Goal: Transaction & Acquisition: Purchase product/service

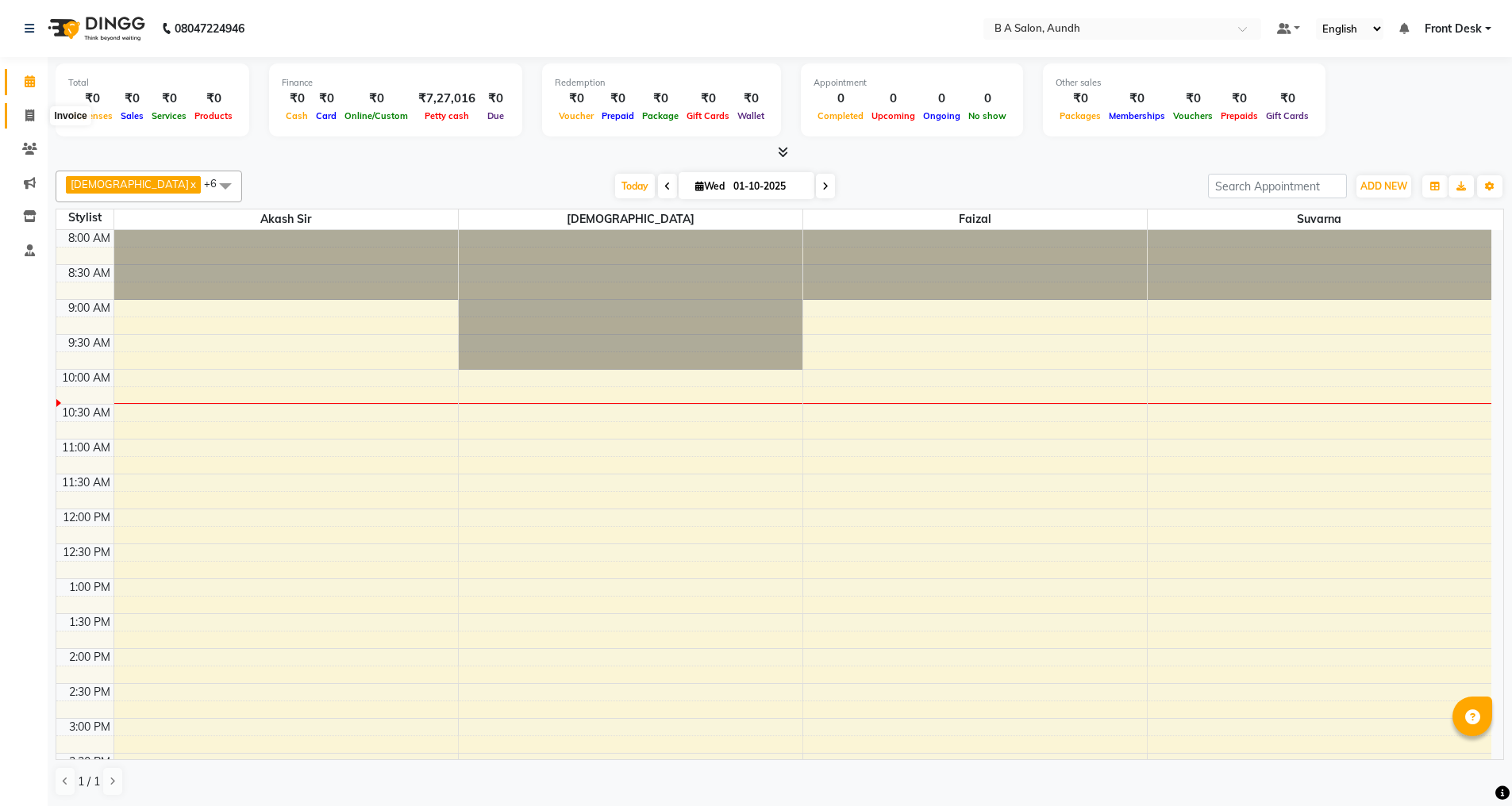
click at [37, 116] on span at bounding box center [29, 116] width 28 height 18
select select "5955"
select select "service"
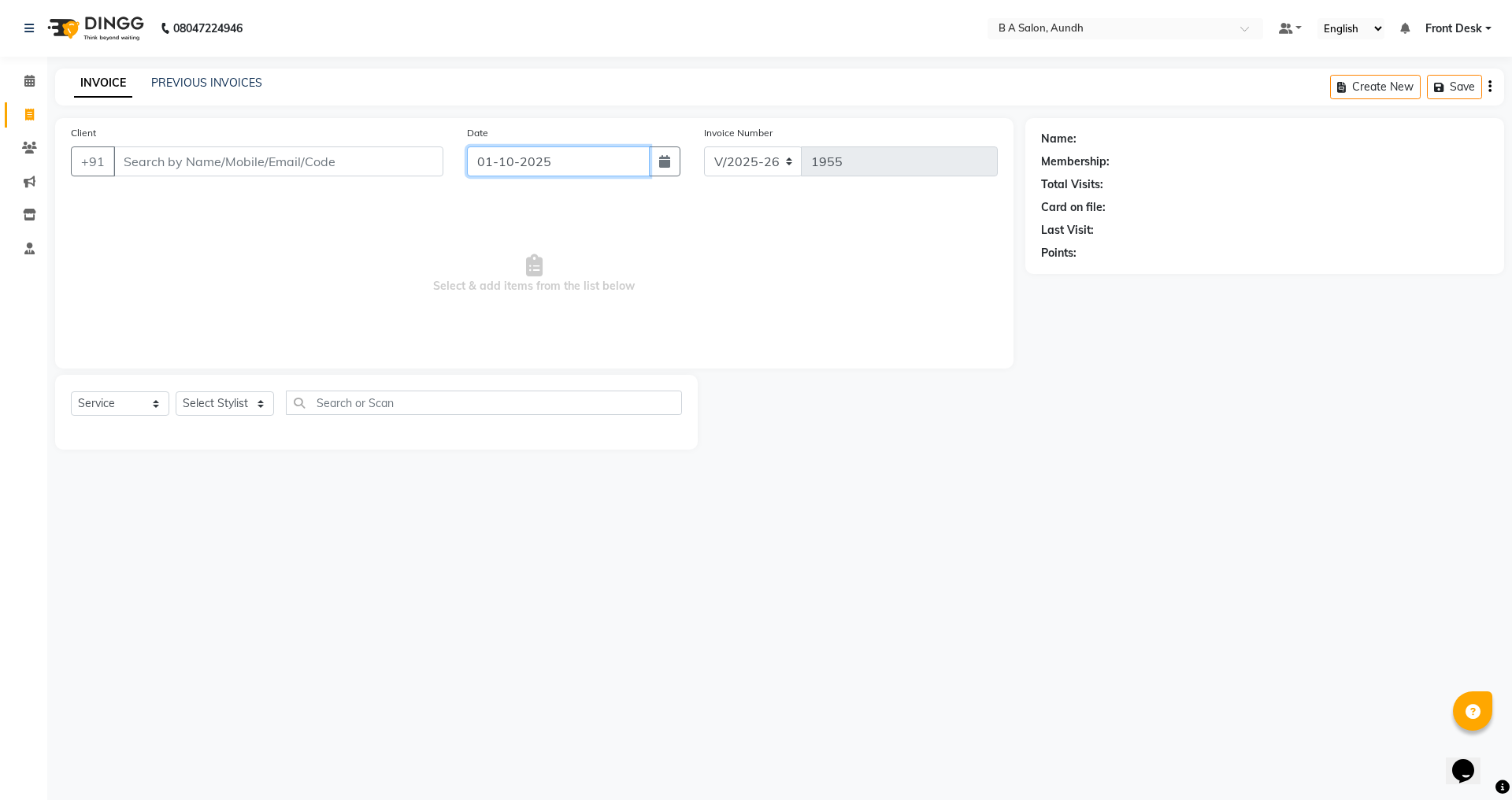
click at [536, 153] on input "01-10-2025" at bounding box center [559, 161] width 184 height 30
select select "10"
select select "2025"
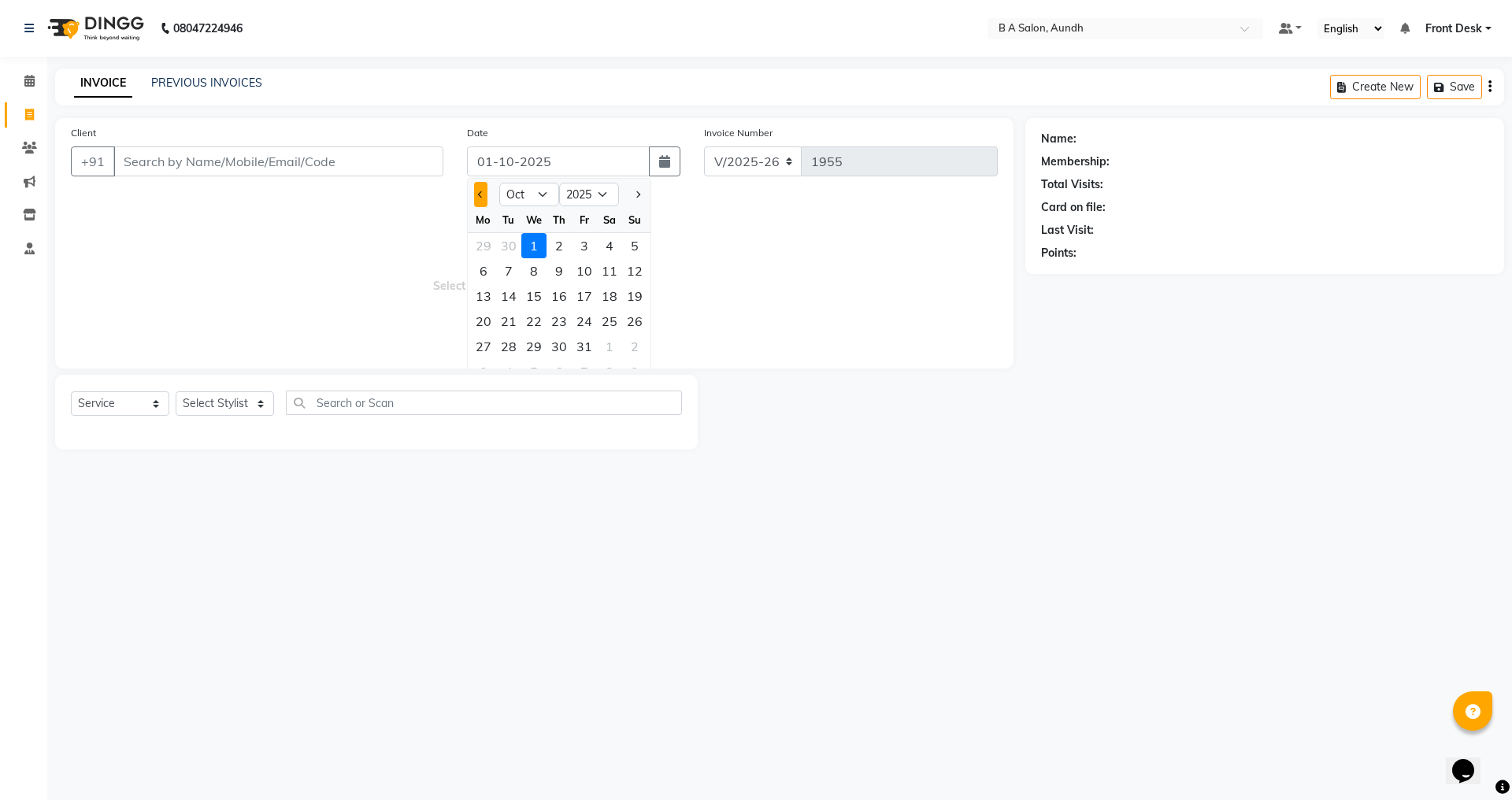
click at [476, 197] on button "Previous month" at bounding box center [481, 195] width 14 height 25
select select "9"
drag, startPoint x: 636, startPoint y: 319, endPoint x: 619, endPoint y: 321, distance: 17.1
click at [635, 319] on div "28" at bounding box center [635, 321] width 25 height 25
type input "28-09-2025"
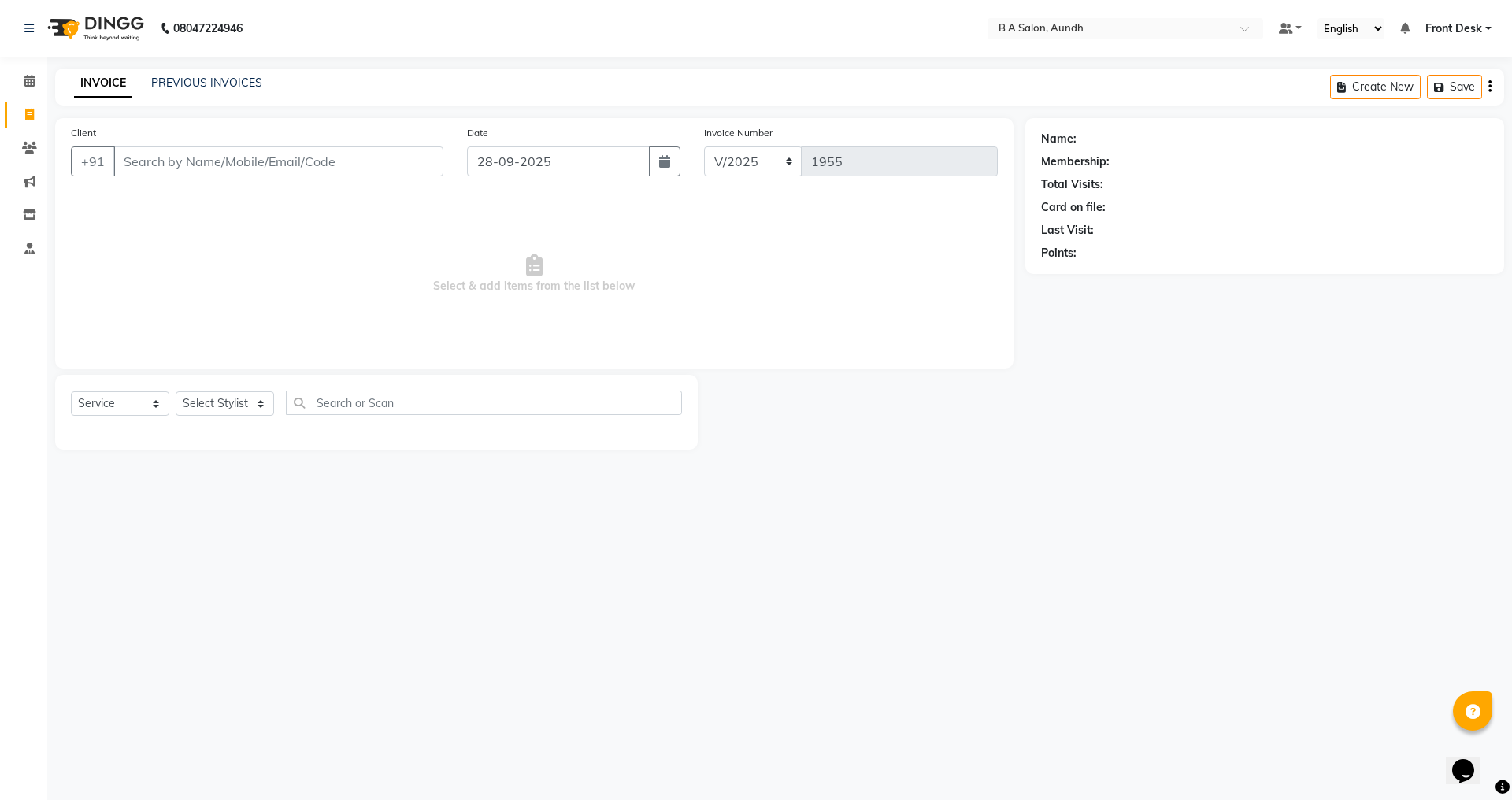
click at [267, 146] on div "Client +91" at bounding box center [257, 157] width 396 height 65
click at [270, 152] on input "Client" at bounding box center [279, 161] width 330 height 30
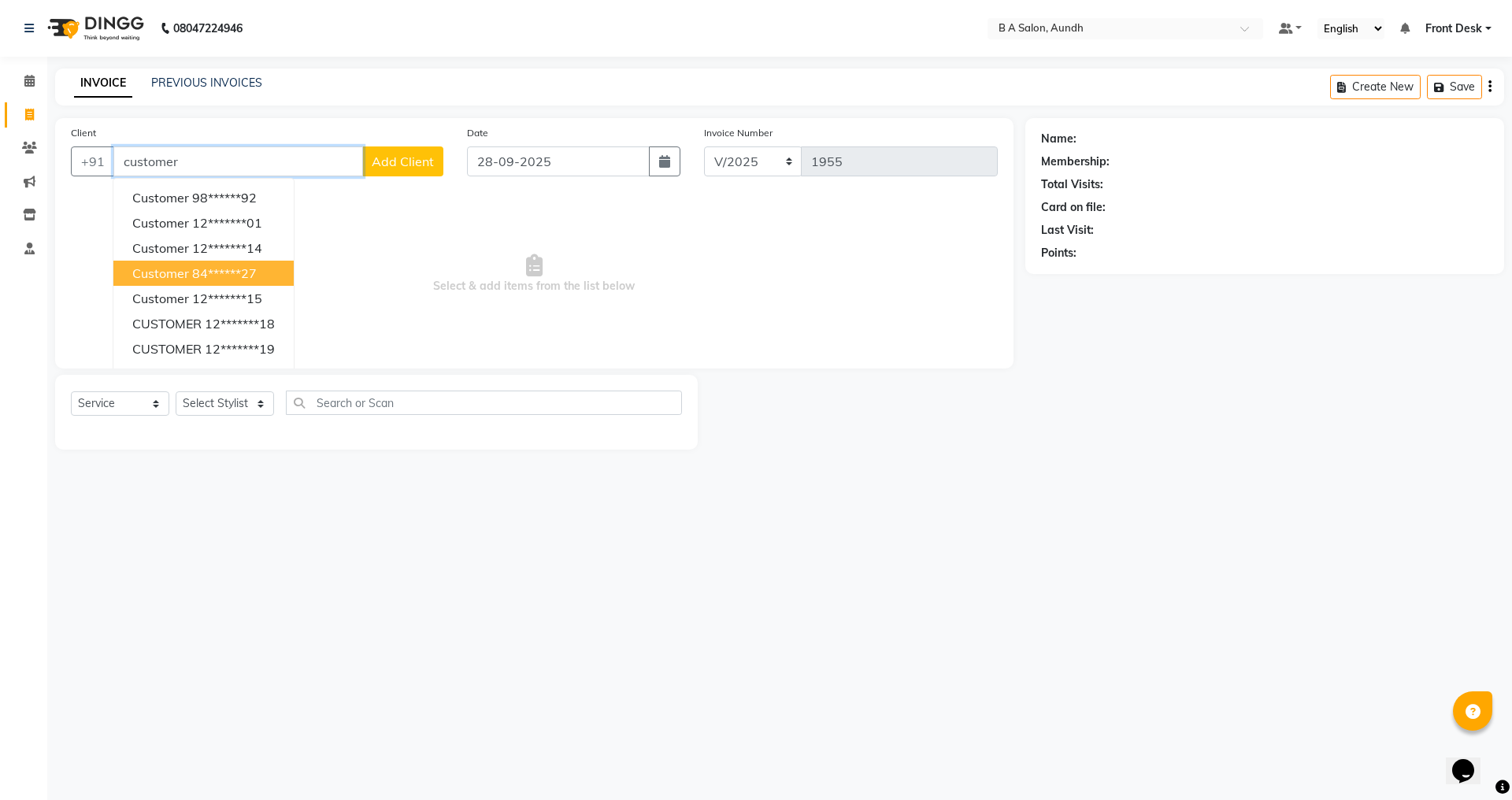
click at [128, 264] on button "customer 84******27" at bounding box center [204, 273] width 180 height 25
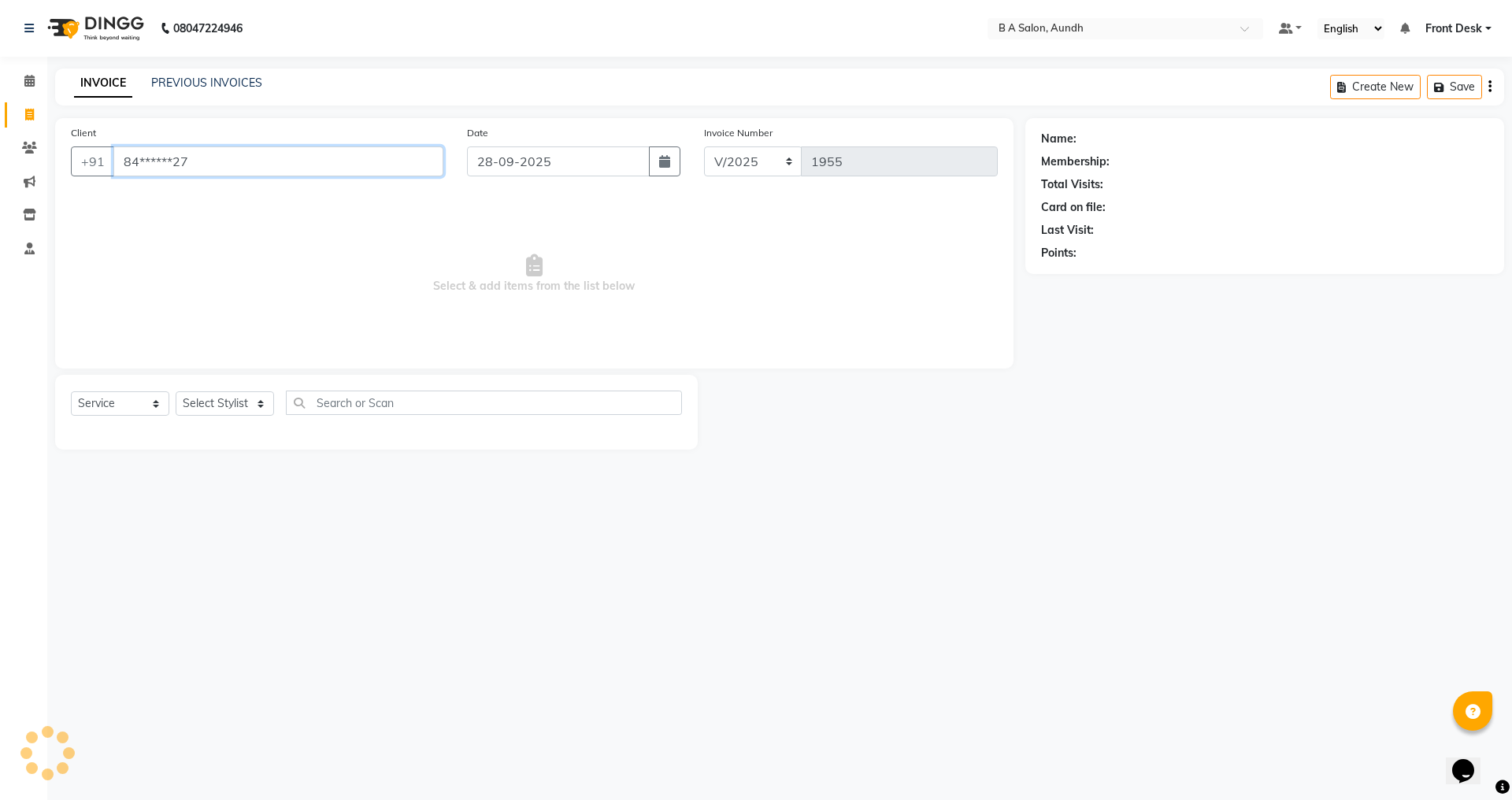
type input "84******27"
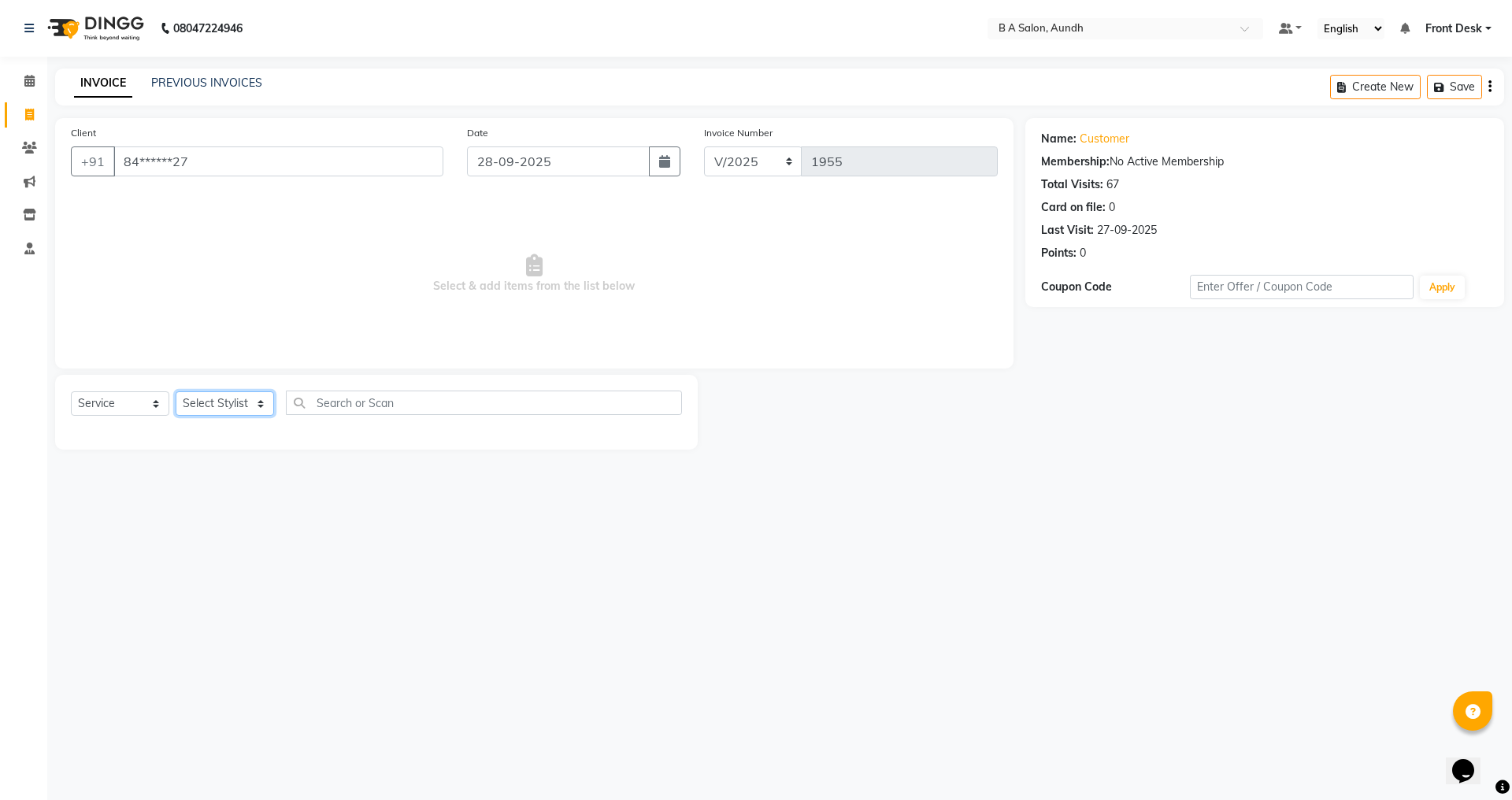
click at [245, 407] on select "Select Stylist Akash sir [PERSON_NAME] Front Desk pranshoo [PERSON_NAME]" at bounding box center [225, 403] width 98 height 24
select select "42289"
click at [176, 391] on select "Select Stylist Akash sir [PERSON_NAME] Front Desk pranshoo [PERSON_NAME]" at bounding box center [225, 403] width 98 height 24
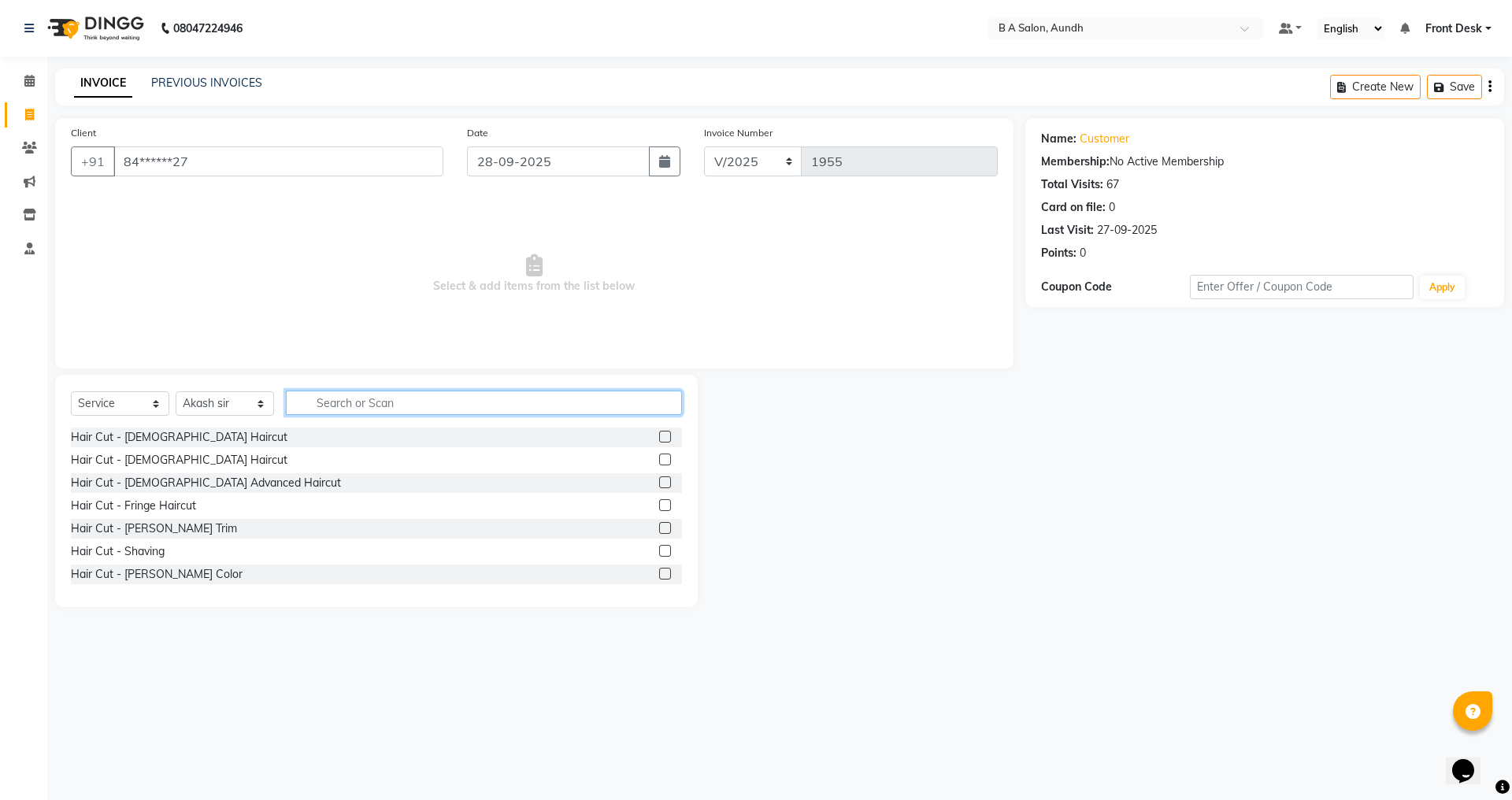
click at [341, 409] on input "text" at bounding box center [483, 402] width 396 height 24
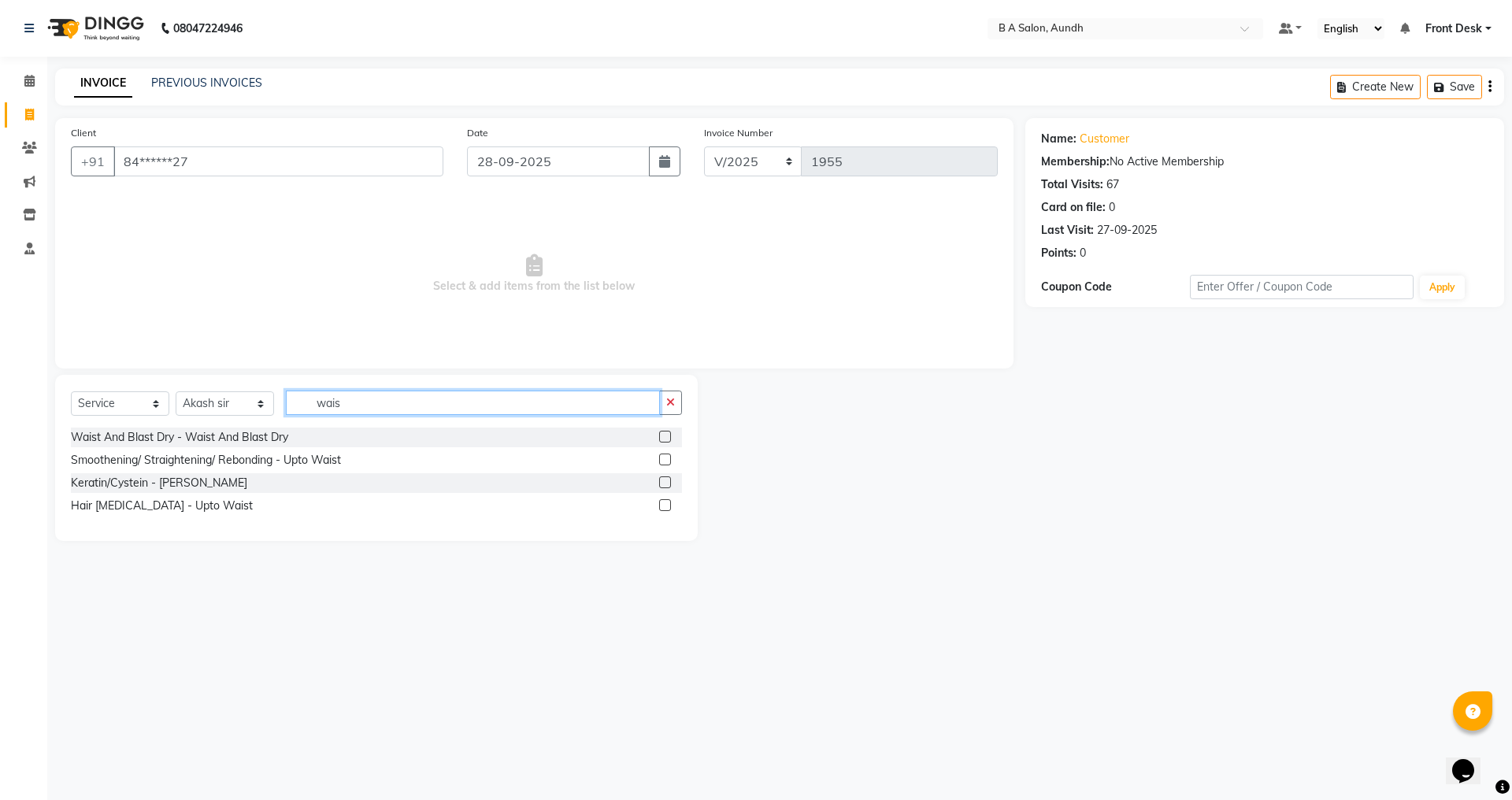
type input "wais"
click at [667, 439] on label at bounding box center [664, 437] width 12 height 12
click at [667, 439] on input "checkbox" at bounding box center [664, 437] width 10 height 10
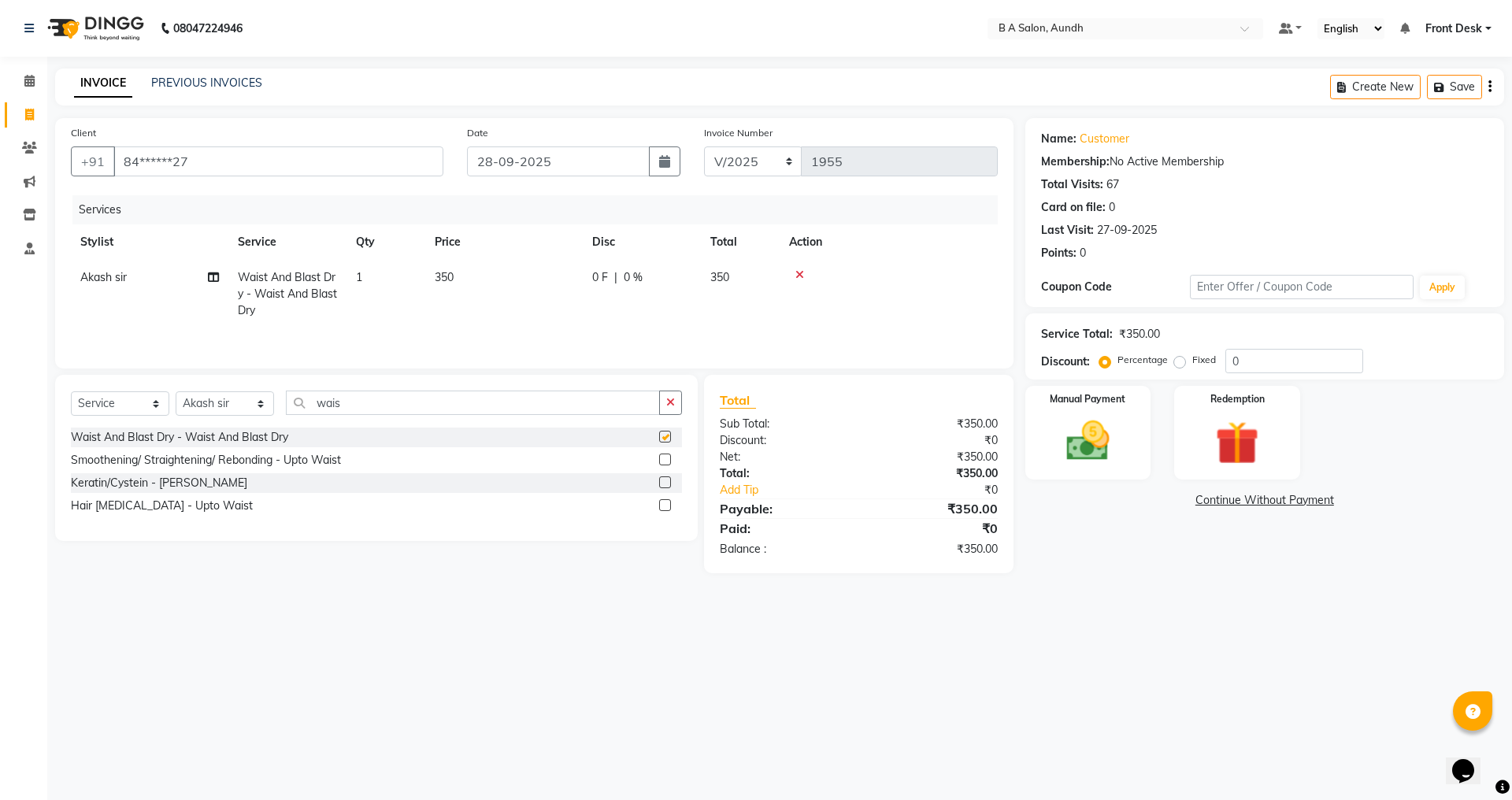
checkbox input "false"
click at [221, 409] on select "Select Stylist Akash sir [PERSON_NAME] Front Desk pranshoo [PERSON_NAME]" at bounding box center [225, 403] width 98 height 24
select select "83850"
click at [176, 391] on select "Select Stylist Akash sir [PERSON_NAME] Front Desk pranshoo [PERSON_NAME]" at bounding box center [225, 403] width 98 height 24
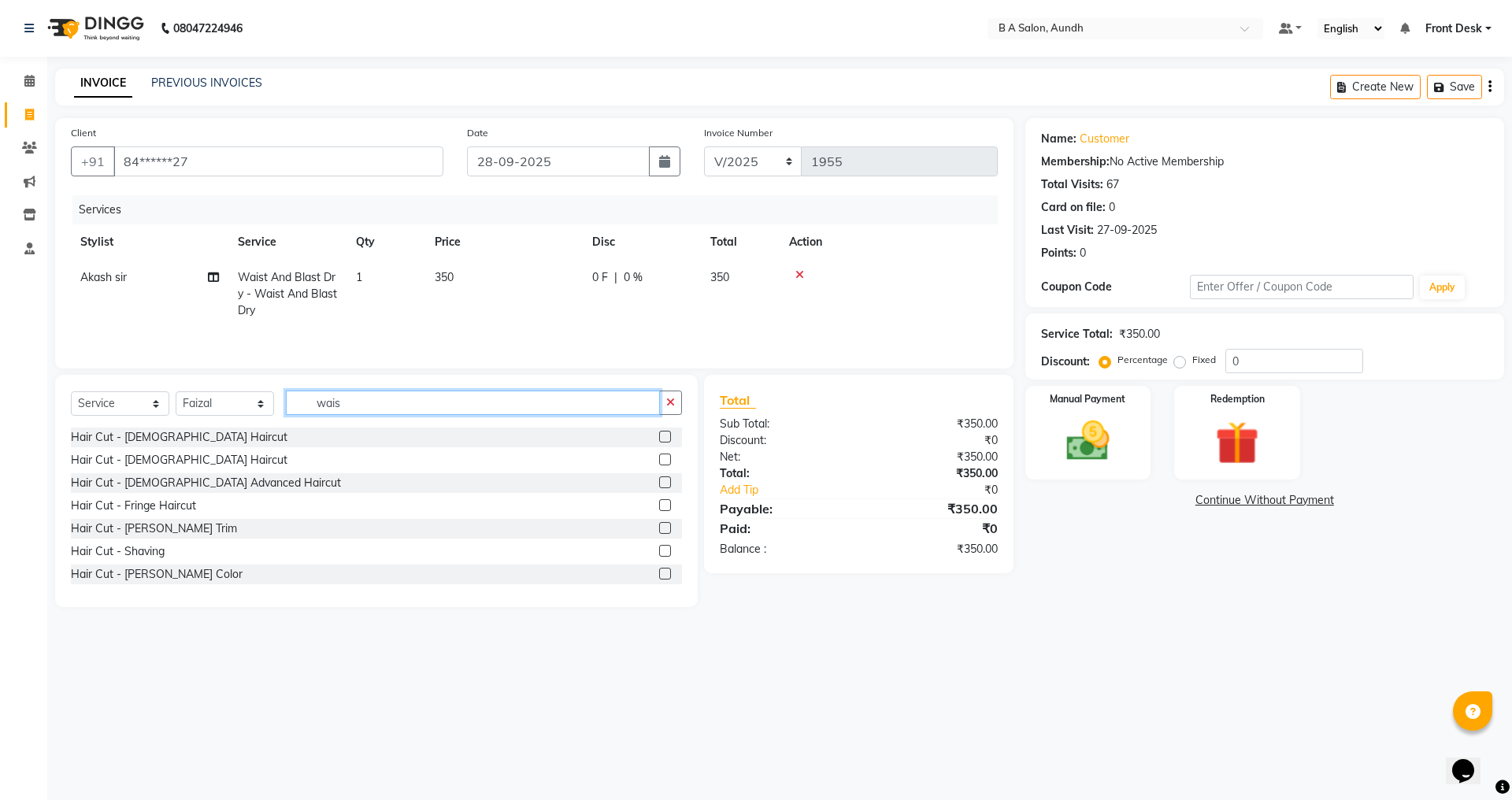
click at [451, 401] on input "wais" at bounding box center [472, 402] width 374 height 24
type input "w"
click at [659, 434] on label at bounding box center [664, 437] width 12 height 12
click at [659, 434] on input "checkbox" at bounding box center [664, 437] width 10 height 10
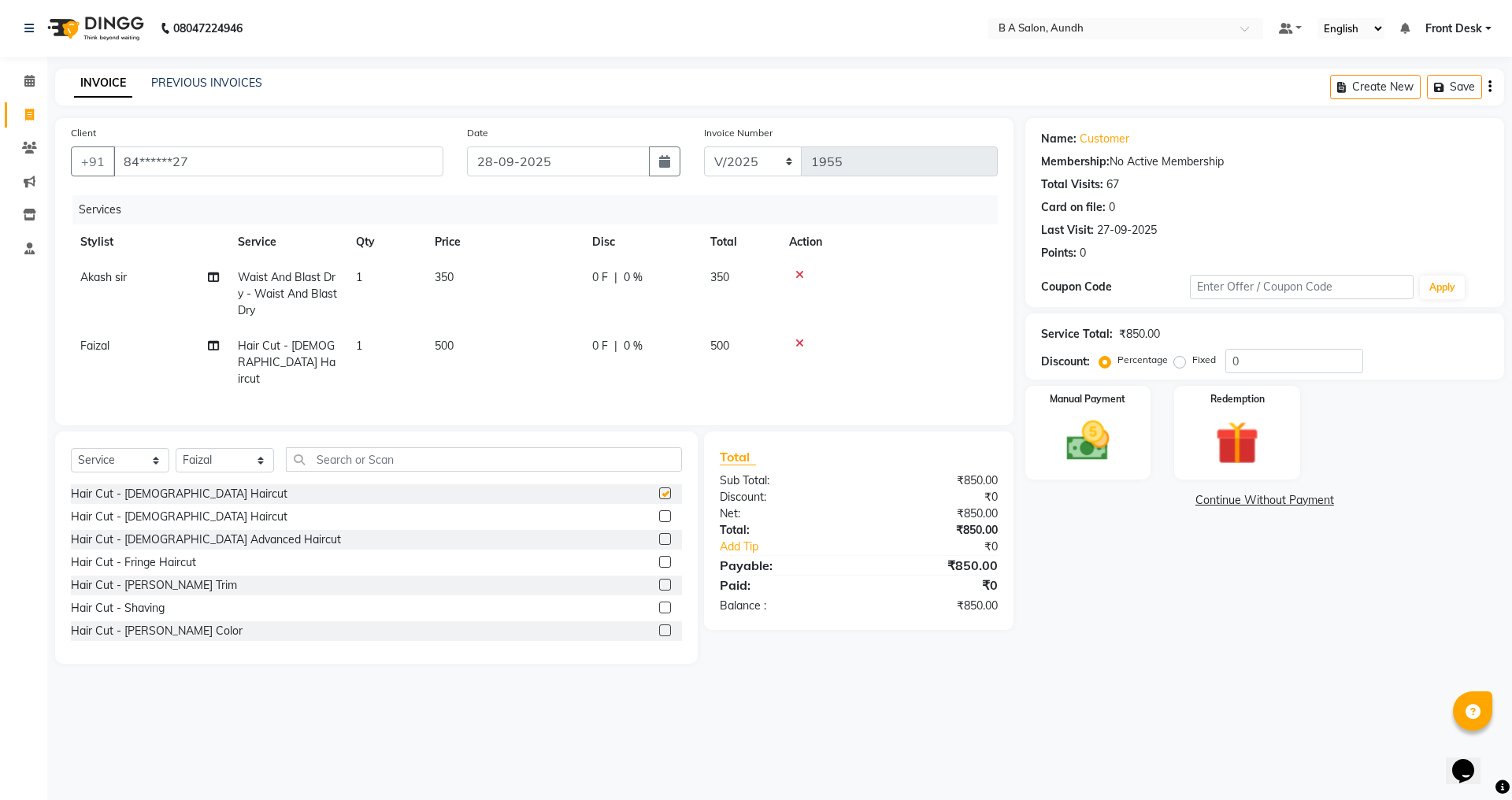
checkbox input "false"
click at [720, 346] on span "500" at bounding box center [719, 346] width 19 height 14
select select "83850"
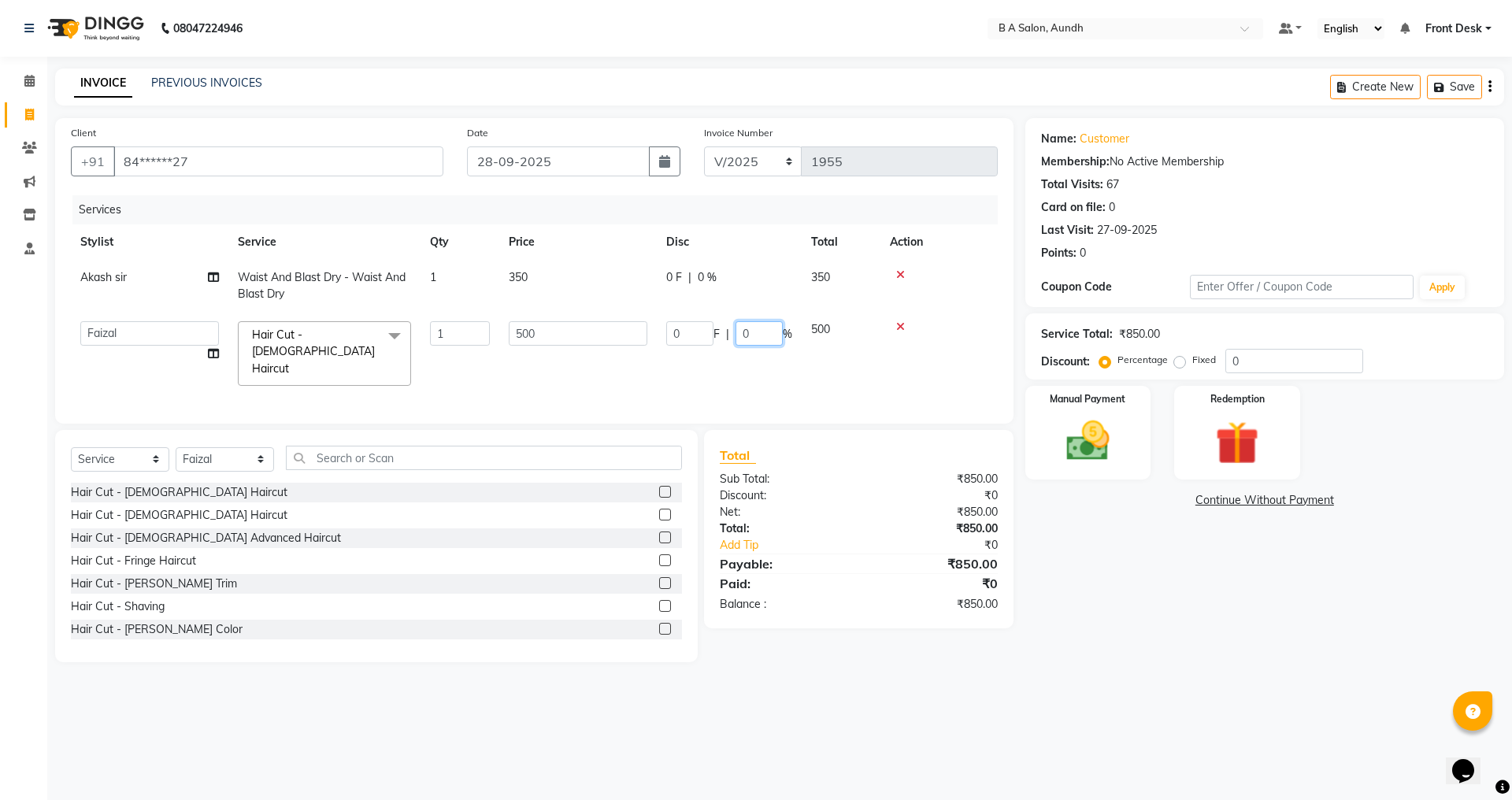
click at [758, 340] on input "0" at bounding box center [759, 333] width 47 height 24
type input "050"
drag, startPoint x: 1078, startPoint y: 529, endPoint x: 1095, endPoint y: 511, distance: 24.8
click at [1085, 526] on div "Name: Customer Membership: No Active Membership Total Visits: 67 Card on file: …" at bounding box center [1270, 391] width 490 height 545
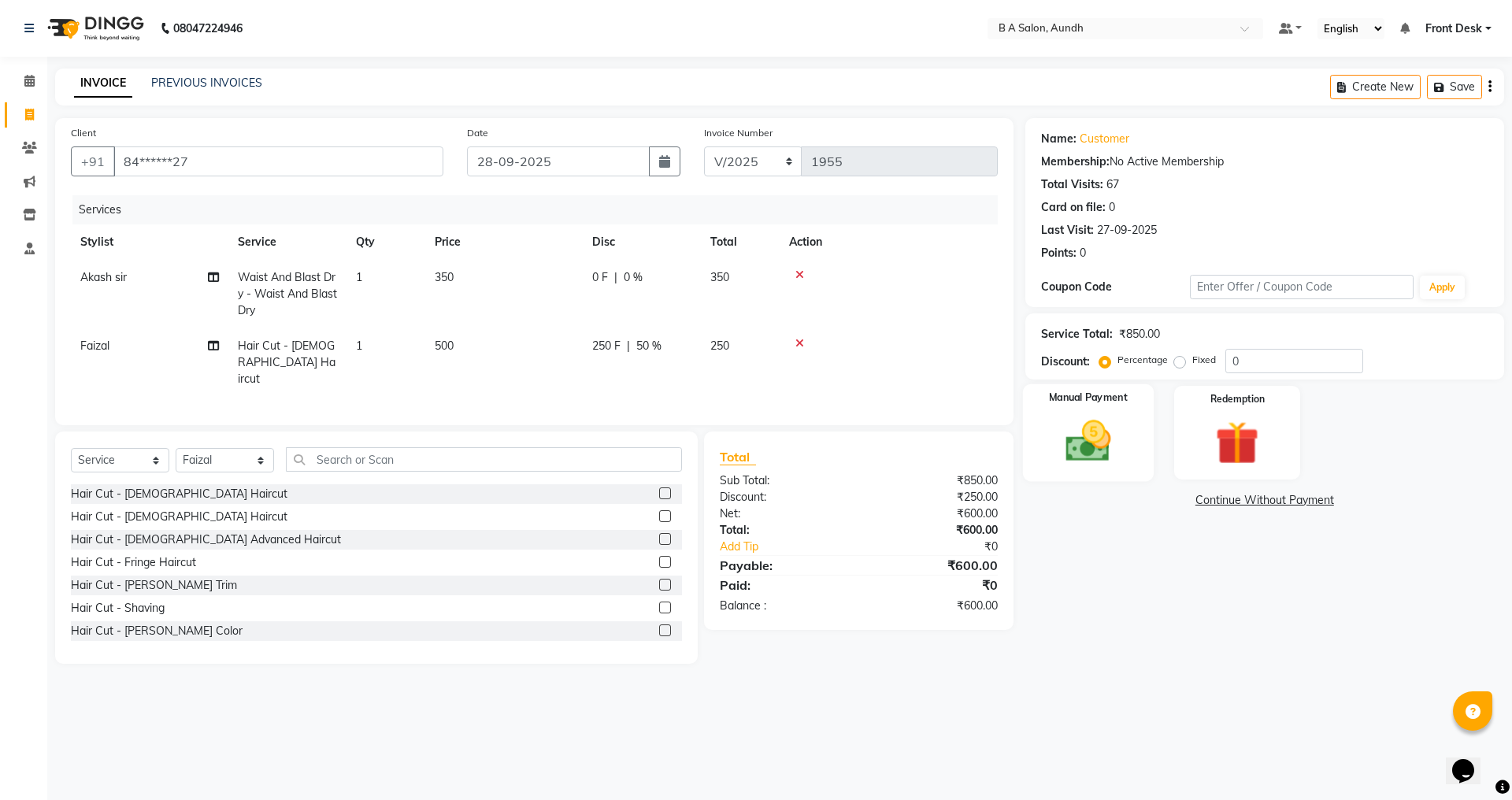
click at [1080, 433] on img at bounding box center [1087, 441] width 73 height 52
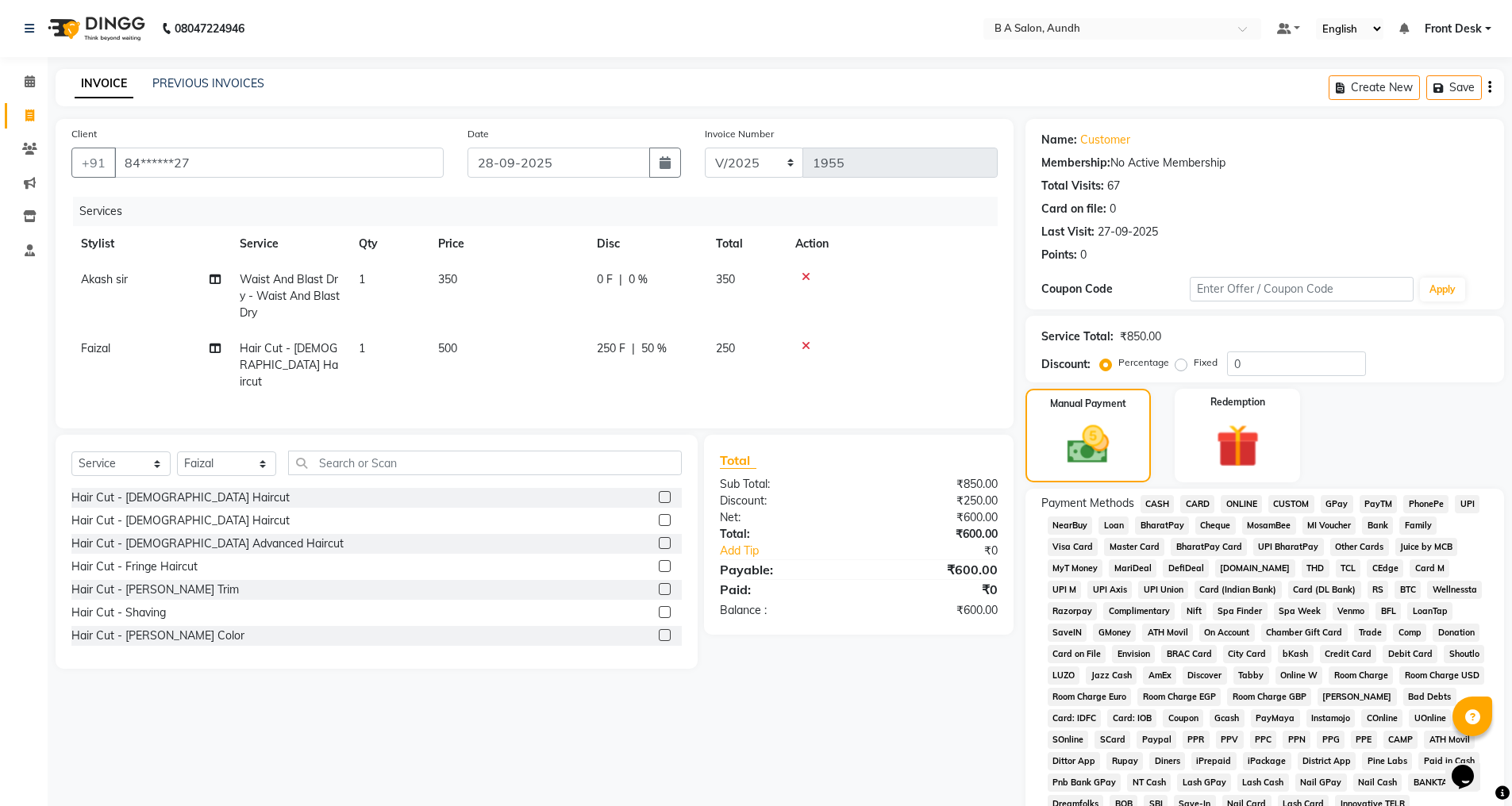
click at [1158, 499] on span "CASH" at bounding box center [1158, 504] width 35 height 18
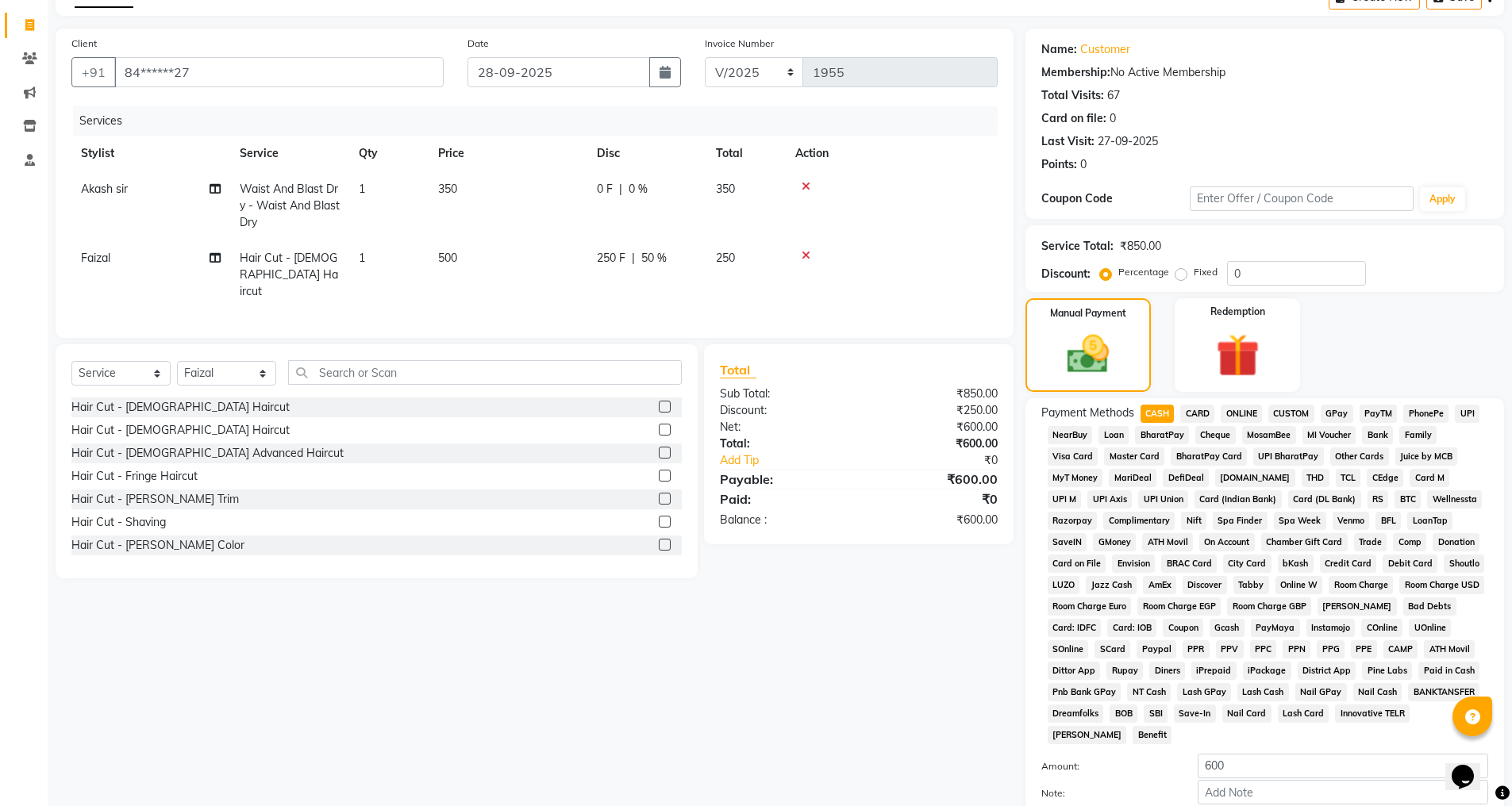
scroll to position [179, 0]
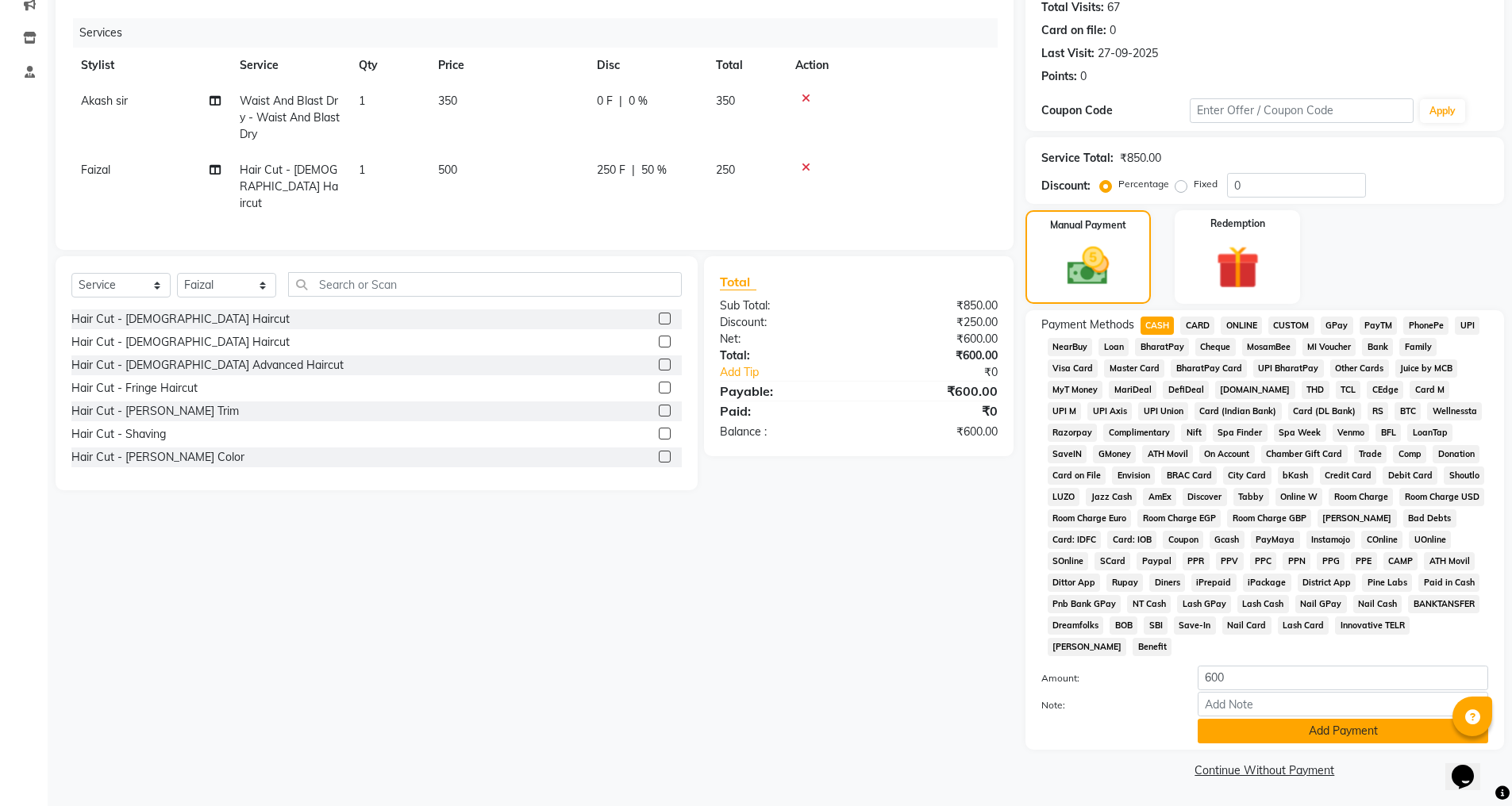
click at [1252, 737] on button "Add Payment" at bounding box center [1343, 731] width 291 height 25
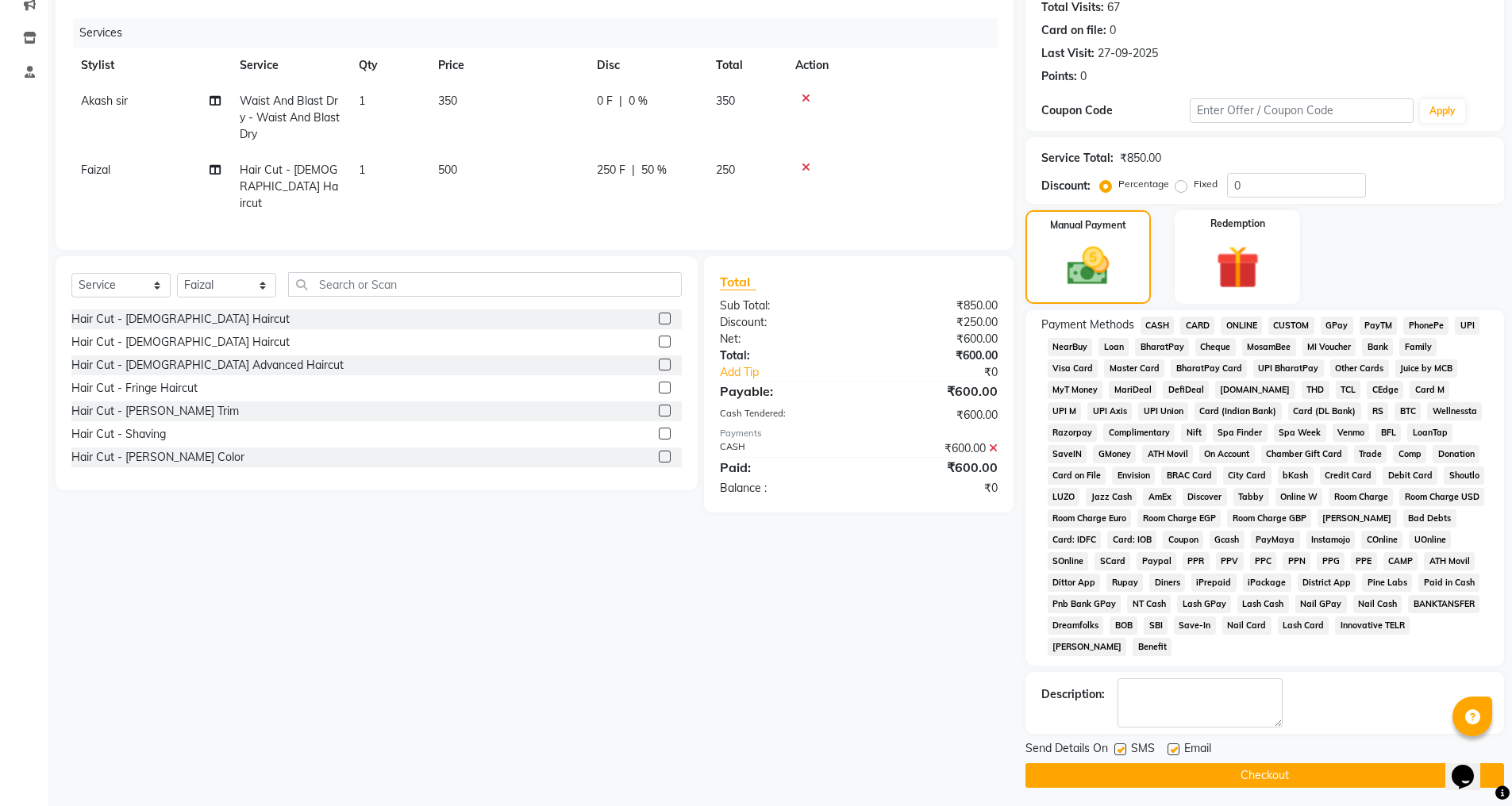
click at [1234, 773] on button "Checkout" at bounding box center [1265, 775] width 479 height 25
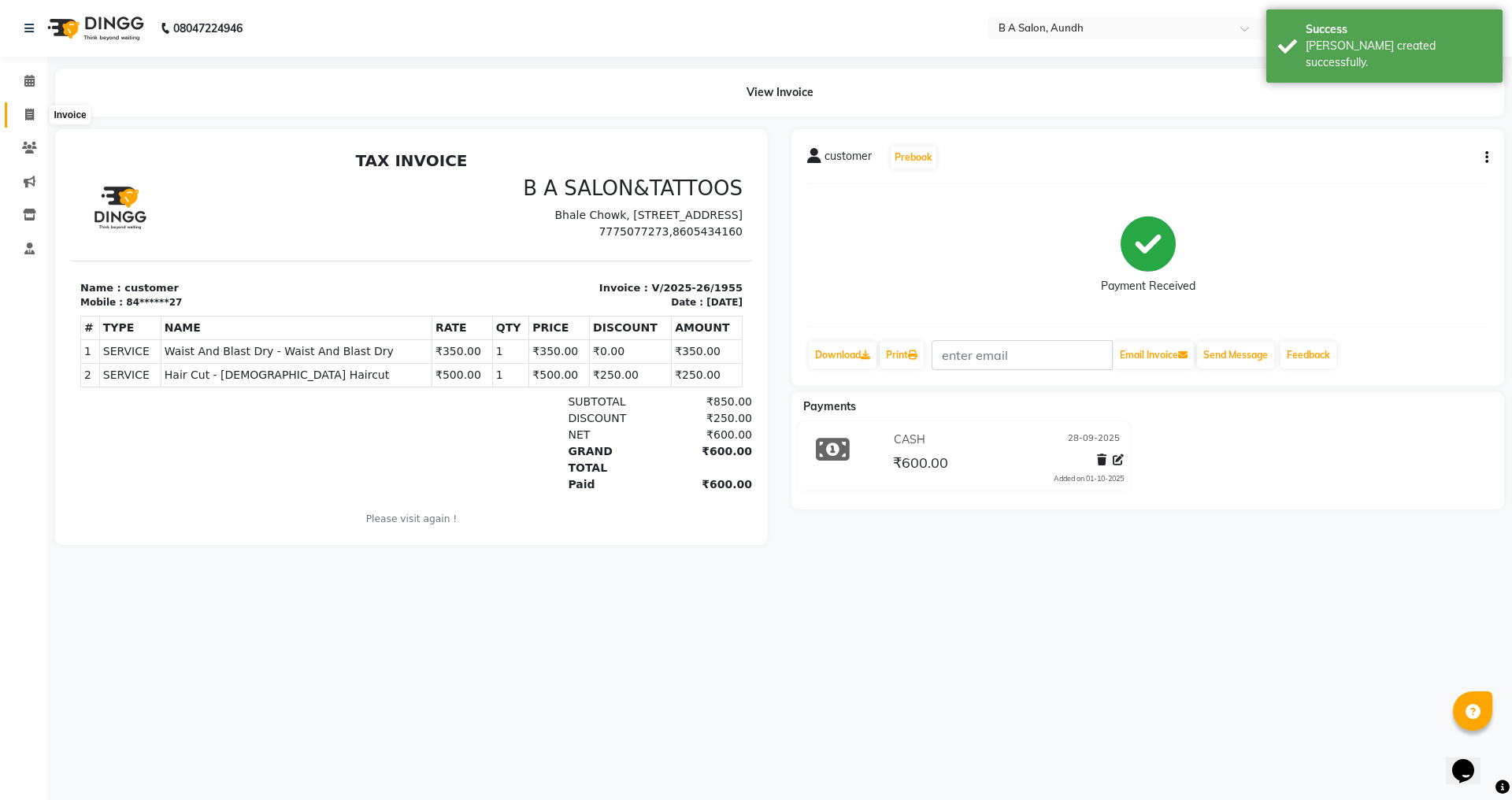
drag, startPoint x: 22, startPoint y: 113, endPoint x: 33, endPoint y: 109, distance: 11.7
click at [22, 113] on span at bounding box center [29, 115] width 28 height 18
select select "5955"
select select "service"
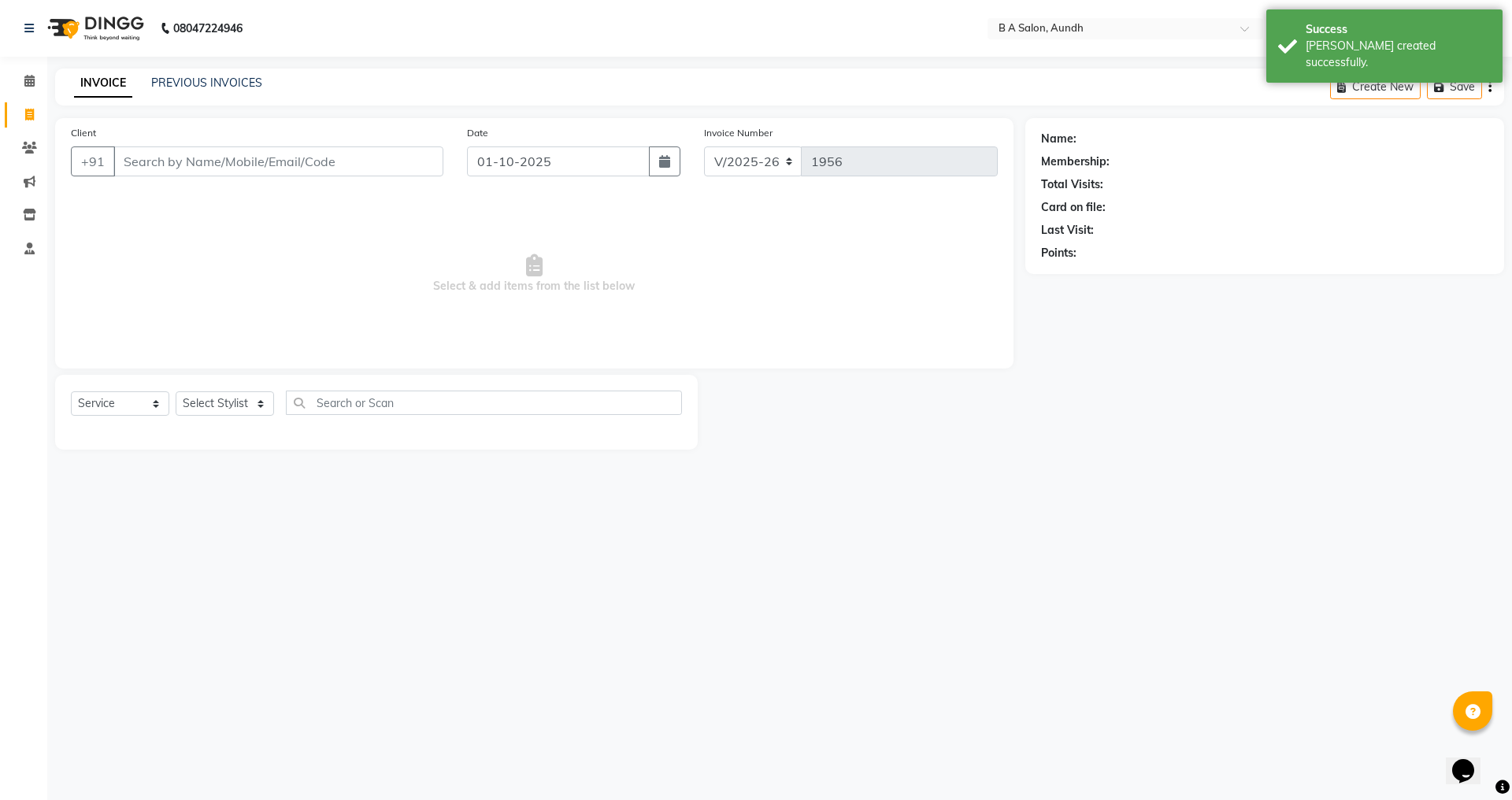
click at [136, 165] on input "Client" at bounding box center [279, 161] width 330 height 30
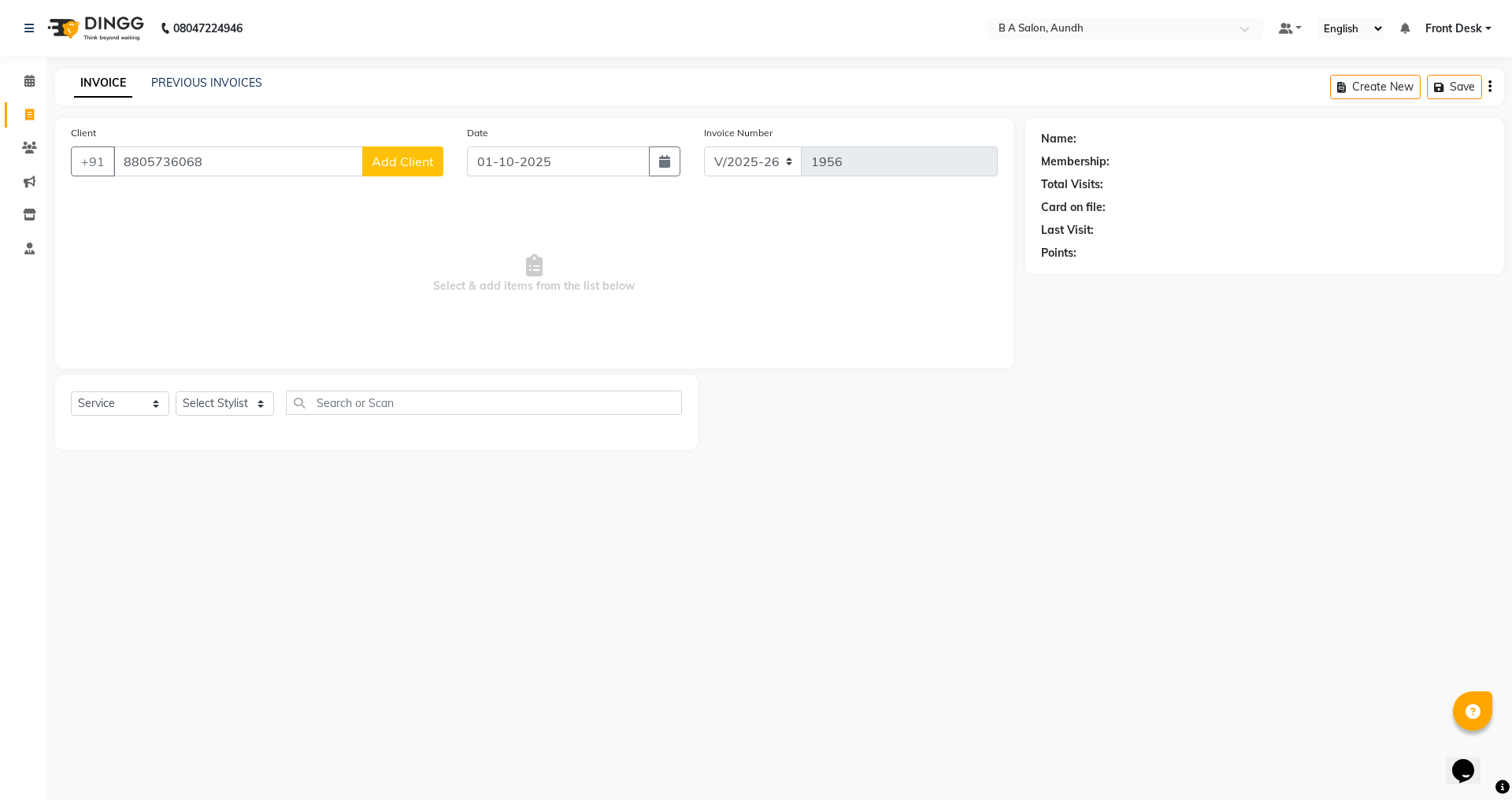
type input "8805736068"
click at [396, 171] on button "Add Client" at bounding box center [403, 161] width 81 height 30
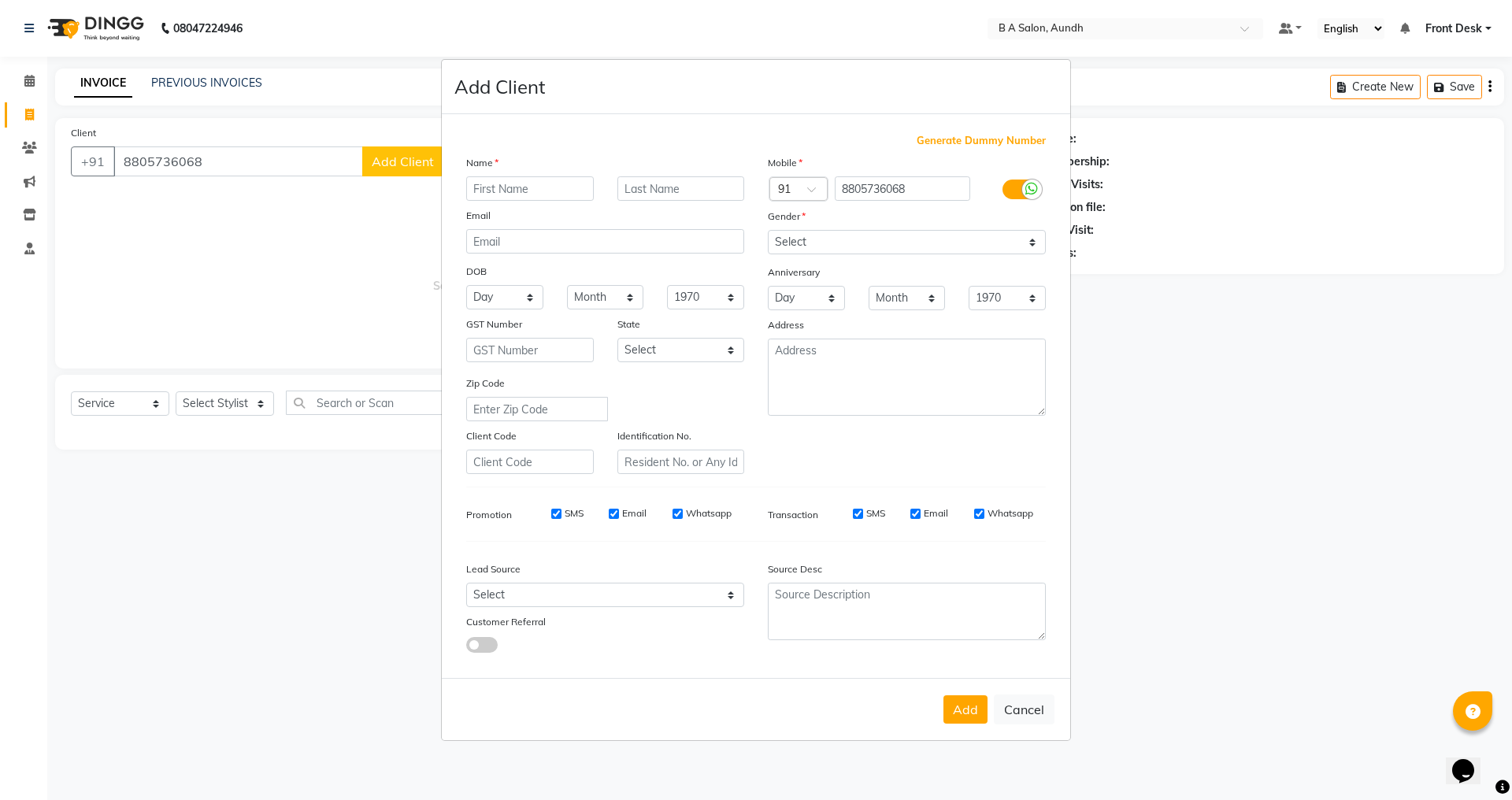
click at [500, 181] on input "text" at bounding box center [530, 189] width 128 height 24
click at [498, 193] on input "text" at bounding box center [530, 189] width 128 height 24
type input "Kanchan"
click at [862, 240] on select "Select [DEMOGRAPHIC_DATA] [DEMOGRAPHIC_DATA] Other Prefer Not To Say" at bounding box center [907, 242] width 278 height 24
select select "[DEMOGRAPHIC_DATA]"
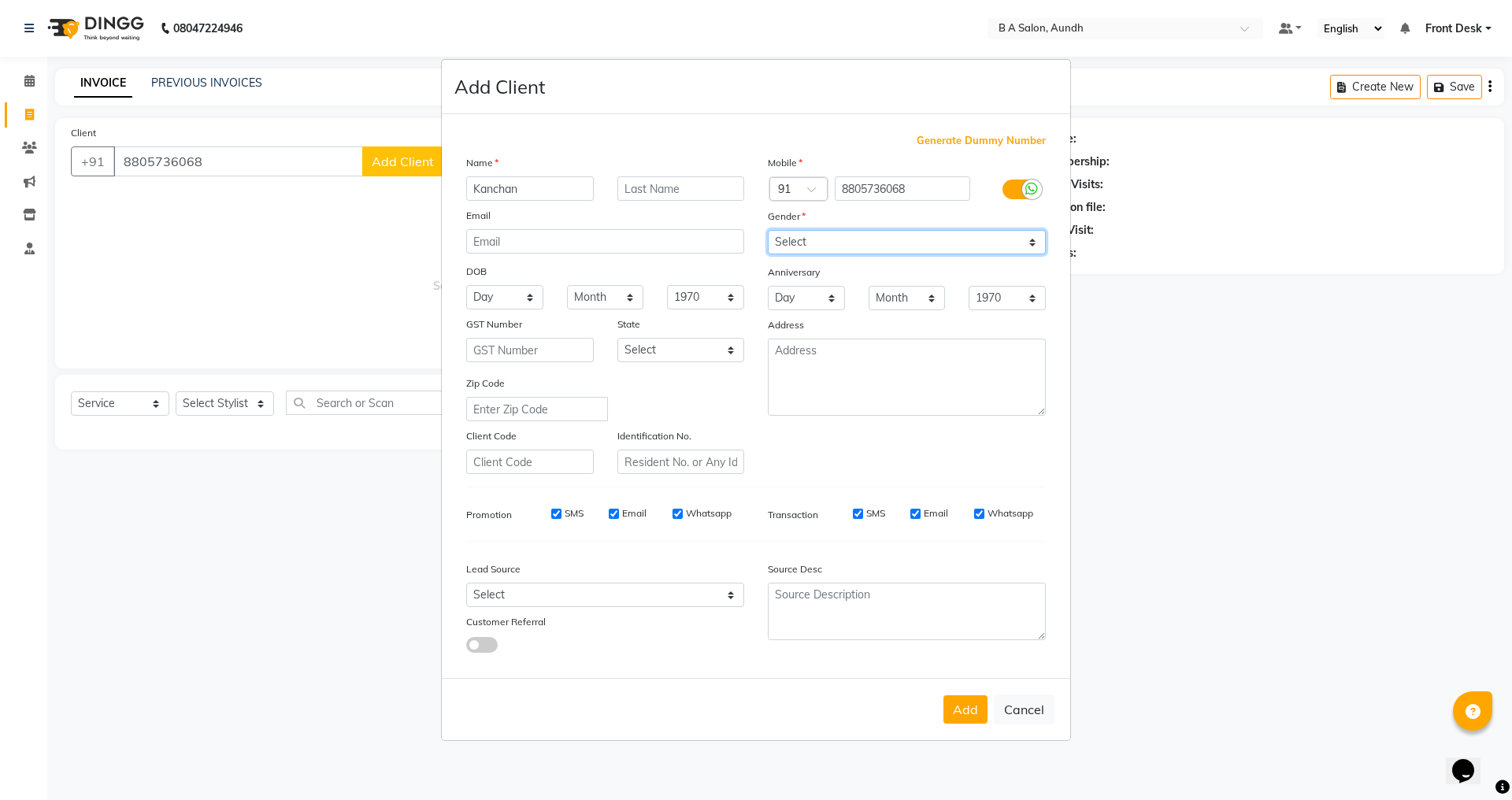
click at [768, 230] on select "Select [DEMOGRAPHIC_DATA] [DEMOGRAPHIC_DATA] Other Prefer Not To Say" at bounding box center [907, 242] width 278 height 24
click at [958, 713] on button "Add" at bounding box center [965, 709] width 44 height 28
type input "88******68"
select select
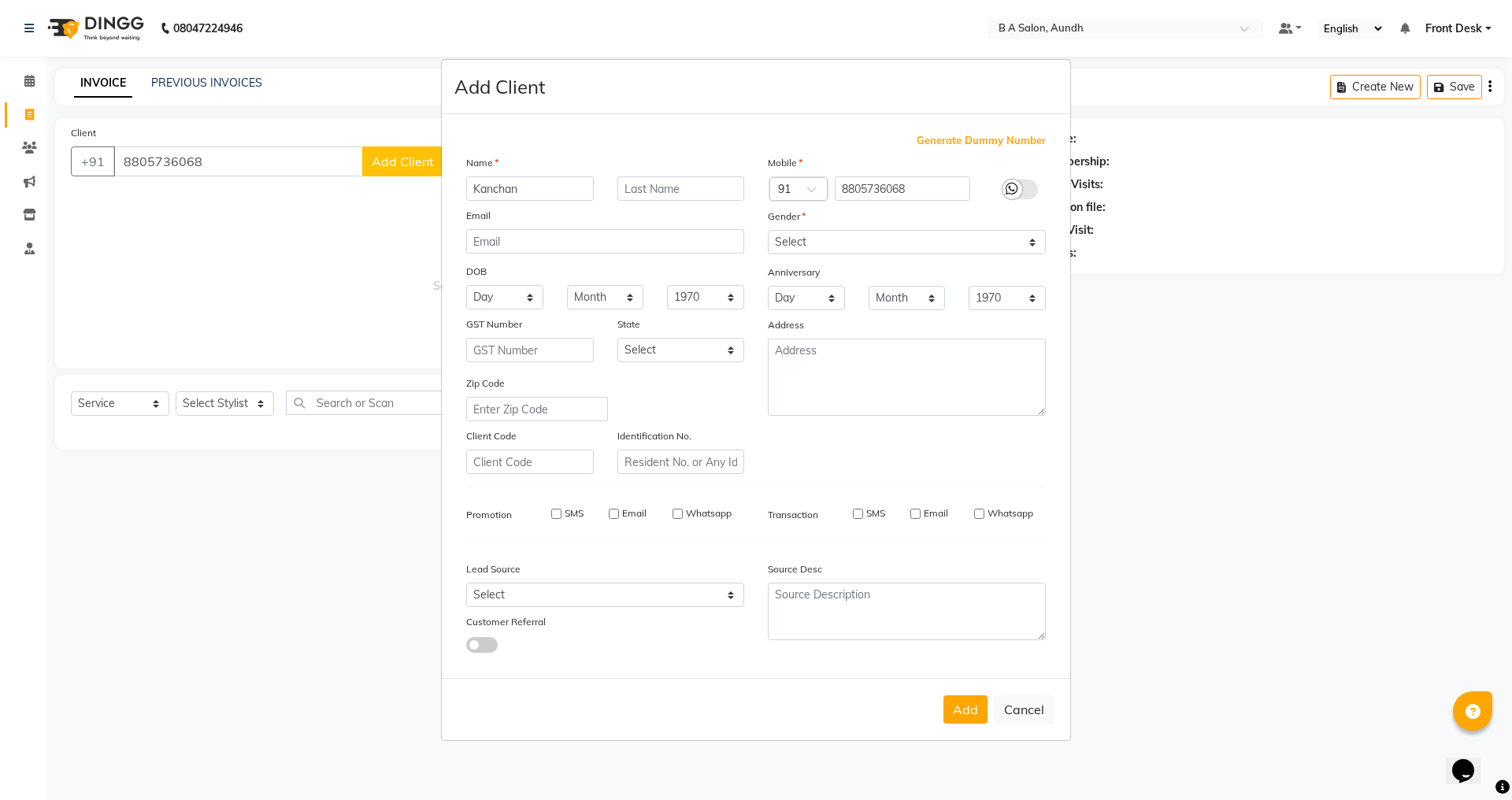
select select
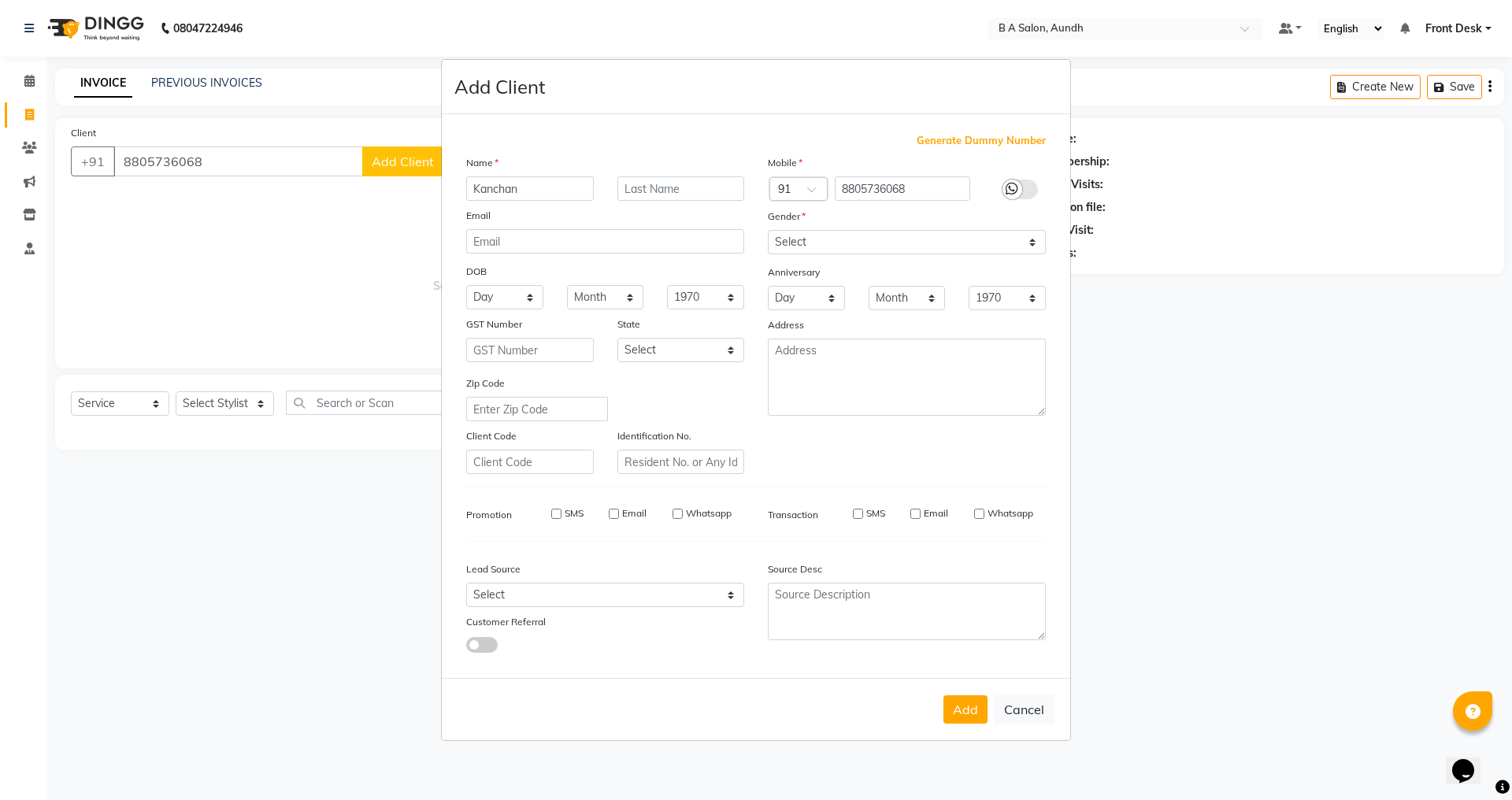
checkbox input "false"
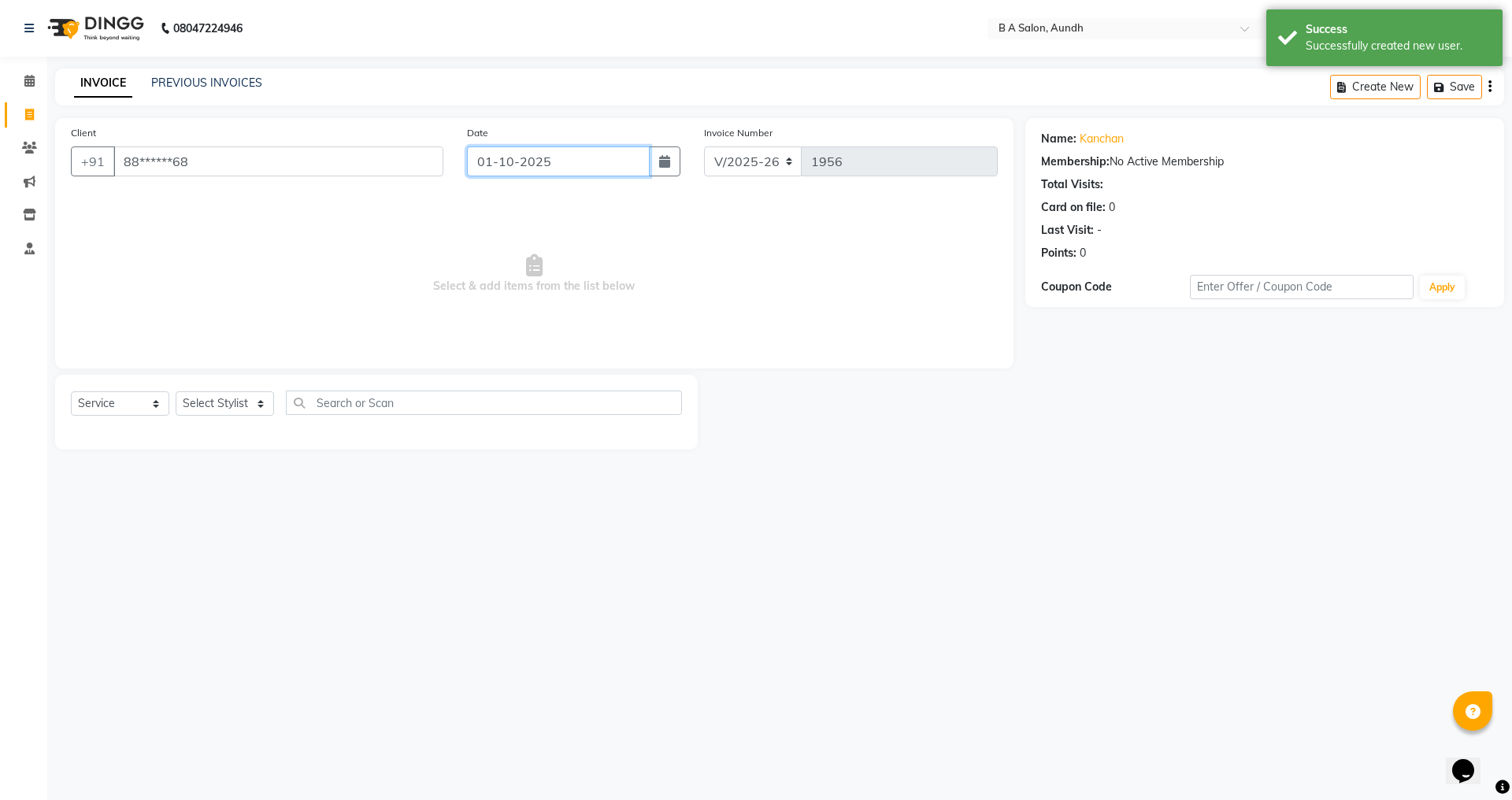
click at [549, 175] on input "01-10-2025" at bounding box center [559, 161] width 184 height 30
select select "10"
select select "2025"
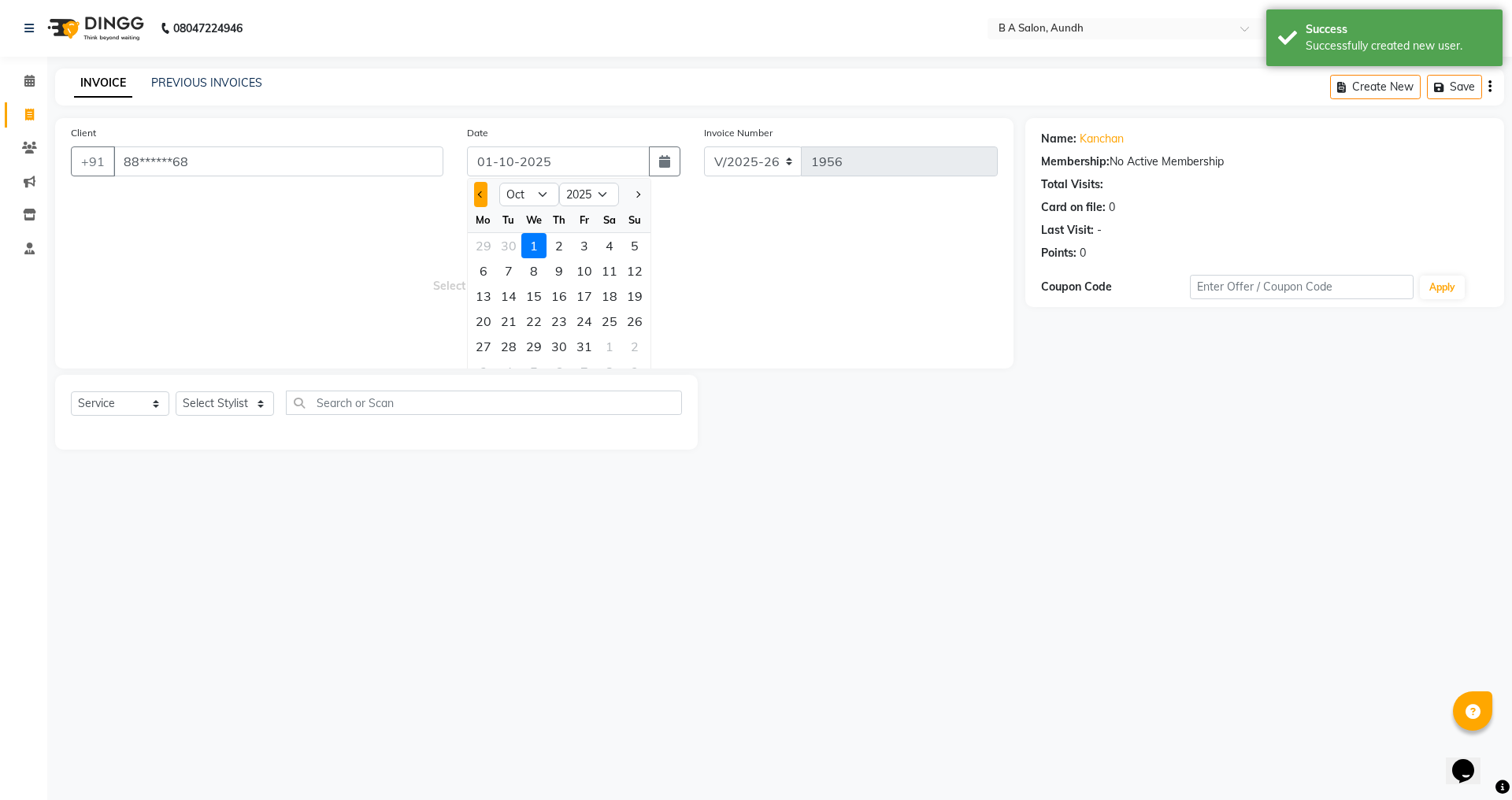
drag, startPoint x: 484, startPoint y: 181, endPoint x: 478, endPoint y: 191, distance: 11.7
click at [480, 190] on div "Jan Feb Mar Apr May Jun Jul Aug Sep Oct Nov Dec 2015 2016 2017 2018 2019 2020 2…" at bounding box center [559, 192] width 183 height 28
click at [480, 184] on button "Previous month" at bounding box center [481, 195] width 14 height 25
select select "9"
click at [629, 324] on div "28" at bounding box center [635, 321] width 25 height 25
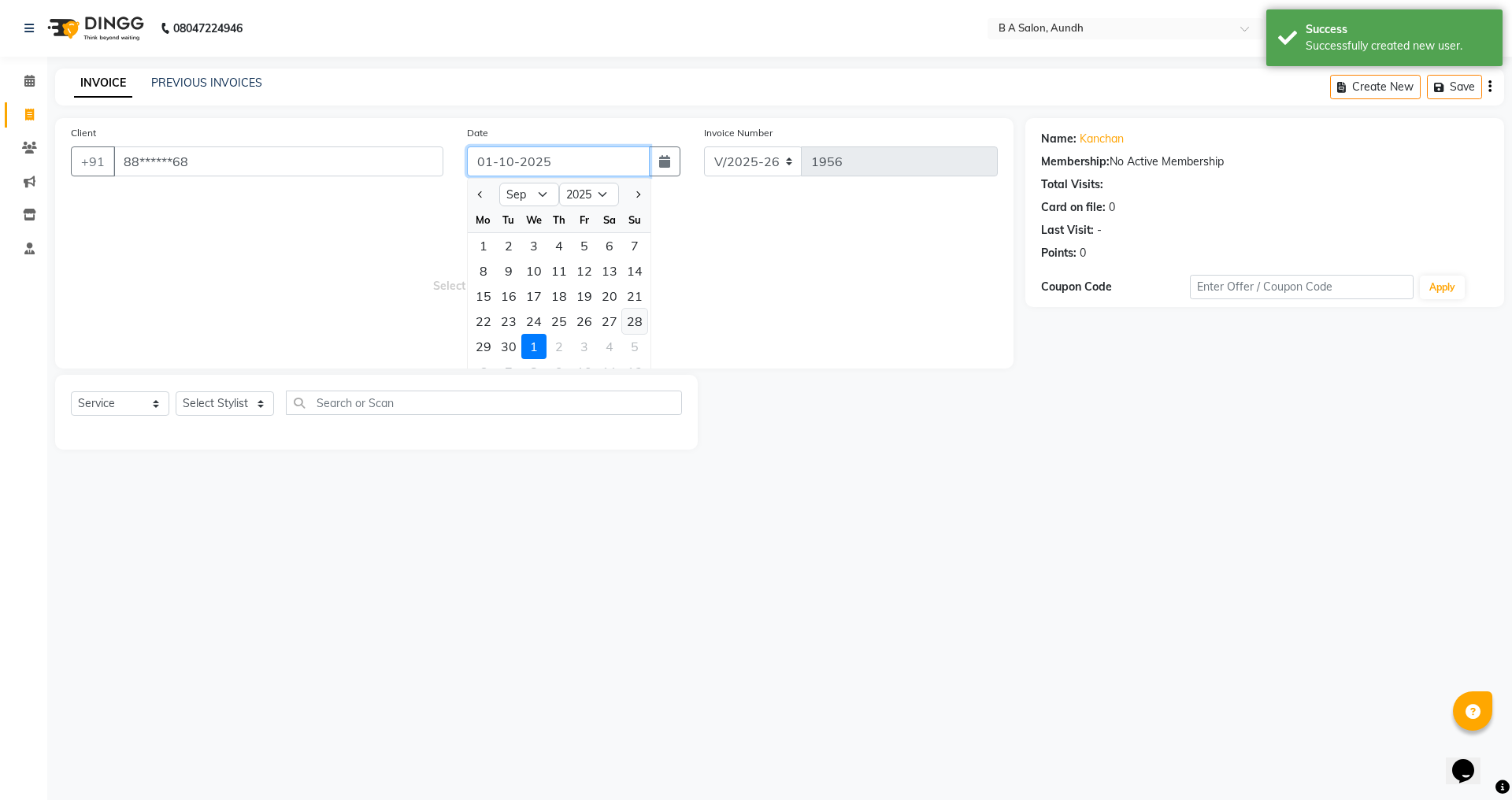
type input "28-09-2025"
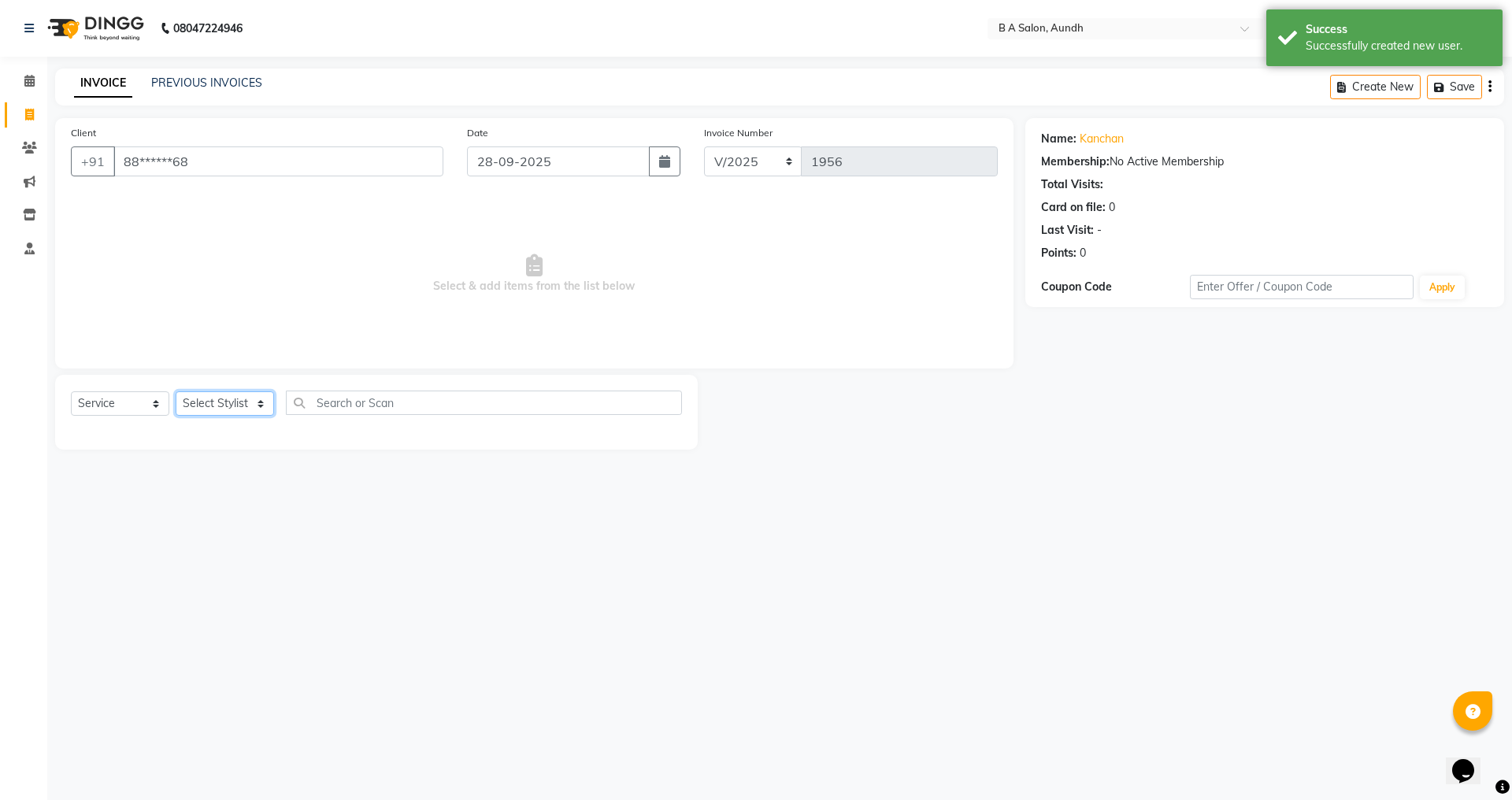
click at [240, 400] on select "Select Stylist Akash sir [PERSON_NAME] Front Desk pranshoo [PERSON_NAME]" at bounding box center [225, 403] width 98 height 24
select select "83850"
click at [176, 391] on select "Select Stylist Akash sir [PERSON_NAME] Front Desk pranshoo [PERSON_NAME]" at bounding box center [225, 403] width 98 height 24
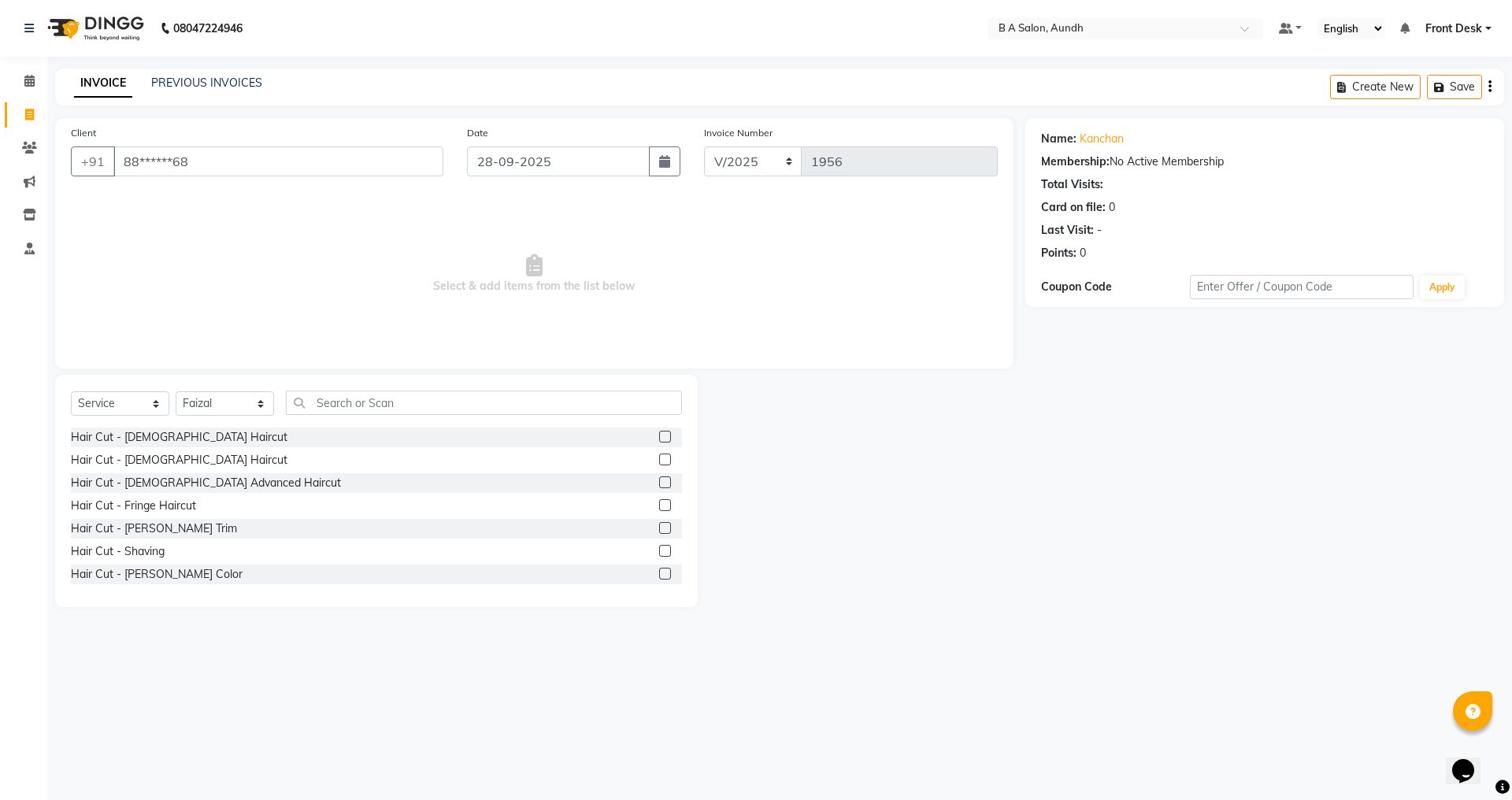
click at [659, 460] on label at bounding box center [664, 459] width 12 height 12
click at [659, 460] on input "checkbox" at bounding box center [664, 460] width 10 height 10
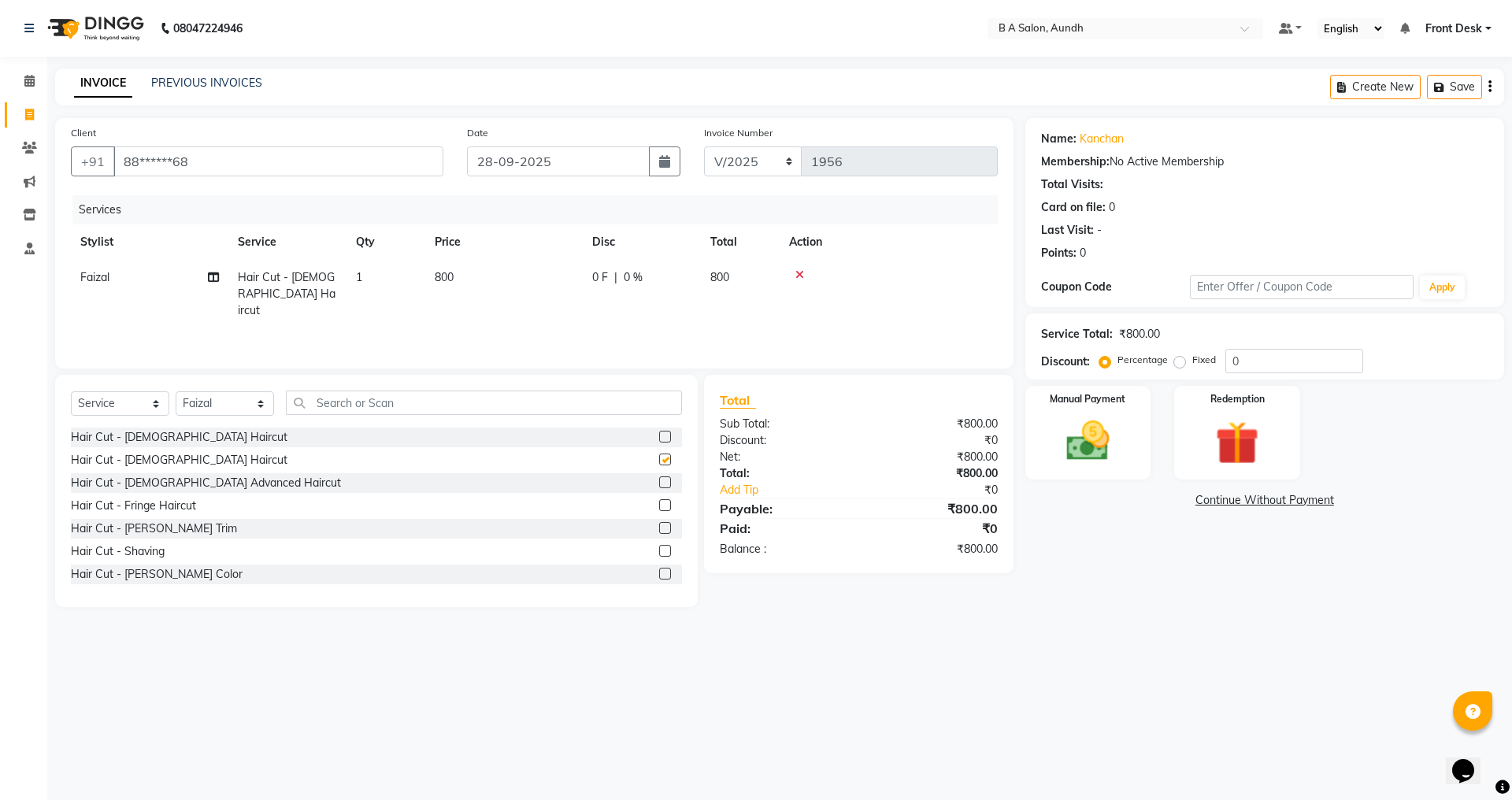
checkbox input "false"
drag, startPoint x: 637, startPoint y: 265, endPoint x: 655, endPoint y: 270, distance: 18.7
click at [638, 265] on td "0 F | 0 %" at bounding box center [641, 294] width 118 height 69
select select "83850"
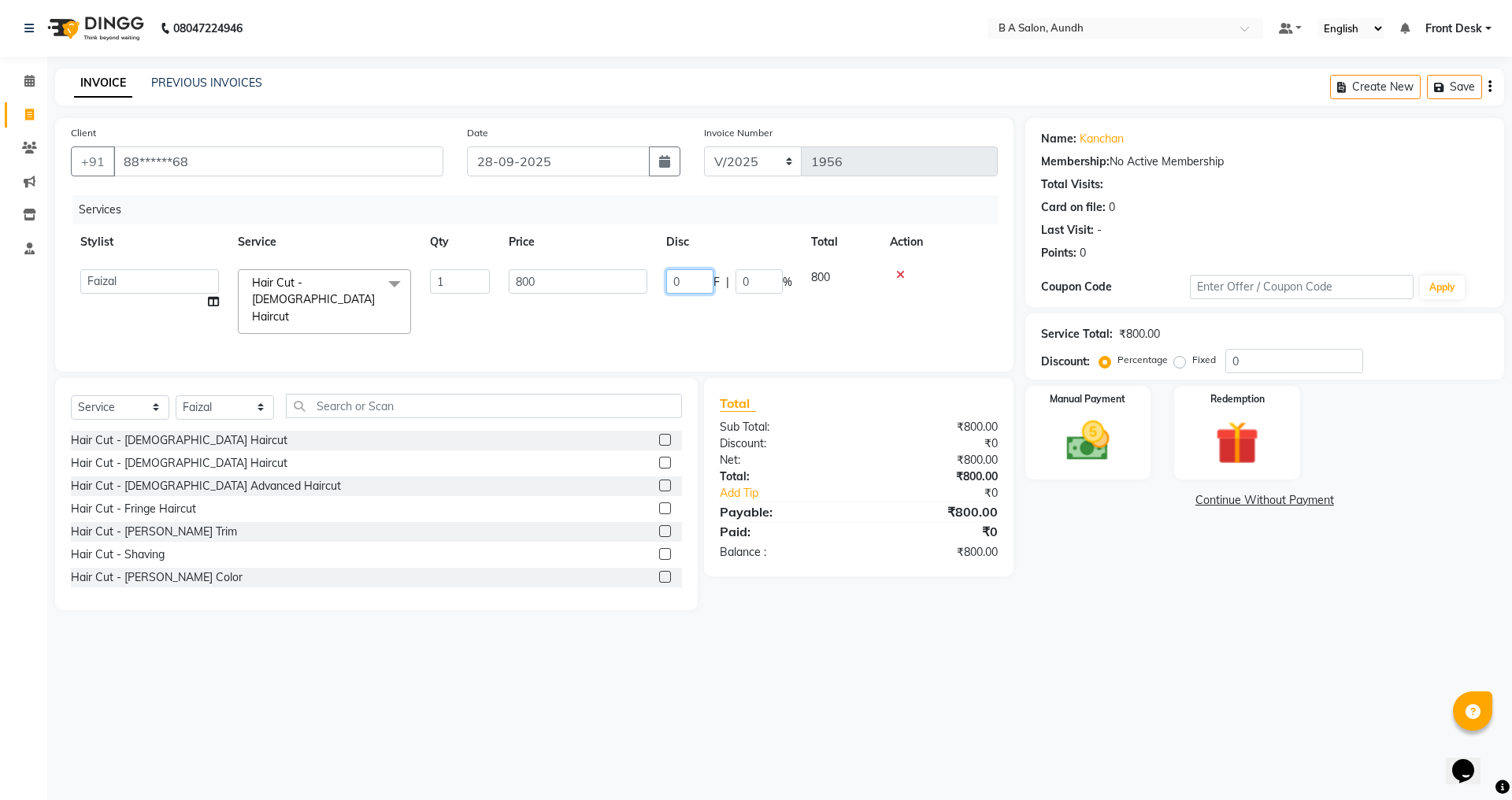
click at [700, 286] on input "0" at bounding box center [690, 281] width 47 height 24
type input "0500"
click at [1044, 578] on div "Name: Kanchan Membership: No Active Membership Total Visits: Card on file: 0 La…" at bounding box center [1270, 364] width 490 height 492
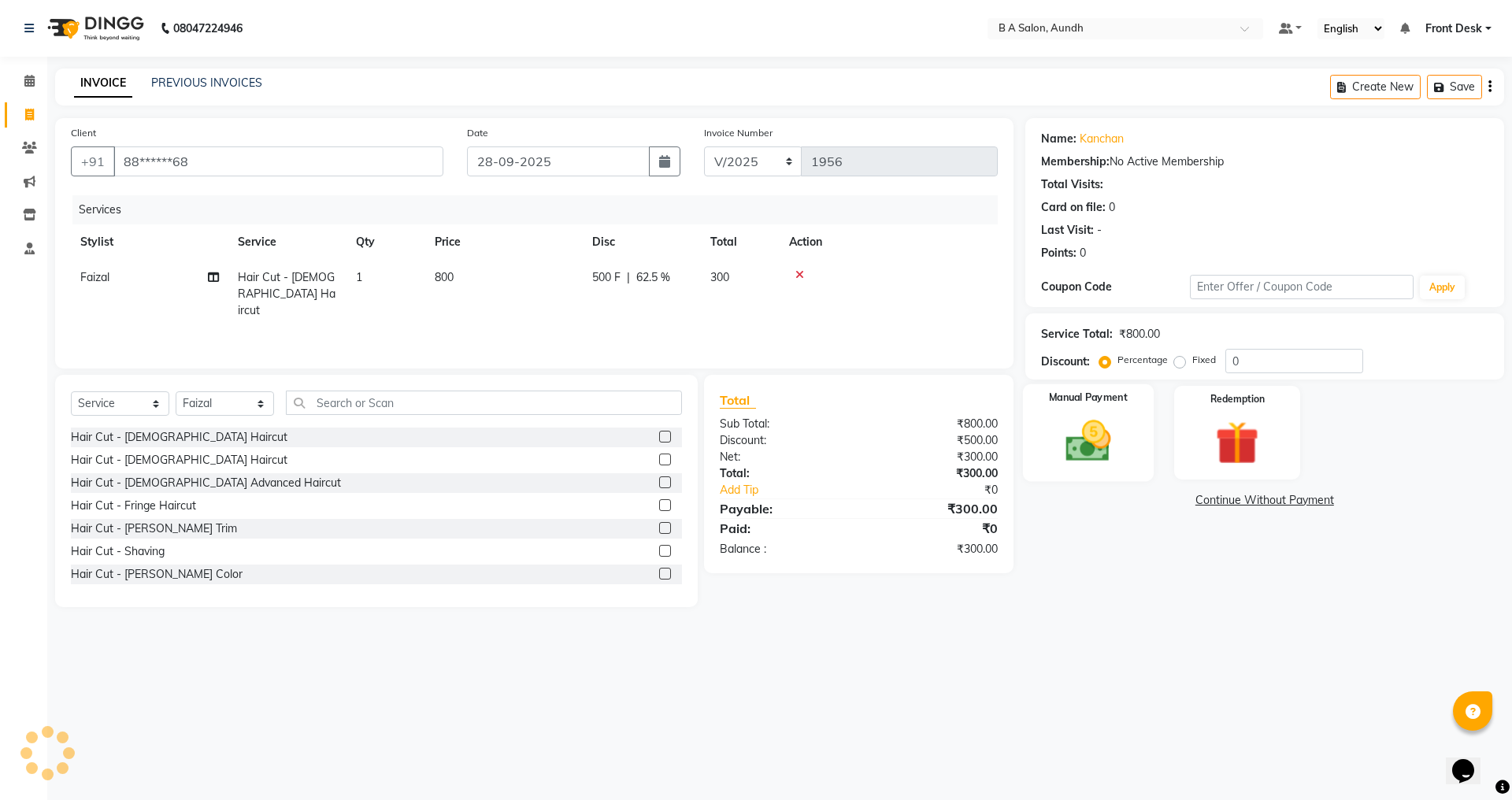
click at [1050, 449] on div "Manual Payment" at bounding box center [1087, 432] width 131 height 97
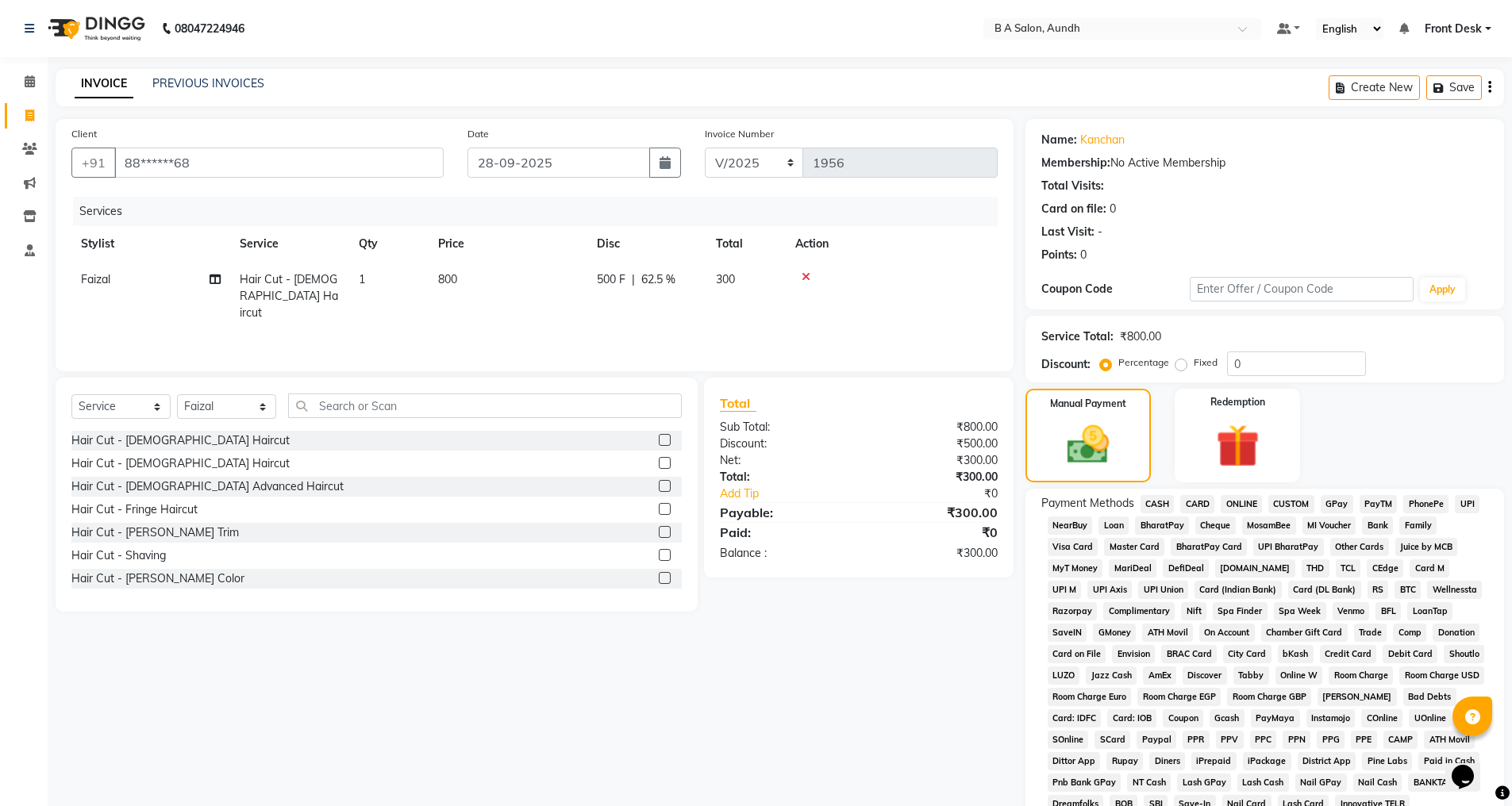
click at [1240, 505] on span "ONLINE" at bounding box center [1240, 504] width 41 height 18
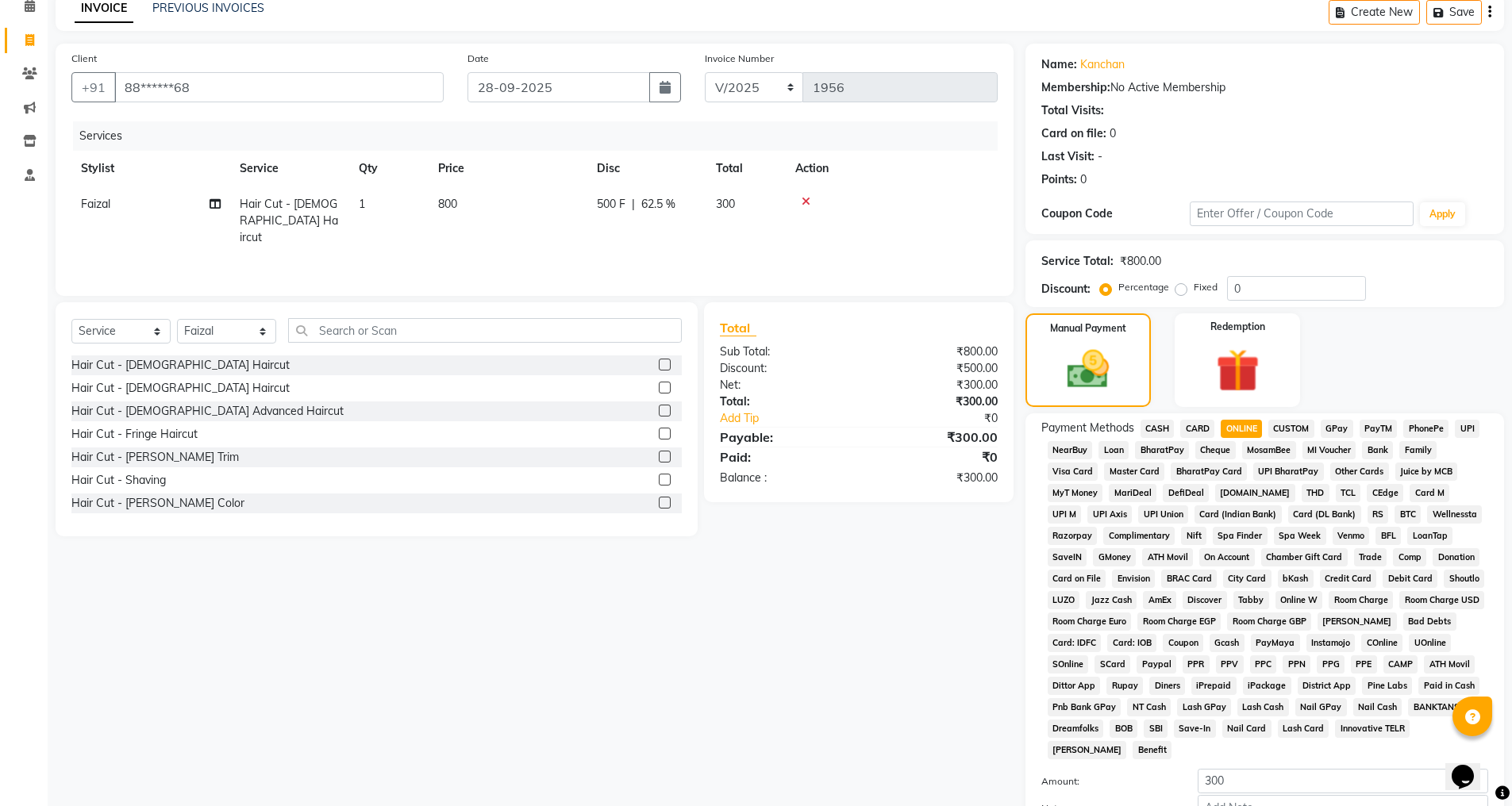
scroll to position [179, 0]
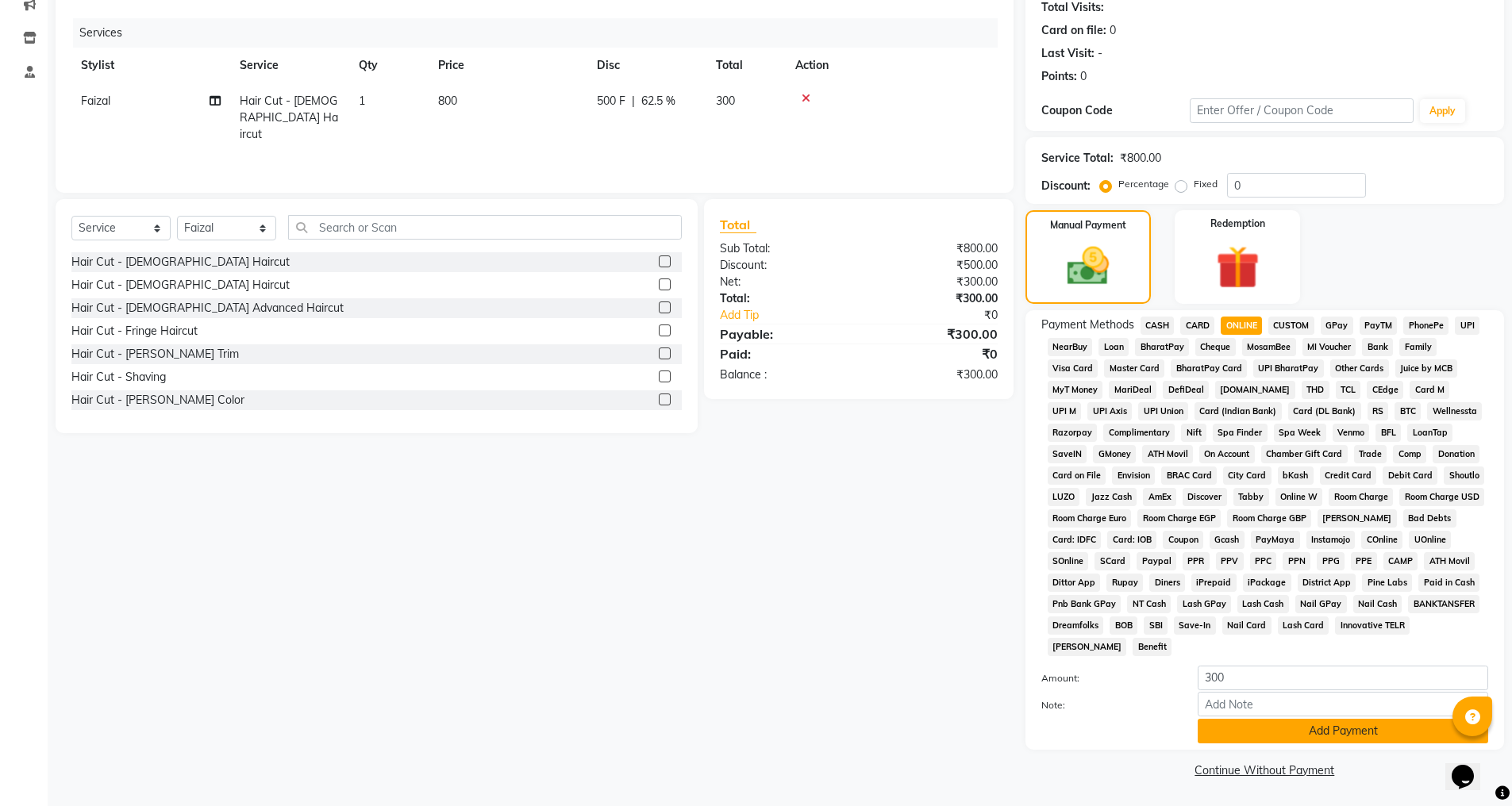
click at [1264, 723] on button "Add Payment" at bounding box center [1343, 731] width 291 height 25
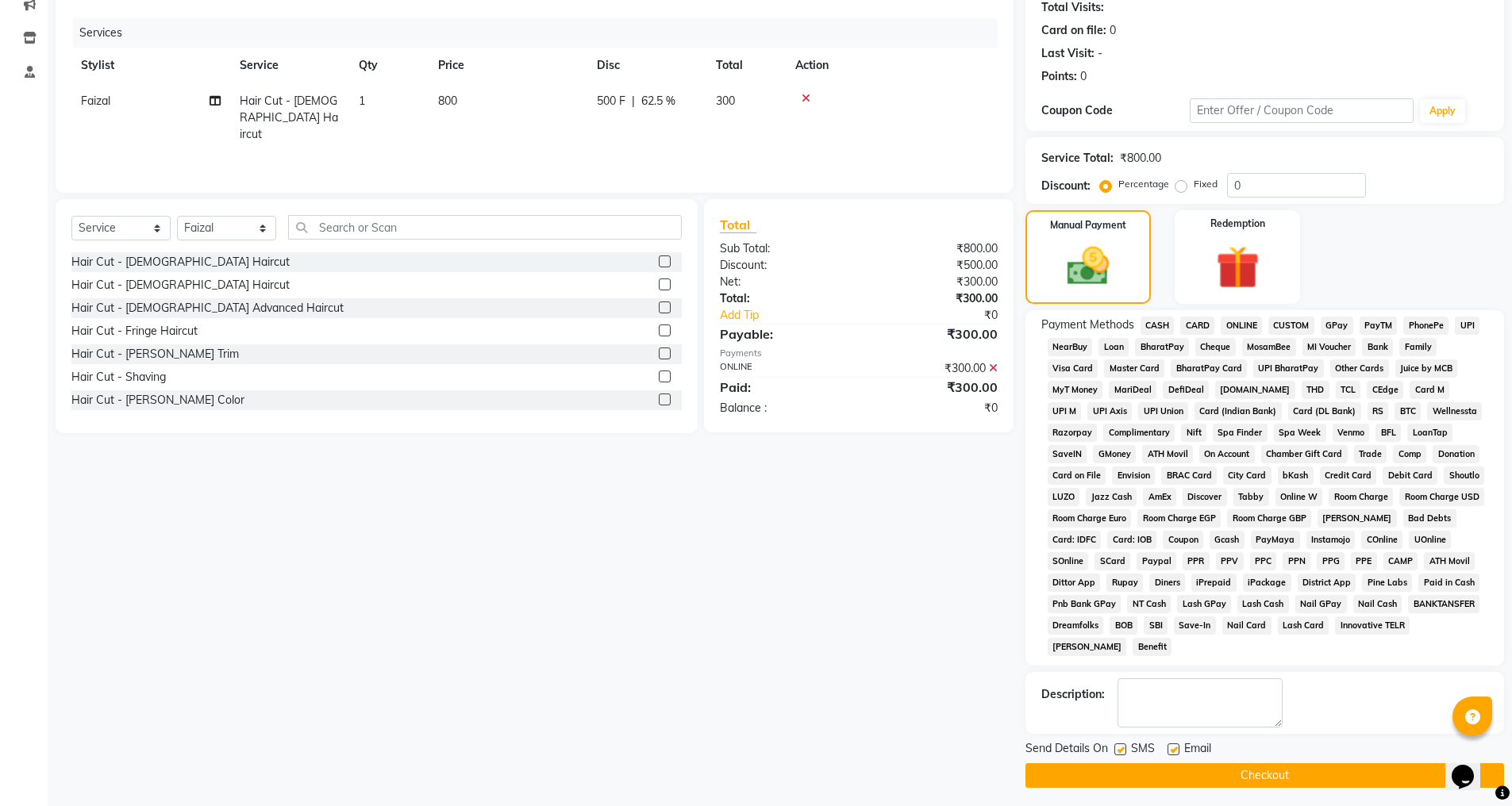
click at [1248, 776] on button "Checkout" at bounding box center [1265, 775] width 479 height 25
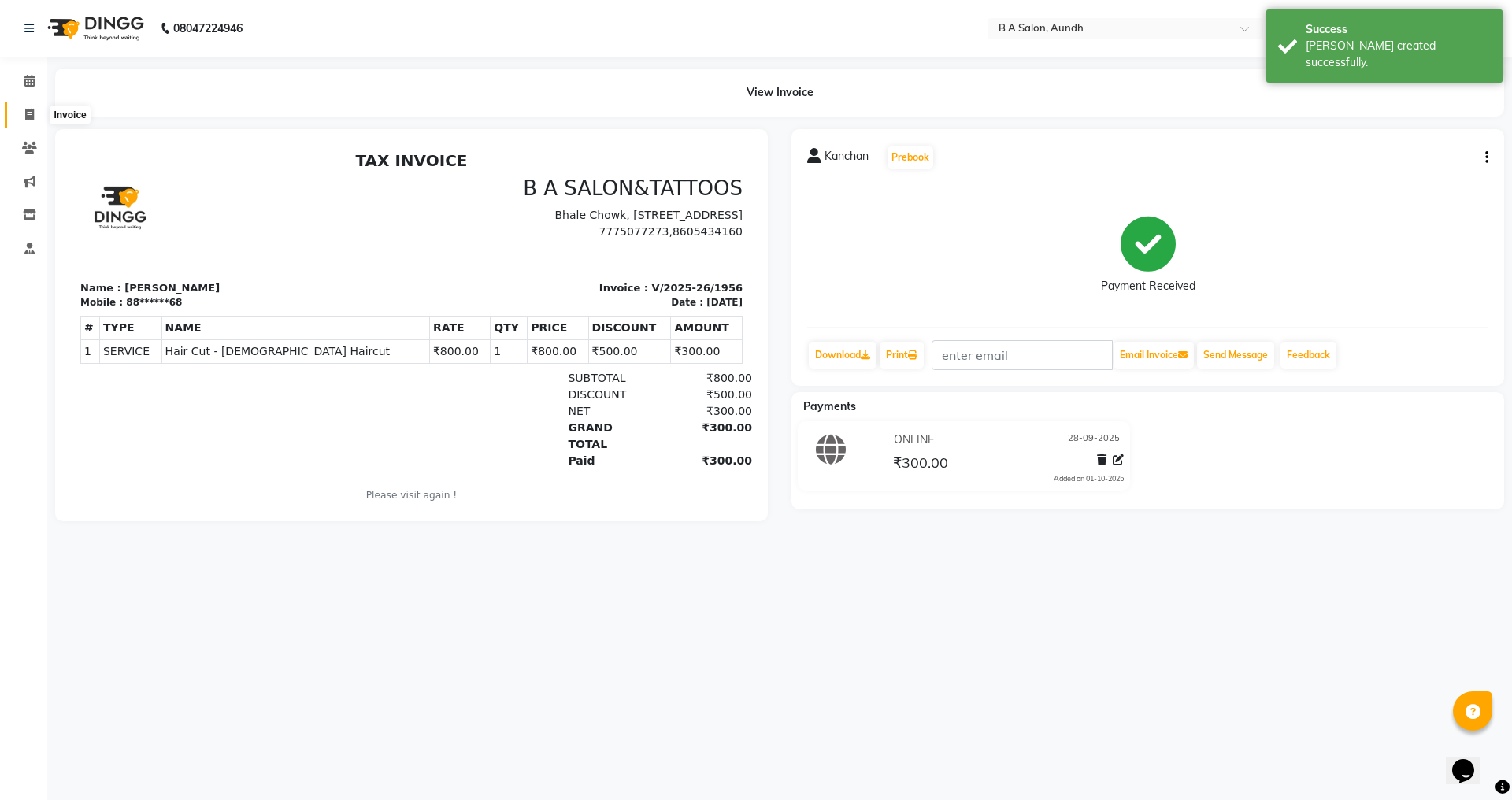
drag, startPoint x: 27, startPoint y: 116, endPoint x: 42, endPoint y: 139, distance: 27.5
click at [27, 116] on icon at bounding box center [30, 115] width 9 height 12
select select "service"
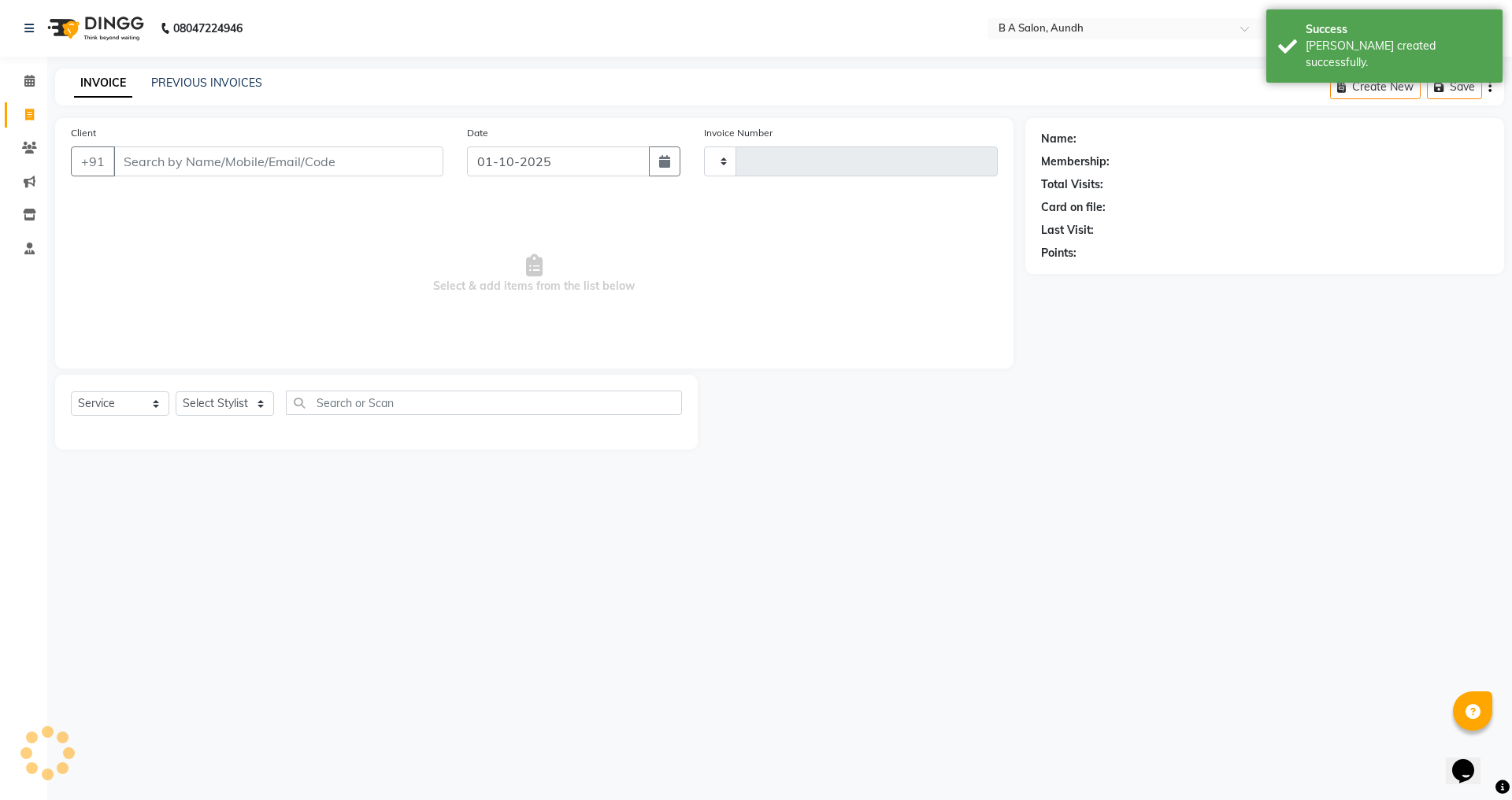
type input "1957"
select select "5955"
click at [165, 165] on input "Client" at bounding box center [279, 161] width 330 height 30
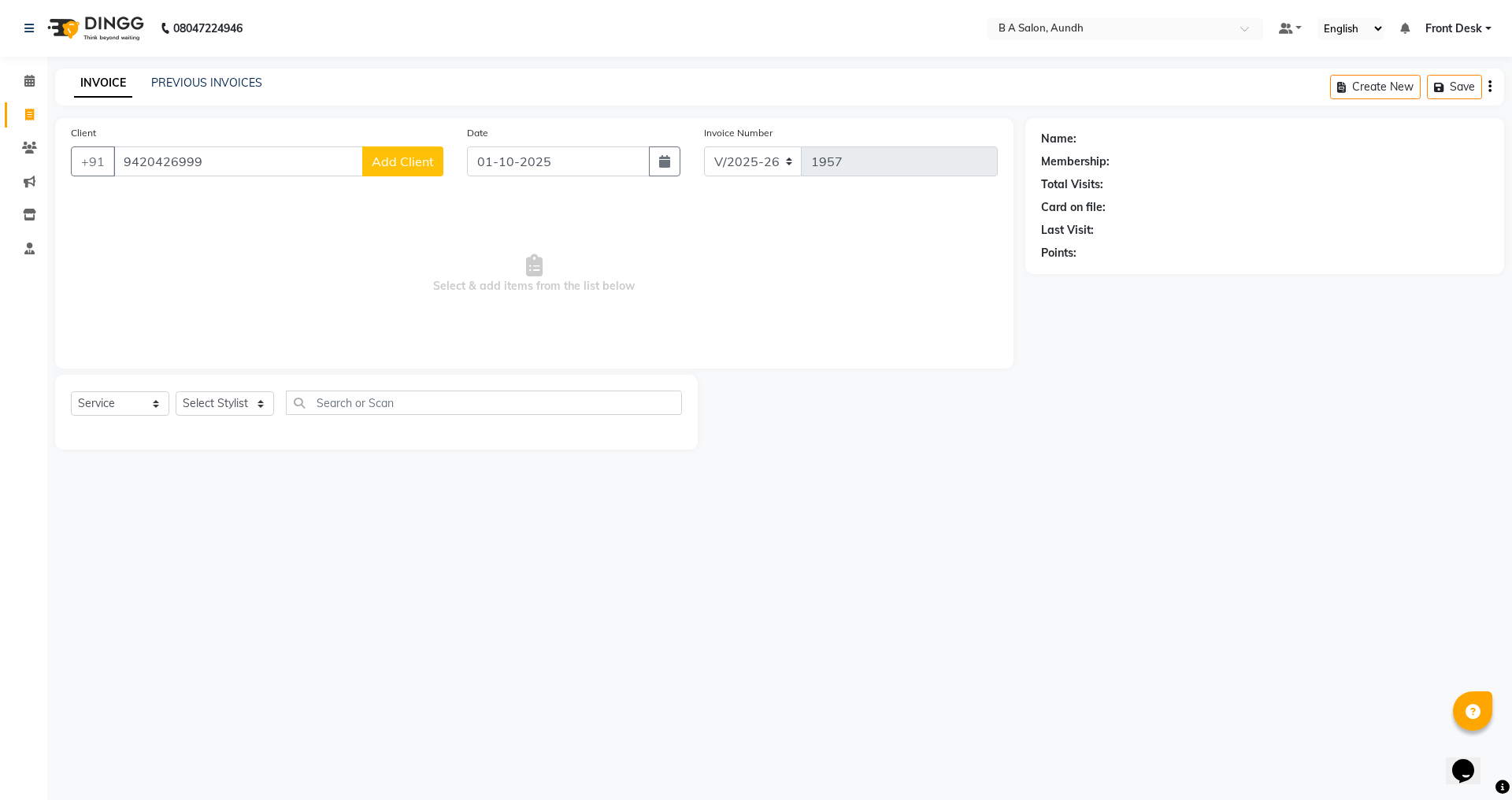
type input "9420426999"
click at [385, 165] on span "Add Client" at bounding box center [402, 161] width 62 height 15
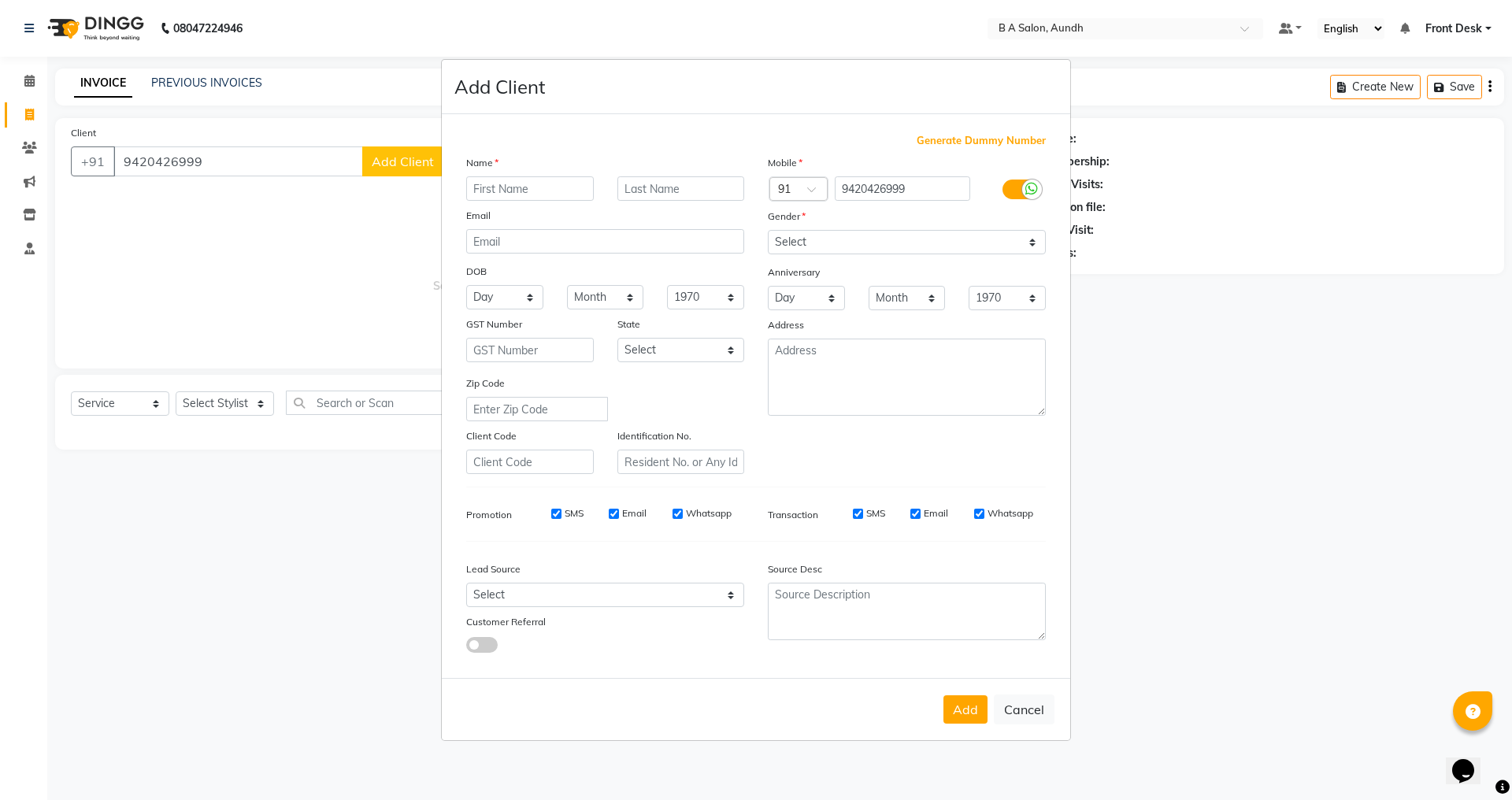
click at [493, 197] on input "text" at bounding box center [530, 189] width 128 height 24
type input "dr Archana"
click at [800, 238] on select "Select [DEMOGRAPHIC_DATA] [DEMOGRAPHIC_DATA] Other Prefer Not To Say" at bounding box center [907, 242] width 278 height 24
select select "[DEMOGRAPHIC_DATA]"
click at [768, 230] on select "Select [DEMOGRAPHIC_DATA] [DEMOGRAPHIC_DATA] Other Prefer Not To Say" at bounding box center [907, 242] width 278 height 24
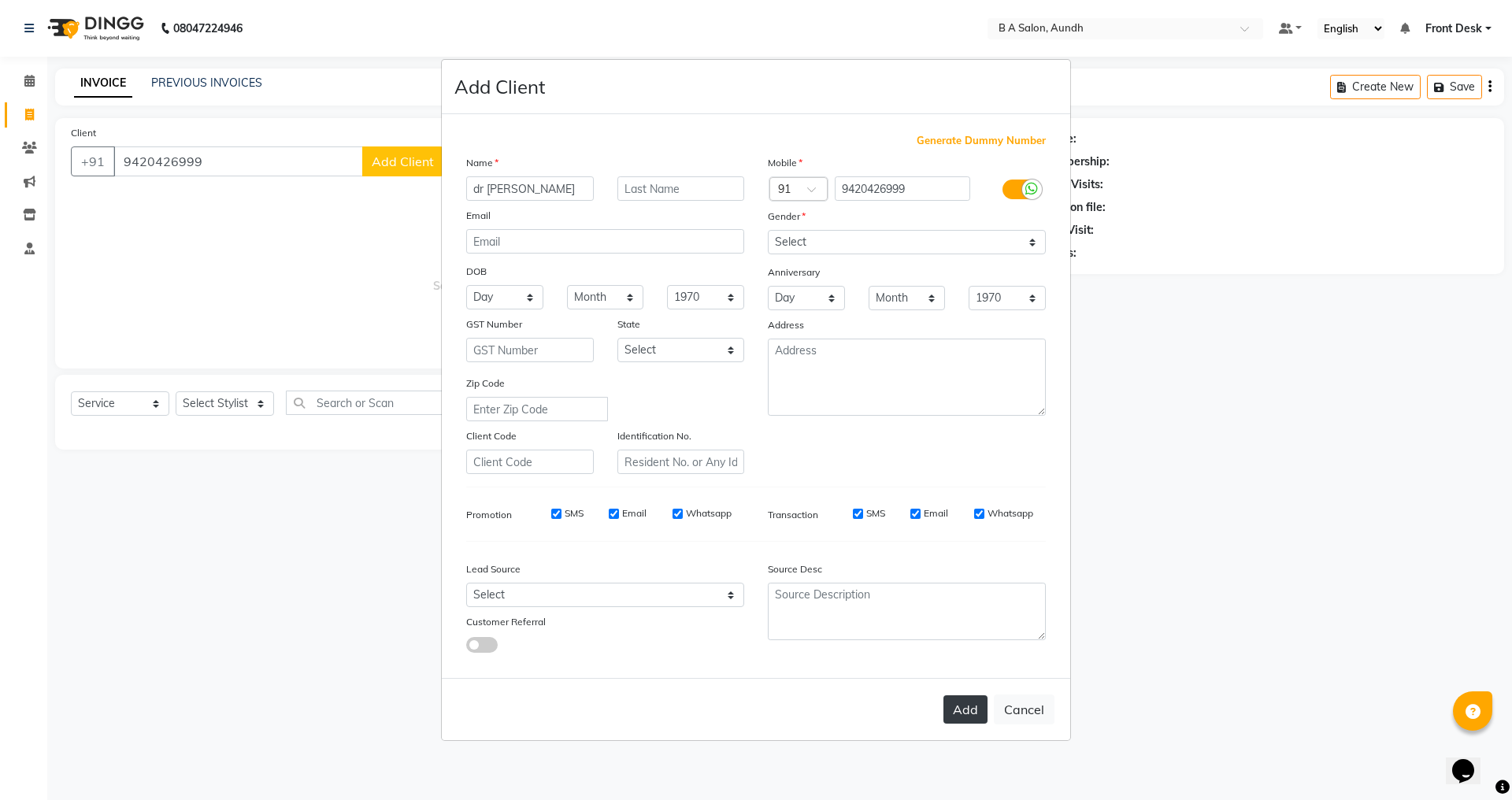
click at [960, 717] on button "Add" at bounding box center [965, 709] width 44 height 28
type input "94******99"
select select
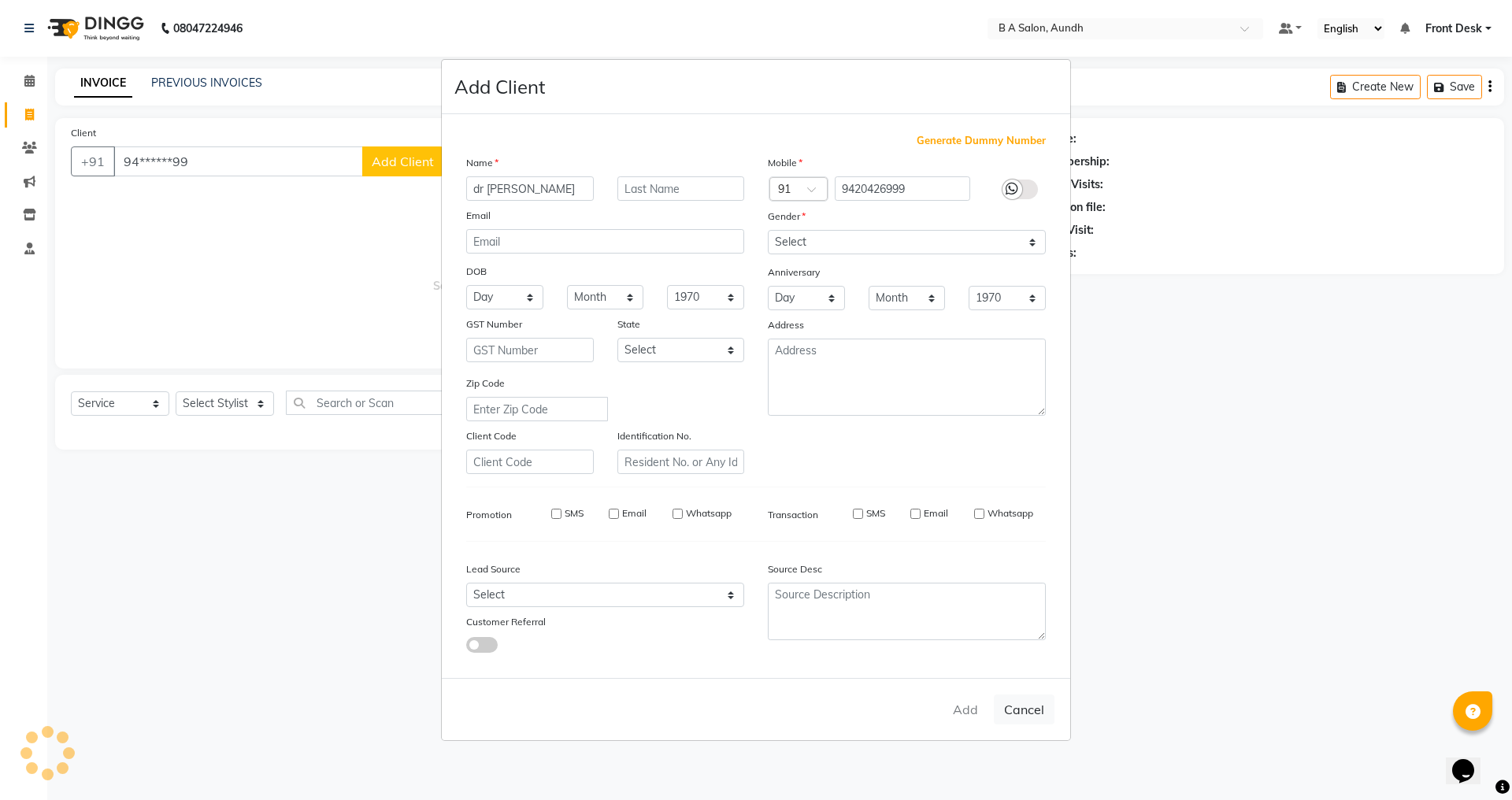
select select
checkbox input "false"
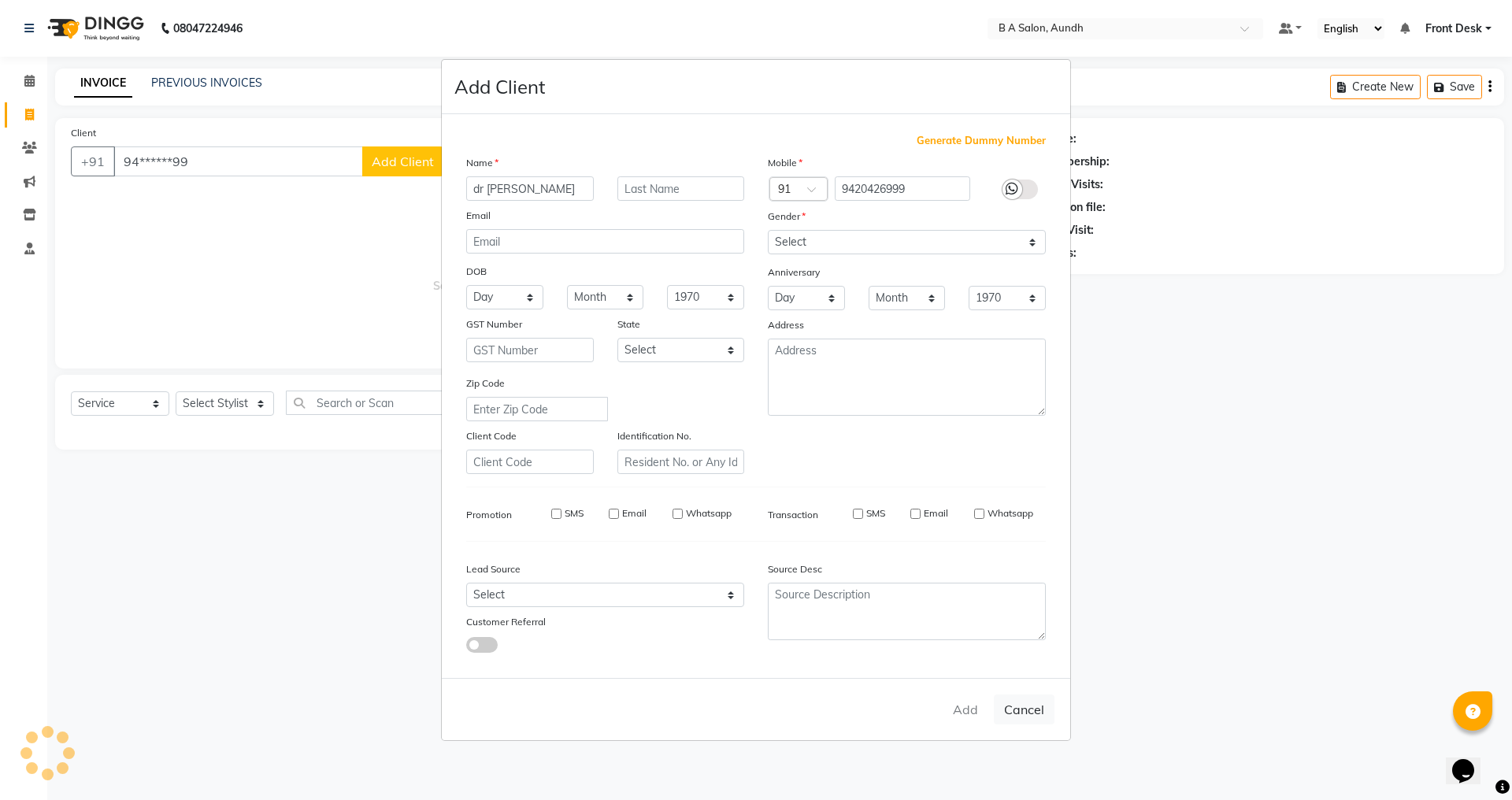
checkbox input "false"
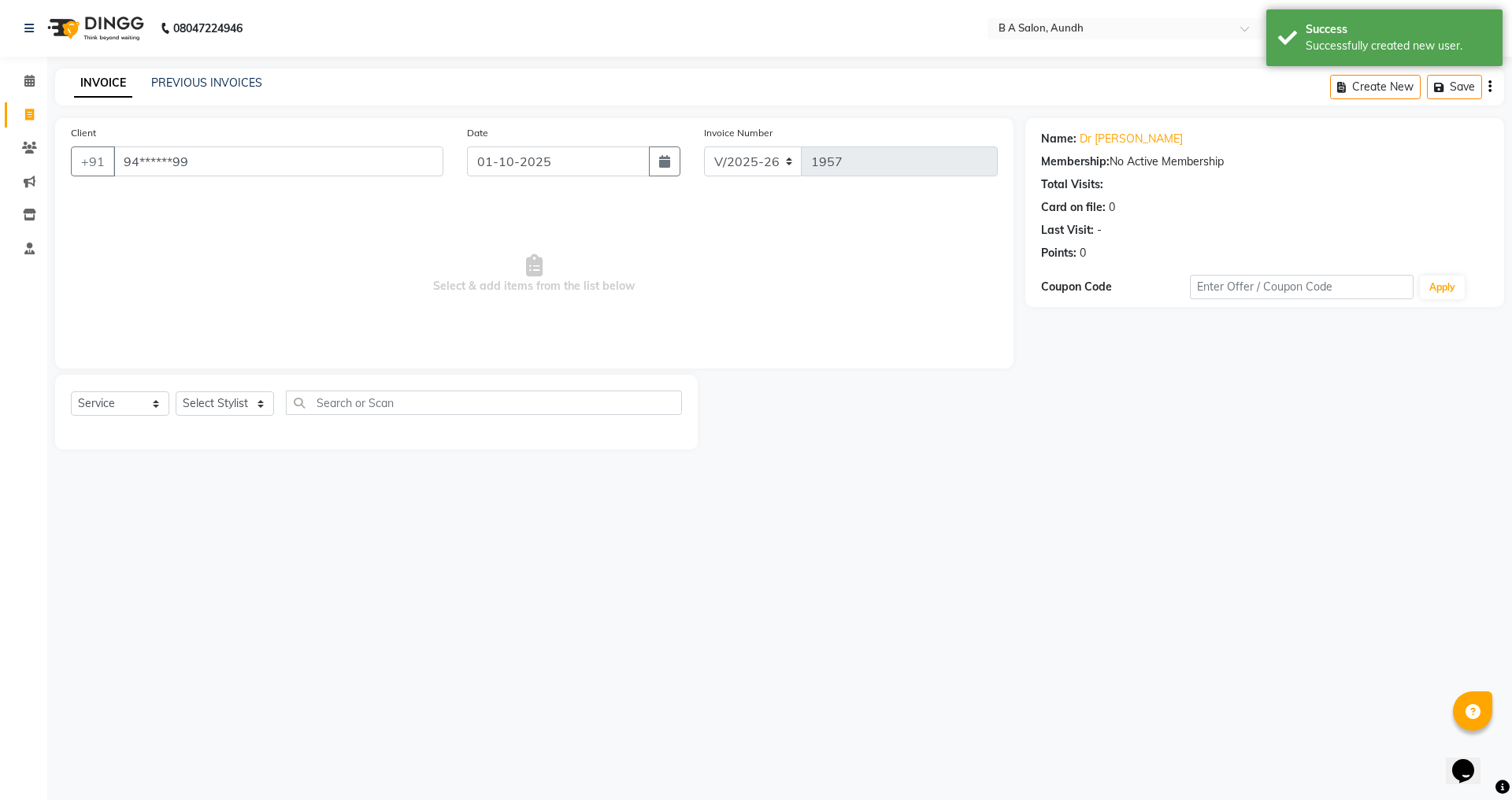
drag, startPoint x: 505, startPoint y: 139, endPoint x: 516, endPoint y: 171, distance: 33.8
click at [516, 171] on div "Date 01-10-2025" at bounding box center [574, 157] width 238 height 65
click at [516, 171] on input "01-10-2025" at bounding box center [559, 161] width 184 height 30
select select "10"
select select "2025"
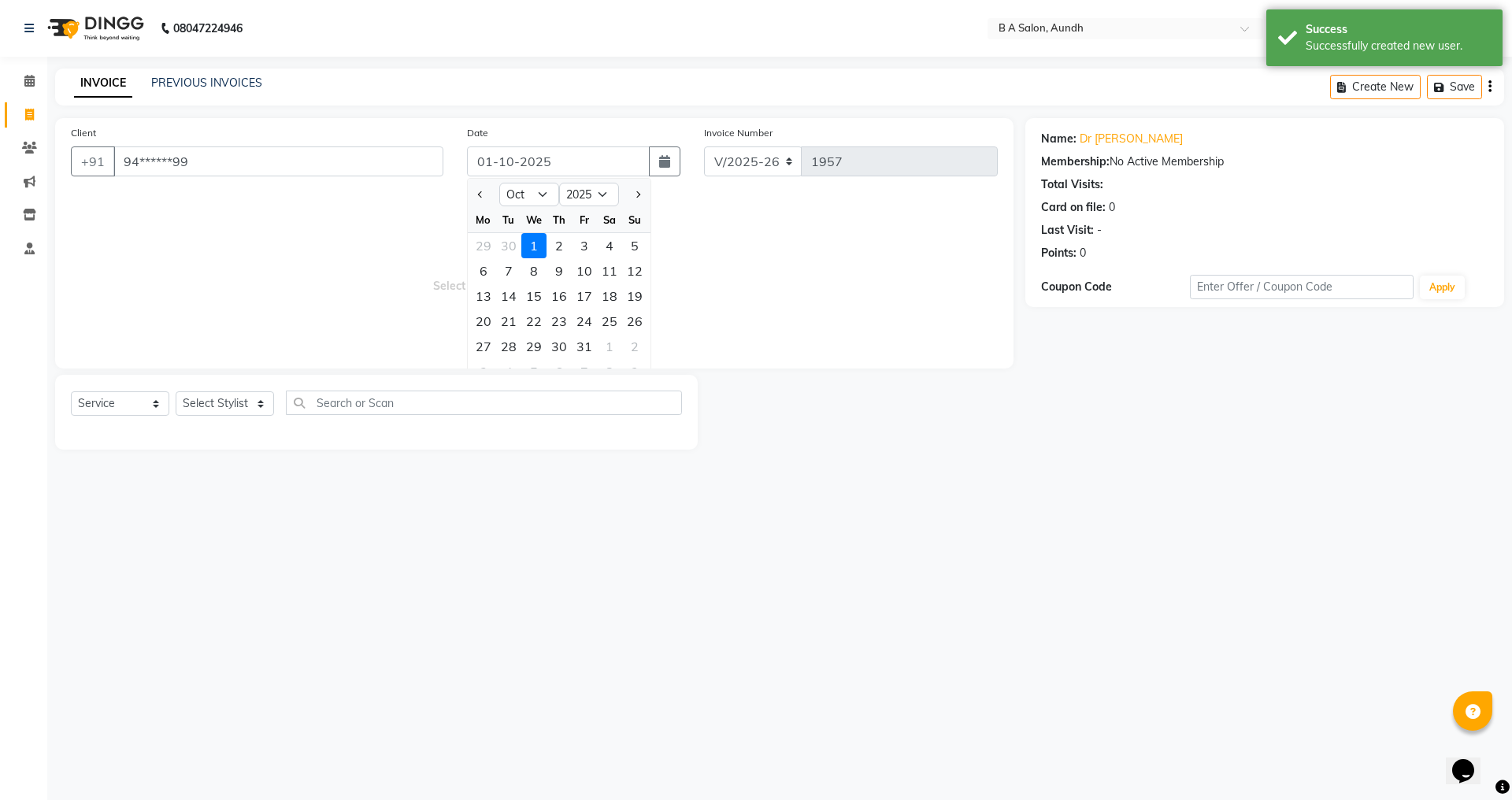
click at [472, 194] on div at bounding box center [483, 195] width 32 height 25
click at [476, 193] on button "Previous month" at bounding box center [481, 195] width 14 height 25
select select "9"
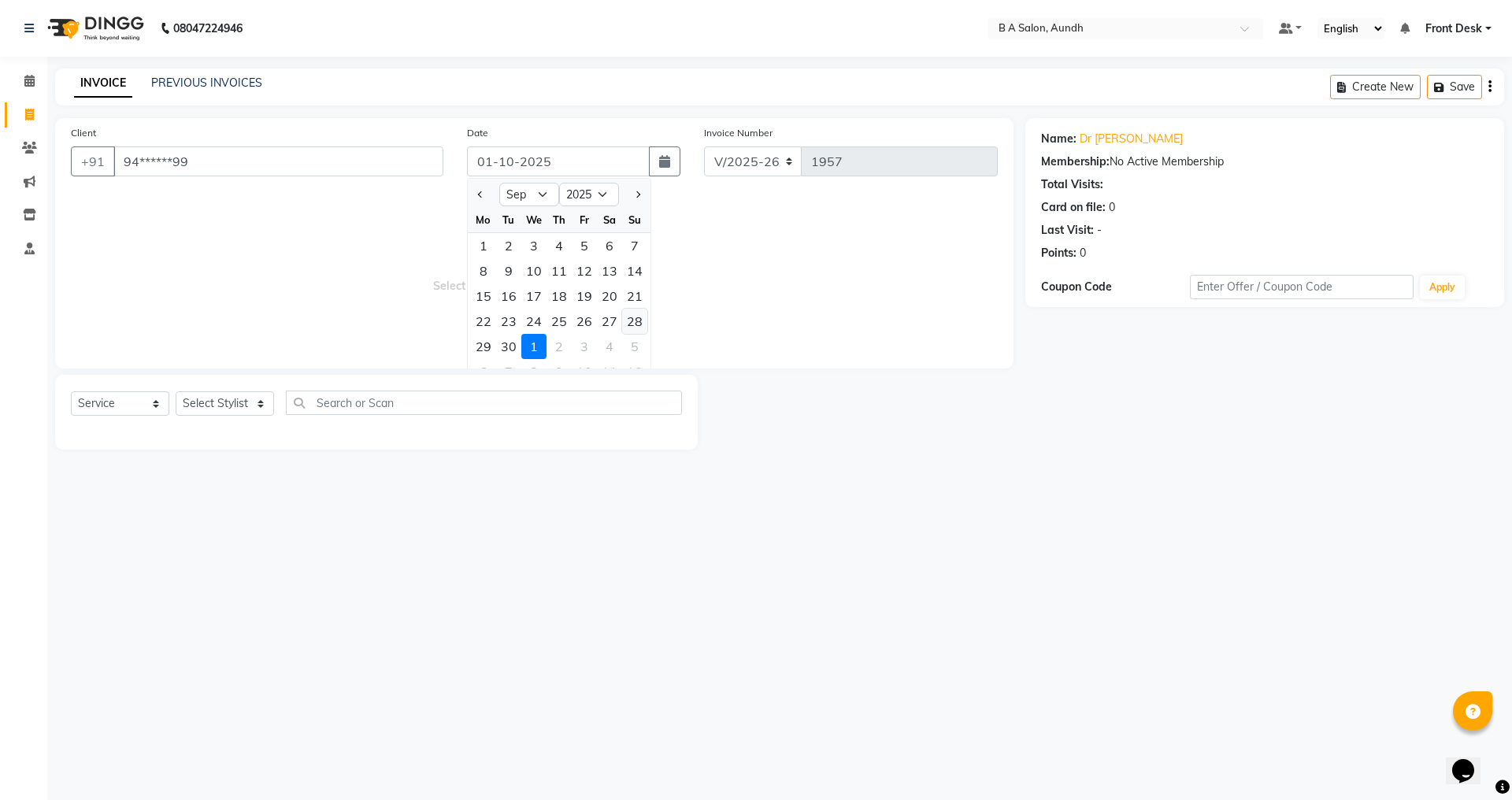
click at [647, 323] on div "22 23 24 25 26 27 28" at bounding box center [559, 321] width 183 height 25
click at [639, 323] on div "28" at bounding box center [635, 321] width 25 height 25
type input "28-09-2025"
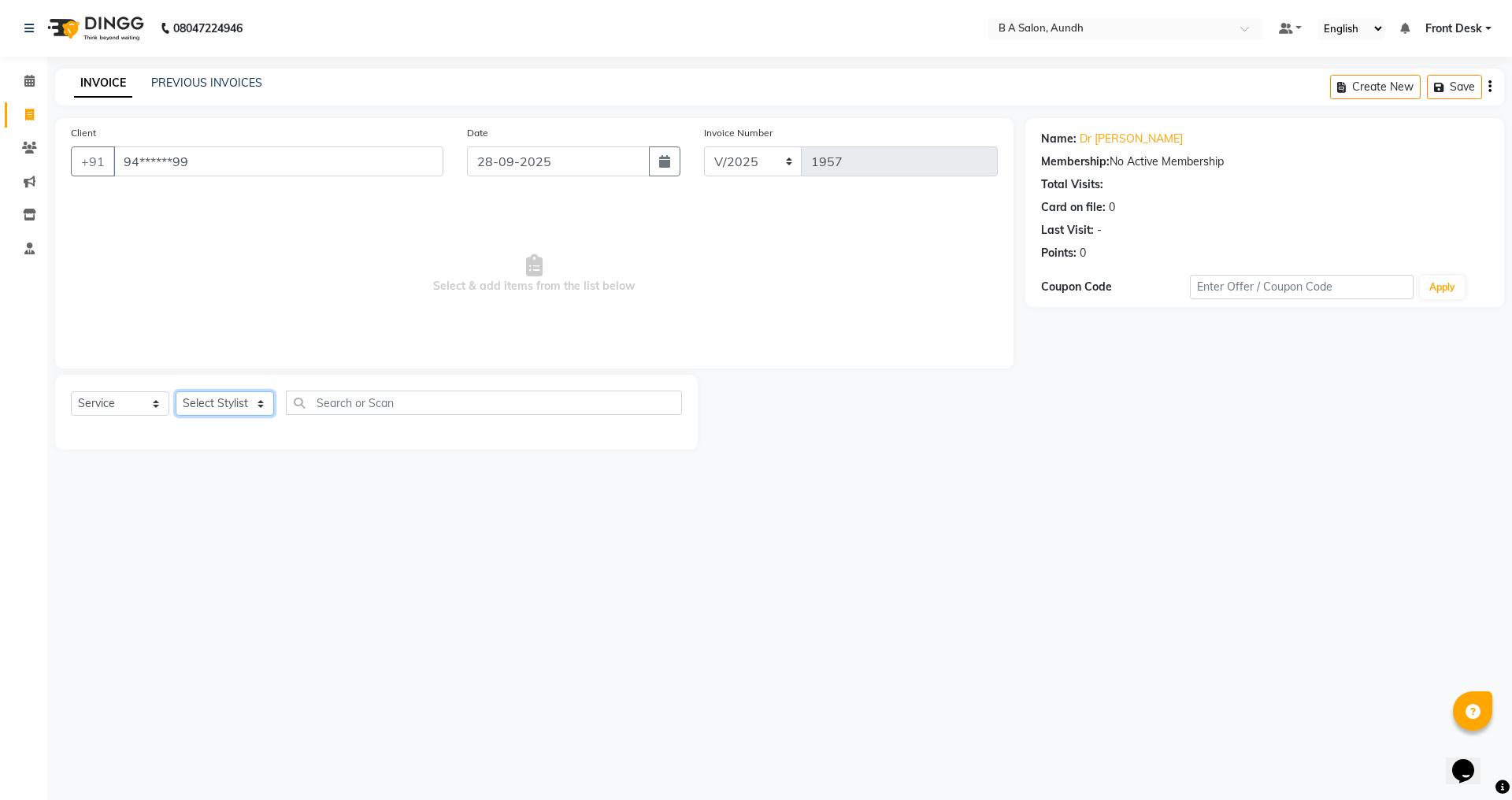
click at [214, 408] on select "Select Stylist Akash sir [PERSON_NAME] Front Desk pranshoo [PERSON_NAME]" at bounding box center [225, 403] width 98 height 24
select select "88968"
click at [176, 391] on select "Select Stylist Akash sir [PERSON_NAME] Front Desk pranshoo [PERSON_NAME]" at bounding box center [225, 403] width 98 height 24
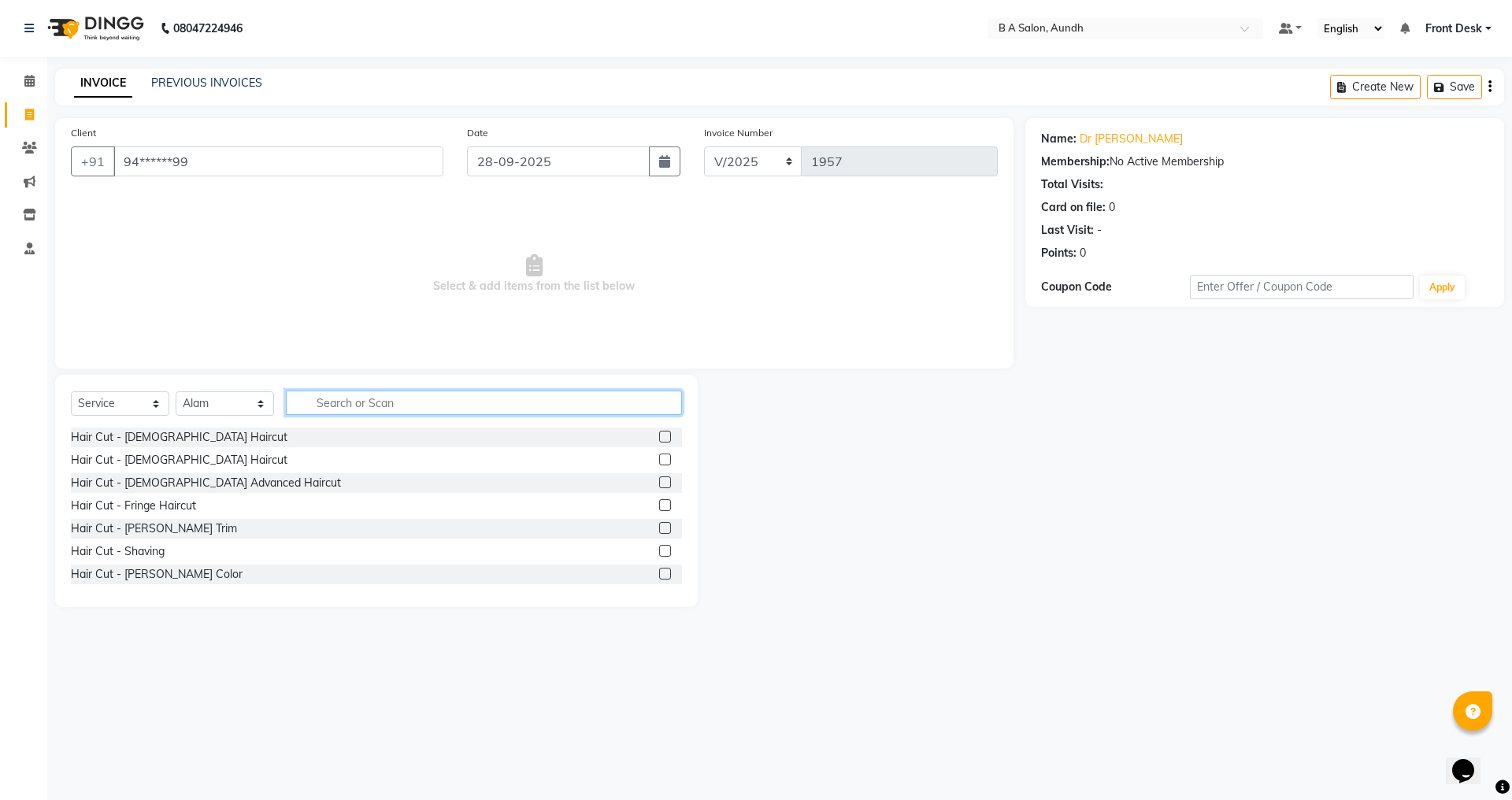
click at [353, 401] on input "text" at bounding box center [483, 402] width 396 height 24
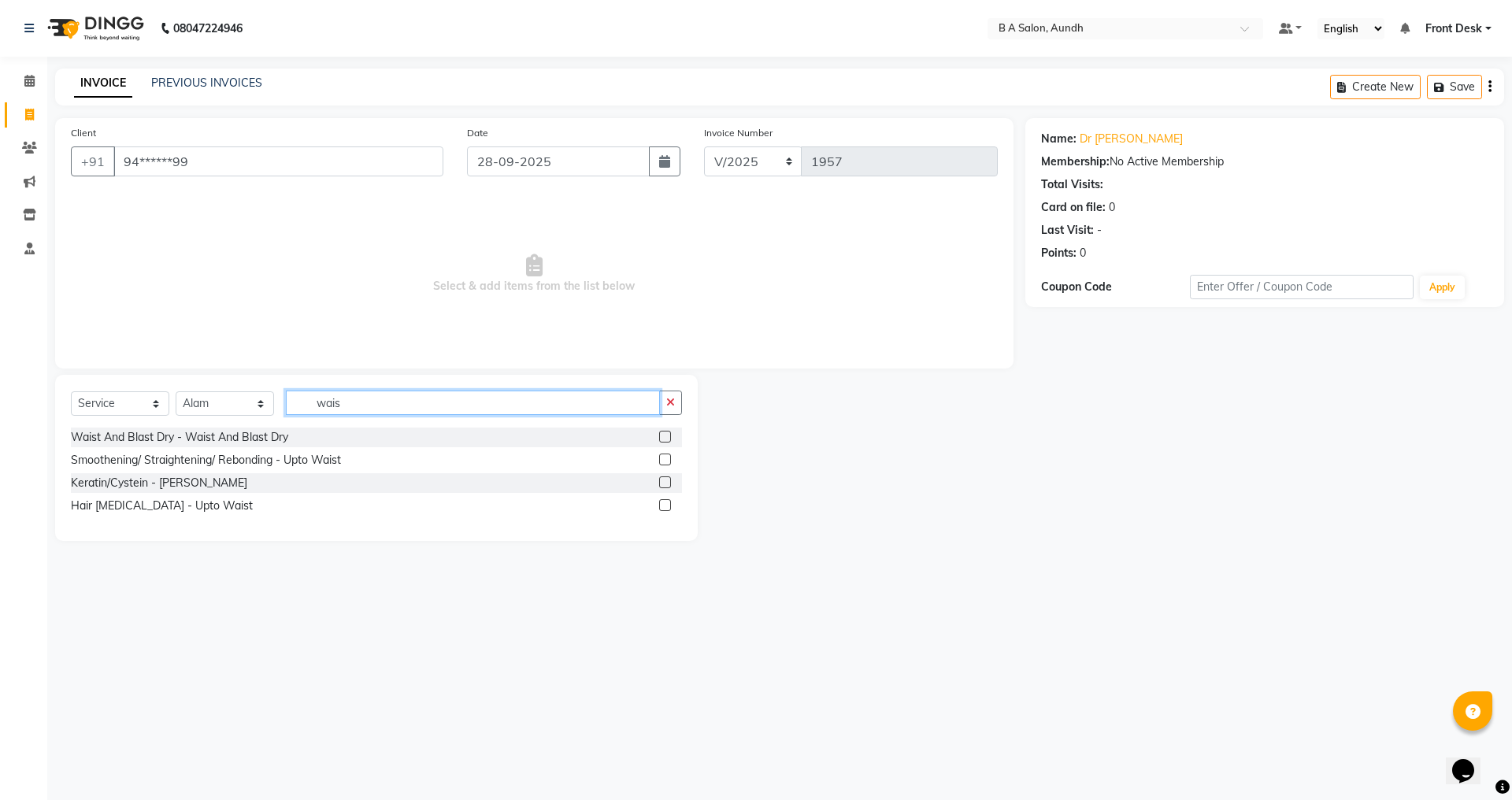
type input "wais"
click at [663, 436] on label at bounding box center [664, 437] width 12 height 12
click at [663, 436] on input "checkbox" at bounding box center [664, 437] width 10 height 10
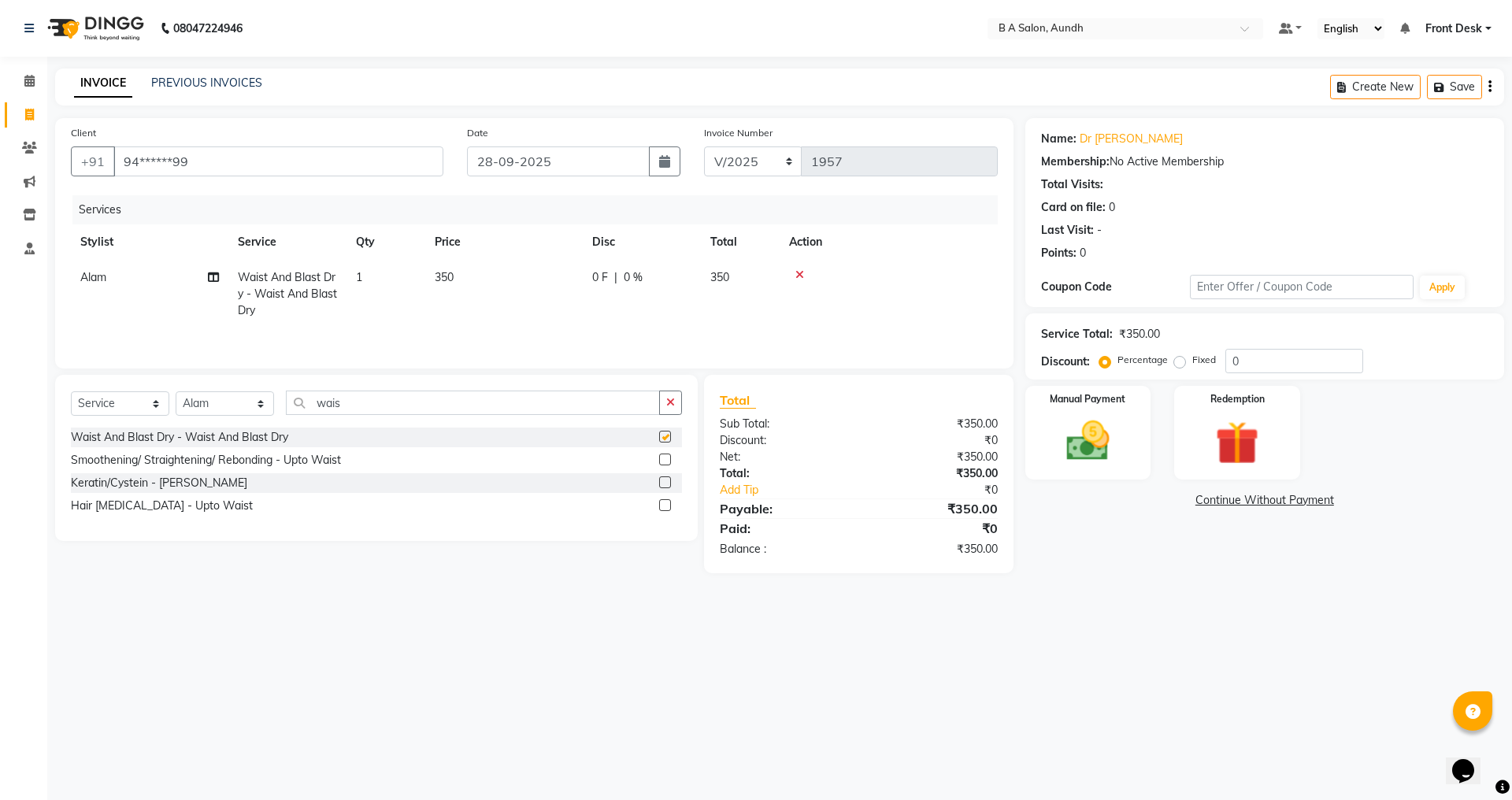
checkbox input "false"
drag, startPoint x: 668, startPoint y: 270, endPoint x: 658, endPoint y: 270, distance: 10.0
click at [667, 270] on div "0 F | 0 %" at bounding box center [642, 278] width 99 height 16
select select "88968"
click at [615, 273] on input "350" at bounding box center [578, 281] width 139 height 24
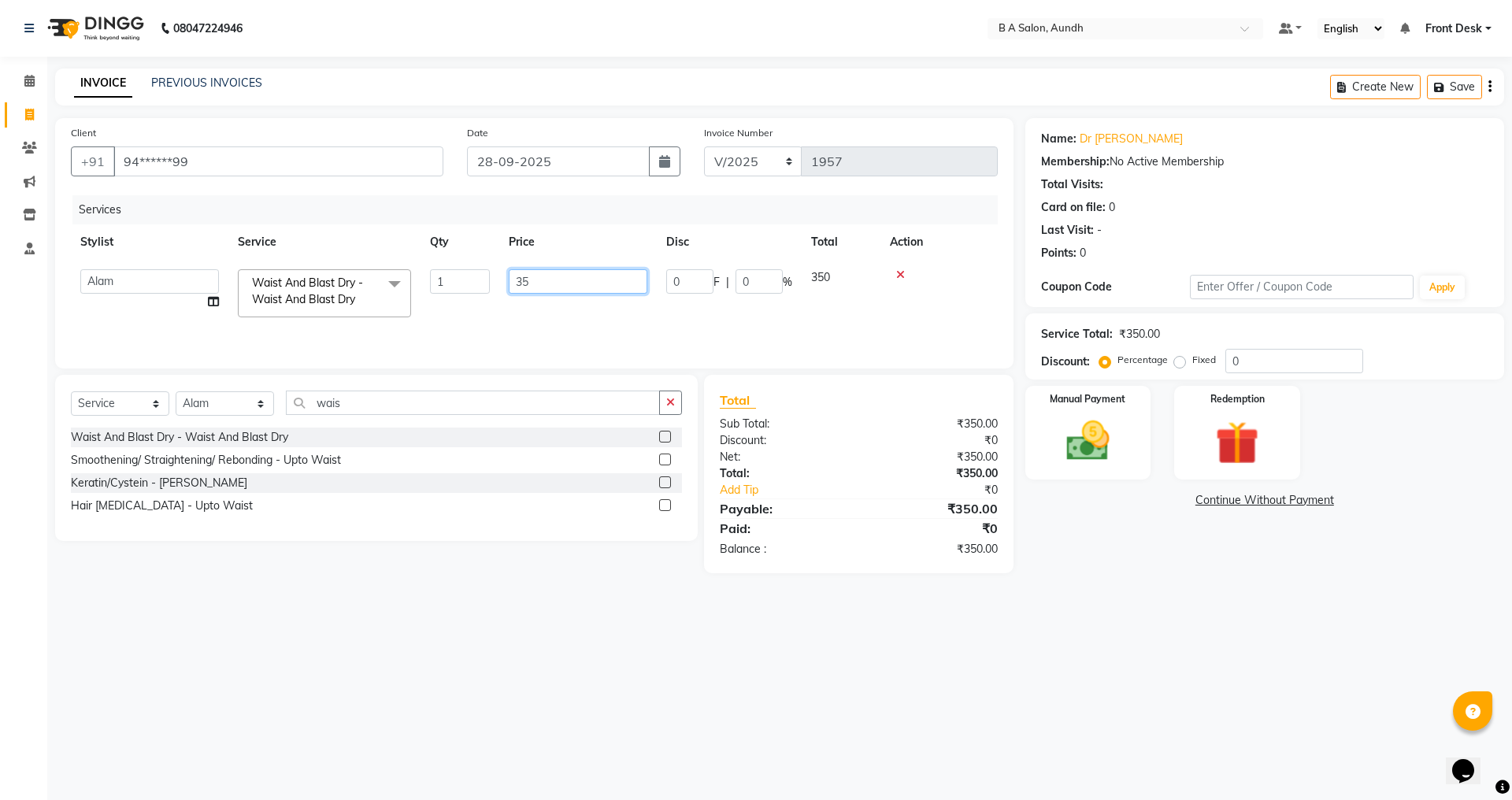
type input "3"
type input "400"
drag, startPoint x: 1234, startPoint y: 649, endPoint x: 1118, endPoint y: 492, distance: 195.2
click at [1227, 645] on div "08047224946 Select Location × B A Salon, Aundh Default Panel My Panel English E…" at bounding box center [756, 400] width 1512 height 800
click at [1049, 444] on div "Manual Payment" at bounding box center [1087, 432] width 131 height 97
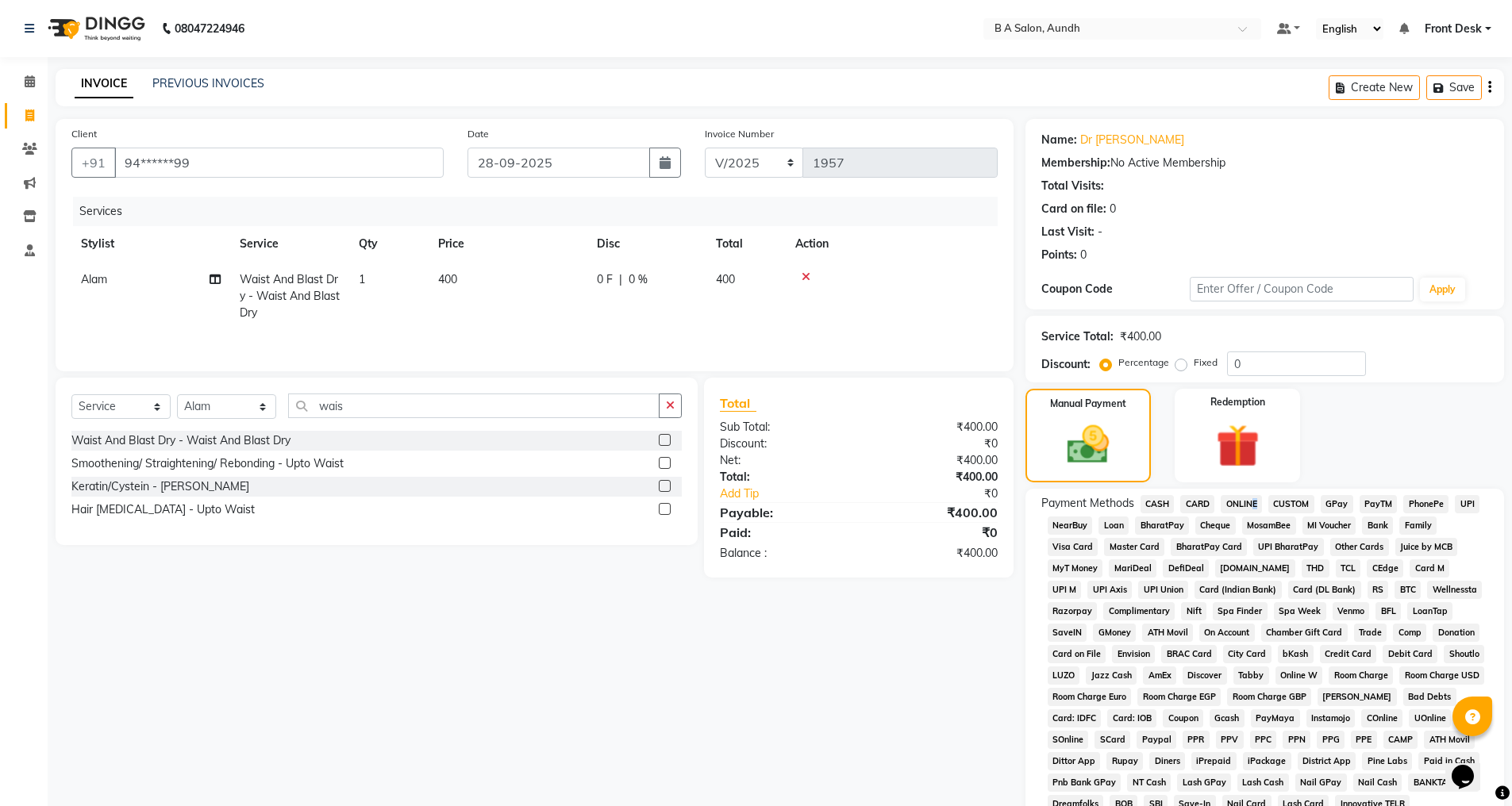
click at [1251, 503] on span "ONLINE" at bounding box center [1240, 504] width 41 height 18
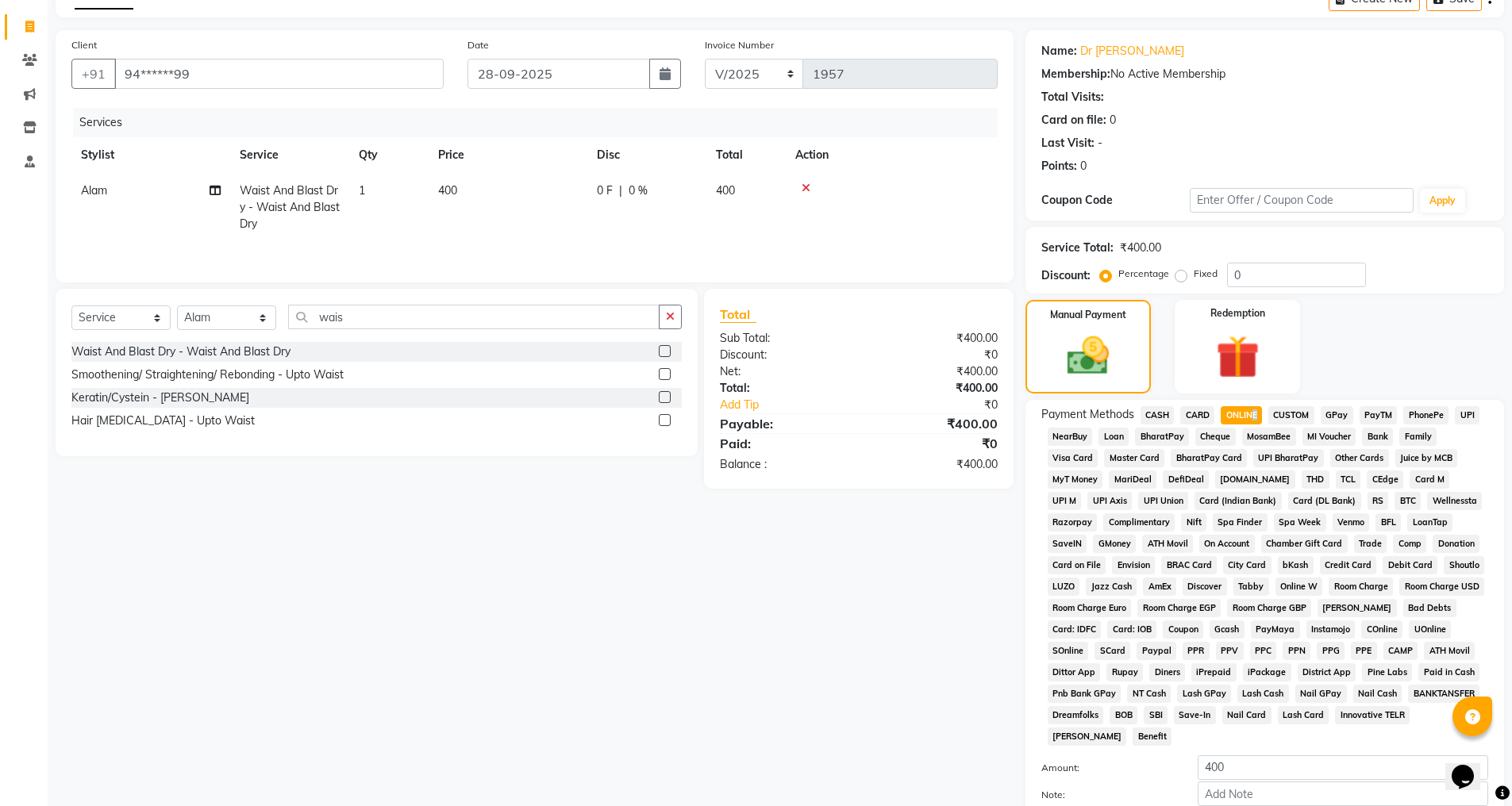
scroll to position [179, 0]
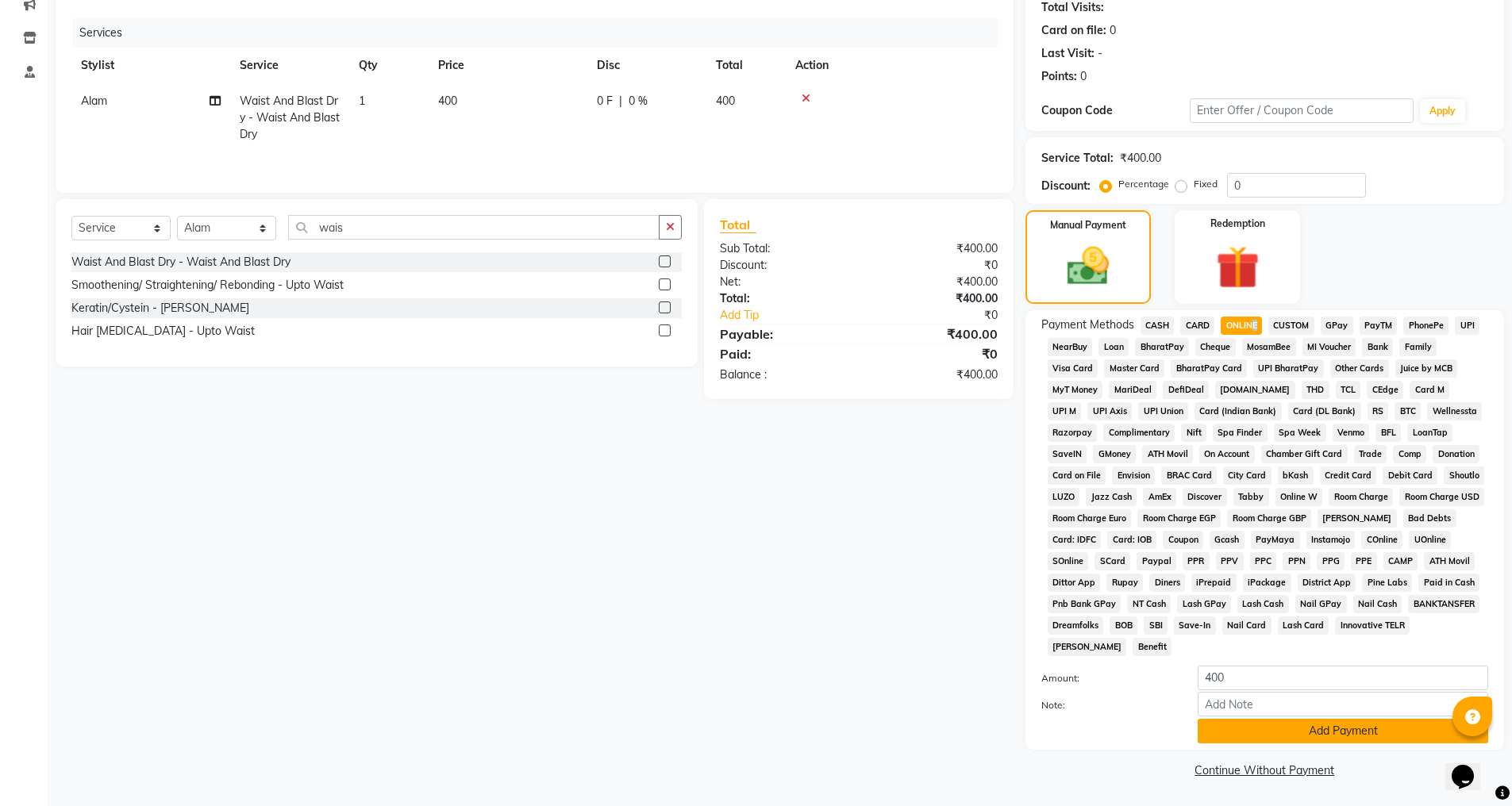
click at [1219, 733] on button "Add Payment" at bounding box center [1343, 731] width 291 height 25
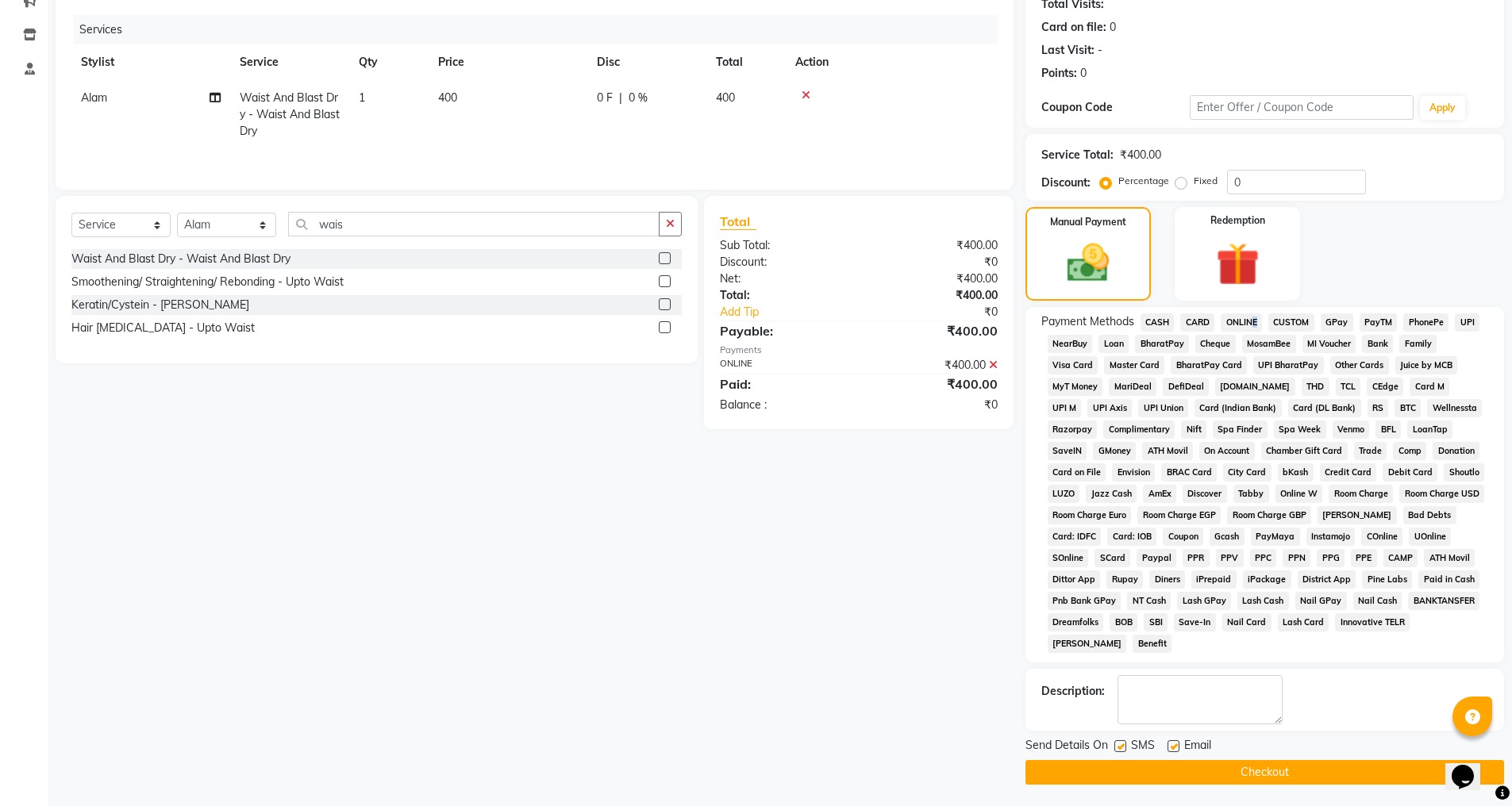
scroll to position [184, 0]
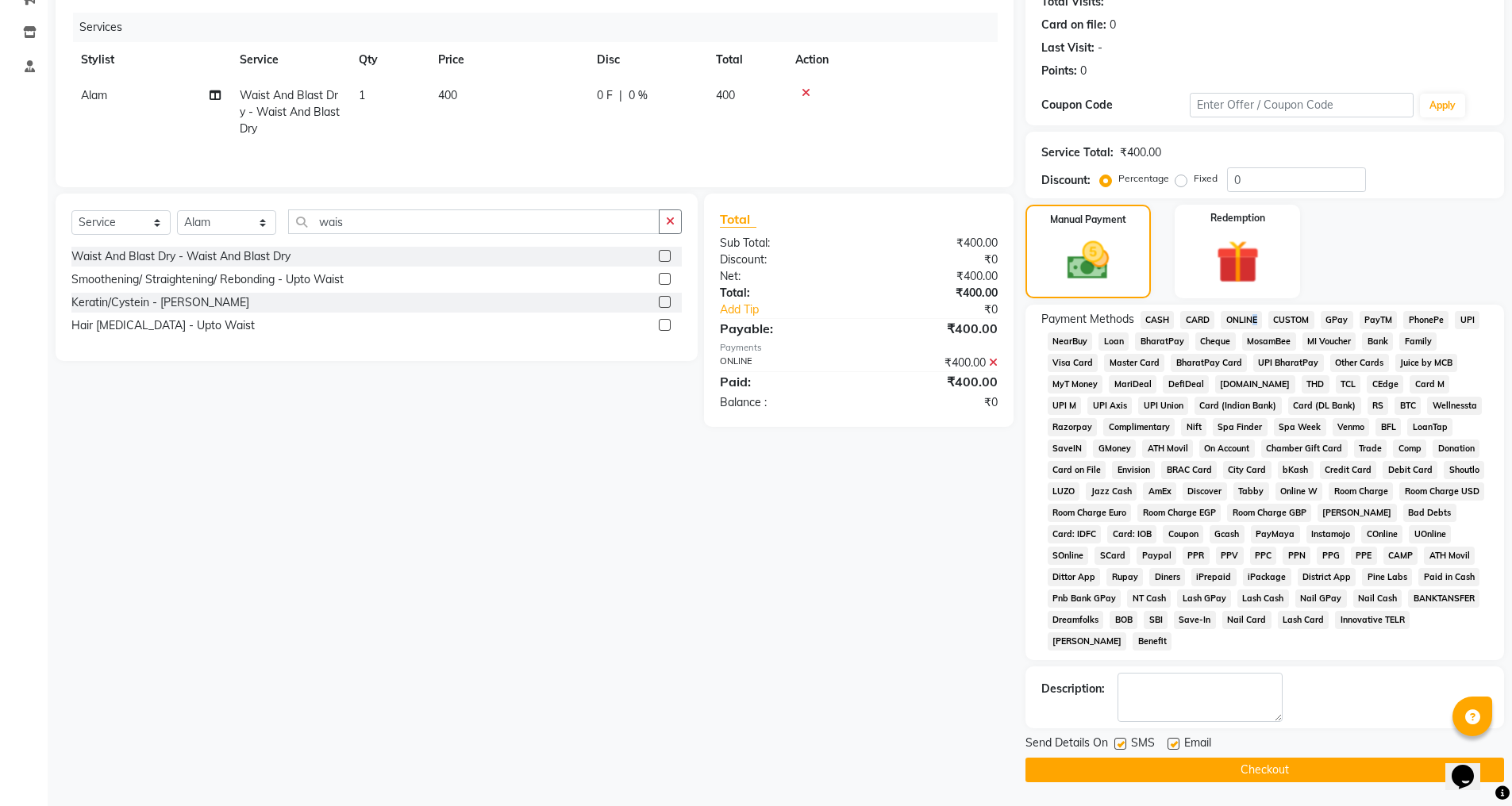
click at [1182, 766] on button "Checkout" at bounding box center [1265, 770] width 479 height 25
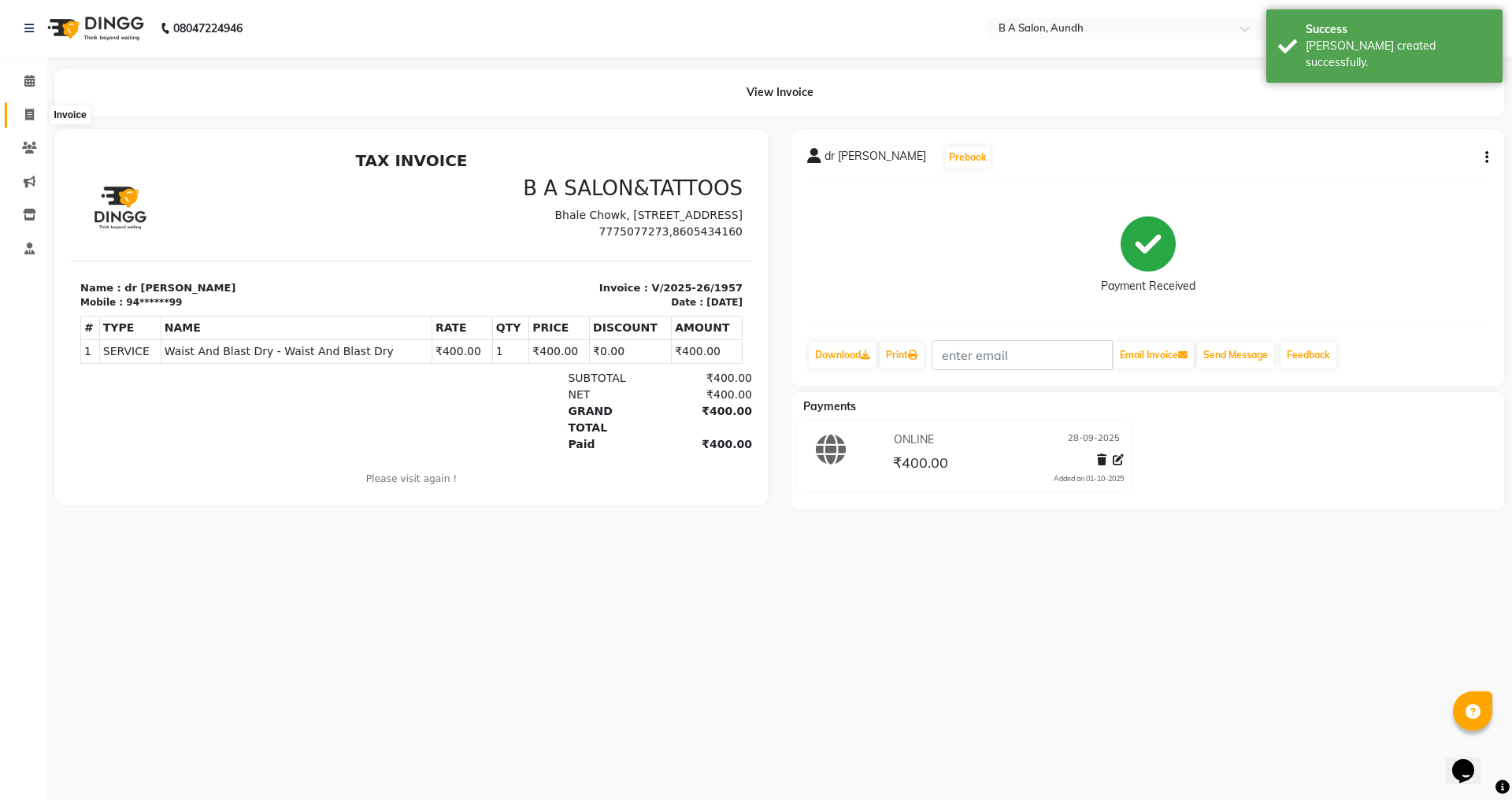
click at [31, 109] on icon at bounding box center [30, 115] width 9 height 12
select select "5955"
select select "service"
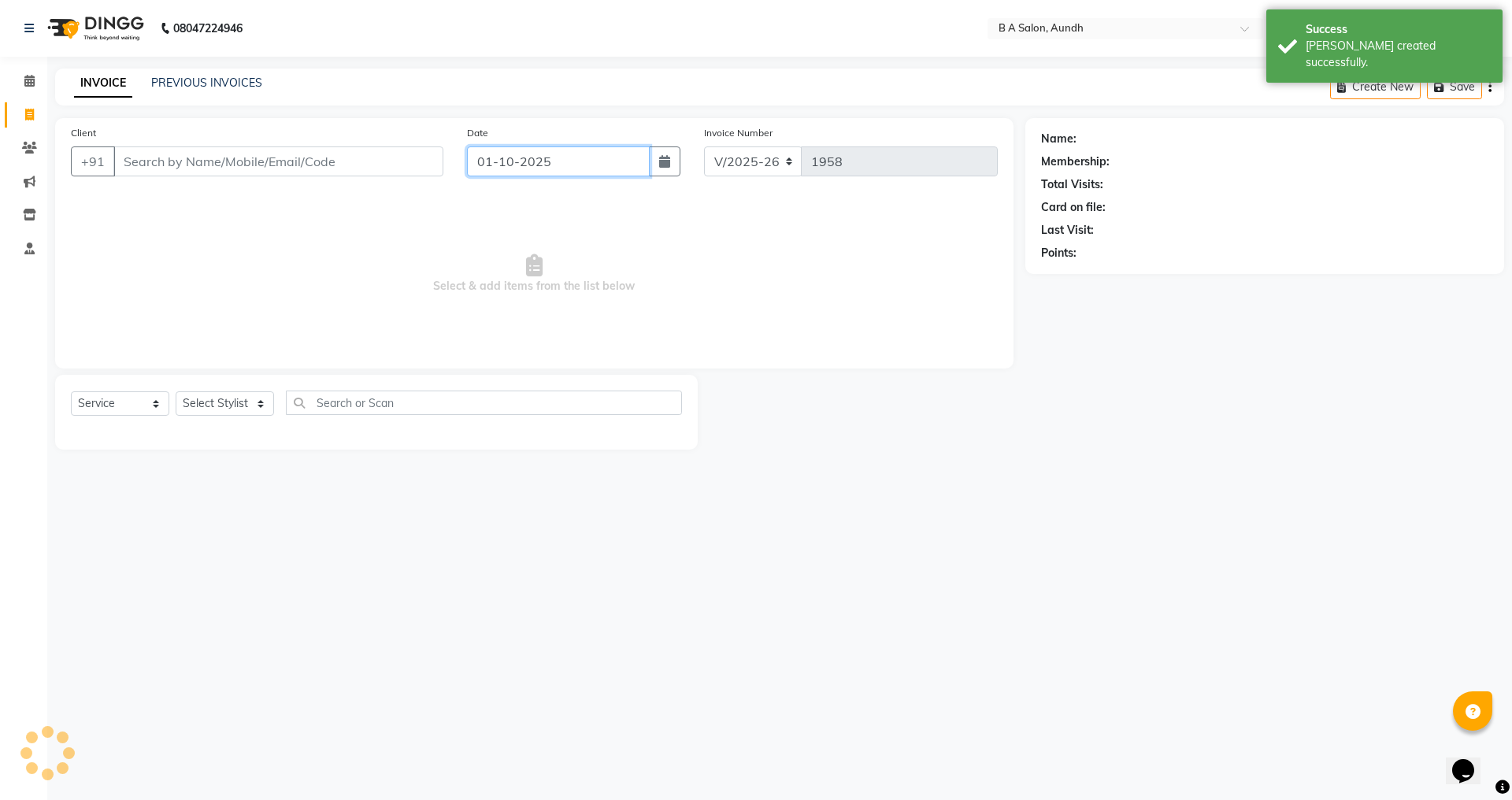
click at [509, 155] on input "01-10-2025" at bounding box center [559, 161] width 184 height 30
select select "10"
select select "2025"
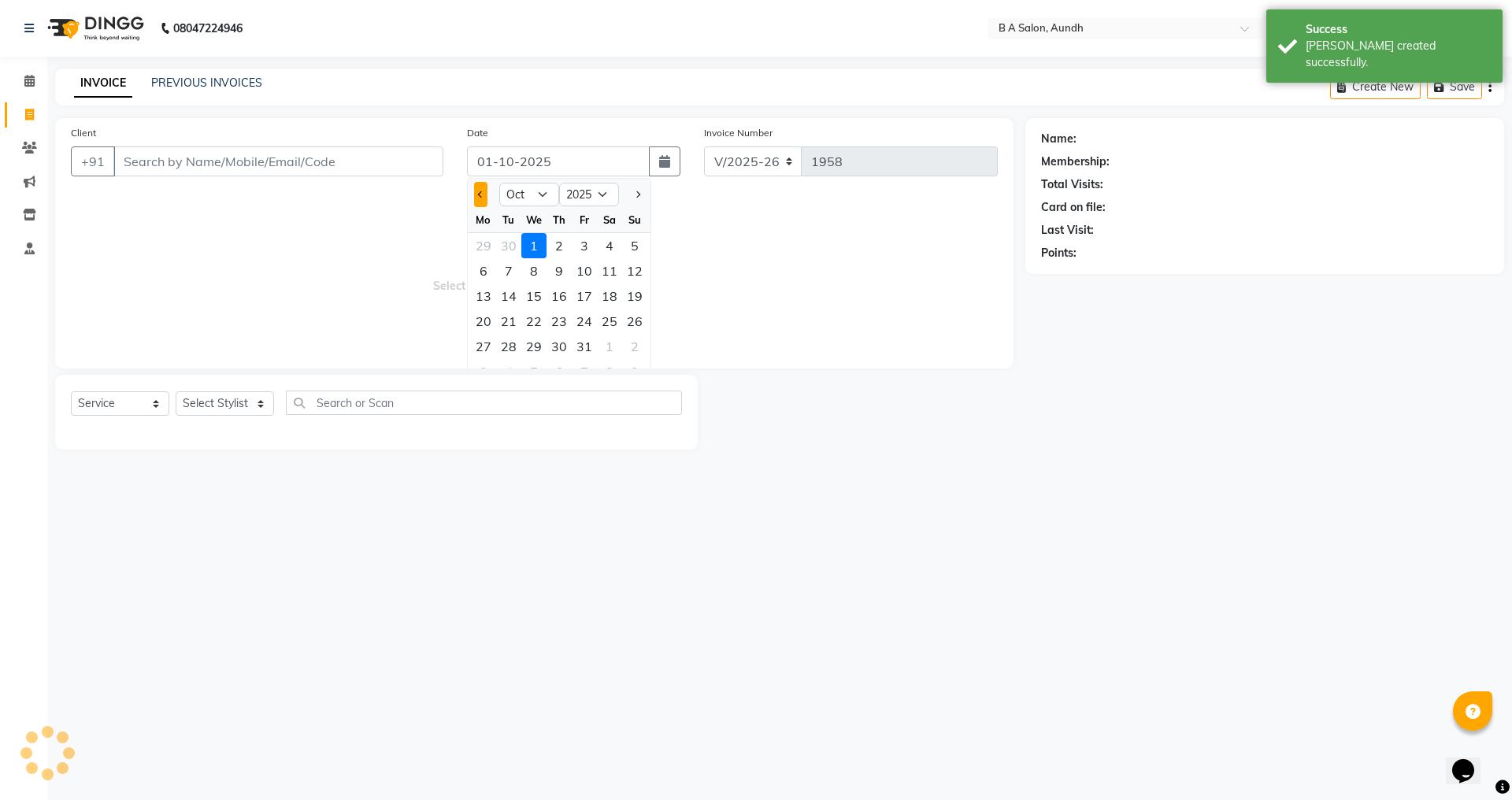
click at [476, 190] on button "Previous month" at bounding box center [481, 195] width 14 height 25
select select "9"
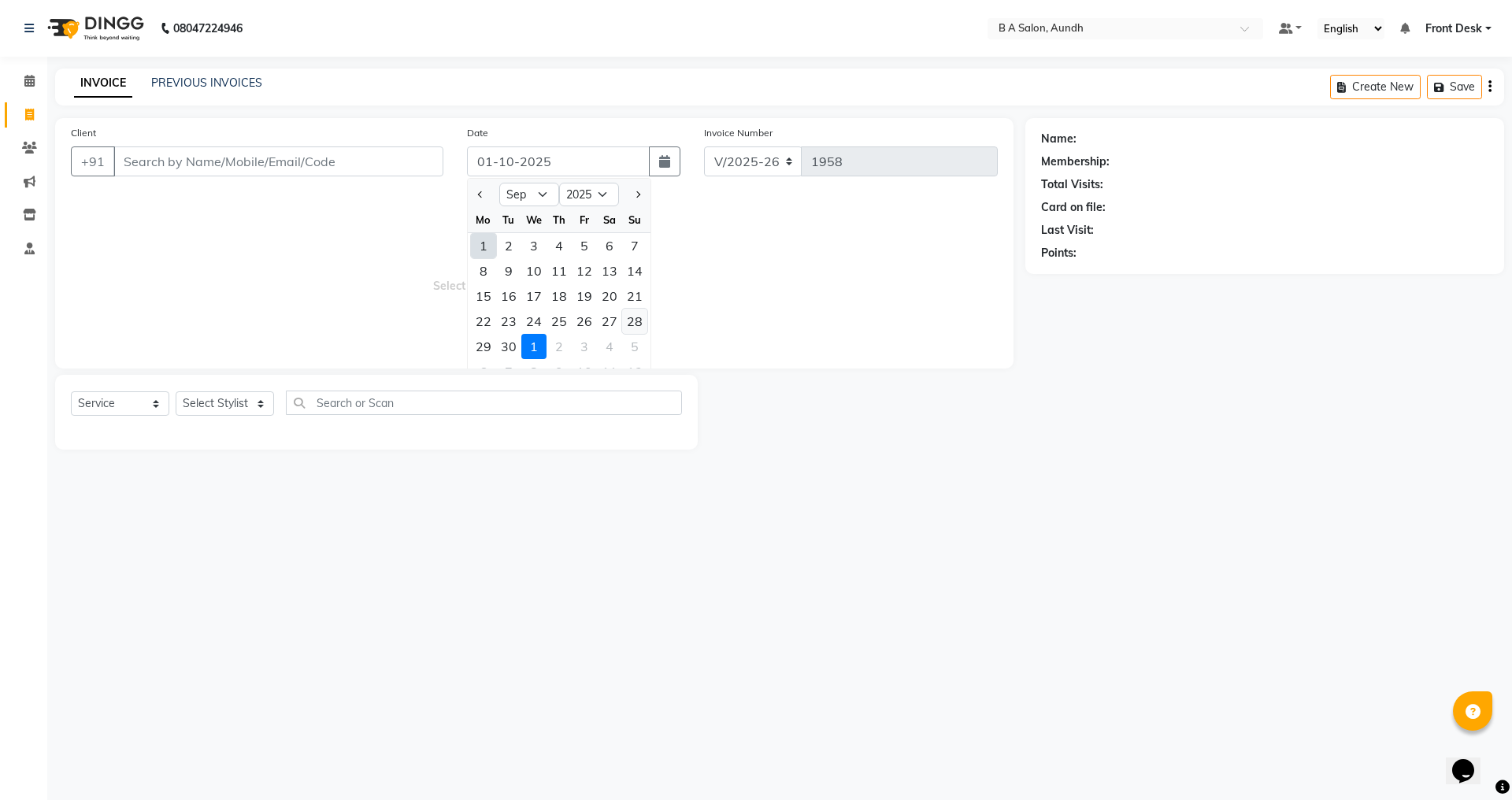
click at [630, 318] on div "28" at bounding box center [635, 321] width 25 height 25
type input "28-09-2025"
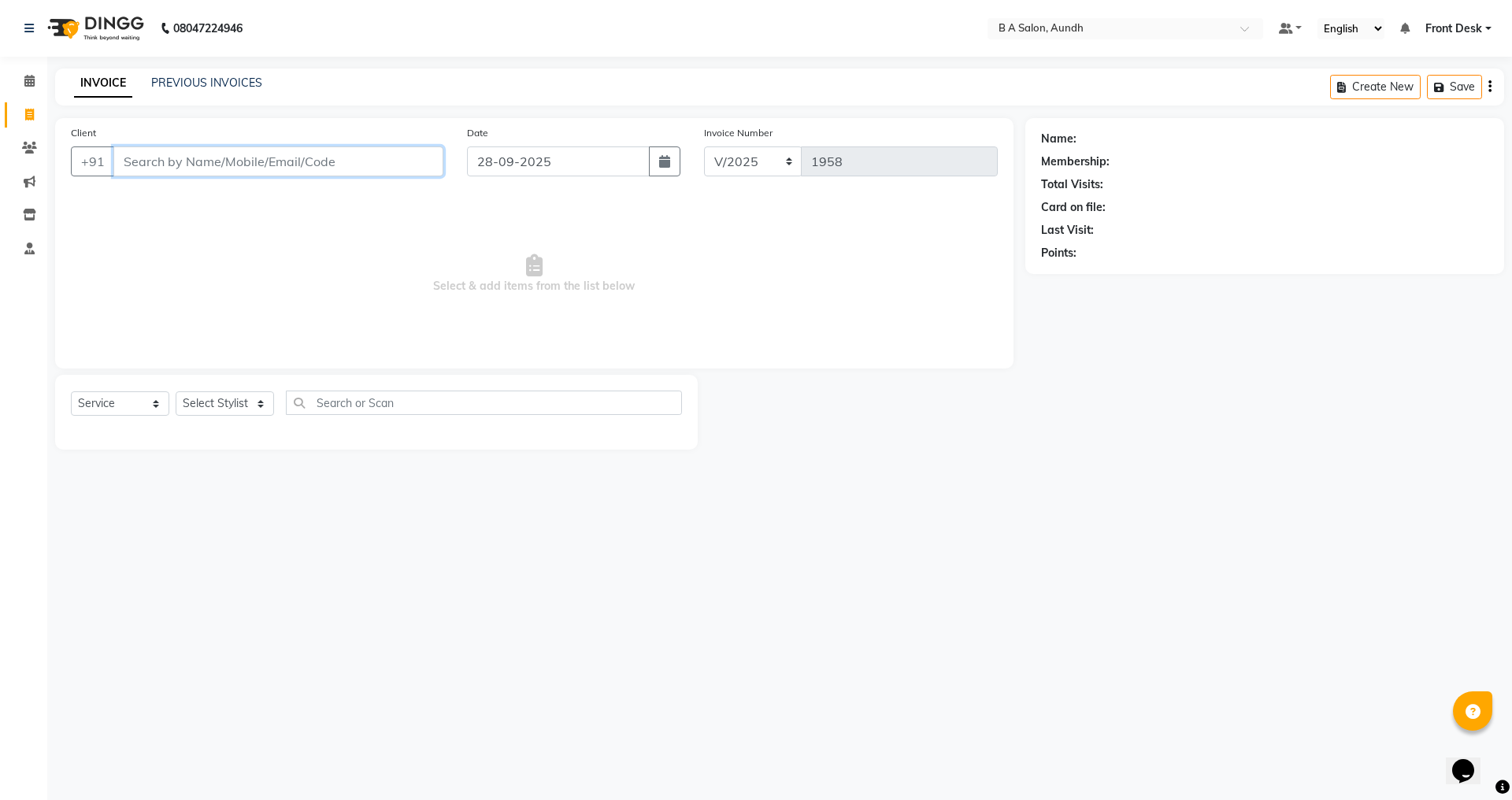
click at [166, 161] on input "Client" at bounding box center [279, 161] width 330 height 30
click at [132, 205] on button "Deepak 98******12" at bounding box center [189, 198] width 151 height 25
type input "98******12"
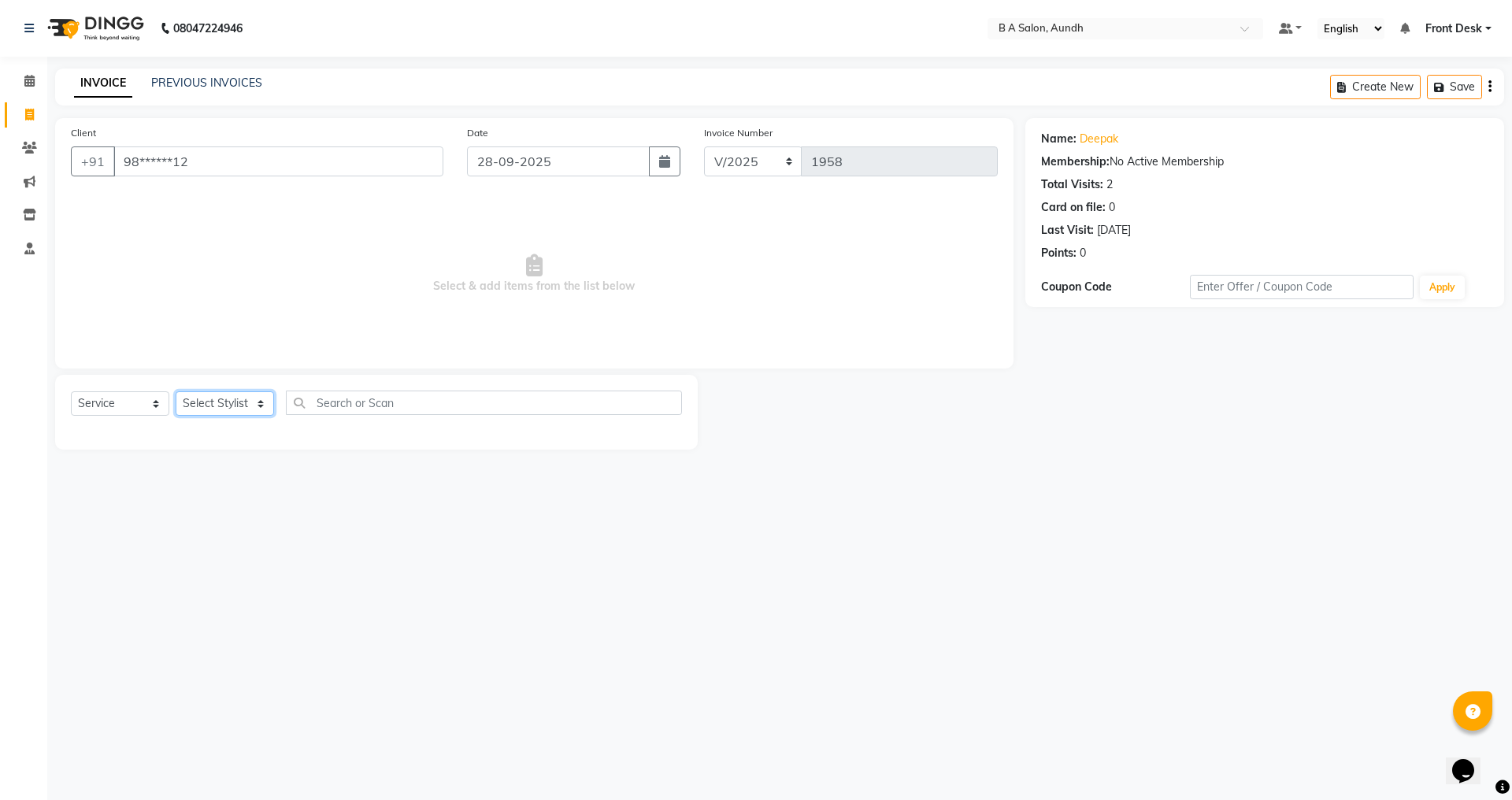
click at [235, 408] on select "Select Stylist Akash sir [PERSON_NAME] Front Desk pranshoo [PERSON_NAME]" at bounding box center [225, 403] width 98 height 24
select select "88968"
click at [176, 391] on select "Select Stylist Akash sir [PERSON_NAME] Front Desk pranshoo [PERSON_NAME]" at bounding box center [225, 403] width 98 height 24
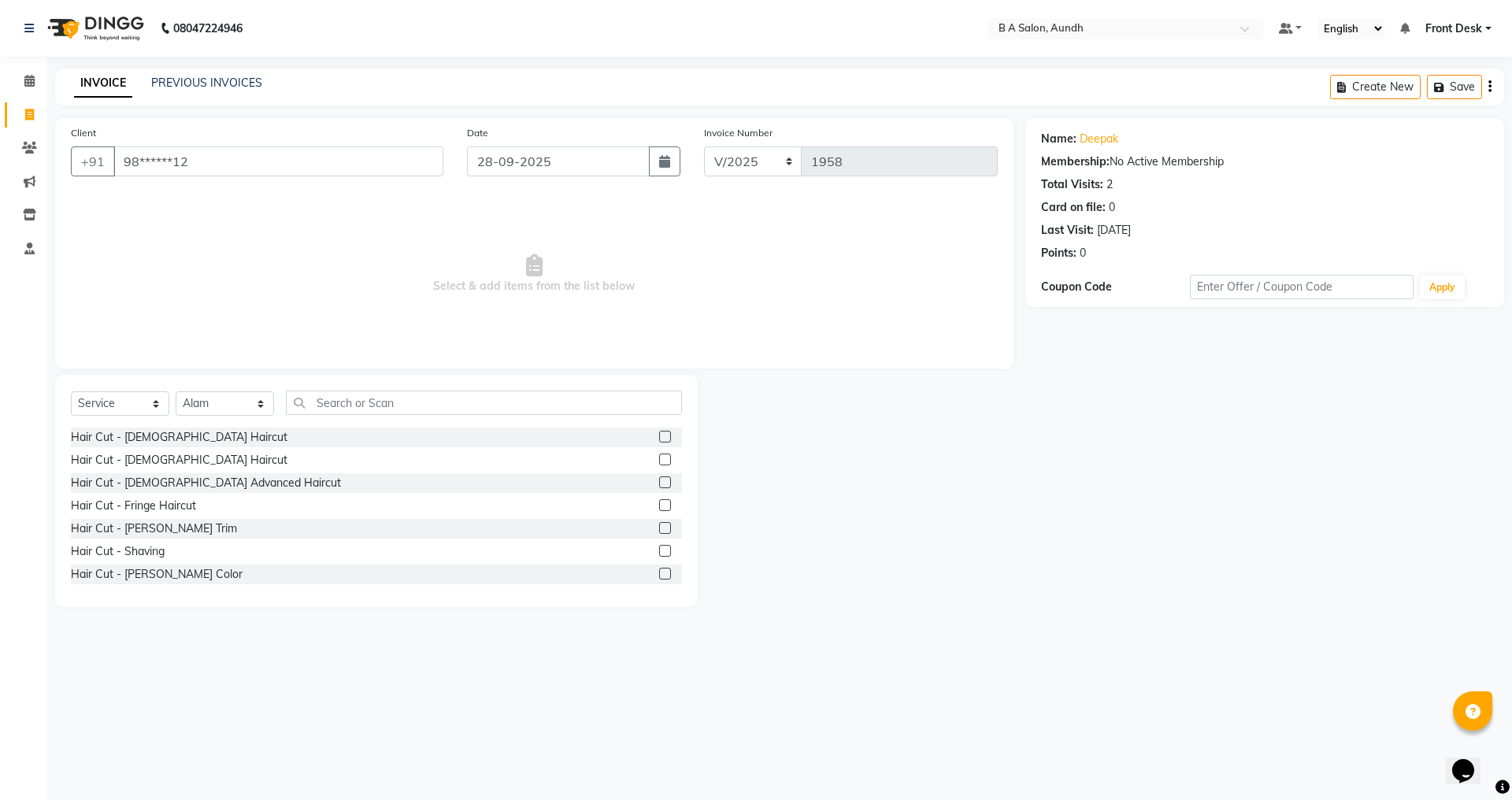
click at [659, 433] on label at bounding box center [664, 437] width 12 height 12
click at [659, 433] on input "checkbox" at bounding box center [664, 437] width 10 height 10
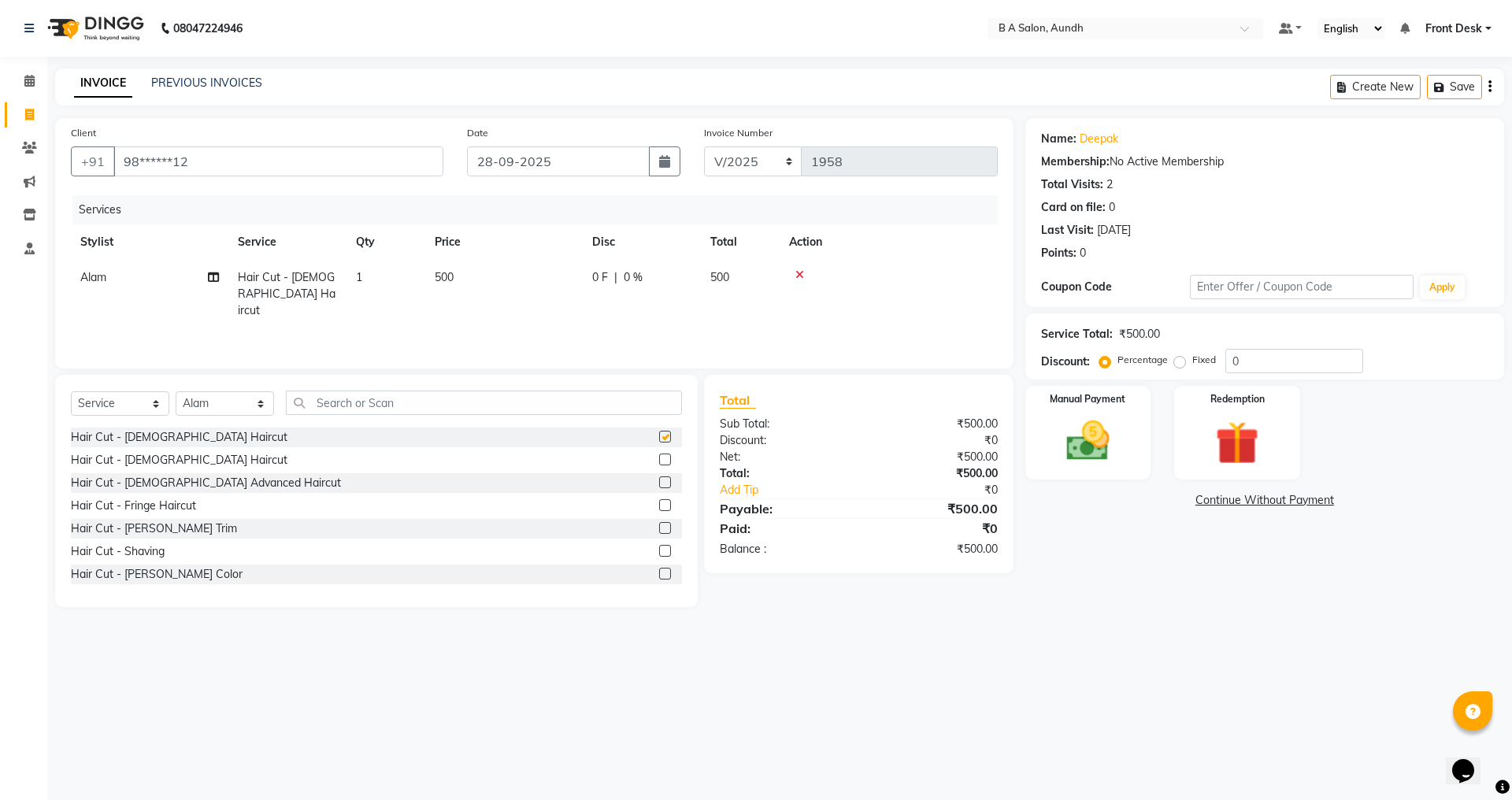
checkbox input "false"
click at [308, 404] on input "text" at bounding box center [483, 402] width 396 height 24
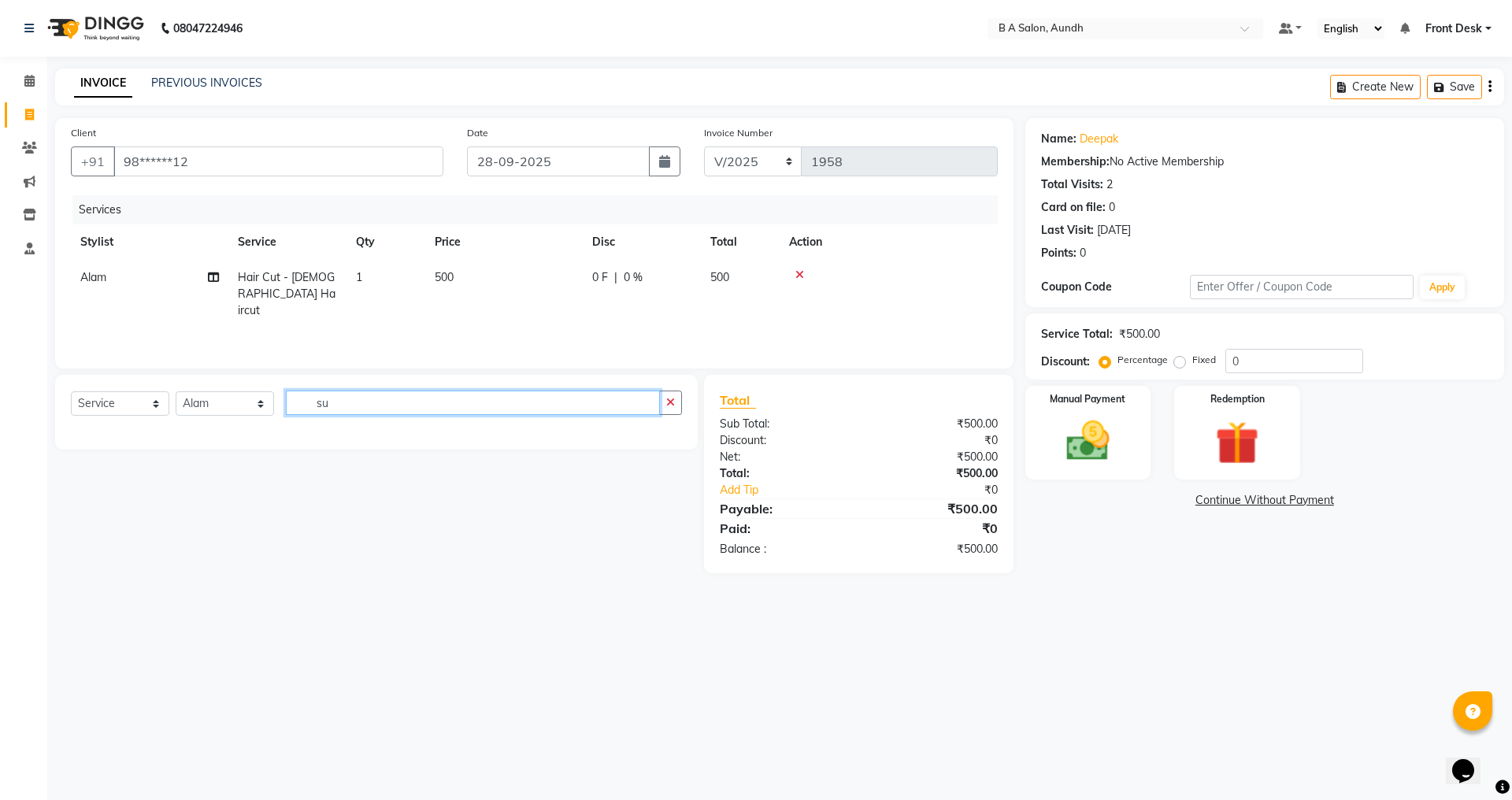
type input "s"
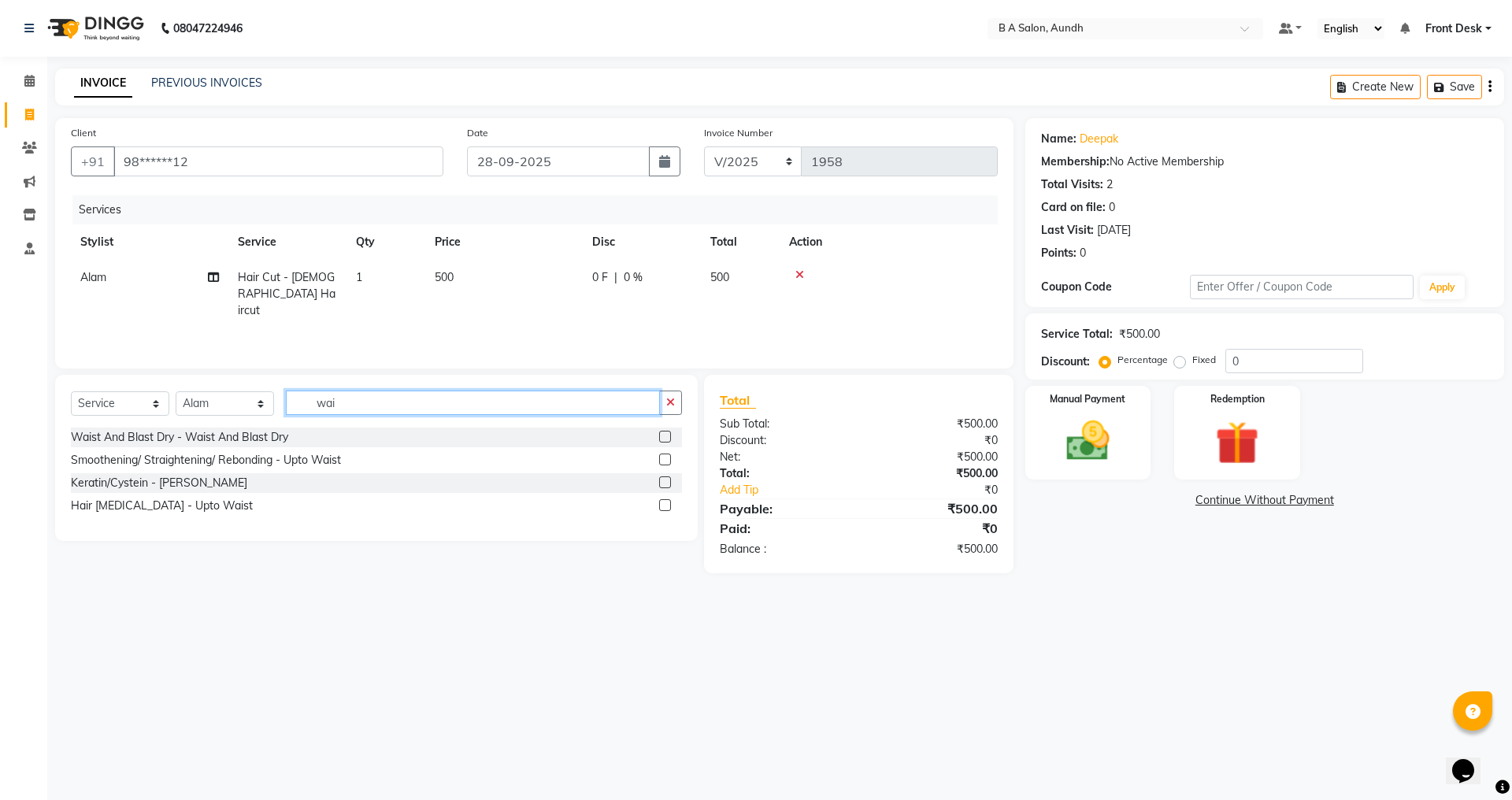
type input "wai"
click at [662, 437] on label at bounding box center [664, 437] width 12 height 12
click at [662, 437] on input "checkbox" at bounding box center [664, 437] width 10 height 10
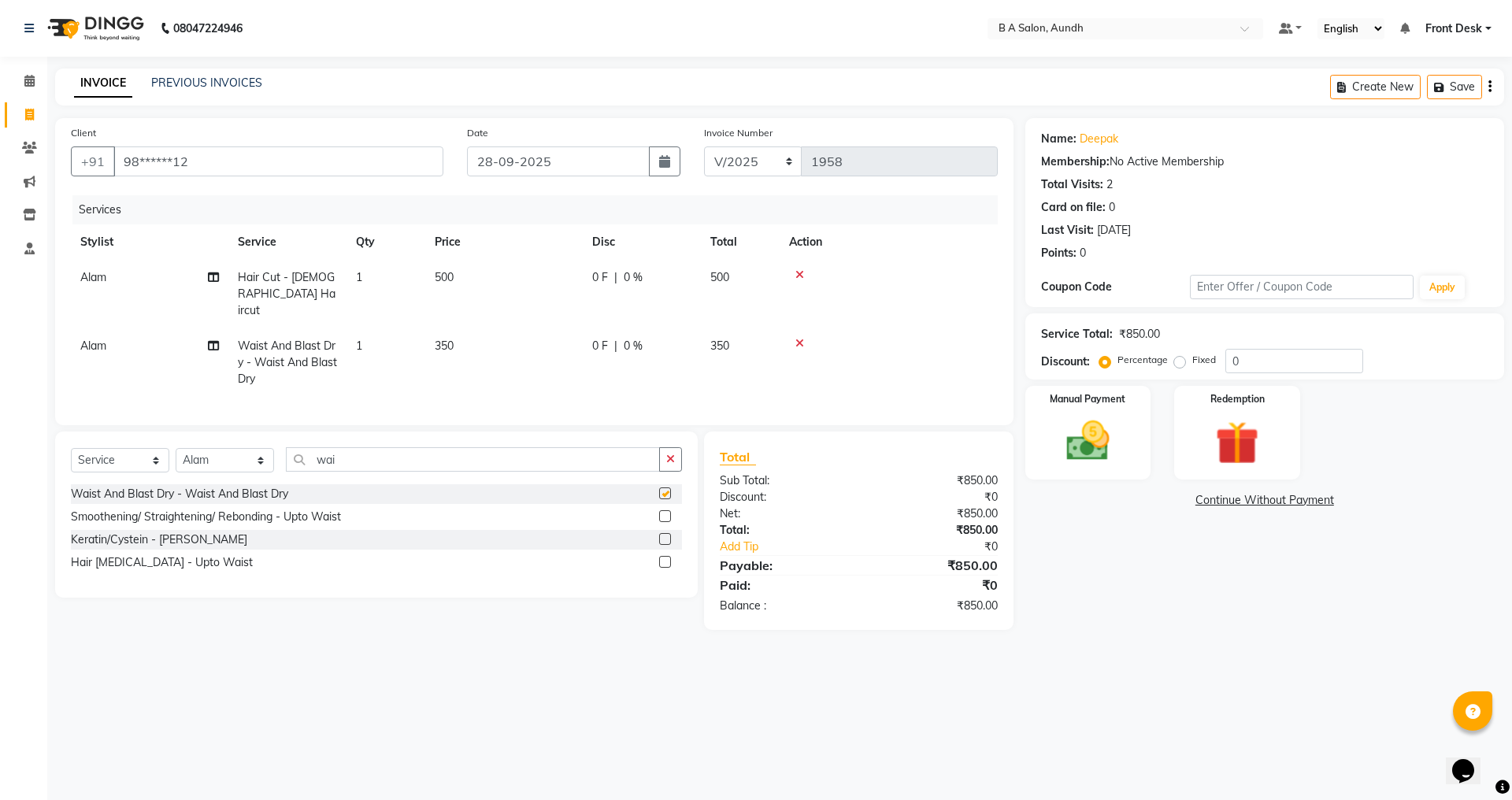
checkbox input "false"
click at [400, 453] on input "wai" at bounding box center [472, 459] width 374 height 24
type input "w"
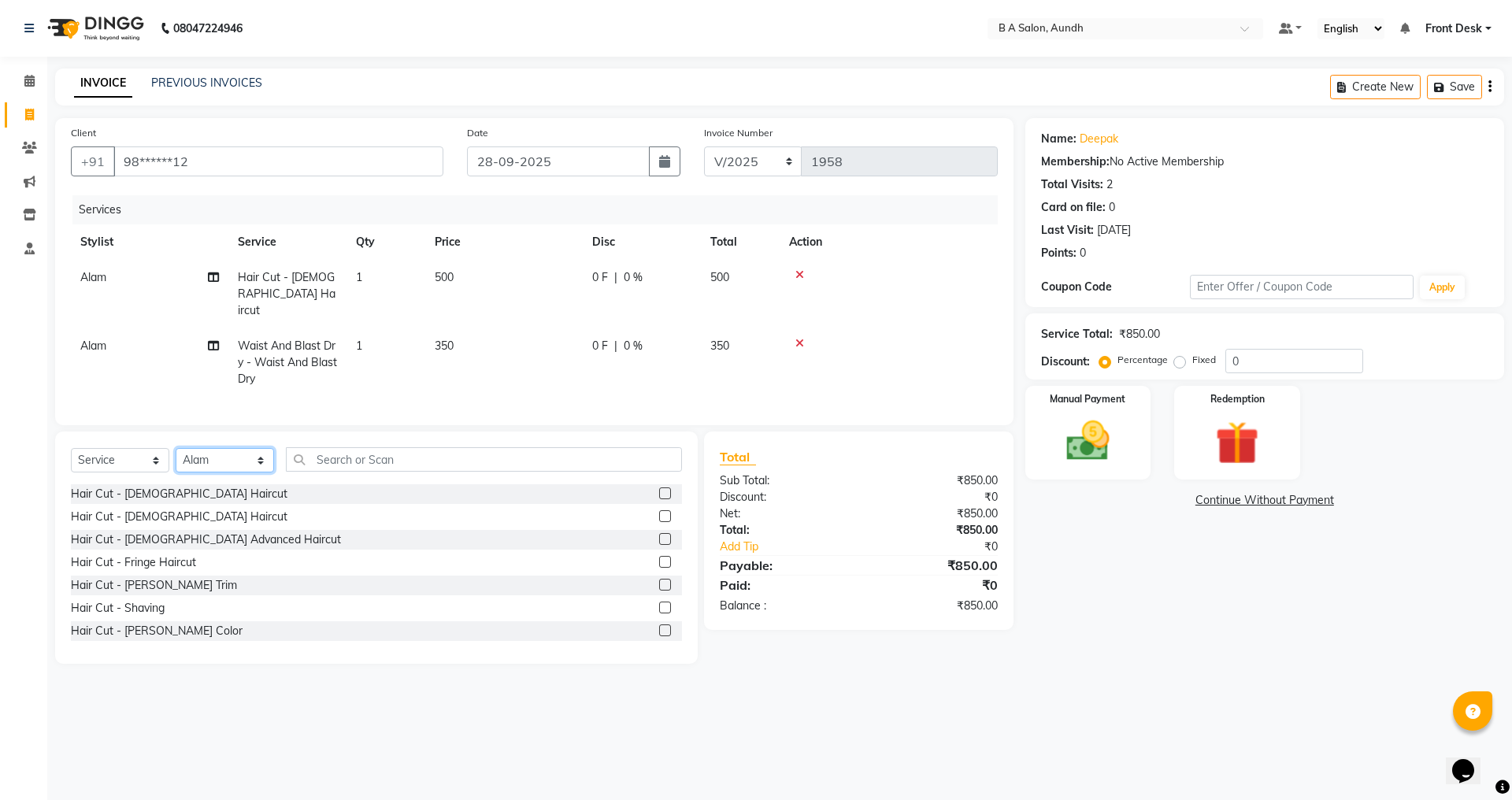
click at [199, 460] on select "Select Stylist Akash sir [PERSON_NAME] Front Desk pranshoo [PERSON_NAME]" at bounding box center [225, 460] width 98 height 24
select select "83850"
click at [176, 448] on select "Select Stylist Akash sir [PERSON_NAME] Front Desk pranshoo [PERSON_NAME]" at bounding box center [225, 460] width 98 height 24
click at [659, 489] on label at bounding box center [664, 493] width 12 height 12
click at [659, 489] on input "checkbox" at bounding box center [664, 493] width 10 height 10
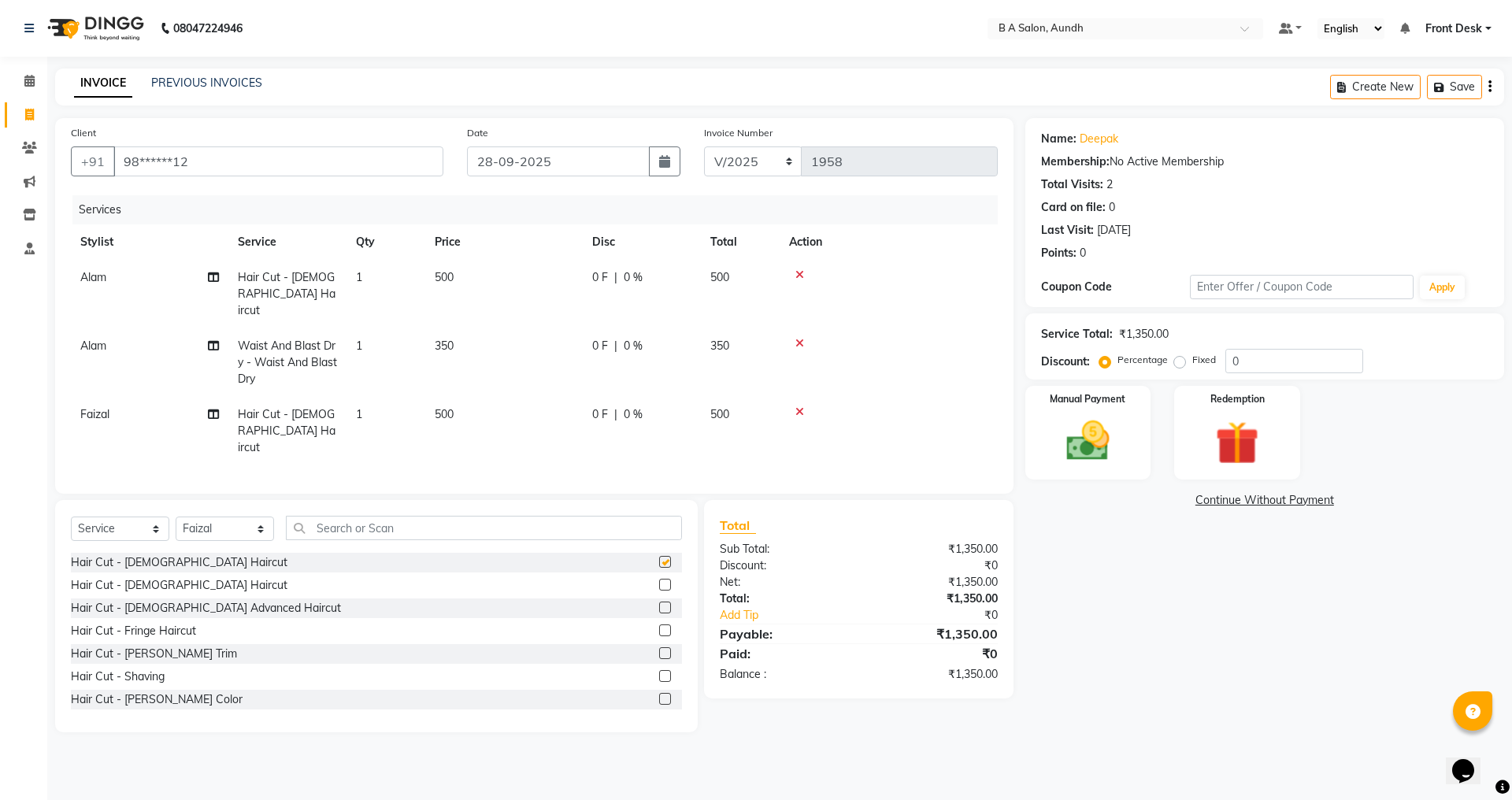
checkbox input "false"
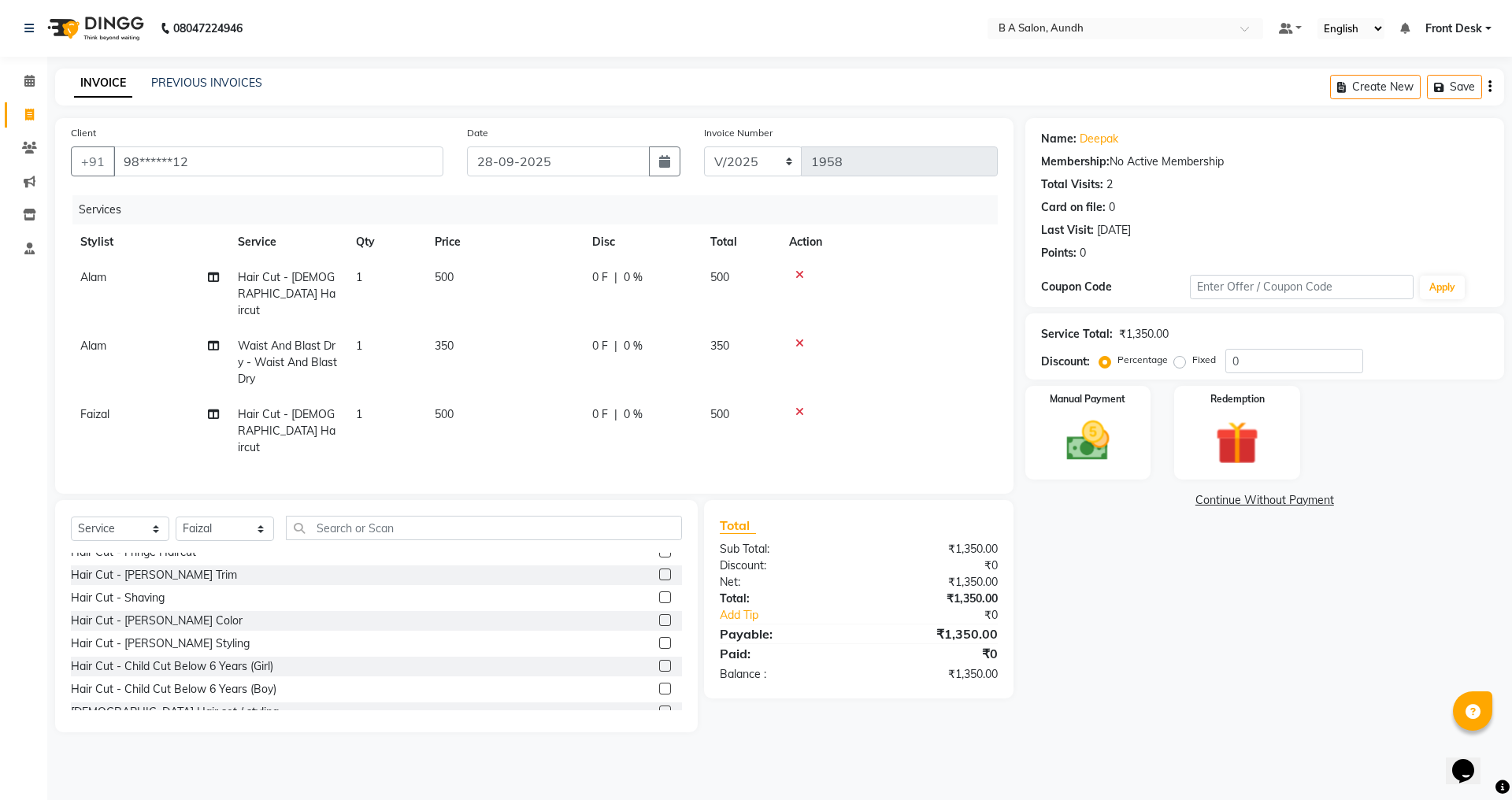
click at [659, 638] on label at bounding box center [664, 643] width 12 height 12
click at [659, 639] on input "checkbox" at bounding box center [664, 643] width 10 height 10
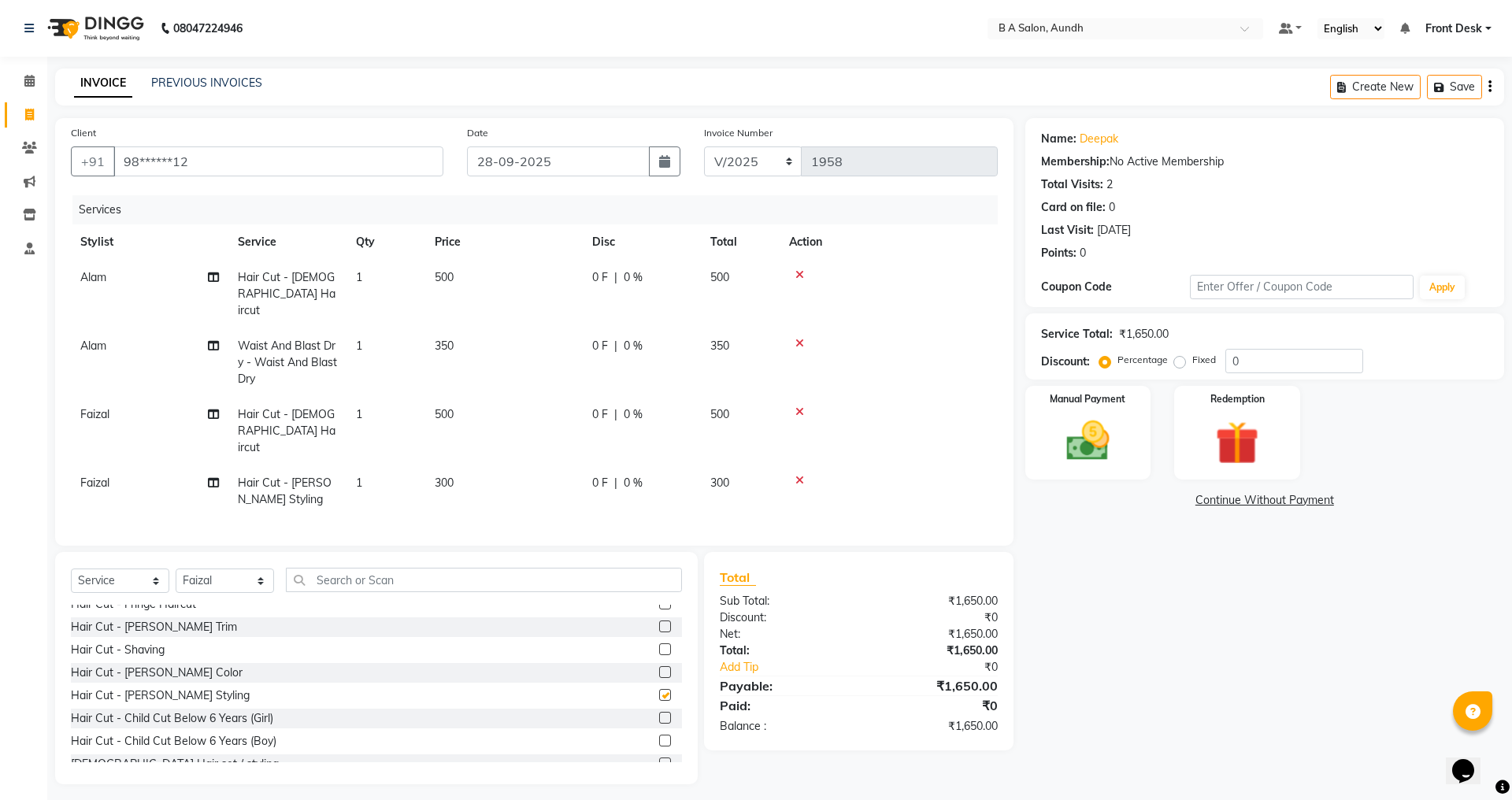
checkbox input "false"
click at [671, 277] on div "0 F | 0 %" at bounding box center [642, 278] width 99 height 16
select select "88968"
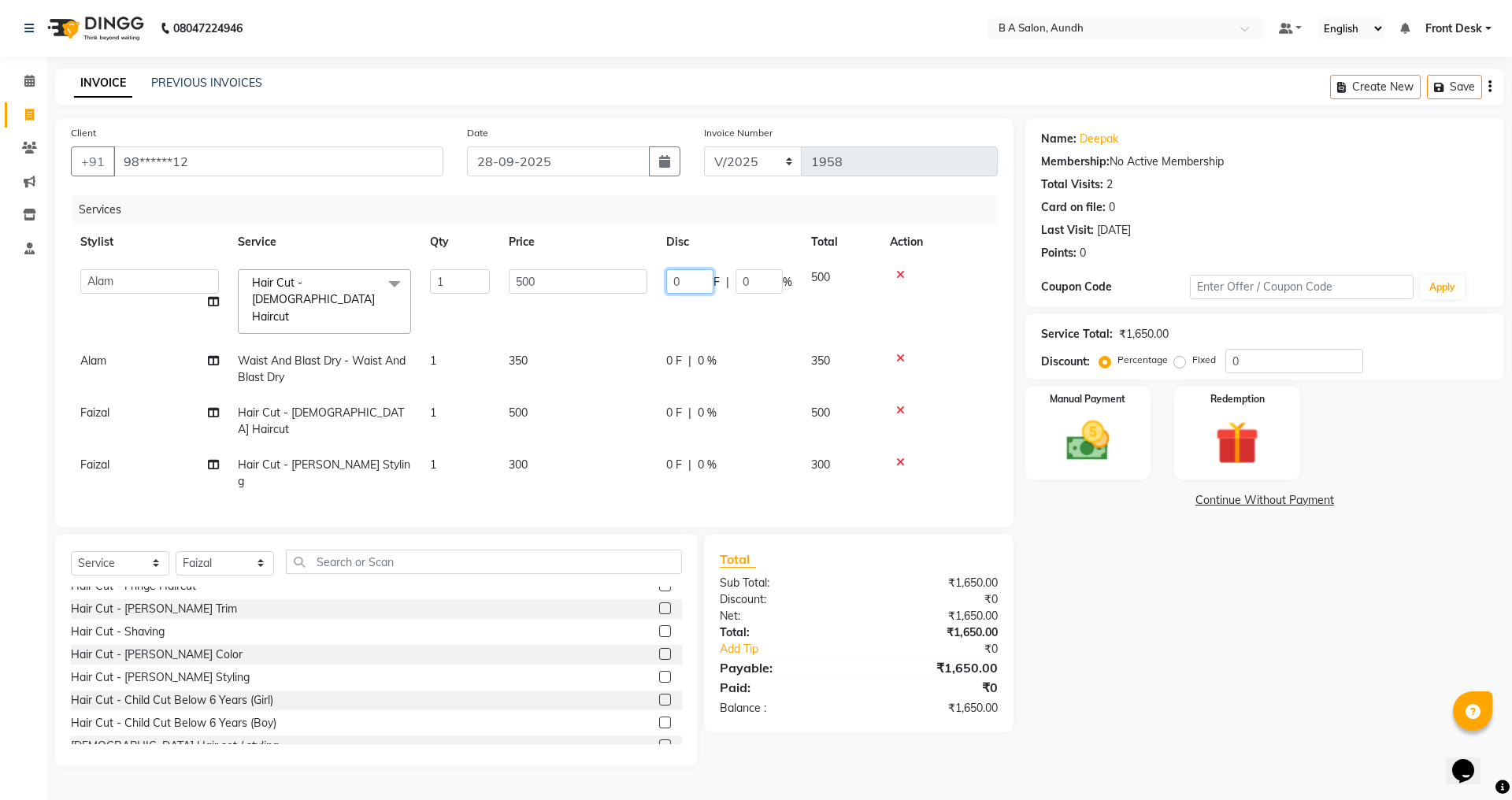
click at [685, 281] on input "0" at bounding box center [690, 281] width 47 height 24
type input "0250"
click at [687, 417] on tbody "Akash sir Alam Faizal Front Desk pranshoo Suvarna Vaishali Hair Cut - Male Hair…" at bounding box center [535, 380] width 927 height 240
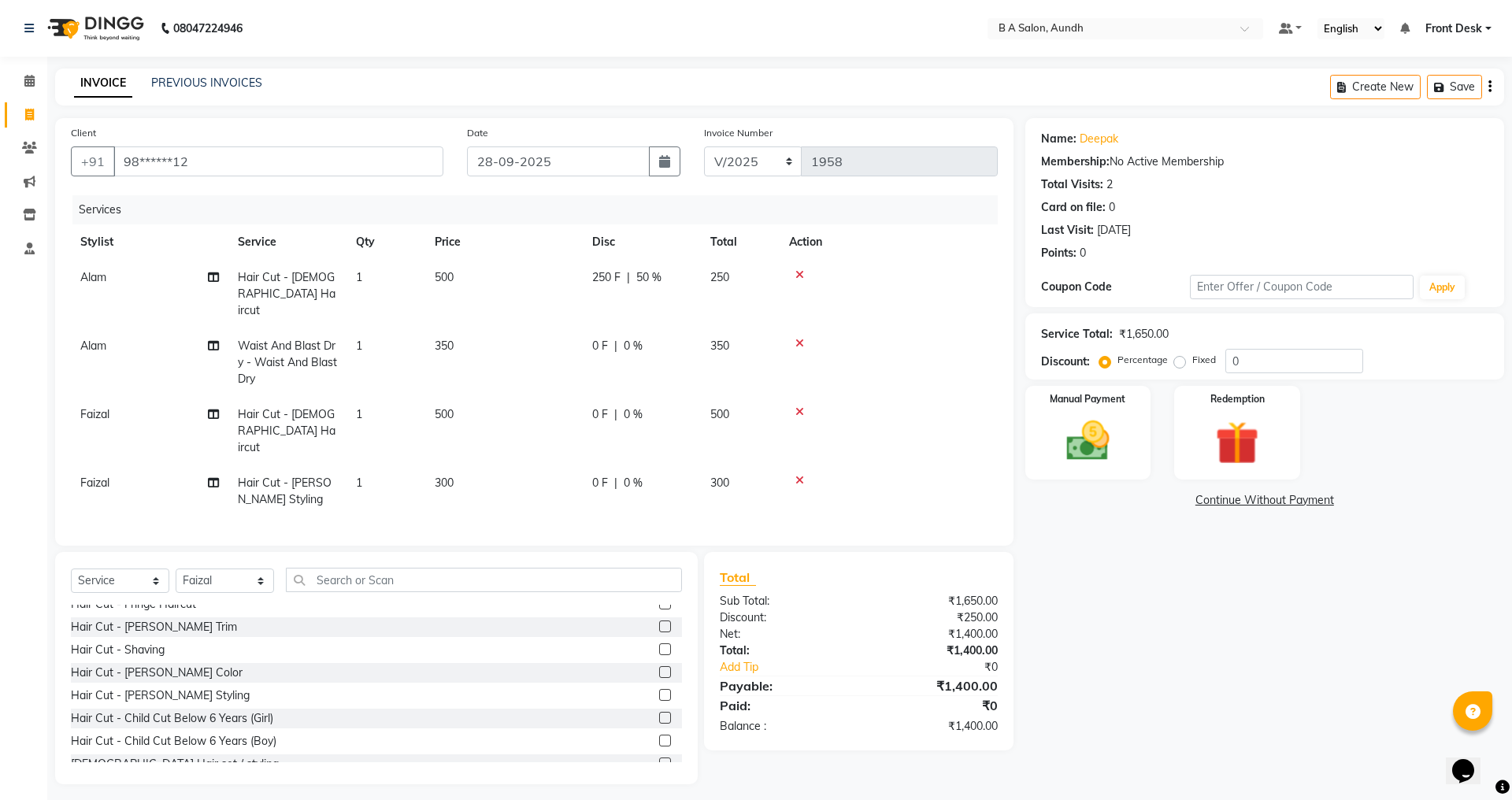
click at [619, 475] on div "0 F | 0 %" at bounding box center [642, 483] width 99 height 16
select select "83850"
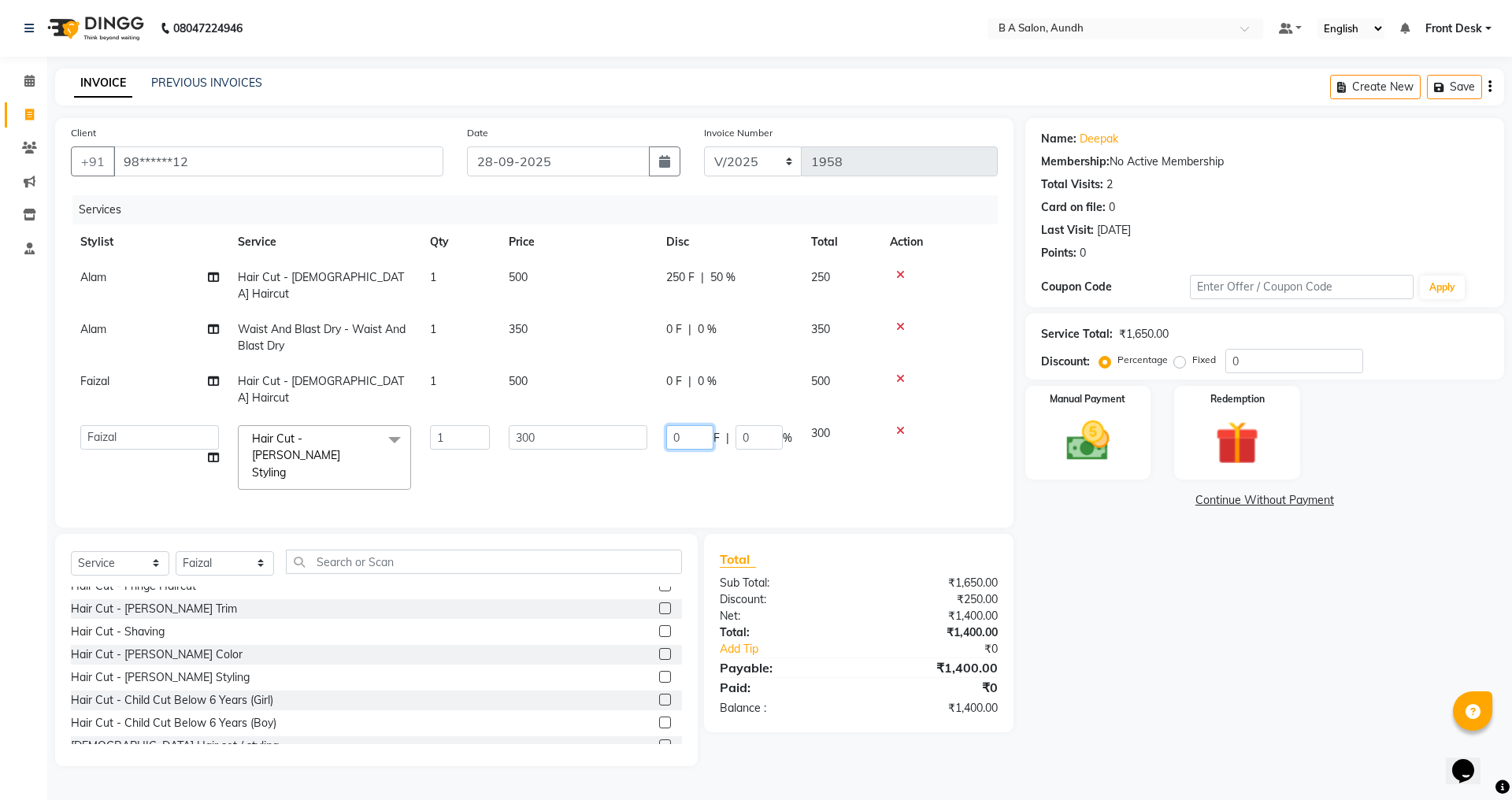
click at [699, 426] on input "0" at bounding box center [690, 437] width 47 height 24
type input "0150"
click at [701, 358] on tbody "Alam Hair Cut - Male Haircut 1 500 250 F | 50 % 250 Alam Waist And Blast Dry - …" at bounding box center [535, 380] width 927 height 240
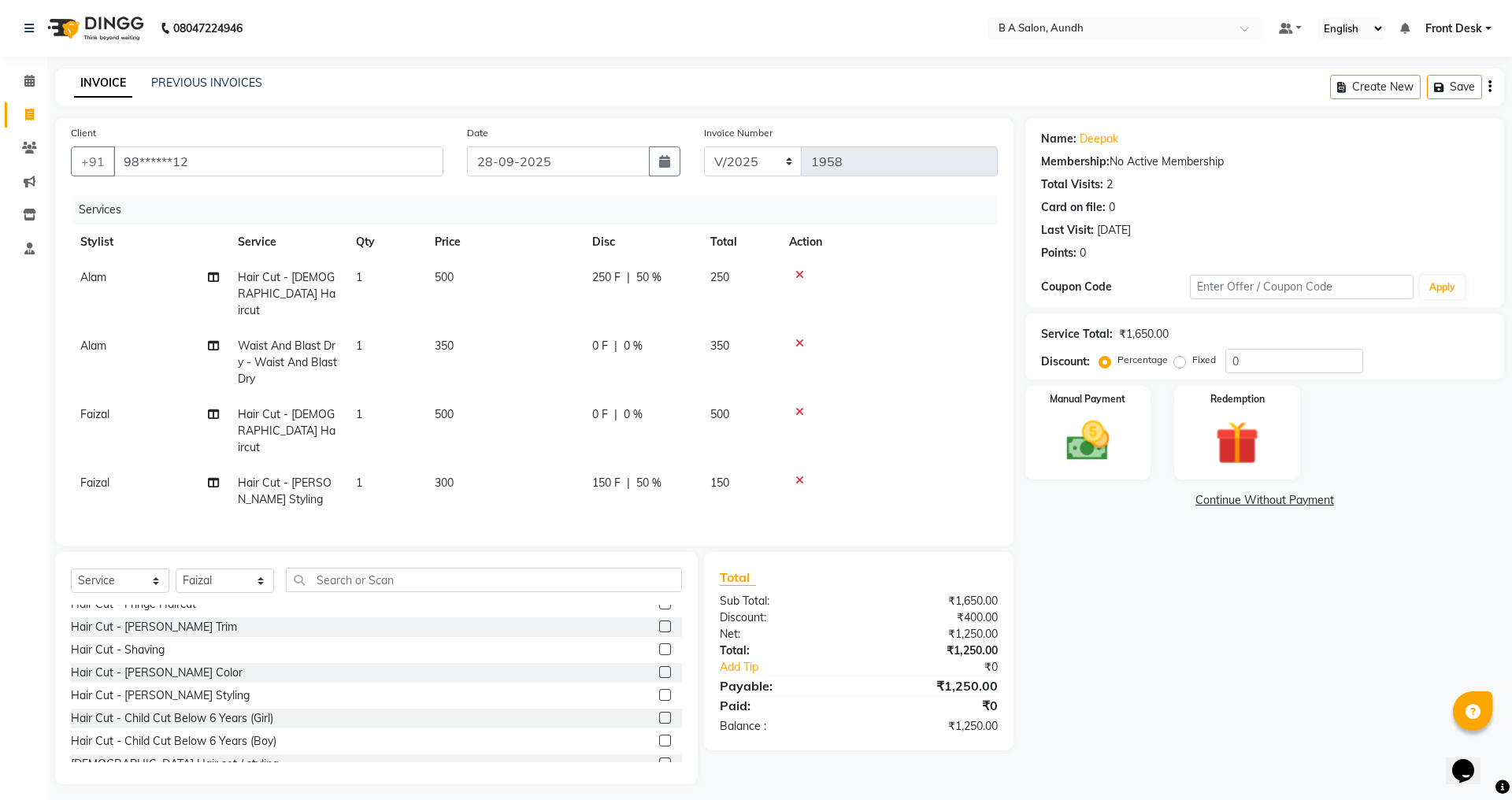
click at [649, 407] on div "0 F | 0 %" at bounding box center [642, 415] width 99 height 16
select select "83850"
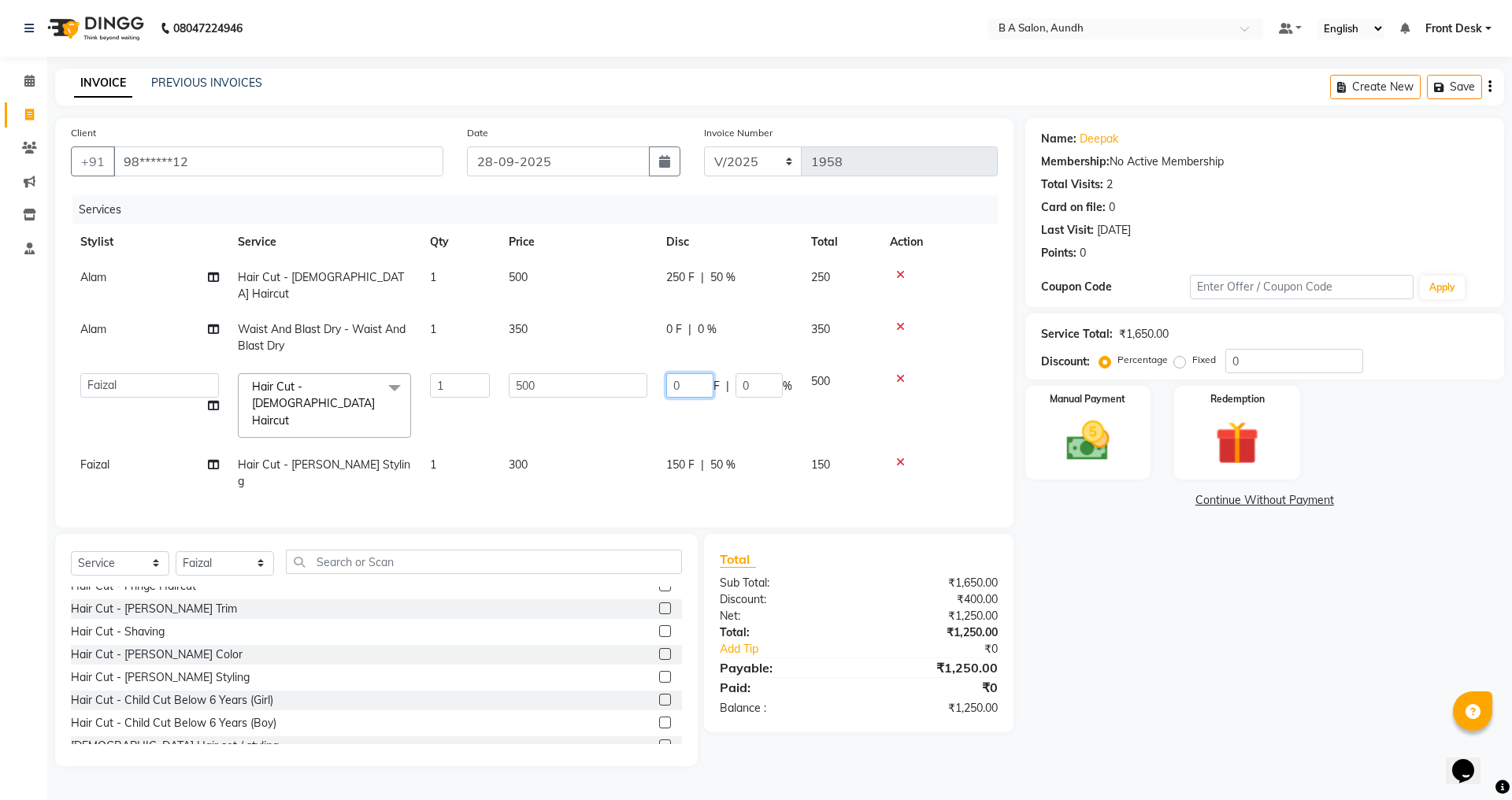
click at [691, 373] on input "0" at bounding box center [690, 385] width 47 height 24
type input "0250"
click at [682, 345] on td "0 F | 0 %" at bounding box center [729, 338] width 145 height 52
select select "88968"
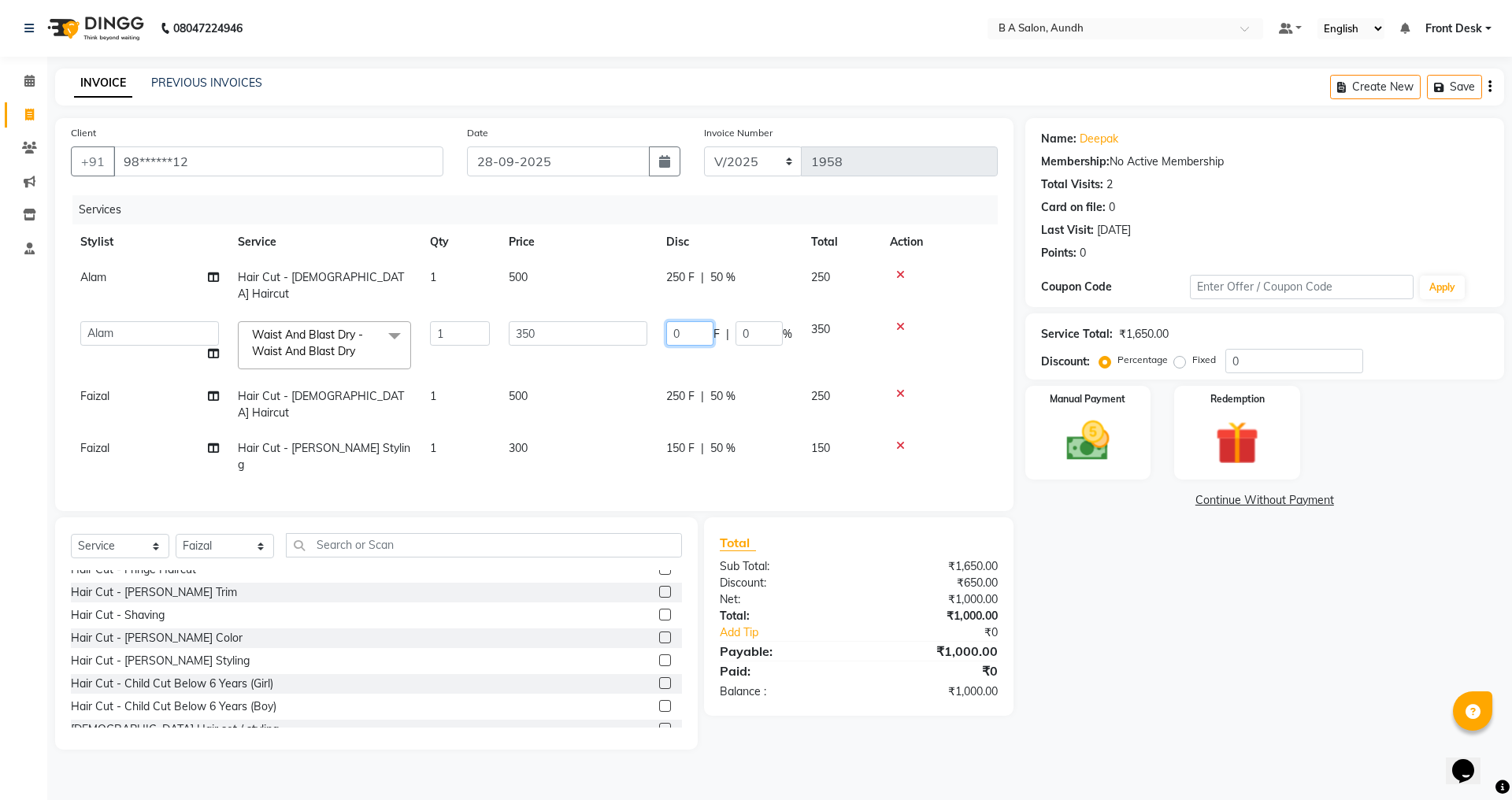
click at [694, 321] on input "0" at bounding box center [690, 333] width 47 height 24
type input "050"
drag, startPoint x: 1151, startPoint y: 664, endPoint x: 1123, endPoint y: 570, distance: 98.1
click at [1151, 662] on div "Name: Deepak Membership: No Active Membership Total Visits: 2 Card on file: 0 L…" at bounding box center [1270, 434] width 490 height 632
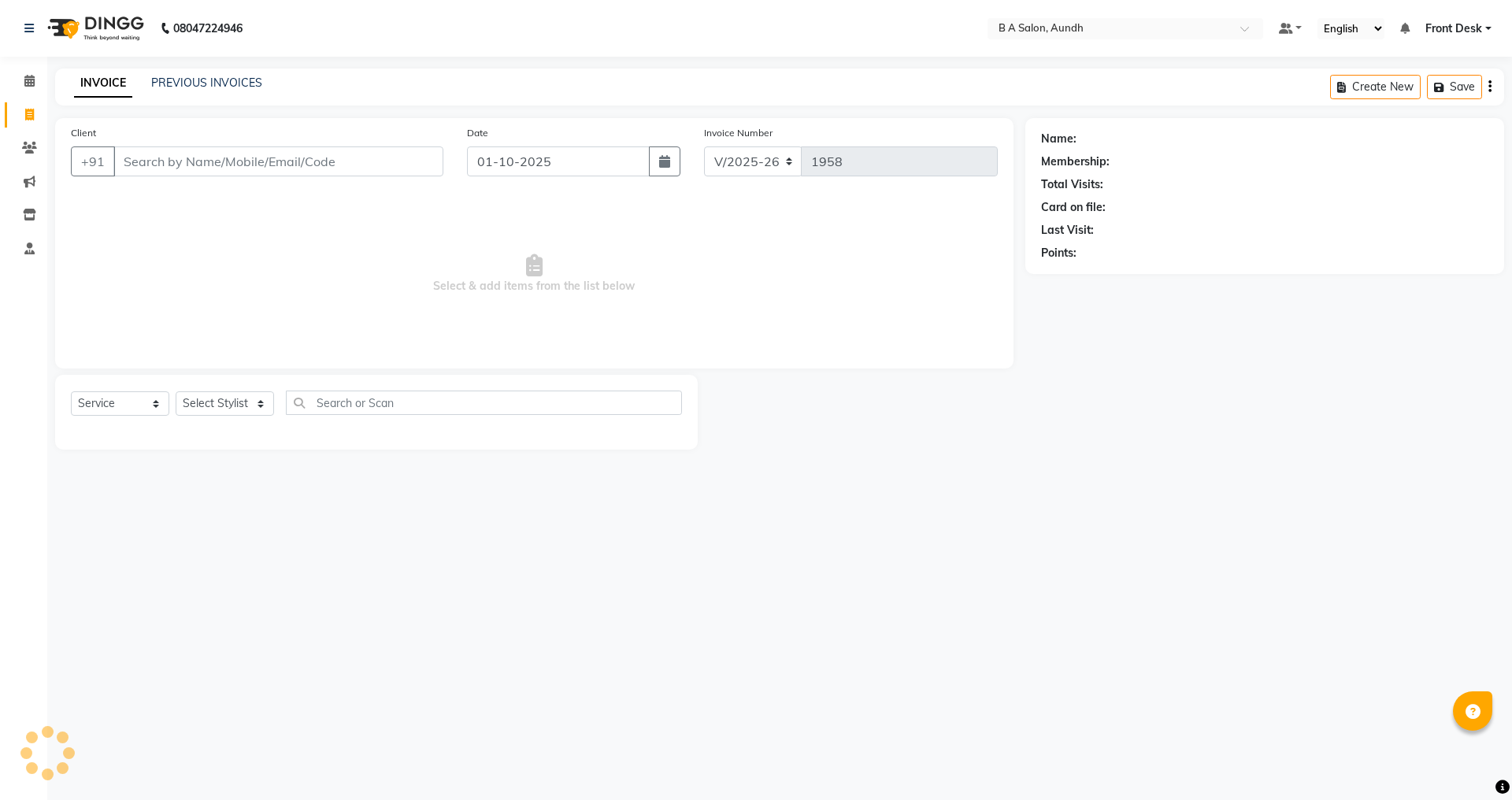
select select "5955"
select select "service"
click at [517, 161] on input "01-10-2025" at bounding box center [559, 161] width 184 height 30
select select "10"
select select "2025"
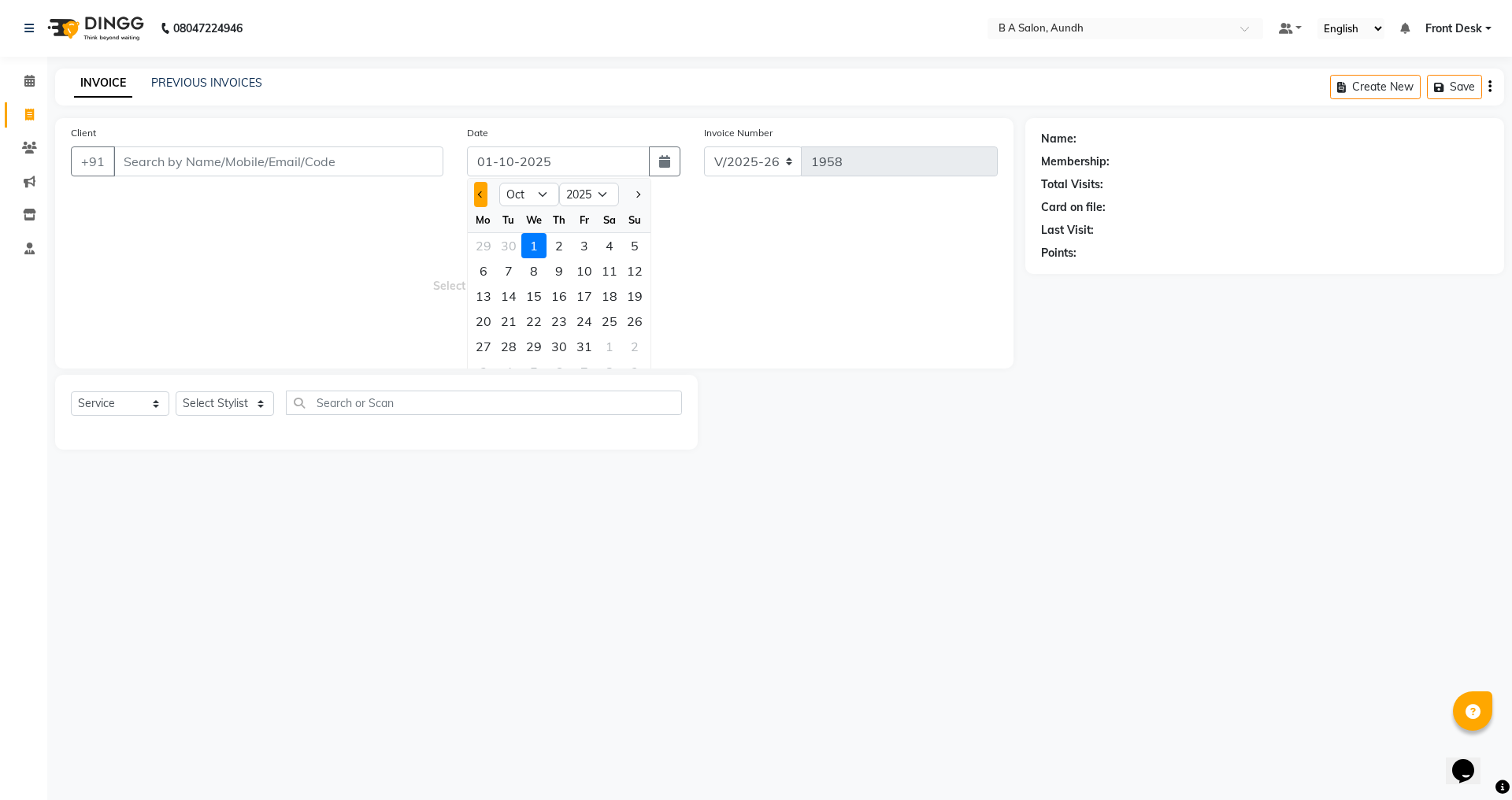
click at [483, 190] on button "Previous month" at bounding box center [481, 195] width 14 height 25
select select "9"
click at [635, 318] on div "28" at bounding box center [635, 321] width 25 height 25
type input "28-09-2025"
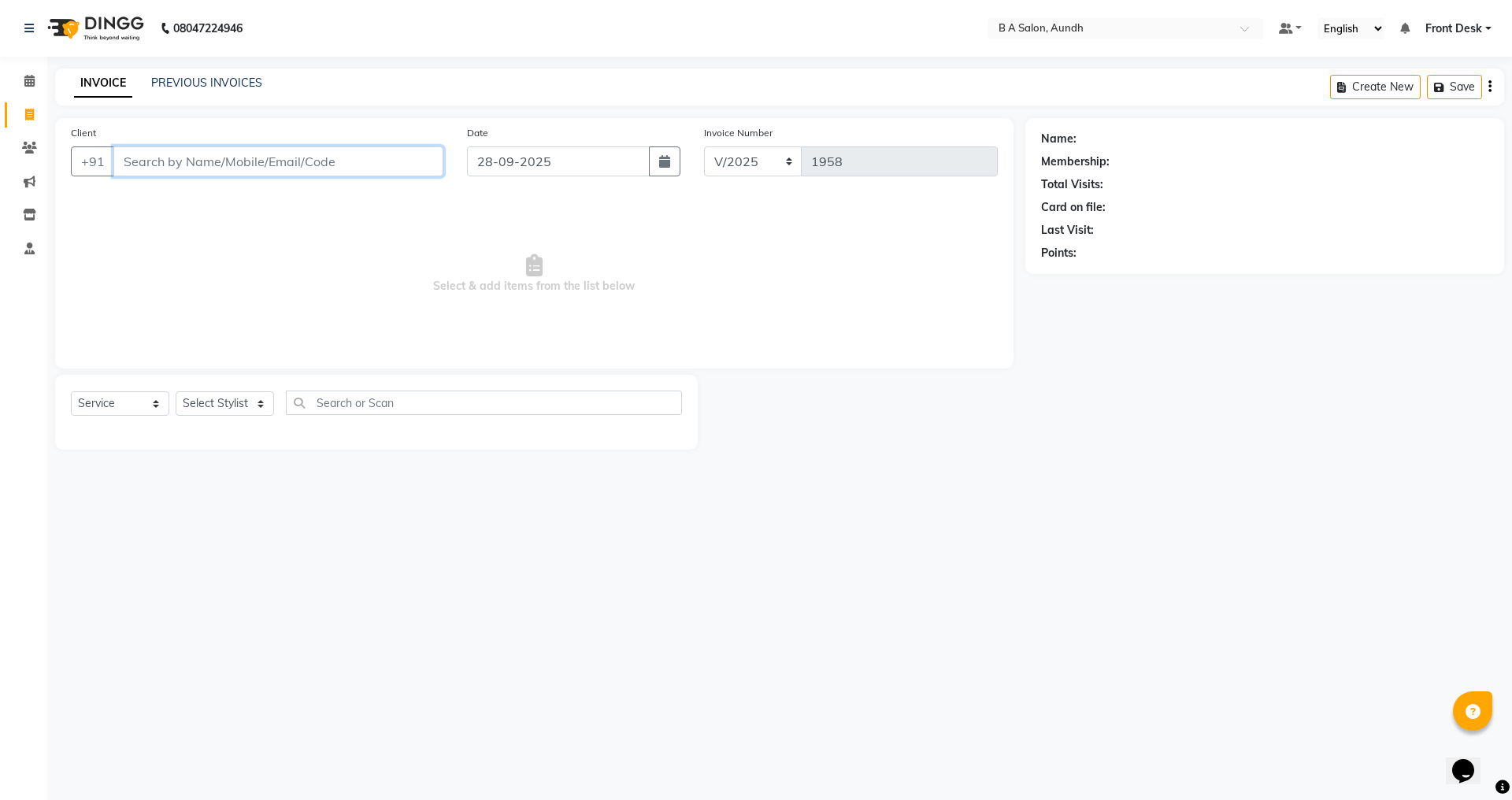
click at [160, 167] on input "Client" at bounding box center [279, 161] width 330 height 30
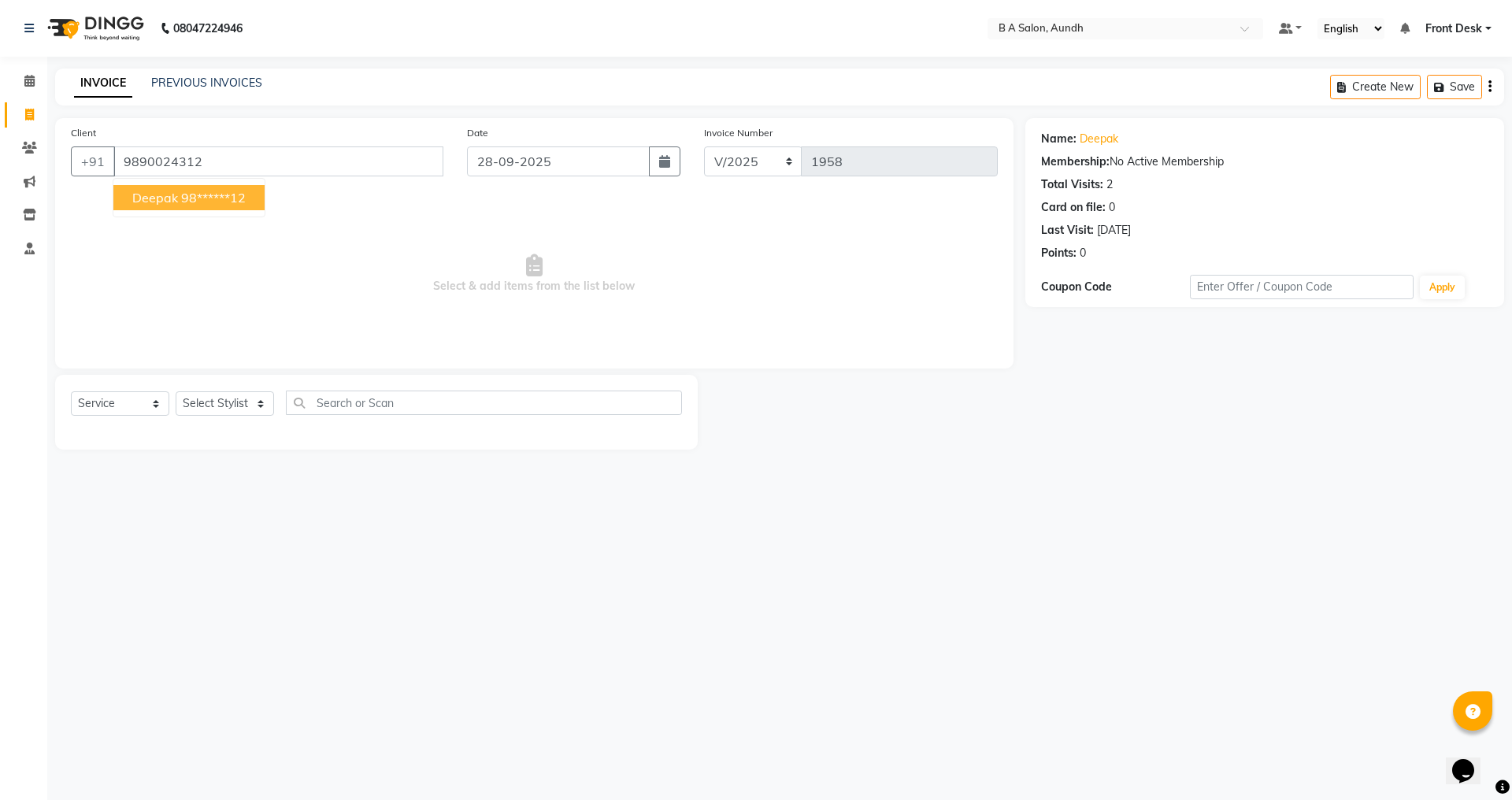
click at [199, 200] on ngb-highlight "98******12" at bounding box center [214, 198] width 65 height 15
type input "98******12"
click at [234, 403] on select "Select Stylist Akash sir [PERSON_NAME] Front Desk pranshoo [PERSON_NAME]" at bounding box center [225, 403] width 98 height 24
select select "83850"
click at [176, 391] on select "Select Stylist Akash sir [PERSON_NAME] Front Desk pranshoo [PERSON_NAME]" at bounding box center [225, 403] width 98 height 24
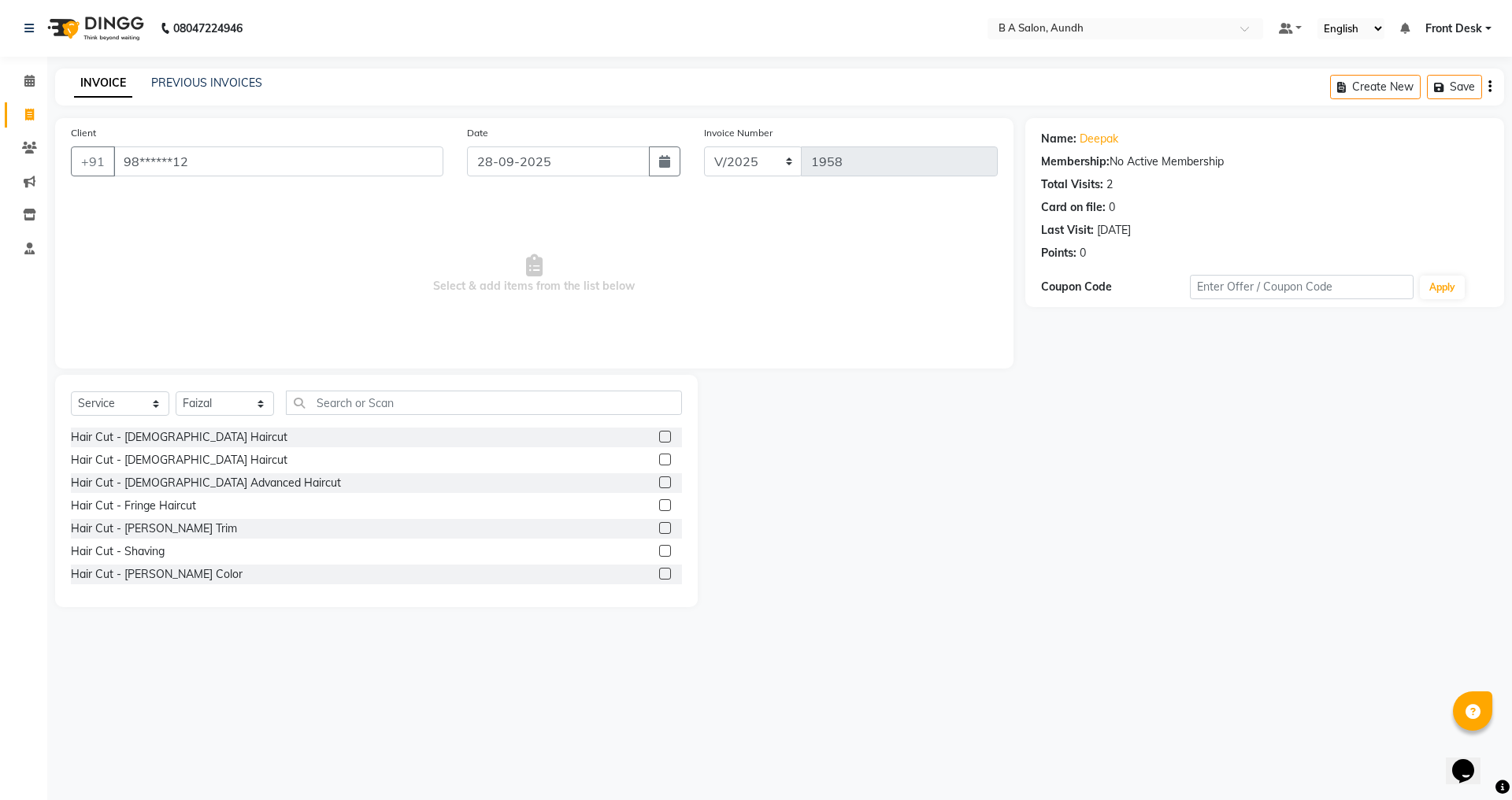
click at [646, 439] on div "Hair Cut - [DEMOGRAPHIC_DATA] Haircut" at bounding box center [377, 437] width 611 height 20
click at [659, 434] on label at bounding box center [664, 437] width 12 height 12
click at [659, 434] on input "checkbox" at bounding box center [664, 437] width 10 height 10
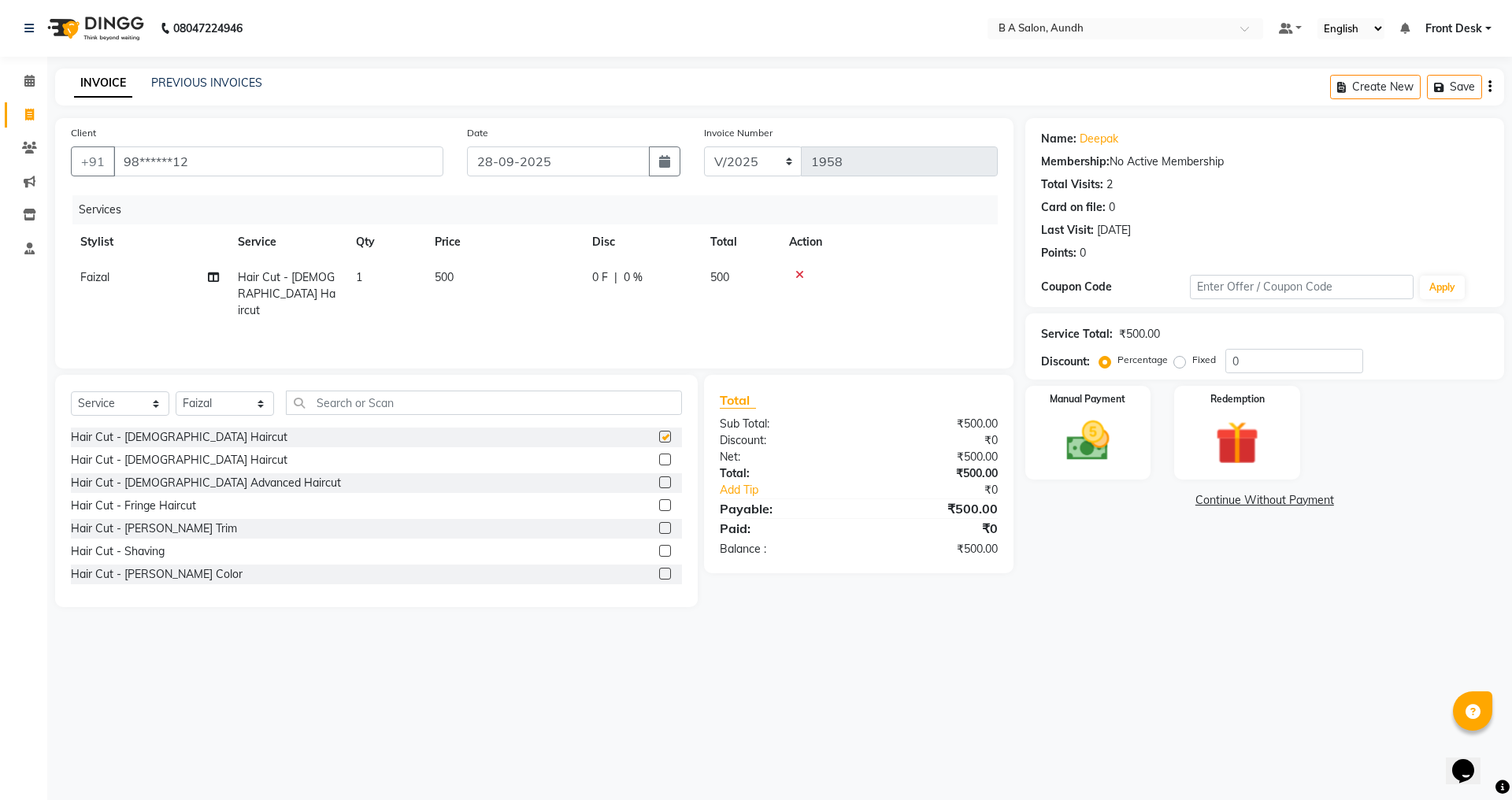
checkbox input "false"
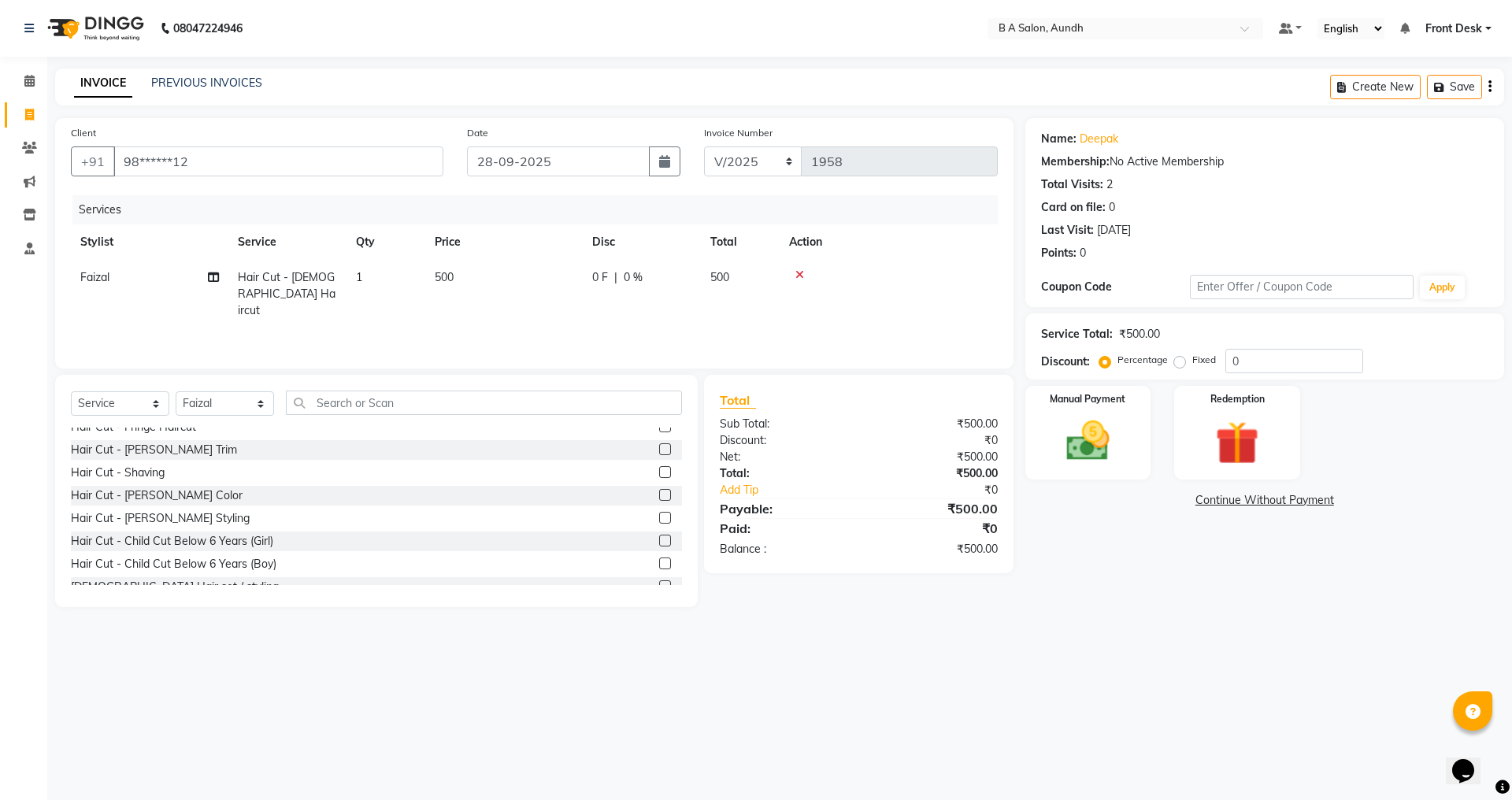
click at [659, 520] on label at bounding box center [664, 518] width 12 height 12
click at [659, 520] on input "checkbox" at bounding box center [664, 519] width 10 height 10
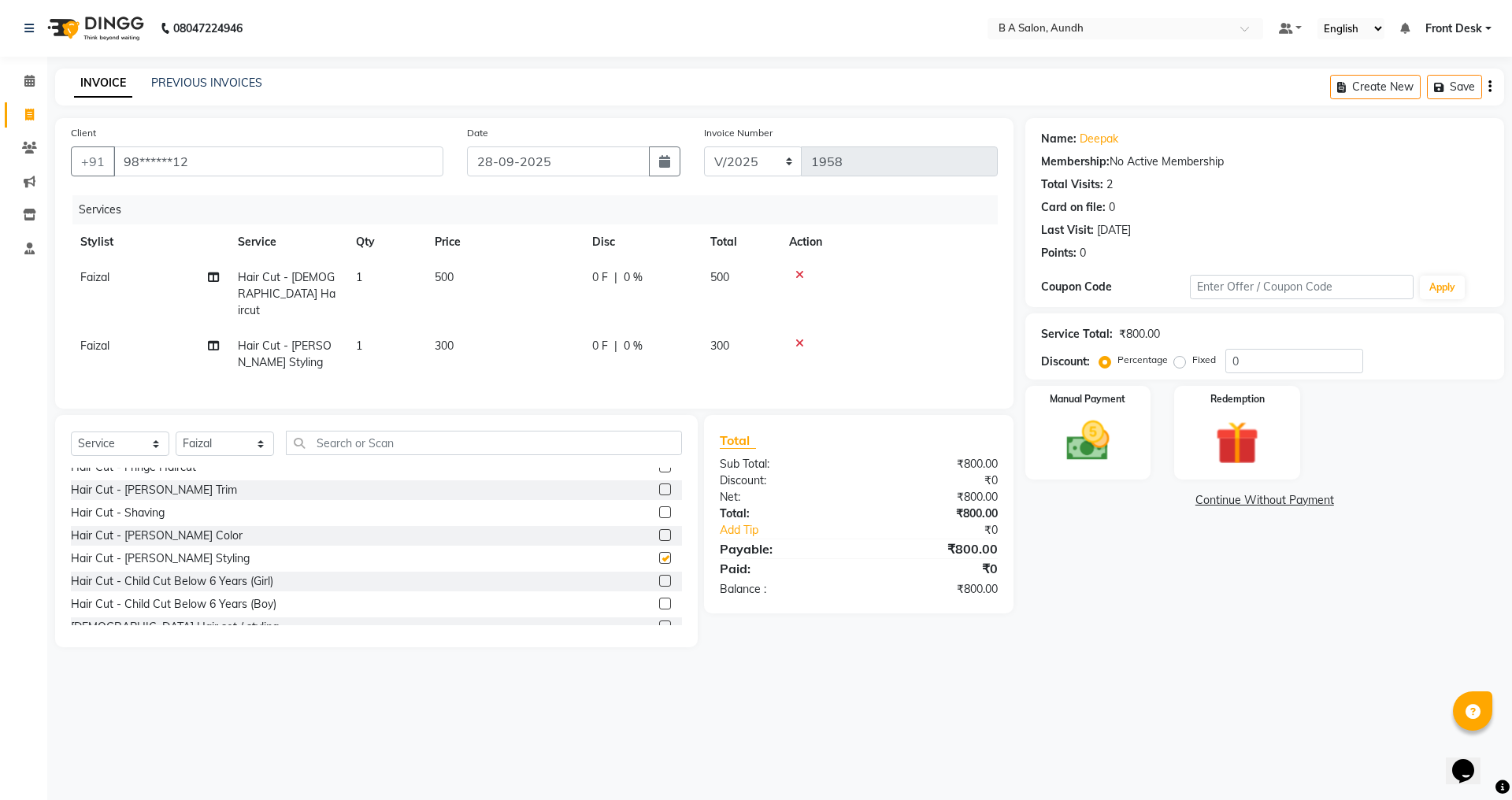
checkbox input "false"
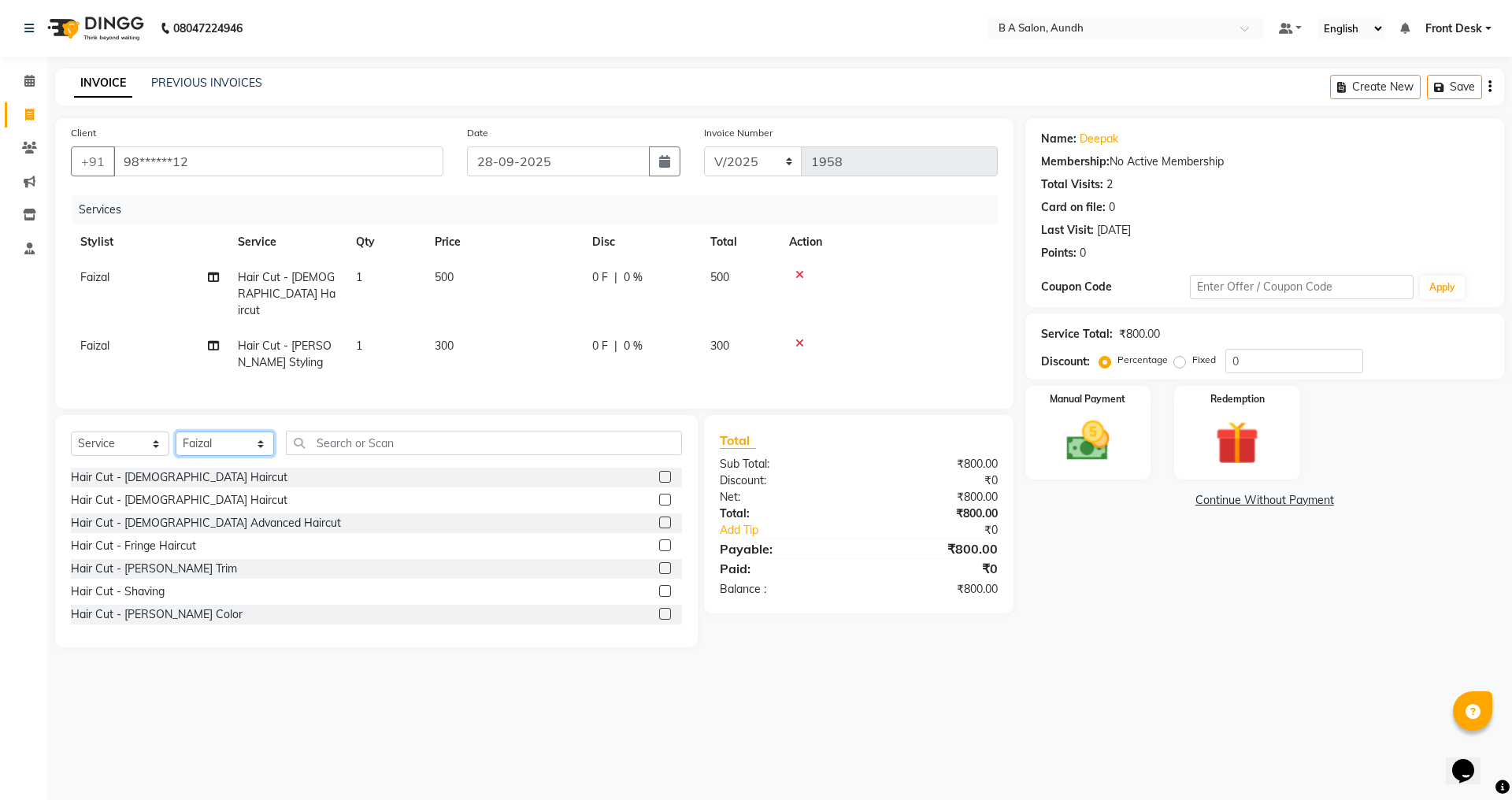
click at [206, 439] on select "Select Stylist Akash sir [PERSON_NAME] Front Desk pranshoo [PERSON_NAME]" at bounding box center [225, 444] width 98 height 24
select select "88968"
click at [176, 432] on select "Select Stylist Akash sir [PERSON_NAME] Front Desk pranshoo [PERSON_NAME]" at bounding box center [225, 444] width 98 height 24
click at [659, 473] on label at bounding box center [664, 476] width 12 height 12
click at [659, 473] on input "checkbox" at bounding box center [664, 477] width 10 height 10
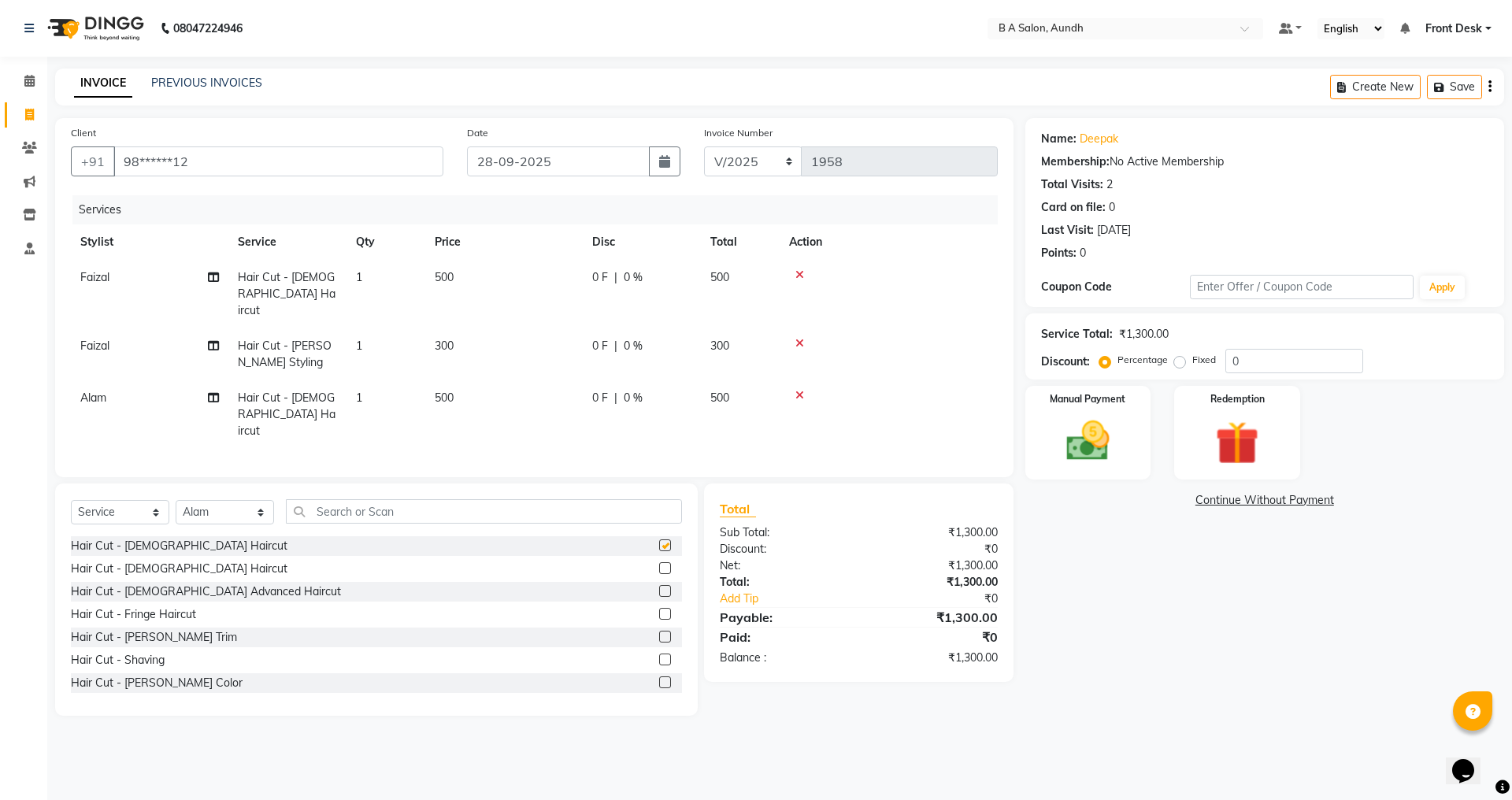
checkbox input "false"
click at [1268, 367] on input "0" at bounding box center [1294, 361] width 138 height 24
type input "050"
drag, startPoint x: 1157, startPoint y: 624, endPoint x: 1005, endPoint y: 550, distance: 169.1
click at [1155, 624] on div "Name: Deepak Membership: No Active Membership Total Visits: 2 Card on file: 0 L…" at bounding box center [1270, 417] width 490 height 598
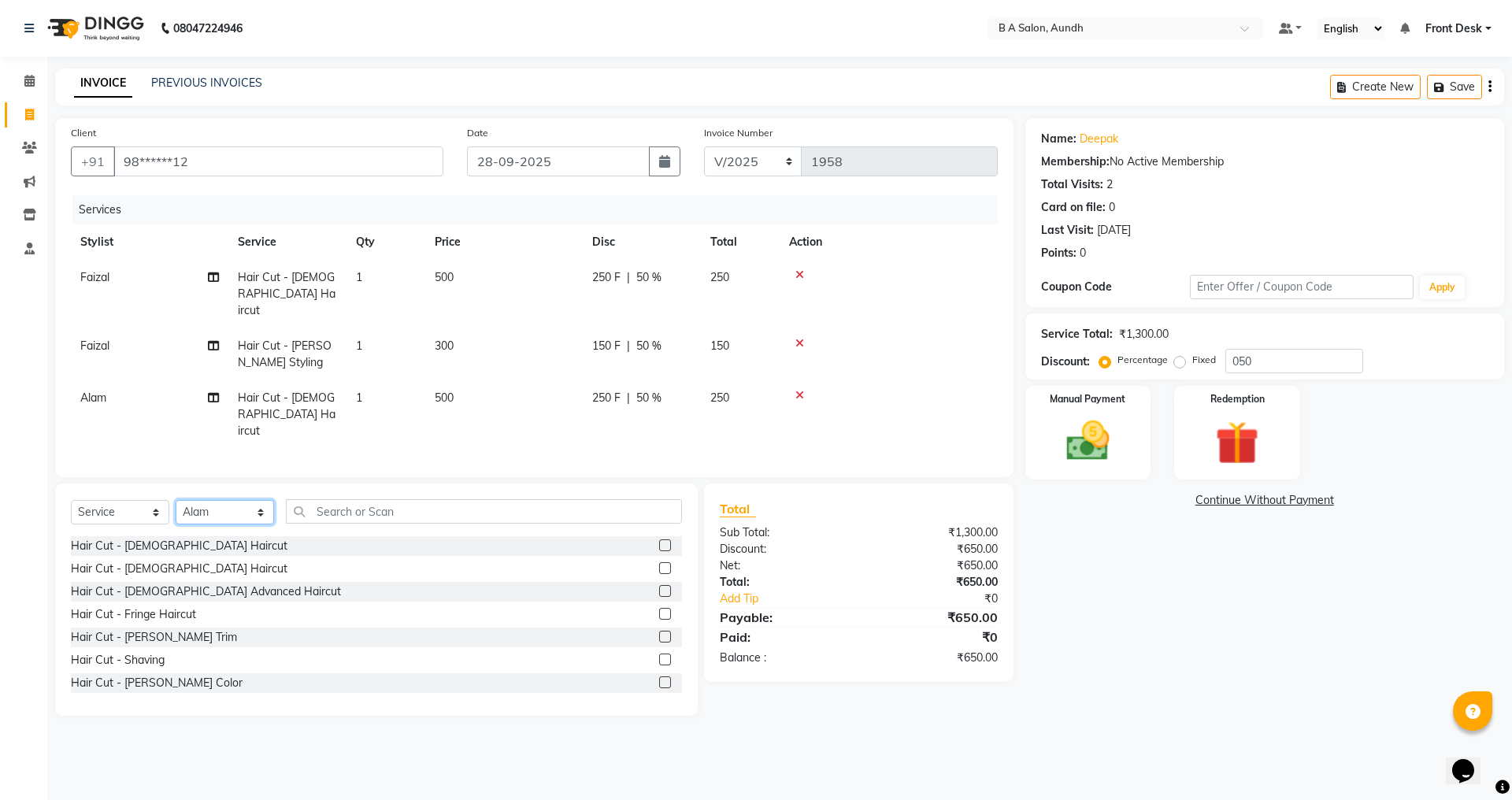
click at [228, 501] on select "Select Stylist Akash sir [PERSON_NAME] Front Desk pranshoo [PERSON_NAME]" at bounding box center [225, 512] width 98 height 24
select select "86340"
click at [176, 501] on select "Select Stylist Akash sir [PERSON_NAME] Front Desk pranshoo [PERSON_NAME]" at bounding box center [225, 512] width 98 height 24
click at [346, 500] on input "text" at bounding box center [483, 511] width 396 height 24
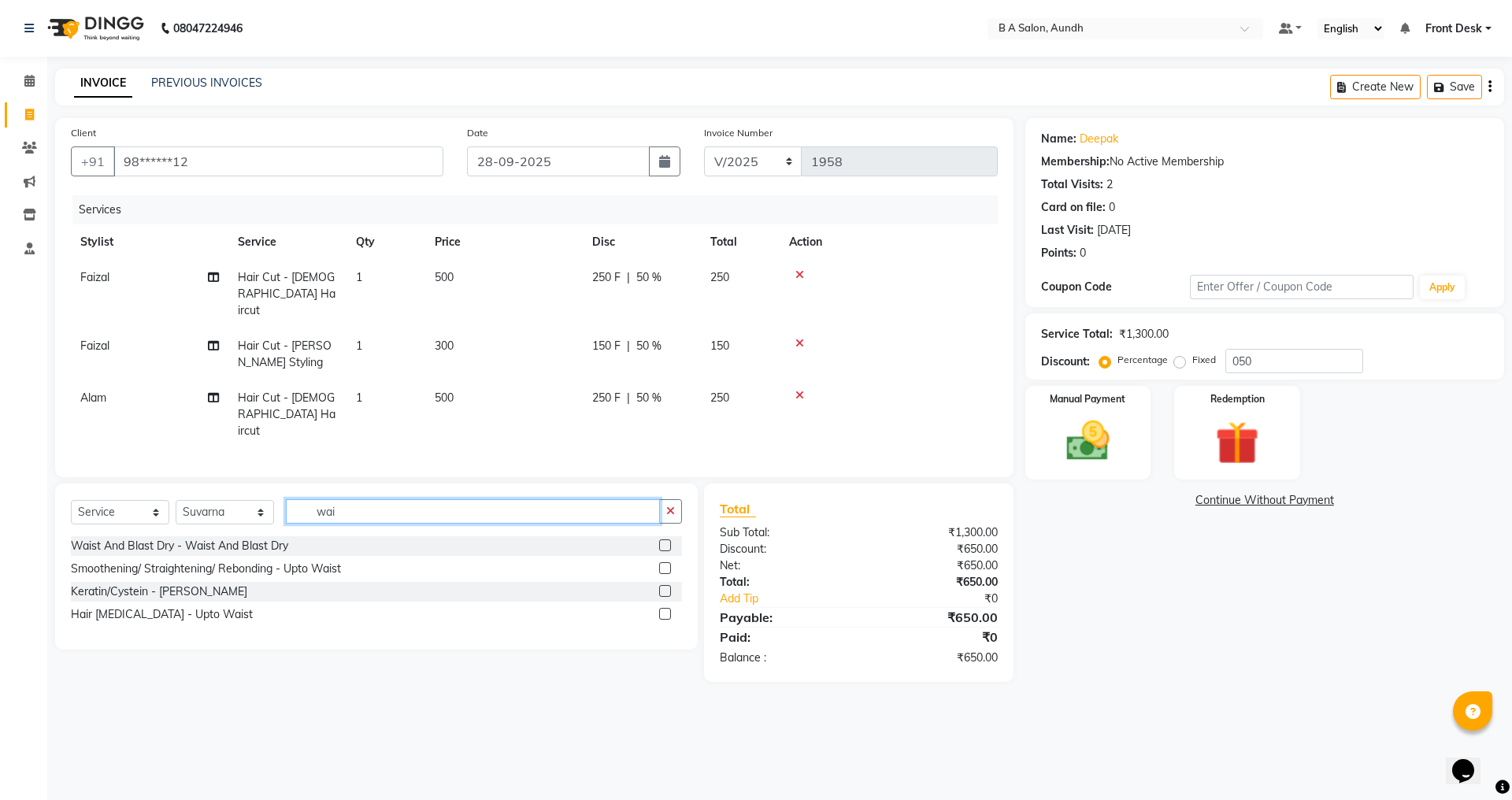
type input "wai"
click at [665, 539] on label at bounding box center [664, 545] width 12 height 12
click at [665, 541] on input "checkbox" at bounding box center [664, 546] width 10 height 10
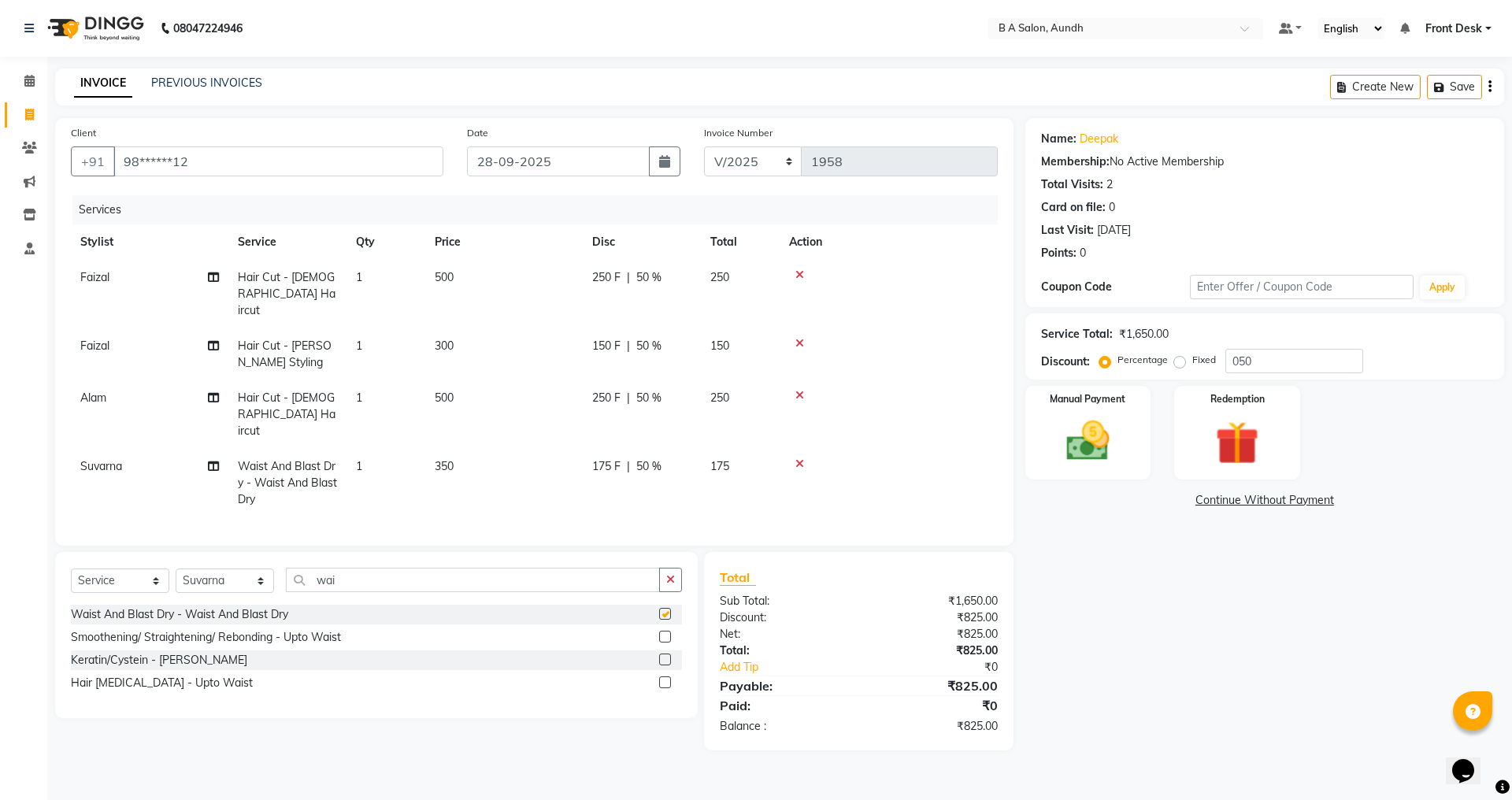
checkbox input "false"
click at [631, 458] on div "175 F | 50 %" at bounding box center [642, 466] width 99 height 16
select select "86340"
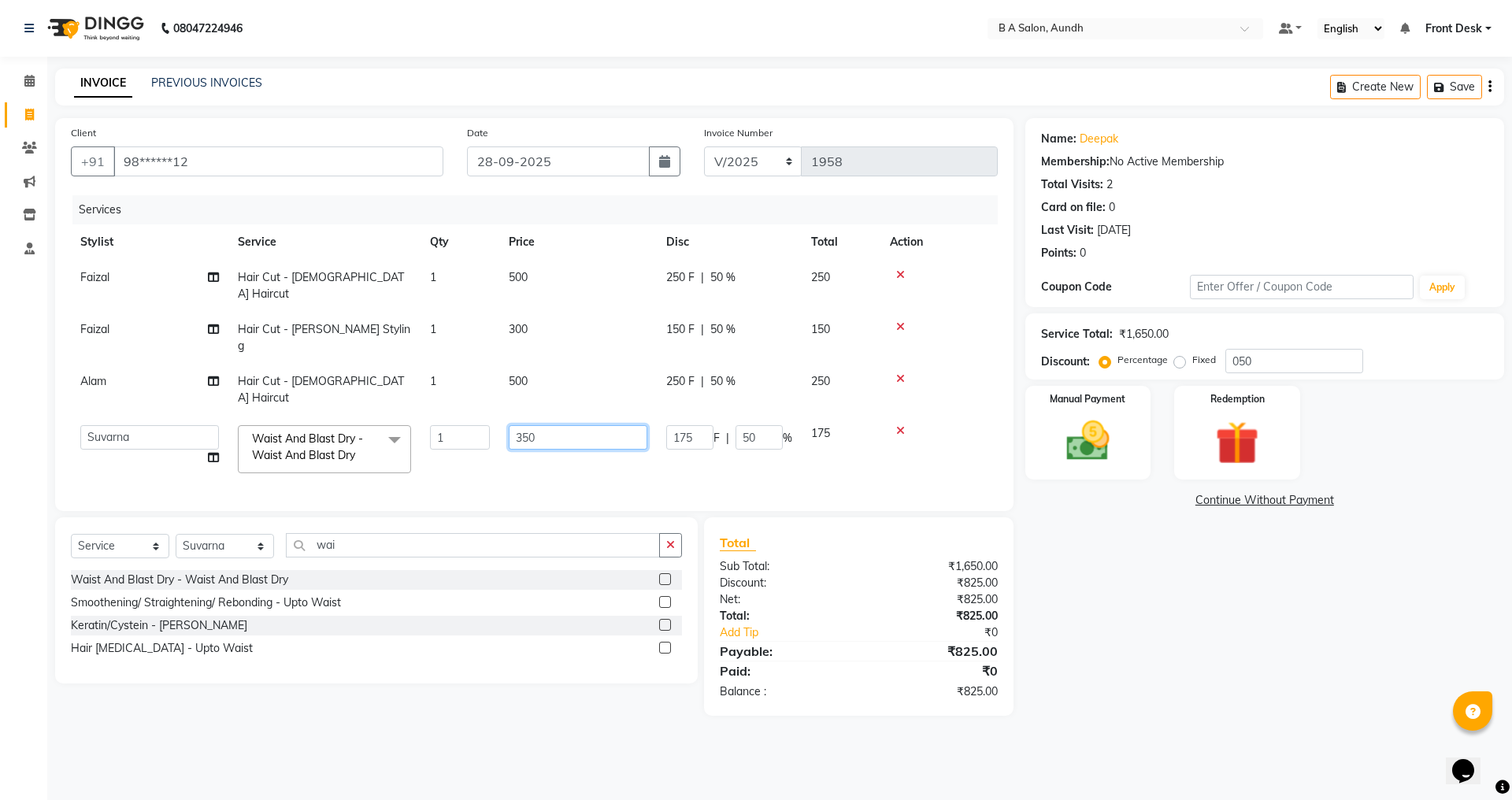
click at [600, 426] on input "350" at bounding box center [578, 437] width 139 height 24
type input "3"
type input "300"
click at [1223, 617] on div "Name: Deepak Membership: No Active Membership Total Visits: 2 Card on file: 0 L…" at bounding box center [1270, 417] width 490 height 598
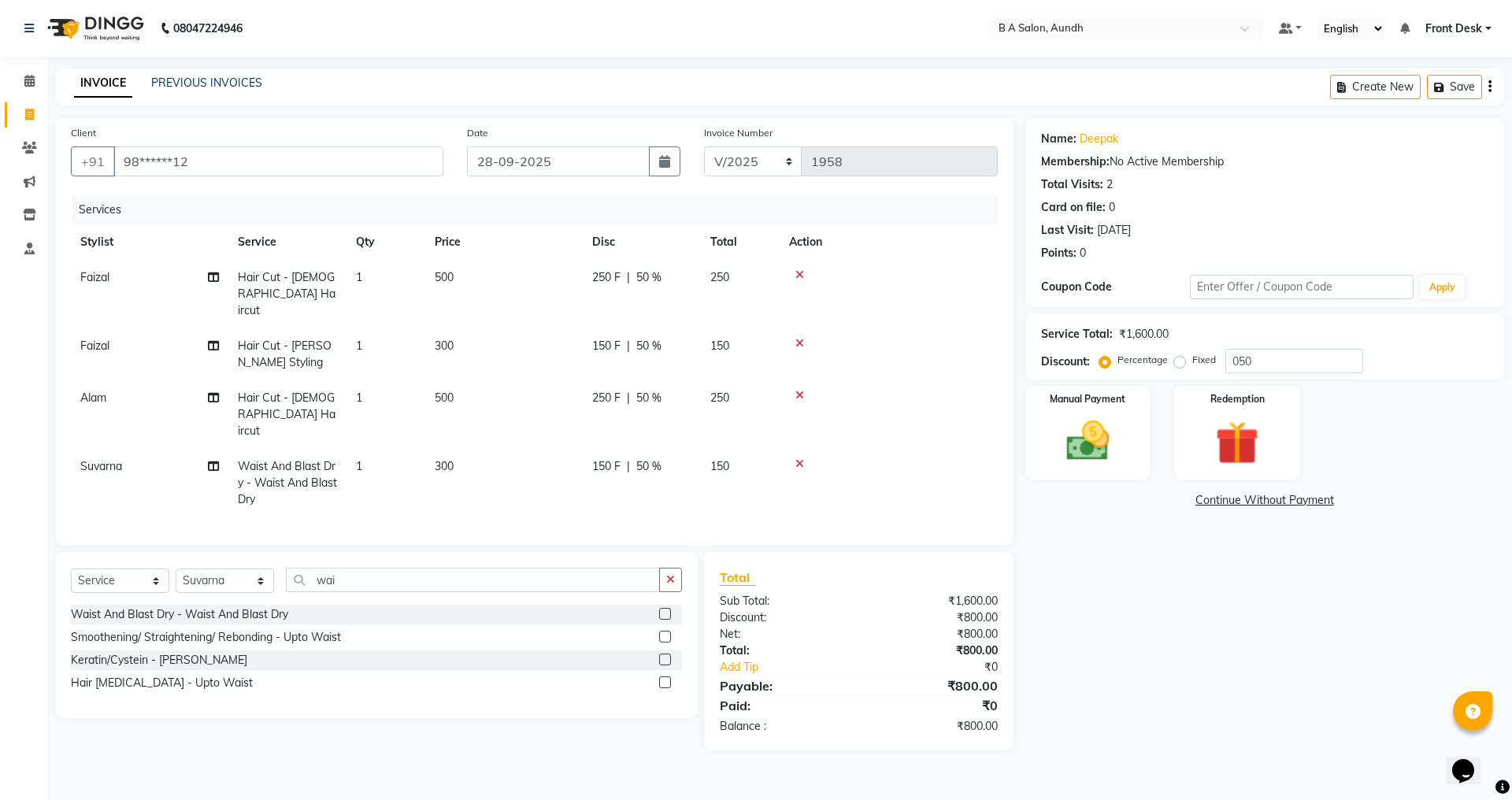
click at [681, 410] on td "250 F | 50 %" at bounding box center [641, 415] width 118 height 69
select select "88968"
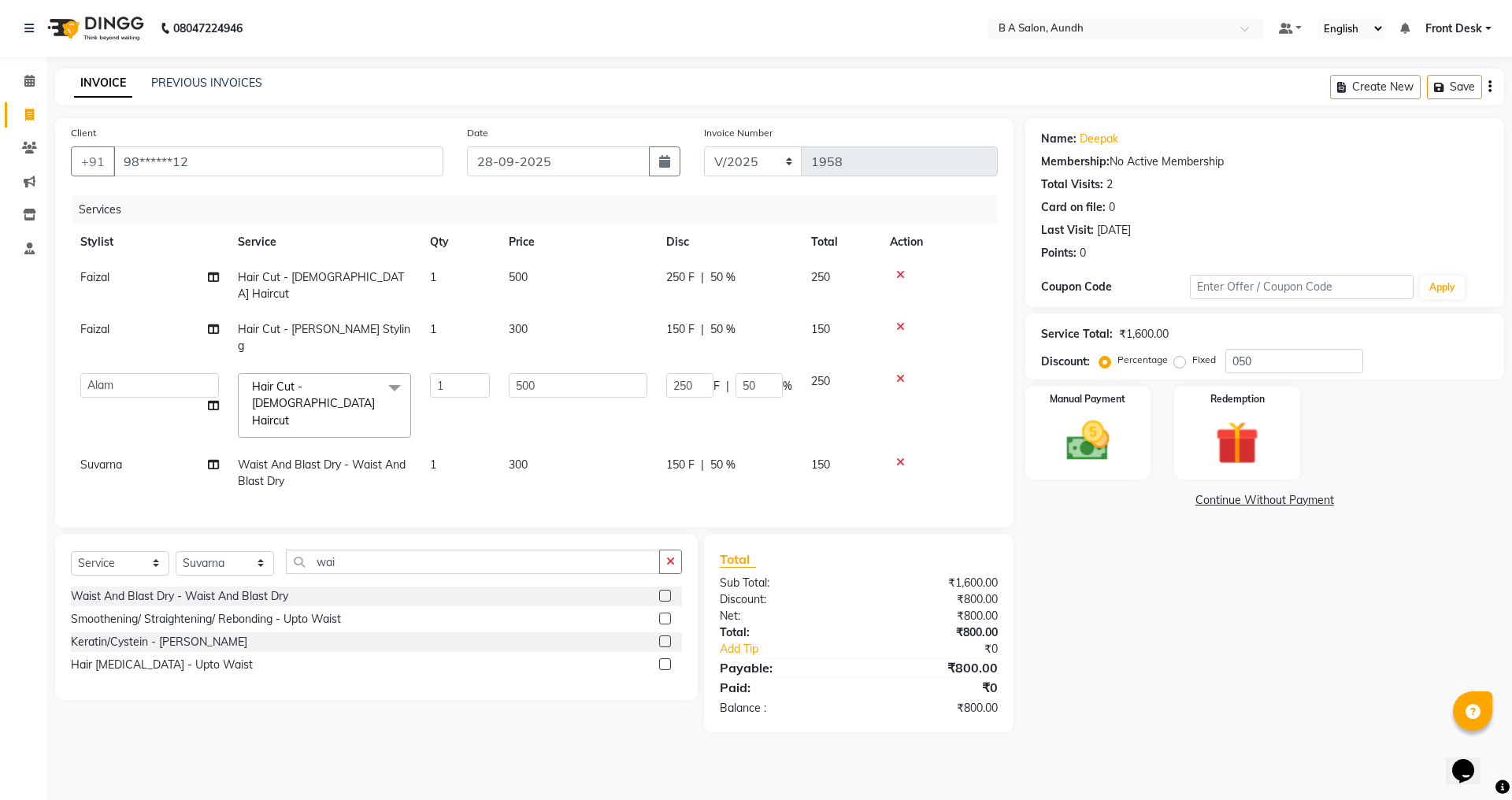
click at [736, 457] on span "50 %" at bounding box center [723, 465] width 25 height 16
select select "86340"
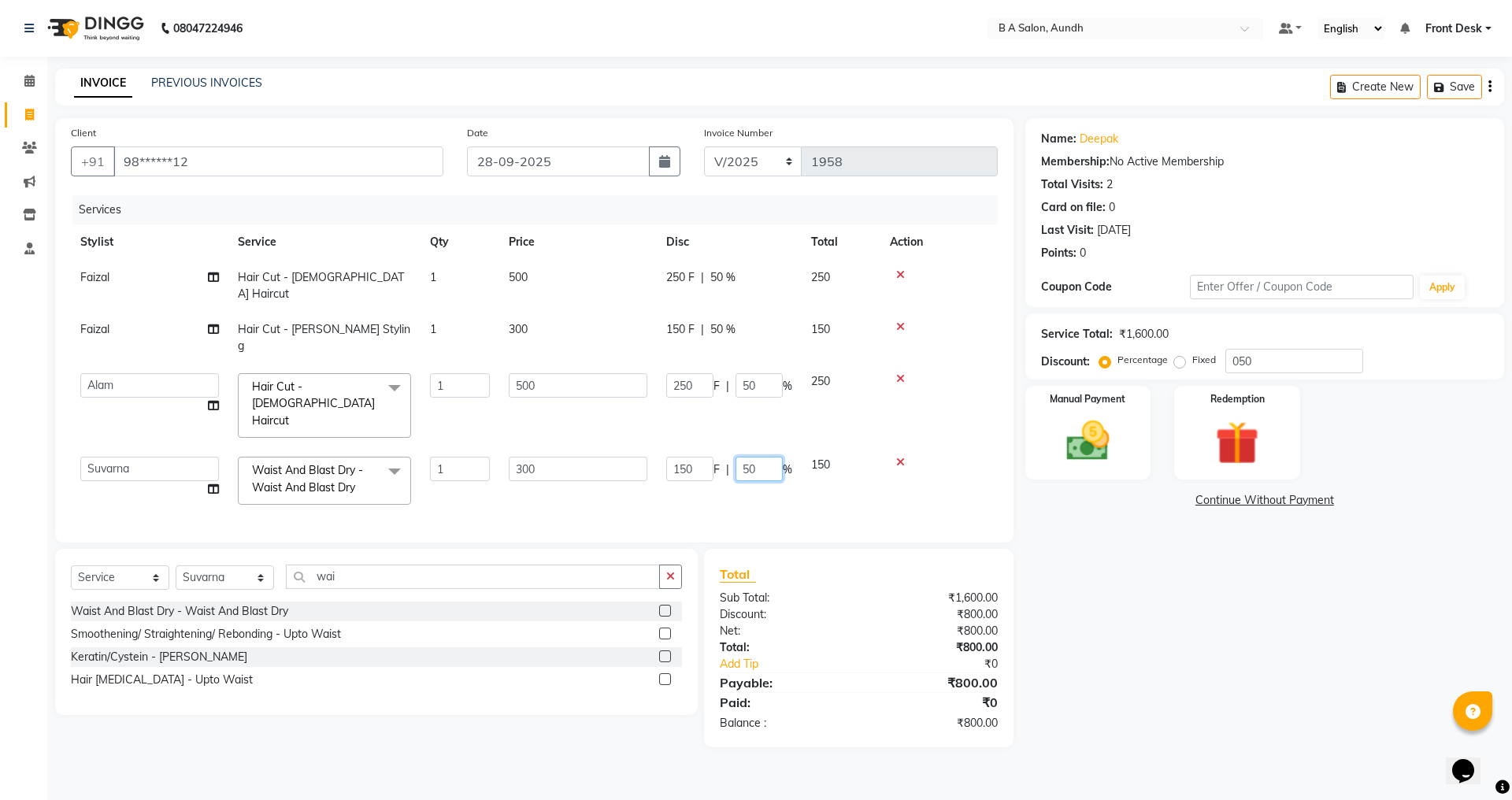
click at [770, 457] on input "50" at bounding box center [759, 469] width 47 height 24
type input "5"
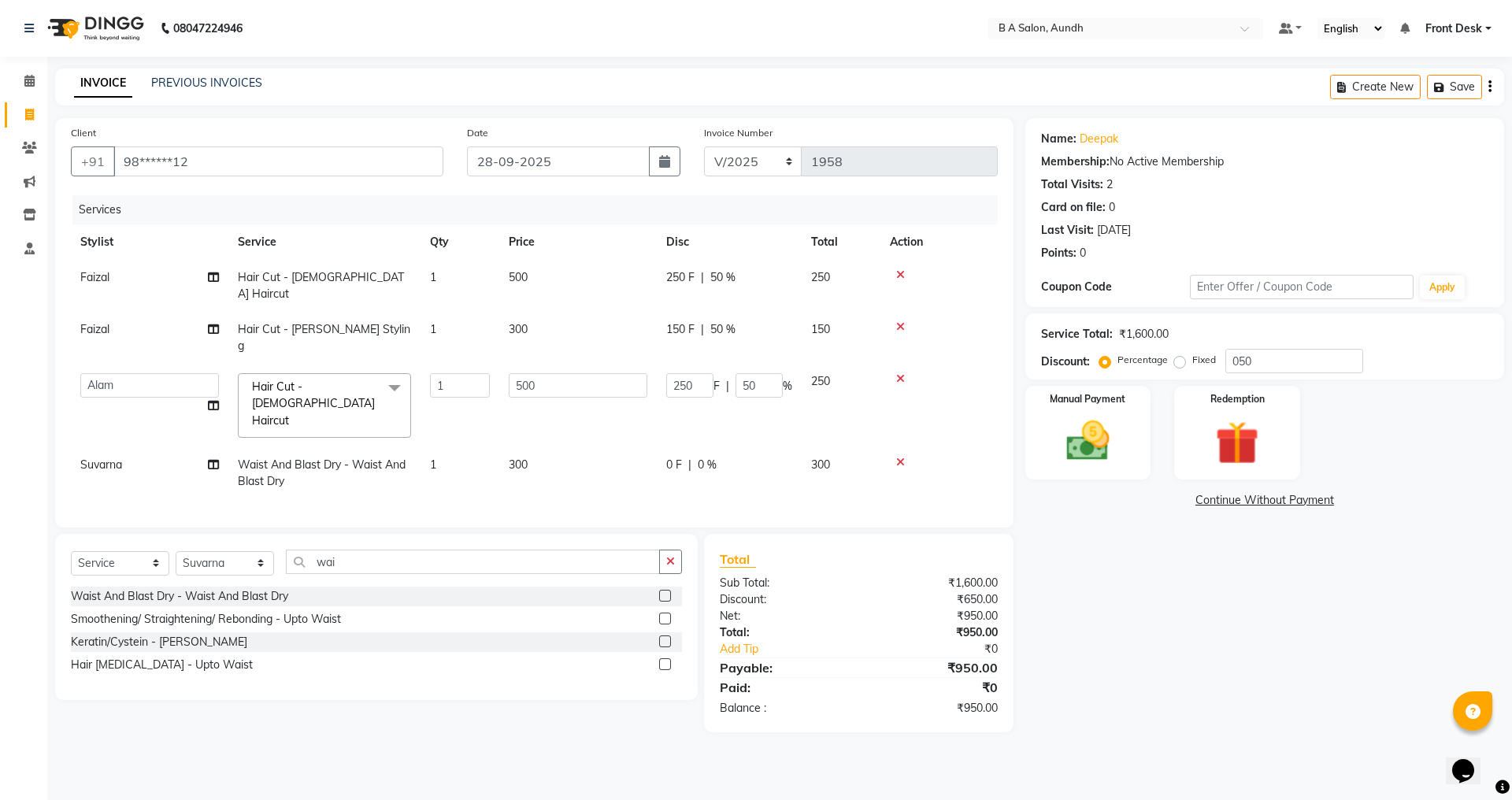
click at [654, 443] on div "Services Stylist Service Qty Price Disc Total Action Faizal Hair Cut - [DEMOGRA…" at bounding box center [535, 354] width 927 height 317
click at [1111, 437] on img at bounding box center [1087, 441] width 73 height 52
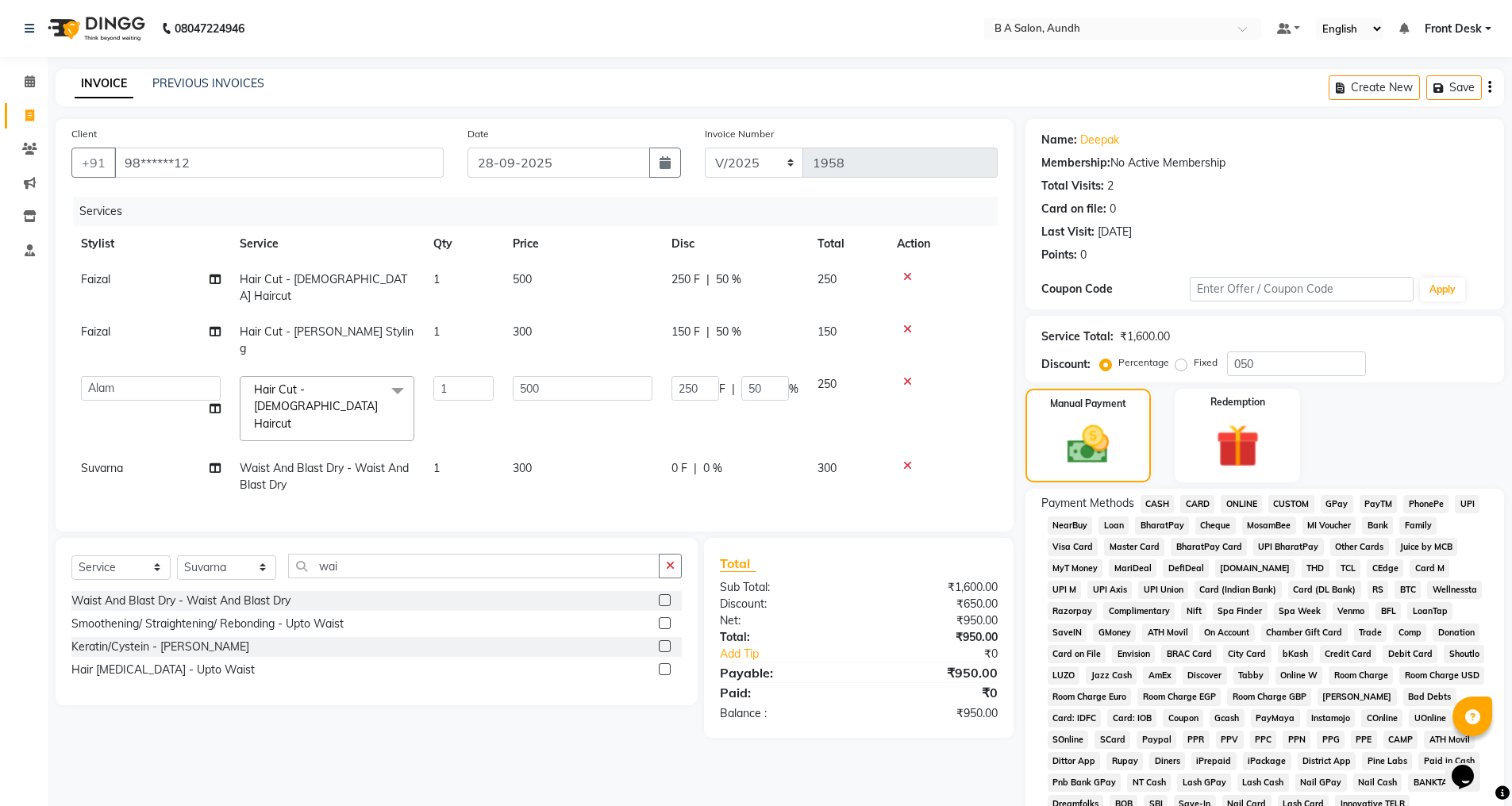
click at [1235, 503] on span "ONLINE" at bounding box center [1240, 504] width 41 height 18
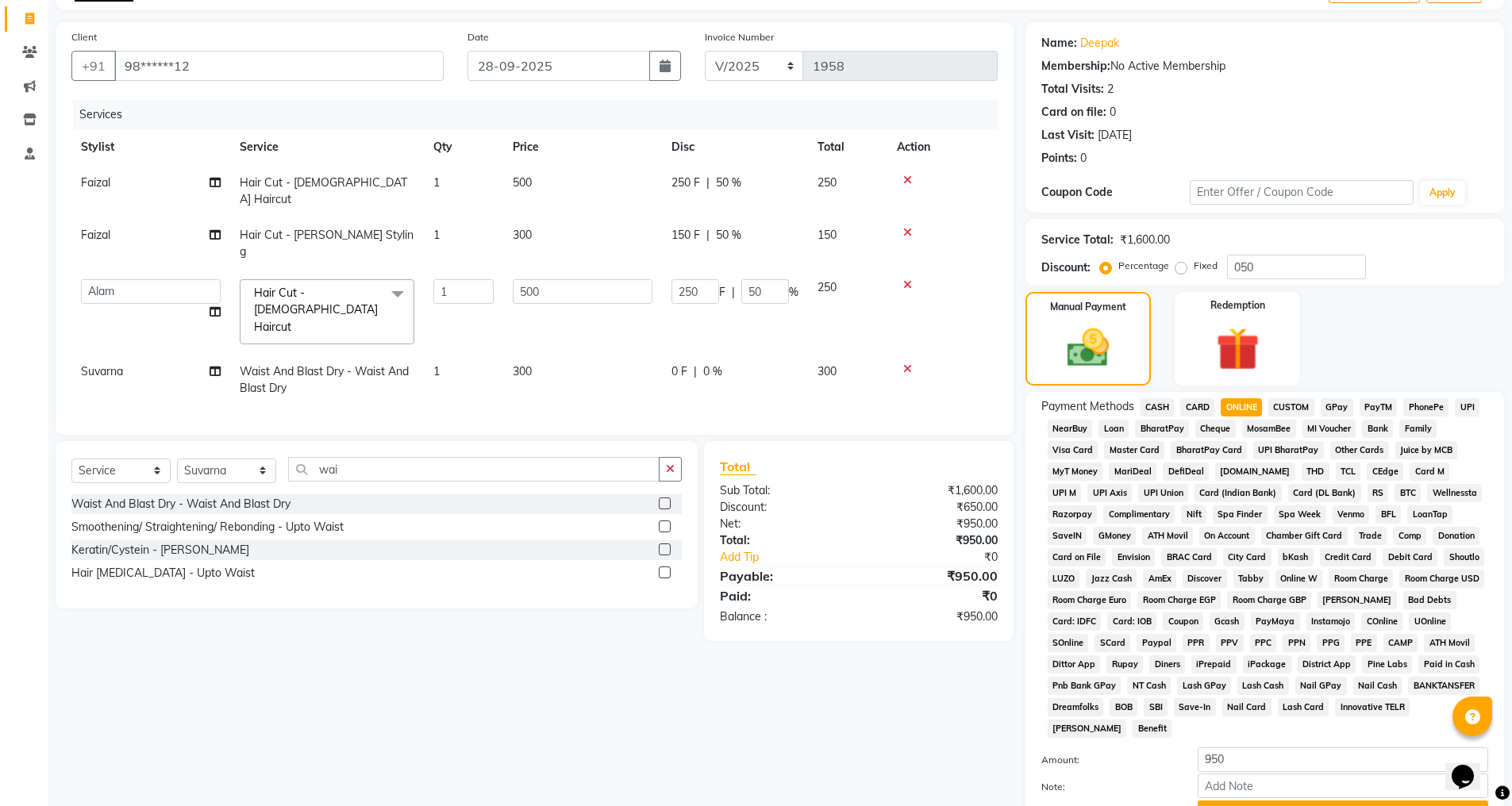
scroll to position [179, 0]
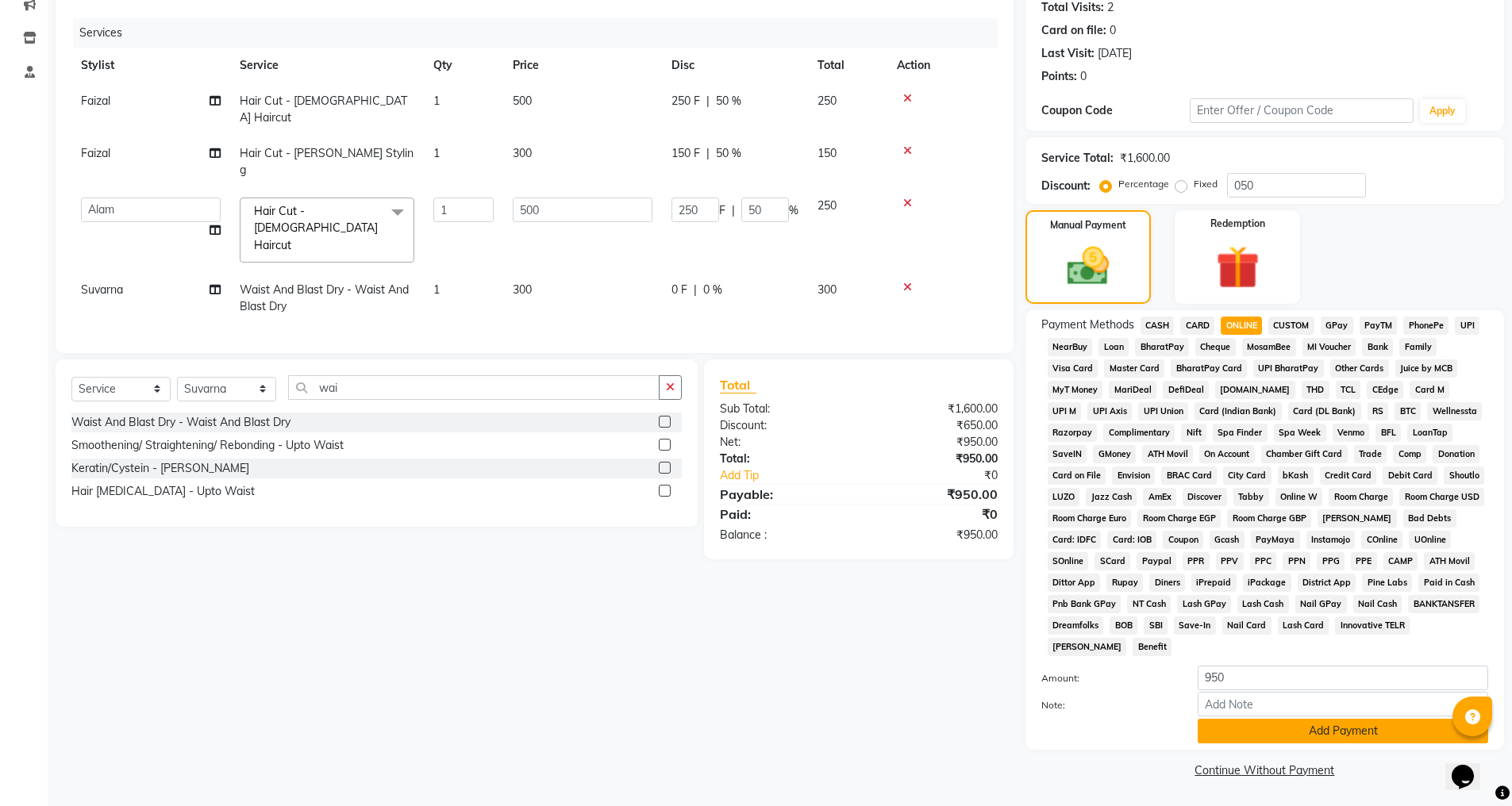
click at [1266, 731] on button "Add Payment" at bounding box center [1343, 731] width 291 height 25
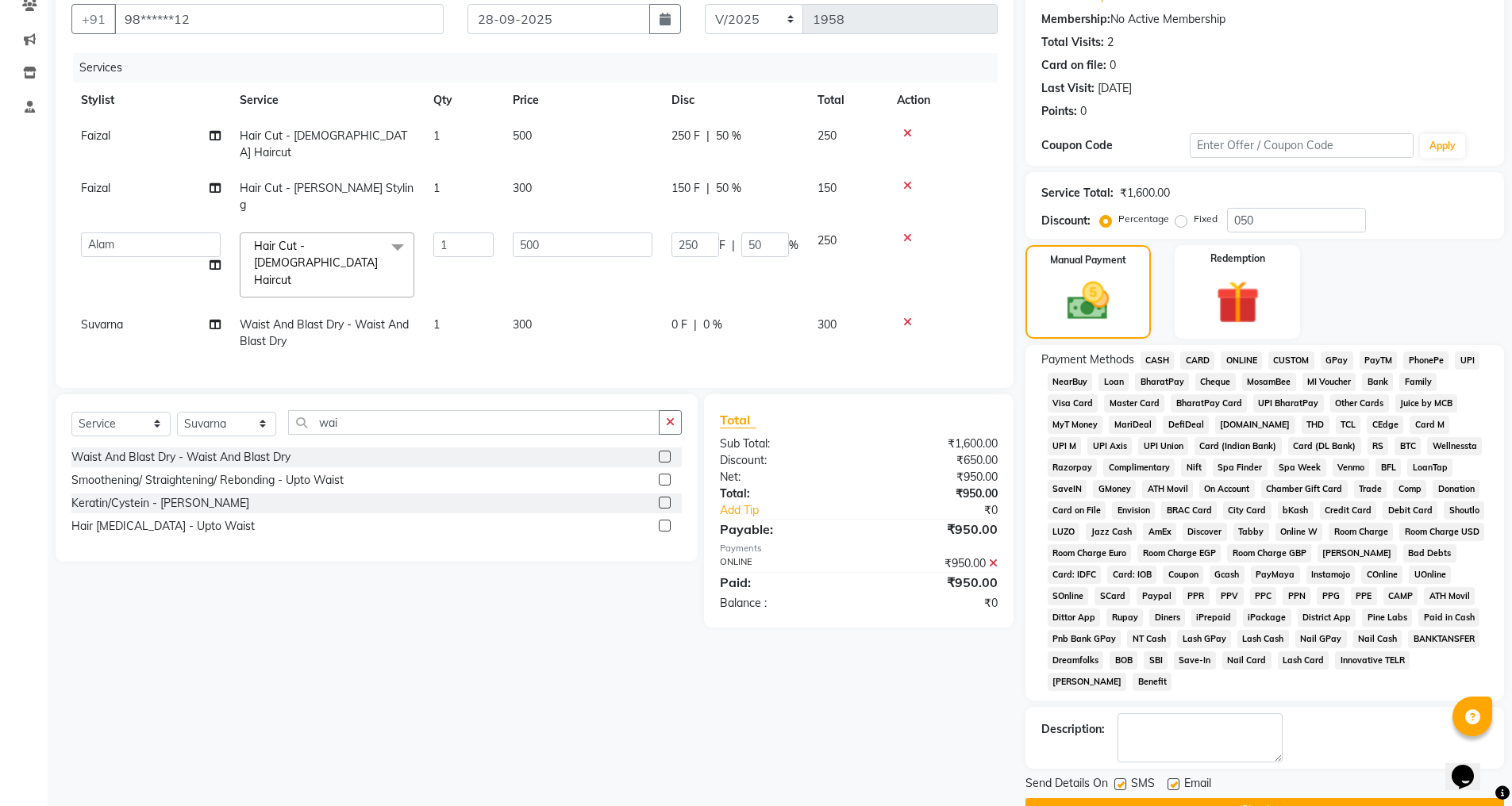
scroll to position [184, 0]
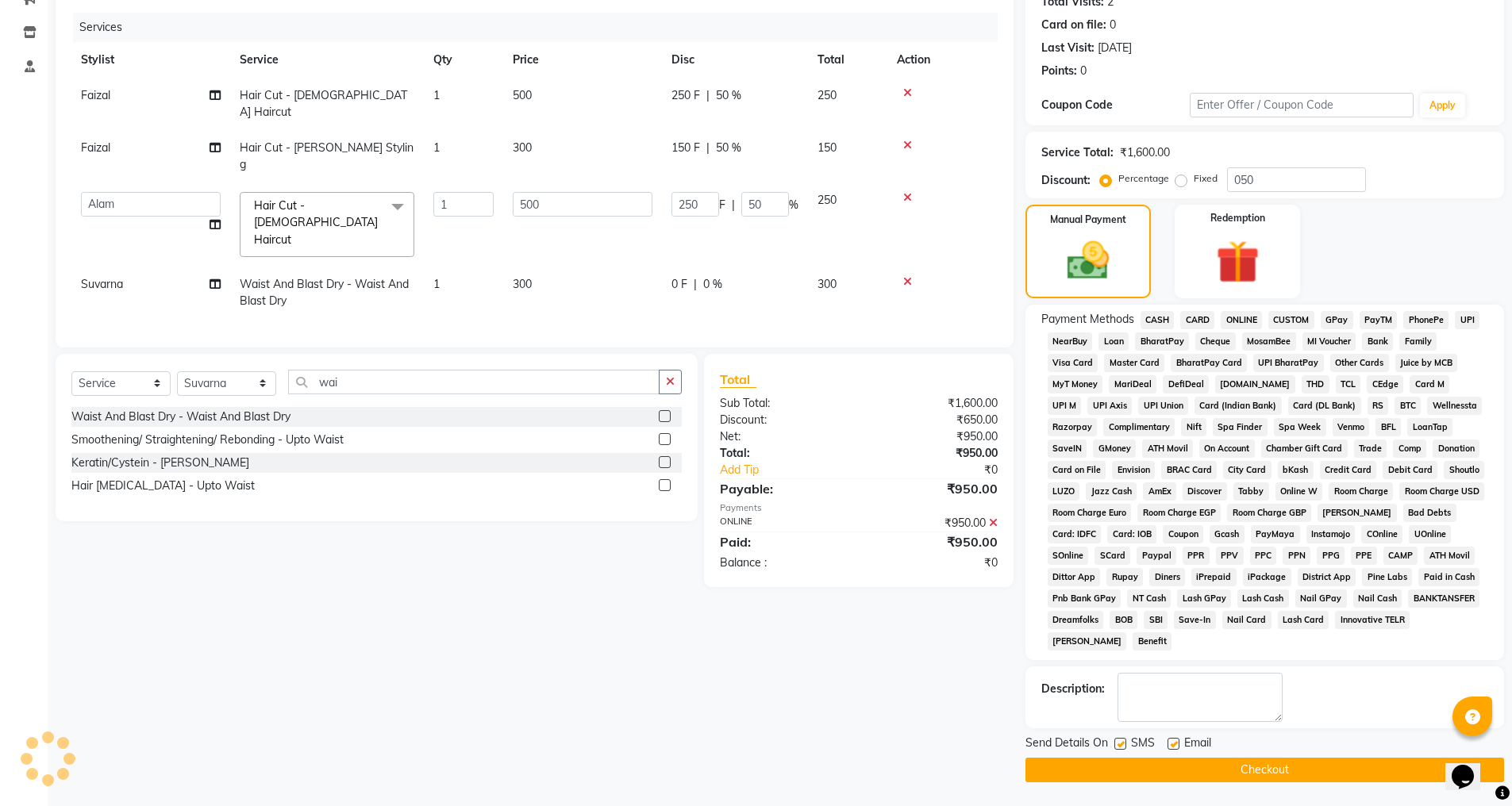
click at [1259, 762] on button "Checkout" at bounding box center [1265, 770] width 479 height 25
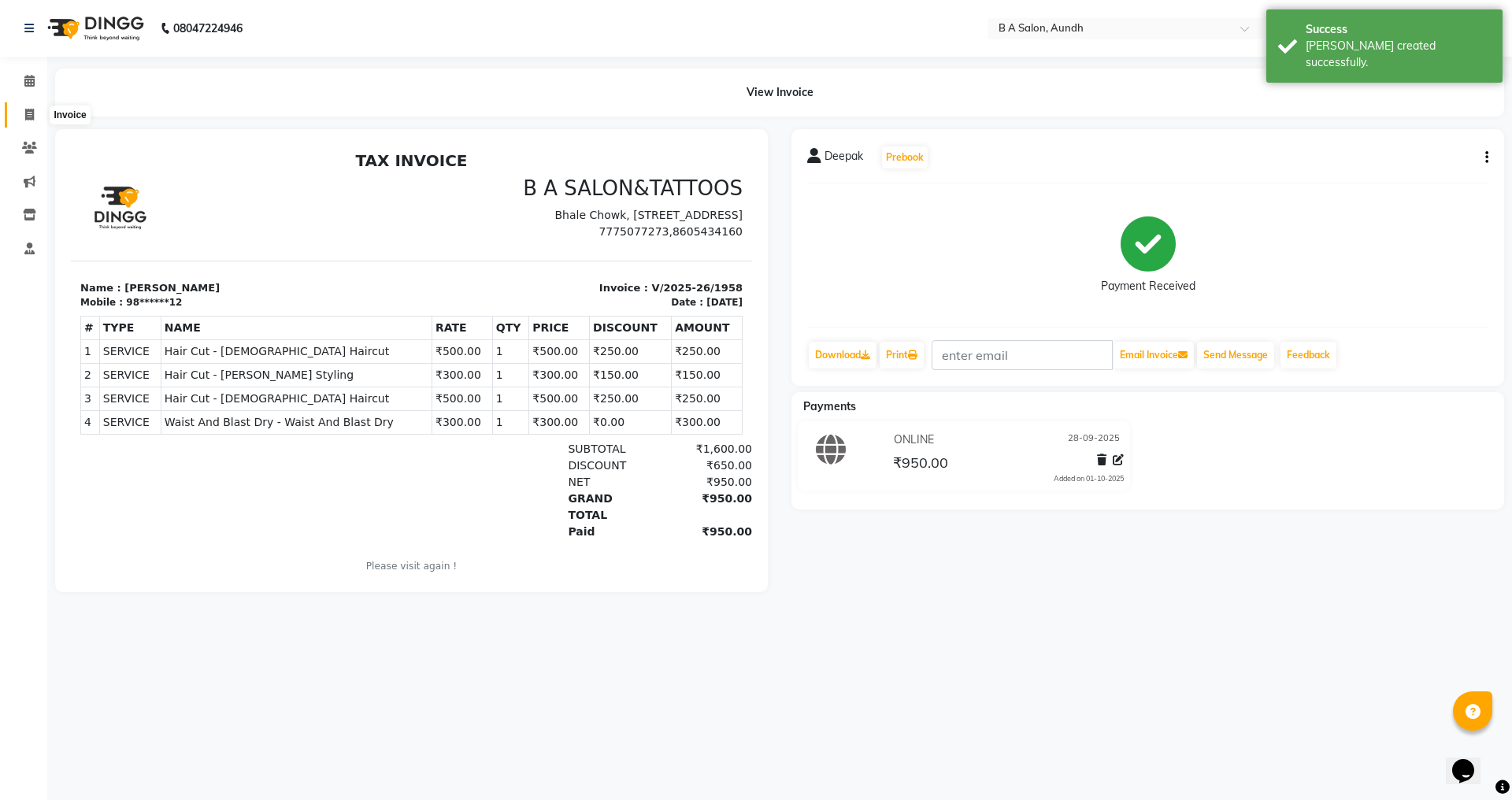
click at [33, 115] on icon at bounding box center [30, 115] width 9 height 12
select select "service"
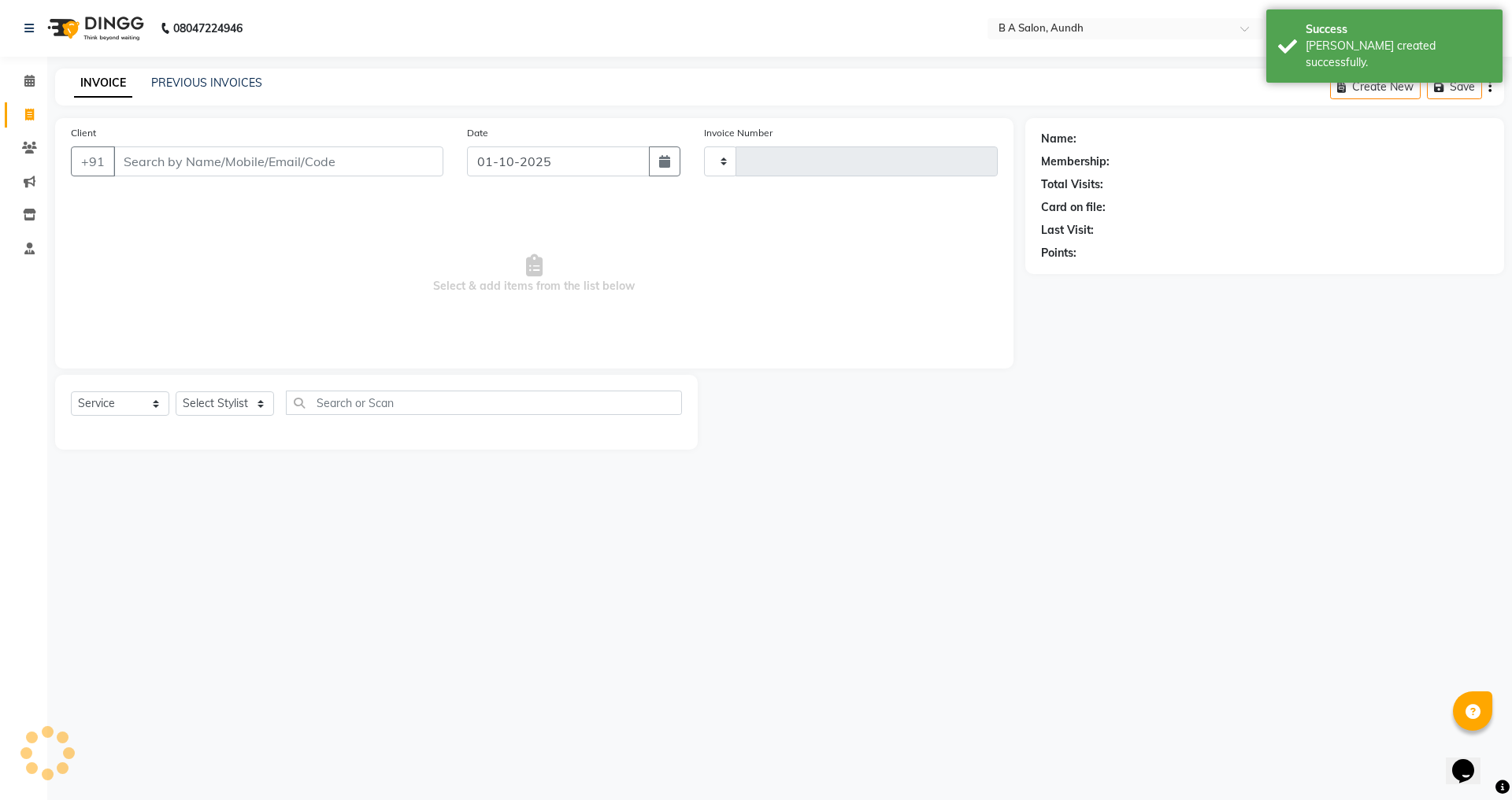
type input "1959"
select select "5955"
click at [218, 160] on input "Client" at bounding box center [279, 161] width 330 height 30
click at [485, 160] on input "01-10-2025" at bounding box center [559, 161] width 184 height 30
select select "10"
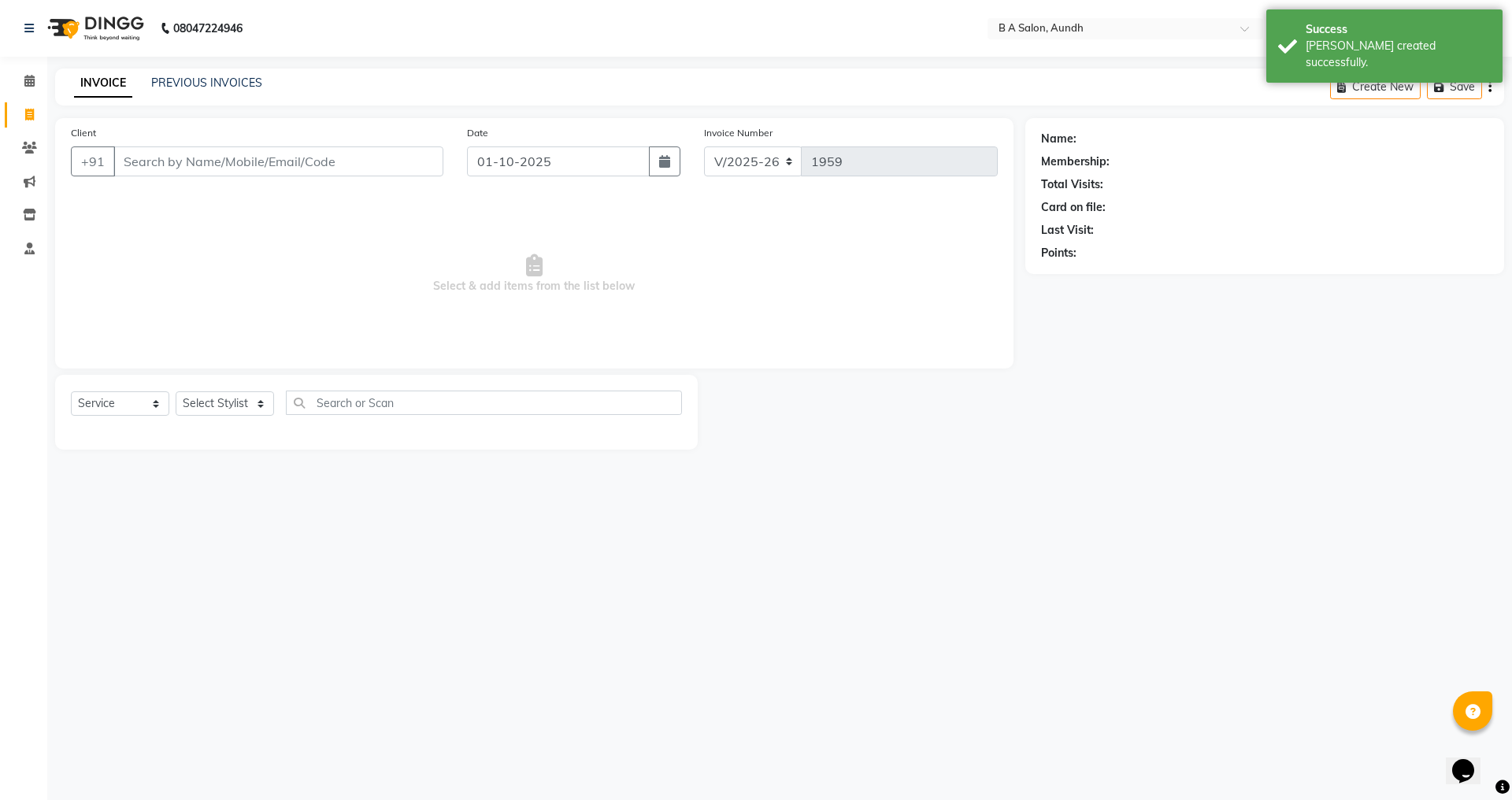
select select "2025"
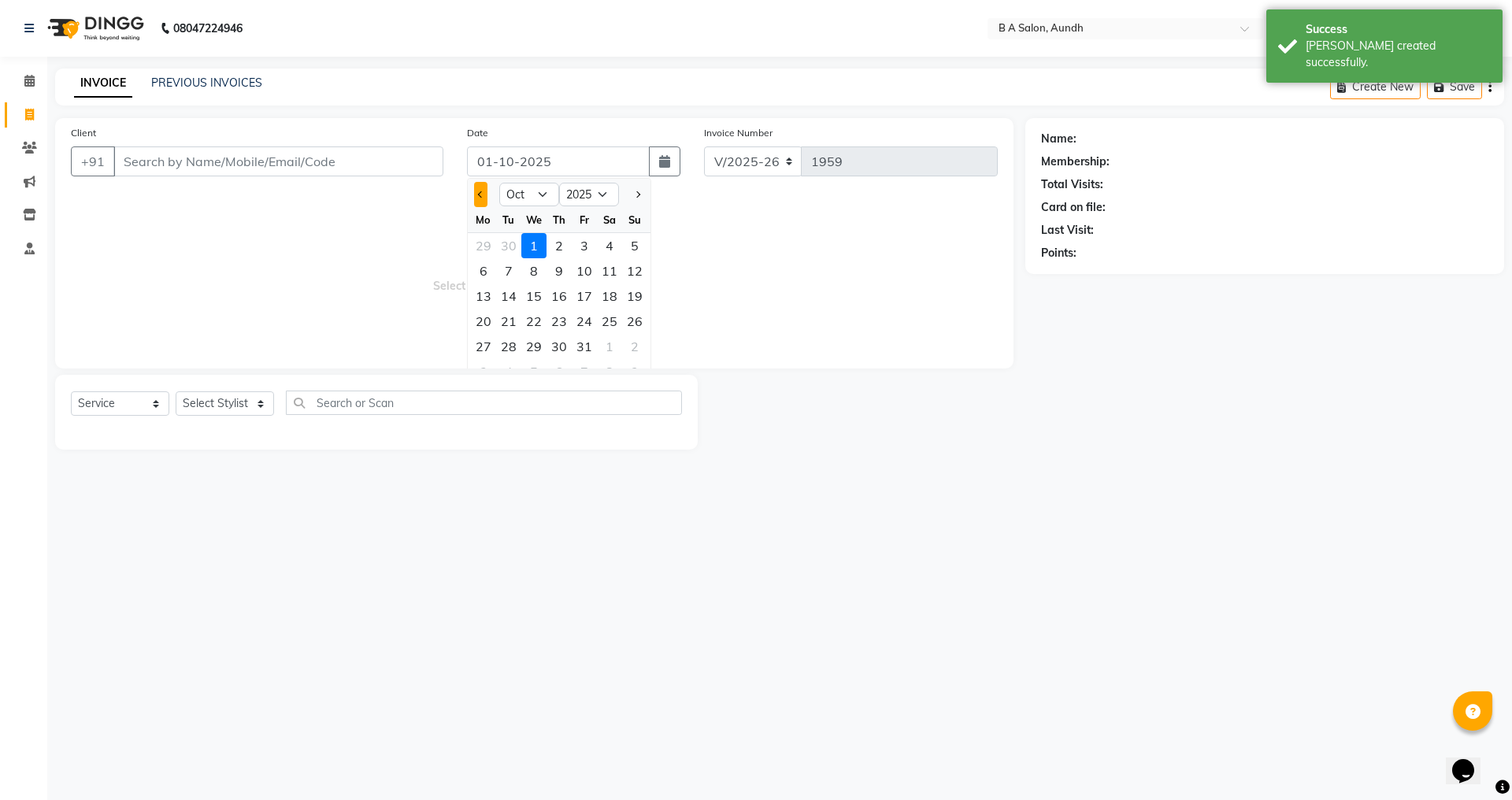
click at [474, 193] on button "Previous month" at bounding box center [481, 195] width 14 height 25
select select "9"
click at [632, 321] on div "28" at bounding box center [635, 321] width 25 height 25
type input "28-09-2025"
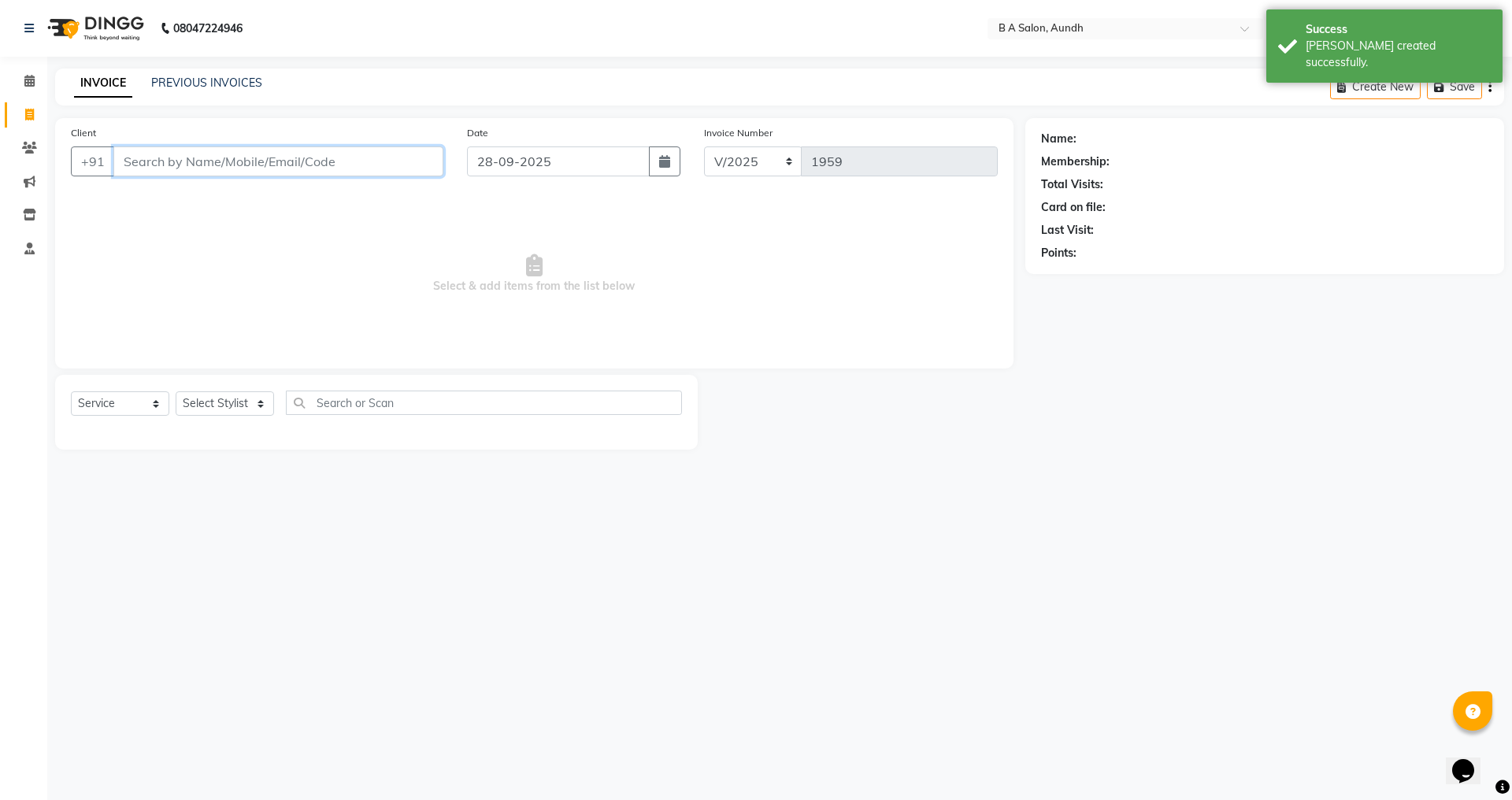
click at [235, 165] on input "Client" at bounding box center [279, 161] width 330 height 30
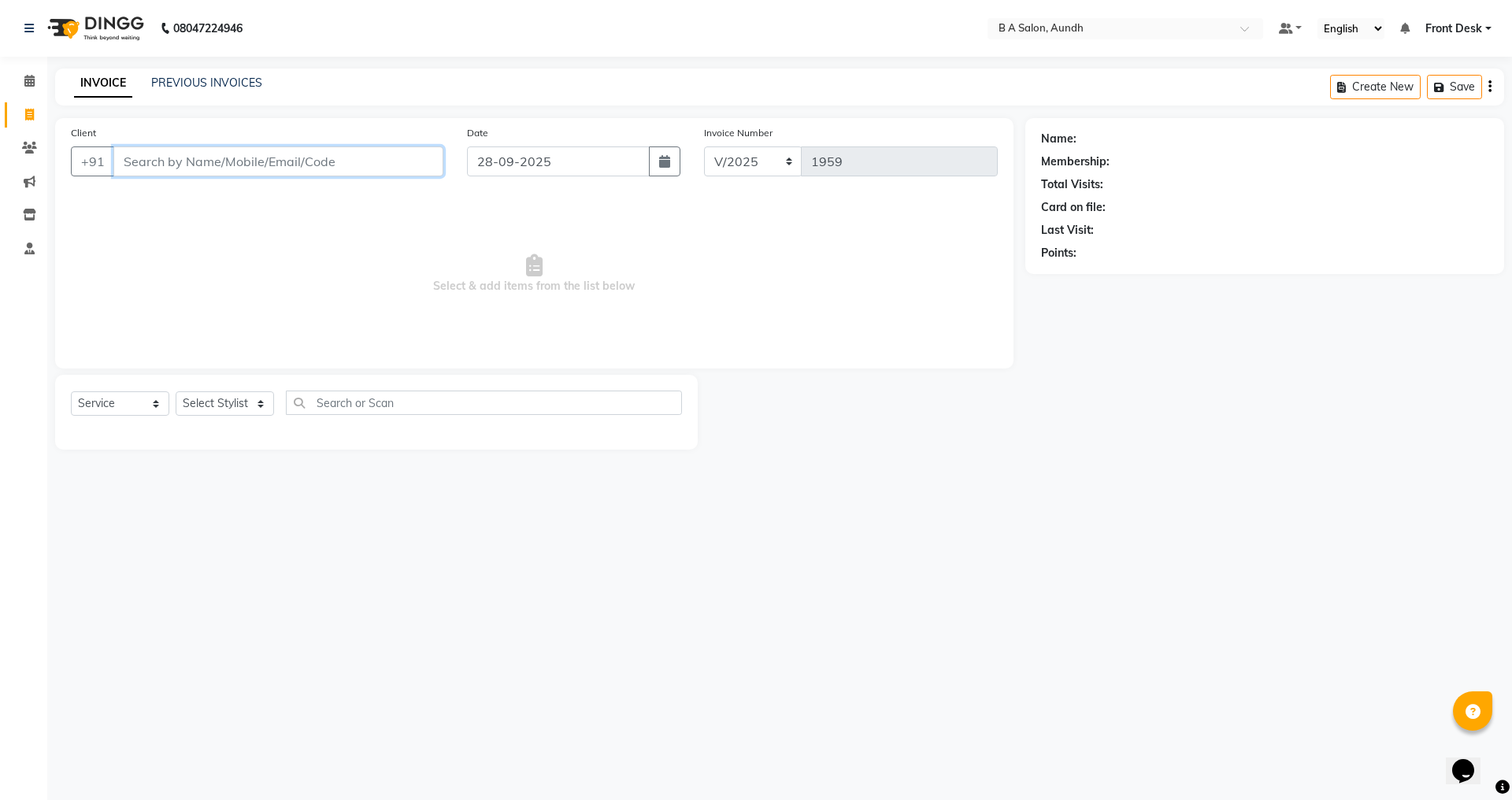
click at [197, 153] on input "Client" at bounding box center [279, 161] width 330 height 30
type input "7588082992"
click at [383, 158] on span "Add Client" at bounding box center [402, 161] width 62 height 15
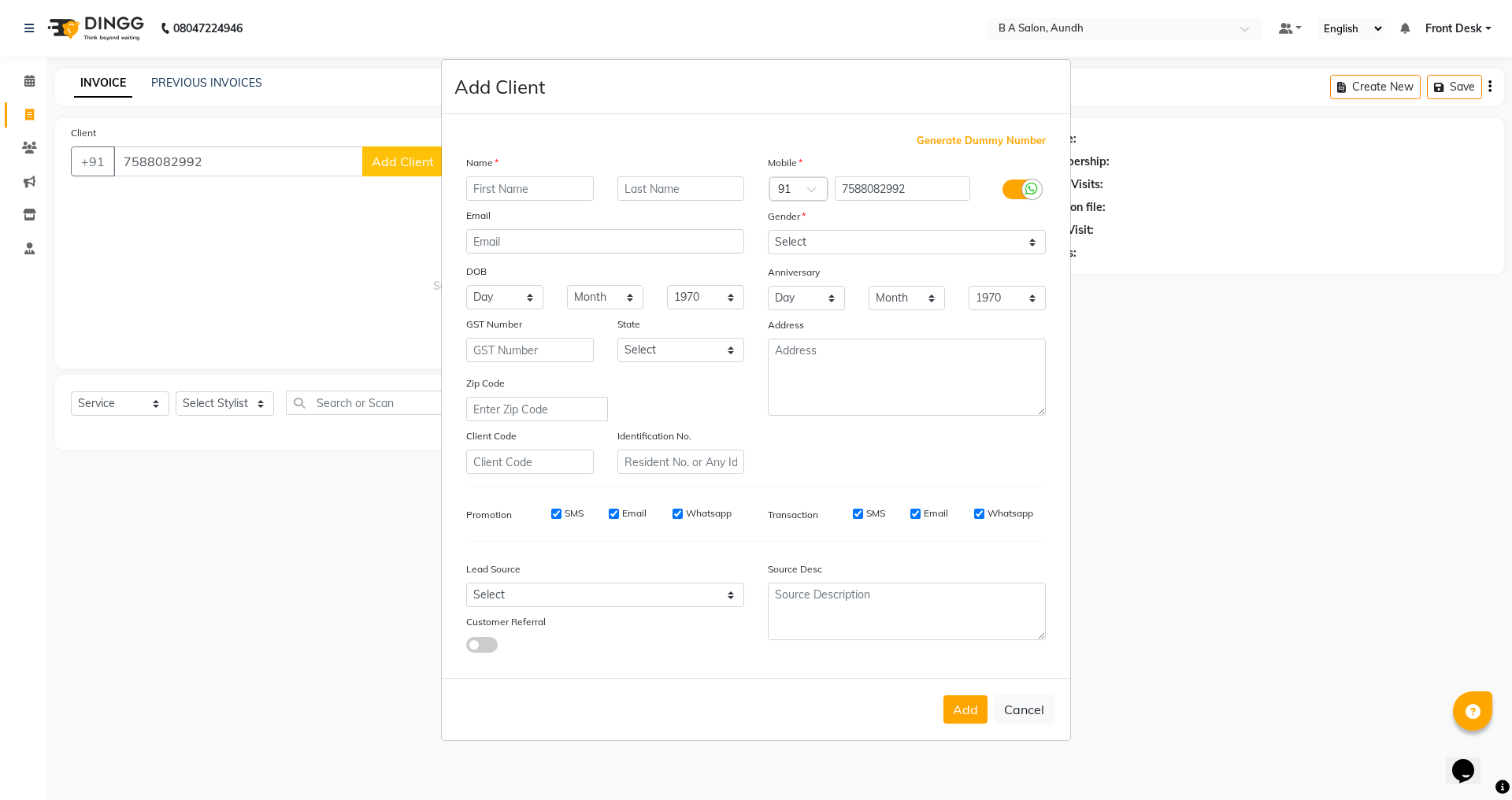
click at [514, 191] on input "text" at bounding box center [530, 189] width 128 height 24
click at [511, 190] on input "text" at bounding box center [530, 189] width 128 height 24
type input "[DEMOGRAPHIC_DATA]"
click at [857, 243] on select "Select [DEMOGRAPHIC_DATA] [DEMOGRAPHIC_DATA] Other Prefer Not To Say" at bounding box center [907, 242] width 278 height 24
click at [1394, 363] on ngb-modal-window "Add Client Generate Dummy Number Name [GEOGRAPHIC_DATA] Email DOB Day 01 02 03 …" at bounding box center [756, 400] width 1512 height 800
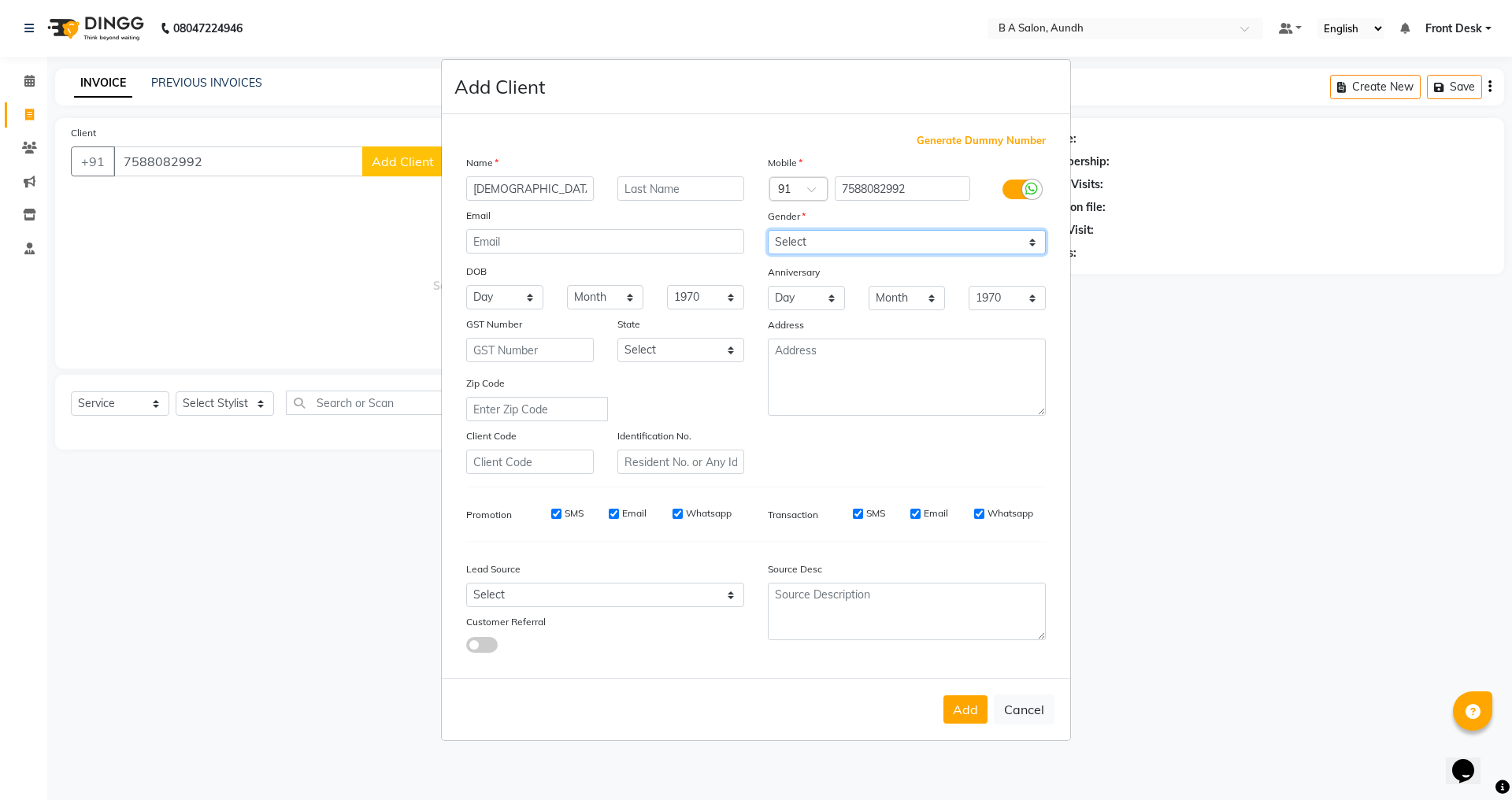
click at [868, 237] on select "Select [DEMOGRAPHIC_DATA] [DEMOGRAPHIC_DATA] Other Prefer Not To Say" at bounding box center [907, 242] width 278 height 24
select select "[DEMOGRAPHIC_DATA]"
click at [768, 230] on select "Select [DEMOGRAPHIC_DATA] [DEMOGRAPHIC_DATA] Other Prefer Not To Say" at bounding box center [907, 242] width 278 height 24
click at [950, 711] on button "Add" at bounding box center [965, 709] width 44 height 28
type input "75******92"
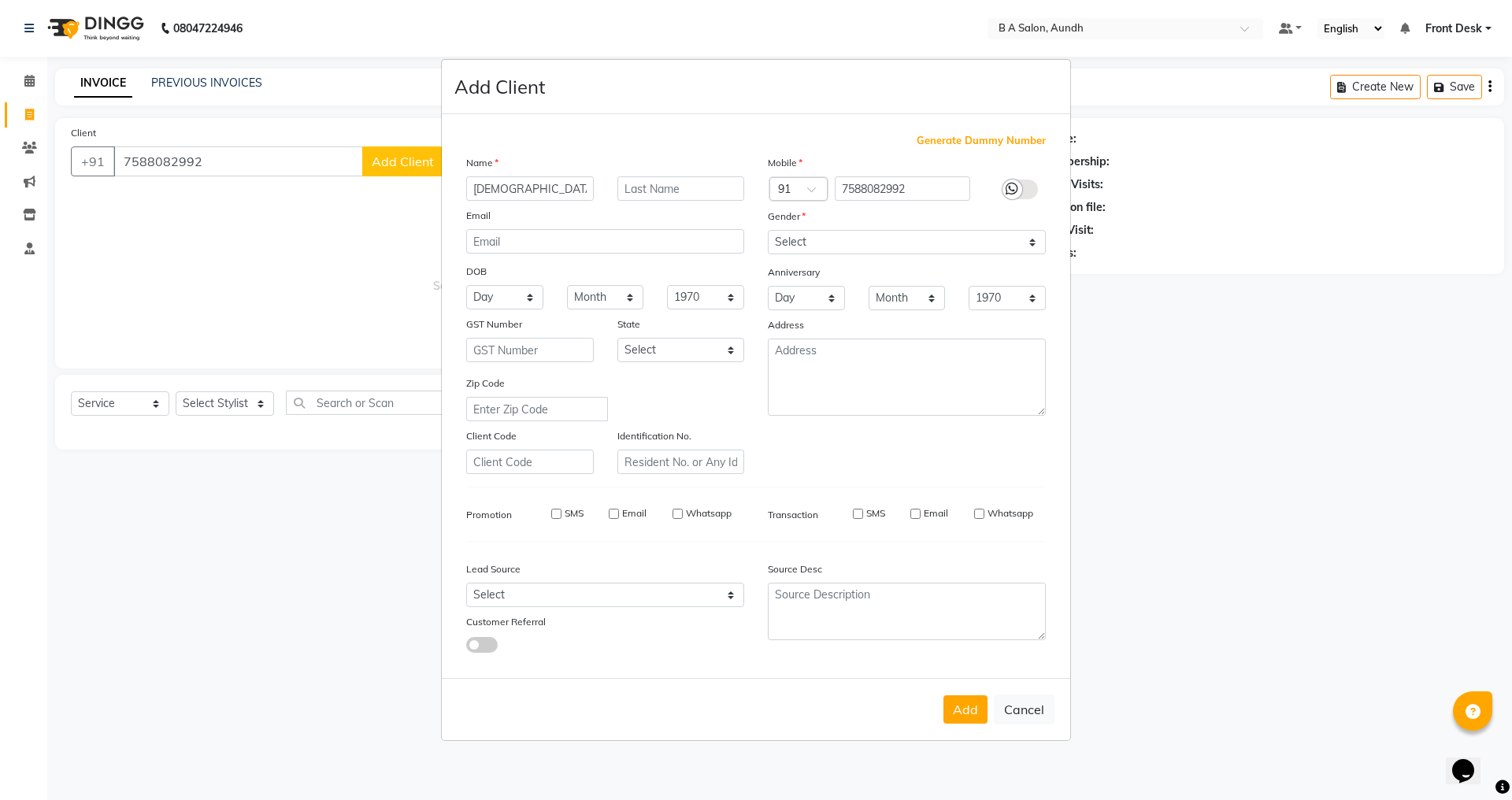
select select
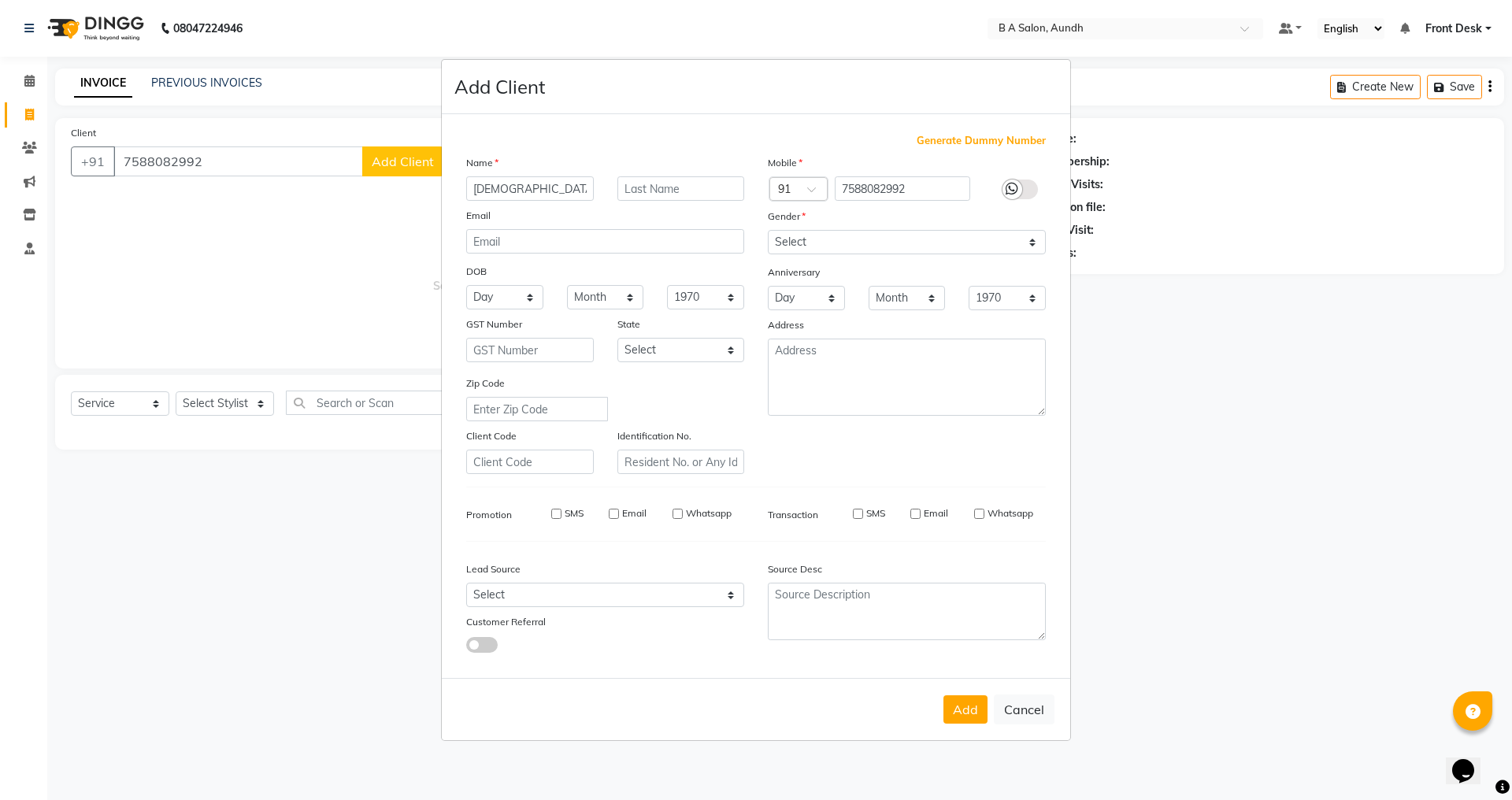
select select
checkbox input "false"
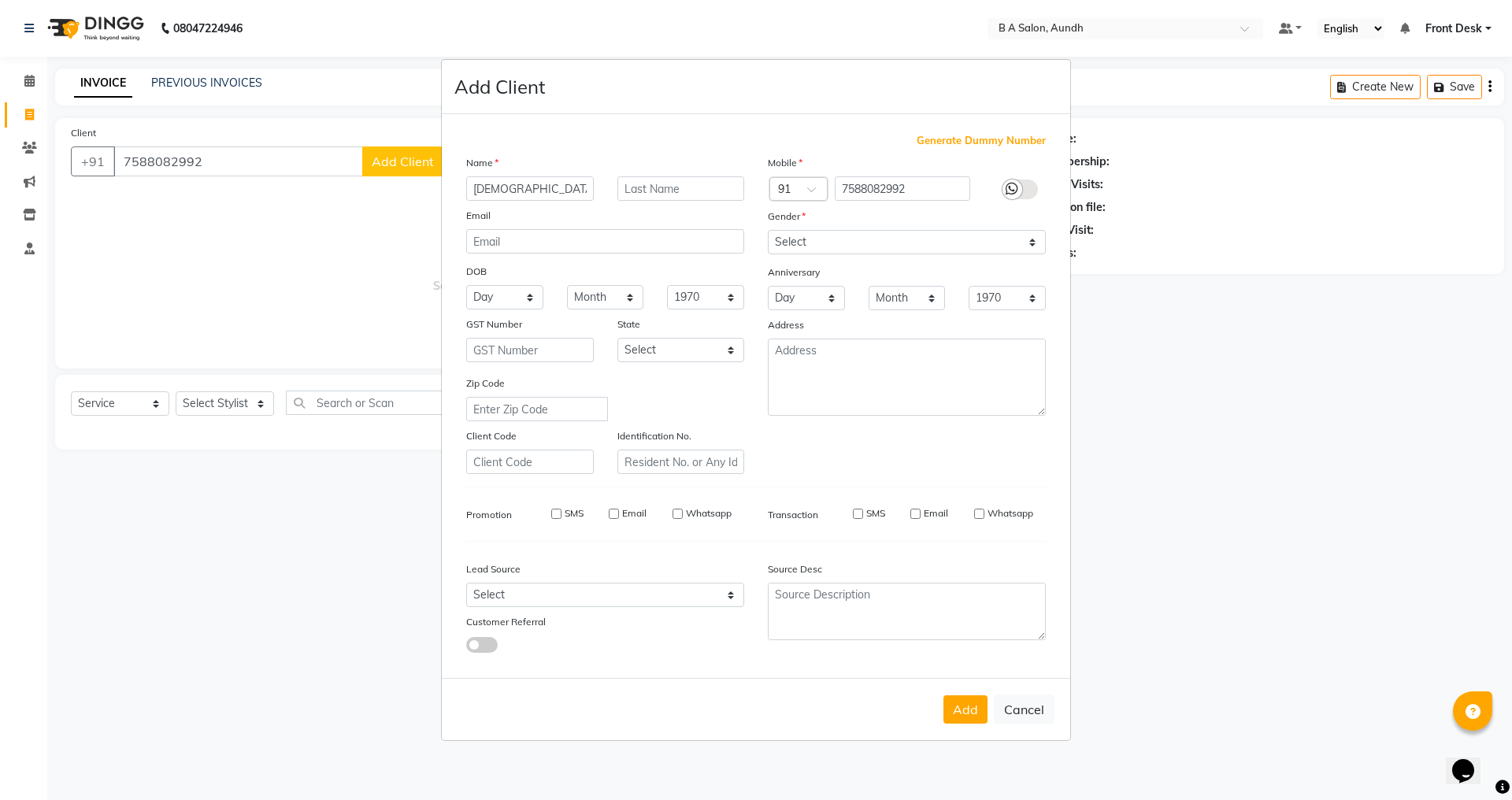
checkbox input "false"
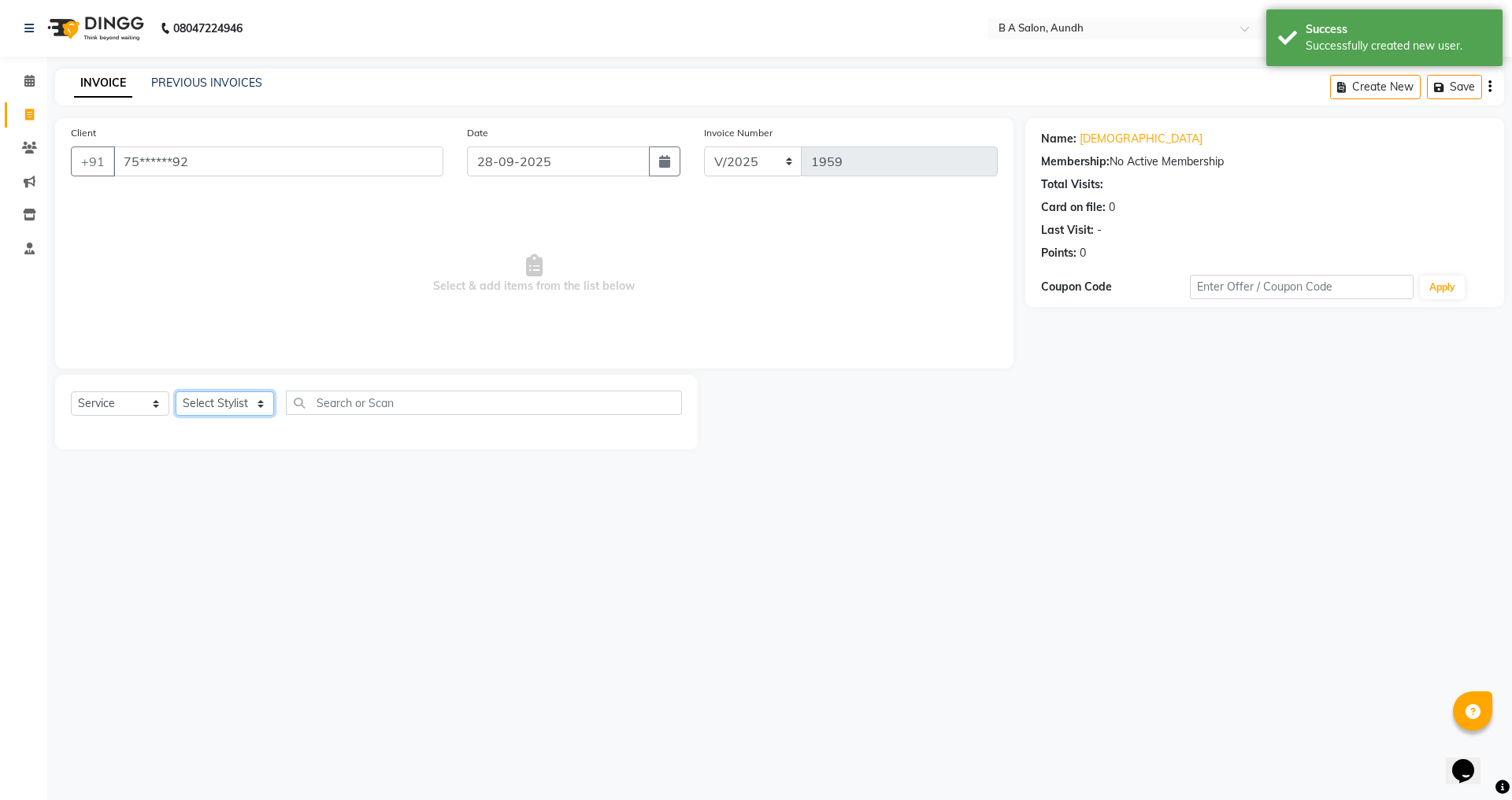
click at [222, 402] on select "Select Stylist Akash sir [PERSON_NAME] Front Desk pranshoo [PERSON_NAME]" at bounding box center [225, 403] width 98 height 24
select select "88968"
click at [176, 391] on select "Select Stylist Akash sir [PERSON_NAME] Front Desk pranshoo [PERSON_NAME]" at bounding box center [225, 403] width 98 height 24
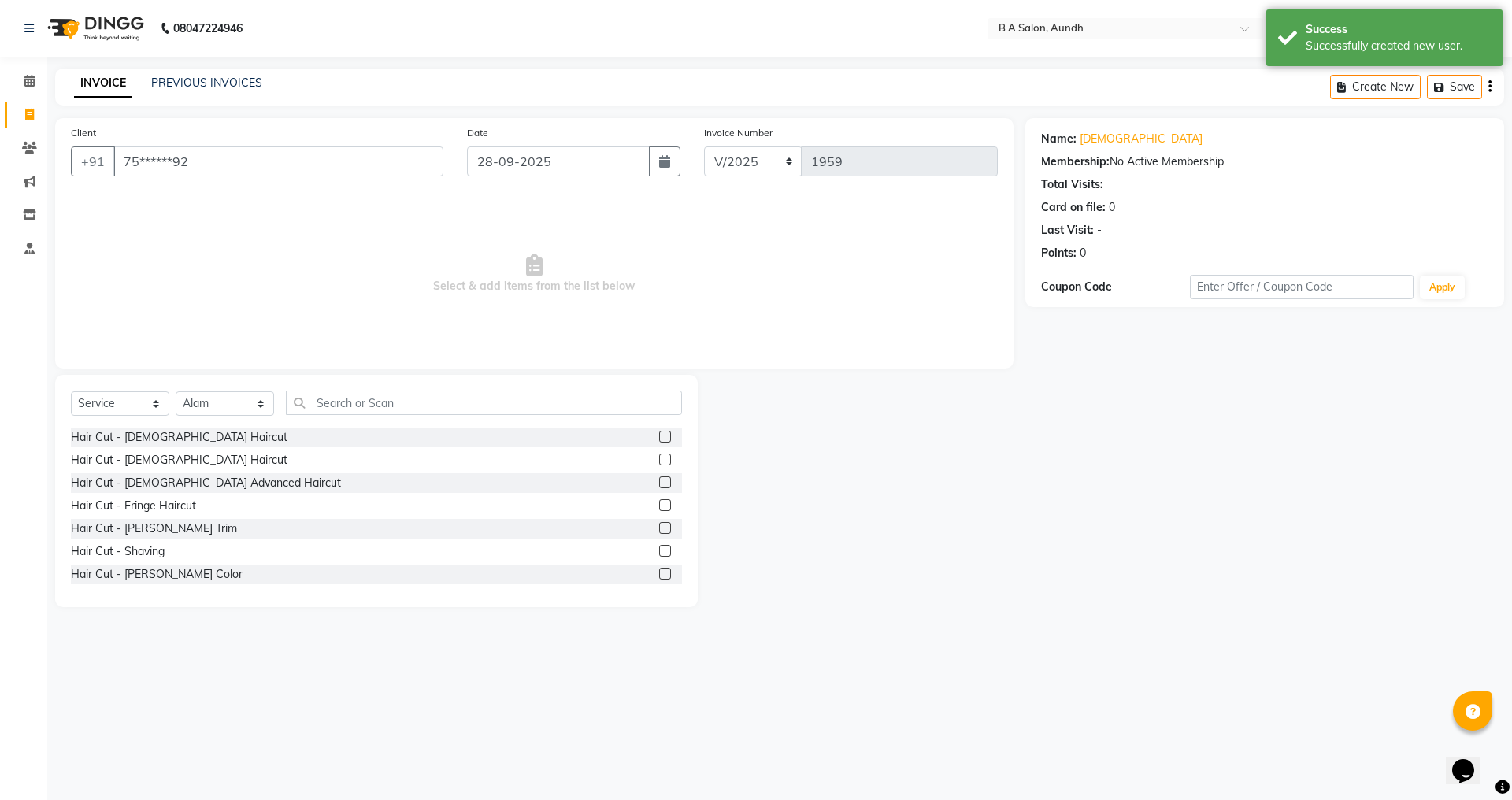
click at [659, 459] on label at bounding box center [664, 459] width 12 height 12
click at [659, 459] on input "checkbox" at bounding box center [664, 460] width 10 height 10
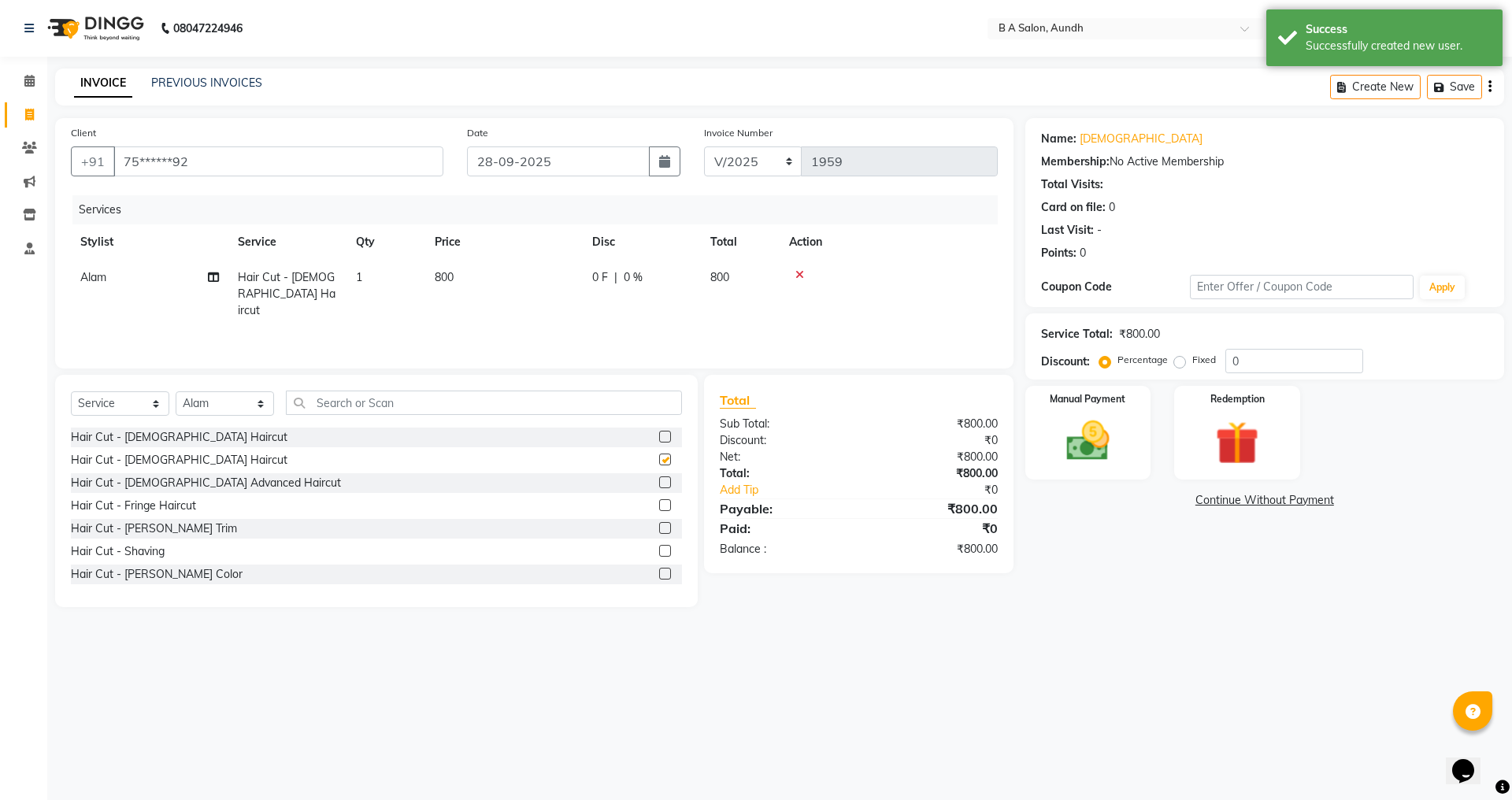
checkbox input "false"
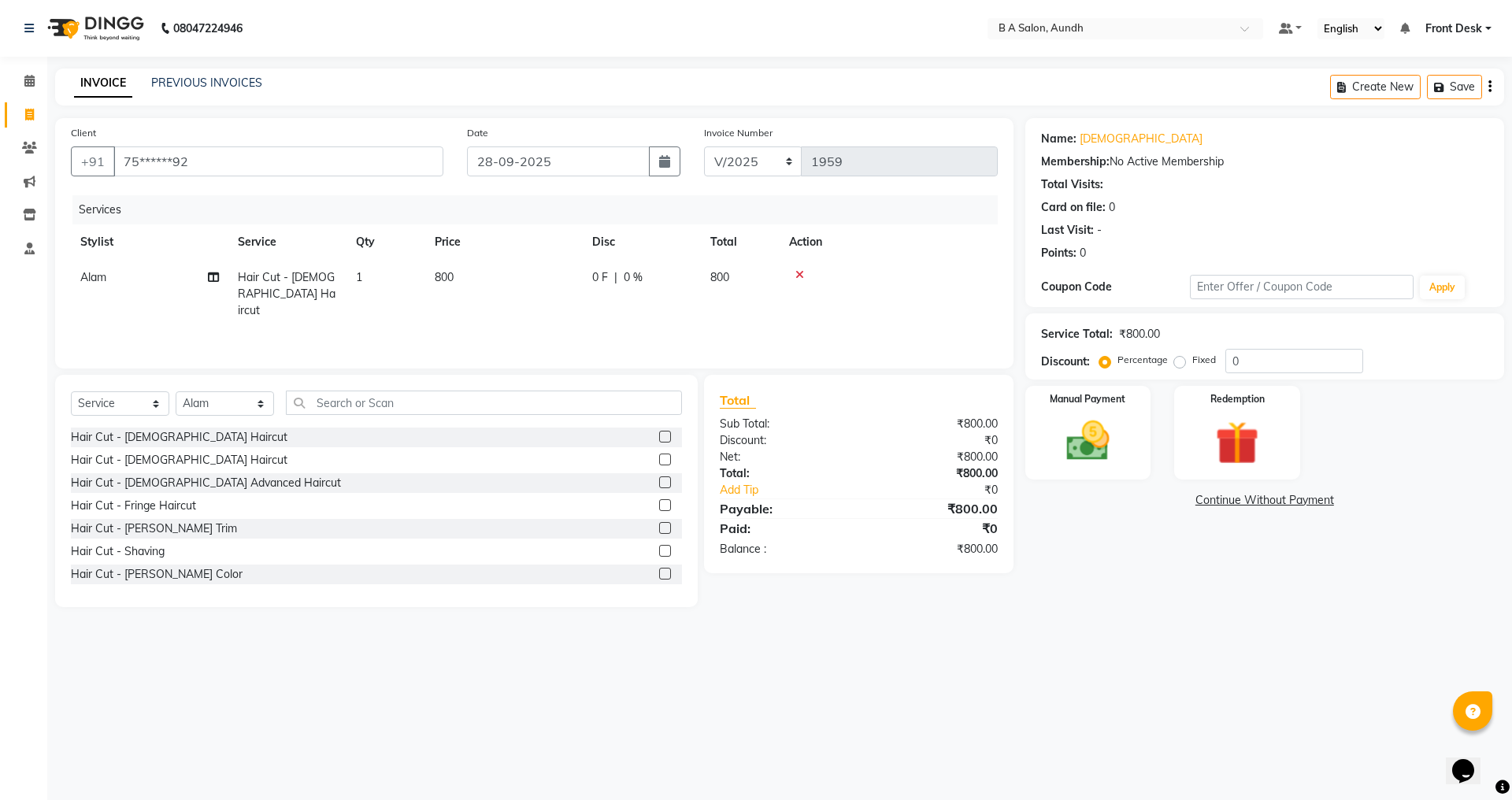
click at [674, 279] on div "0 F | 0 %" at bounding box center [642, 278] width 99 height 16
select select "88968"
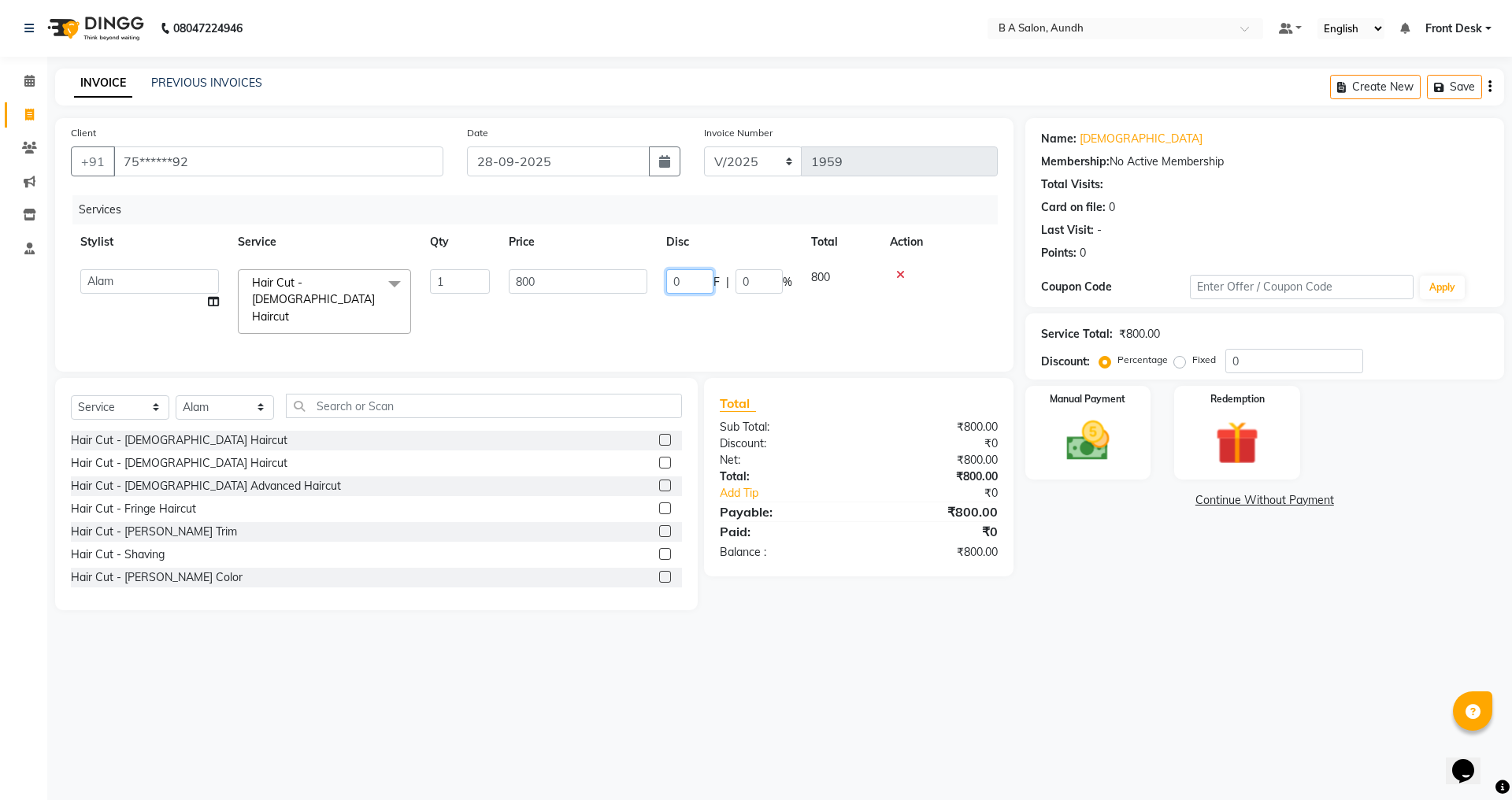
click at [682, 285] on input "0" at bounding box center [690, 281] width 47 height 24
type input "0300"
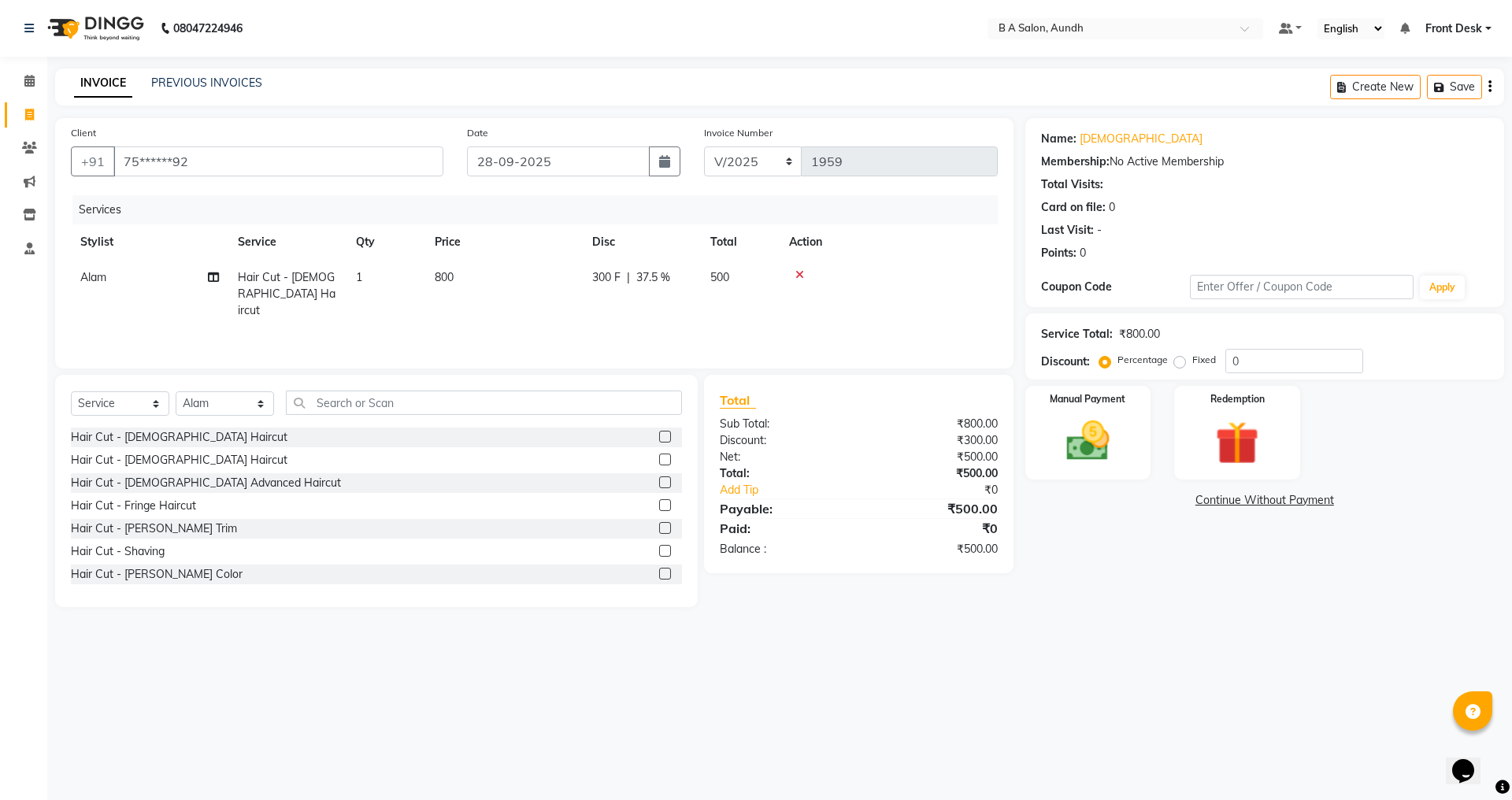
drag, startPoint x: 1028, startPoint y: 648, endPoint x: 1032, endPoint y: 632, distance: 16.5
click at [1032, 632] on div "08047224946 Select Location × B A Salon, Aundh Default Panel My Panel English E…" at bounding box center [756, 400] width 1512 height 800
click at [1061, 429] on img at bounding box center [1087, 441] width 73 height 52
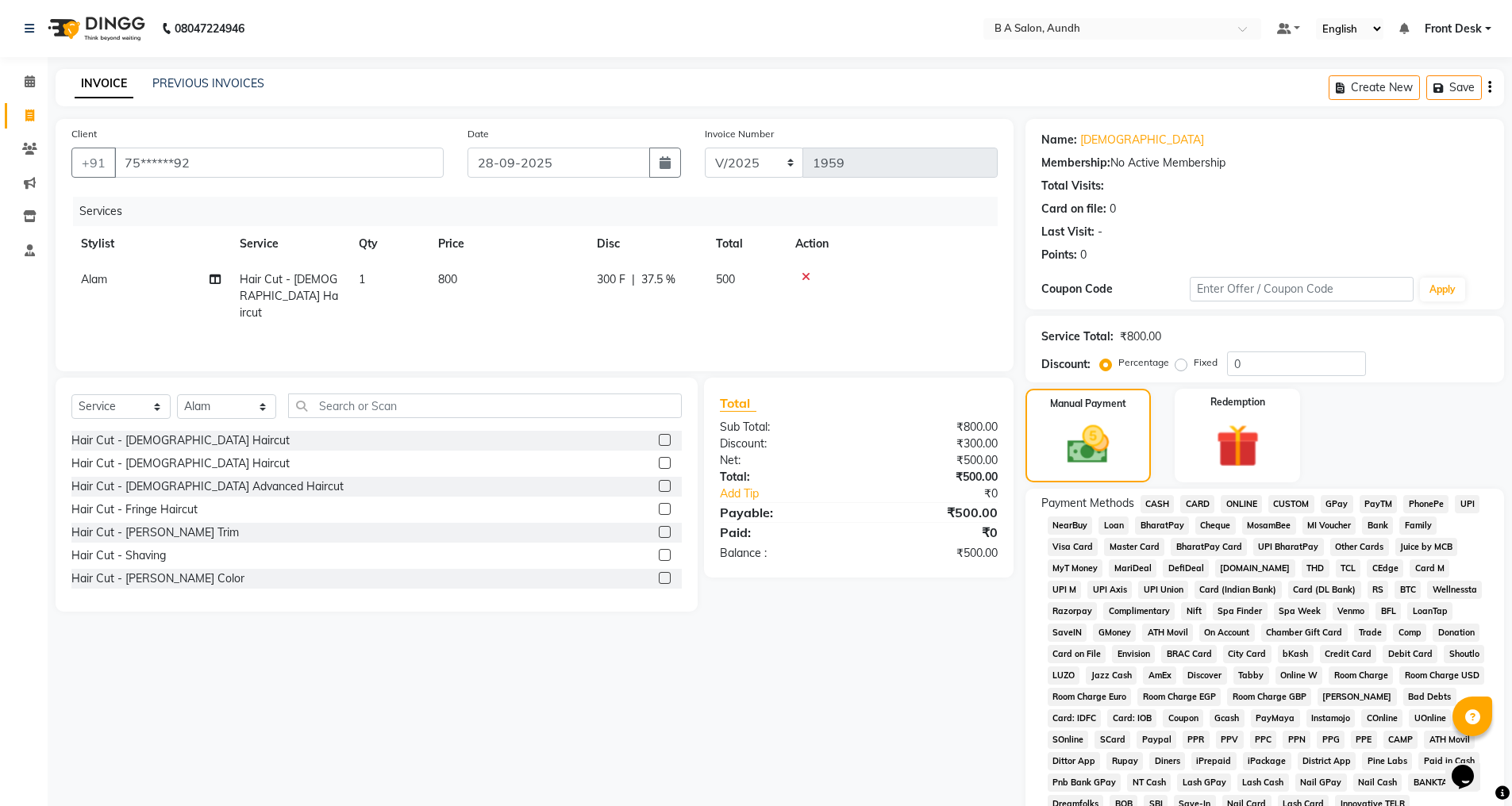
click at [1240, 505] on span "ONLINE" at bounding box center [1240, 504] width 41 height 18
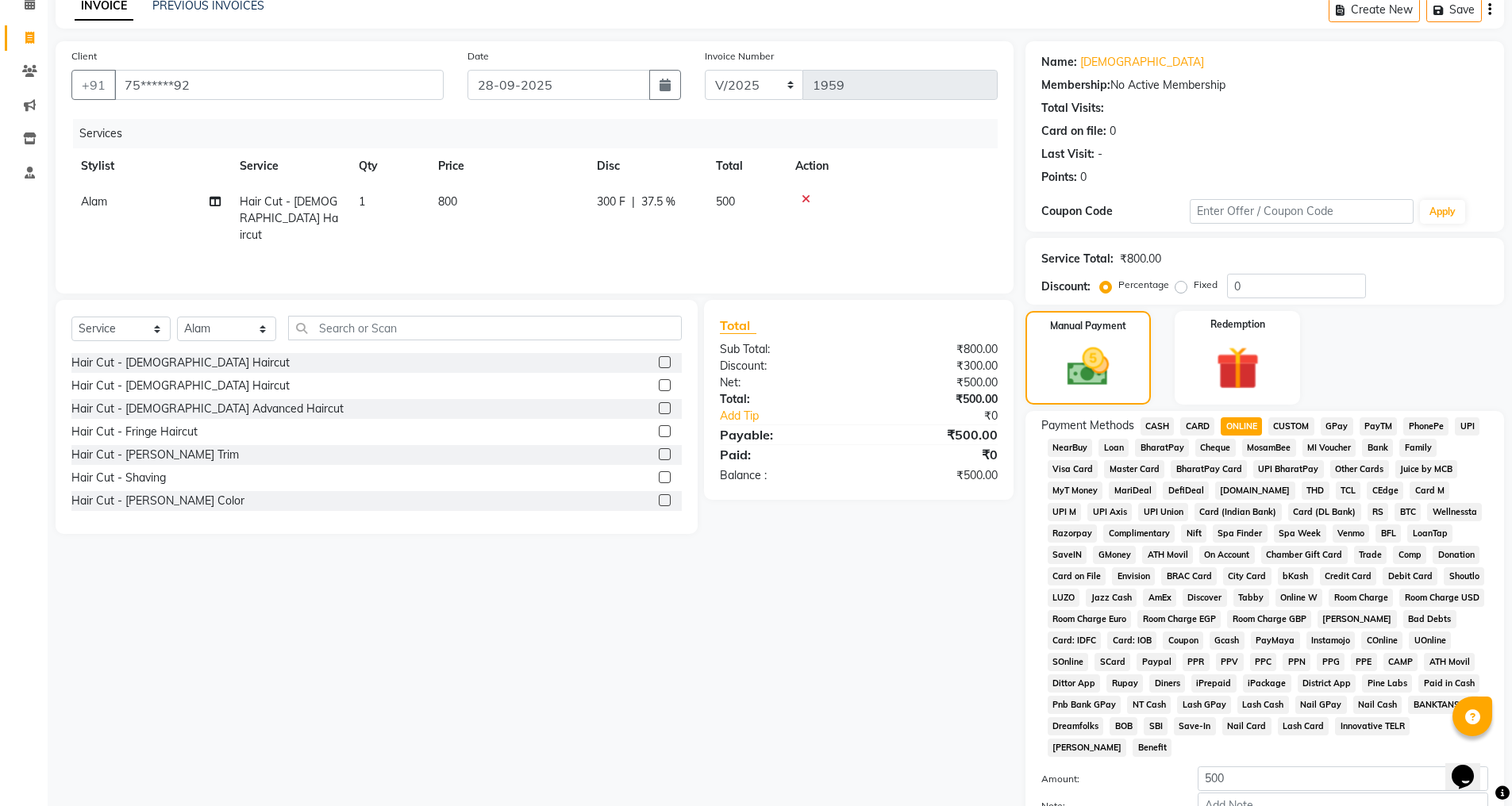
scroll to position [179, 0]
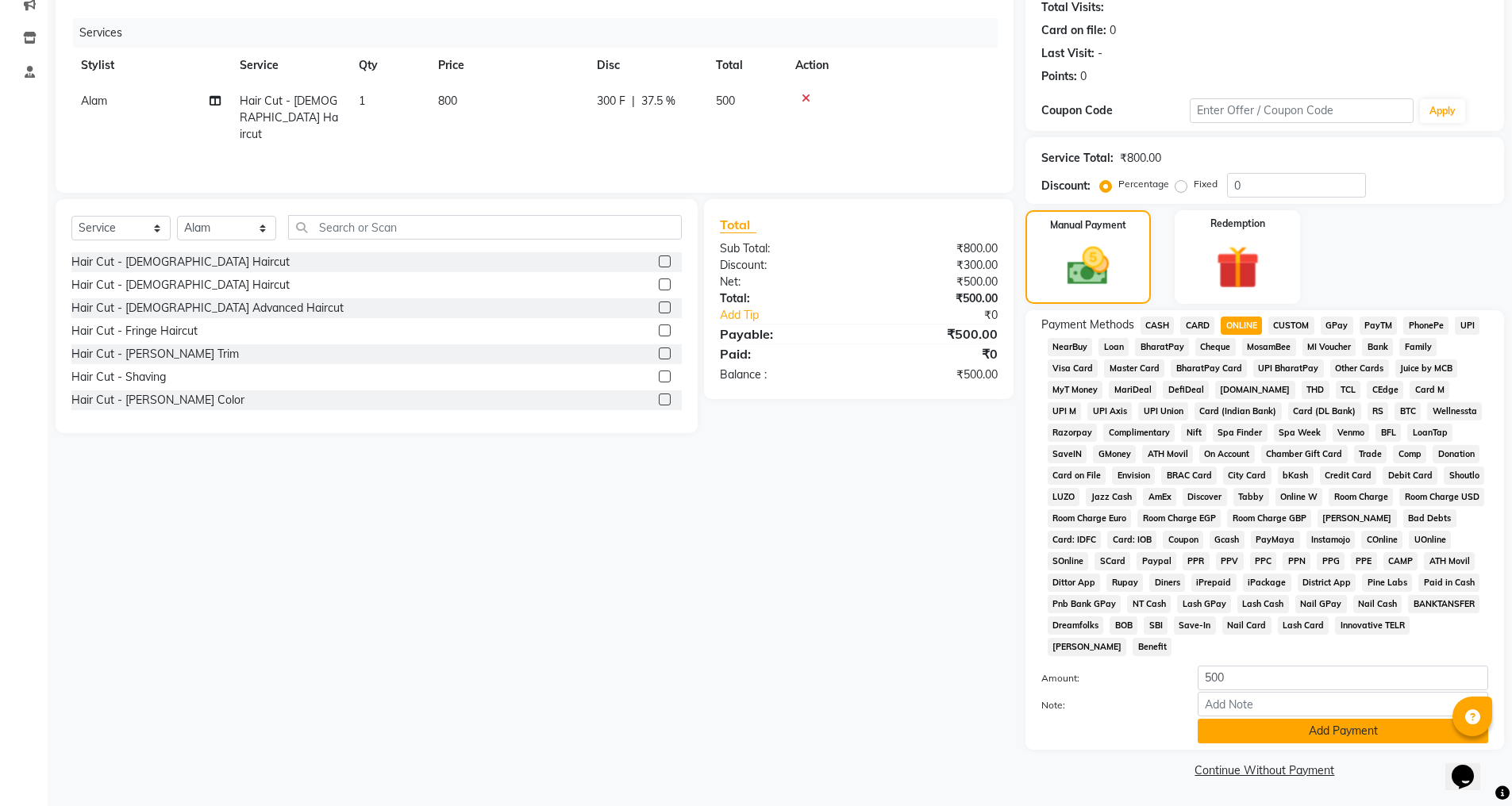
click at [1227, 737] on button "Add Payment" at bounding box center [1343, 731] width 291 height 25
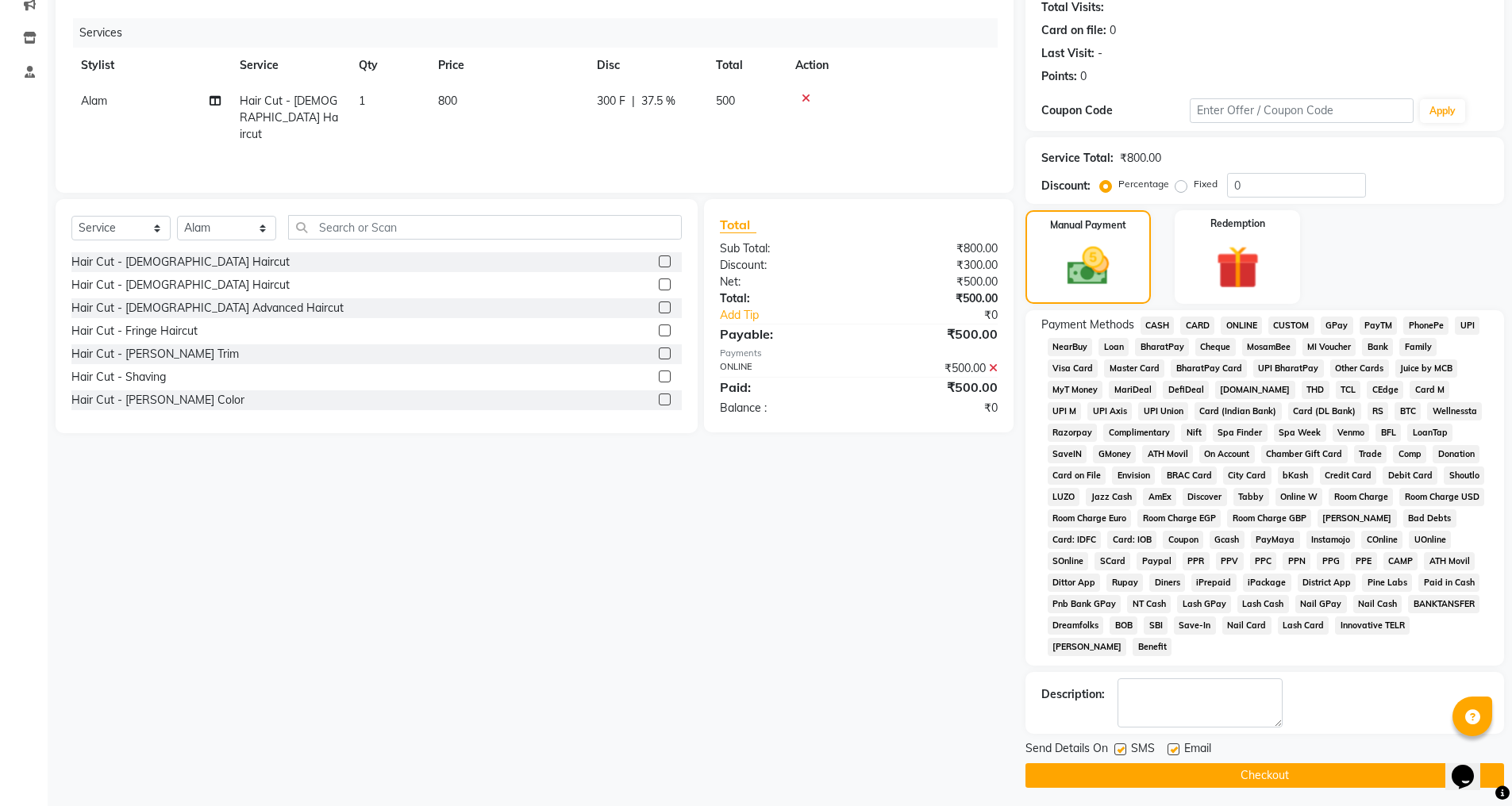
click at [1219, 776] on button "Checkout" at bounding box center [1265, 775] width 479 height 25
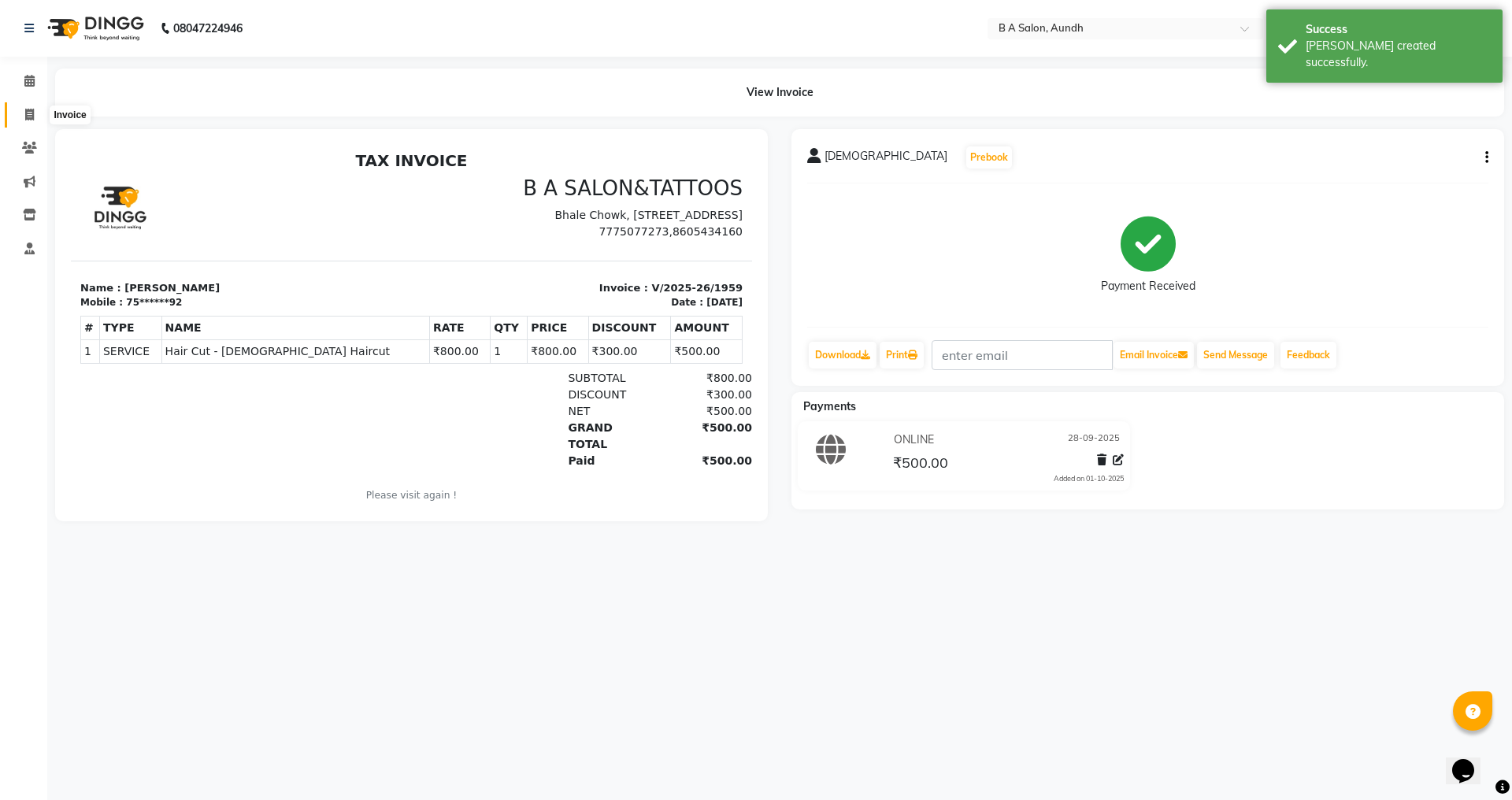
click at [28, 115] on icon at bounding box center [30, 115] width 9 height 12
select select "service"
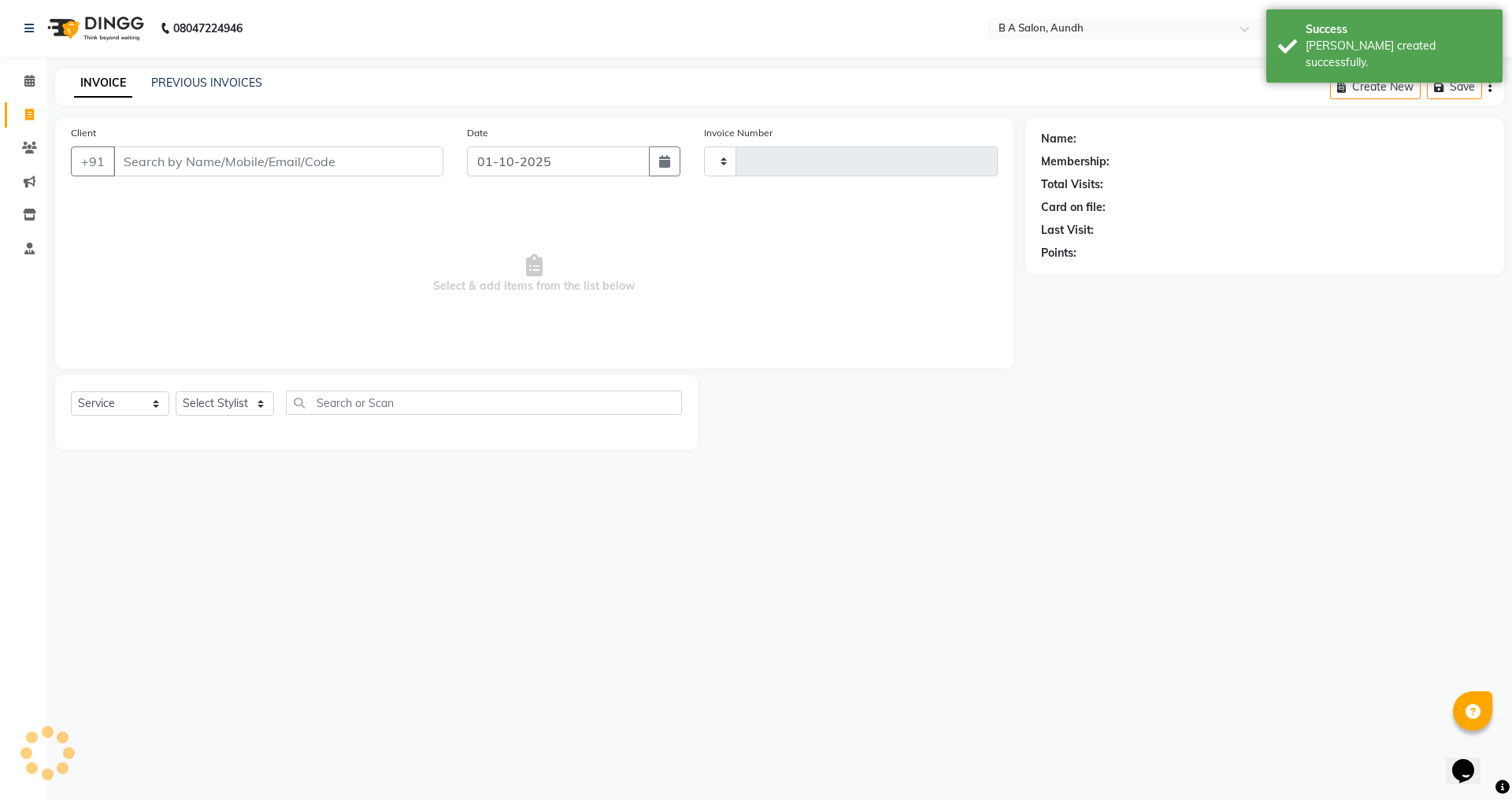
type input "1960"
select select "5955"
click at [267, 165] on input "Client" at bounding box center [279, 161] width 330 height 30
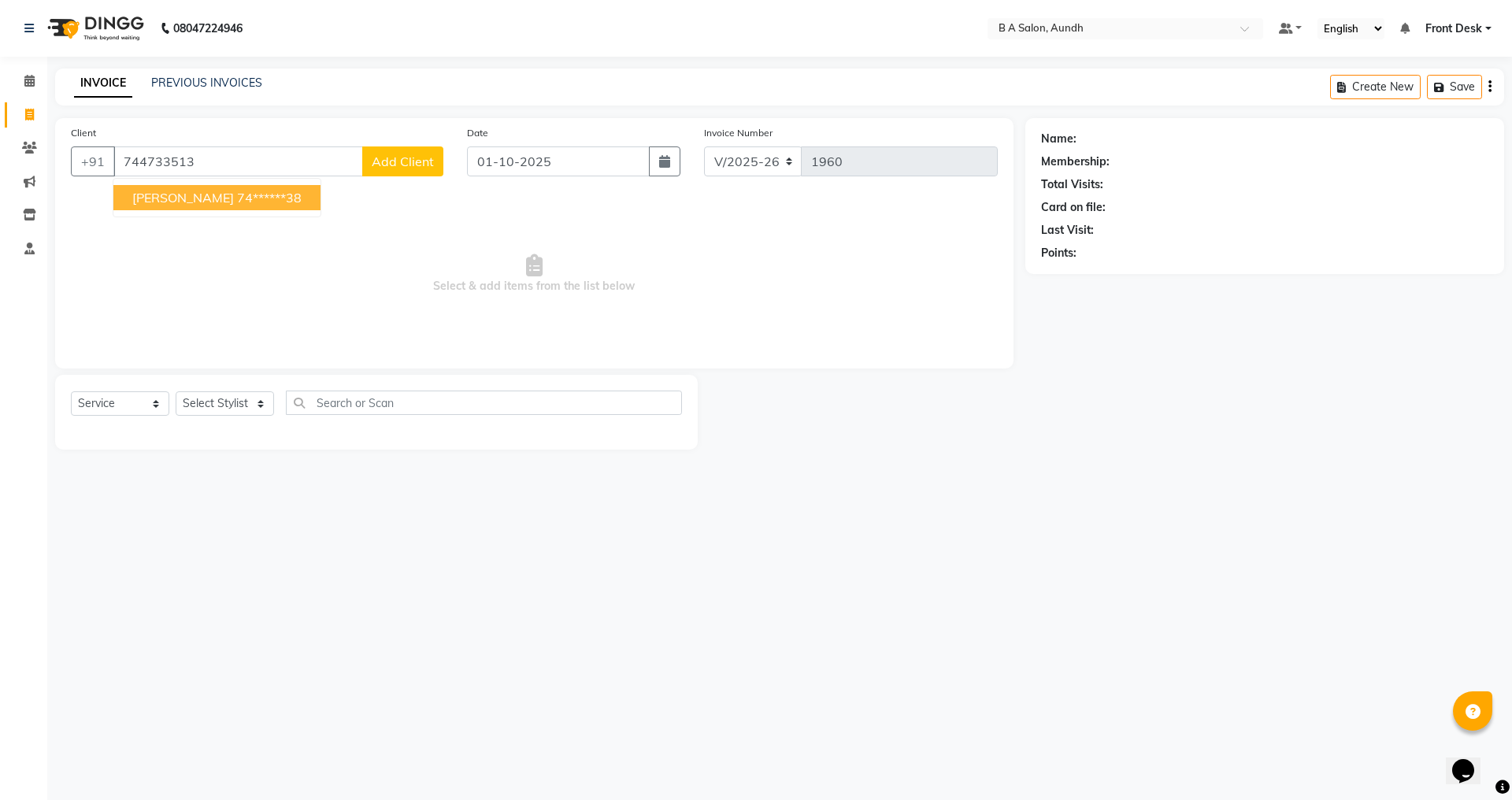
click at [237, 202] on ngb-highlight "74******38" at bounding box center [270, 198] width 65 height 15
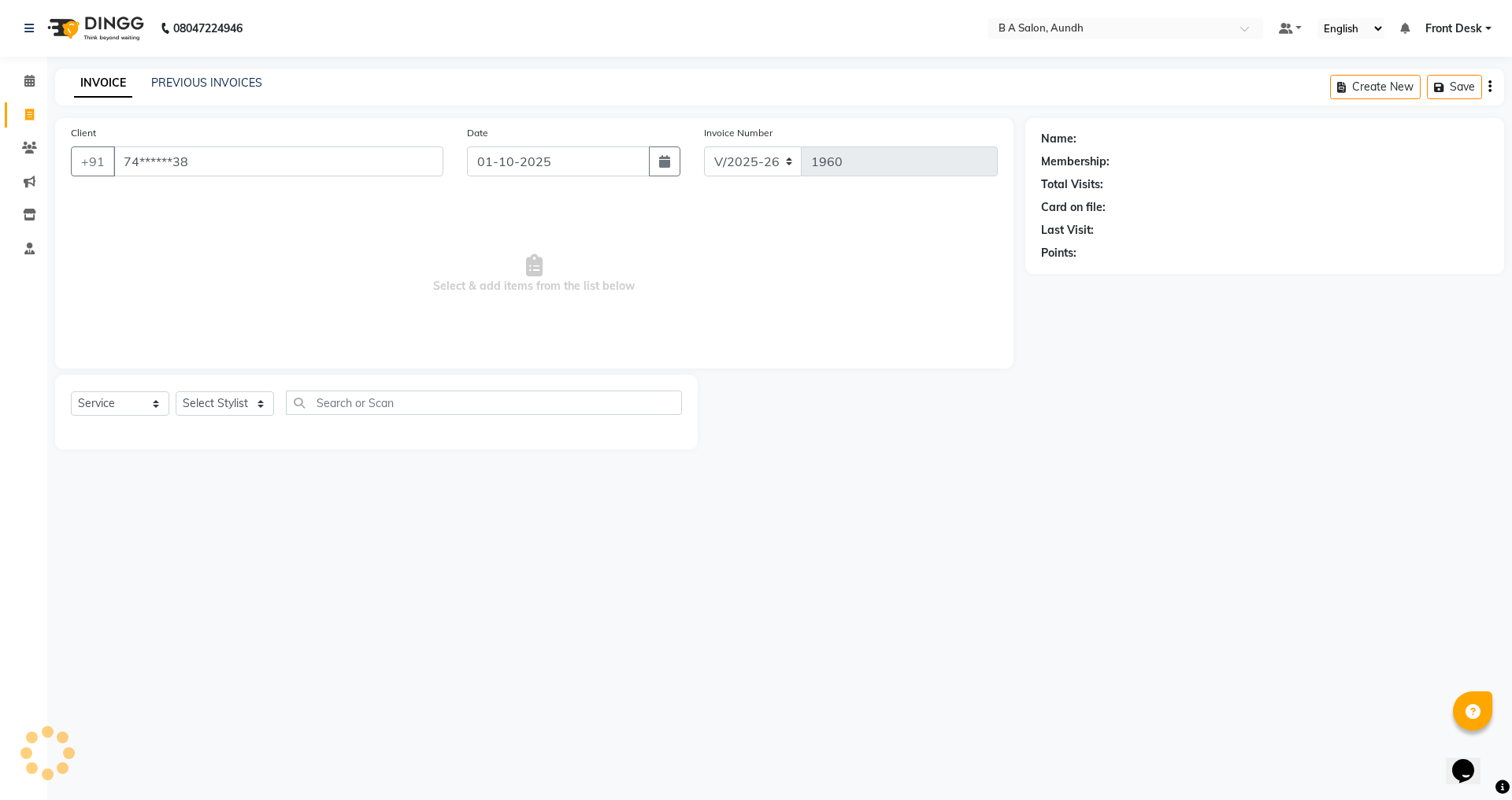
type input "74******38"
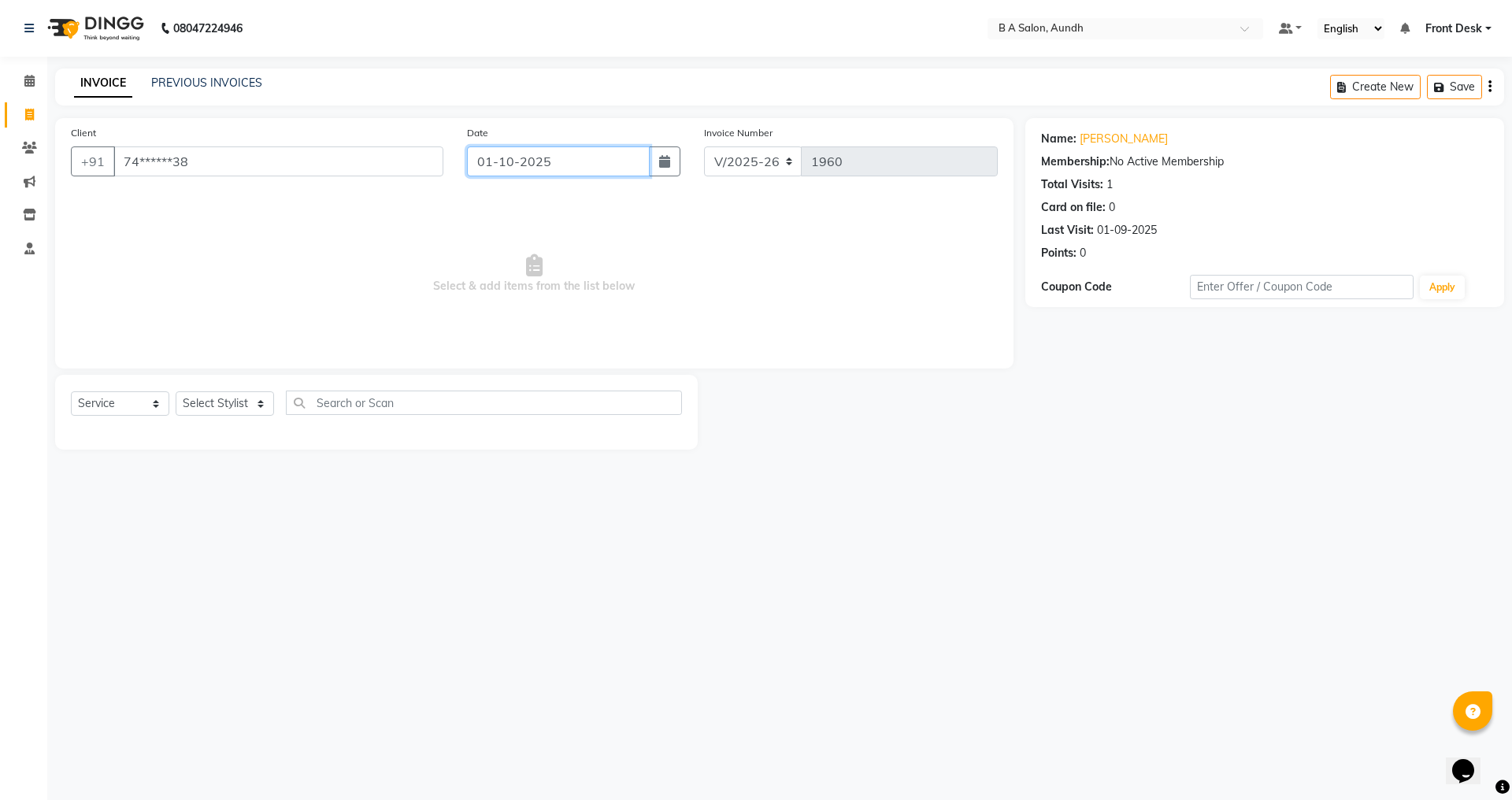
click at [557, 165] on input "01-10-2025" at bounding box center [559, 161] width 184 height 30
select select "10"
select select "2025"
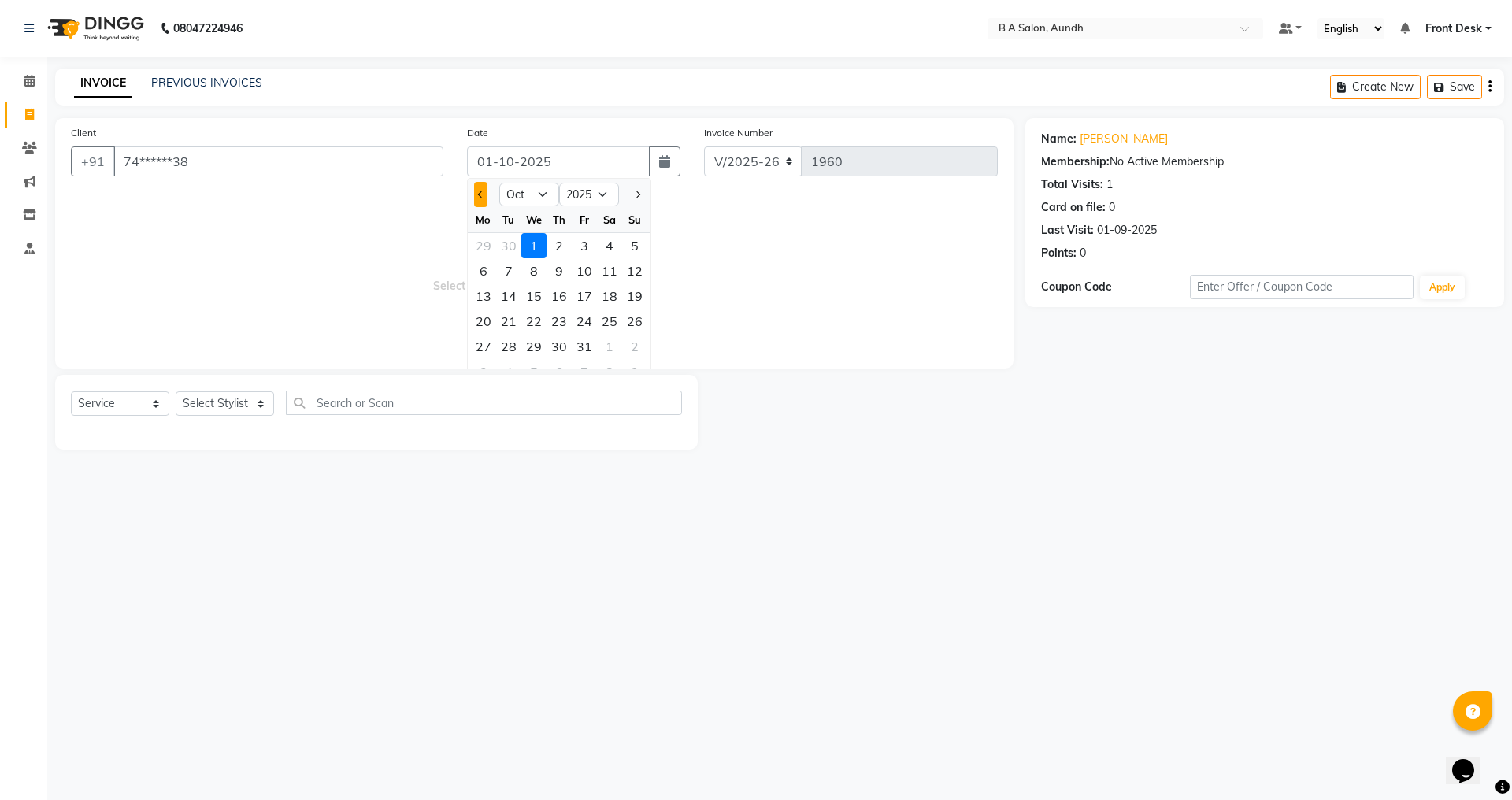
click at [482, 192] on span "Previous month" at bounding box center [481, 194] width 6 height 6
select select "9"
click at [634, 322] on div "28" at bounding box center [635, 321] width 25 height 25
type input "28-09-2025"
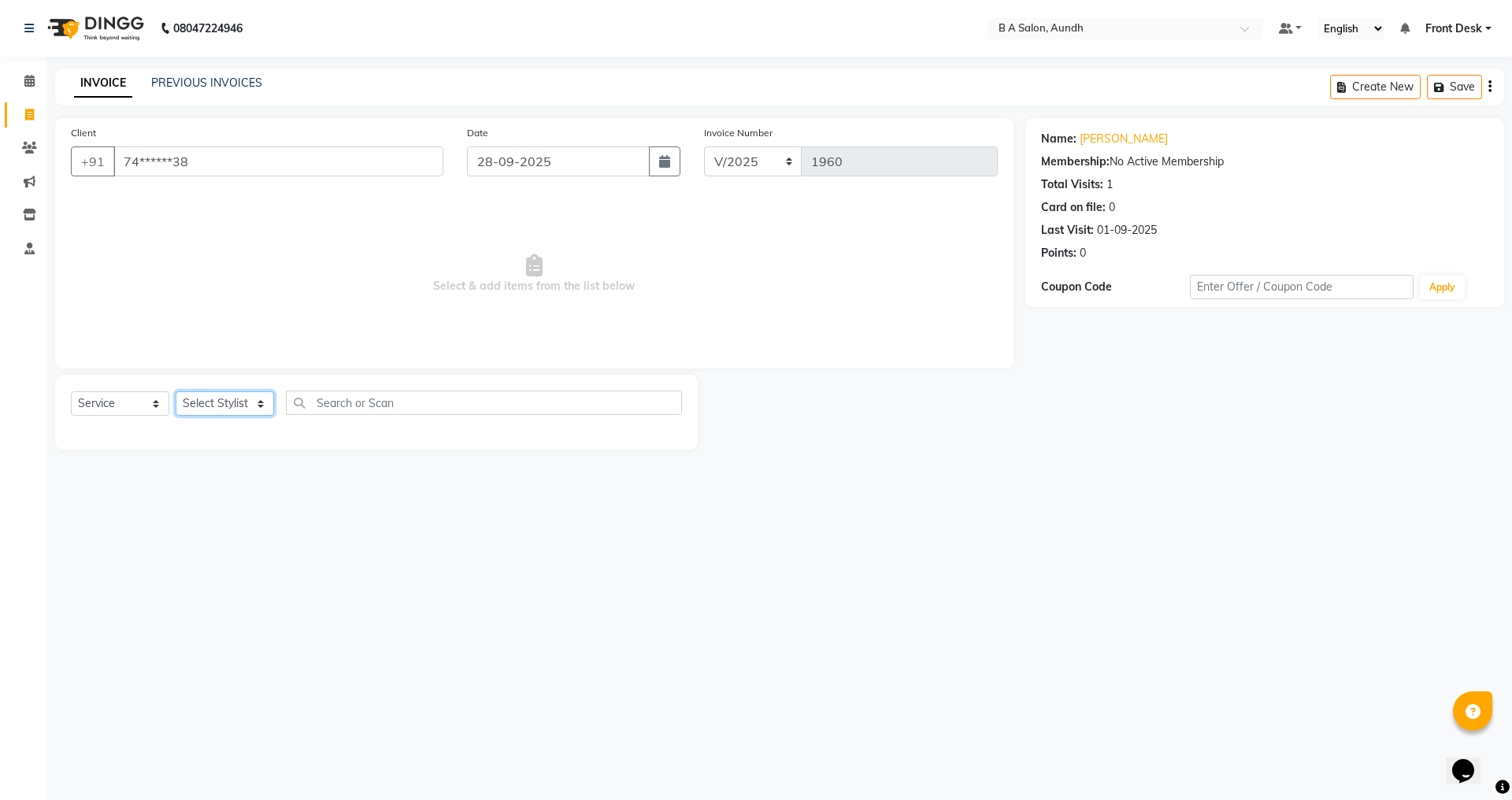
click at [226, 405] on select "Select Stylist Akash sir [PERSON_NAME] Front Desk pranshoo [PERSON_NAME]" at bounding box center [225, 403] width 98 height 24
select select "42289"
click at [176, 391] on select "Select Stylist Akash sir [PERSON_NAME] Front Desk pranshoo [PERSON_NAME]" at bounding box center [225, 403] width 98 height 24
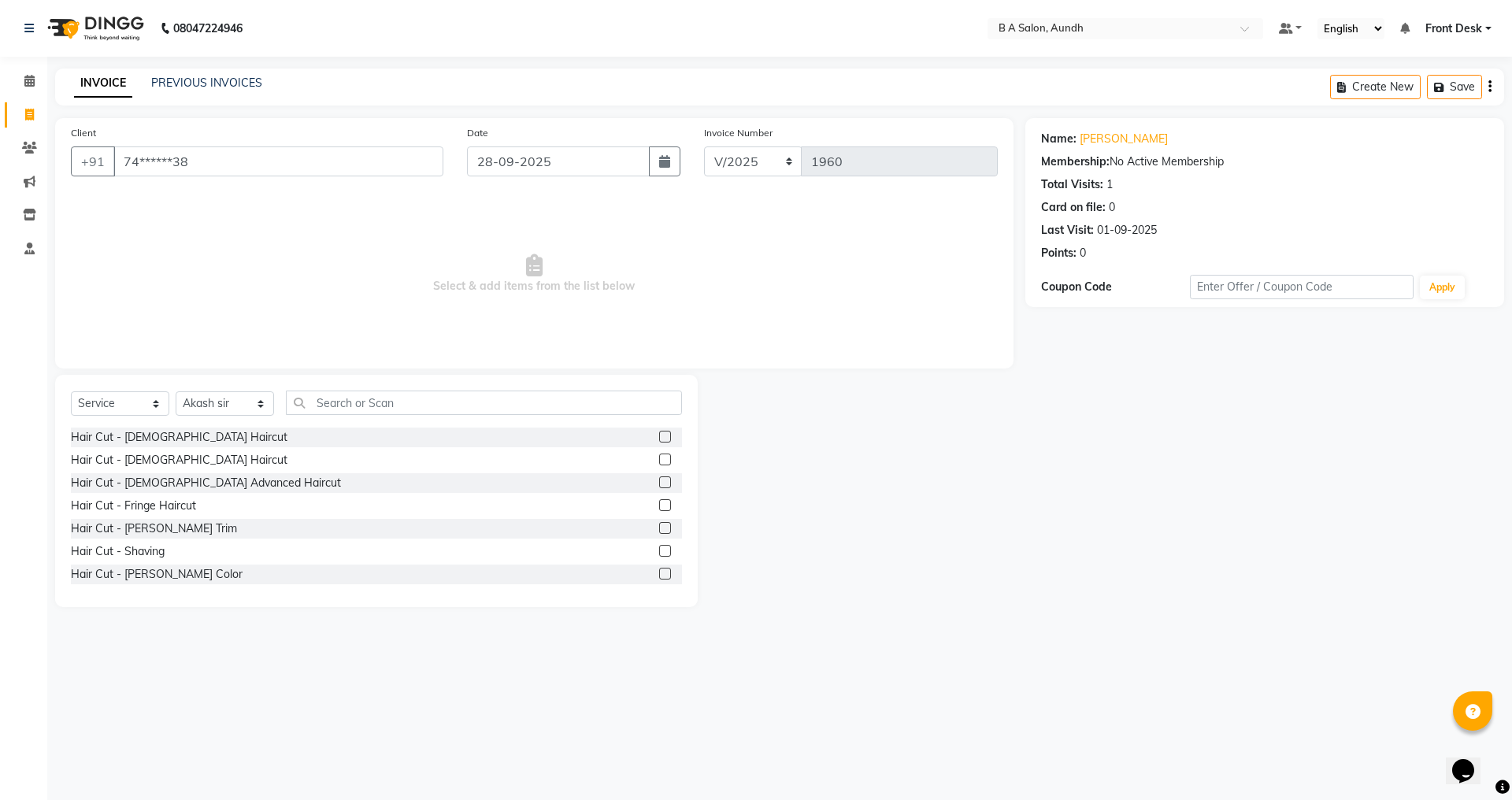
click at [659, 437] on label at bounding box center [664, 437] width 12 height 12
click at [659, 437] on input "checkbox" at bounding box center [664, 437] width 10 height 10
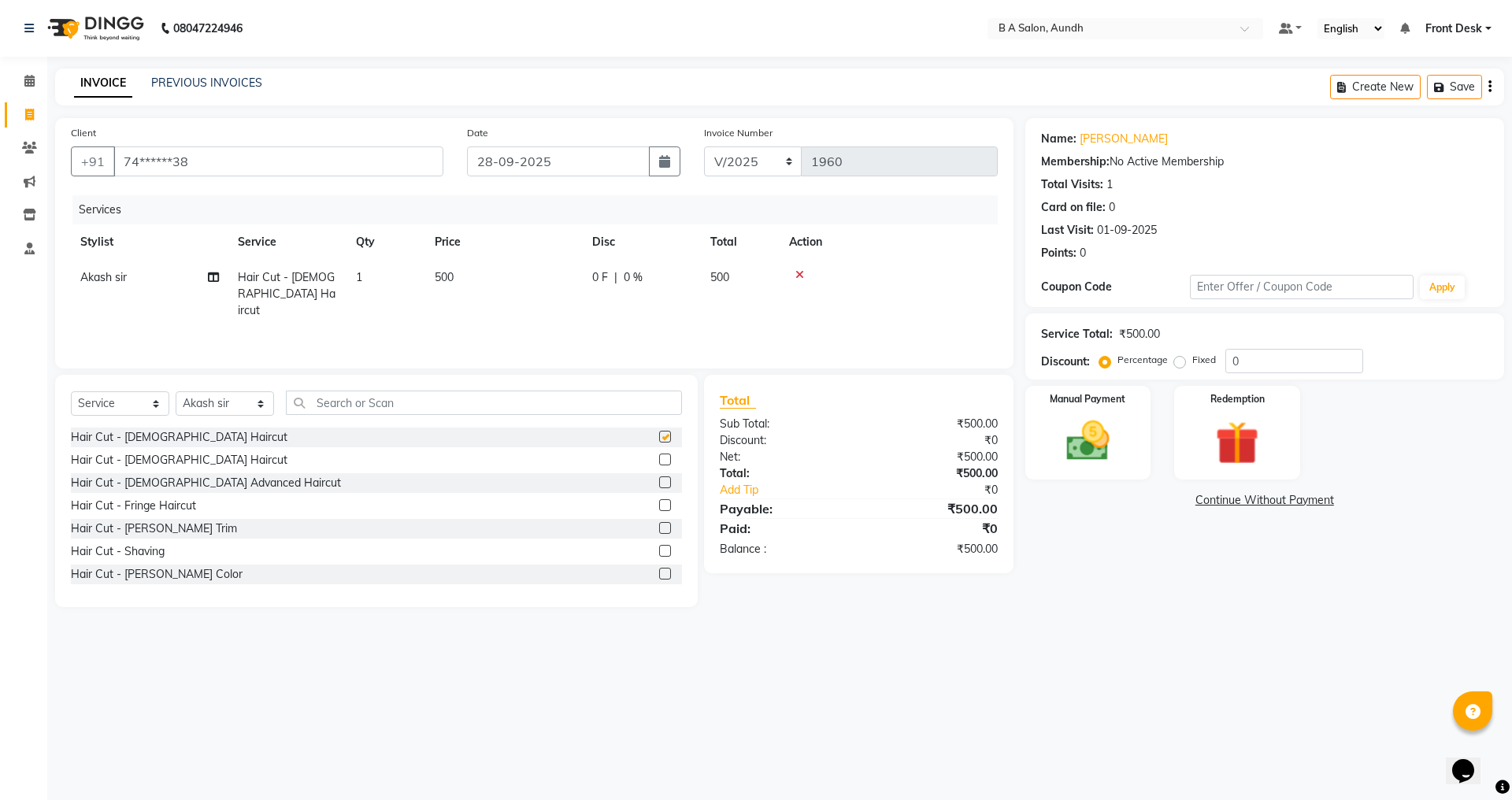
checkbox input "false"
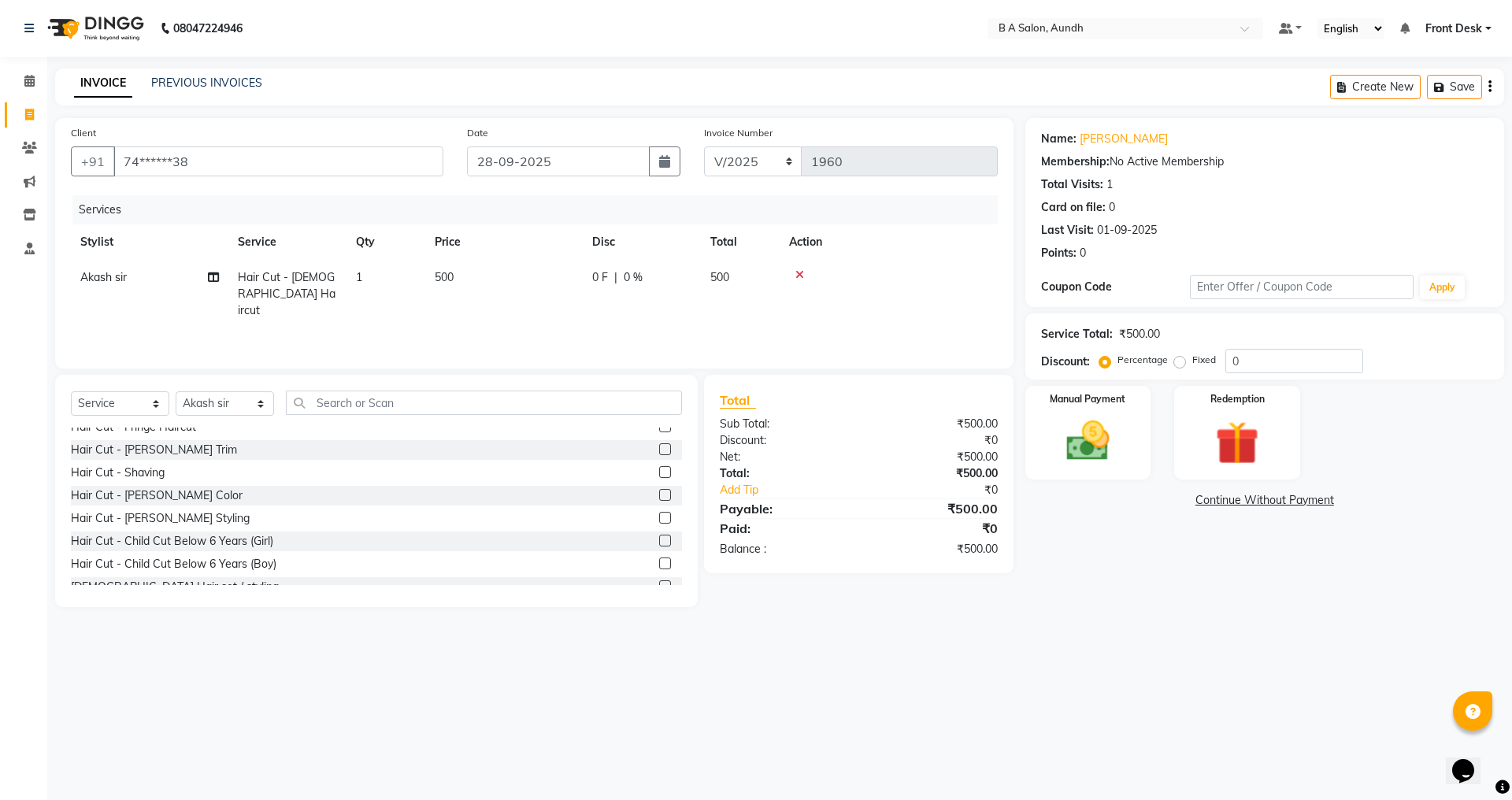
click at [659, 519] on label at bounding box center [664, 518] width 12 height 12
click at [659, 519] on input "checkbox" at bounding box center [664, 519] width 10 height 10
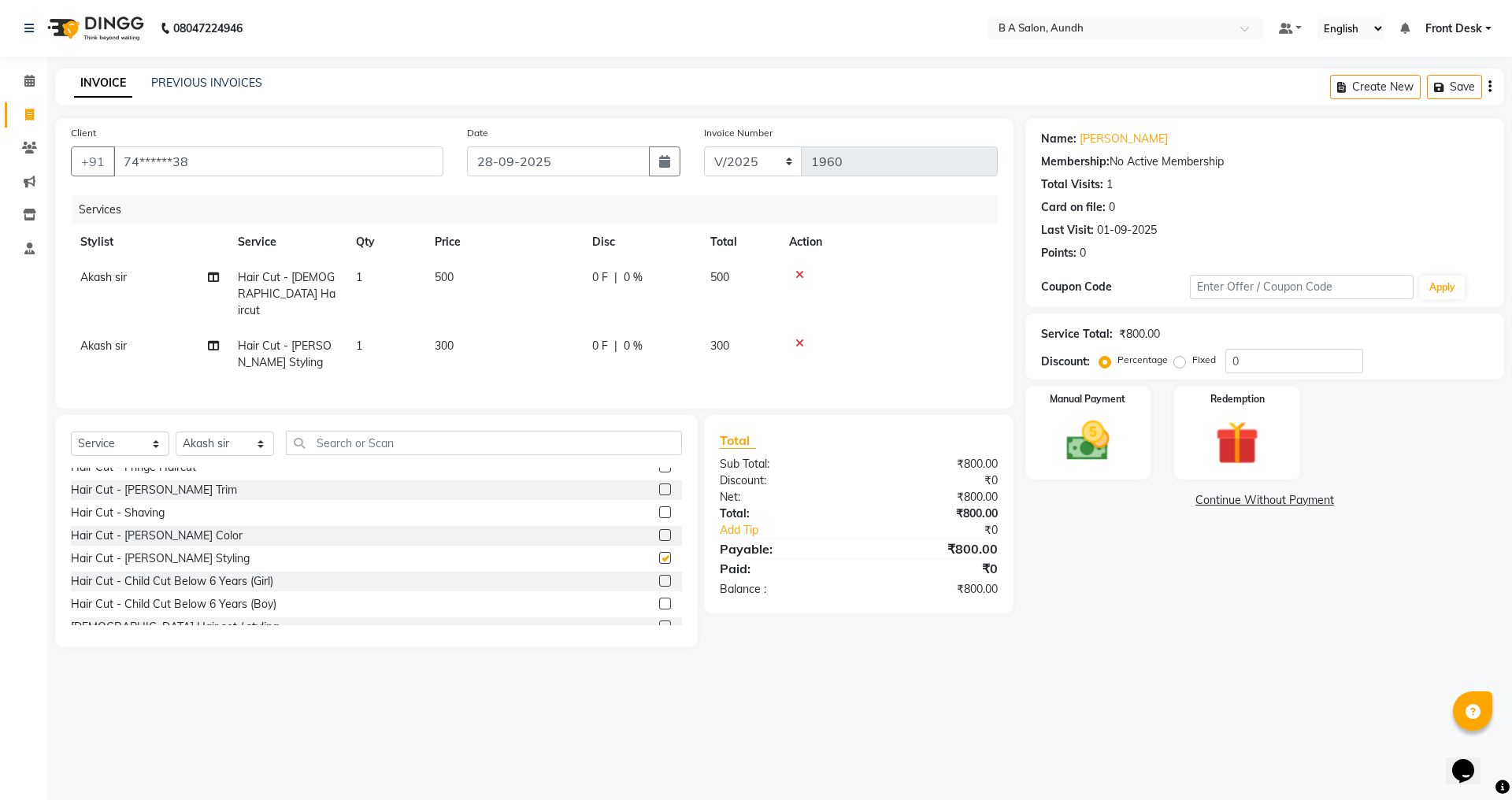
checkbox input "false"
click at [1300, 371] on input "0" at bounding box center [1294, 361] width 138 height 24
type input "050"
click at [226, 440] on select "Select Stylist Akash sir [PERSON_NAME] Front Desk pranshoo [PERSON_NAME]" at bounding box center [225, 444] width 98 height 24
select select "86340"
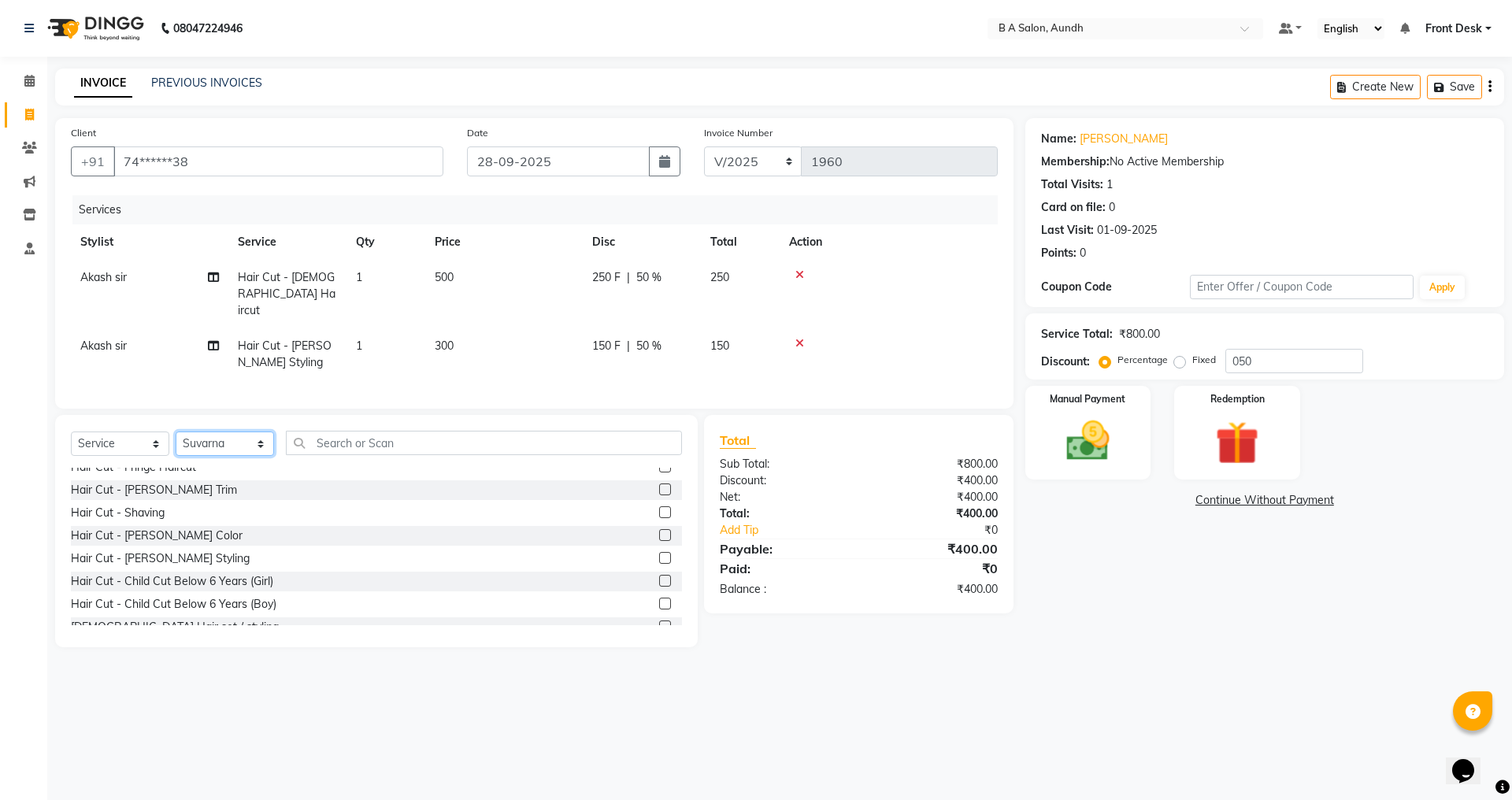
click at [176, 432] on select "Select Stylist Akash sir [PERSON_NAME] Front Desk pranshoo [PERSON_NAME]" at bounding box center [225, 444] width 98 height 24
click at [364, 439] on input "text" at bounding box center [483, 443] width 396 height 24
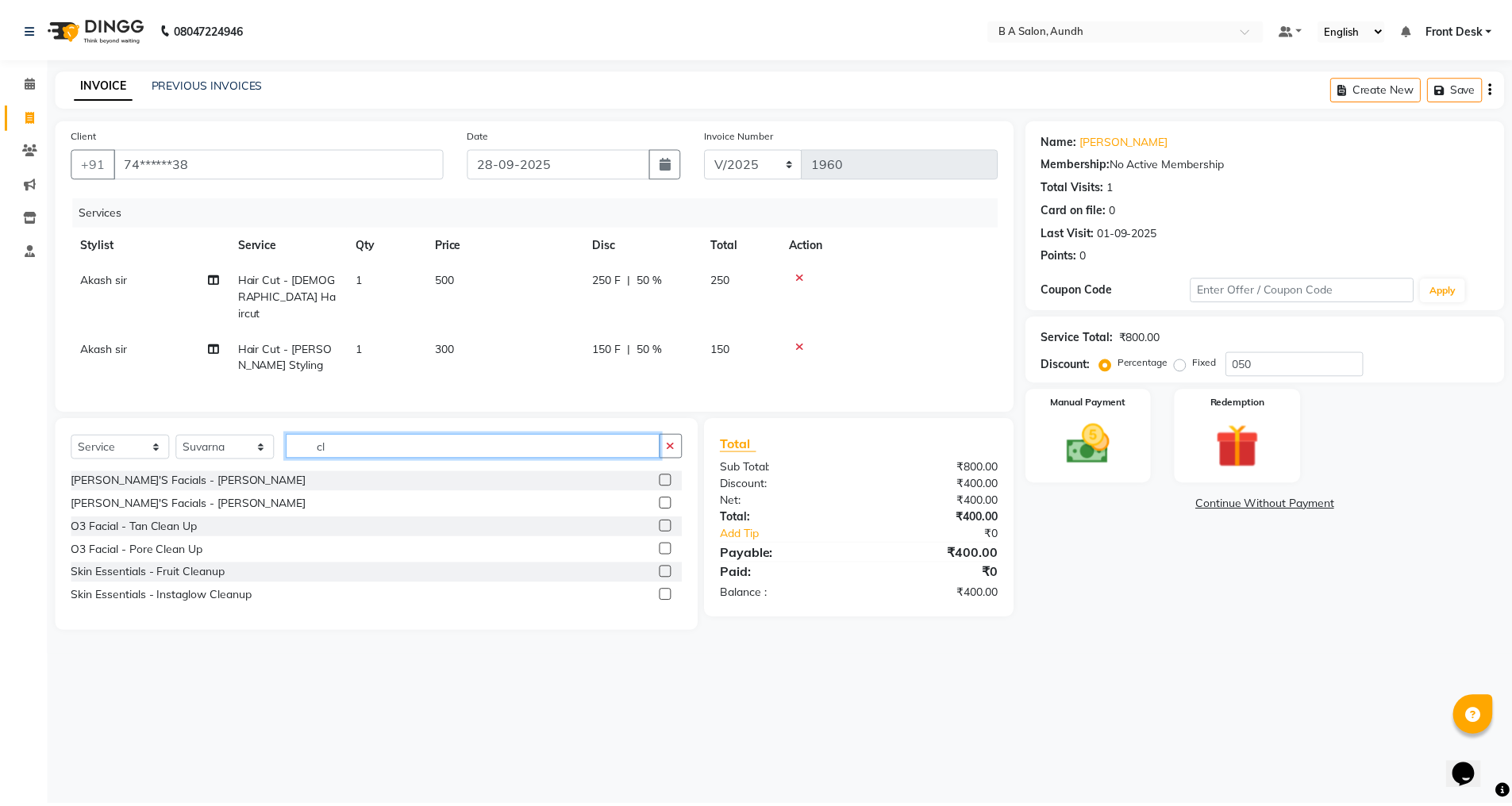
scroll to position [0, 0]
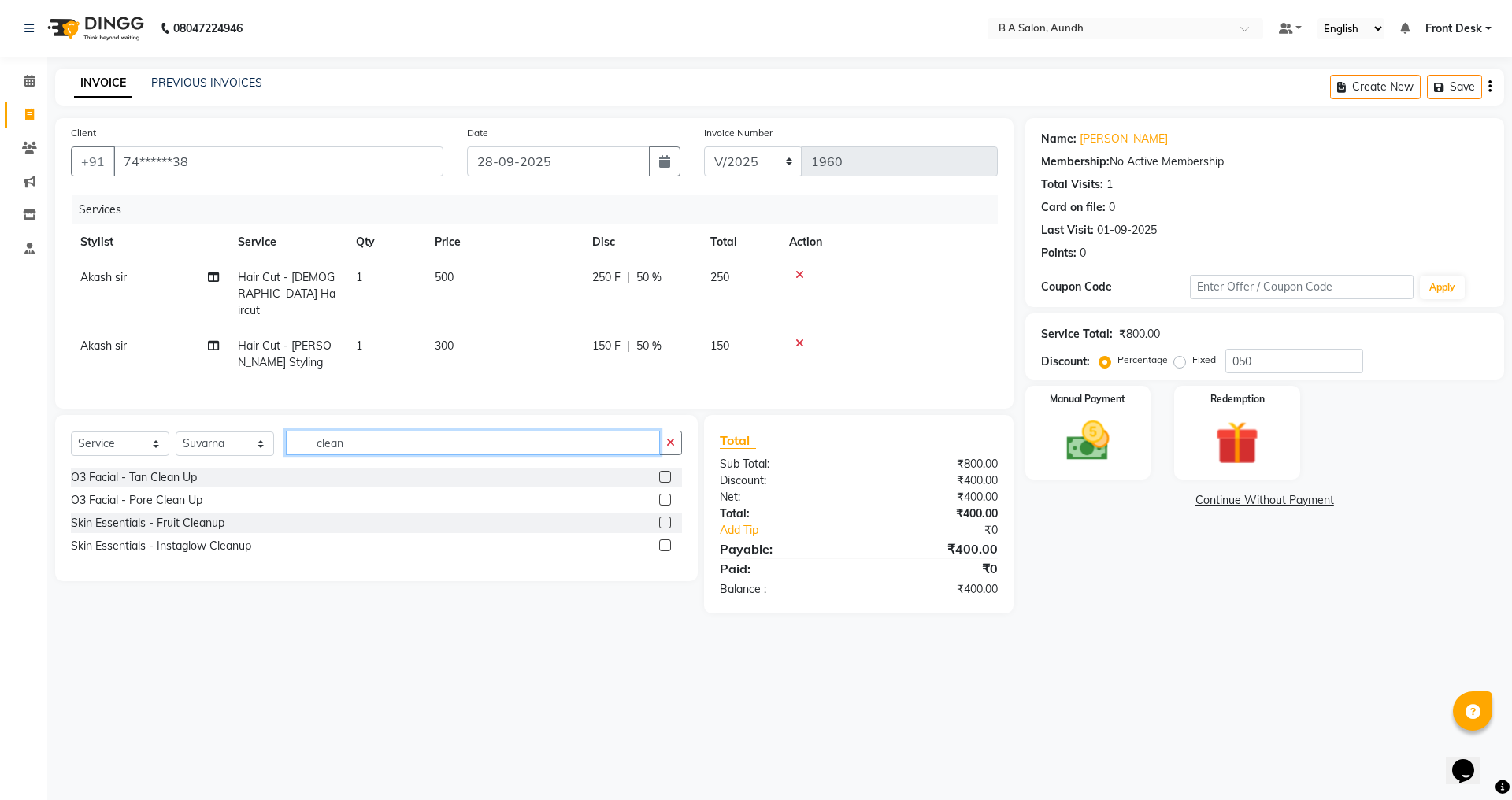
type input "clean"
click at [664, 472] on label at bounding box center [664, 476] width 12 height 12
click at [664, 473] on input "checkbox" at bounding box center [664, 477] width 10 height 10
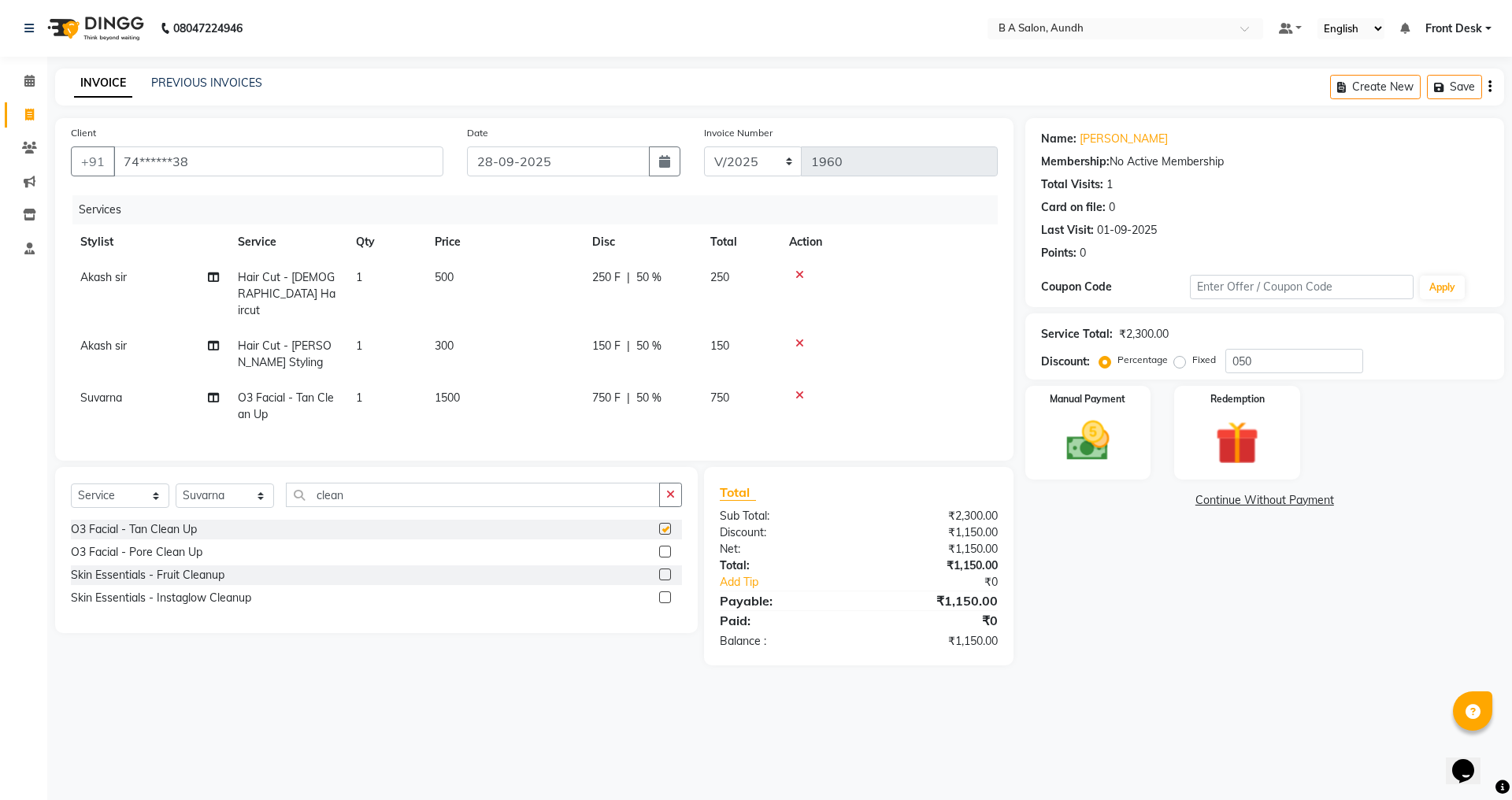
checkbox input "false"
click at [619, 390] on span "750 F" at bounding box center [606, 398] width 28 height 16
select select "86340"
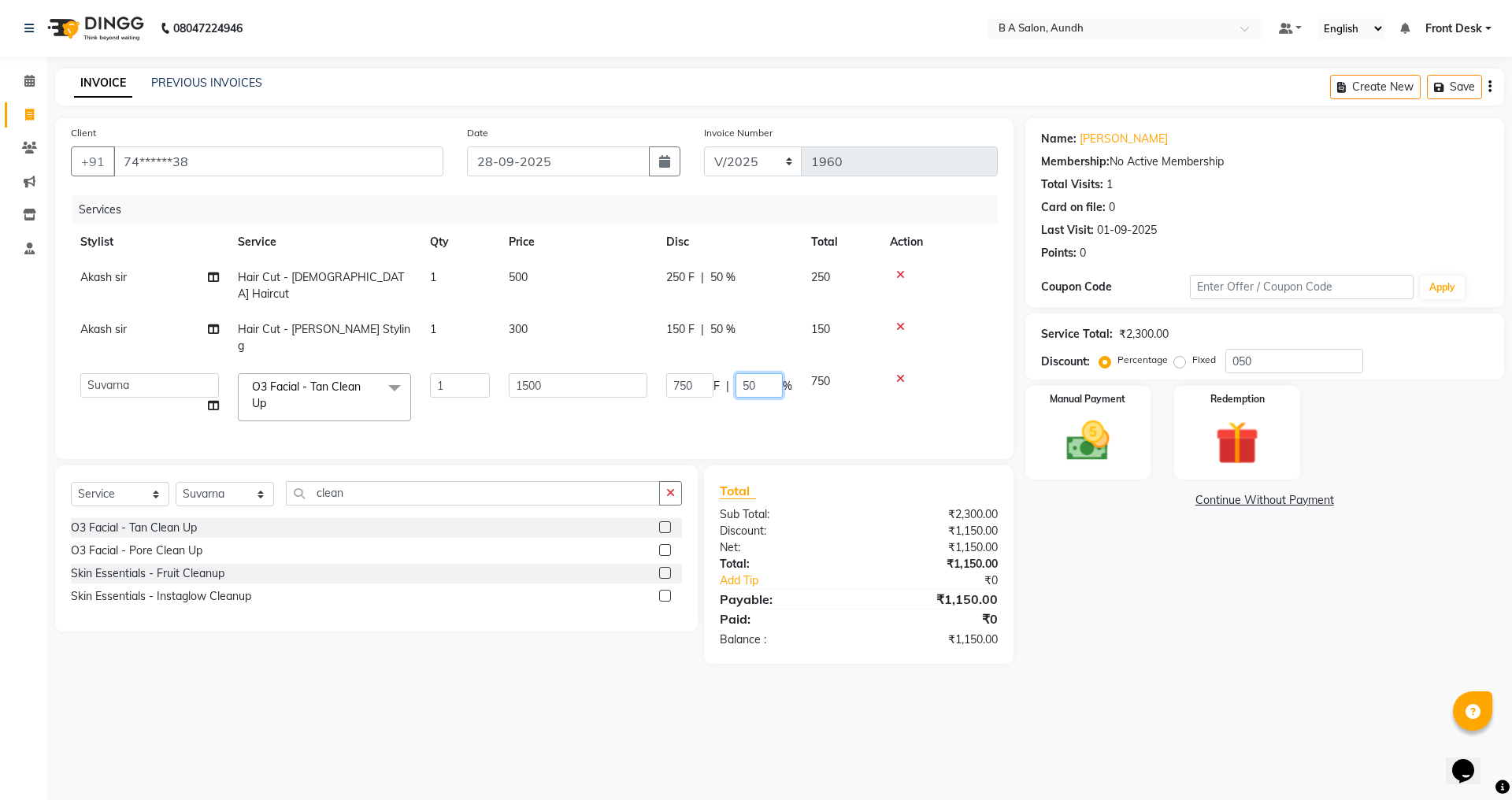
click at [757, 373] on input "50" at bounding box center [759, 385] width 47 height 24
type input "5"
click at [769, 394] on tr "Akash sir [PERSON_NAME] Front Desk pranshoo [PERSON_NAME] O3 Facial - Tan Clean…" at bounding box center [535, 398] width 927 height 67
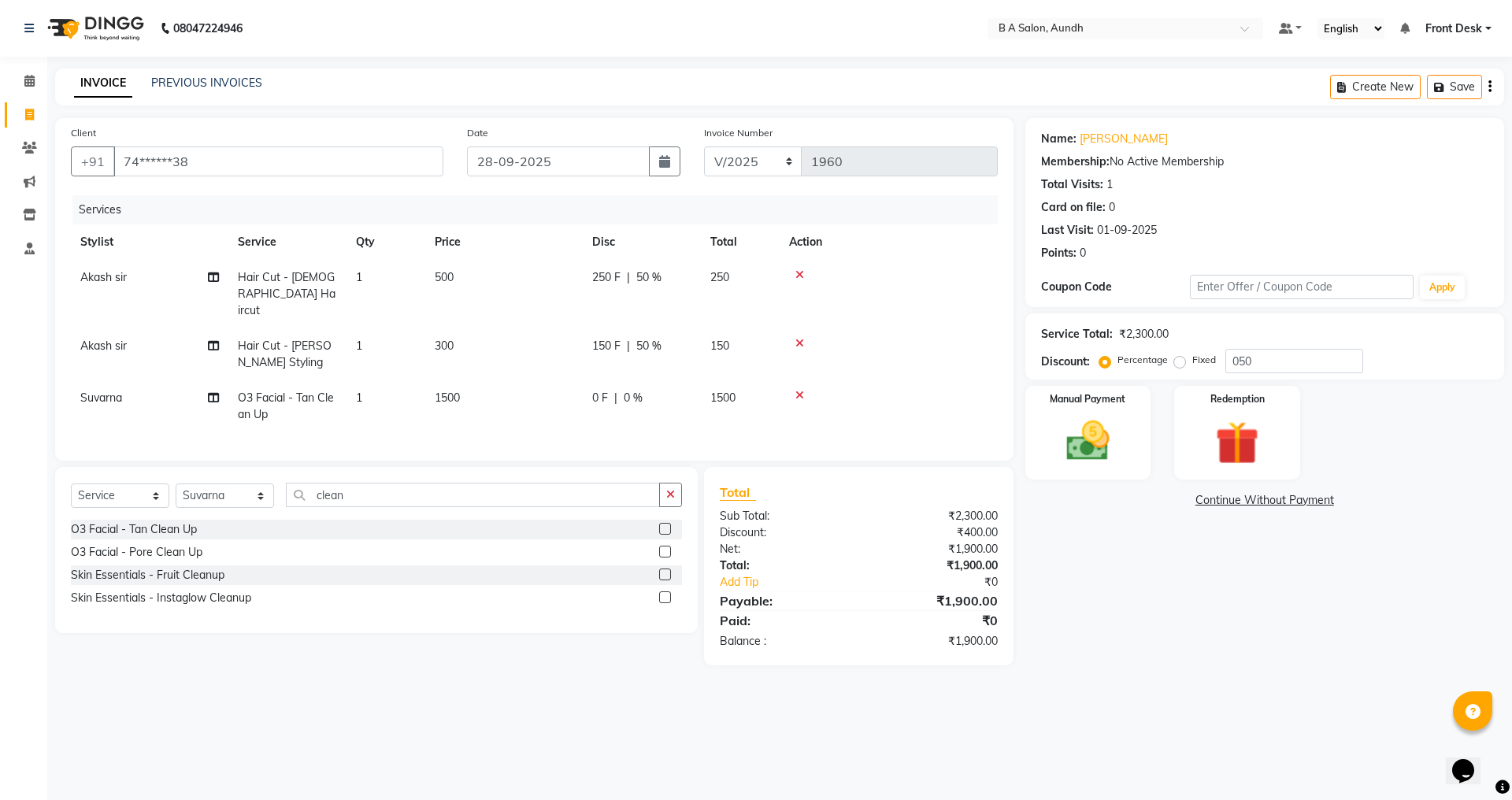
click at [626, 390] on span "0 %" at bounding box center [633, 398] width 19 height 16
select select "86340"
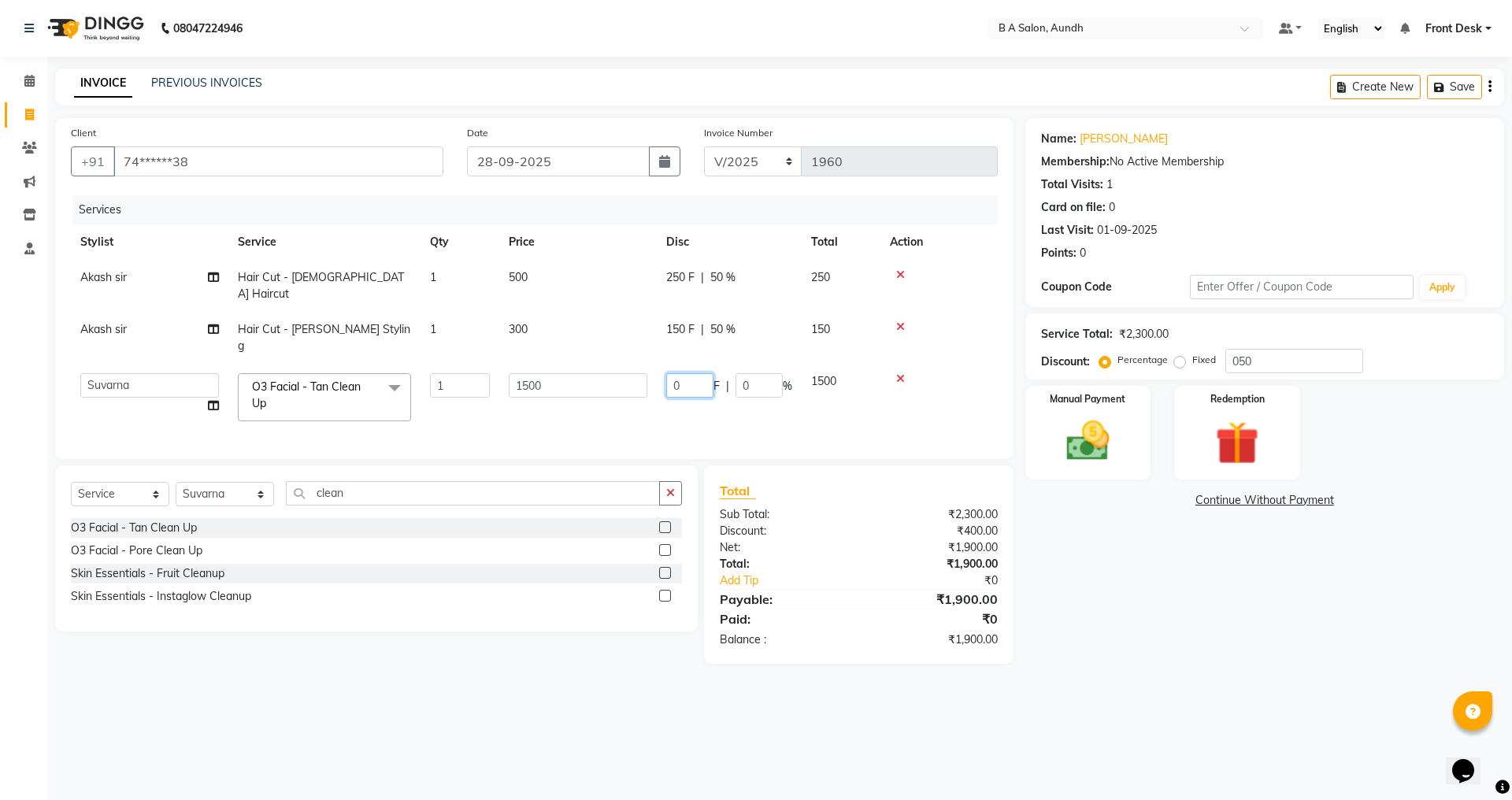
click at [686, 373] on input "0" at bounding box center [690, 385] width 47 height 24
type input "0500"
click at [746, 387] on tr "Akash sir [PERSON_NAME] Front Desk pranshoo [PERSON_NAME] O3 Facial - Tan Clean…" at bounding box center [535, 398] width 927 height 67
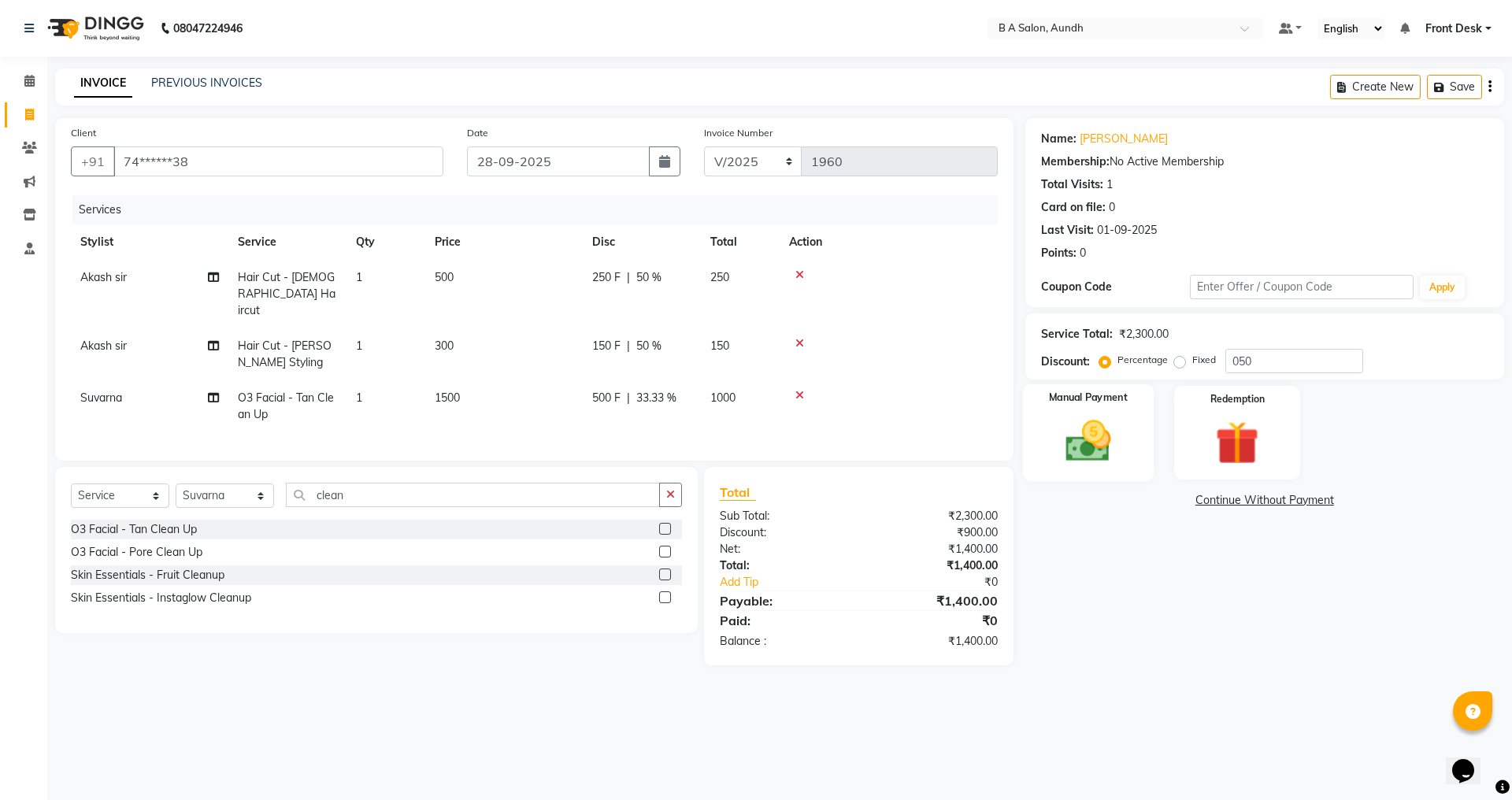
click at [1099, 431] on img at bounding box center [1087, 441] width 73 height 52
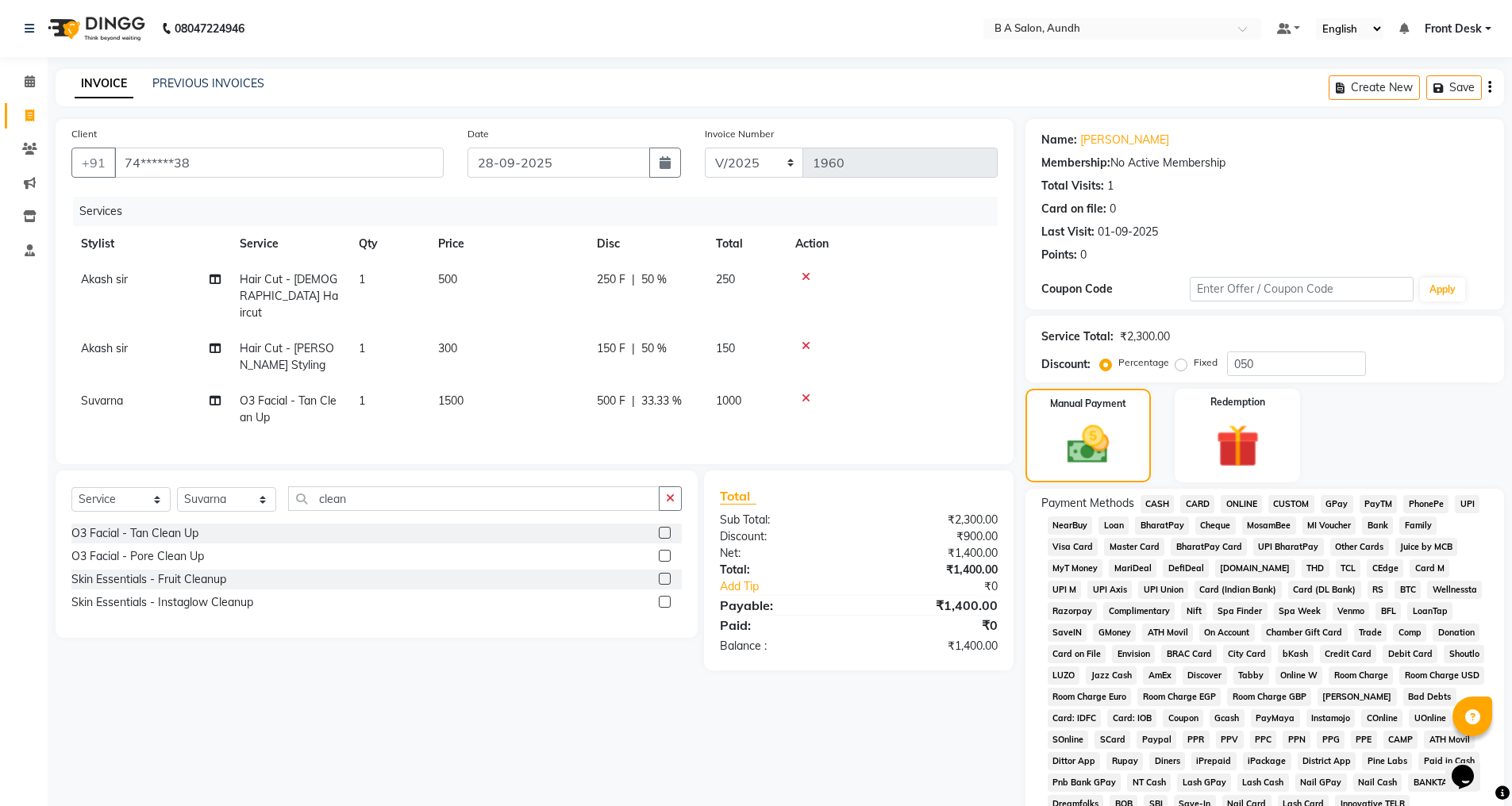
click at [1236, 503] on span "ONLINE" at bounding box center [1240, 504] width 41 height 18
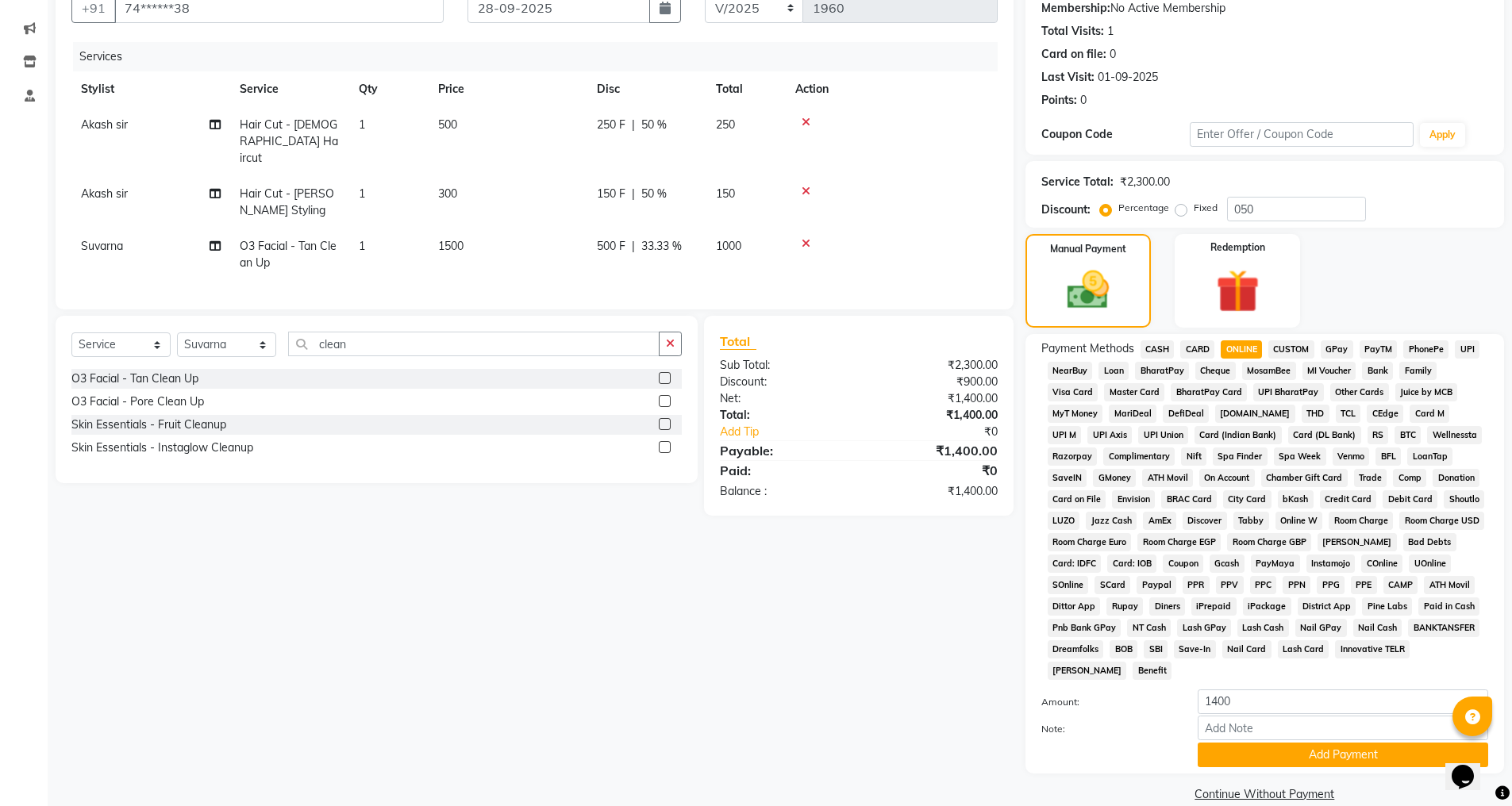
scroll to position [179, 0]
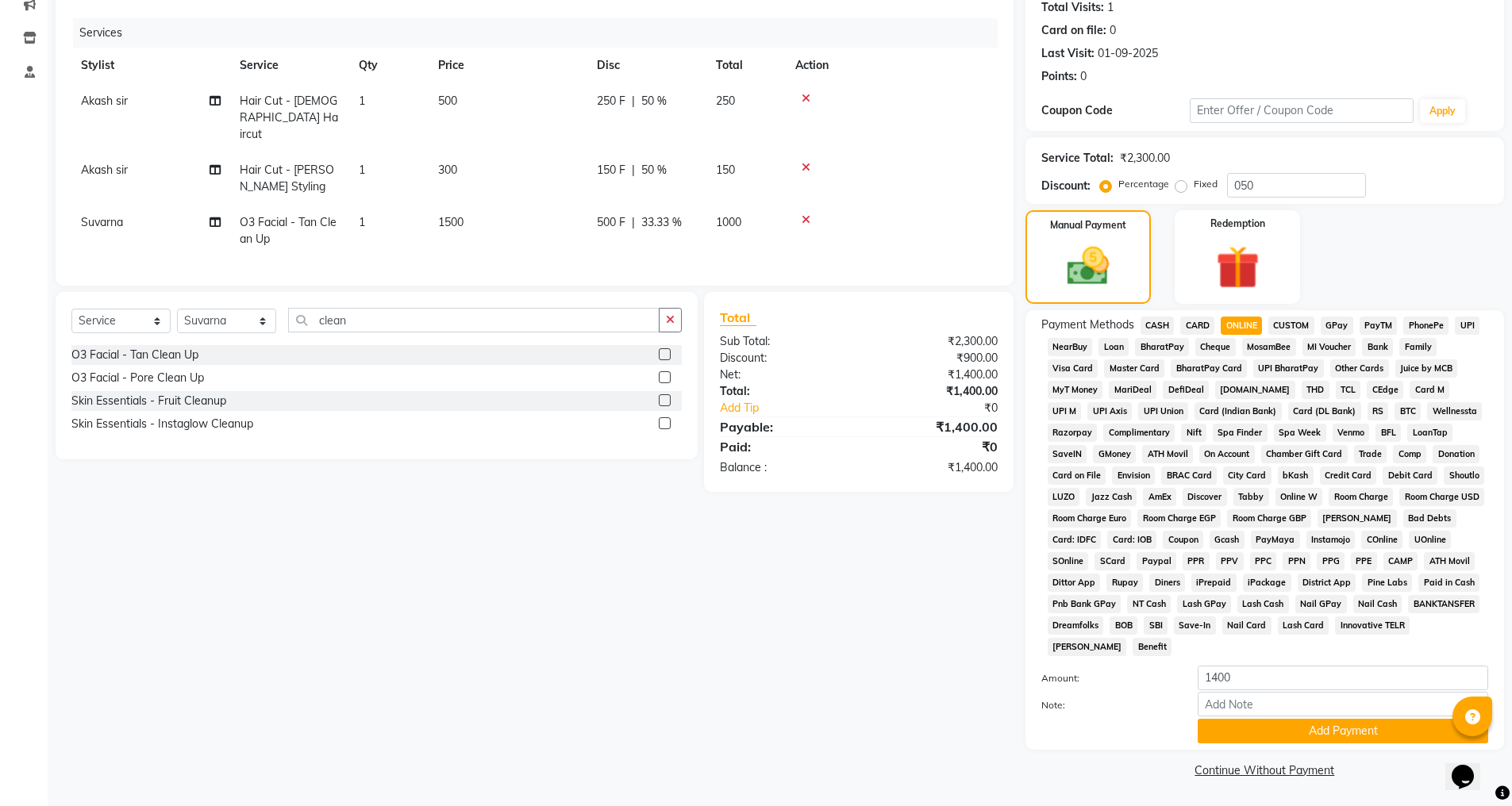
click at [1255, 736] on button "Add Payment" at bounding box center [1343, 731] width 291 height 25
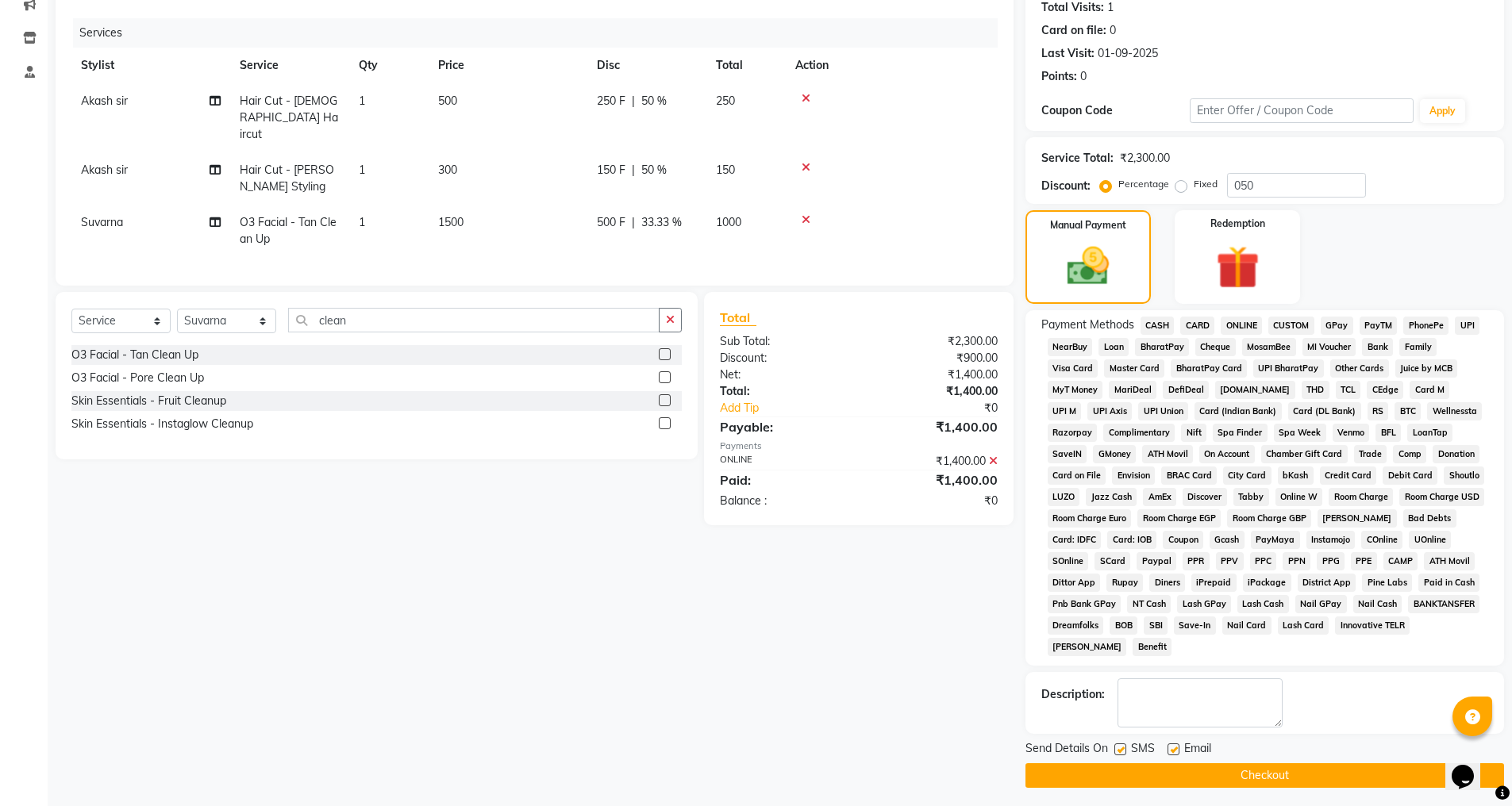
click at [1240, 770] on button "Checkout" at bounding box center [1265, 775] width 479 height 25
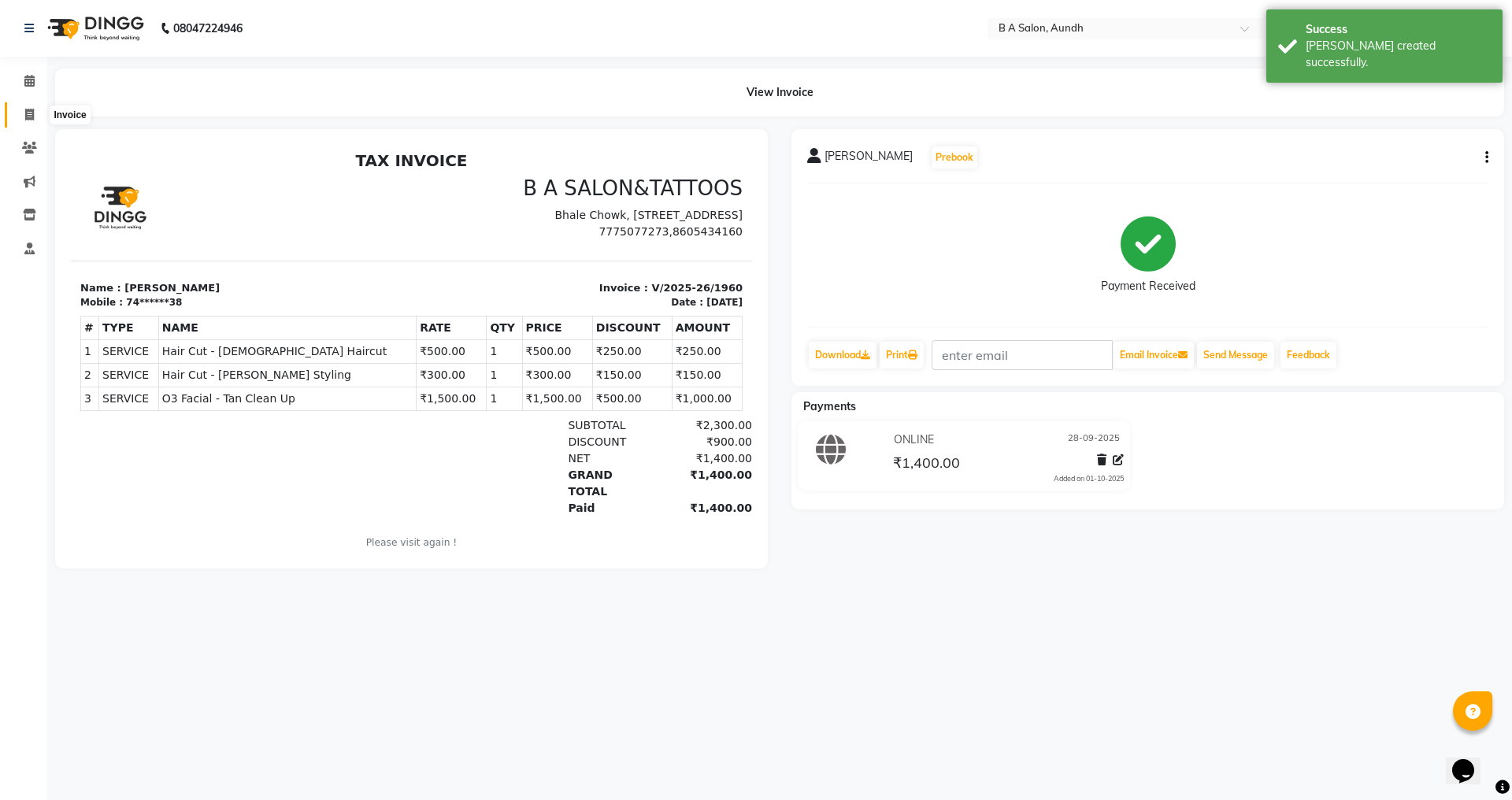
drag, startPoint x: 34, startPoint y: 116, endPoint x: 60, endPoint y: 109, distance: 26.9
click at [34, 116] on span at bounding box center [29, 115] width 28 height 18
select select "service"
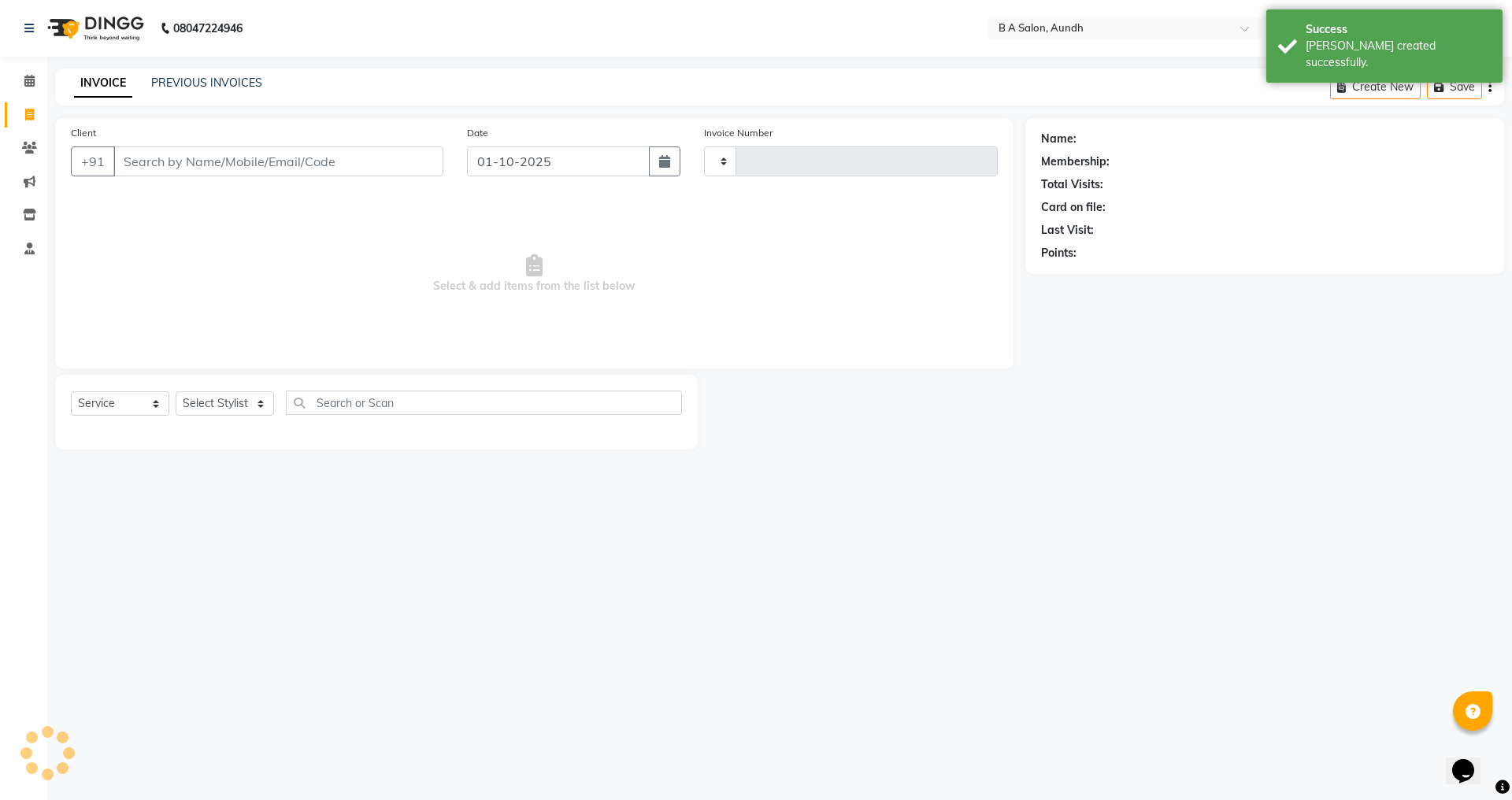
type input "1961"
select select "5955"
click at [172, 152] on input "Client" at bounding box center [279, 161] width 330 height 30
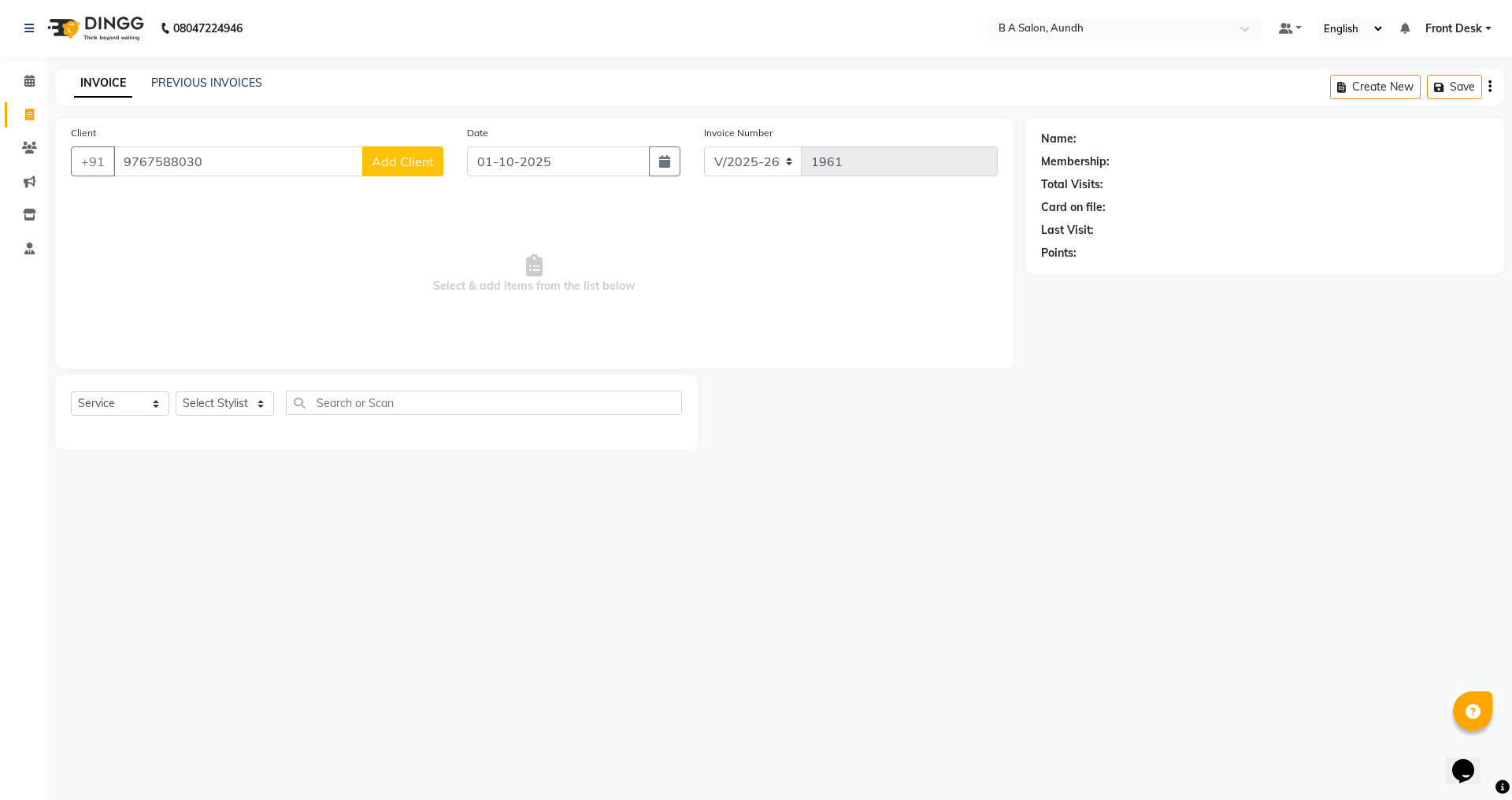
type input "9767588030"
click at [401, 168] on span "Add Client" at bounding box center [402, 161] width 62 height 15
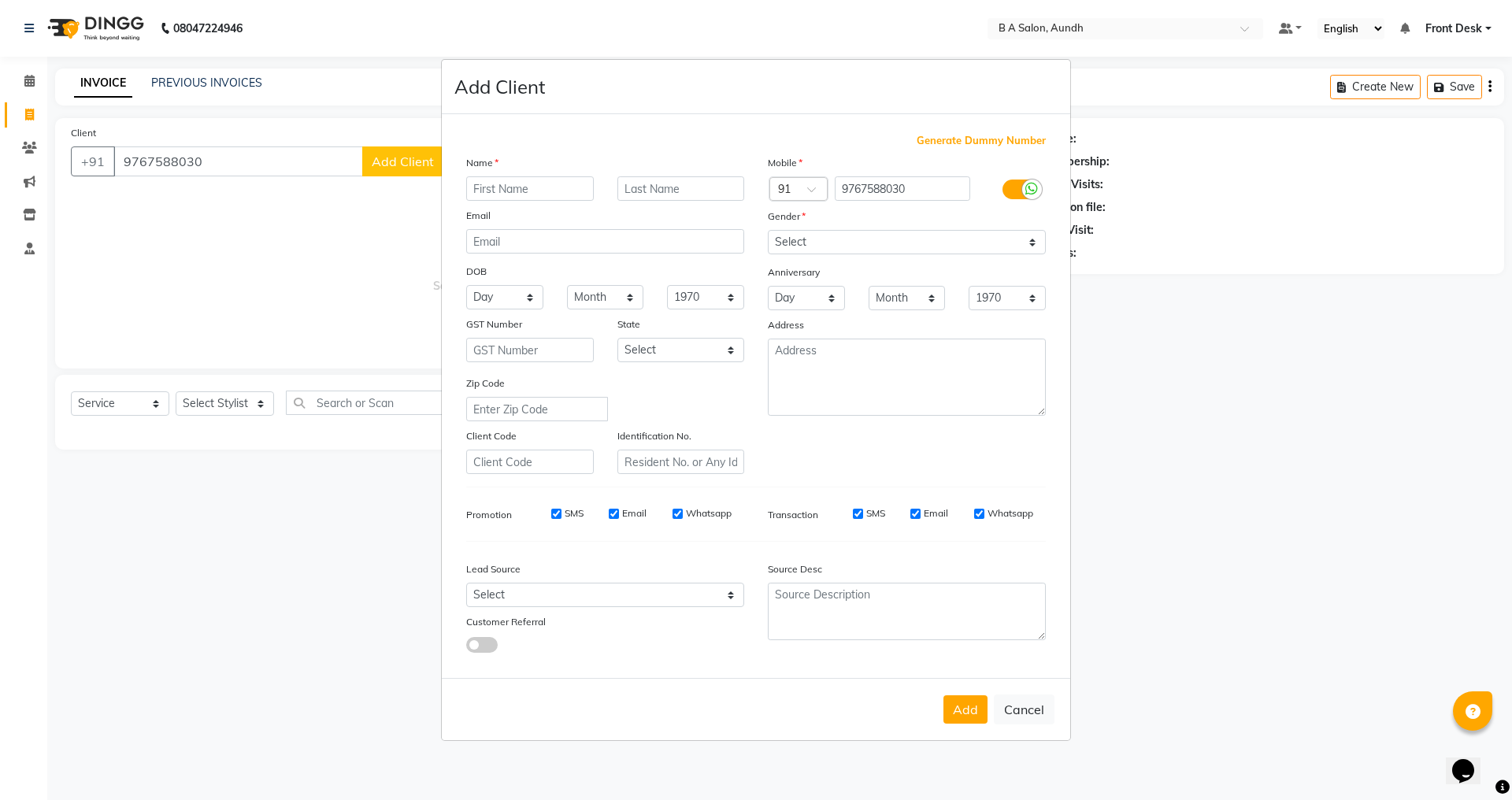
click at [503, 186] on input "text" at bounding box center [530, 189] width 128 height 24
click at [497, 190] on input "jyoti" at bounding box center [530, 189] width 128 height 24
type input "Jyoti"
click at [786, 242] on select "Select [DEMOGRAPHIC_DATA] [DEMOGRAPHIC_DATA] Other Prefer Not To Say" at bounding box center [907, 242] width 278 height 24
select select "[DEMOGRAPHIC_DATA]"
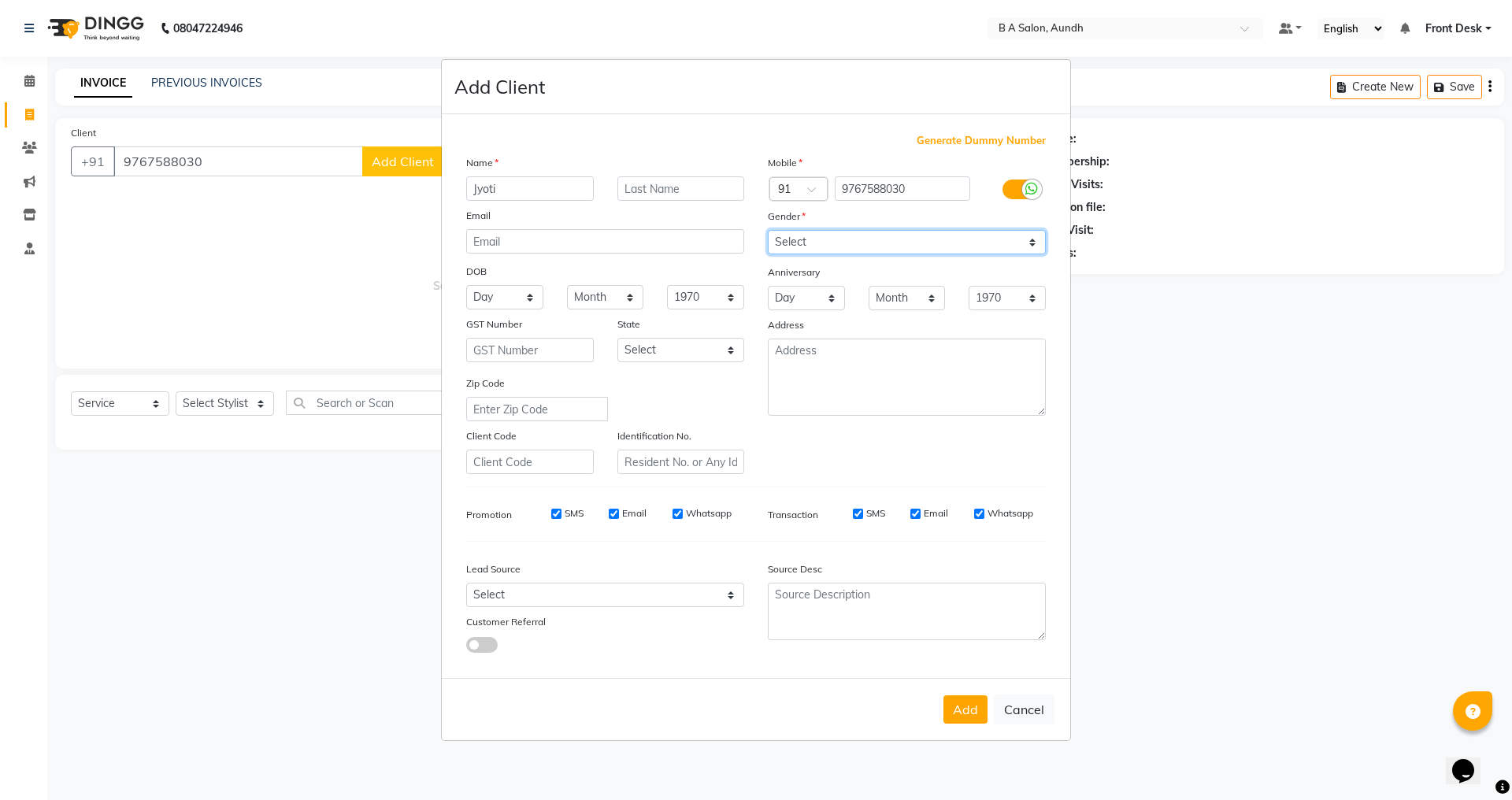
click at [768, 230] on select "Select [DEMOGRAPHIC_DATA] [DEMOGRAPHIC_DATA] Other Prefer Not To Say" at bounding box center [907, 242] width 278 height 24
click at [964, 715] on button "Add" at bounding box center [965, 709] width 44 height 28
type input "97******30"
select select
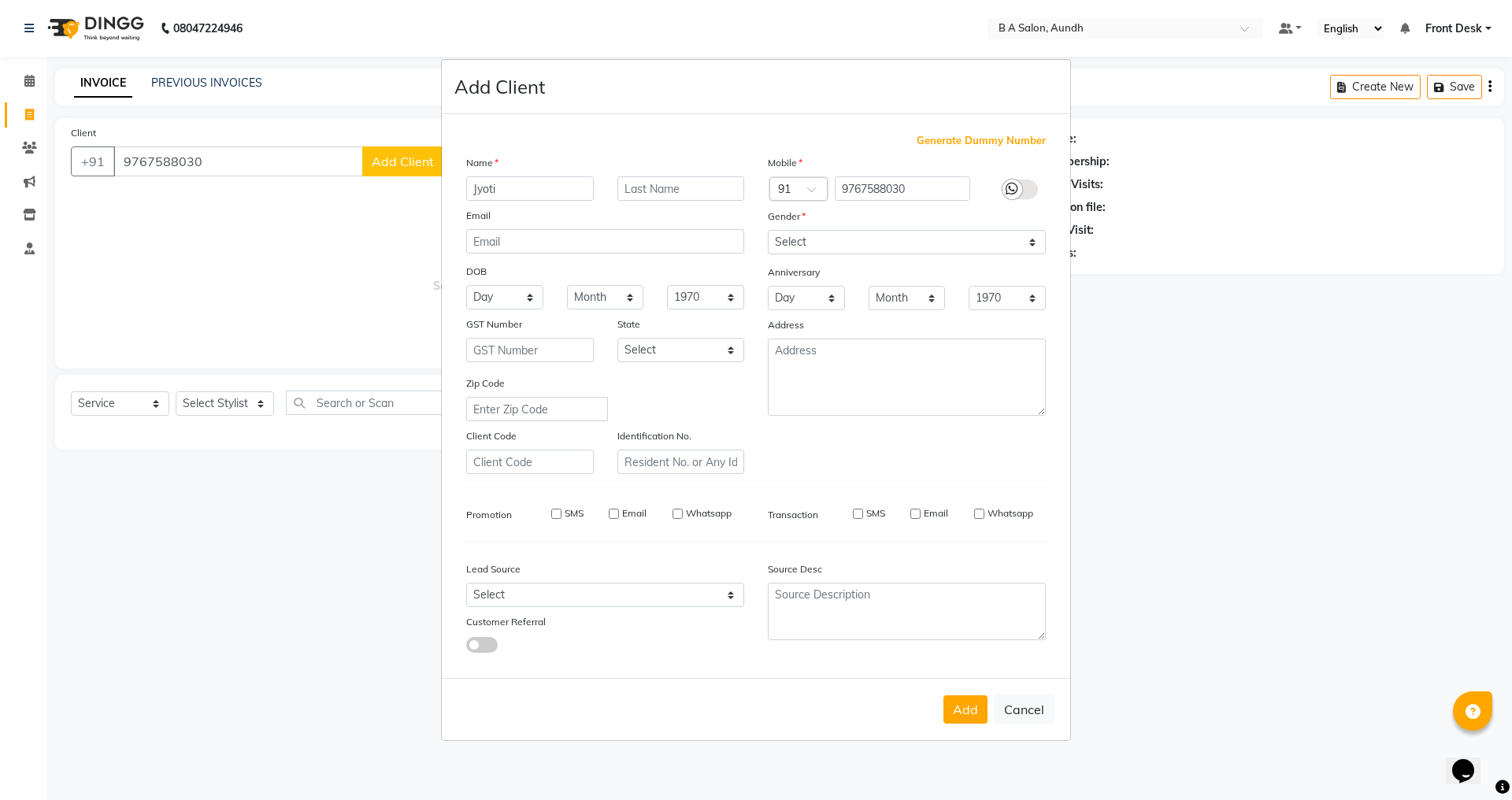
select select
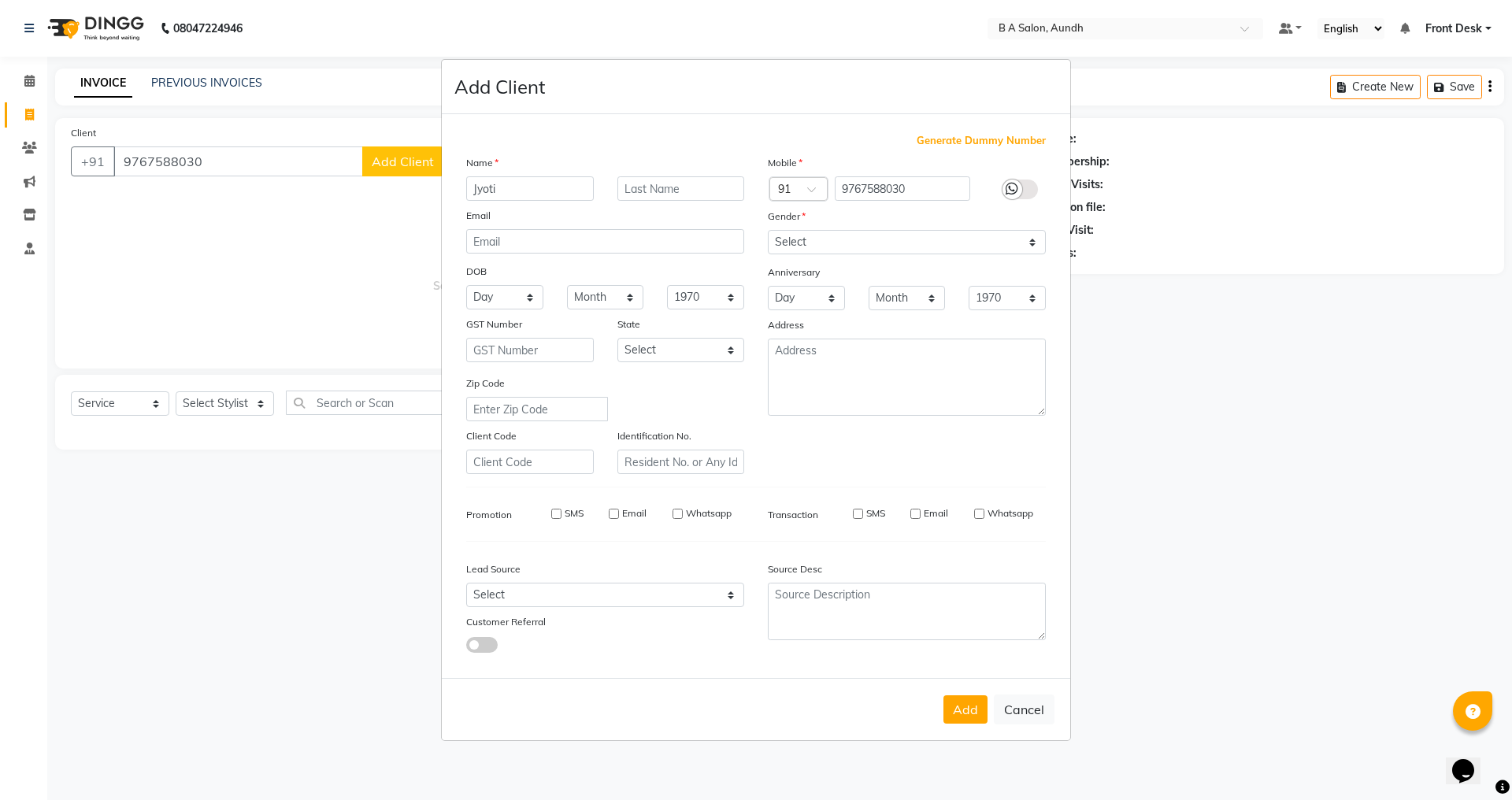
checkbox input "false"
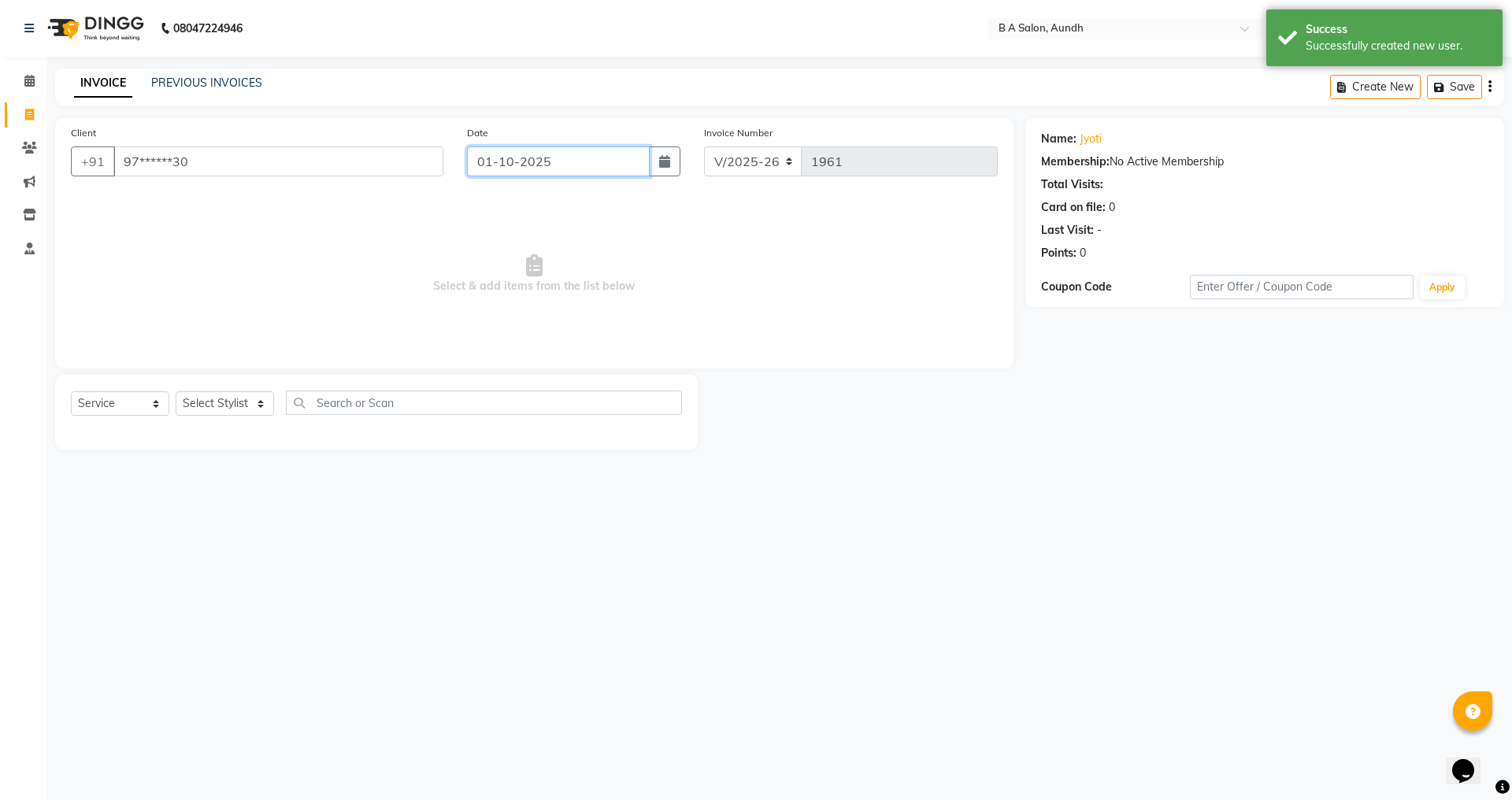
click at [519, 154] on input "01-10-2025" at bounding box center [559, 161] width 184 height 30
select select "10"
select select "2025"
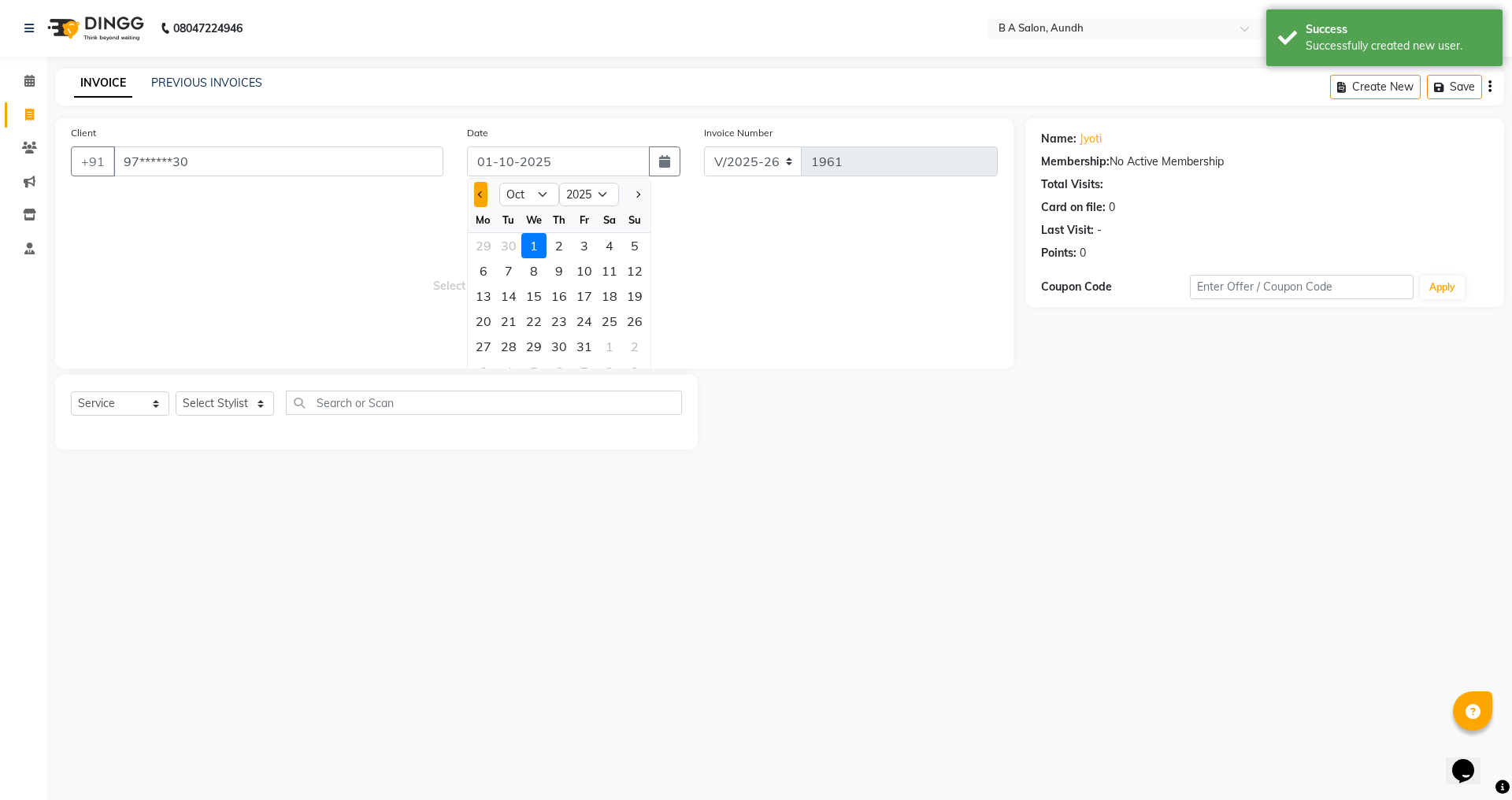
click at [474, 191] on button "Previous month" at bounding box center [481, 195] width 14 height 25
select select "9"
click at [634, 317] on div "28" at bounding box center [635, 321] width 25 height 25
type input "28-09-2025"
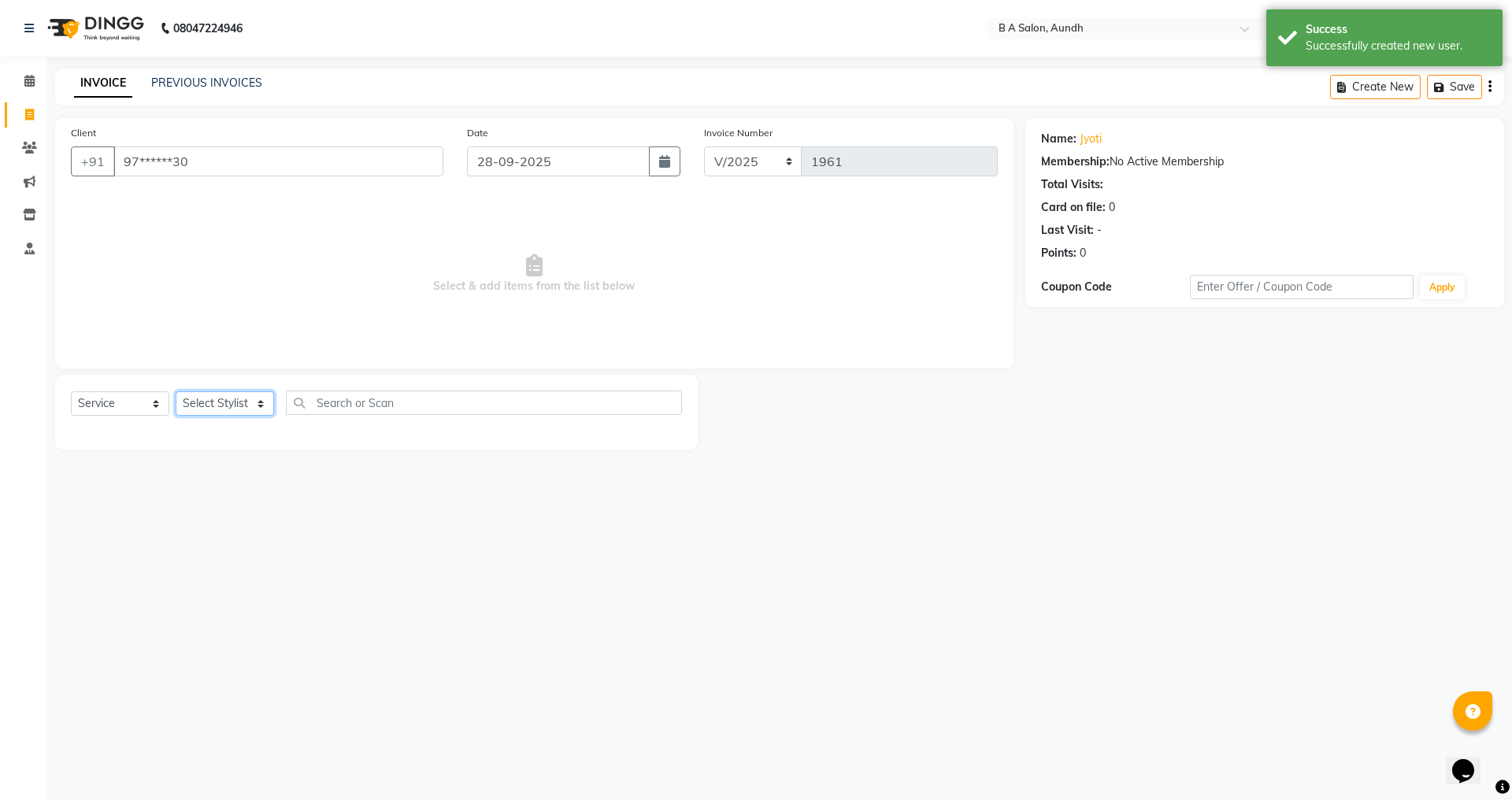
click at [215, 398] on select "Select Stylist Akash sir [PERSON_NAME] Front Desk pranshoo [PERSON_NAME]" at bounding box center [225, 403] width 98 height 24
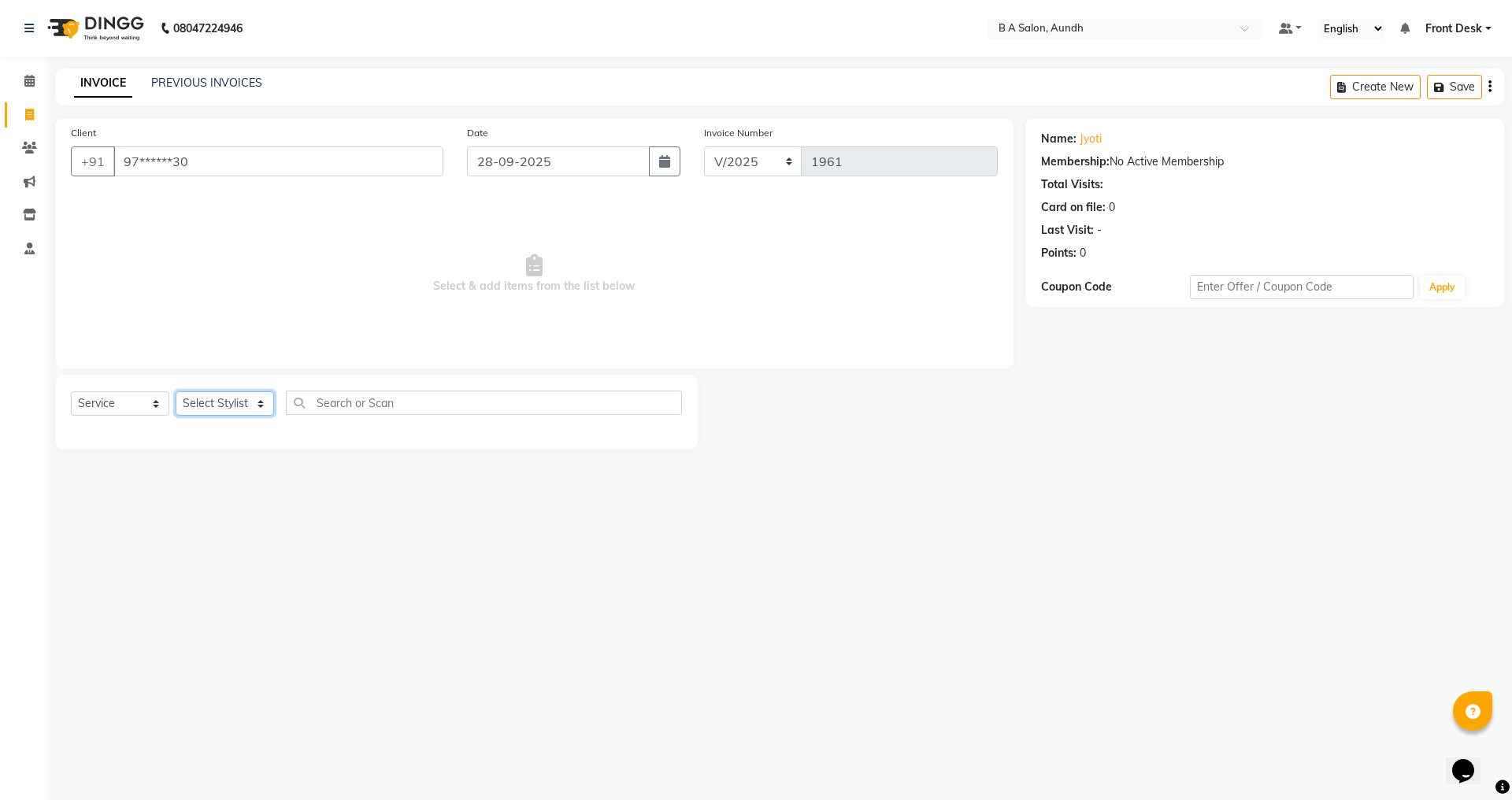
select select "83850"
click at [176, 391] on select "Select Stylist Akash sir [PERSON_NAME] Front Desk pranshoo [PERSON_NAME]" at bounding box center [225, 403] width 98 height 24
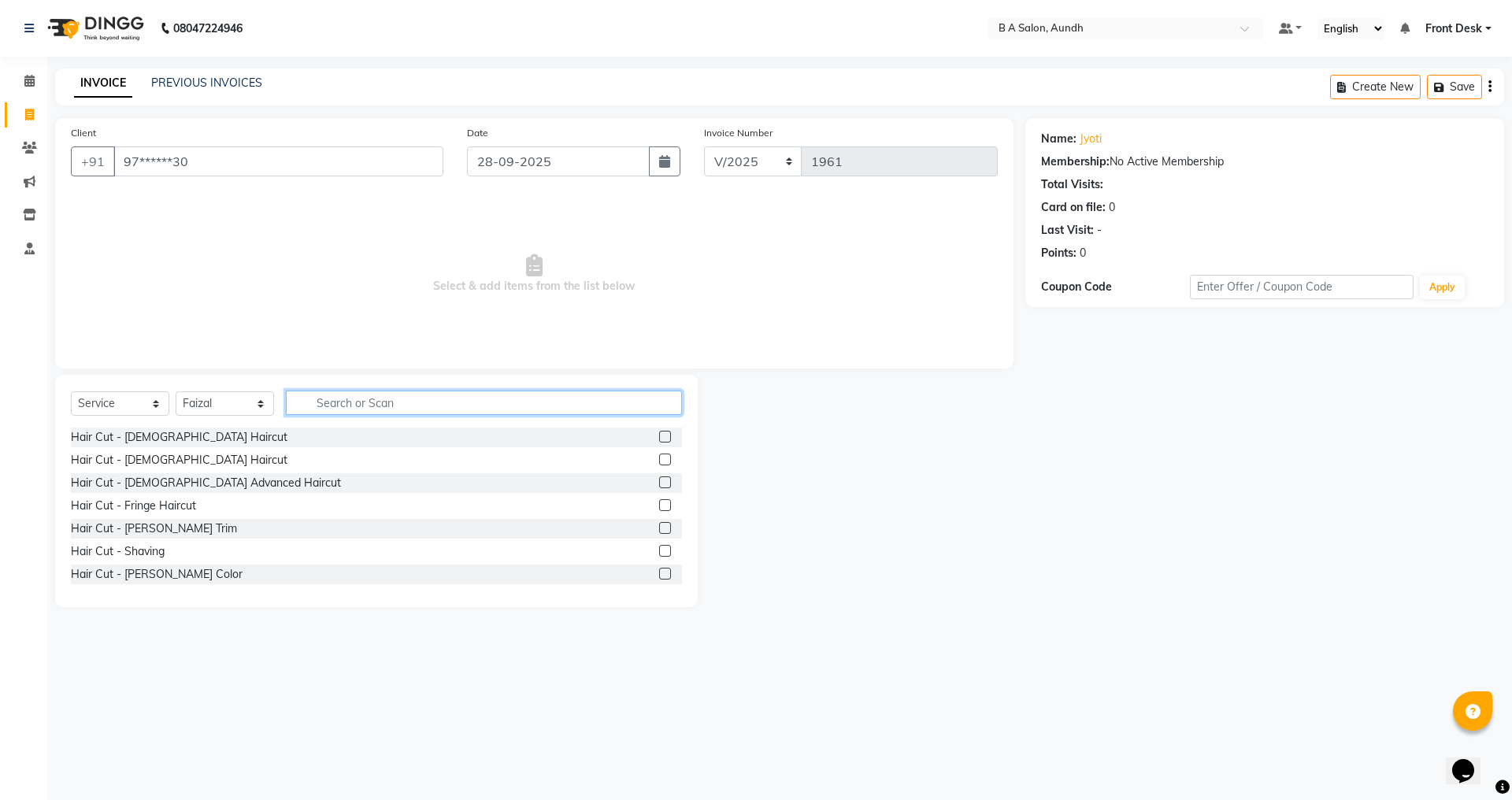
click at [318, 407] on input "text" at bounding box center [483, 402] width 396 height 24
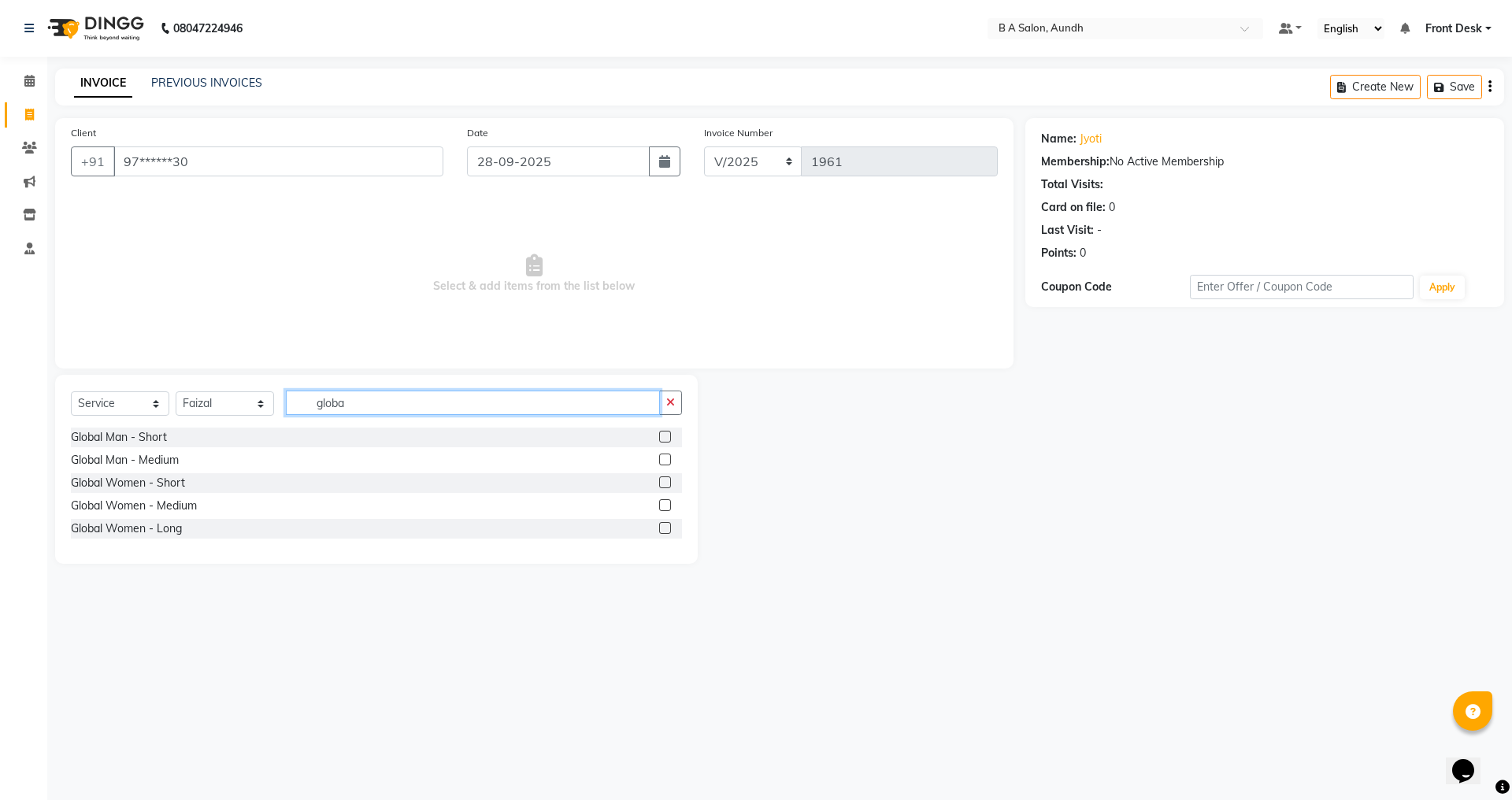
type input "globa"
click at [663, 502] on label at bounding box center [664, 505] width 12 height 12
click at [663, 502] on input "checkbox" at bounding box center [664, 506] width 10 height 10
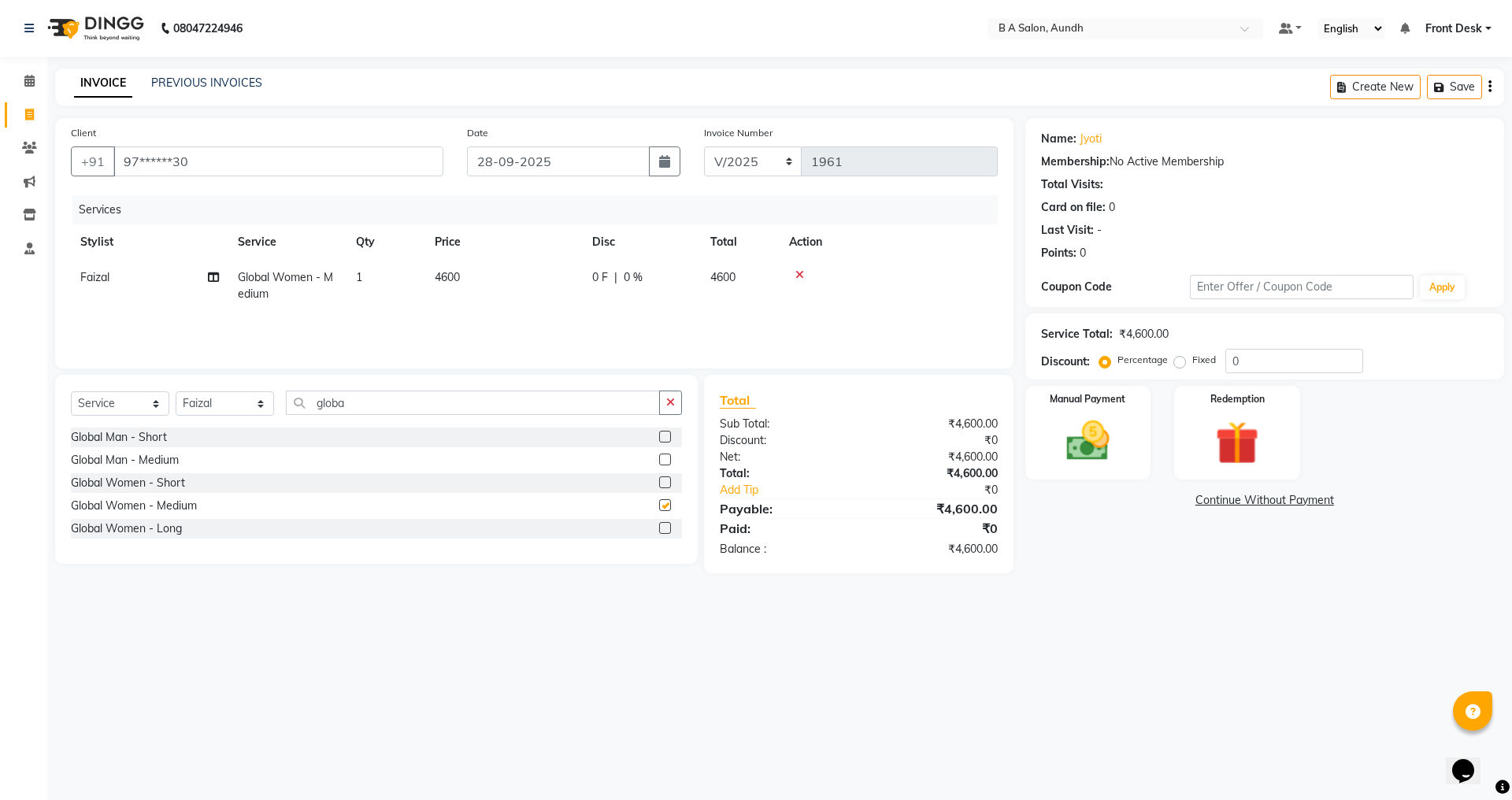
checkbox input "false"
click at [645, 282] on div "0 F | 0 %" at bounding box center [642, 278] width 99 height 16
select select "83850"
click at [700, 278] on input "0" at bounding box center [690, 281] width 47 height 24
type input "0100"
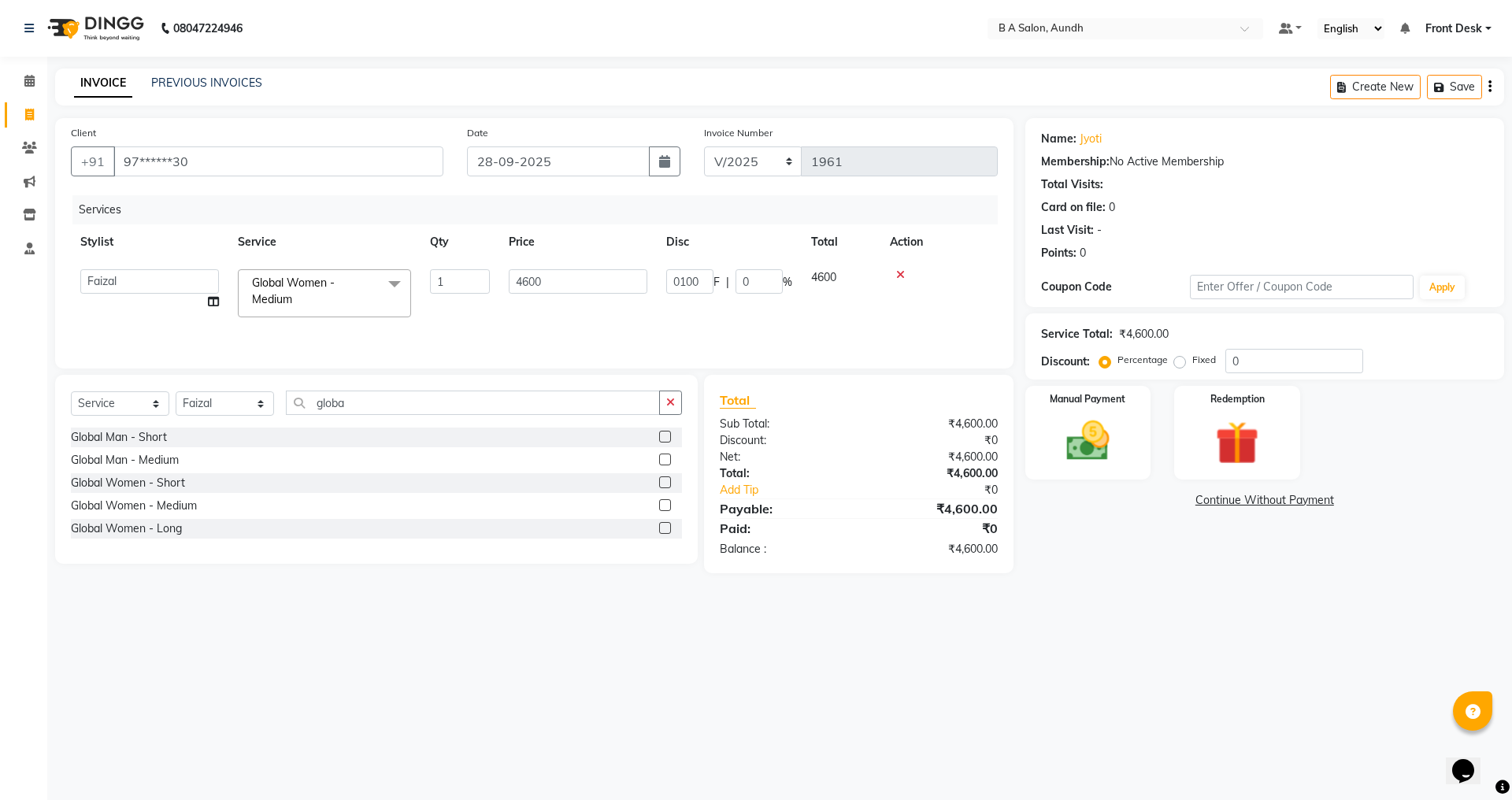
click at [1077, 658] on div "08047224946 Select Location × B A Salon, Aundh Default Panel My Panel English E…" at bounding box center [756, 400] width 1512 height 800
click at [224, 398] on select "Select Stylist Akash sir [PERSON_NAME] Front Desk pranshoo [PERSON_NAME]" at bounding box center [225, 403] width 98 height 24
select select "47243"
click at [176, 391] on select "Select Stylist Akash sir [PERSON_NAME] Front Desk pranshoo [PERSON_NAME]" at bounding box center [225, 403] width 98 height 24
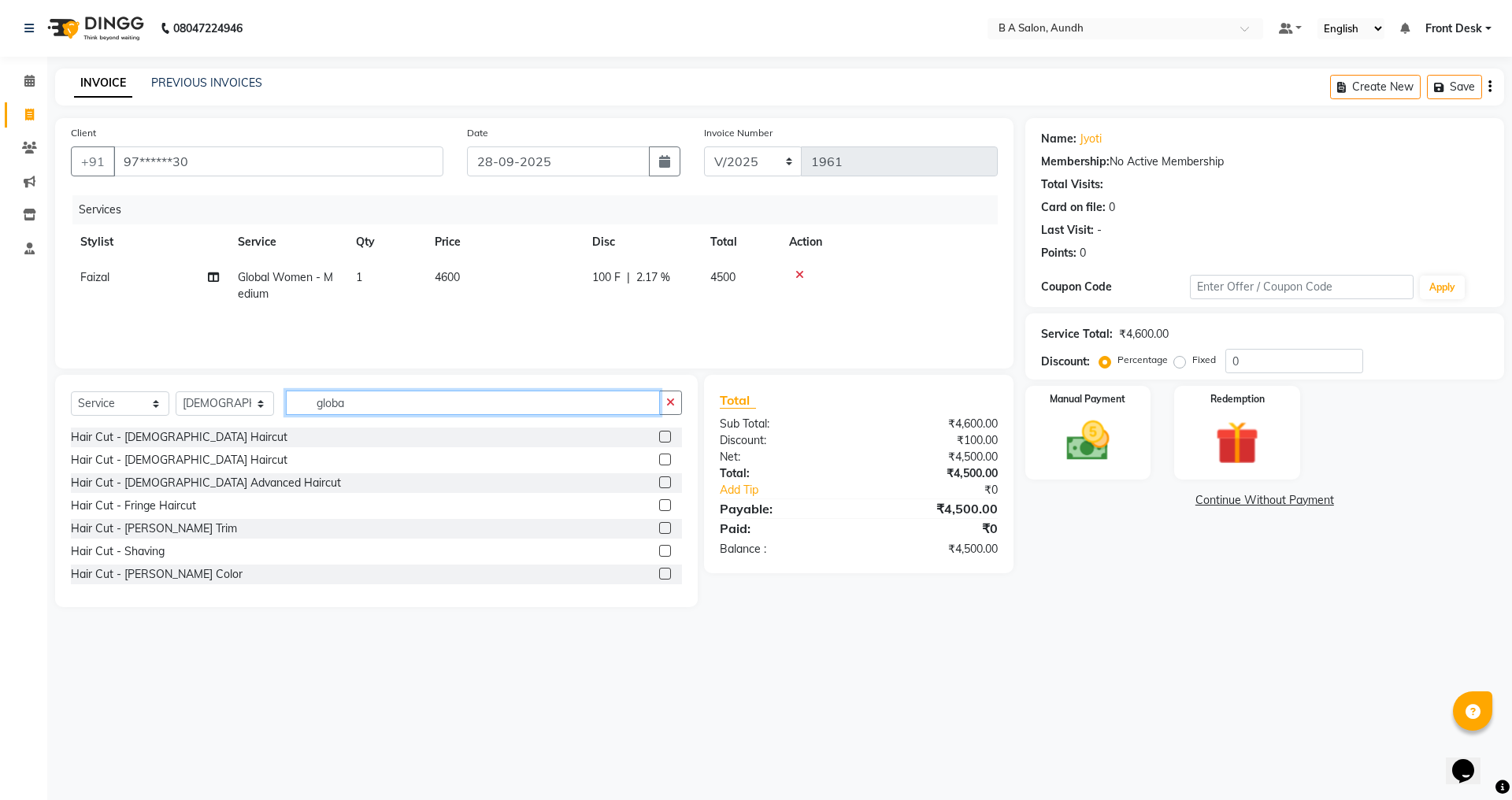
click at [376, 409] on input "globa" at bounding box center [472, 402] width 374 height 24
type input "g"
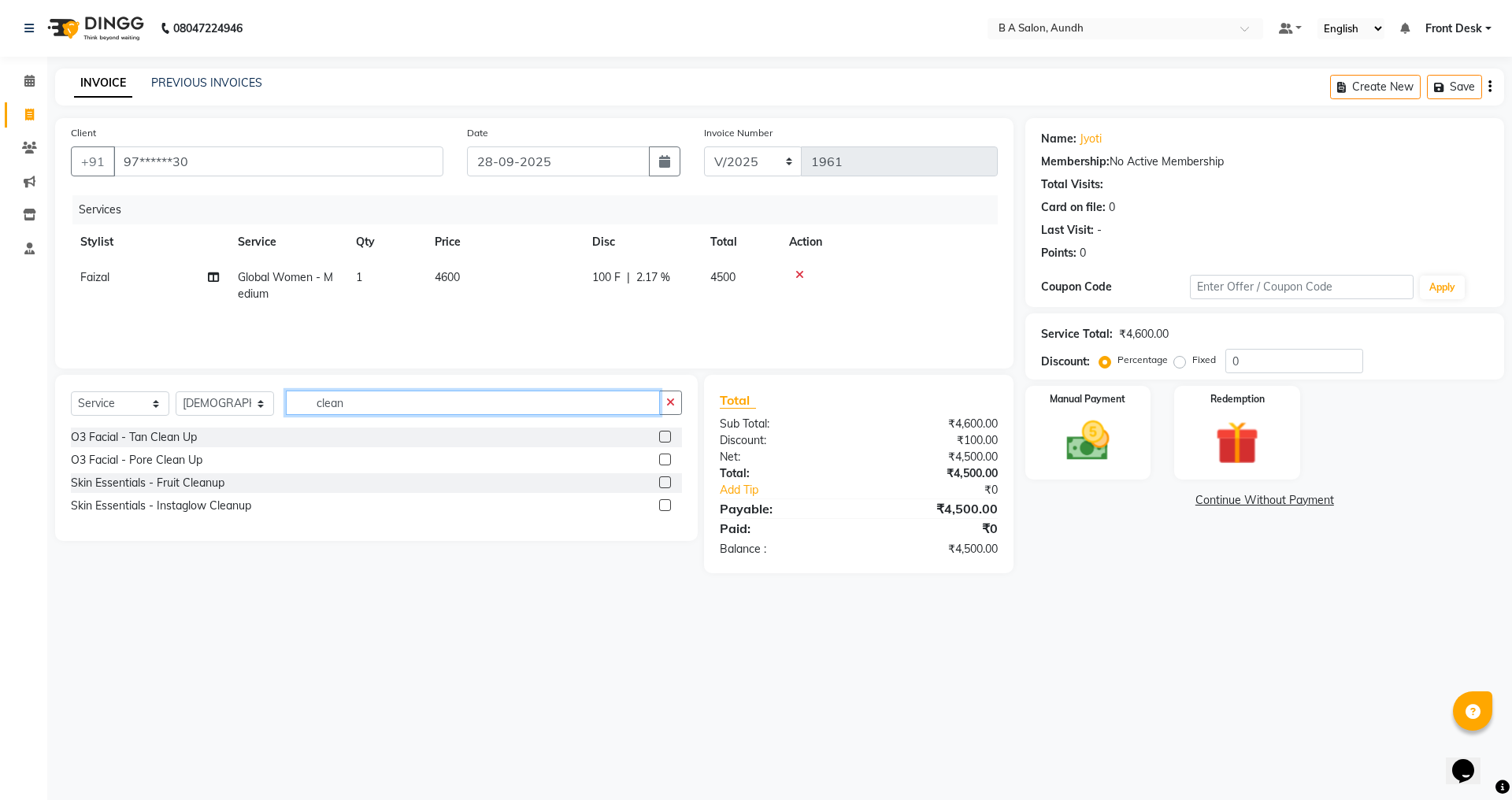
type input "clean"
click at [660, 433] on label at bounding box center [664, 437] width 12 height 12
click at [660, 433] on input "checkbox" at bounding box center [664, 437] width 10 height 10
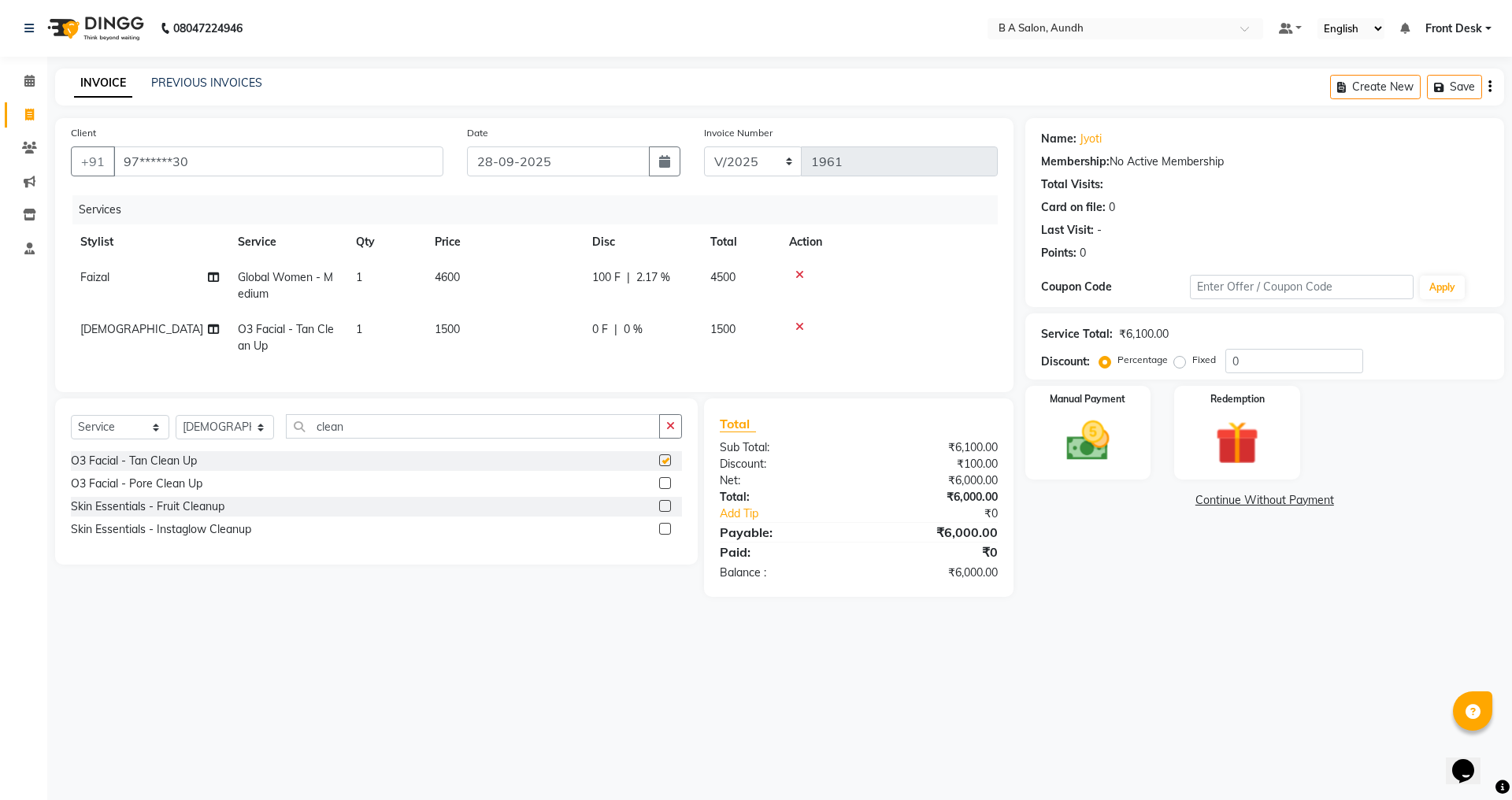
checkbox input "false"
click at [1083, 418] on img at bounding box center [1087, 441] width 73 height 52
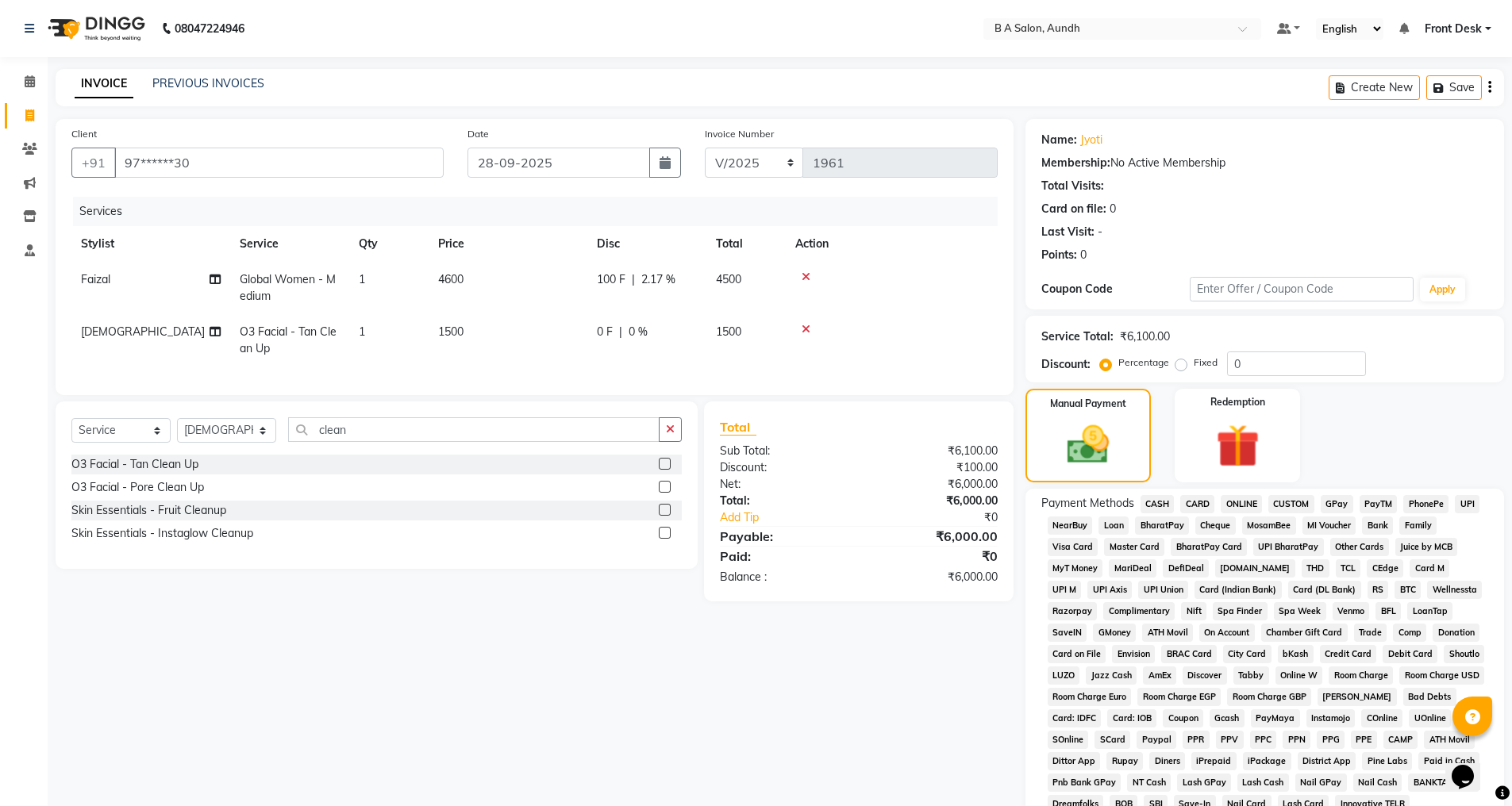
click at [1248, 502] on span "ONLINE" at bounding box center [1240, 504] width 41 height 18
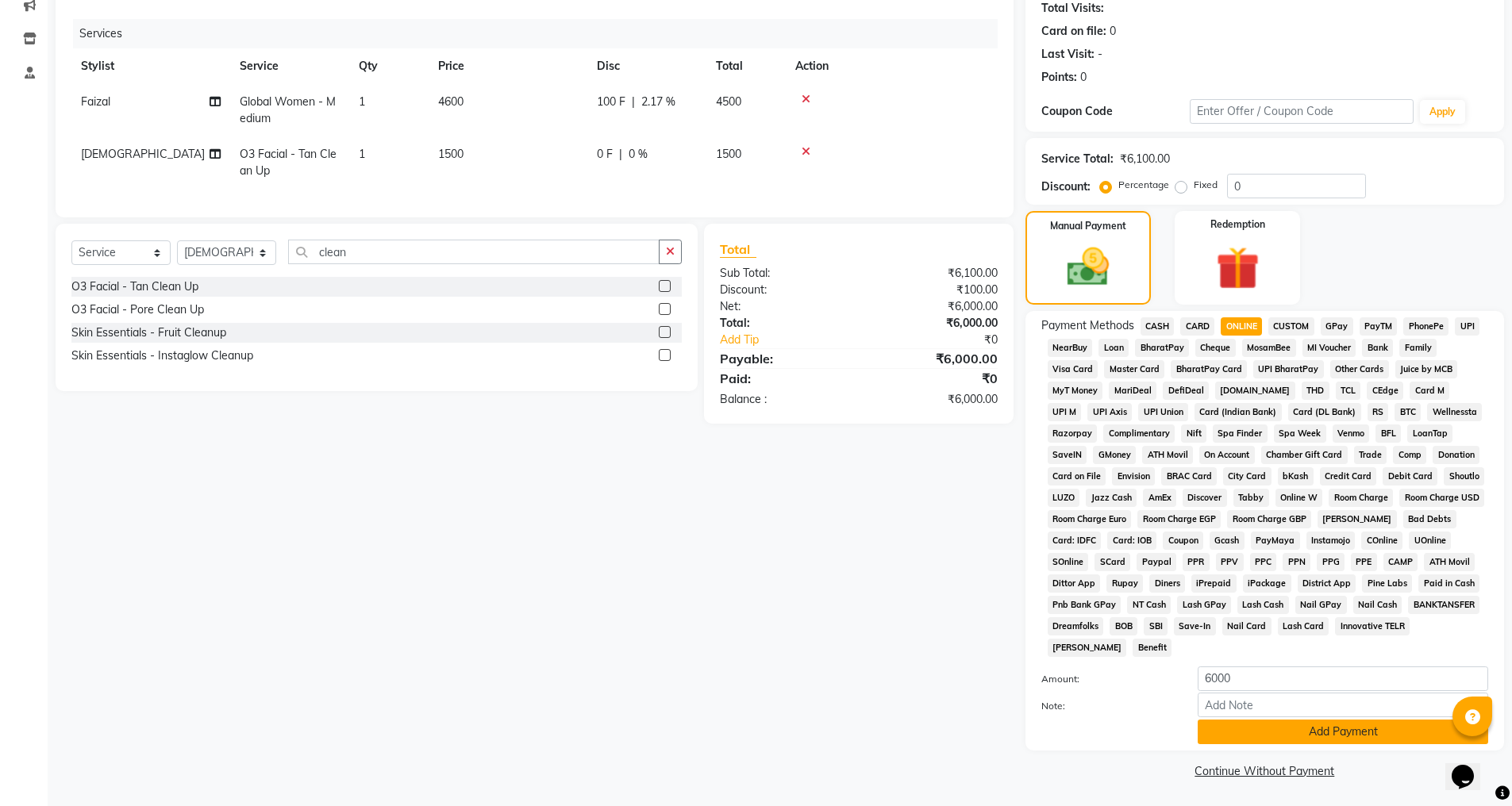
scroll to position [179, 0]
click at [1276, 730] on button "Add Payment" at bounding box center [1343, 731] width 291 height 25
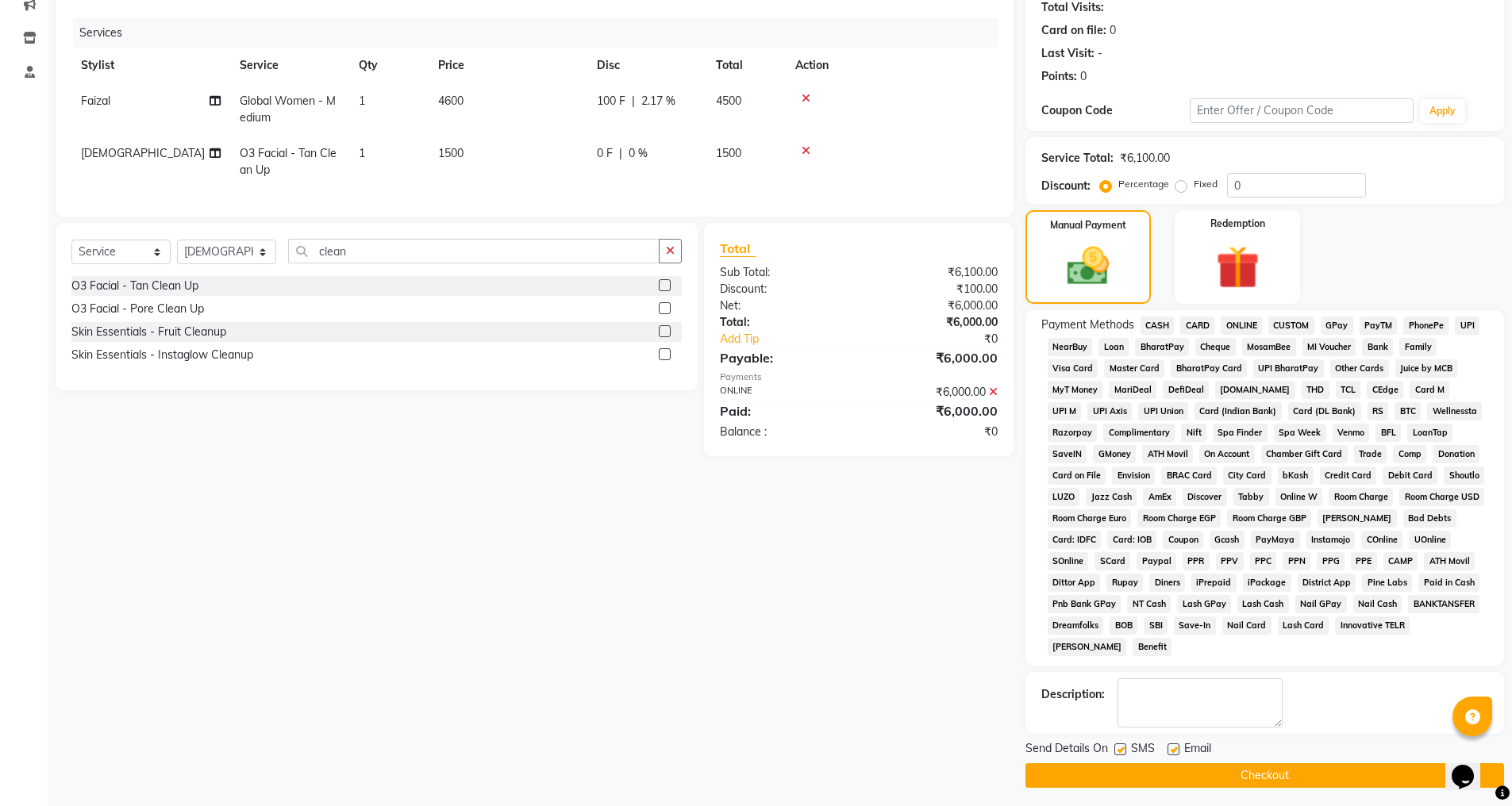
click at [1257, 772] on button "Checkout" at bounding box center [1265, 775] width 479 height 25
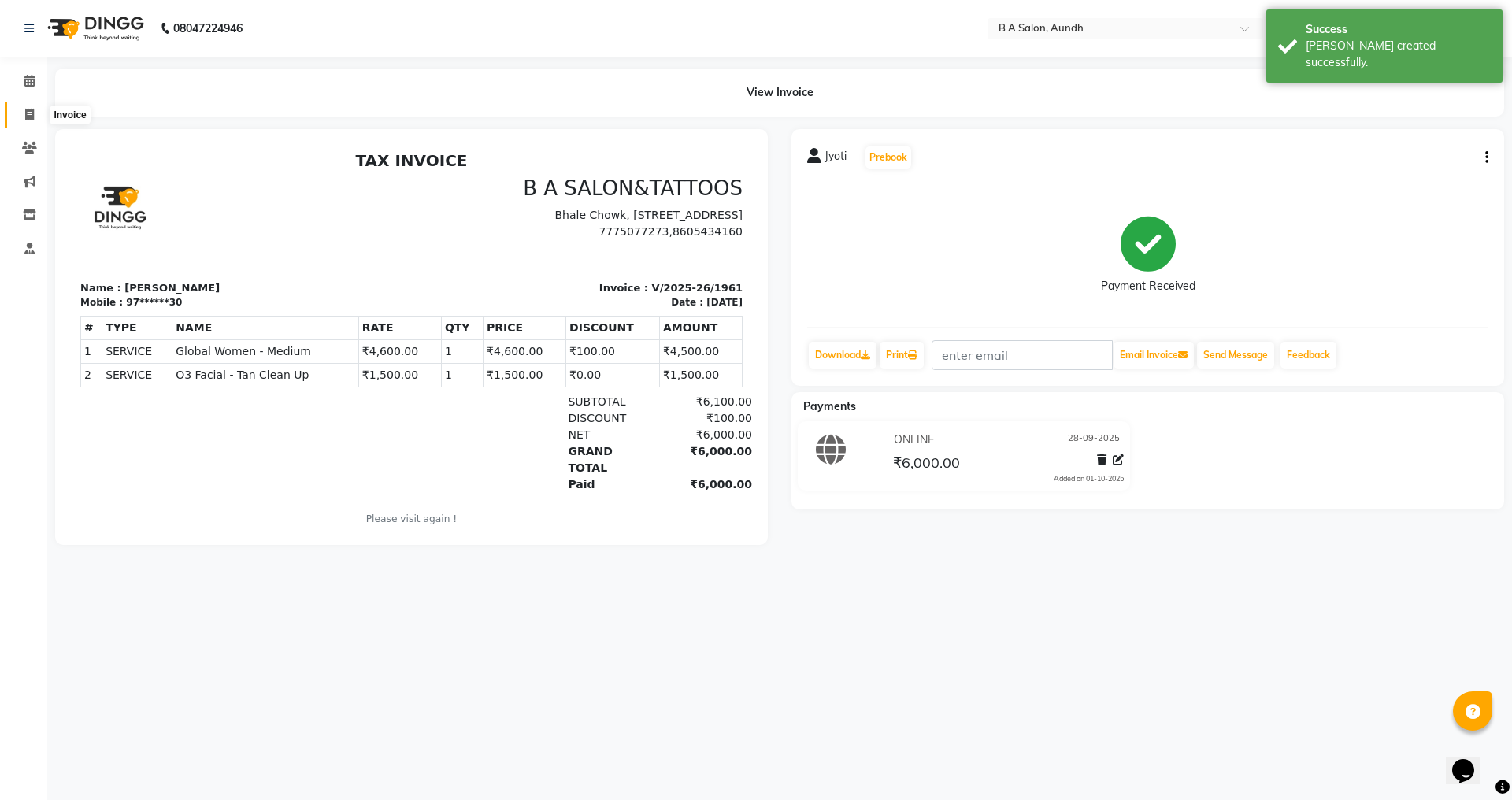
click at [23, 115] on span at bounding box center [29, 115] width 28 height 18
select select "service"
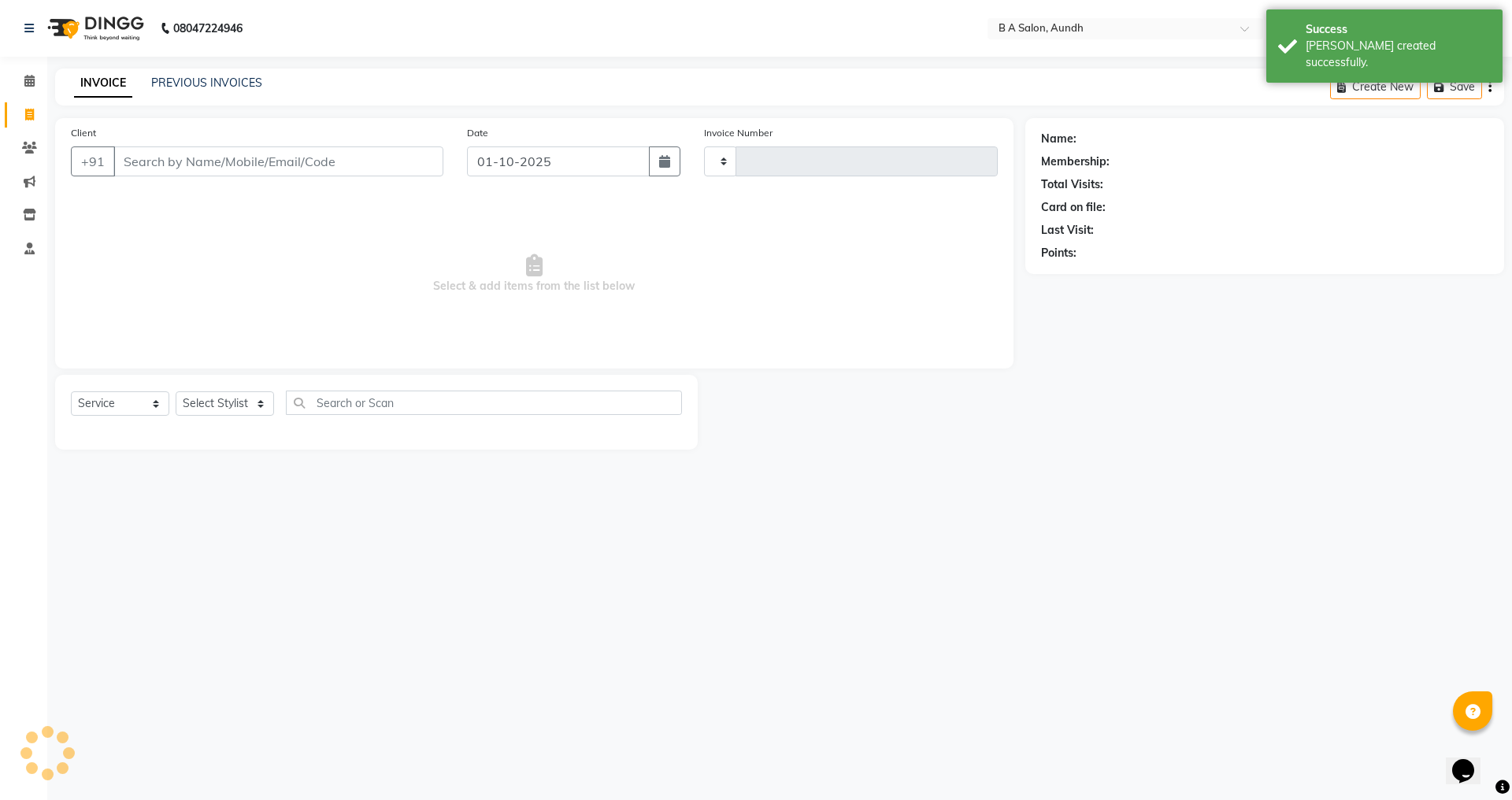
type input "1962"
select select "5955"
click at [573, 169] on input "01-10-2025" at bounding box center [559, 161] width 184 height 30
select select "10"
select select "2025"
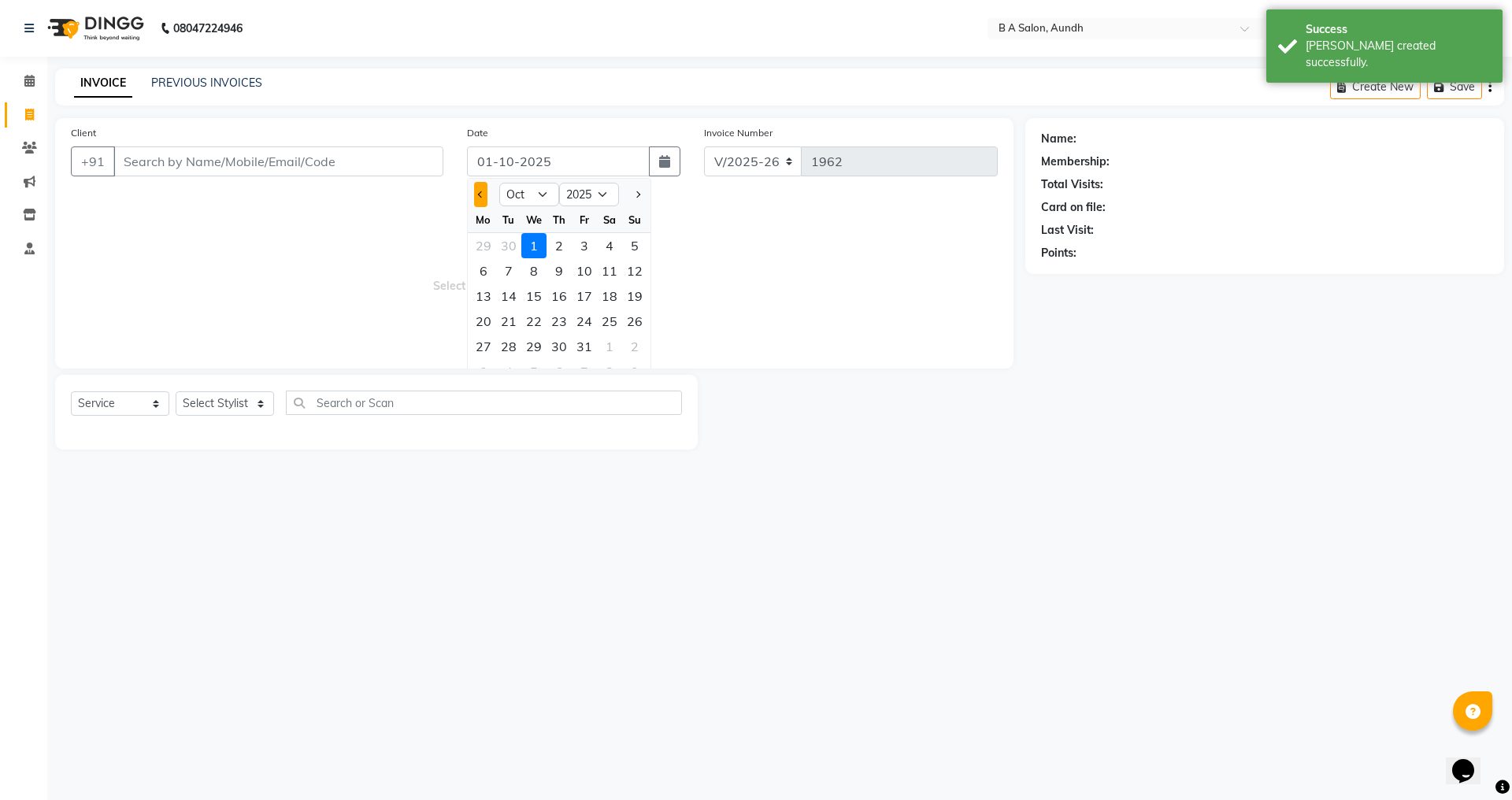
click at [476, 192] on button "Previous month" at bounding box center [481, 195] width 14 height 25
select select "9"
click at [633, 321] on div "28" at bounding box center [635, 321] width 25 height 25
type input "28-09-2025"
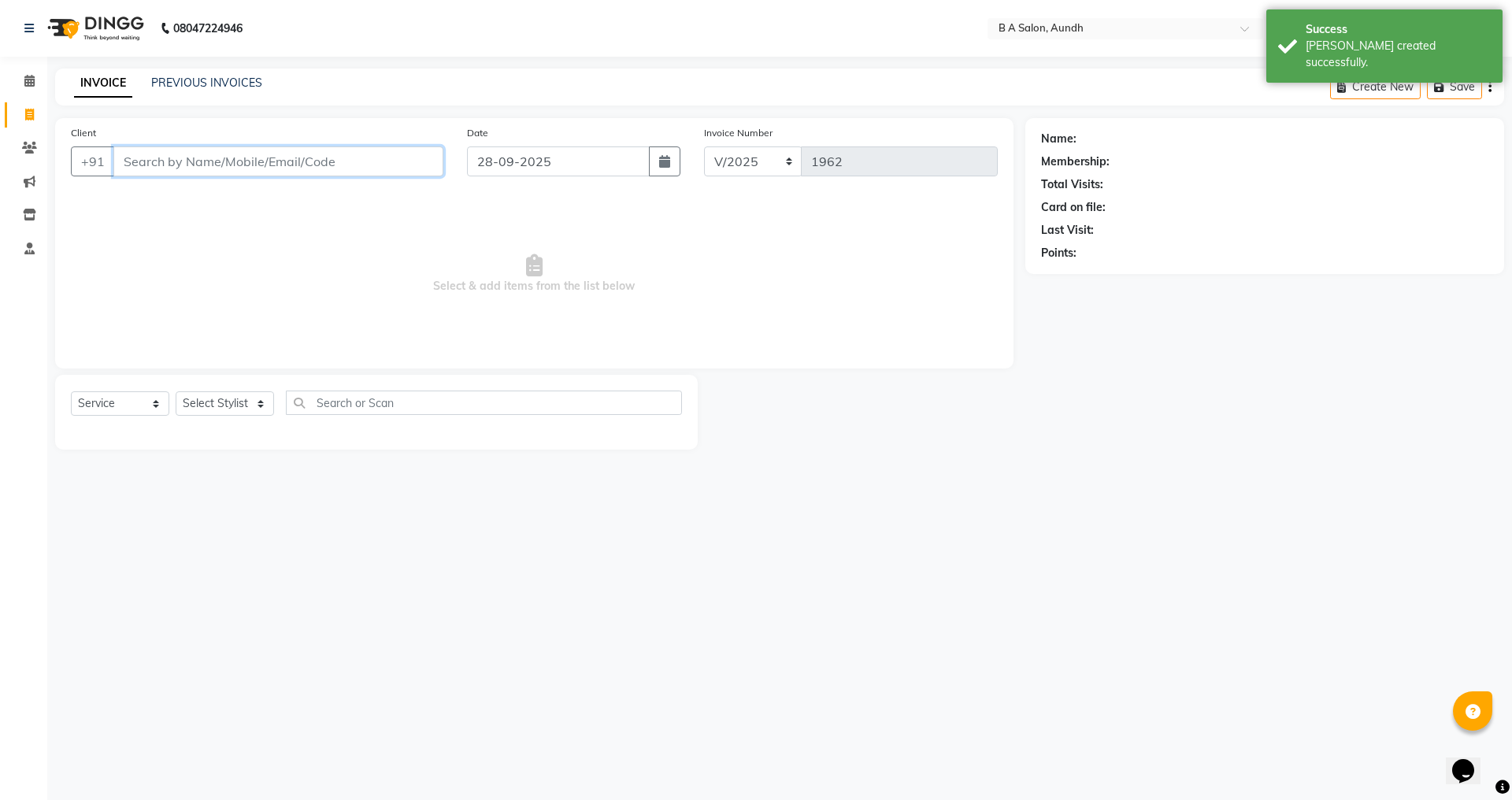
click at [296, 165] on input "Client" at bounding box center [279, 161] width 330 height 30
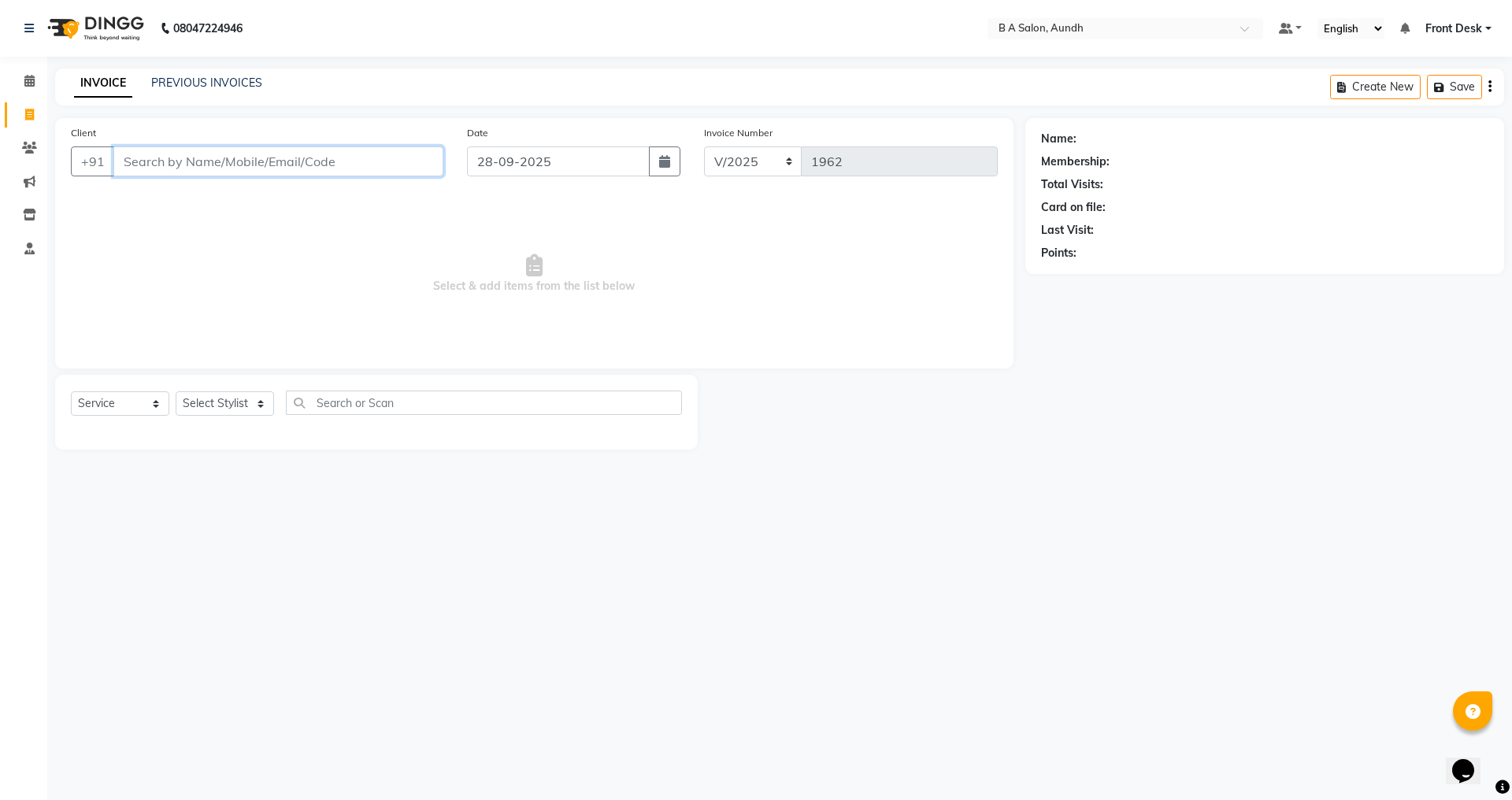
click at [130, 159] on input "Client" at bounding box center [279, 161] width 330 height 30
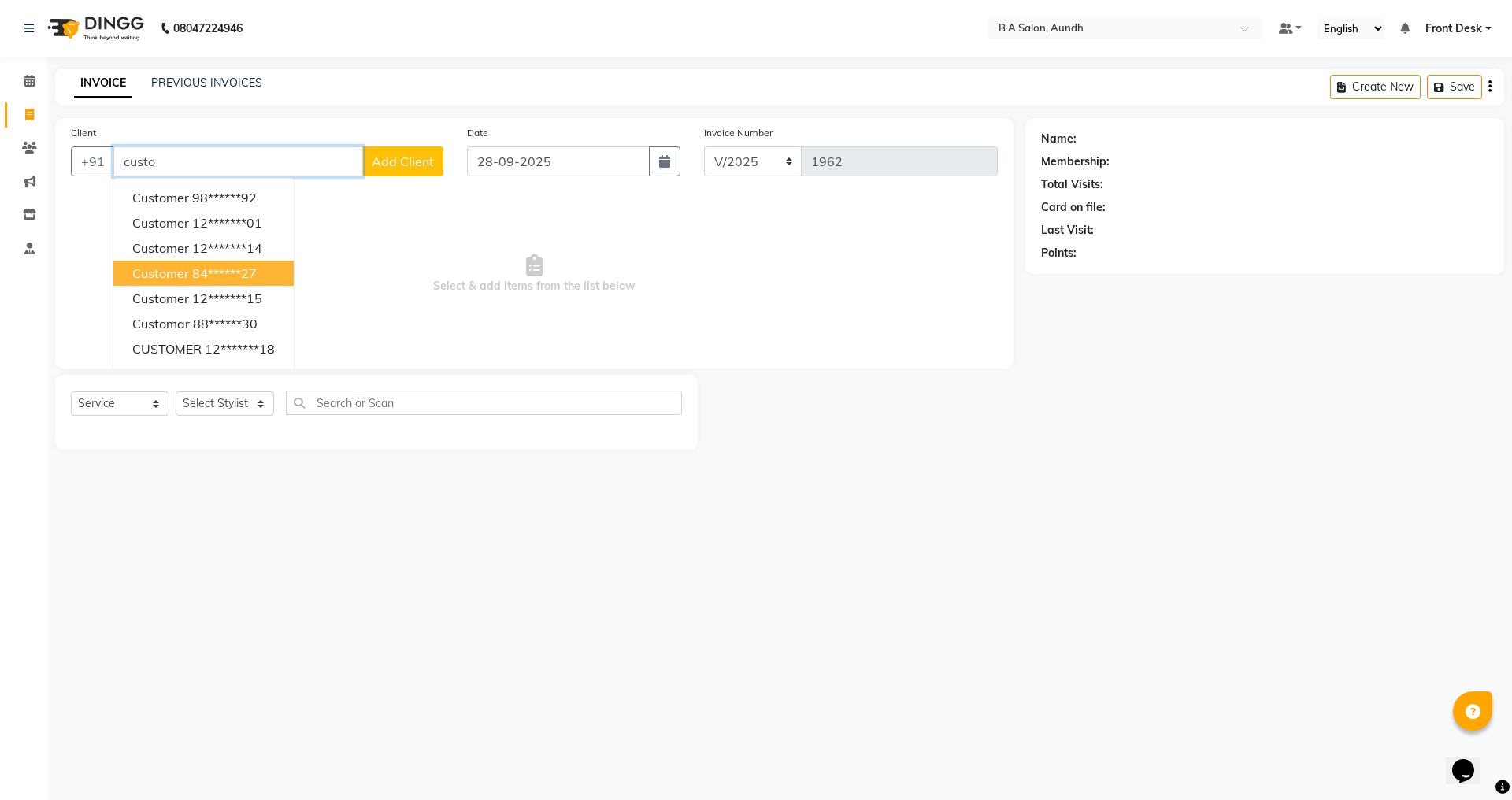
click at [254, 264] on button "customer 84******27" at bounding box center [204, 273] width 180 height 25
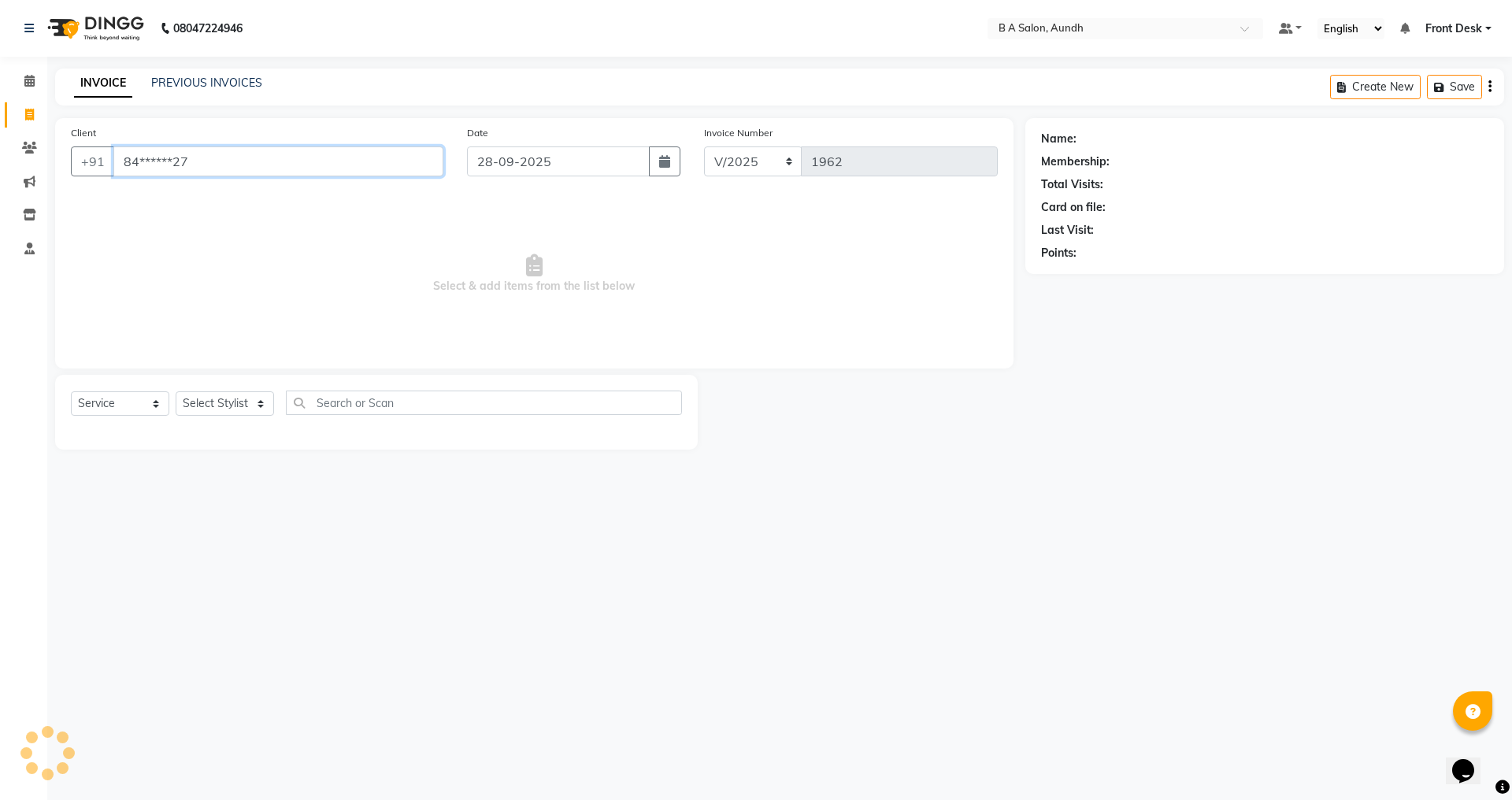
type input "84******27"
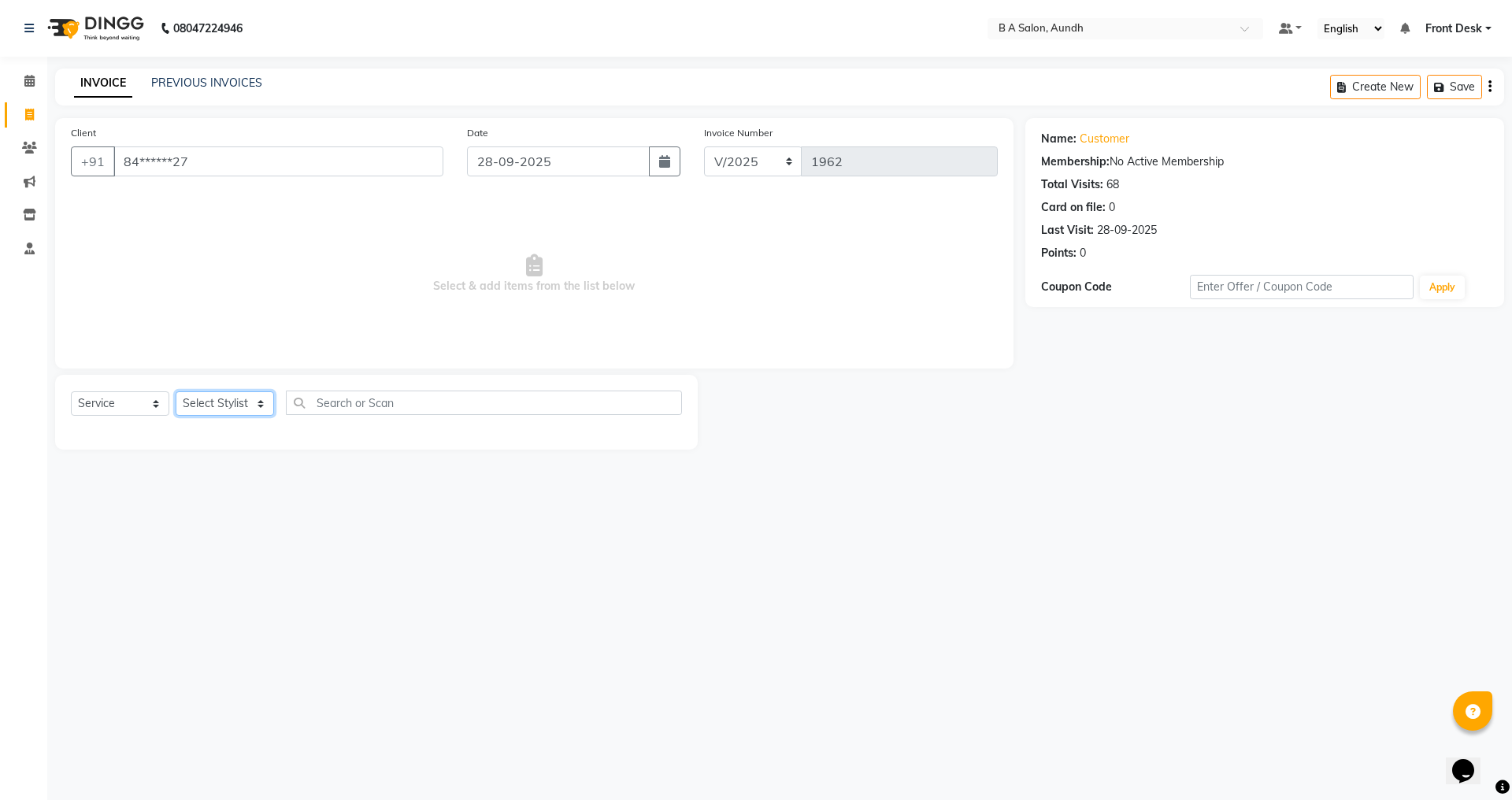
click at [215, 396] on select "Select Stylist Akash sir [PERSON_NAME] Front Desk pranshoo [PERSON_NAME]" at bounding box center [225, 403] width 98 height 24
select select "88968"
click at [176, 391] on select "Select Stylist Akash sir [PERSON_NAME] Front Desk pranshoo [PERSON_NAME]" at bounding box center [225, 403] width 98 height 24
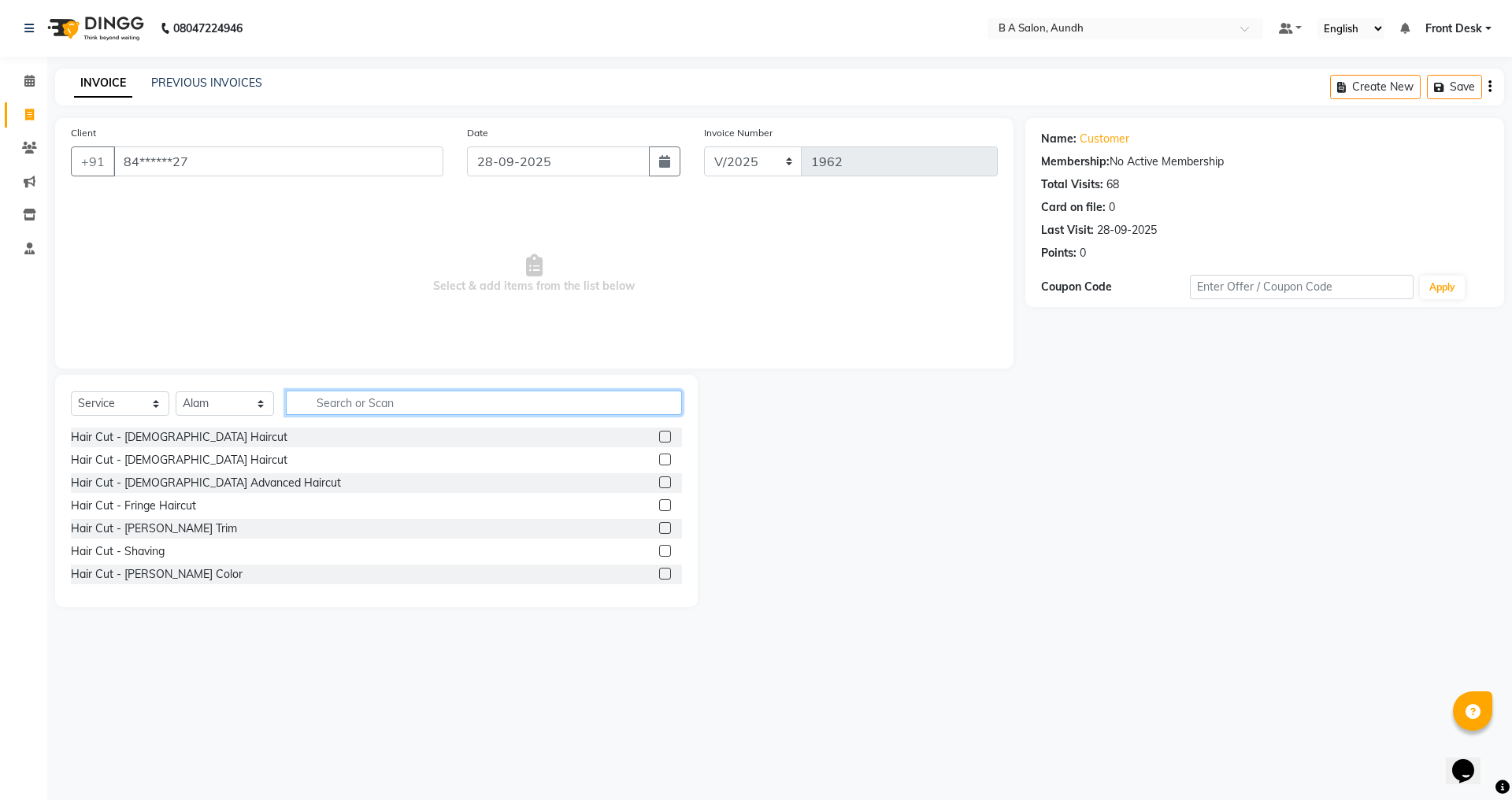
click at [339, 401] on input "text" at bounding box center [483, 402] width 396 height 24
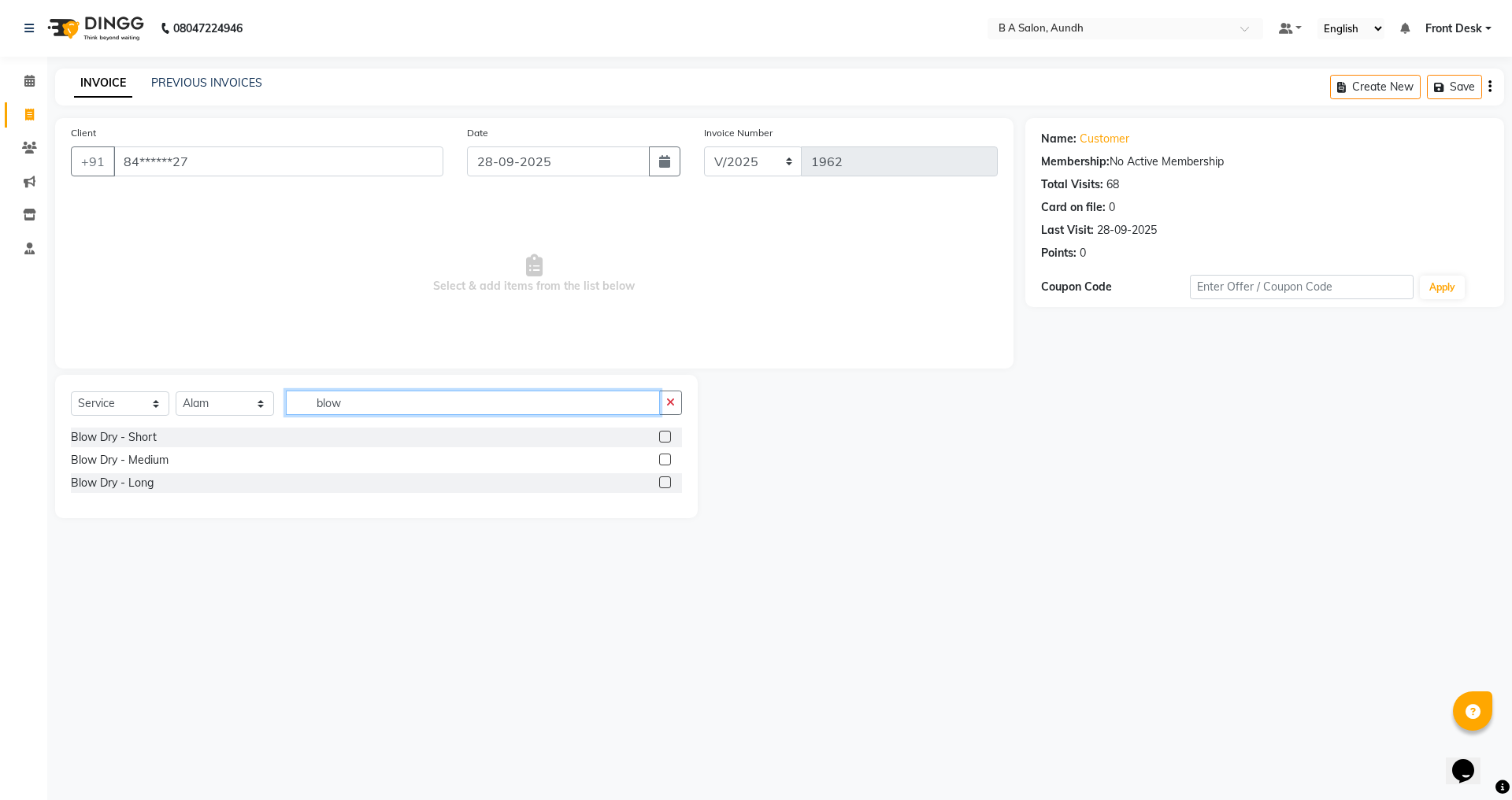
type input "blow"
click at [667, 435] on label at bounding box center [664, 437] width 12 height 12
click at [667, 435] on input "checkbox" at bounding box center [664, 437] width 10 height 10
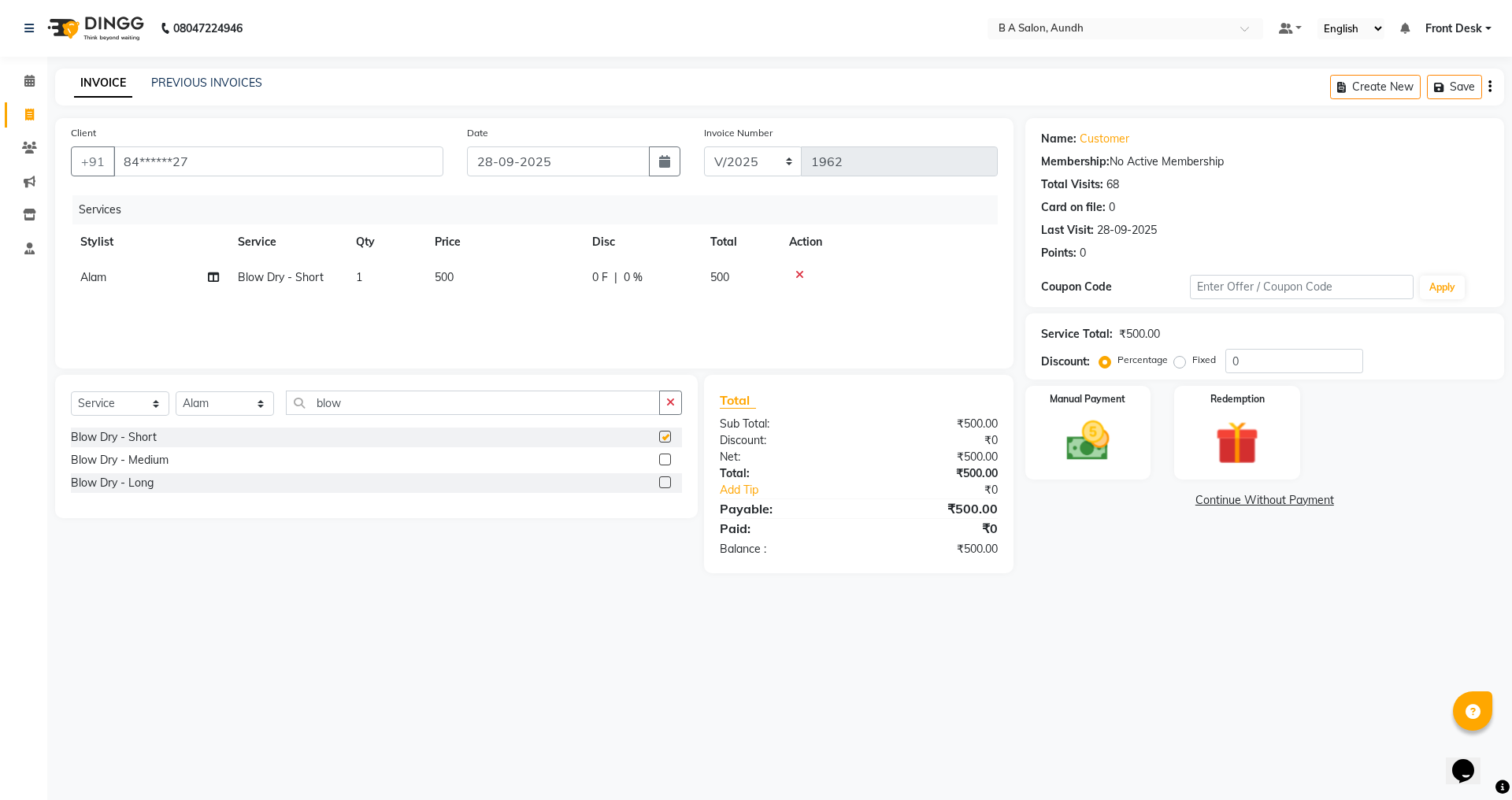
checkbox input "false"
click at [592, 285] on span "0 F" at bounding box center [600, 278] width 15 height 16
select select "88968"
click at [702, 285] on input "0" at bounding box center [690, 281] width 47 height 24
type input "0350"
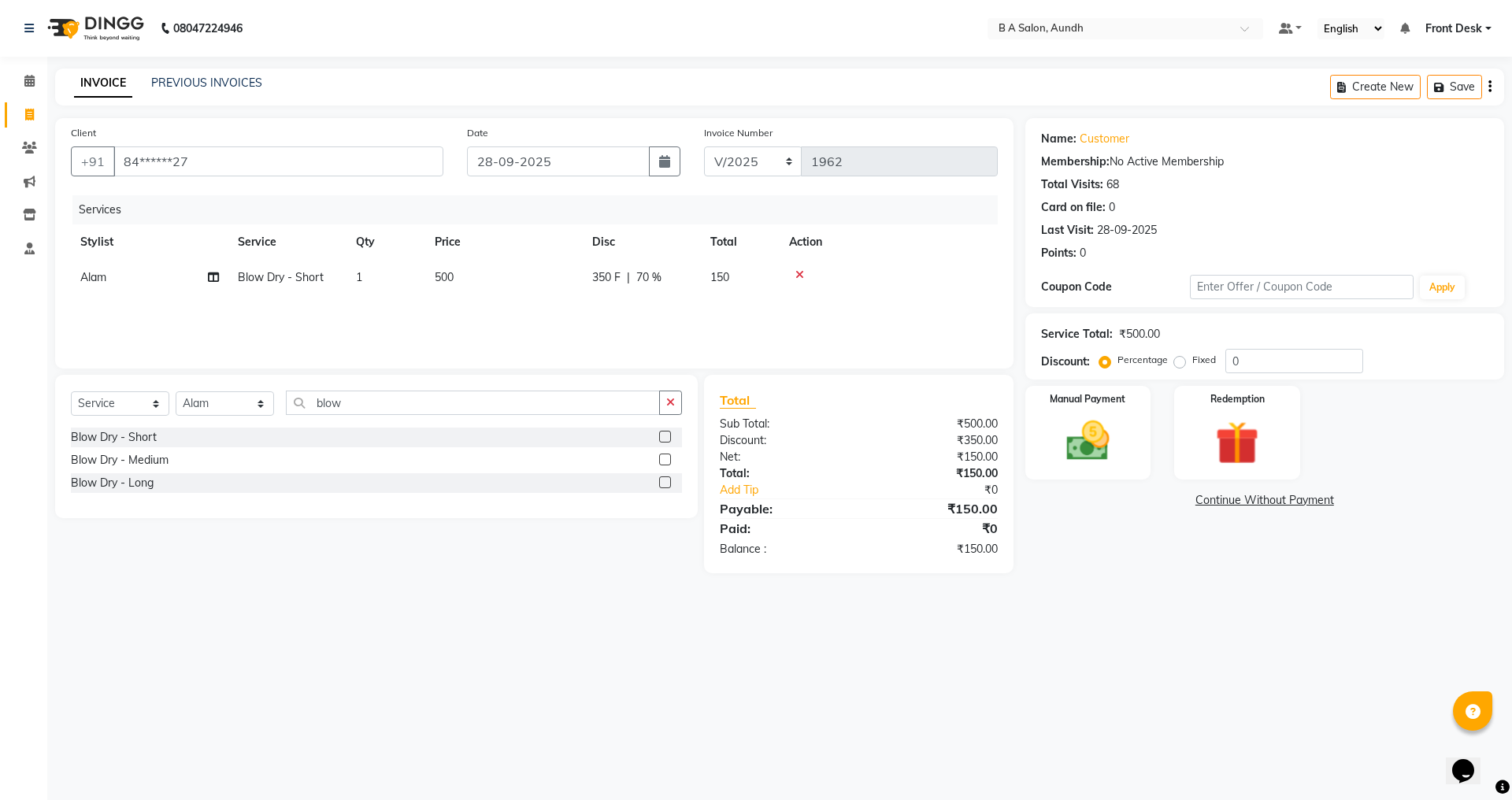
drag, startPoint x: 1316, startPoint y: 601, endPoint x: 1172, endPoint y: 540, distance: 156.4
click at [1317, 601] on div "08047224946 Select Location × B A Salon, Aundh Default Panel My Panel English E…" at bounding box center [756, 400] width 1512 height 800
click at [1062, 439] on img at bounding box center [1087, 441] width 73 height 52
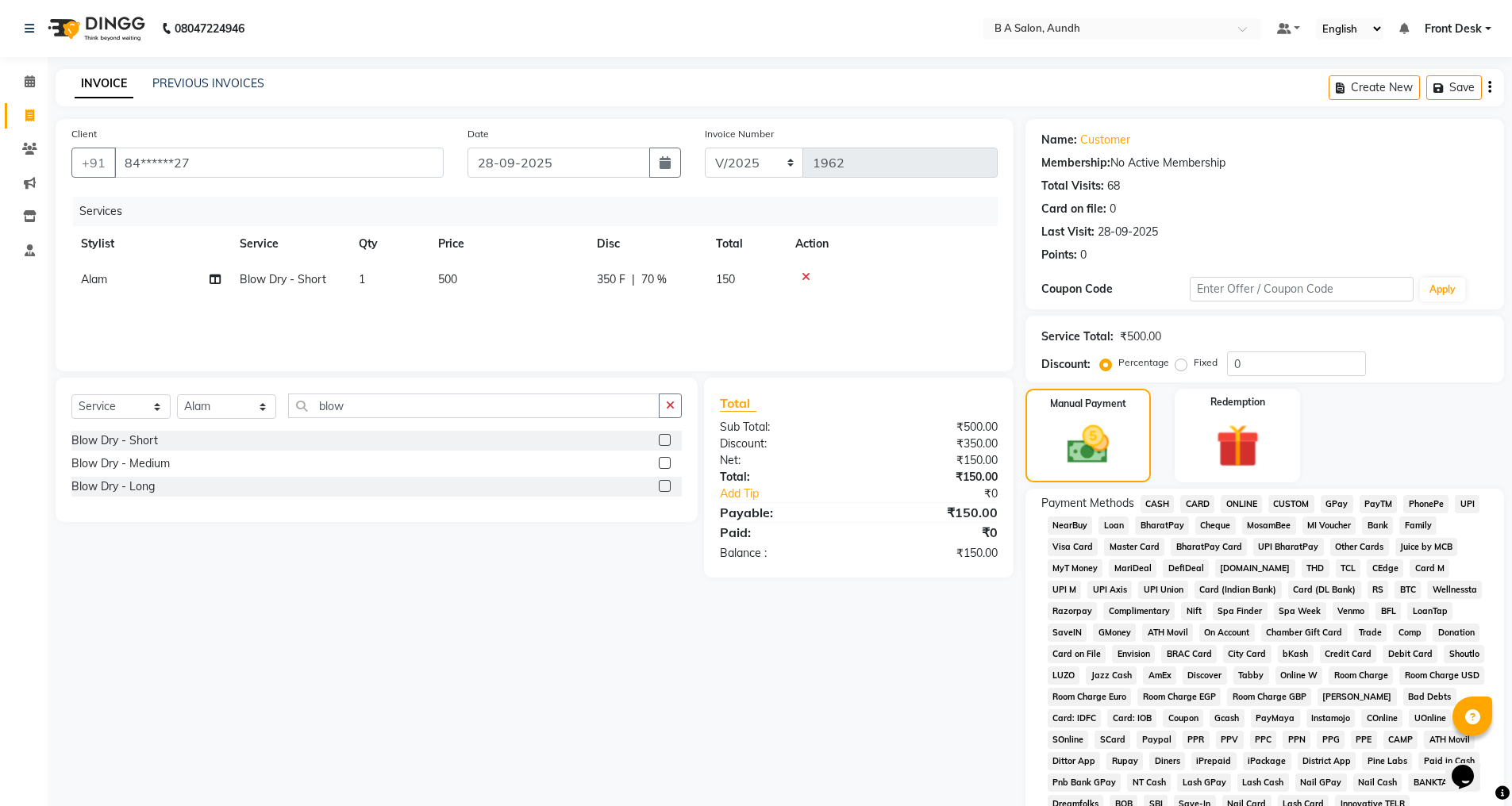
click at [1240, 503] on span "ONLINE" at bounding box center [1240, 504] width 41 height 18
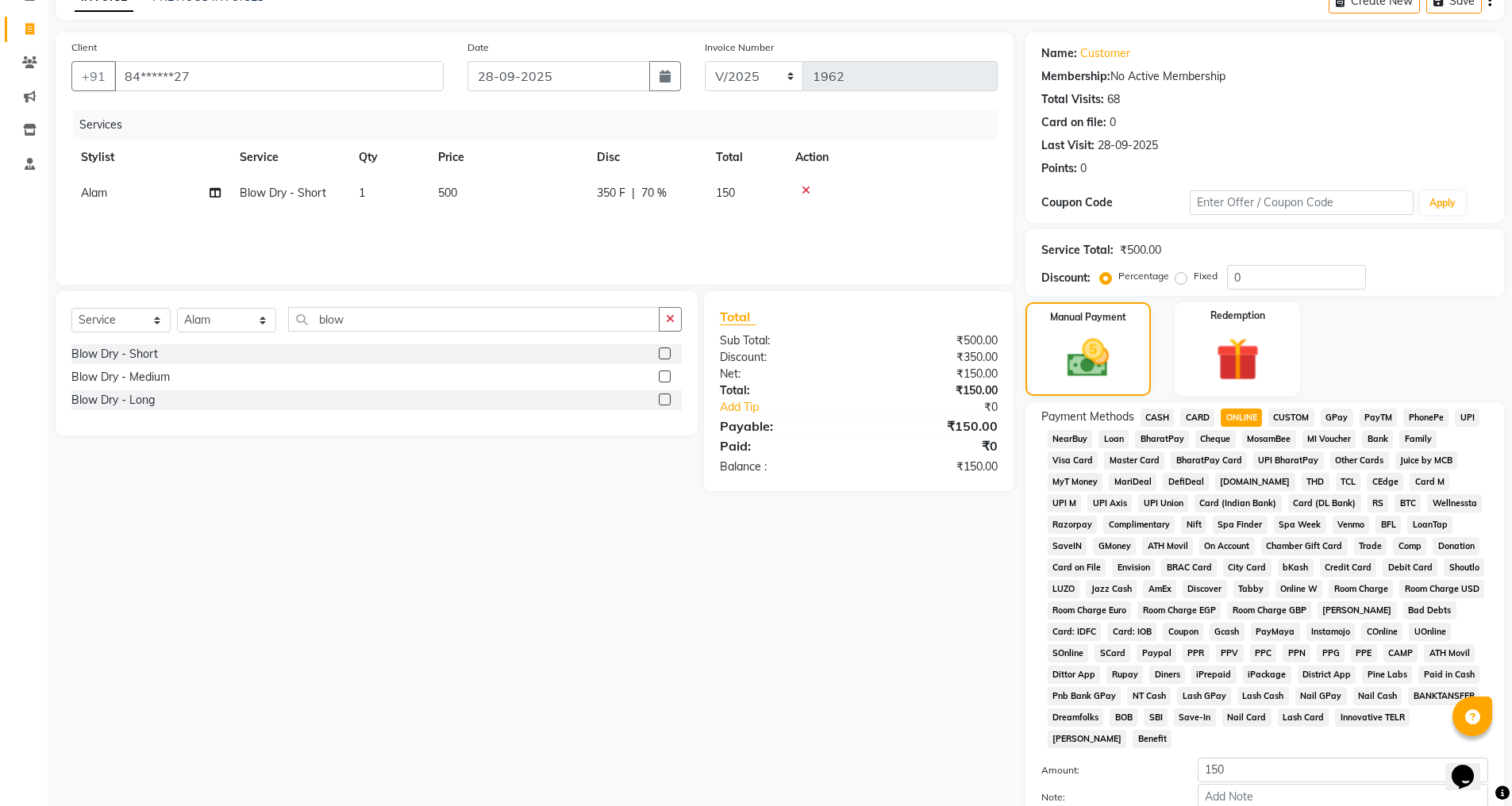
scroll to position [179, 0]
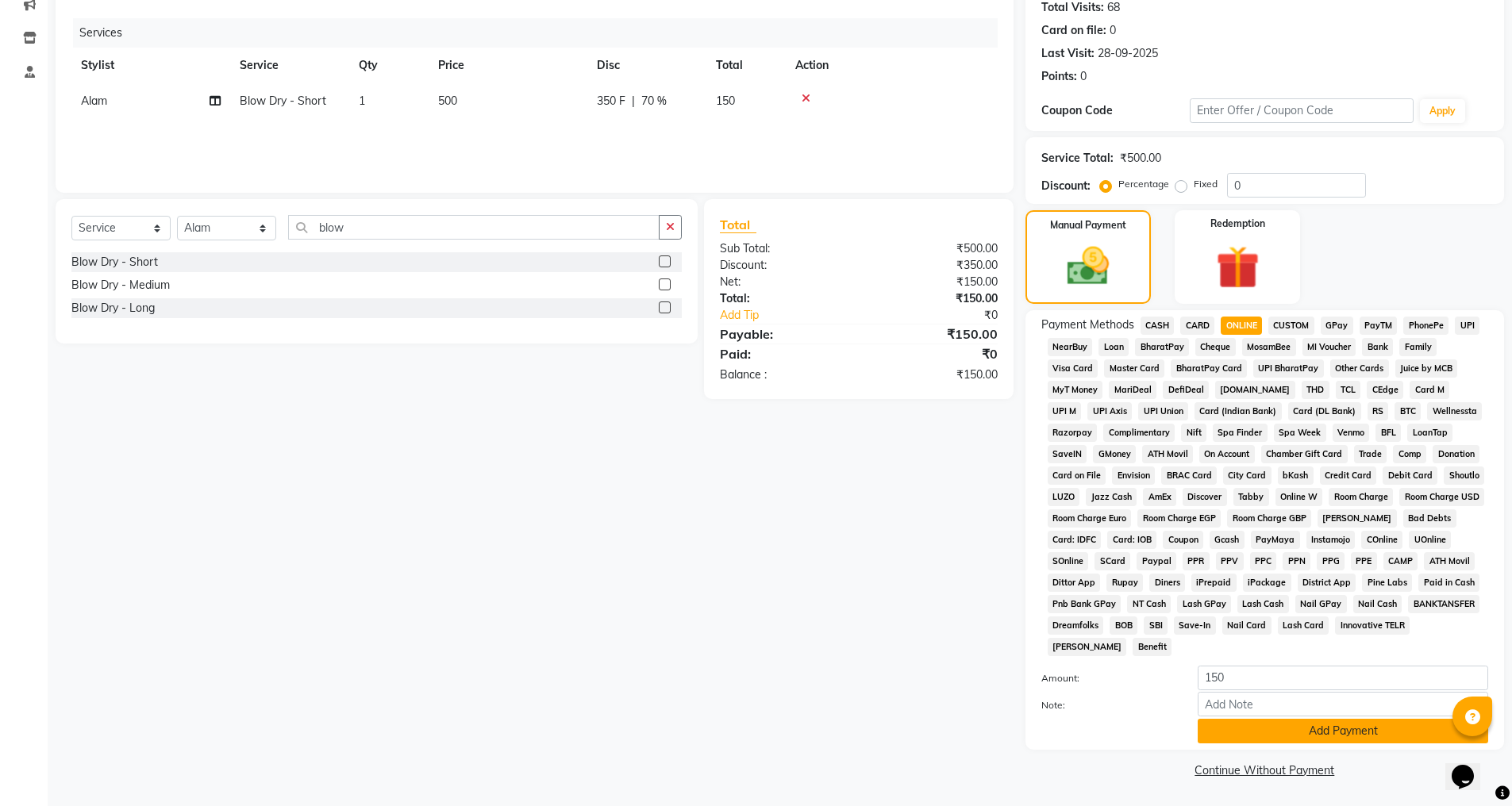
click at [1233, 732] on button "Add Payment" at bounding box center [1343, 731] width 291 height 25
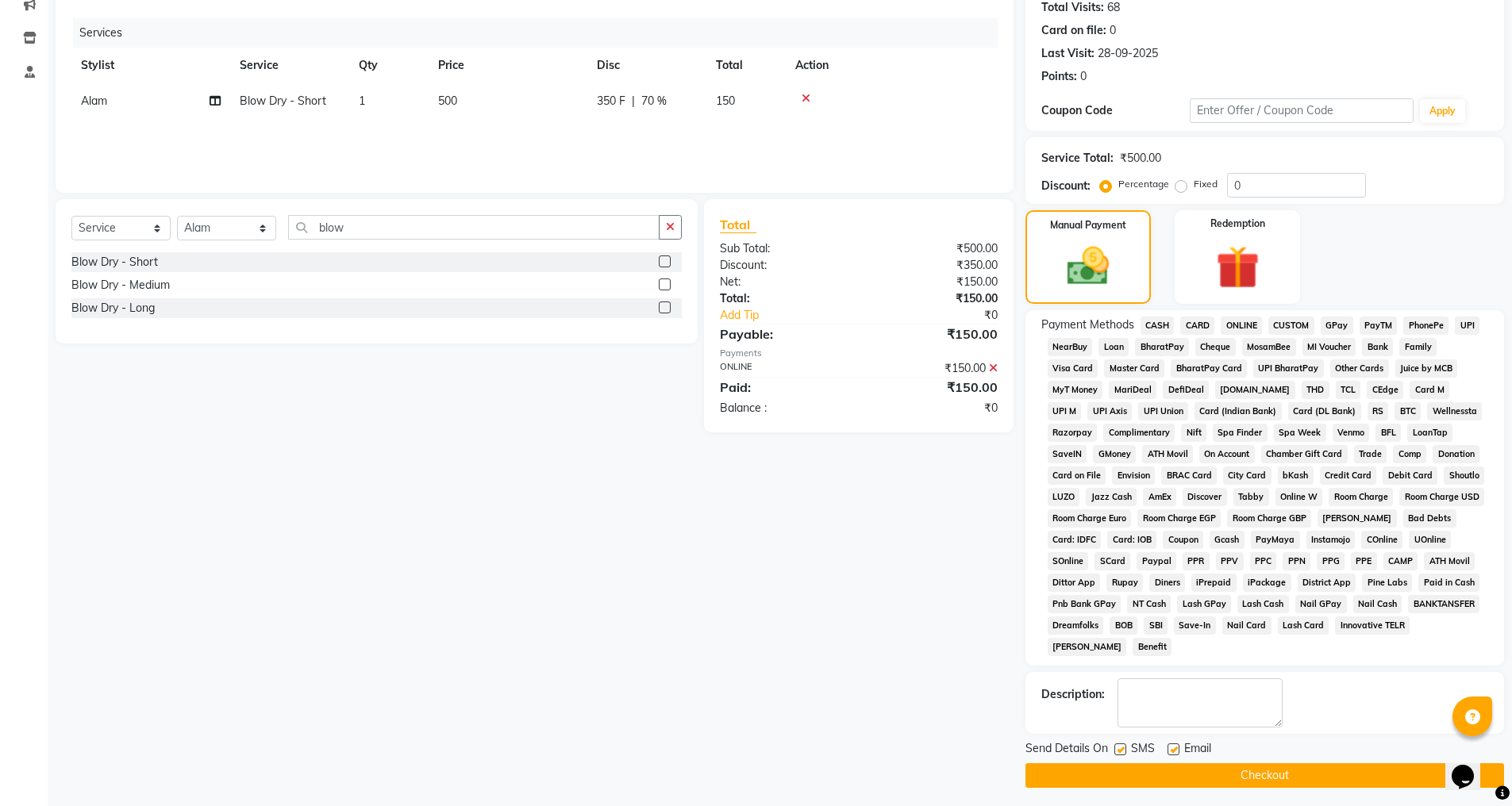
click at [1225, 770] on button "Checkout" at bounding box center [1265, 775] width 479 height 25
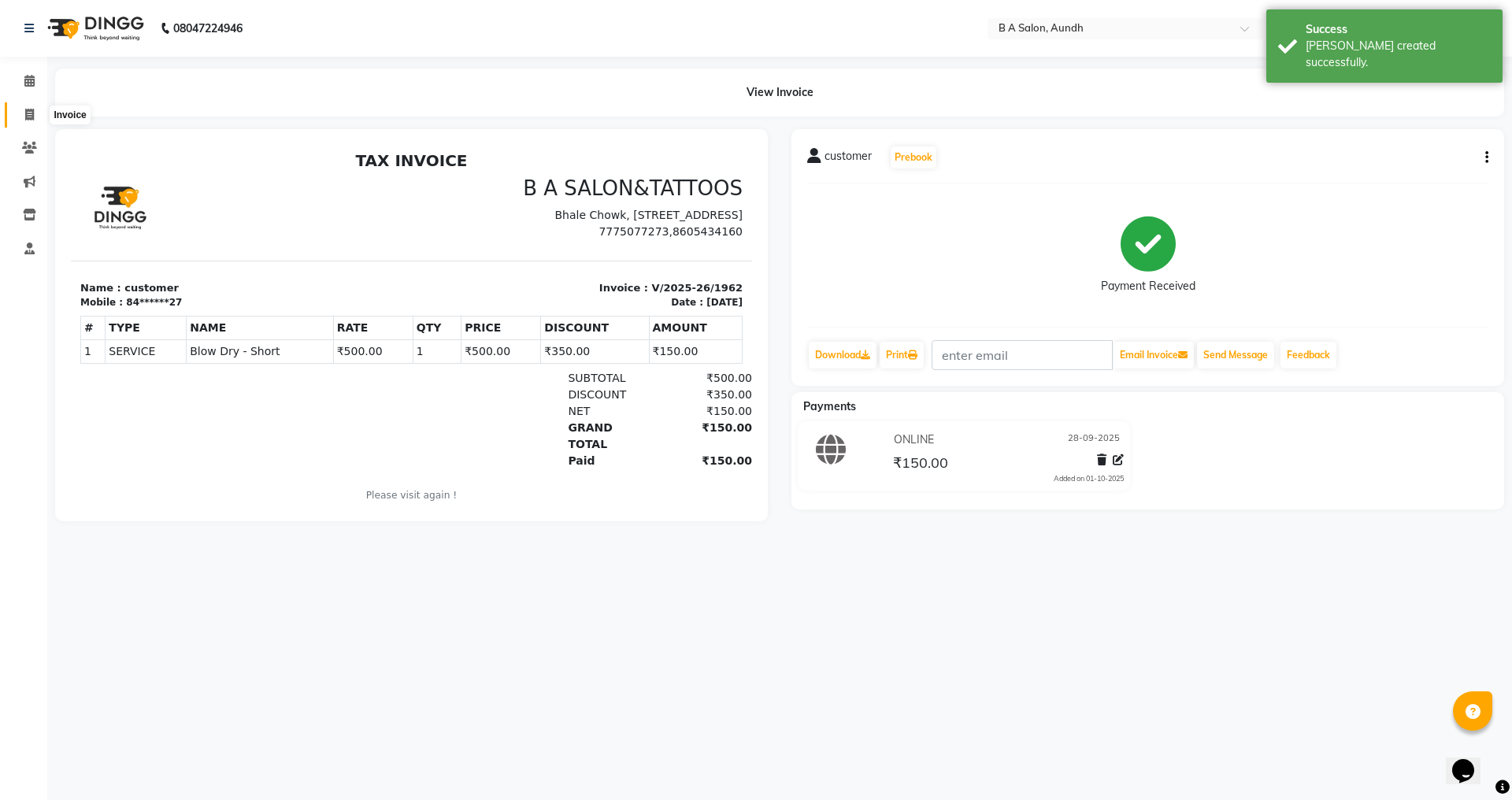
click at [32, 119] on icon at bounding box center [30, 115] width 9 height 12
select select "service"
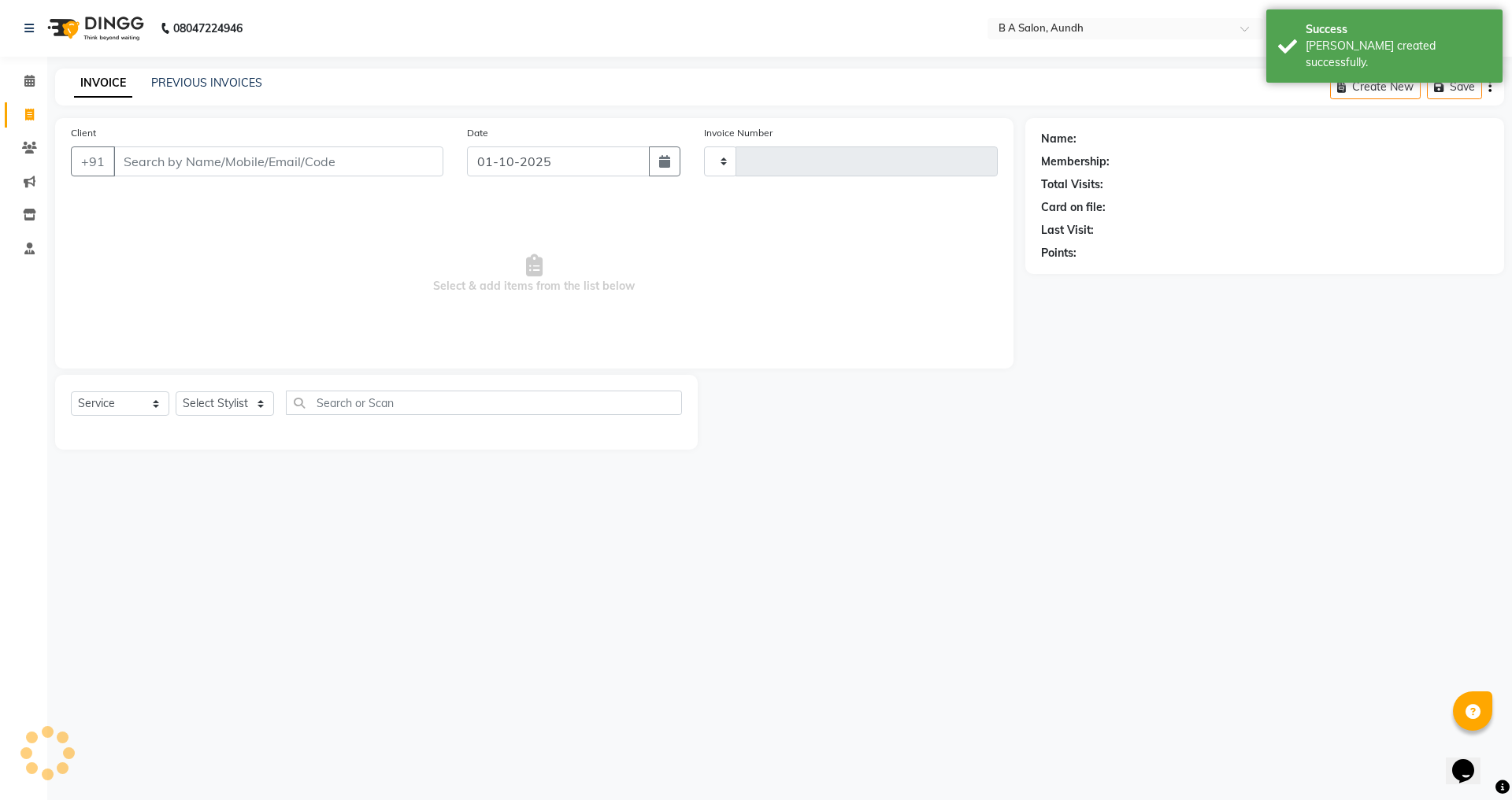
type input "1963"
select select "5955"
click at [535, 158] on input "01-10-2025" at bounding box center [559, 161] width 184 height 30
select select "10"
select select "2025"
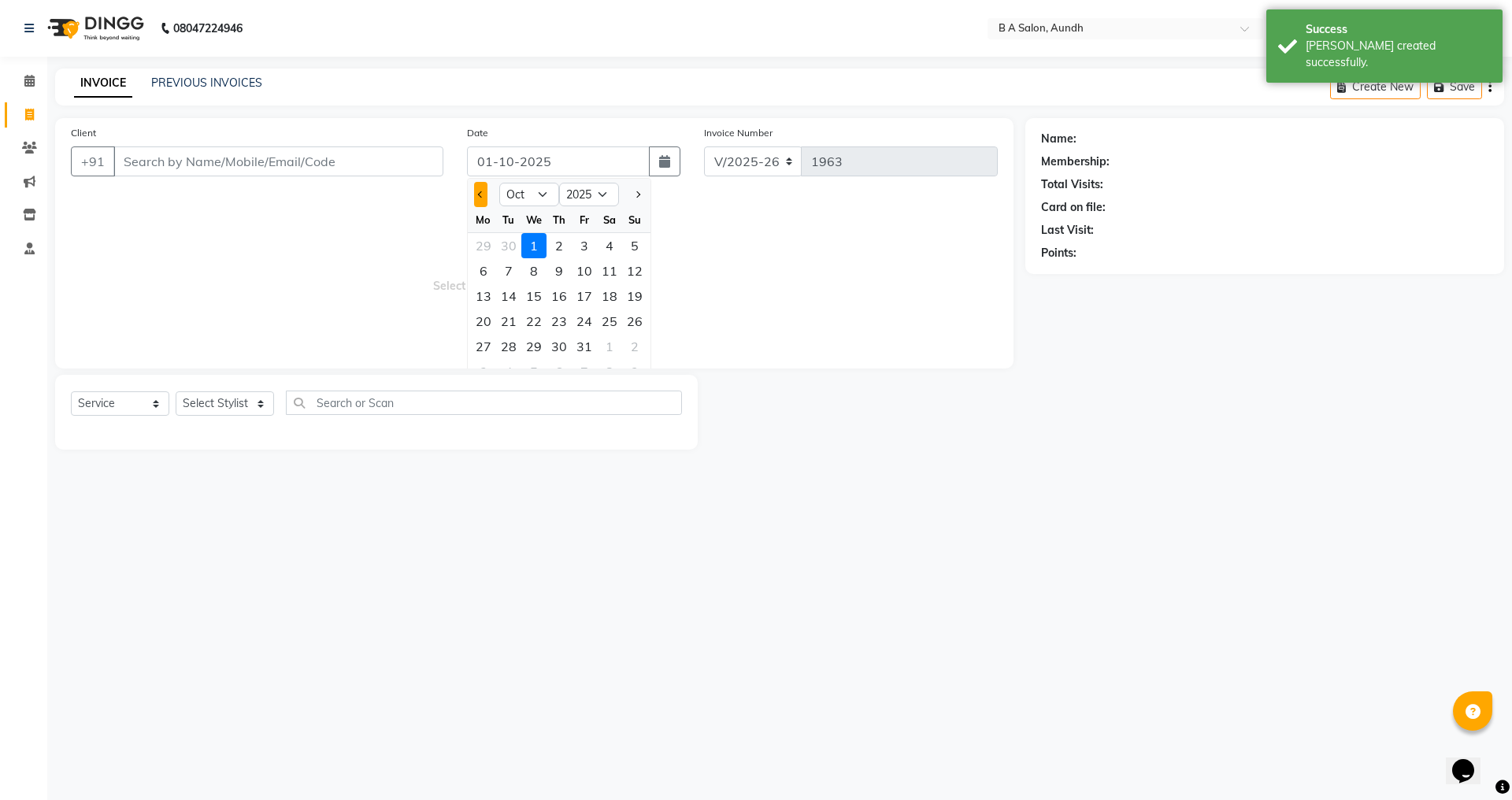
click at [481, 190] on button "Previous month" at bounding box center [481, 195] width 14 height 25
select select "9"
click at [637, 321] on div "28" at bounding box center [635, 321] width 25 height 25
type input "28-09-2025"
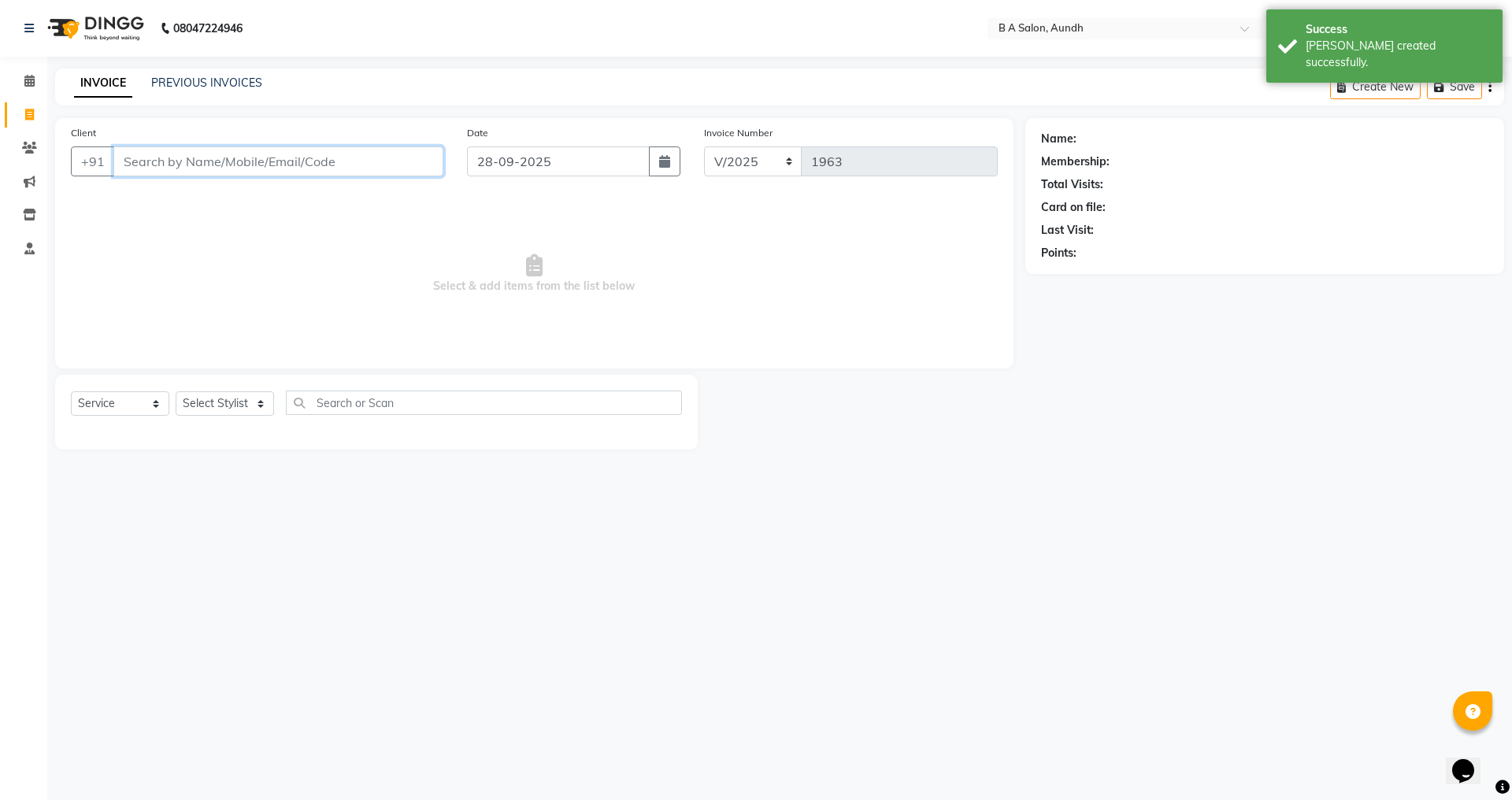
click at [155, 157] on input "Client" at bounding box center [279, 161] width 330 height 30
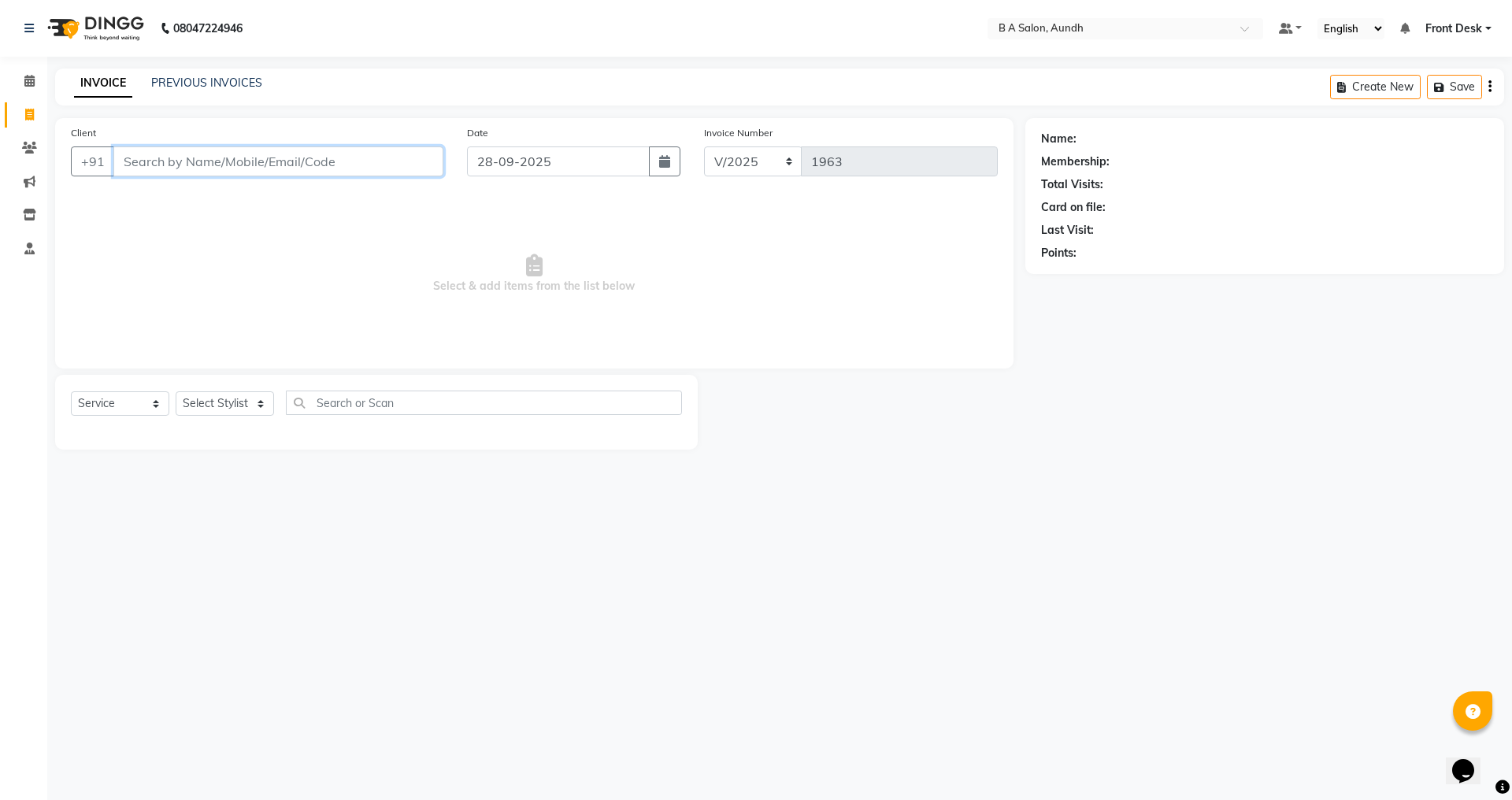
click at [141, 159] on input "Client" at bounding box center [279, 161] width 330 height 30
type input "9482833392"
click at [392, 165] on span "Add Client" at bounding box center [402, 161] width 62 height 15
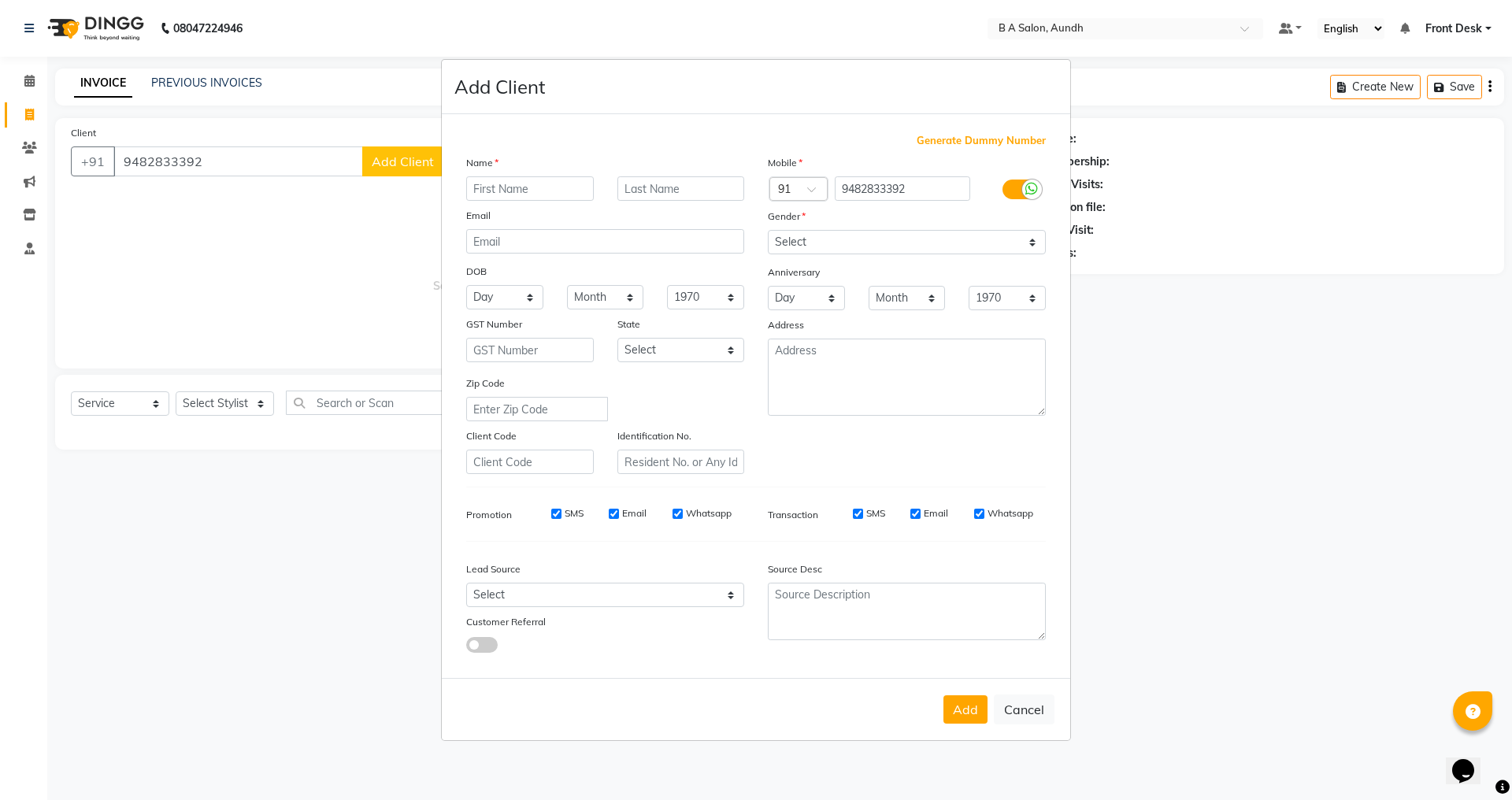
click at [504, 184] on input "text" at bounding box center [530, 189] width 128 height 24
type input "mohit"
click at [795, 238] on select "Select [DEMOGRAPHIC_DATA] [DEMOGRAPHIC_DATA] Other Prefer Not To Say" at bounding box center [907, 242] width 278 height 24
select select "[DEMOGRAPHIC_DATA]"
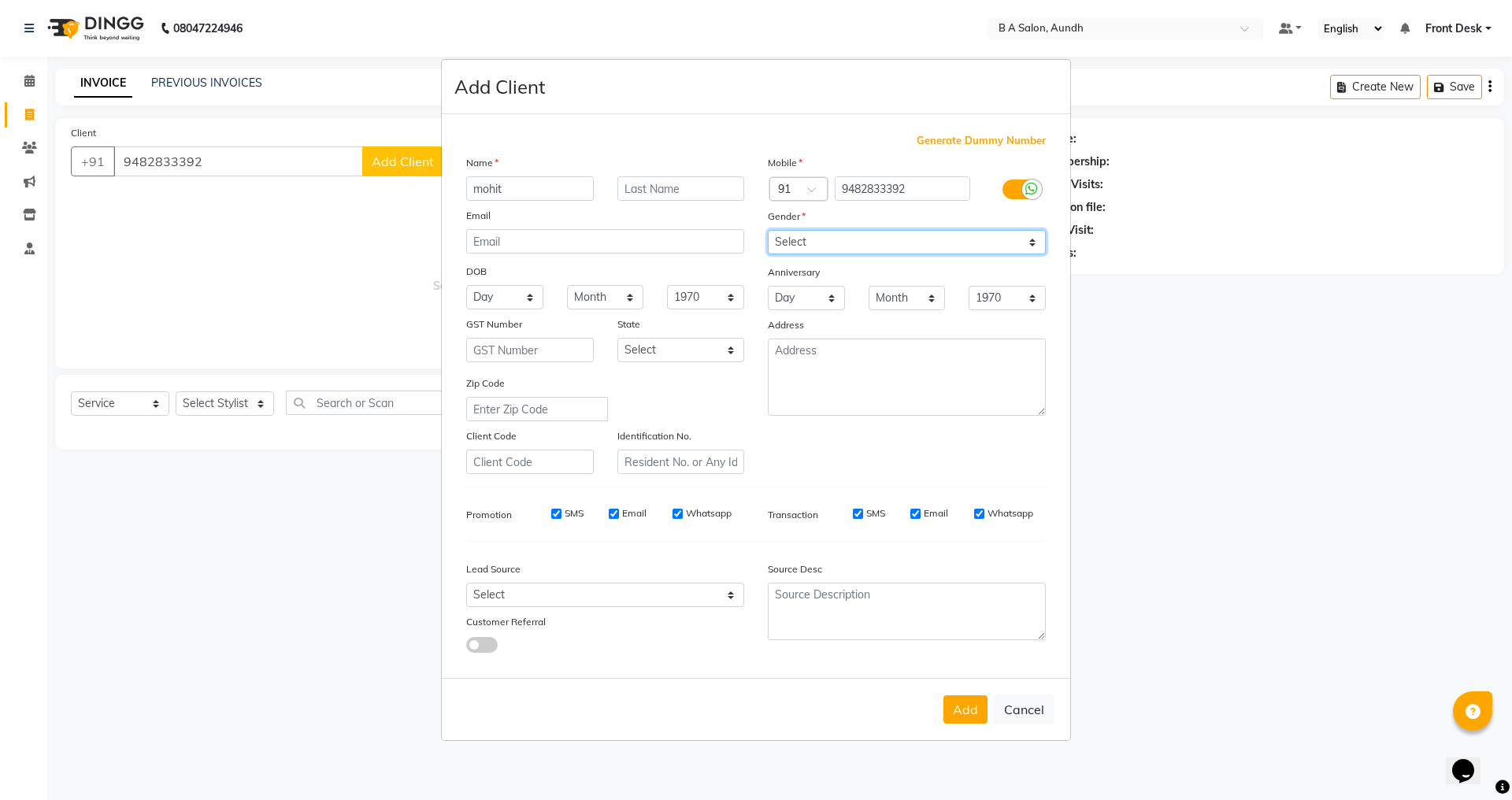
click at [768, 230] on select "Select [DEMOGRAPHIC_DATA] [DEMOGRAPHIC_DATA] Other Prefer Not To Say" at bounding box center [907, 242] width 278 height 24
click at [958, 702] on button "Add" at bounding box center [965, 709] width 44 height 28
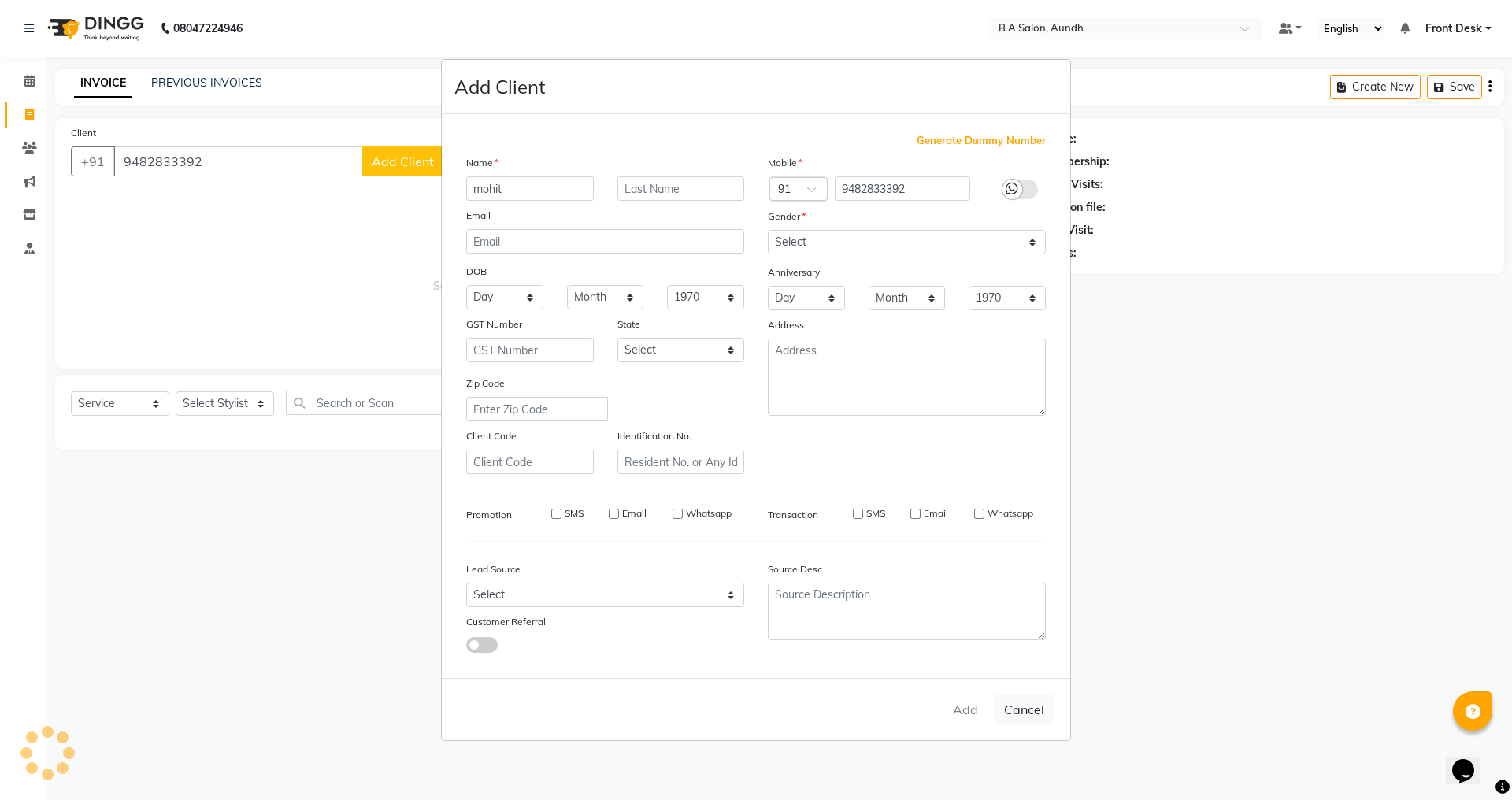
type input "94******92"
select select
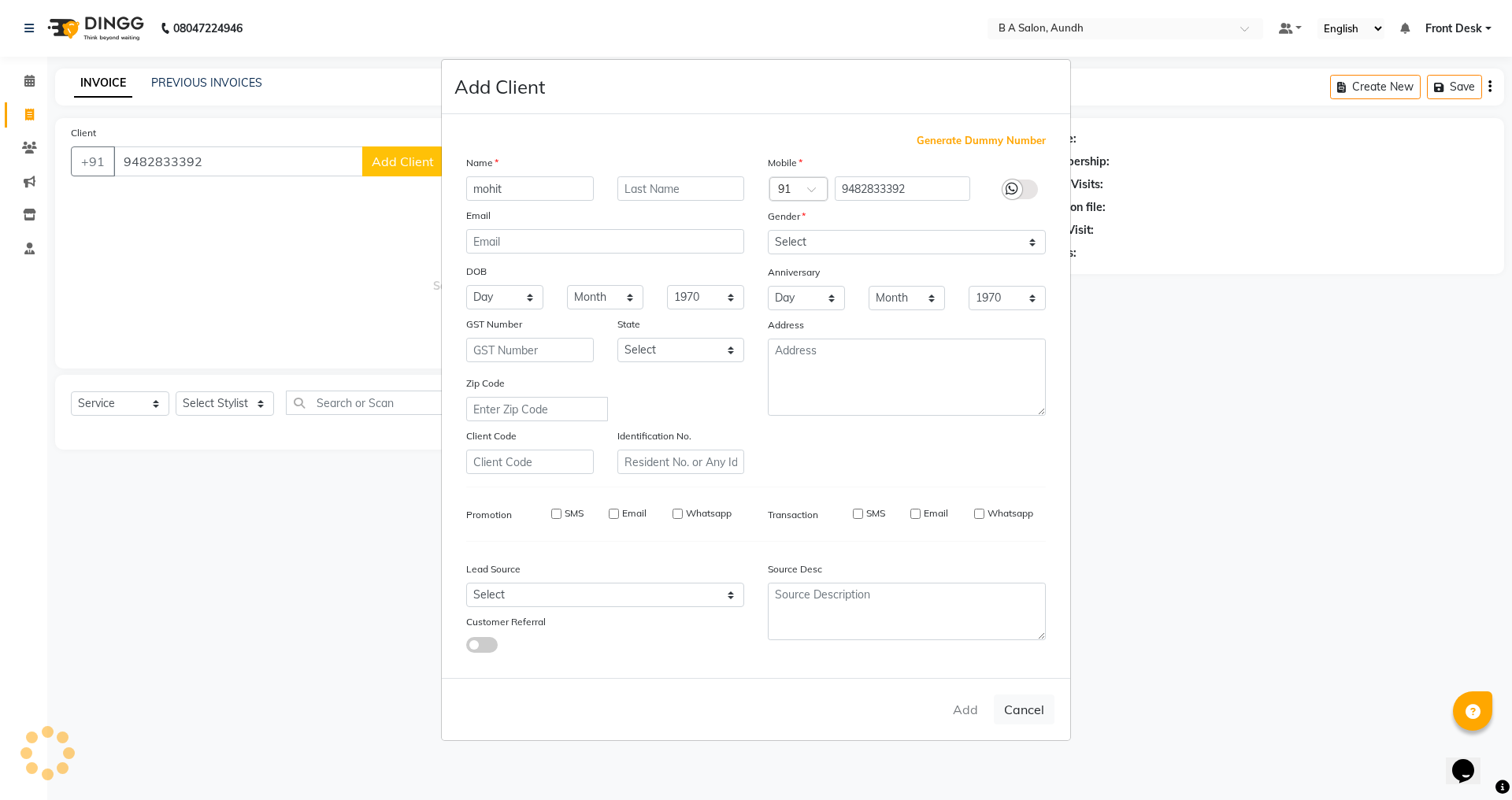
select select
checkbox input "false"
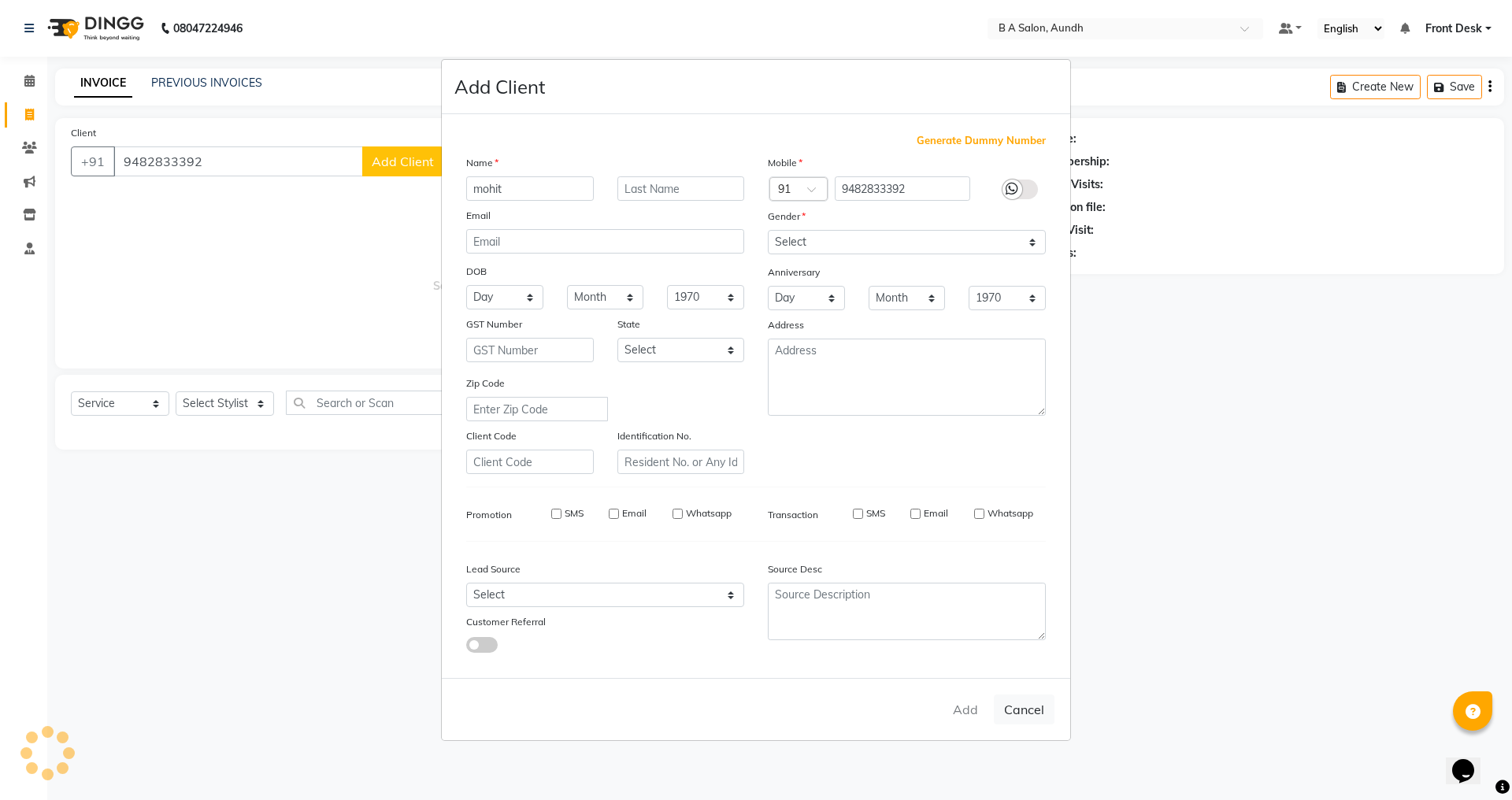
checkbox input "false"
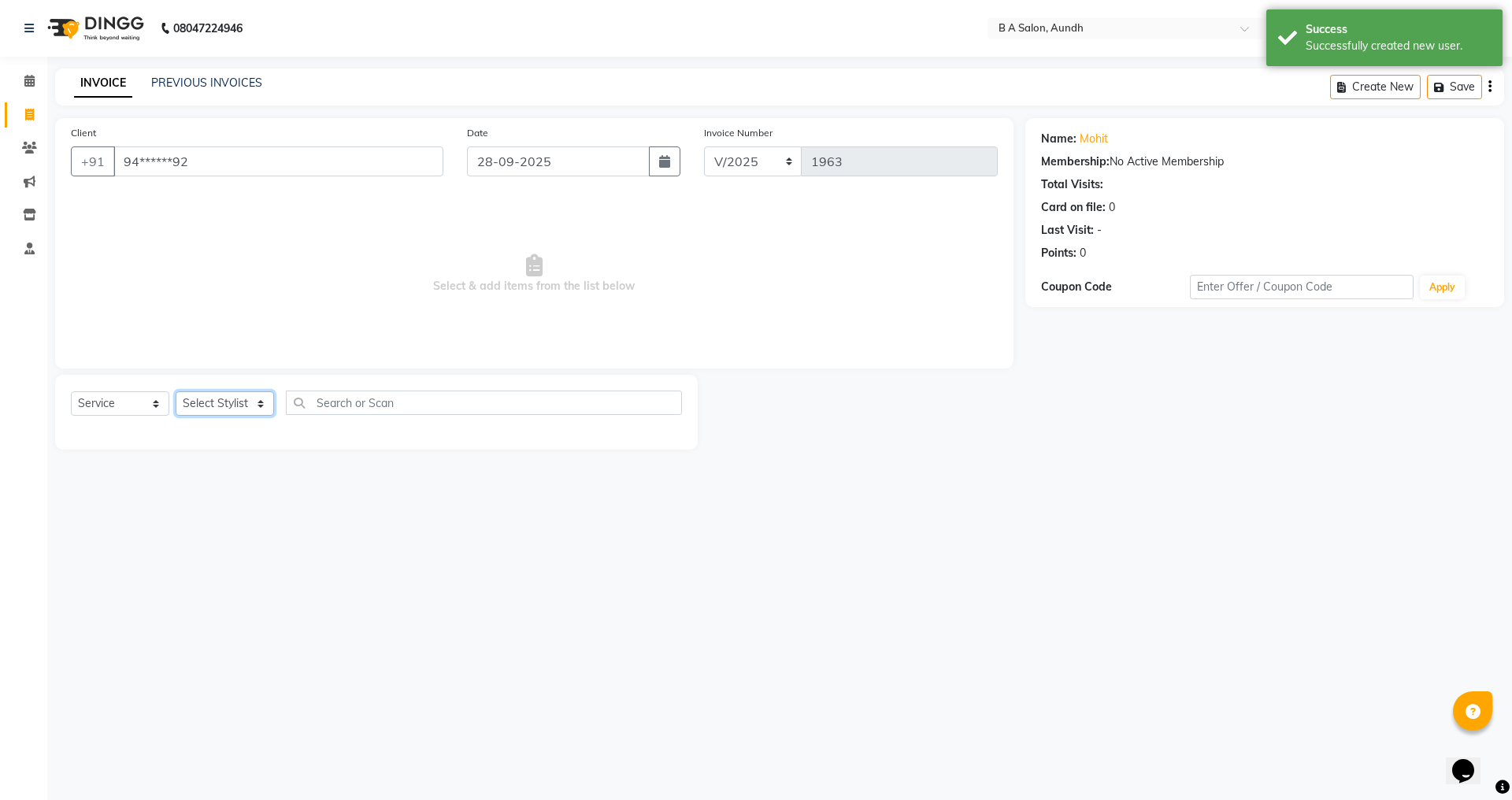
click at [200, 408] on select "Select Stylist Akash sir [PERSON_NAME] Front Desk pranshoo [PERSON_NAME]" at bounding box center [225, 403] width 98 height 24
select select "42289"
click at [176, 391] on select "Select Stylist Akash sir [PERSON_NAME] Front Desk pranshoo [PERSON_NAME]" at bounding box center [225, 403] width 98 height 24
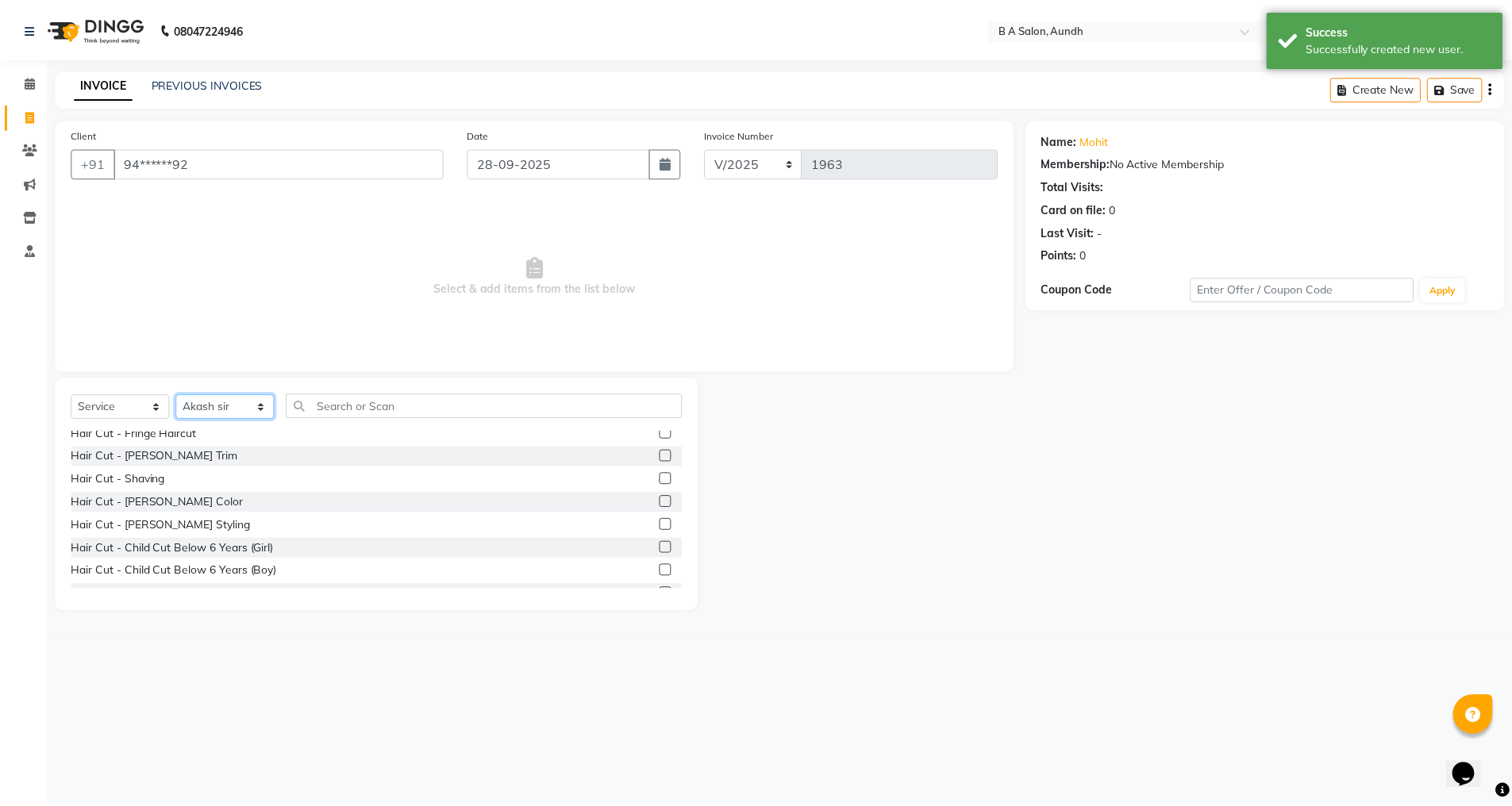
scroll to position [79, 0]
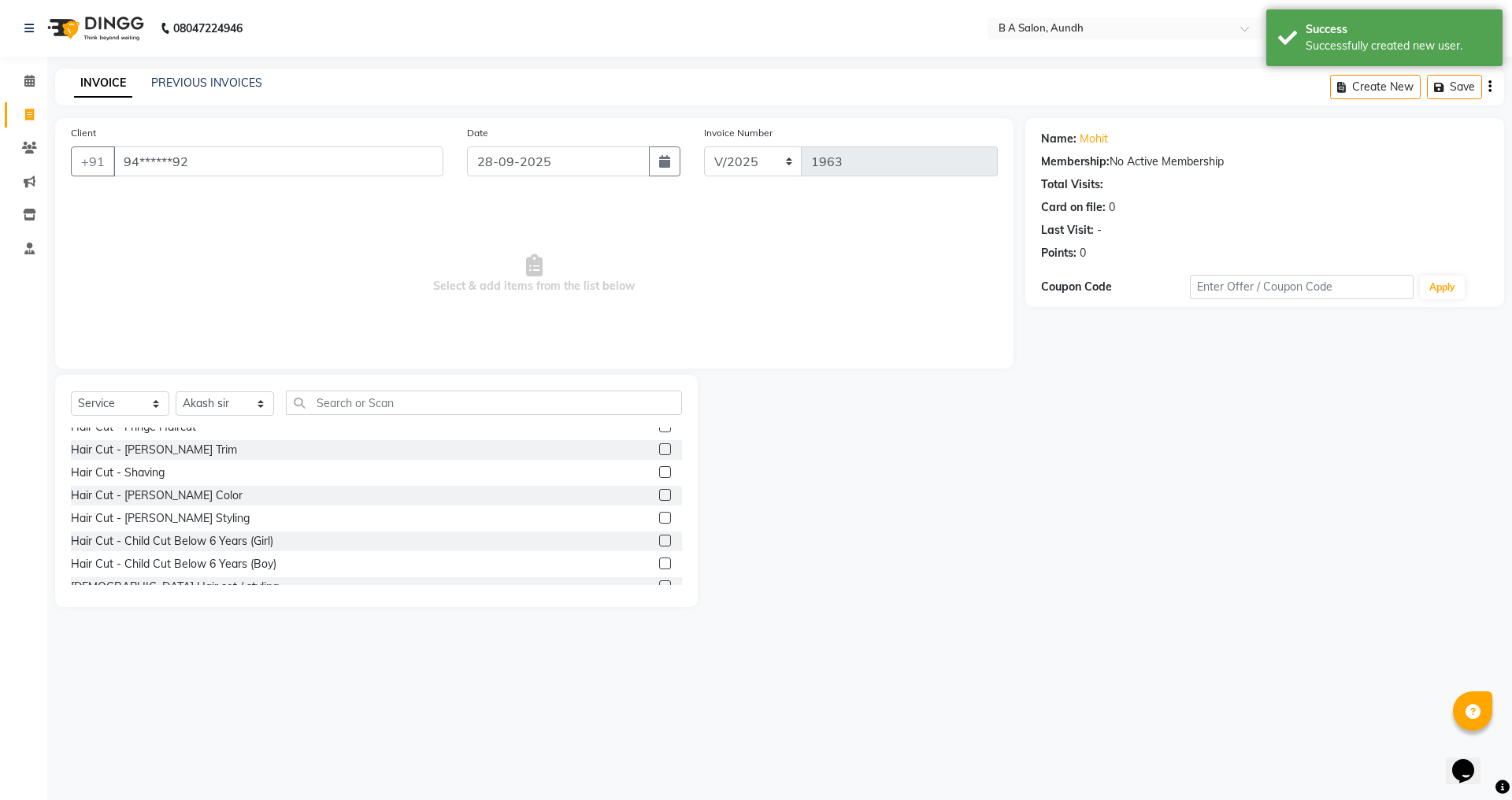
drag, startPoint x: 651, startPoint y: 518, endPoint x: 684, endPoint y: 493, distance: 41.4
click at [659, 518] on label at bounding box center [664, 518] width 12 height 12
click at [659, 518] on input "checkbox" at bounding box center [664, 519] width 10 height 10
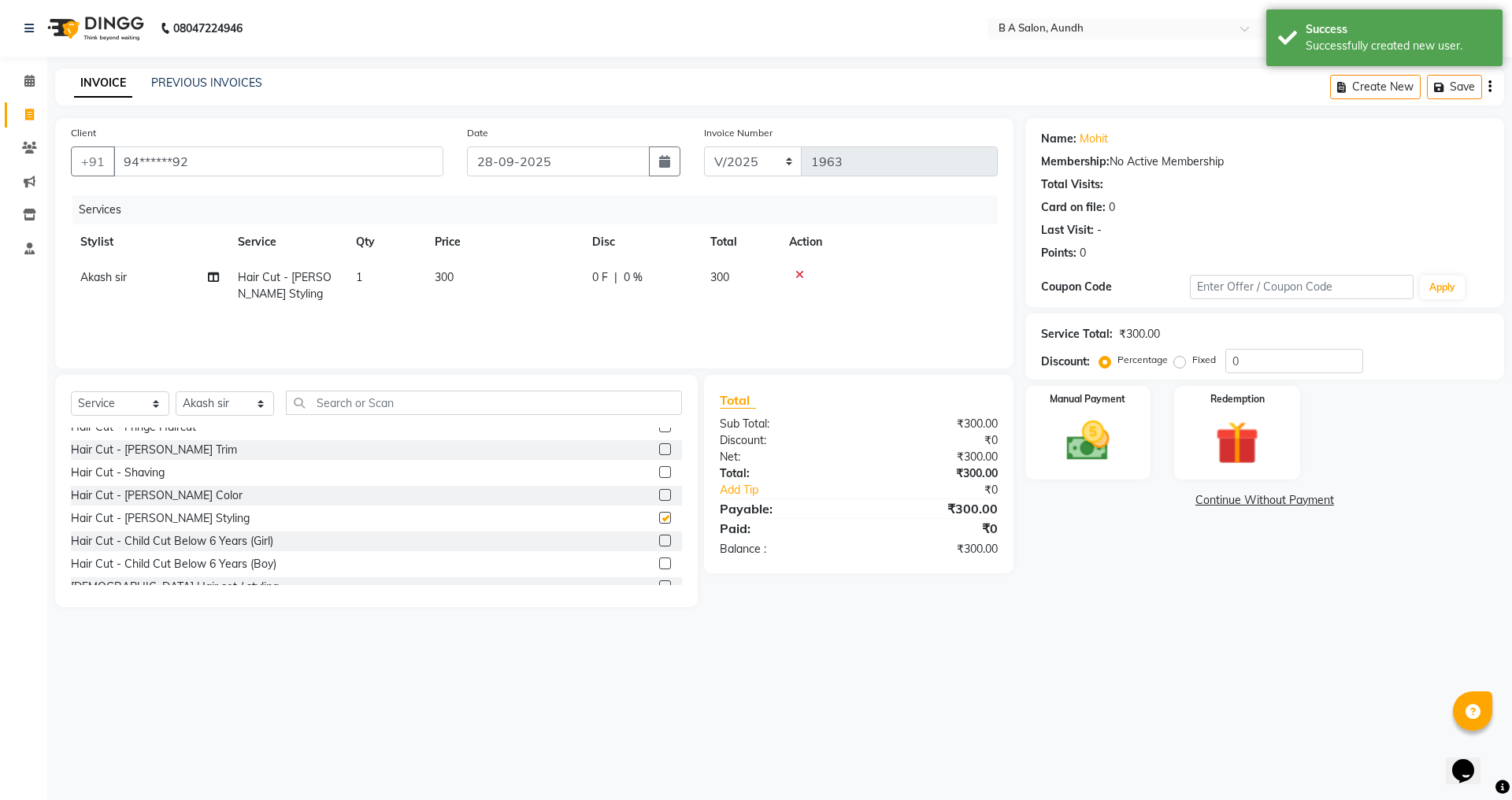
checkbox input "false"
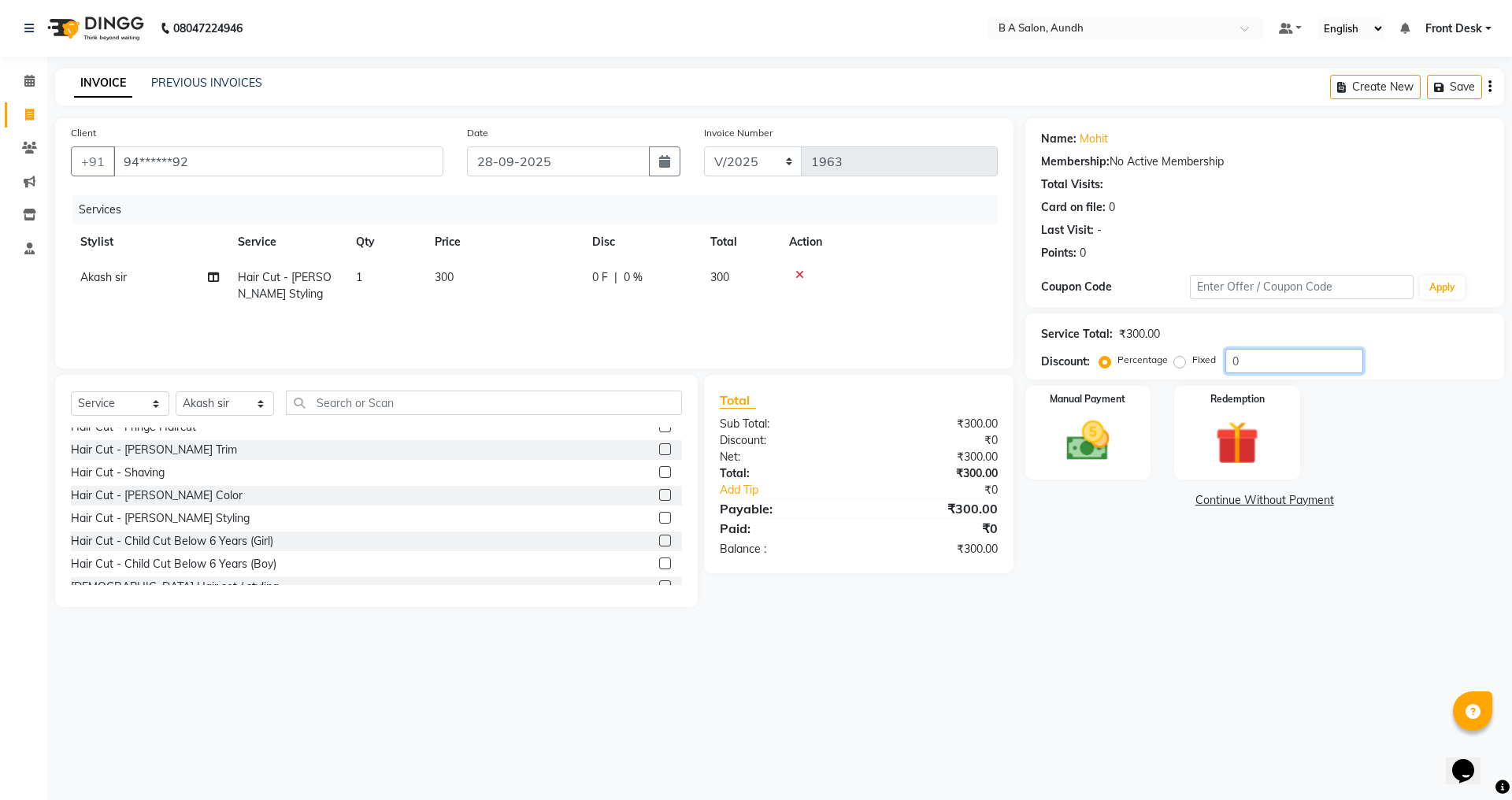
click at [1280, 360] on input "0" at bounding box center [1294, 361] width 138 height 24
type input "050"
click at [1112, 442] on img at bounding box center [1087, 441] width 73 height 52
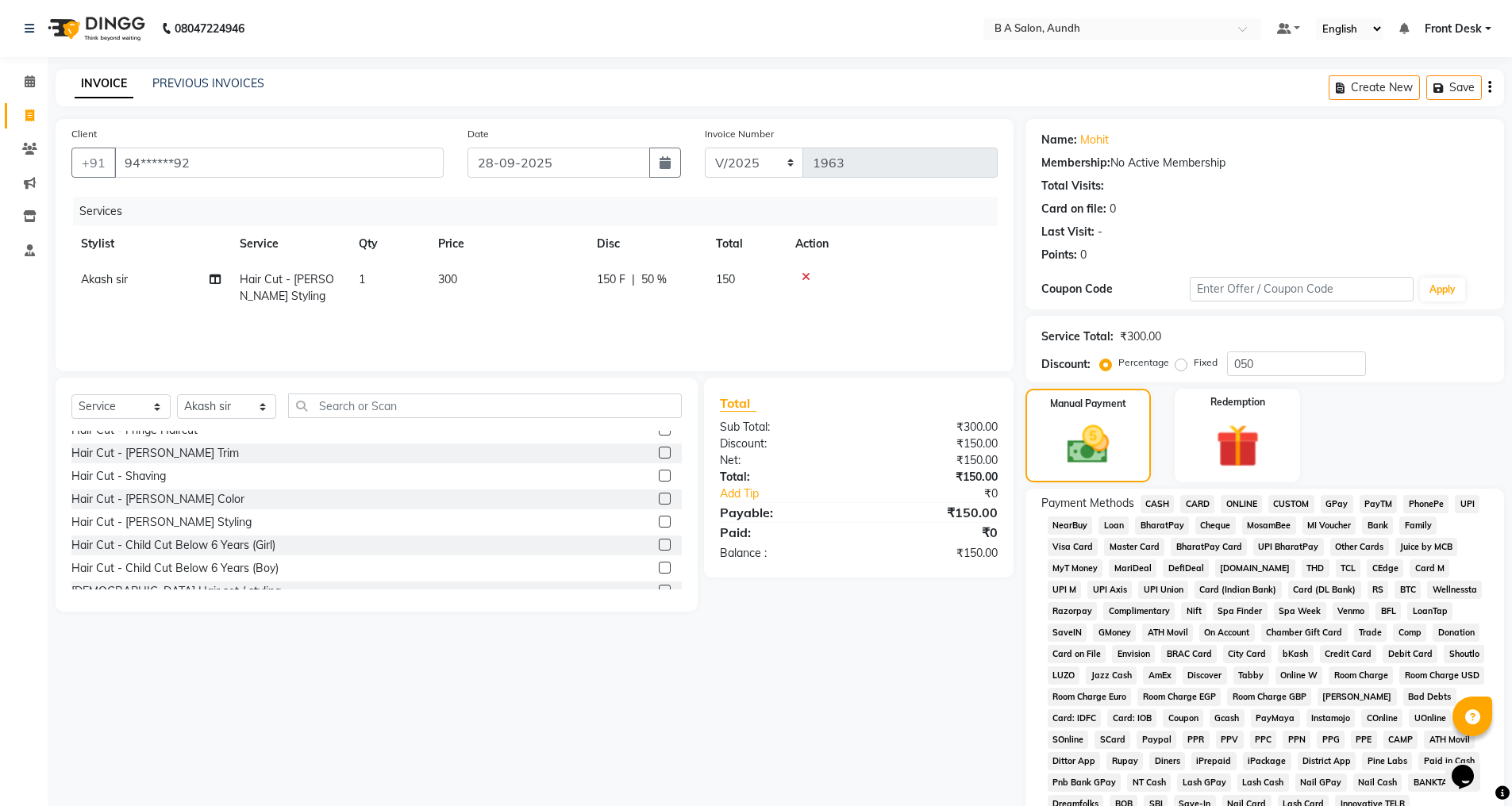
click at [1244, 496] on span "ONLINE" at bounding box center [1240, 504] width 41 height 18
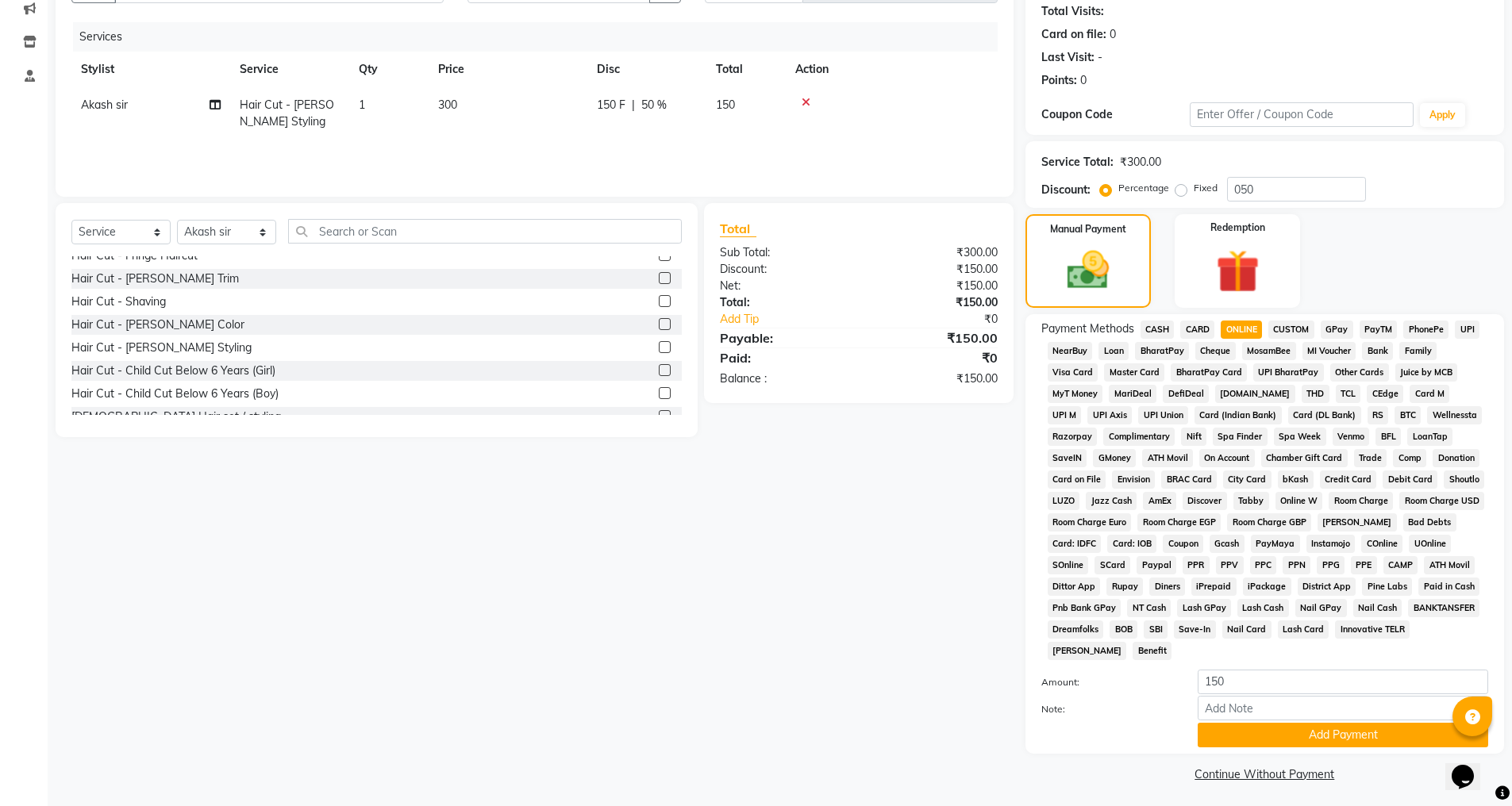
scroll to position [179, 0]
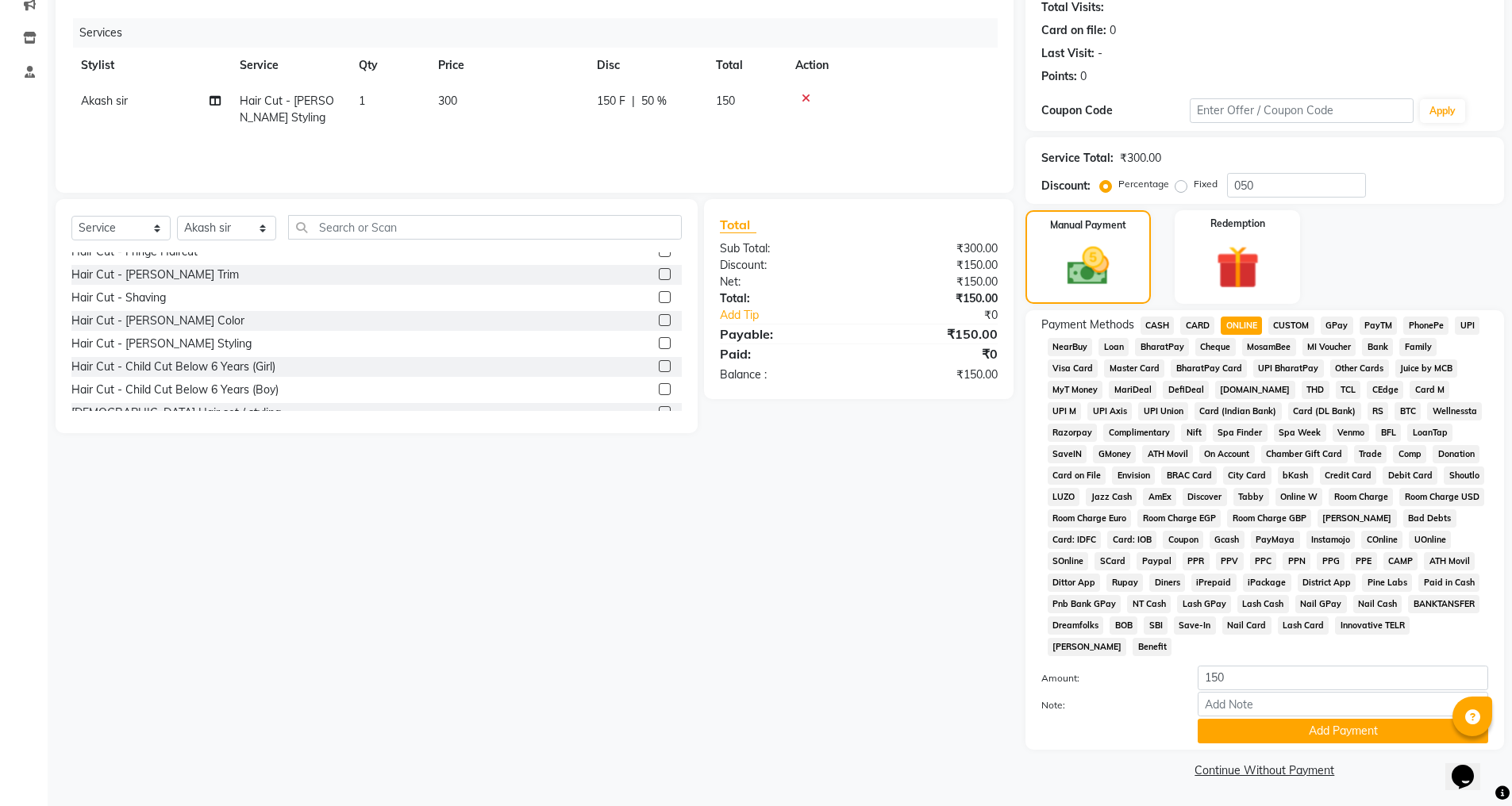
click at [1262, 733] on button "Add Payment" at bounding box center [1343, 731] width 291 height 25
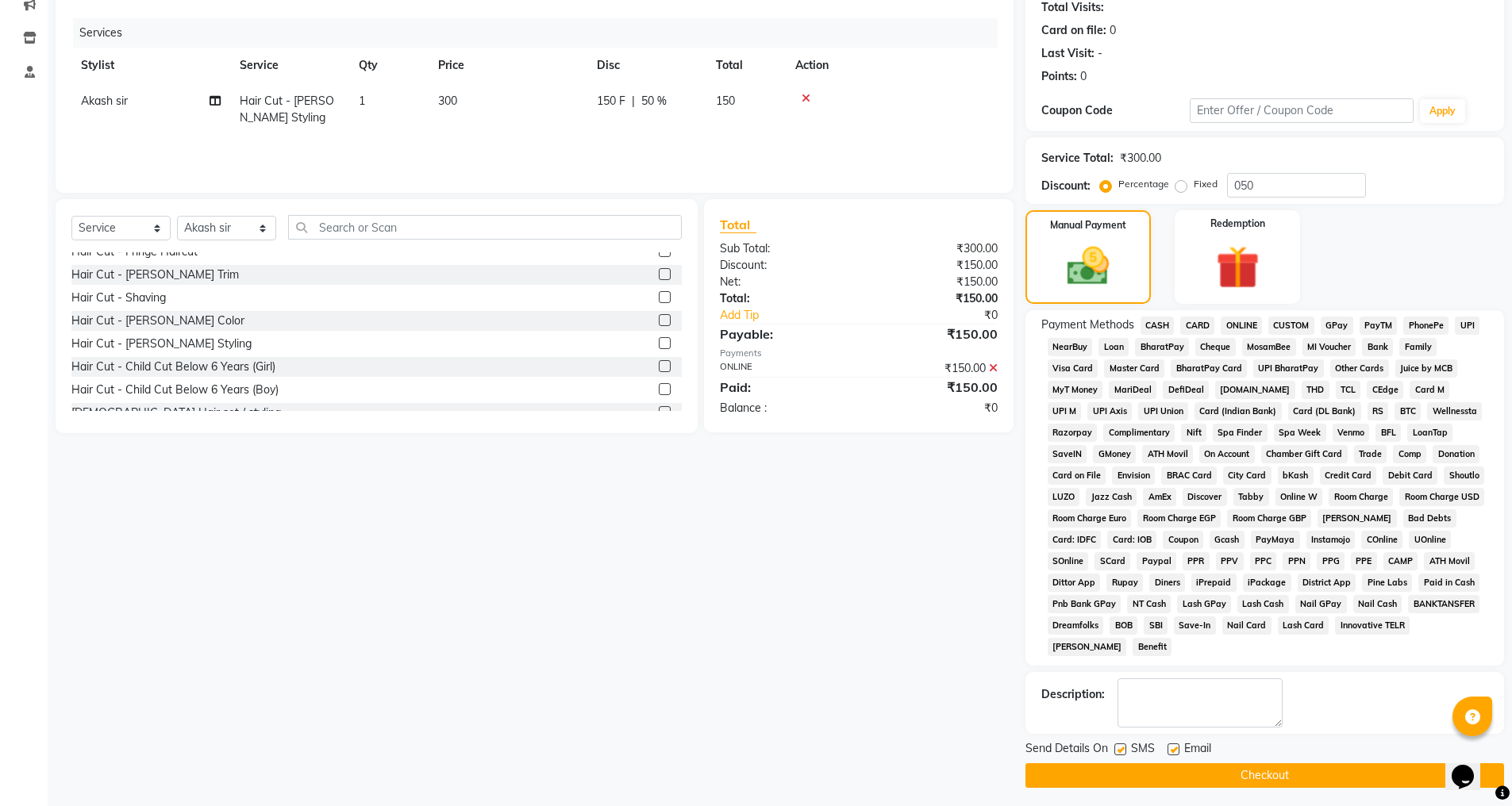
click at [1259, 771] on button "Checkout" at bounding box center [1265, 775] width 479 height 25
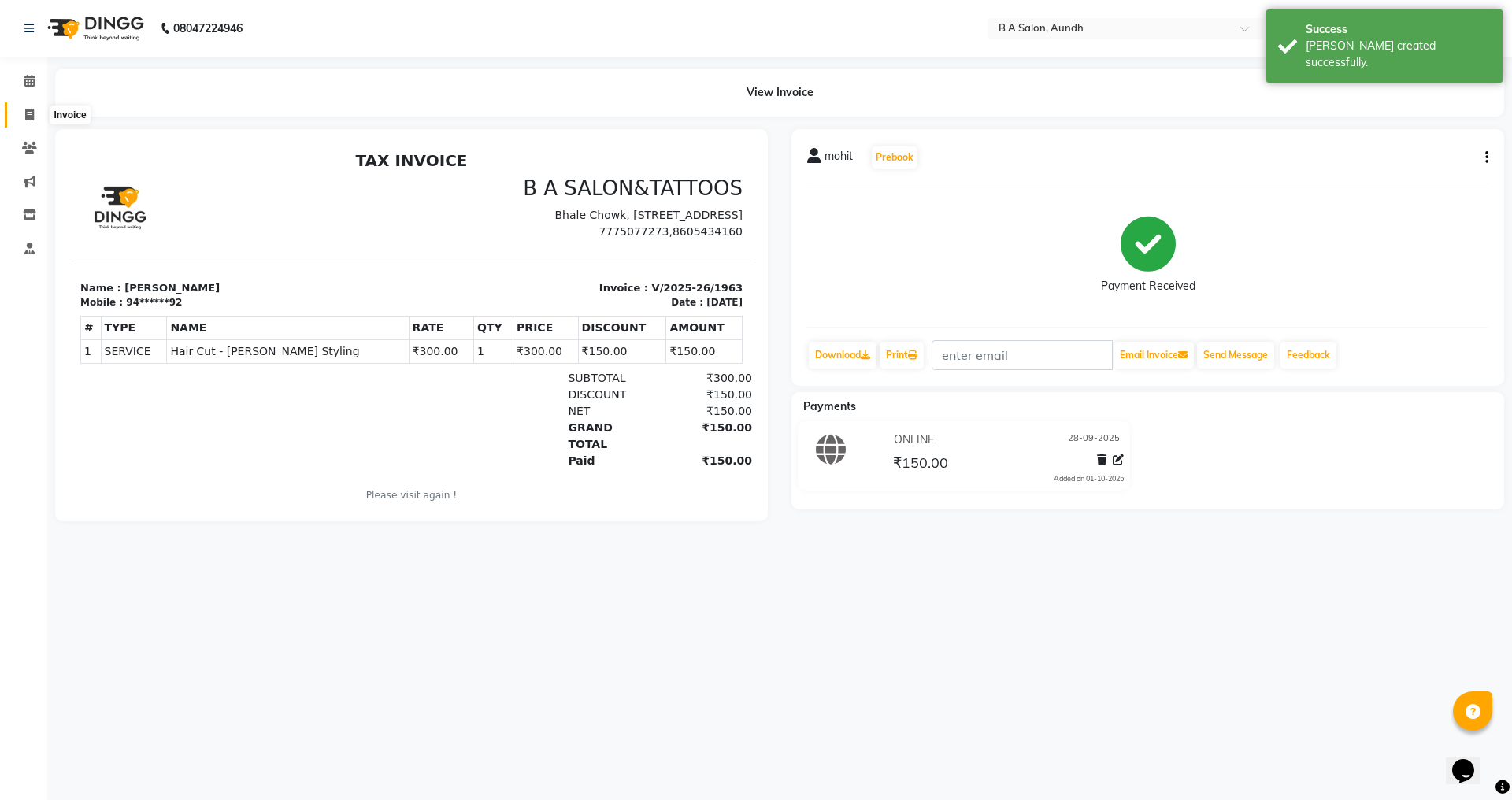
click at [23, 108] on span at bounding box center [29, 115] width 28 height 18
select select "5955"
select select "service"
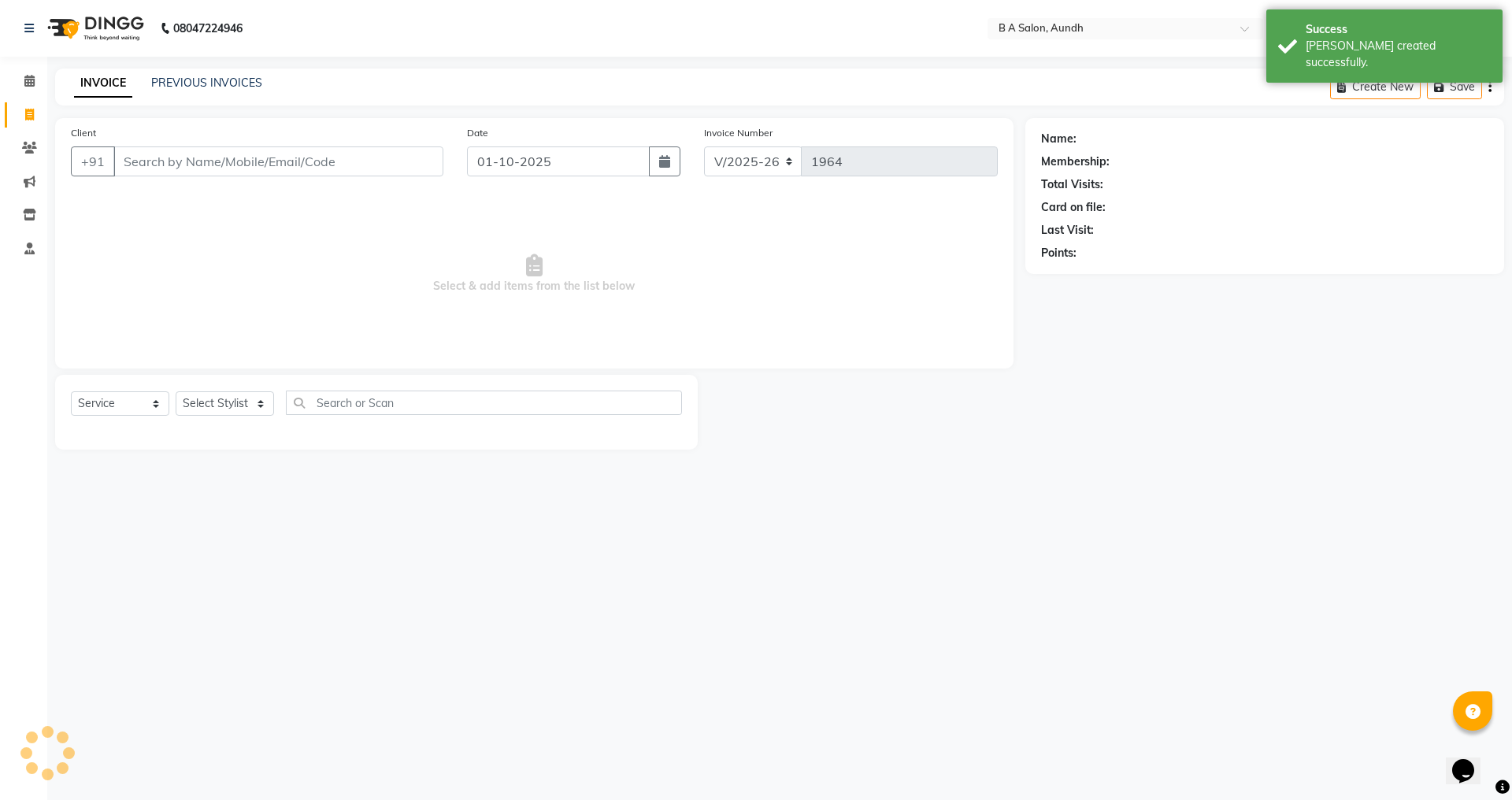
click at [151, 159] on input "Client" at bounding box center [279, 161] width 330 height 30
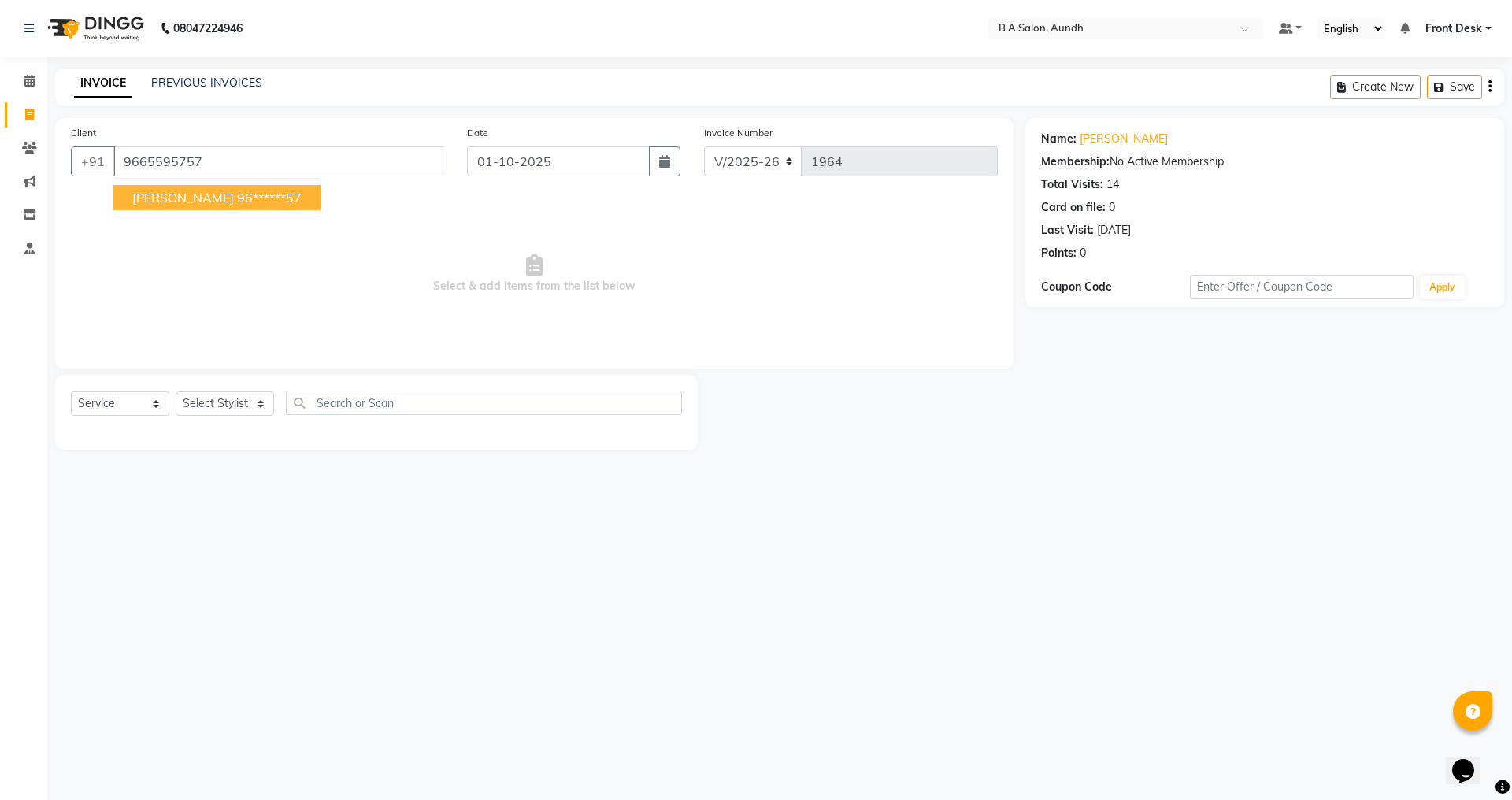
click at [159, 194] on span "[PERSON_NAME]" at bounding box center [183, 198] width 102 height 15
type input "96******57"
click at [650, 153] on button "button" at bounding box center [664, 161] width 32 height 30
select select "10"
select select "2025"
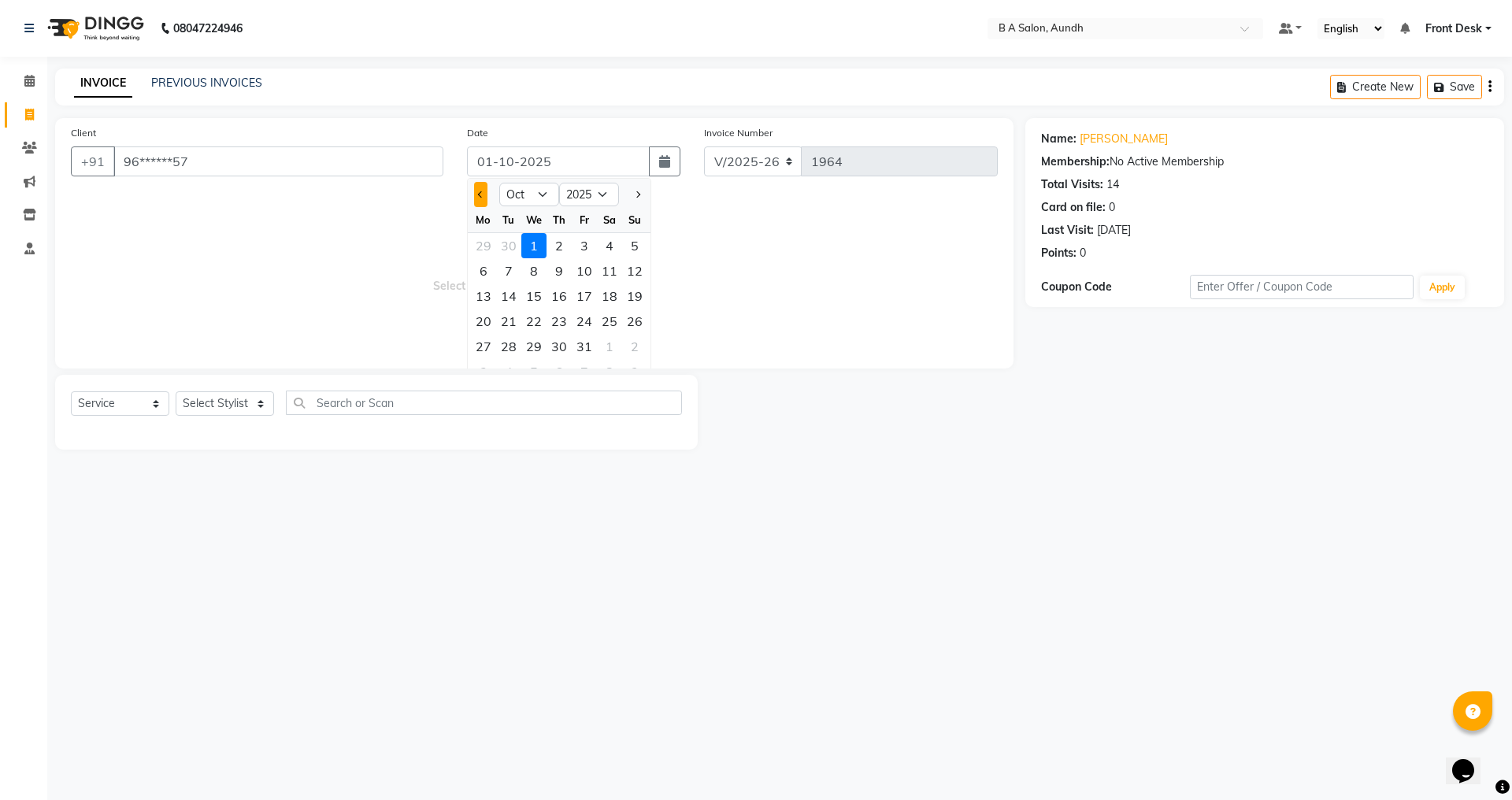
click at [481, 196] on span "Previous month" at bounding box center [481, 194] width 6 height 6
select select "9"
click at [633, 318] on div "28" at bounding box center [635, 321] width 25 height 25
type input "28-09-2025"
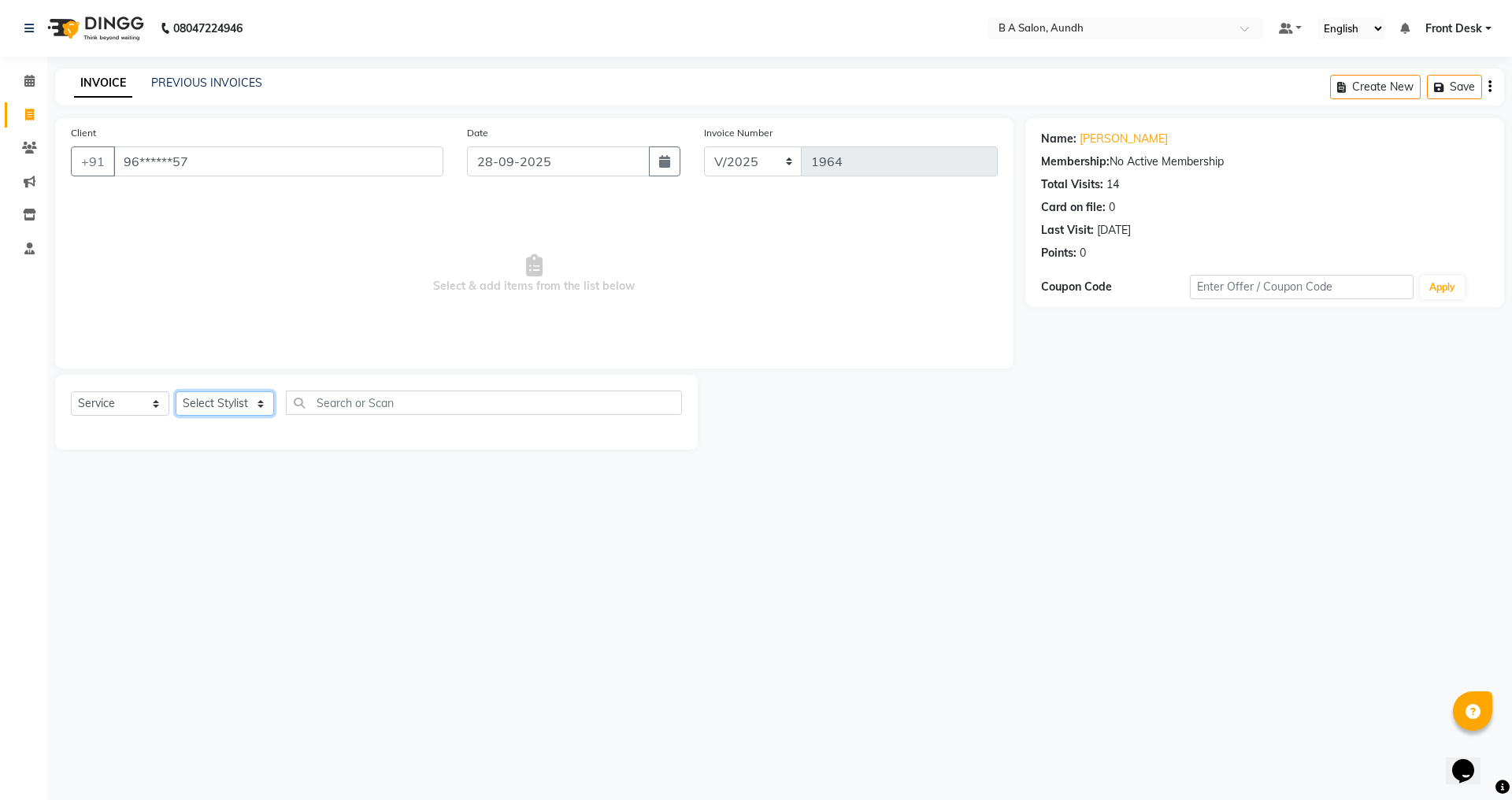
click at [221, 405] on select "Select Stylist Akash sir [PERSON_NAME] Front Desk pranshoo [PERSON_NAME]" at bounding box center [225, 403] width 98 height 24
select select "42289"
click at [176, 391] on select "Select Stylist Akash sir [PERSON_NAME] Front Desk pranshoo [PERSON_NAME]" at bounding box center [225, 403] width 98 height 24
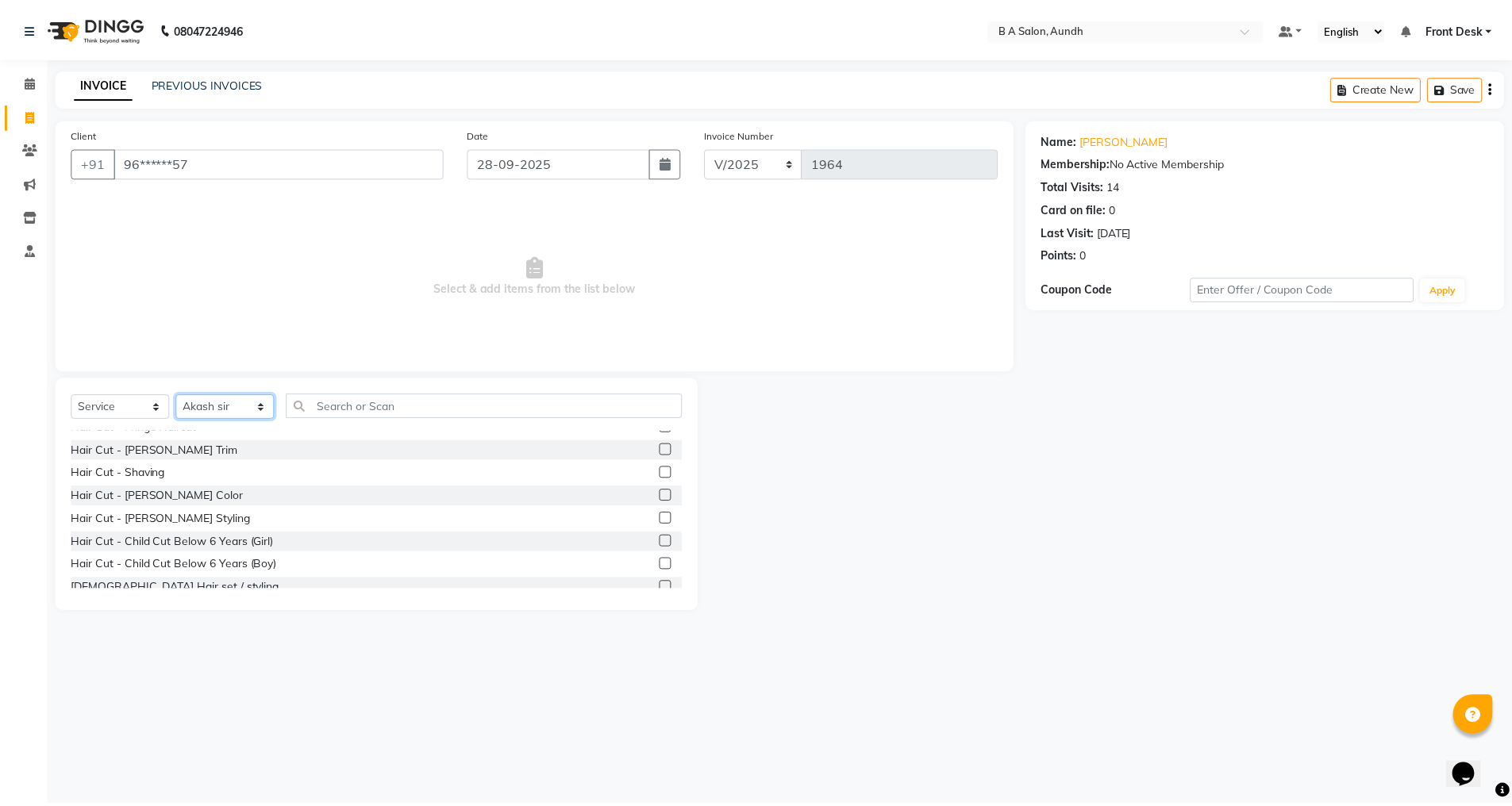
scroll to position [79, 0]
drag, startPoint x: 661, startPoint y: 524, endPoint x: 706, endPoint y: 503, distance: 49.7
click at [664, 523] on label at bounding box center [670, 522] width 12 height 12
click at [664, 523] on input "checkbox" at bounding box center [669, 522] width 10 height 10
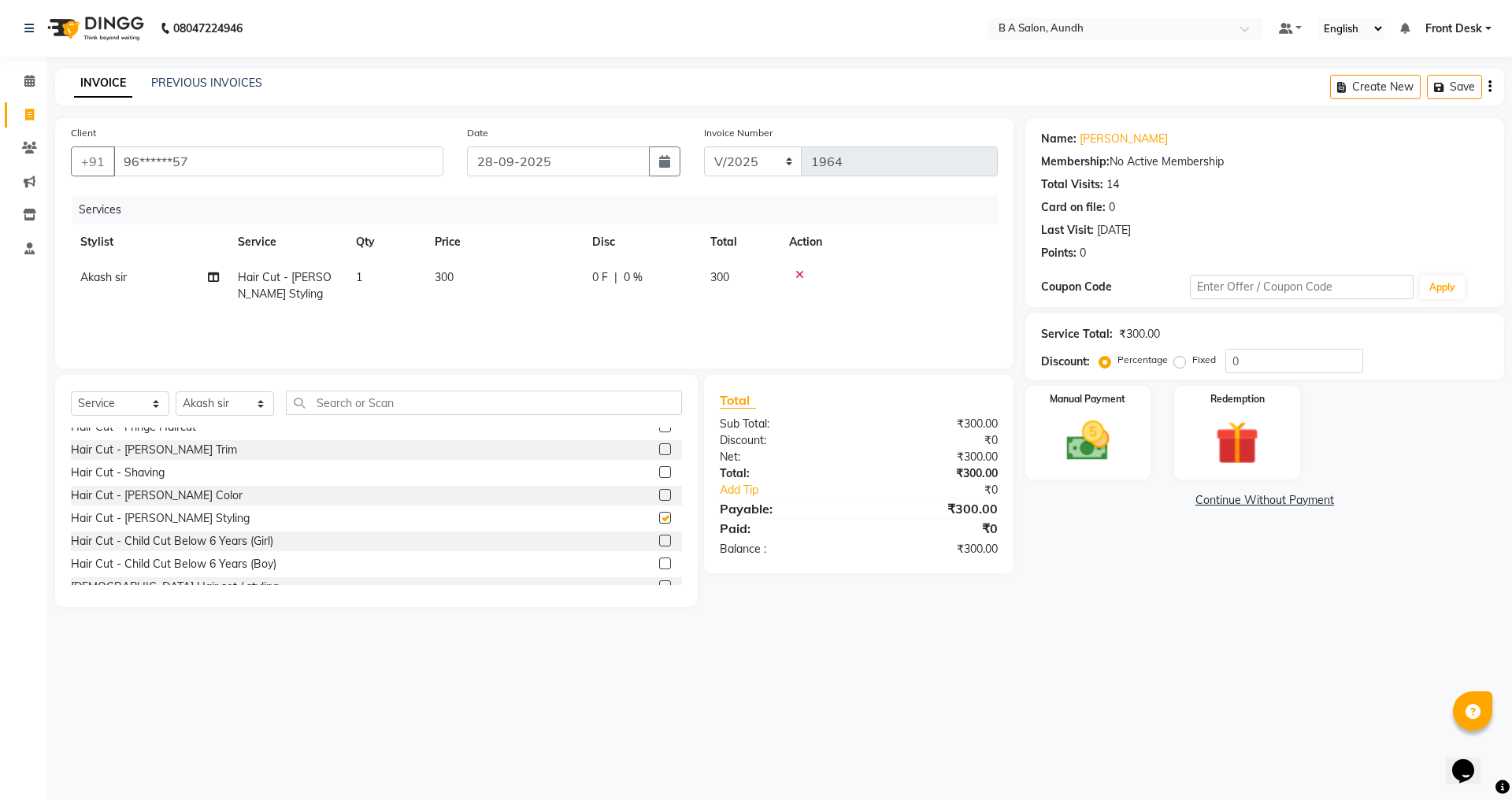
checkbox input "false"
drag, startPoint x: 1253, startPoint y: 365, endPoint x: 1261, endPoint y: 368, distance: 8.5
click at [1258, 362] on input "0" at bounding box center [1294, 361] width 138 height 24
type input "050"
click at [1079, 455] on img at bounding box center [1087, 441] width 73 height 52
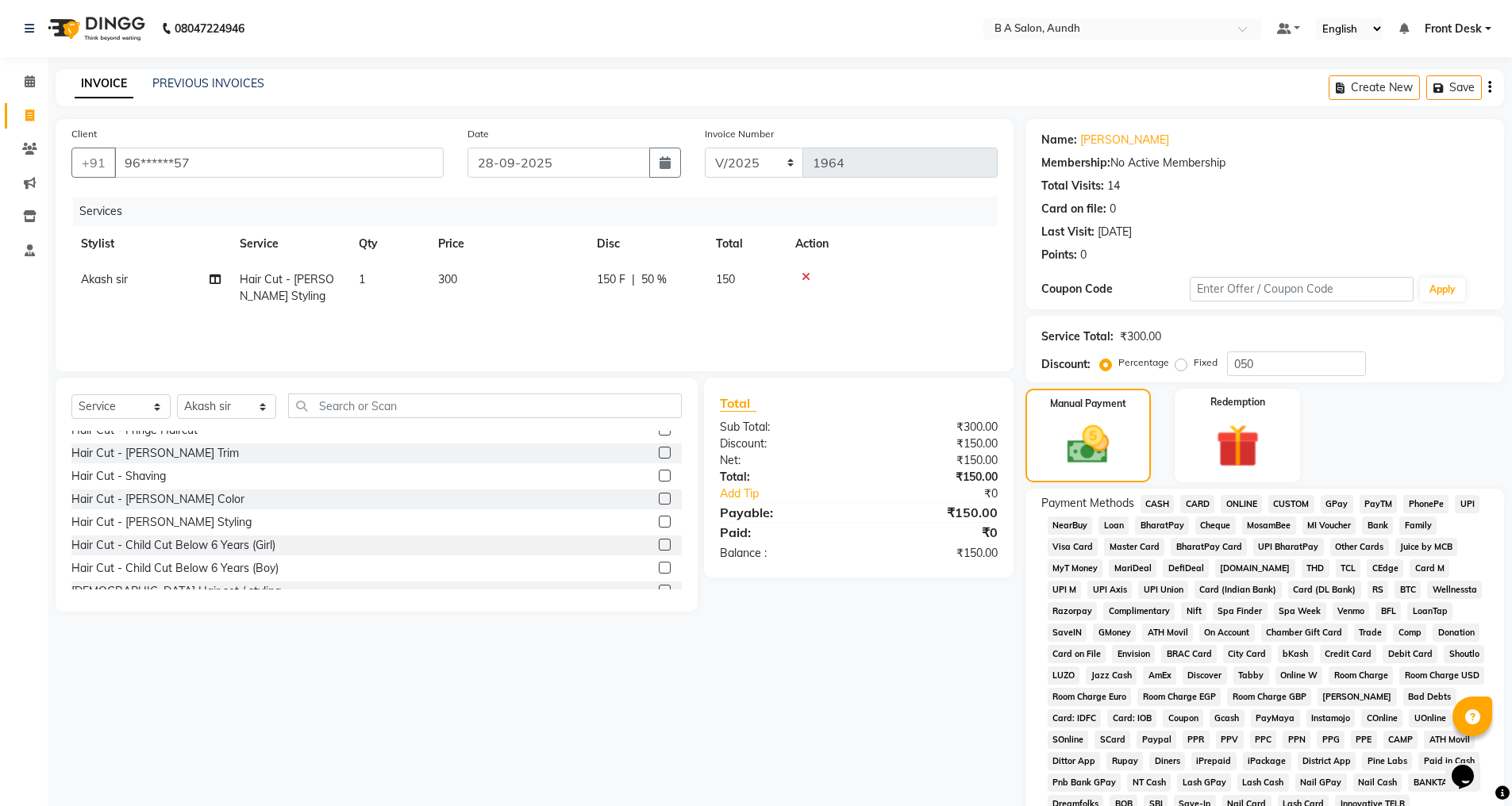
click at [1238, 501] on span "ONLINE" at bounding box center [1240, 504] width 41 height 18
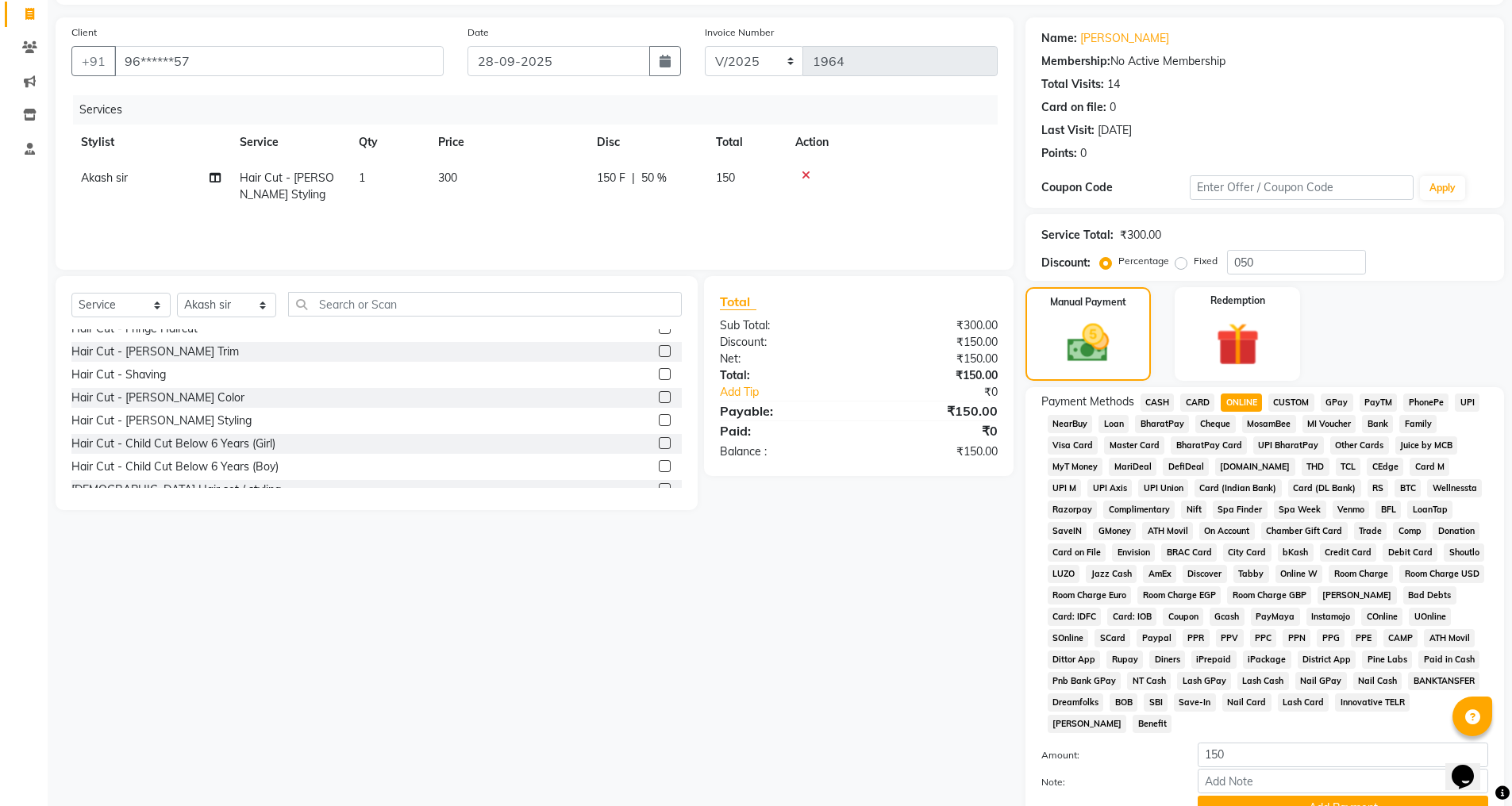
scroll to position [179, 0]
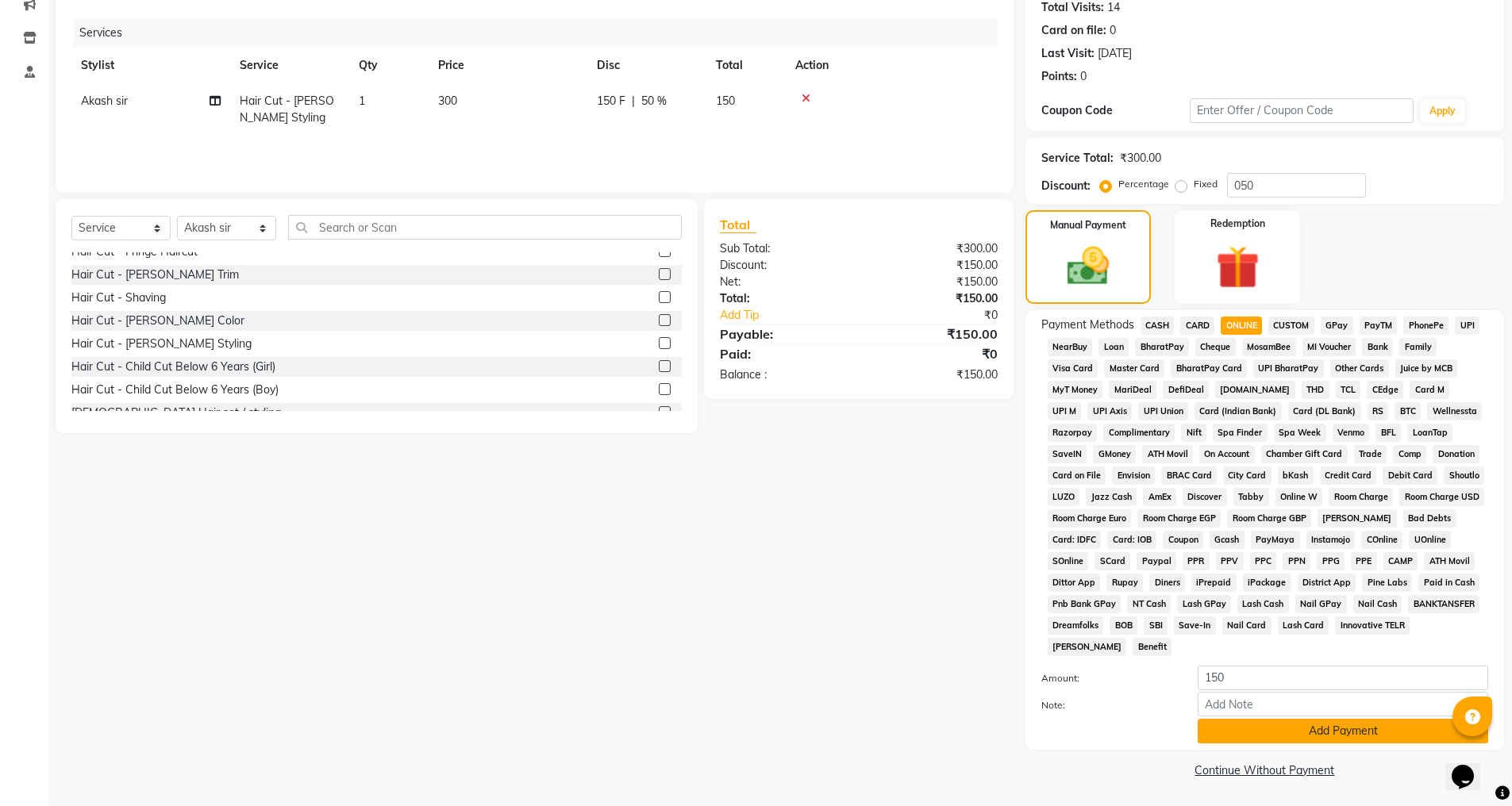
click at [1276, 724] on button "Add Payment" at bounding box center [1343, 731] width 291 height 25
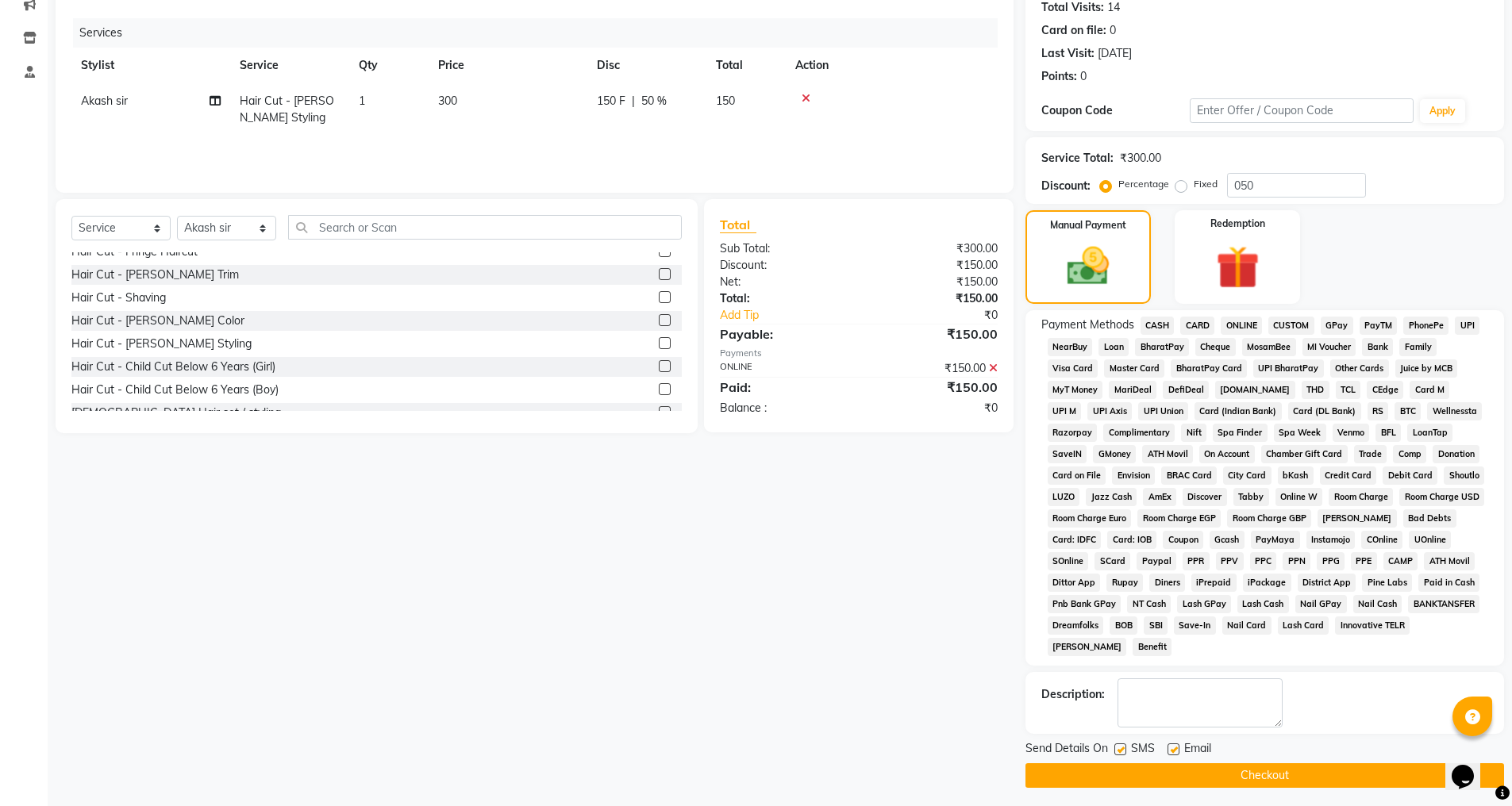
click at [1266, 774] on button "Checkout" at bounding box center [1265, 775] width 479 height 25
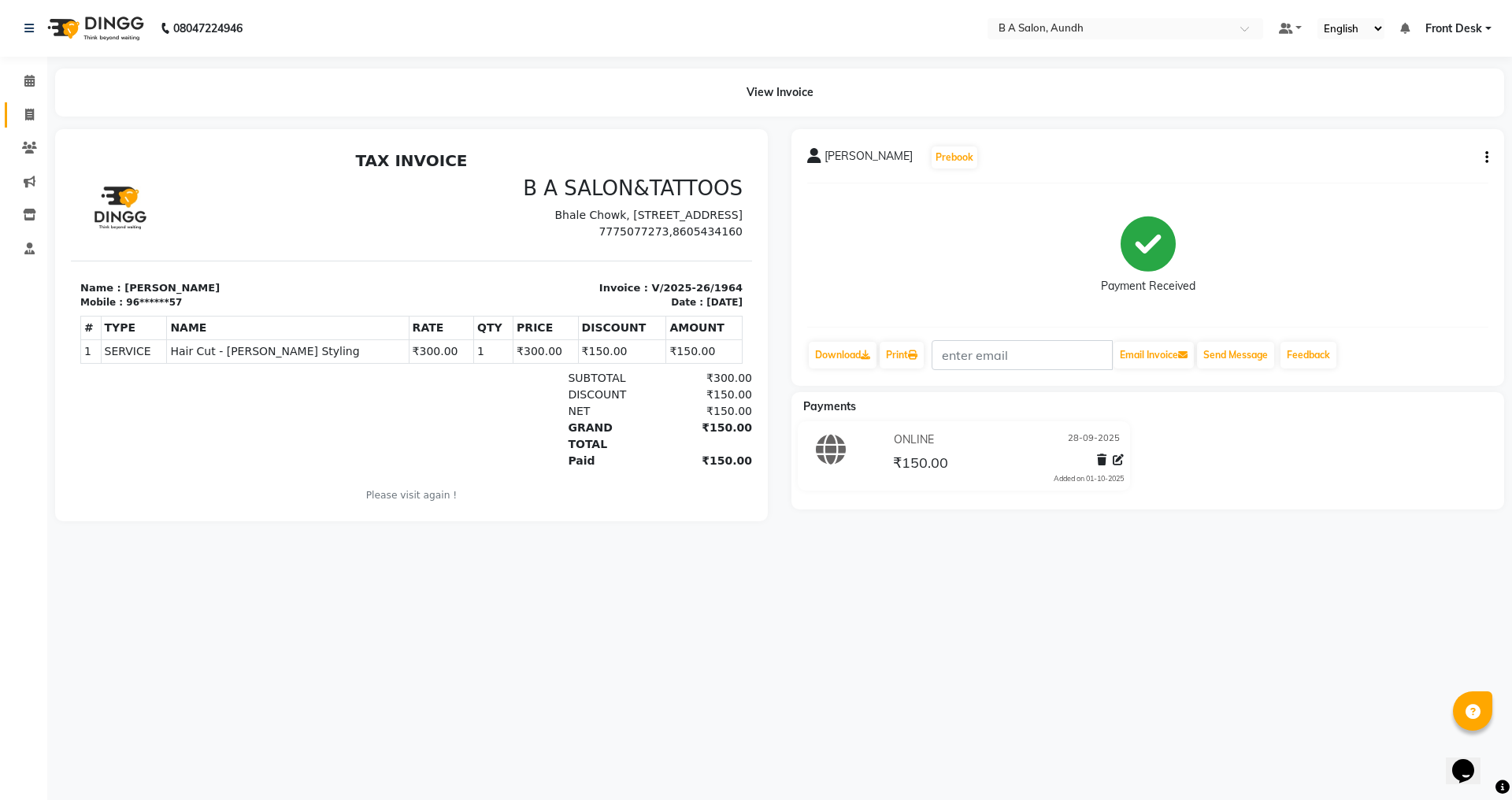
click at [31, 106] on link "Invoice" at bounding box center [23, 115] width 38 height 26
select select "service"
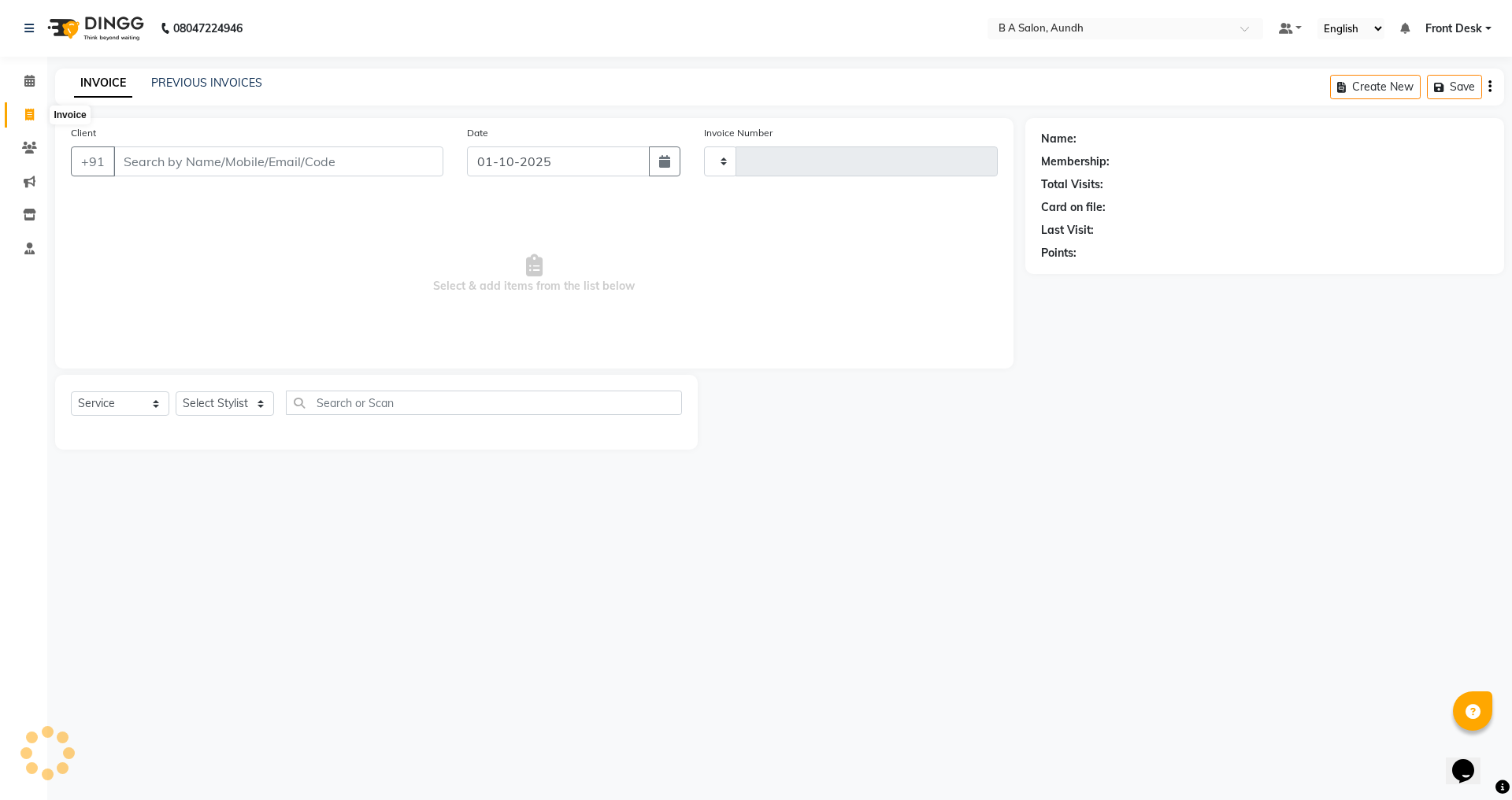
type input "1965"
select select "5955"
click at [285, 170] on input "Client" at bounding box center [279, 161] width 330 height 30
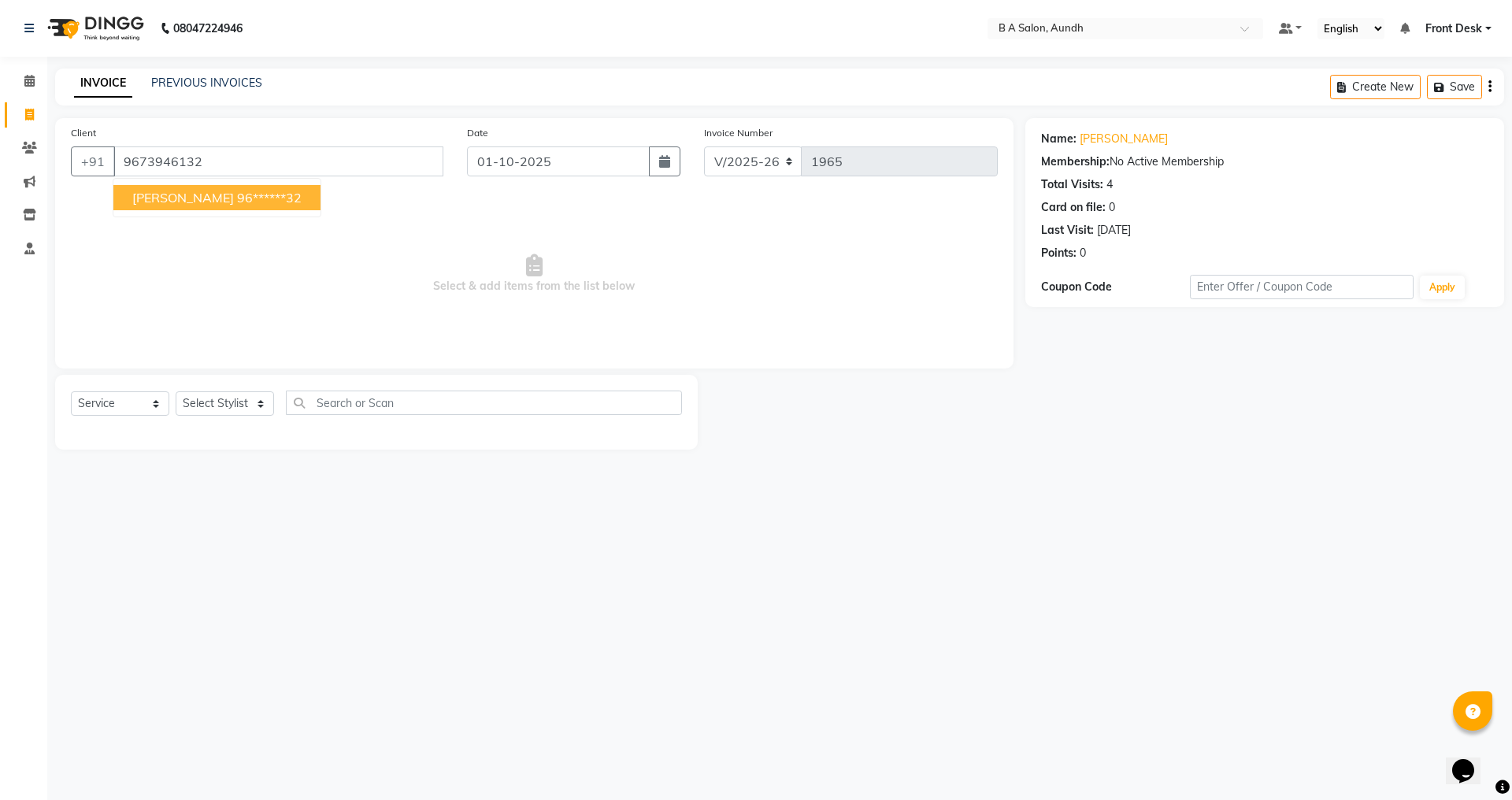
click at [237, 191] on ngb-highlight "96******32" at bounding box center [270, 198] width 65 height 15
type input "96******32"
click at [553, 165] on input "01-10-2025" at bounding box center [559, 161] width 184 height 30
select select "10"
select select "2025"
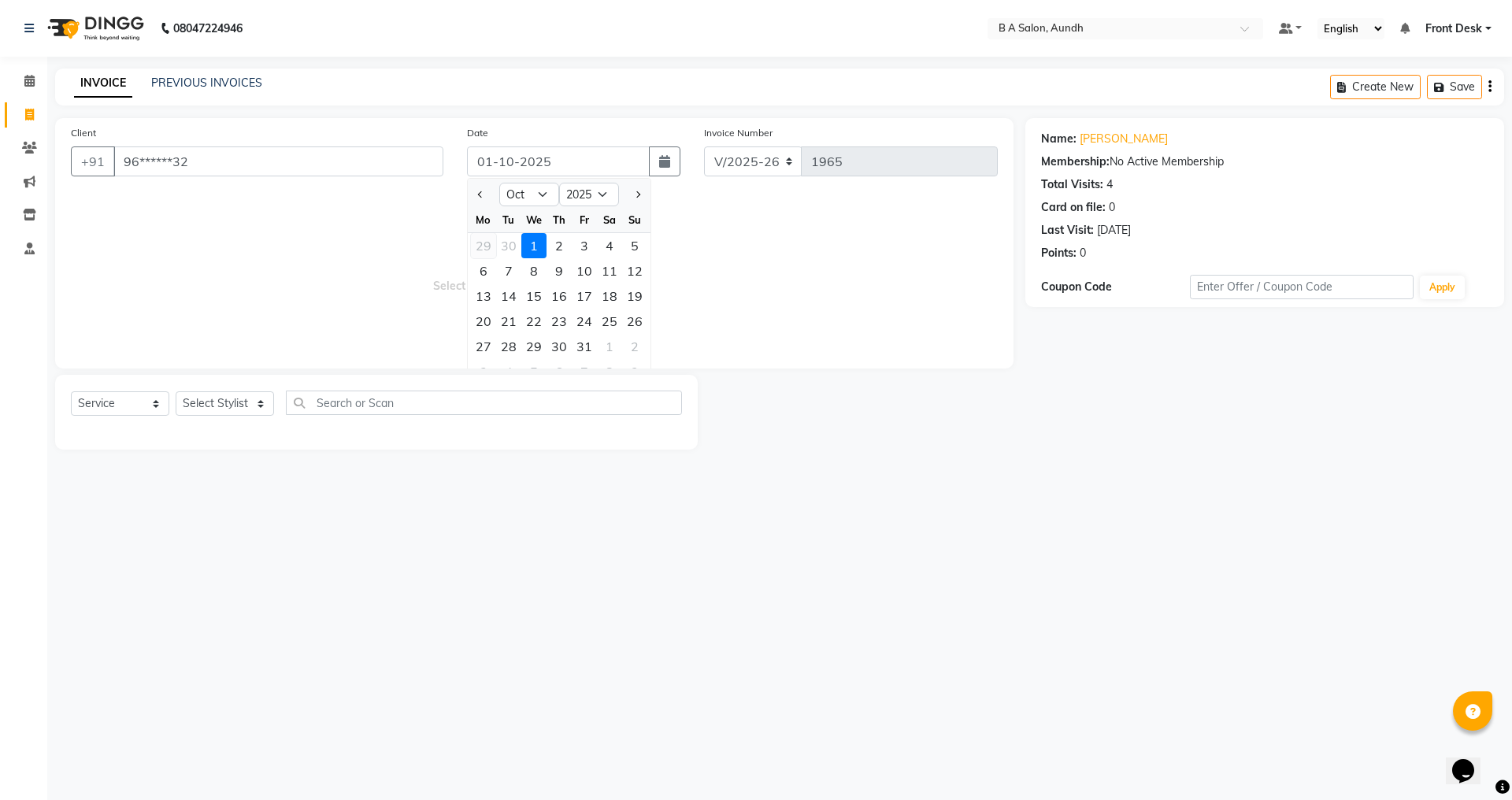
click at [481, 248] on div "29" at bounding box center [483, 246] width 25 height 25
type input "29-09-2025"
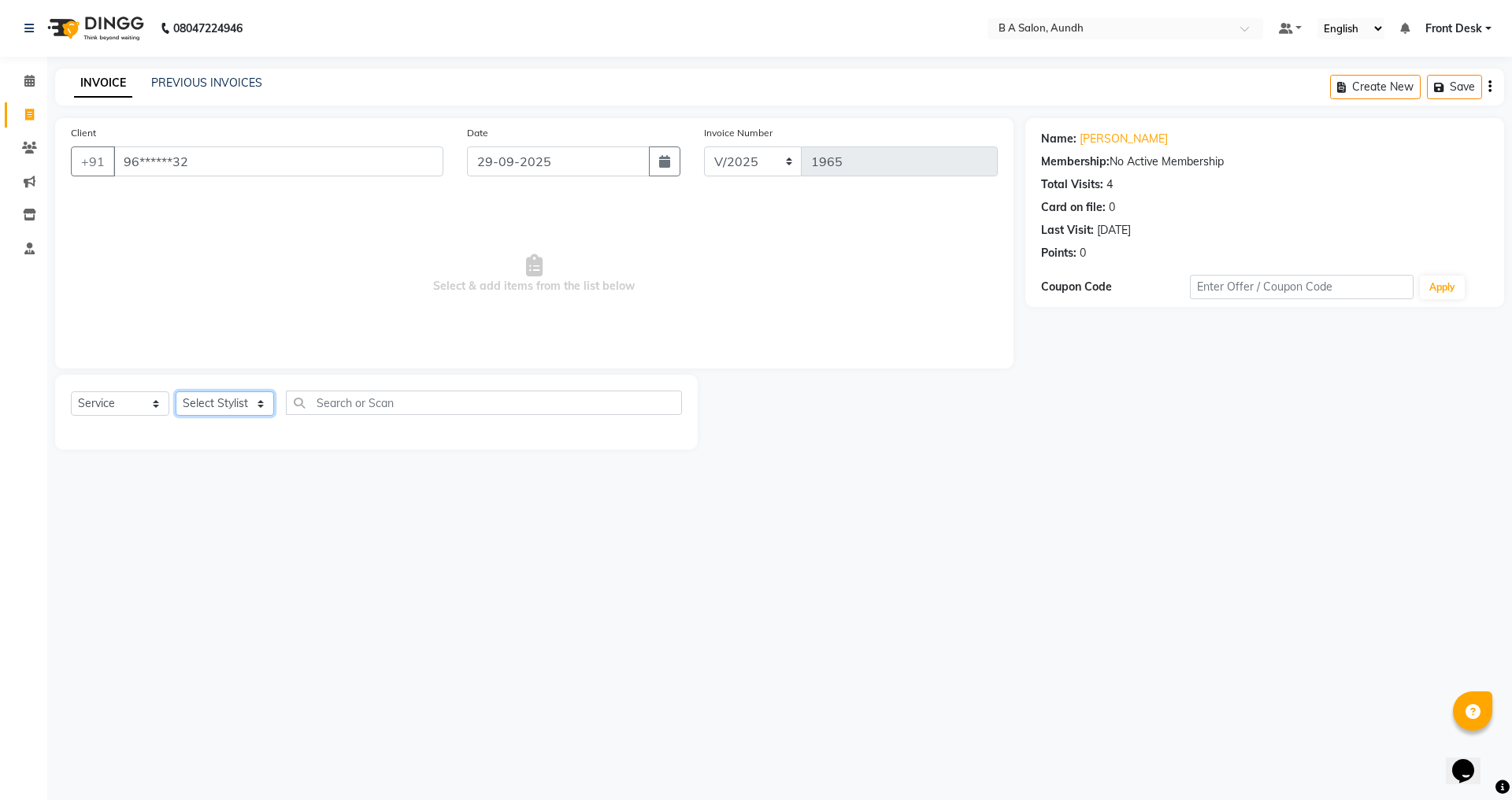
click at [213, 405] on select "Select Stylist Akash sir [PERSON_NAME] Front Desk pranshoo [PERSON_NAME]" at bounding box center [225, 403] width 98 height 24
select select "47243"
click at [176, 391] on select "Select Stylist Akash sir [PERSON_NAME] Front Desk pranshoo [PERSON_NAME]" at bounding box center [225, 403] width 98 height 24
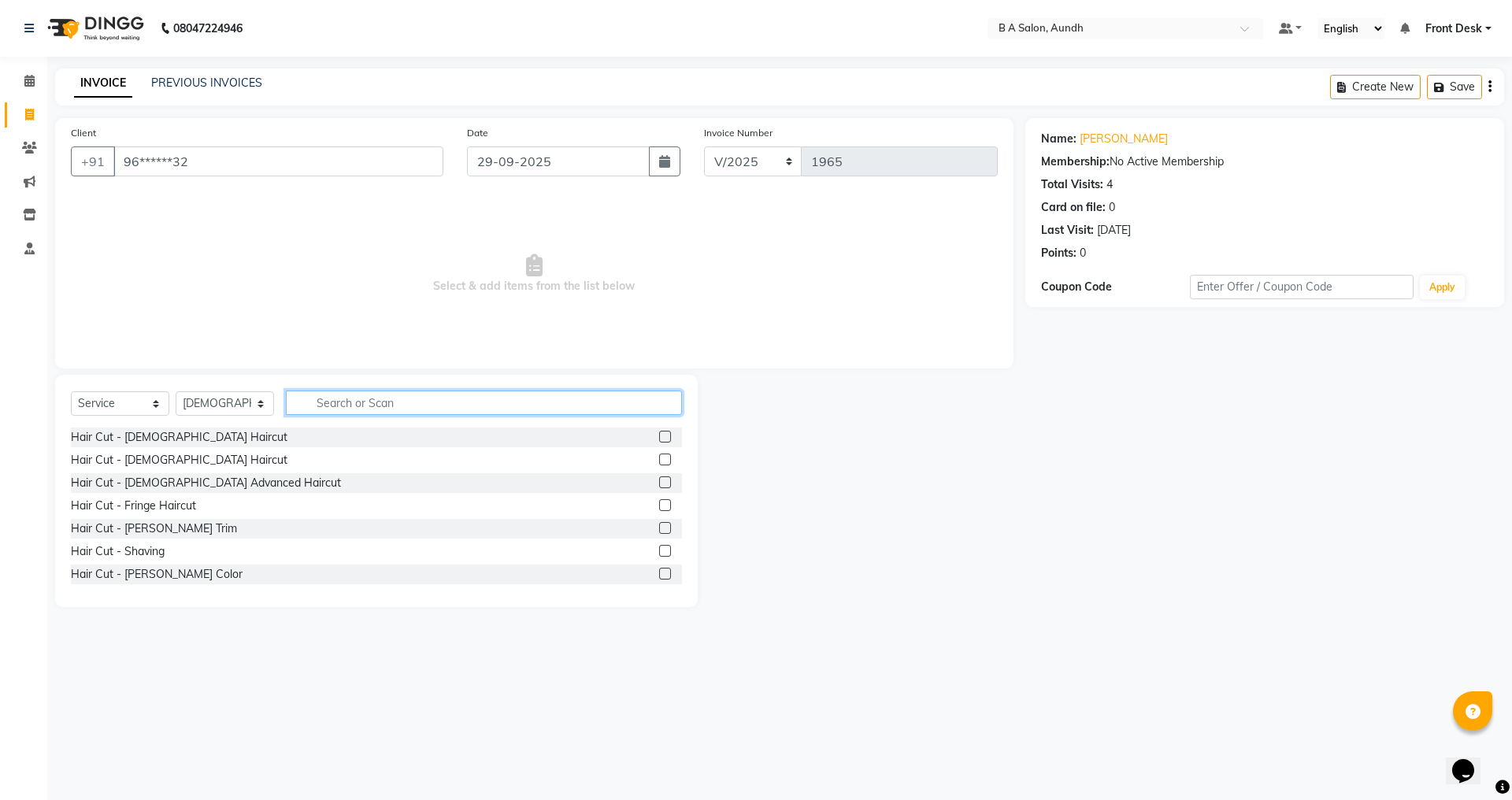
click at [343, 408] on input "text" at bounding box center [483, 402] width 396 height 24
type input "thre"
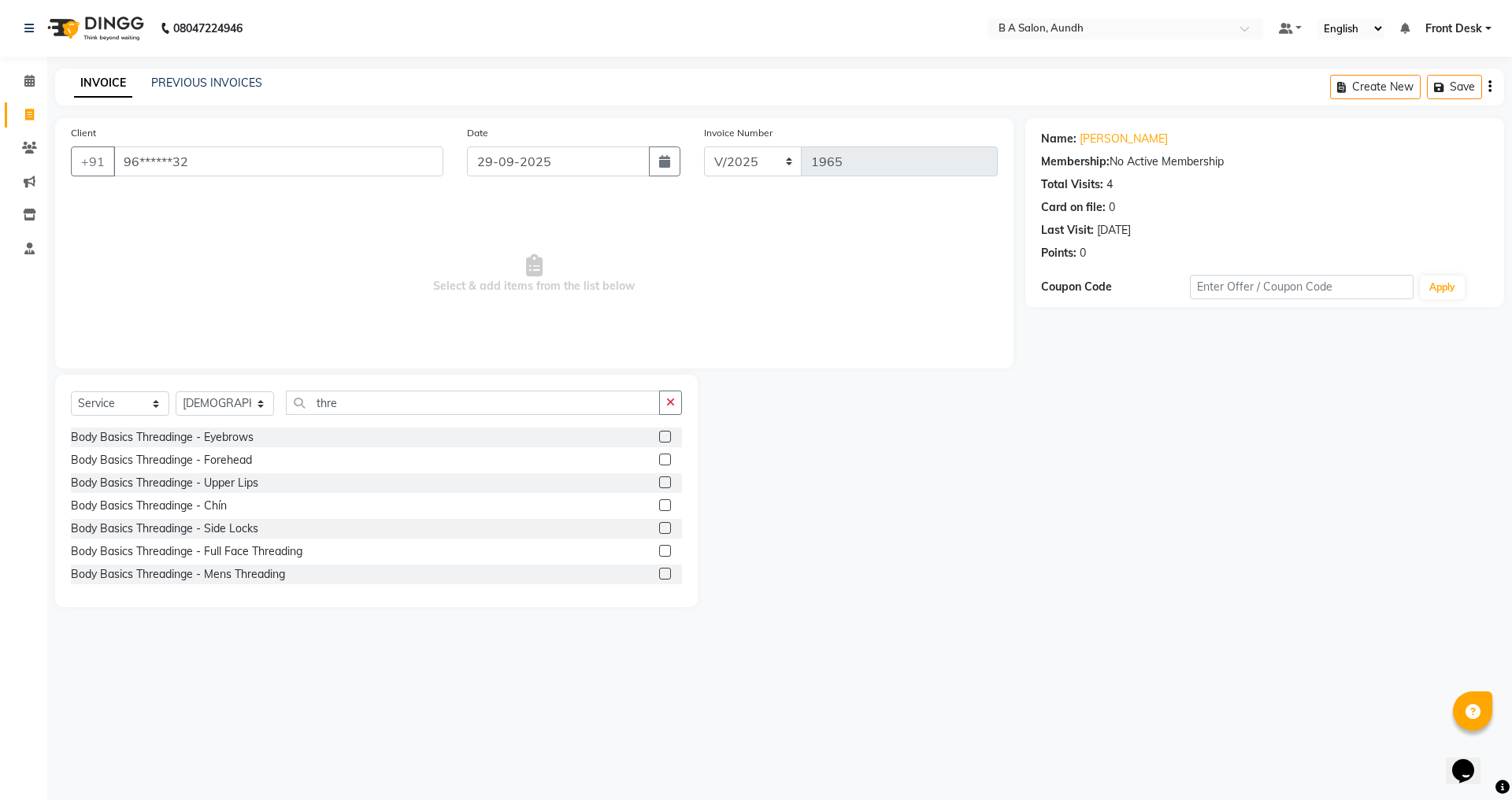
click at [659, 436] on label at bounding box center [664, 437] width 12 height 12
click at [659, 436] on input "checkbox" at bounding box center [664, 437] width 10 height 10
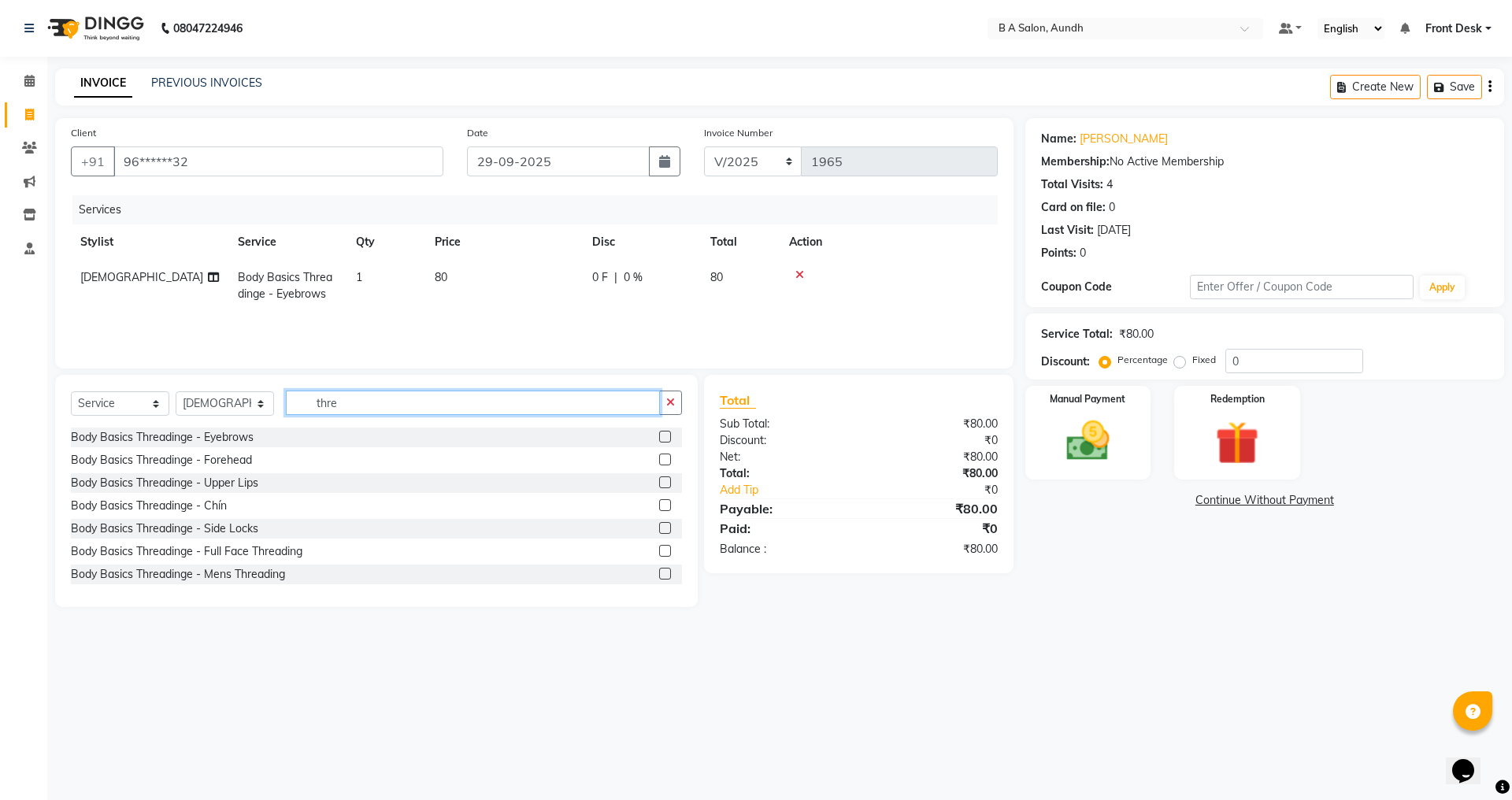
checkbox input "false"
click at [563, 407] on input "thre" at bounding box center [472, 402] width 374 height 24
type input "t"
type input "wax"
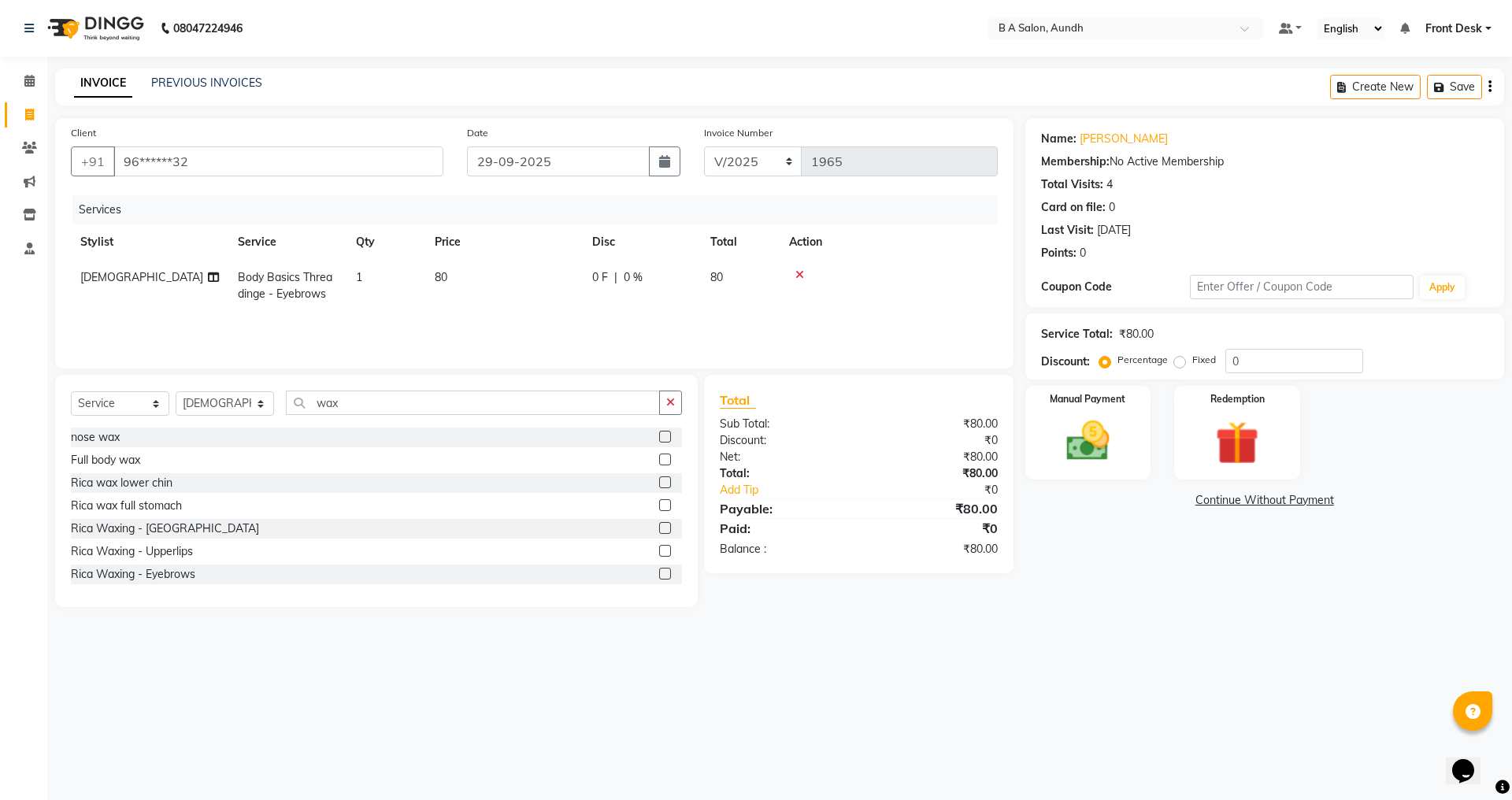
click at [659, 551] on label at bounding box center [664, 550] width 12 height 12
click at [659, 551] on input "checkbox" at bounding box center [664, 551] width 10 height 10
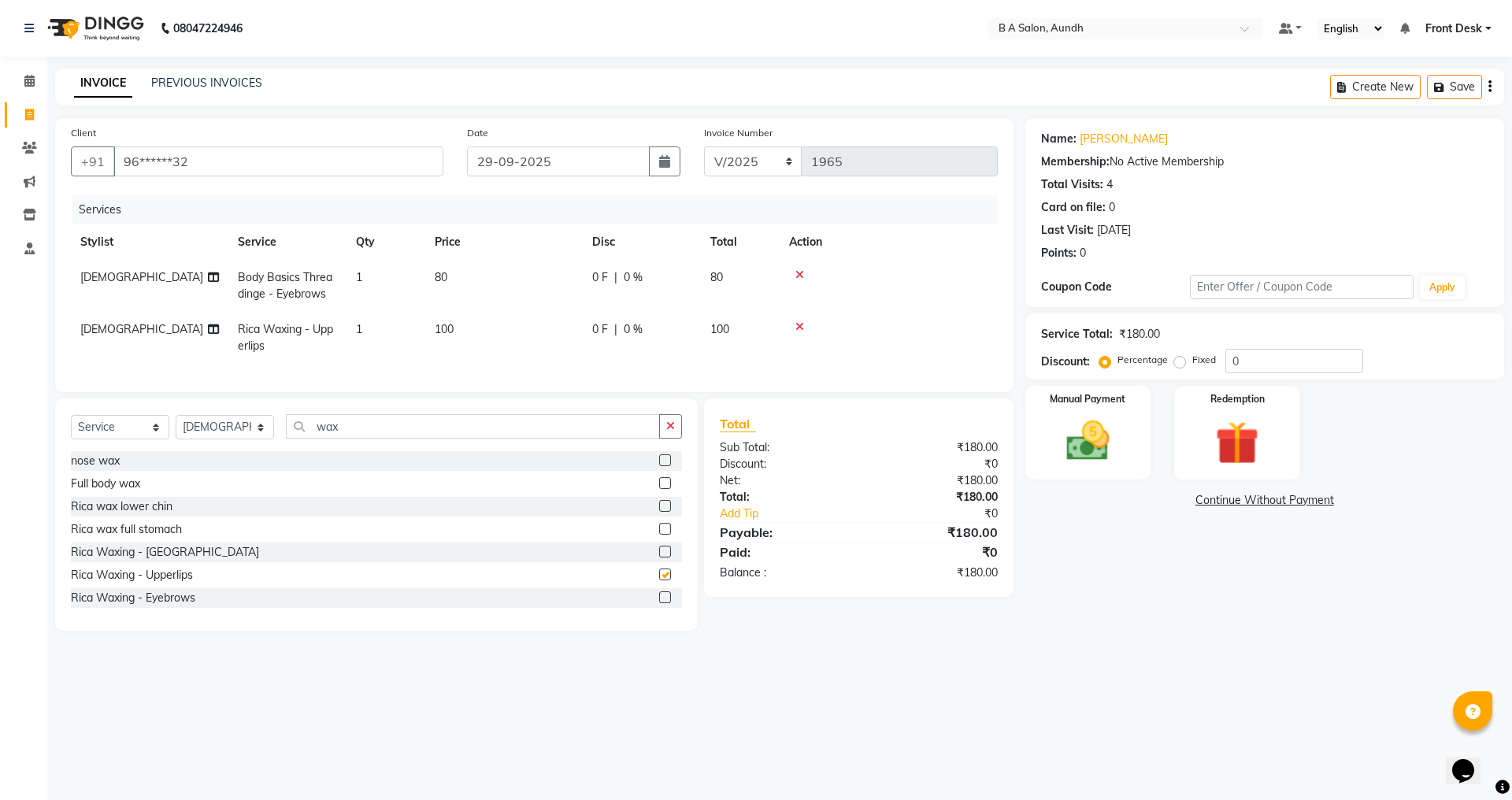
checkbox input "false"
click at [387, 439] on input "wax" at bounding box center [472, 426] width 374 height 24
click at [659, 557] on label at bounding box center [664, 551] width 12 height 12
click at [659, 557] on input "checkbox" at bounding box center [664, 552] width 10 height 10
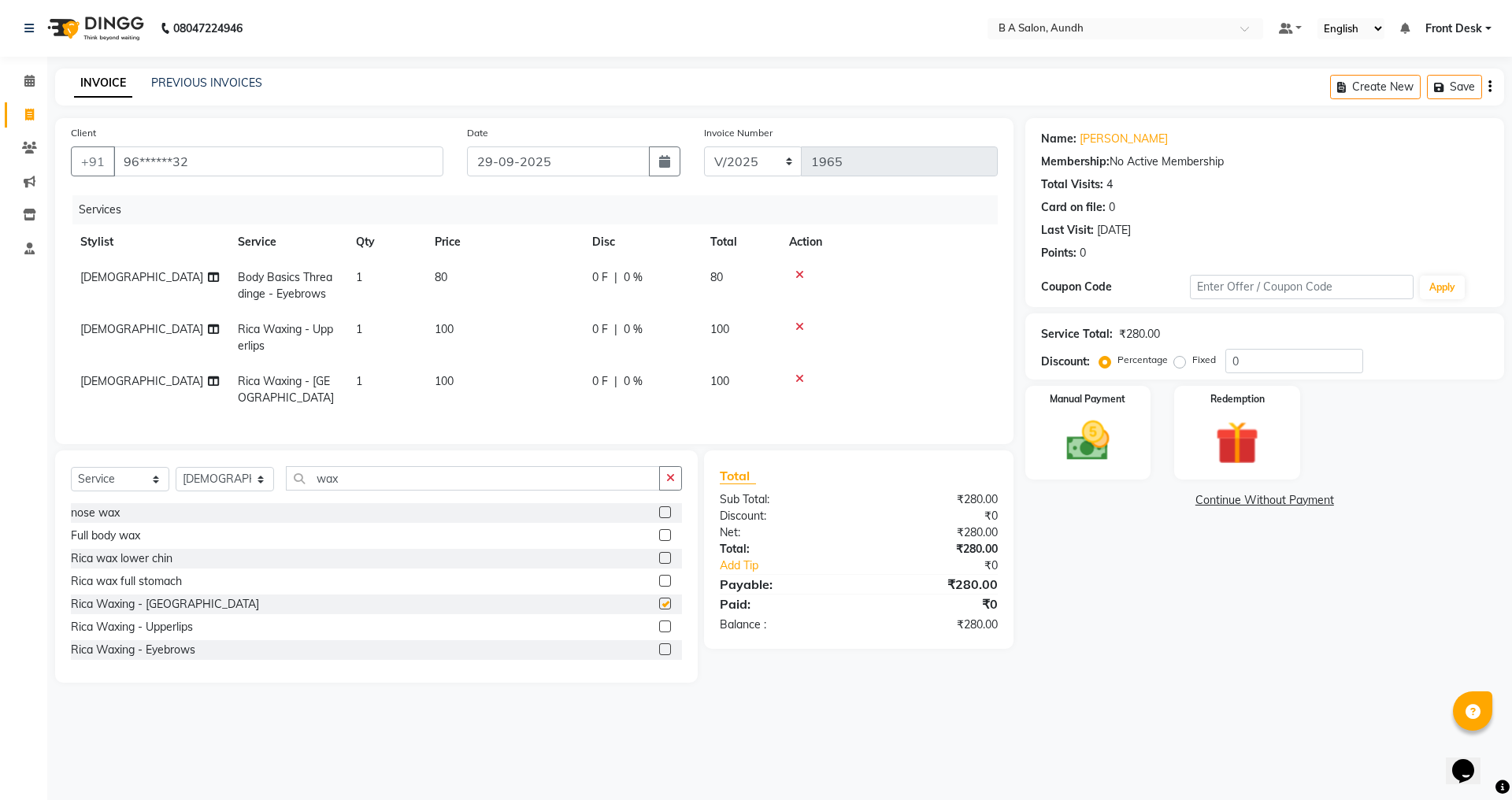
checkbox input "false"
click at [799, 375] on icon at bounding box center [800, 379] width 9 height 11
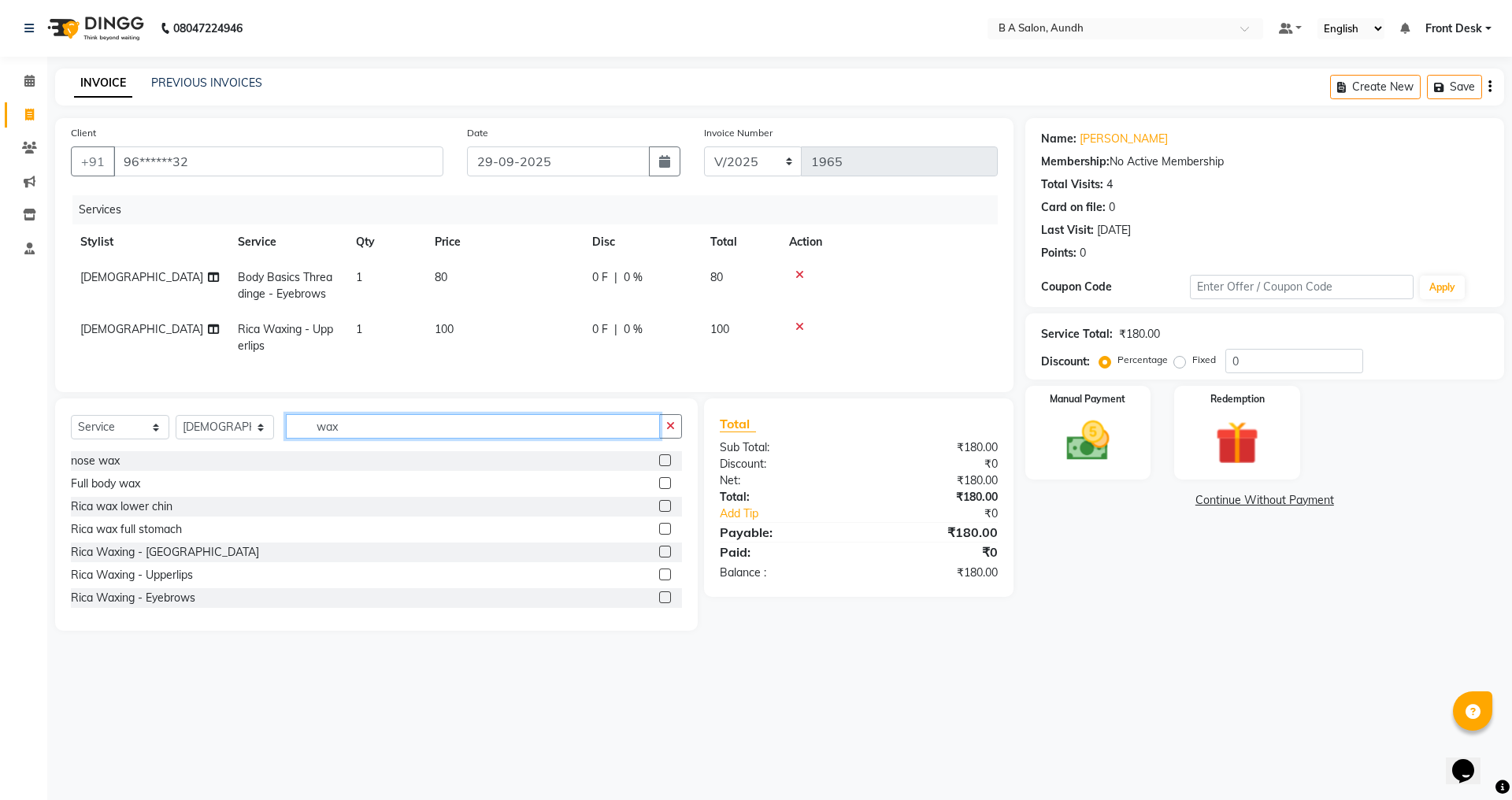
click at [402, 438] on input "wax" at bounding box center [472, 426] width 374 height 24
type input "w"
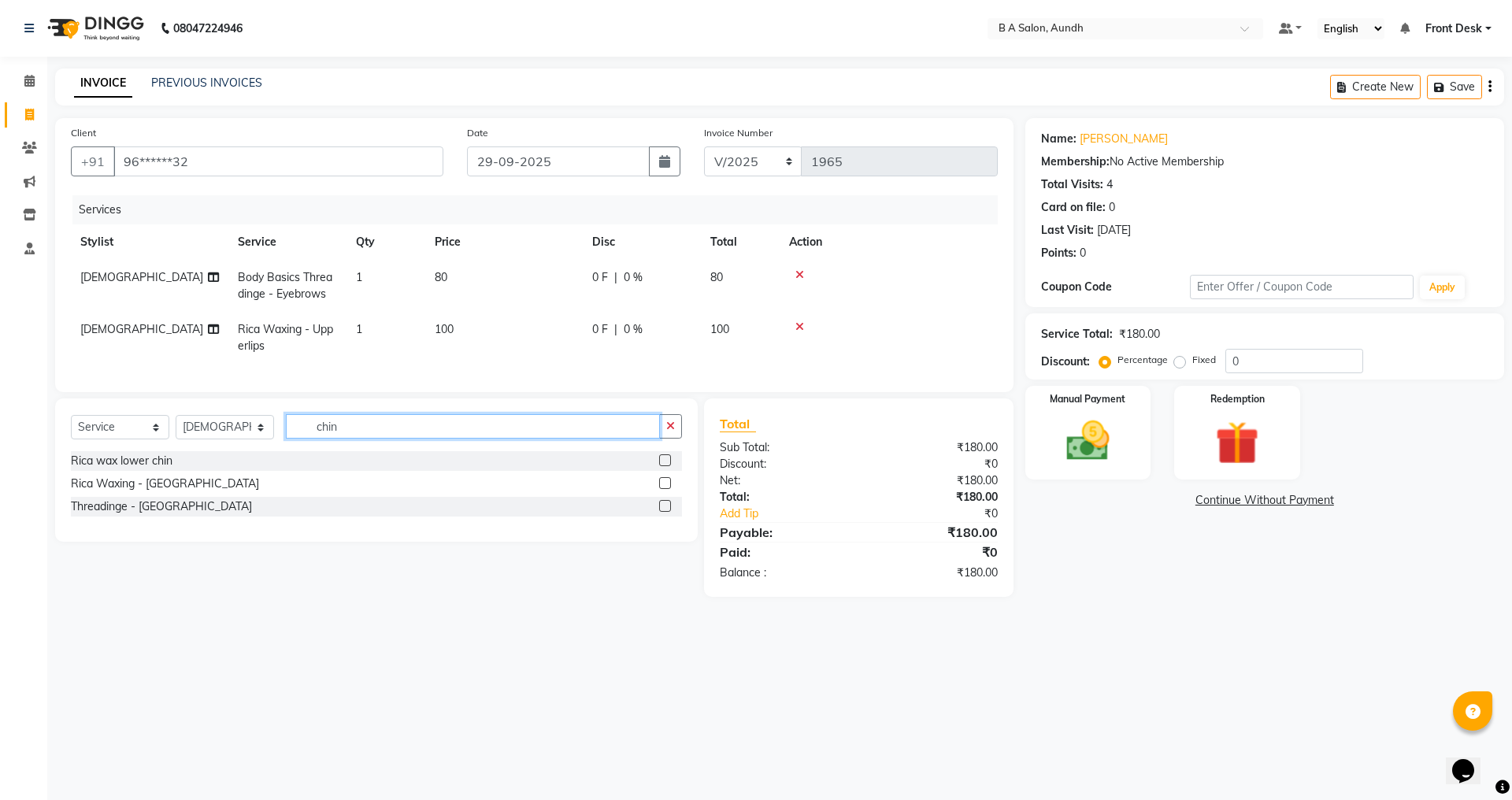
type input "chin"
click at [668, 512] on label at bounding box center [664, 506] width 12 height 12
click at [668, 512] on input "checkbox" at bounding box center [664, 506] width 10 height 10
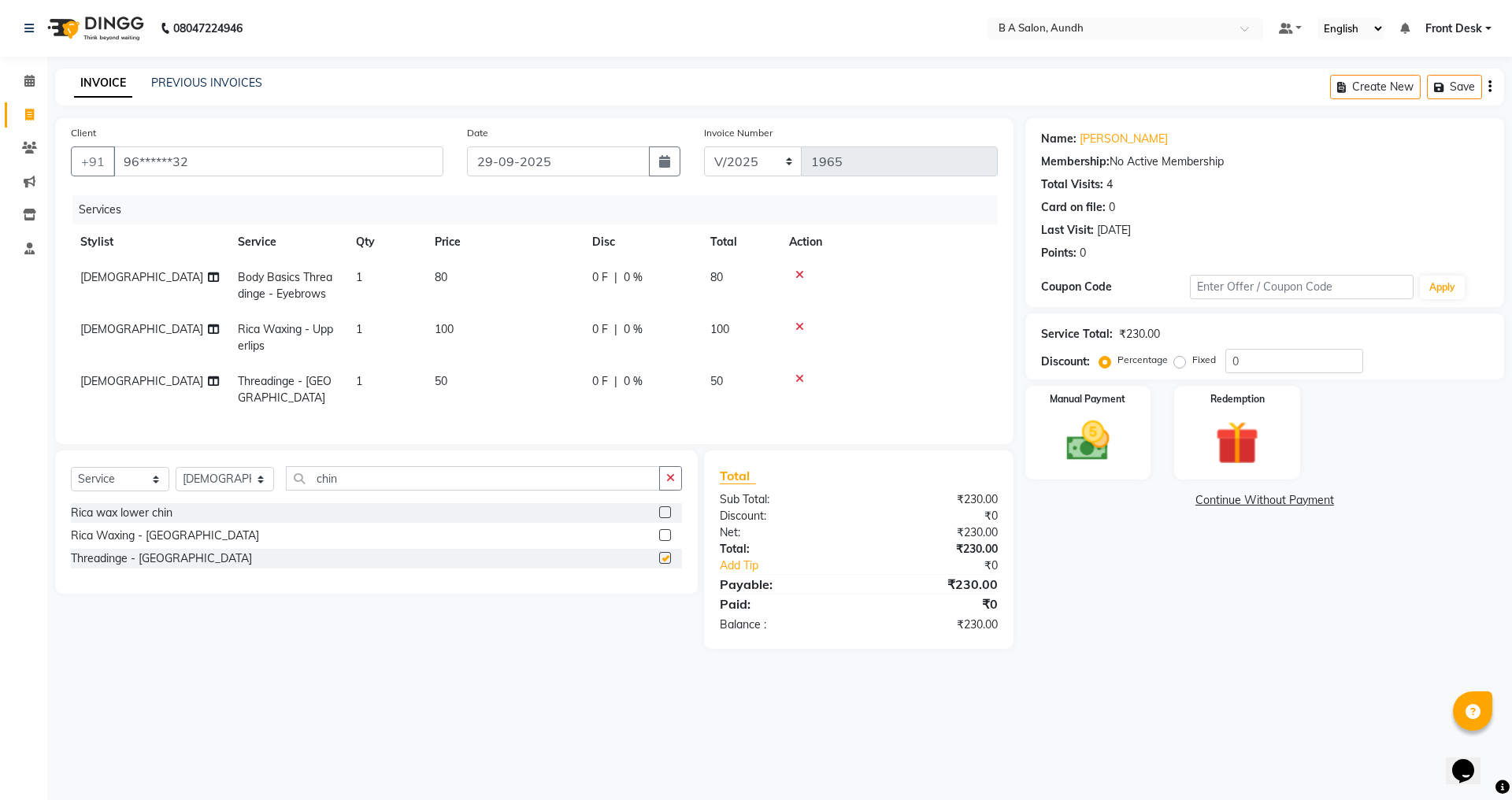
checkbox input "false"
click at [674, 280] on div "0 F | 0 %" at bounding box center [642, 278] width 99 height 16
select select "47243"
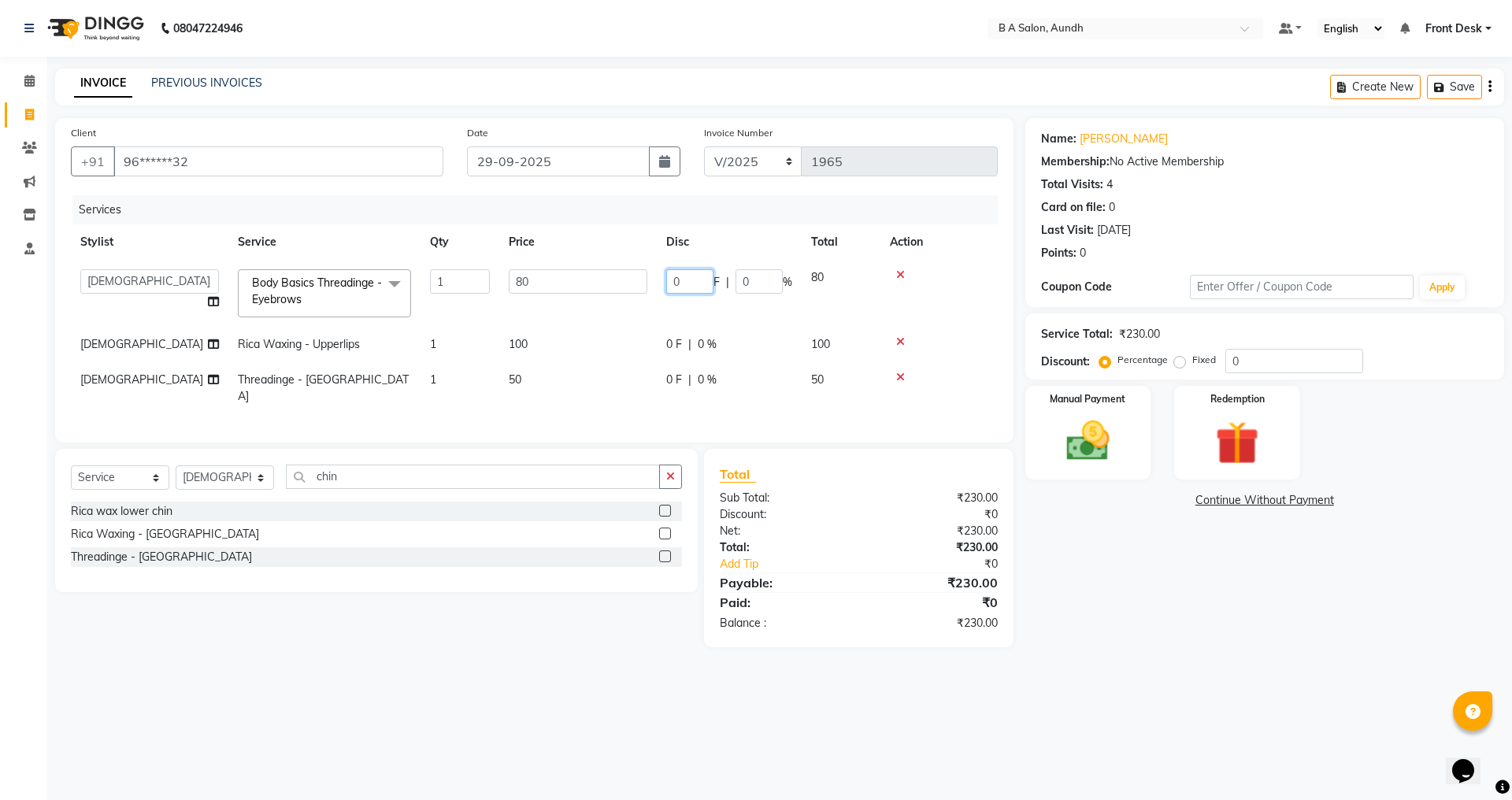
click at [679, 281] on input "0" at bounding box center [690, 281] width 47 height 24
type input "020"
click at [638, 337] on tr "[PERSON_NAME] Rica Waxing - Upperlips 1 100 0 F | 0 % 100" at bounding box center [535, 344] width 927 height 35
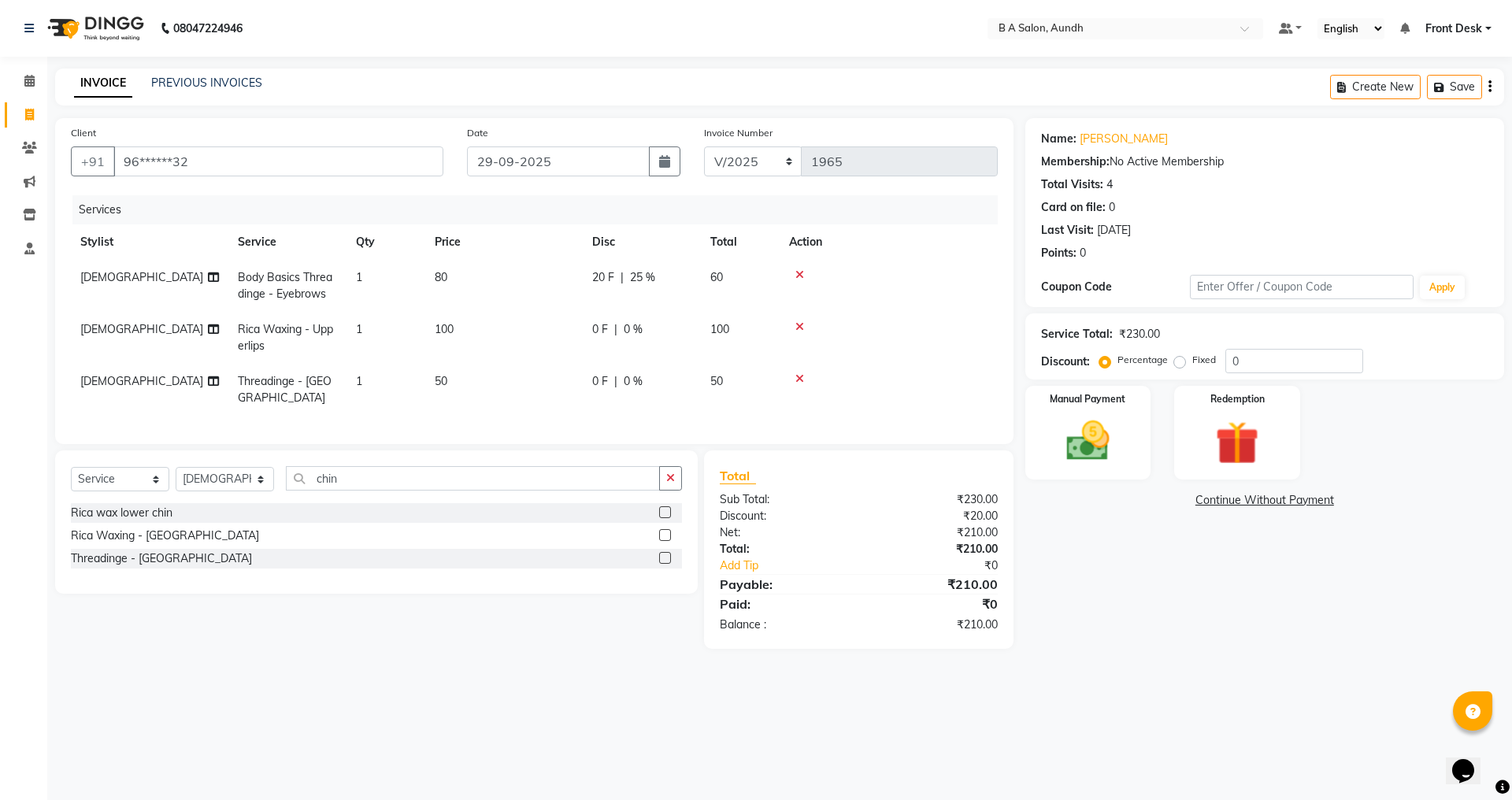
click at [628, 378] on span "0 %" at bounding box center [633, 382] width 19 height 16
select select "47243"
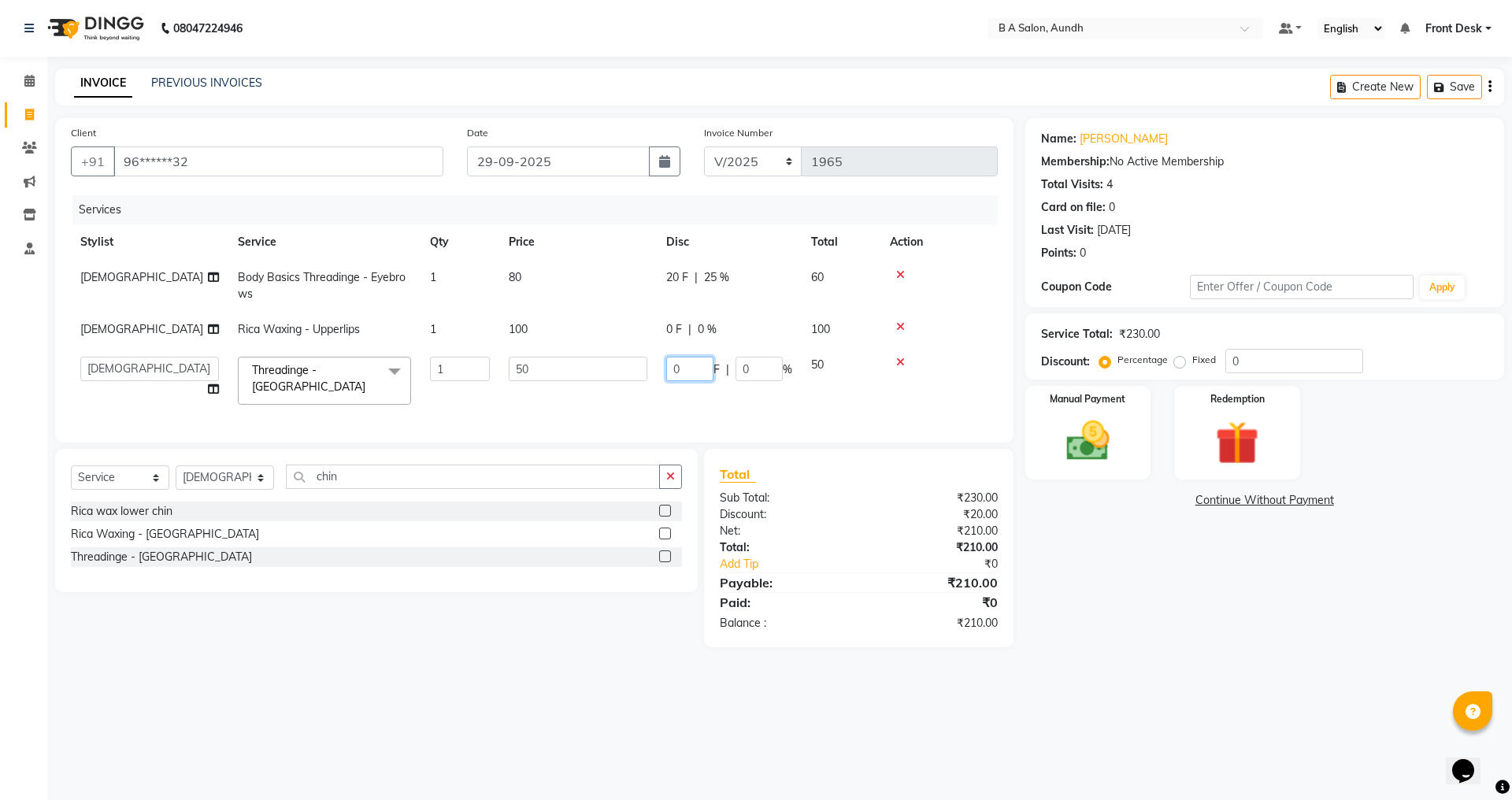
click at [693, 364] on input "0" at bounding box center [690, 369] width 47 height 24
type input "010"
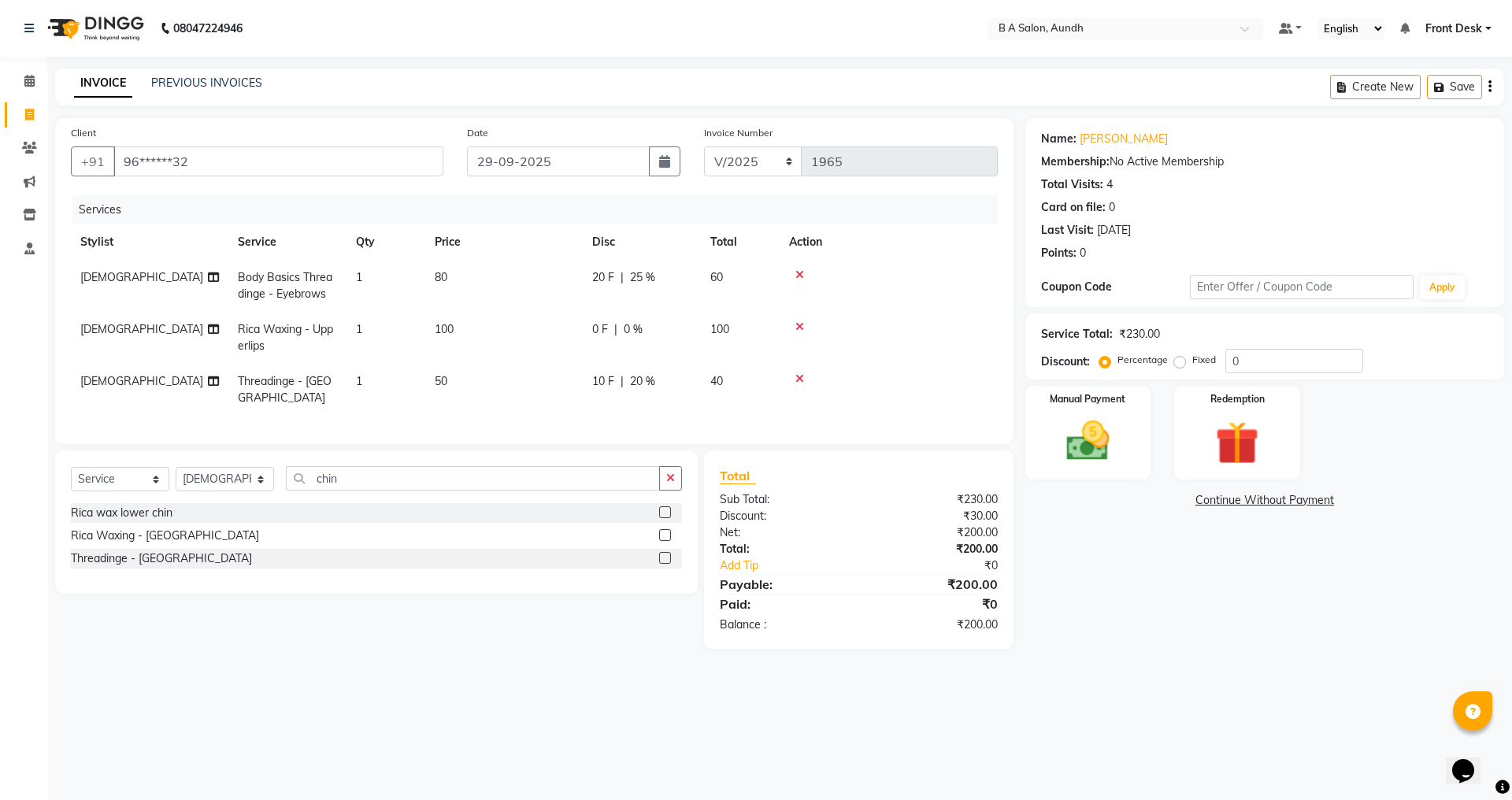
drag, startPoint x: 1113, startPoint y: 575, endPoint x: 1086, endPoint y: 522, distance: 59.5
click at [1115, 575] on div "Name: [PERSON_NAME] Membership: No Active Membership Total Visits: 4 Card on fi…" at bounding box center [1270, 383] width 490 height 531
click at [1064, 459] on img at bounding box center [1087, 441] width 73 height 52
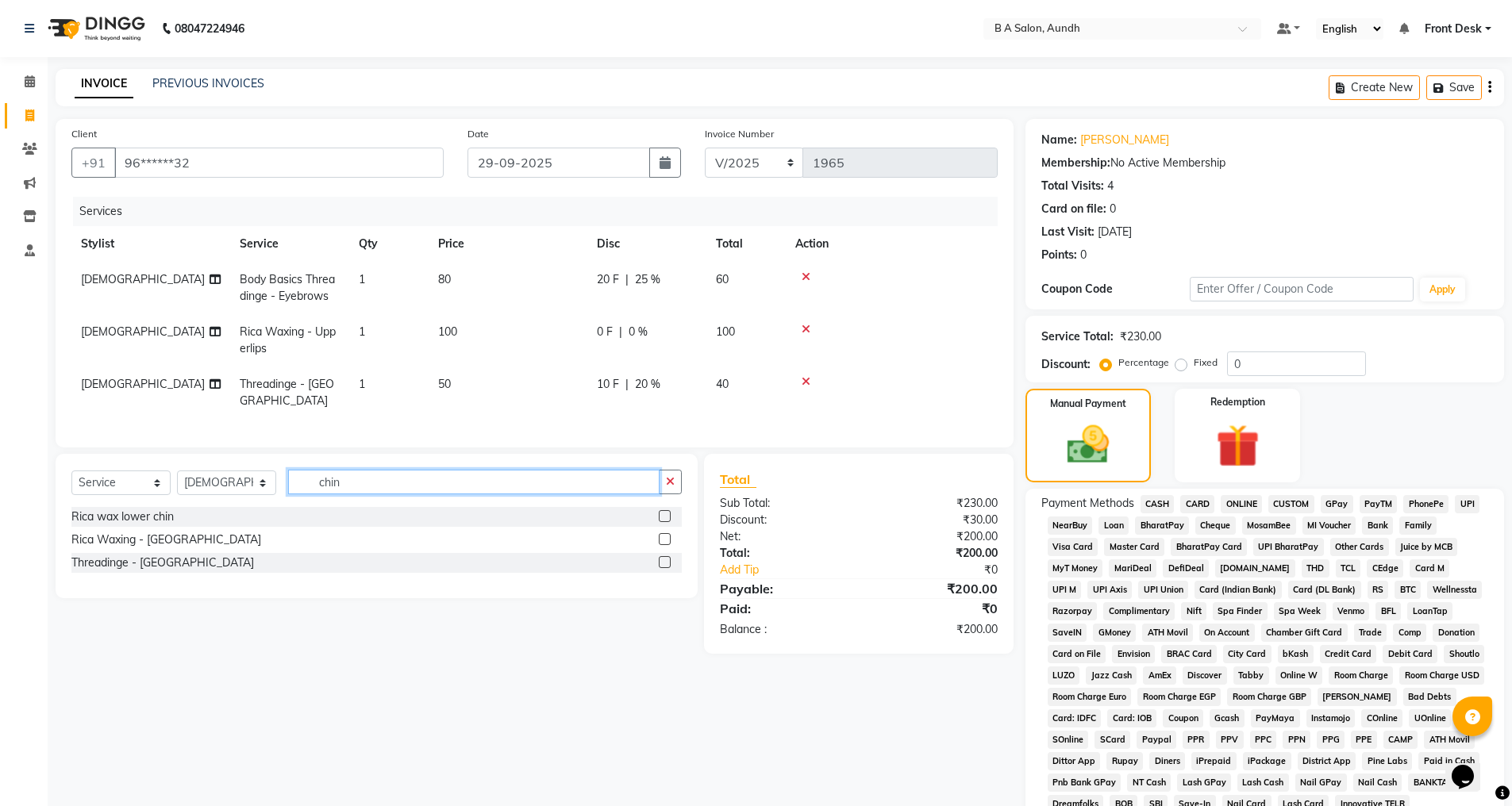
click at [365, 481] on input "chin" at bounding box center [473, 482] width 372 height 25
type input "c"
type input "for"
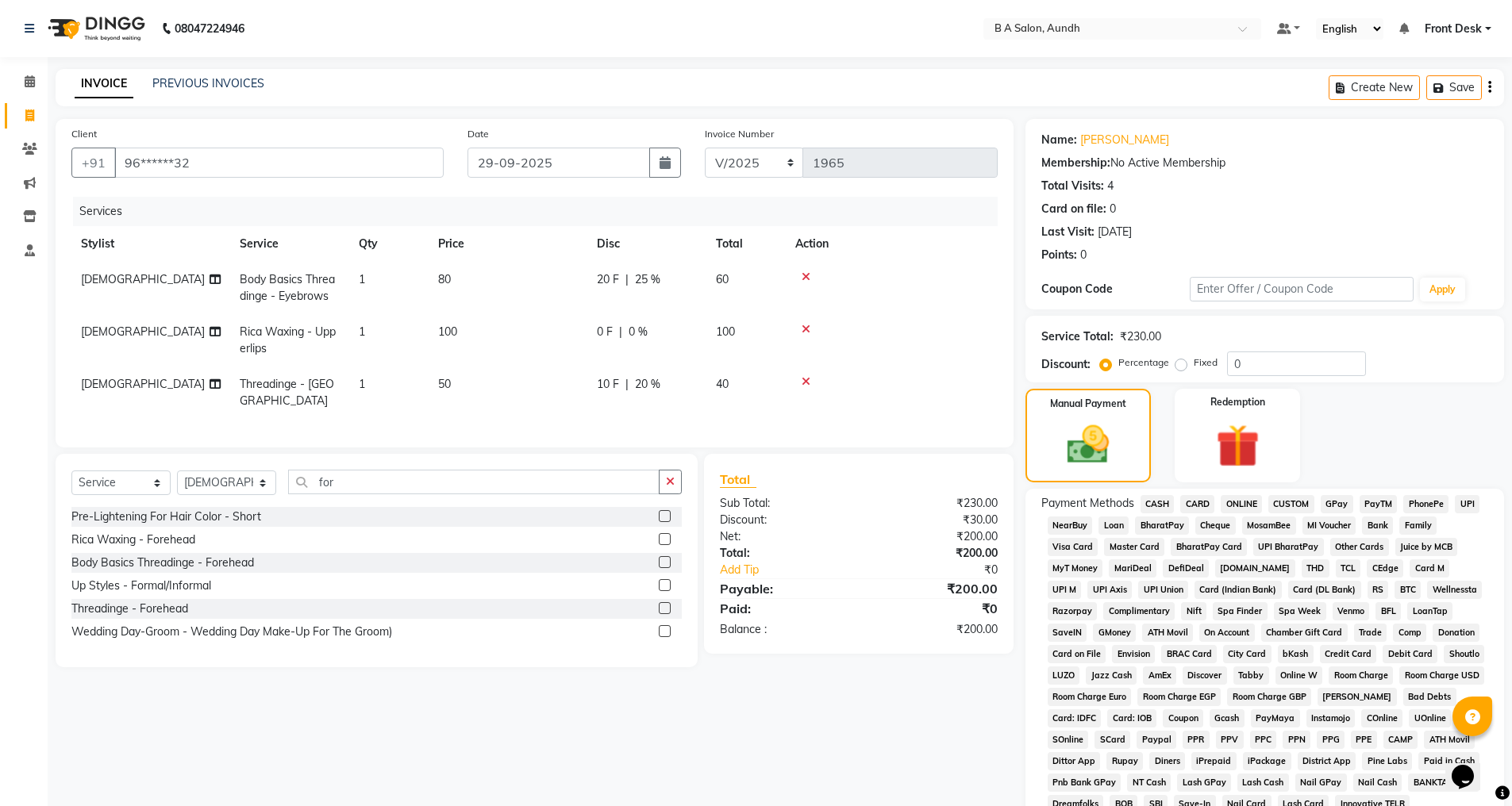
click at [665, 605] on label at bounding box center [664, 608] width 12 height 12
click at [665, 605] on input "checkbox" at bounding box center [663, 609] width 10 height 10
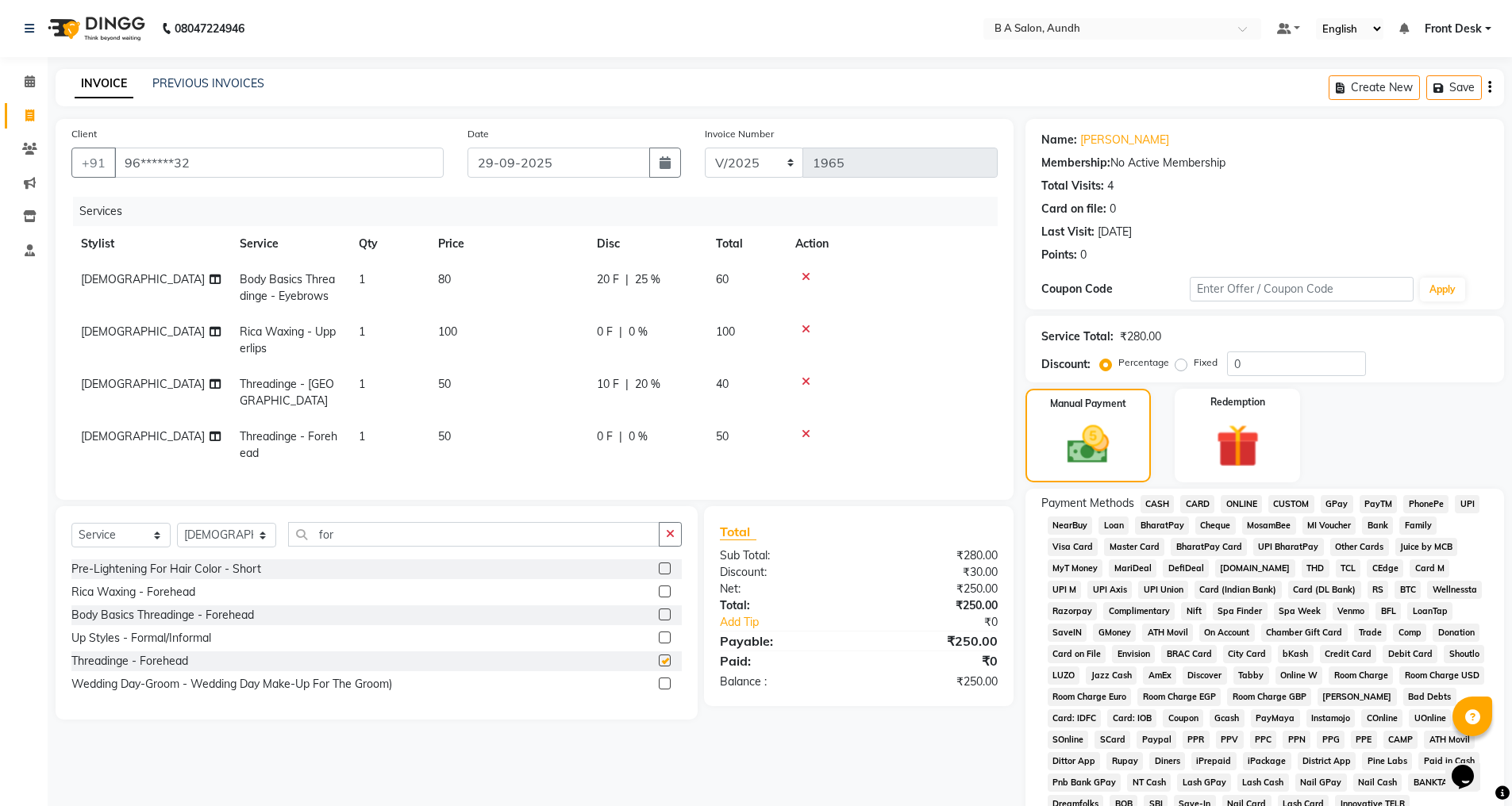
checkbox input "false"
click at [632, 429] on span "0 %" at bounding box center [638, 437] width 19 height 16
select select "47243"
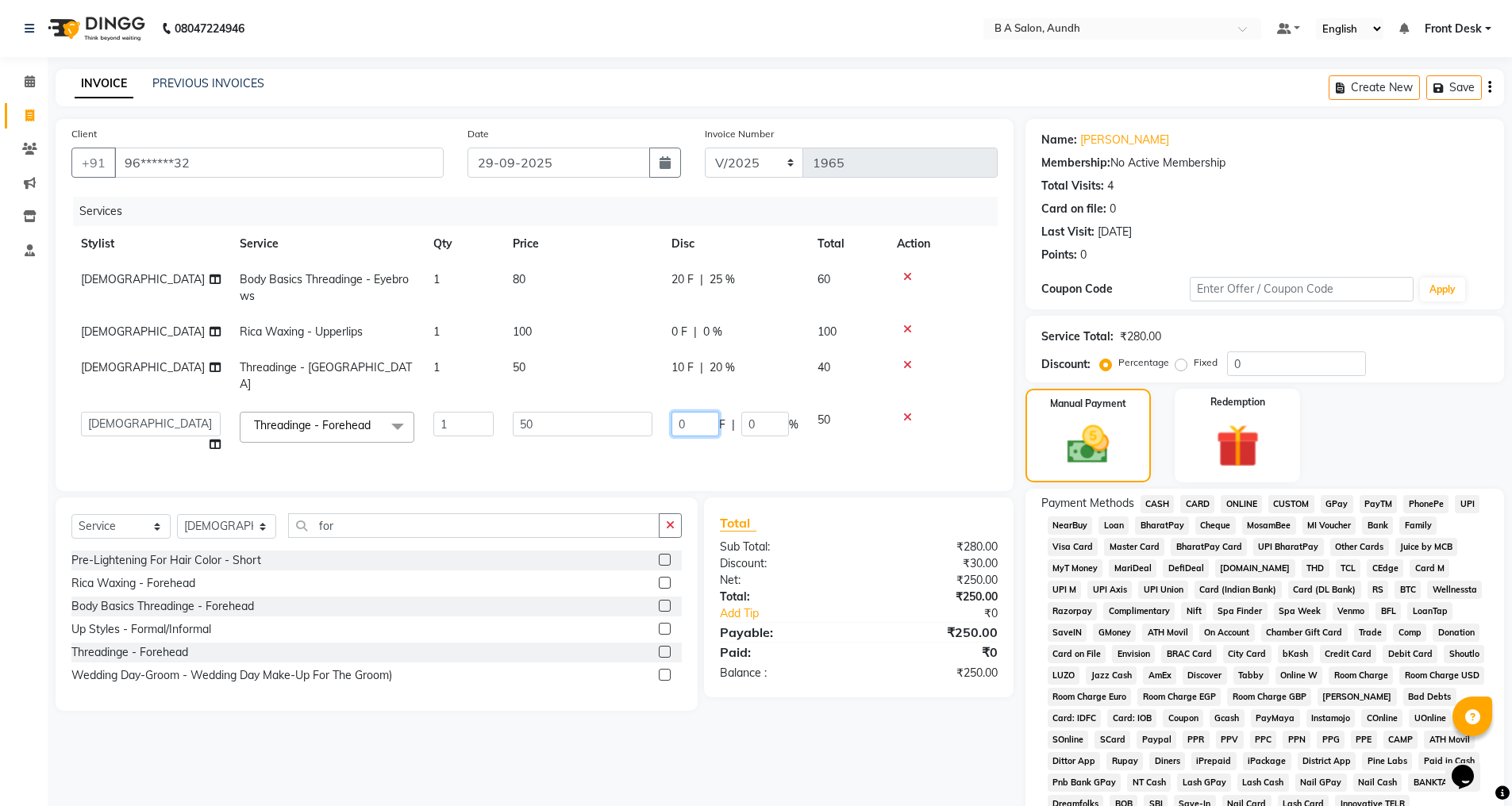
click at [687, 412] on input "0" at bounding box center [695, 423] width 47 height 25
type input "010"
drag, startPoint x: 939, startPoint y: 748, endPoint x: 1011, endPoint y: 662, distance: 112.2
click at [939, 747] on div "Client +91 96******32 Date [DATE] Invoice Number V/2025 V/[PHONE_NUMBER] Servic…" at bounding box center [534, 498] width 981 height 758
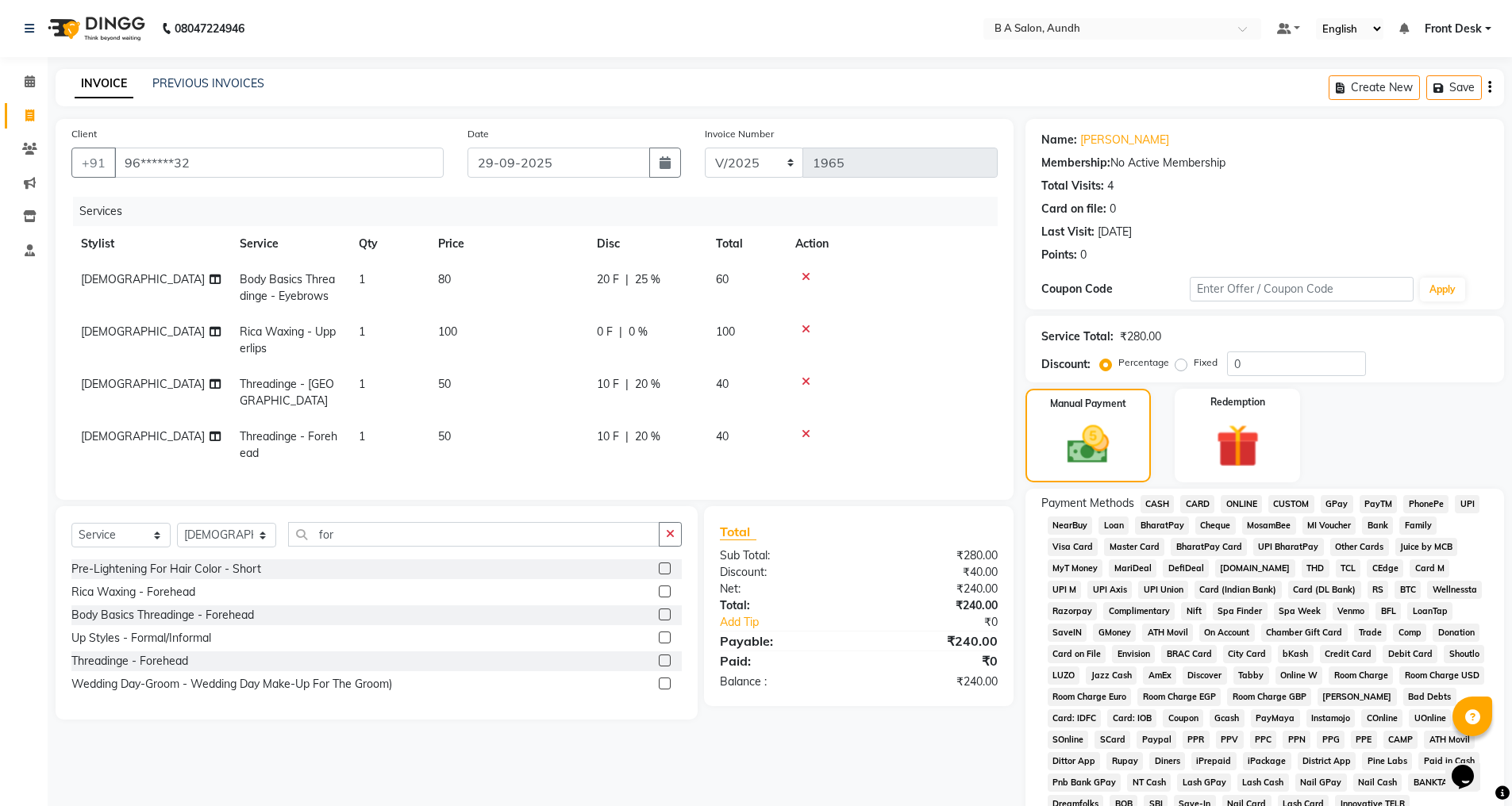
click at [1240, 503] on span "ONLINE" at bounding box center [1240, 504] width 41 height 18
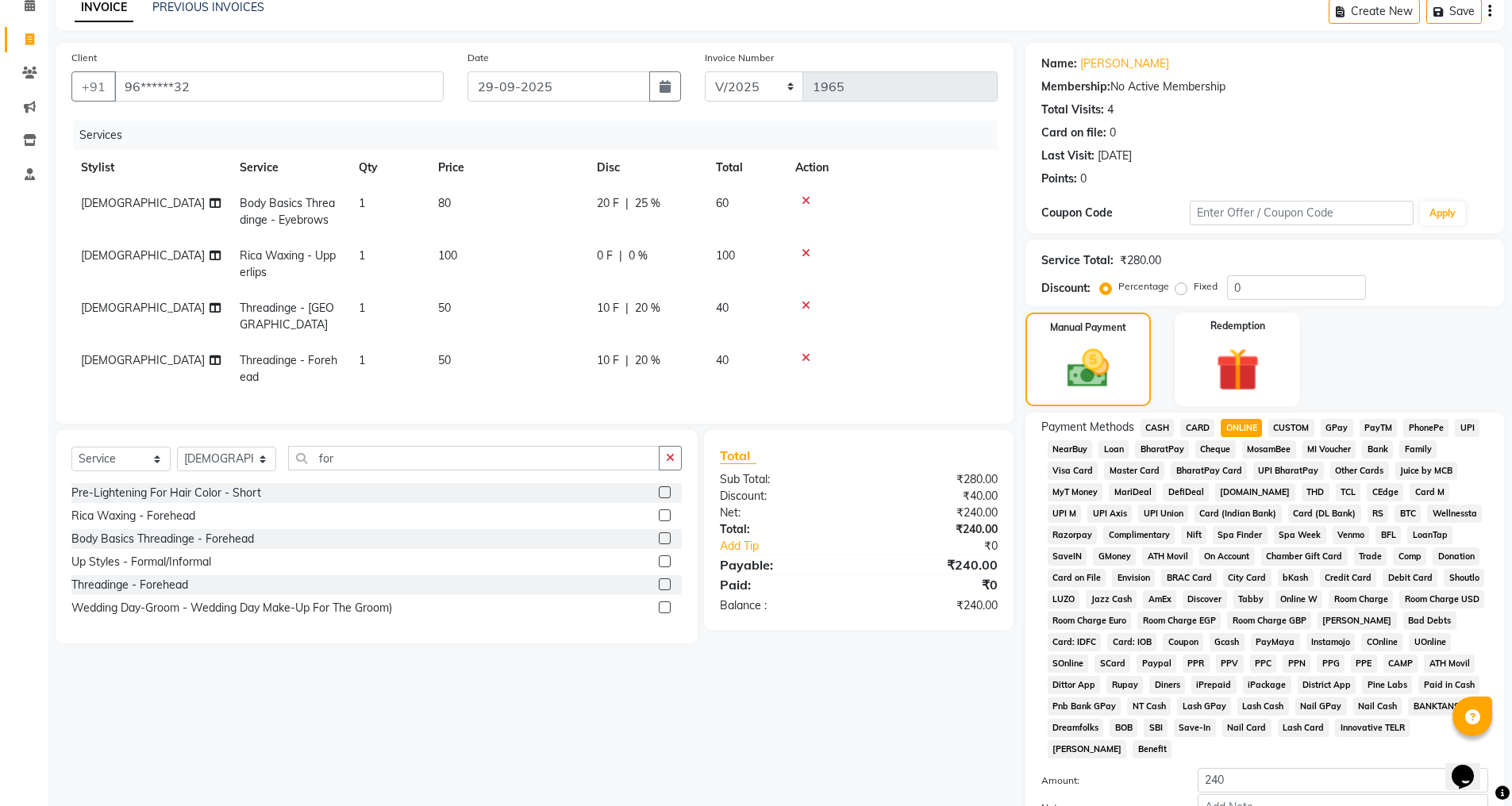
scroll to position [179, 0]
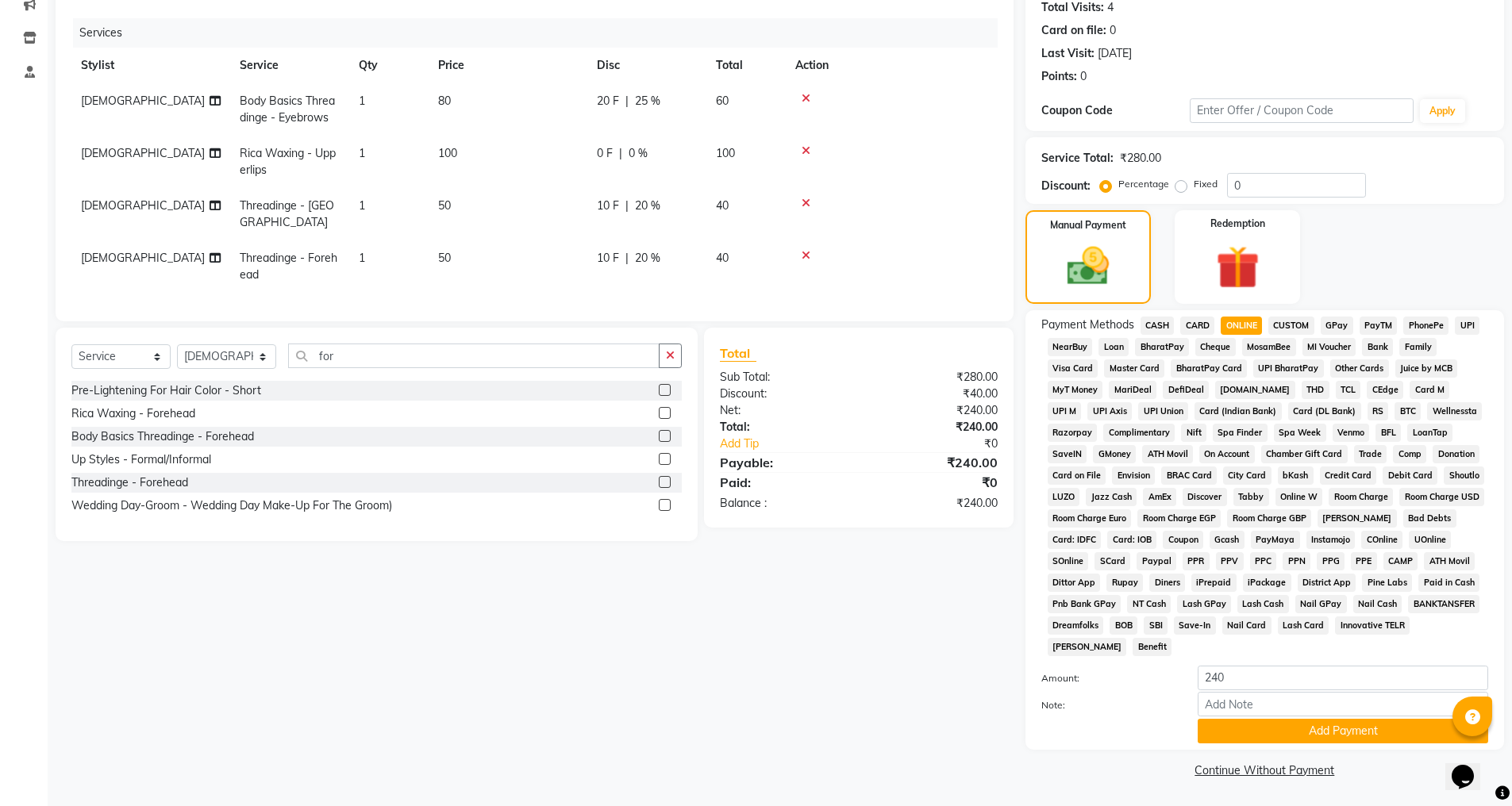
drag, startPoint x: 1258, startPoint y: 731, endPoint x: 1264, endPoint y: 761, distance: 30.6
click at [1258, 732] on button "Add Payment" at bounding box center [1343, 731] width 291 height 25
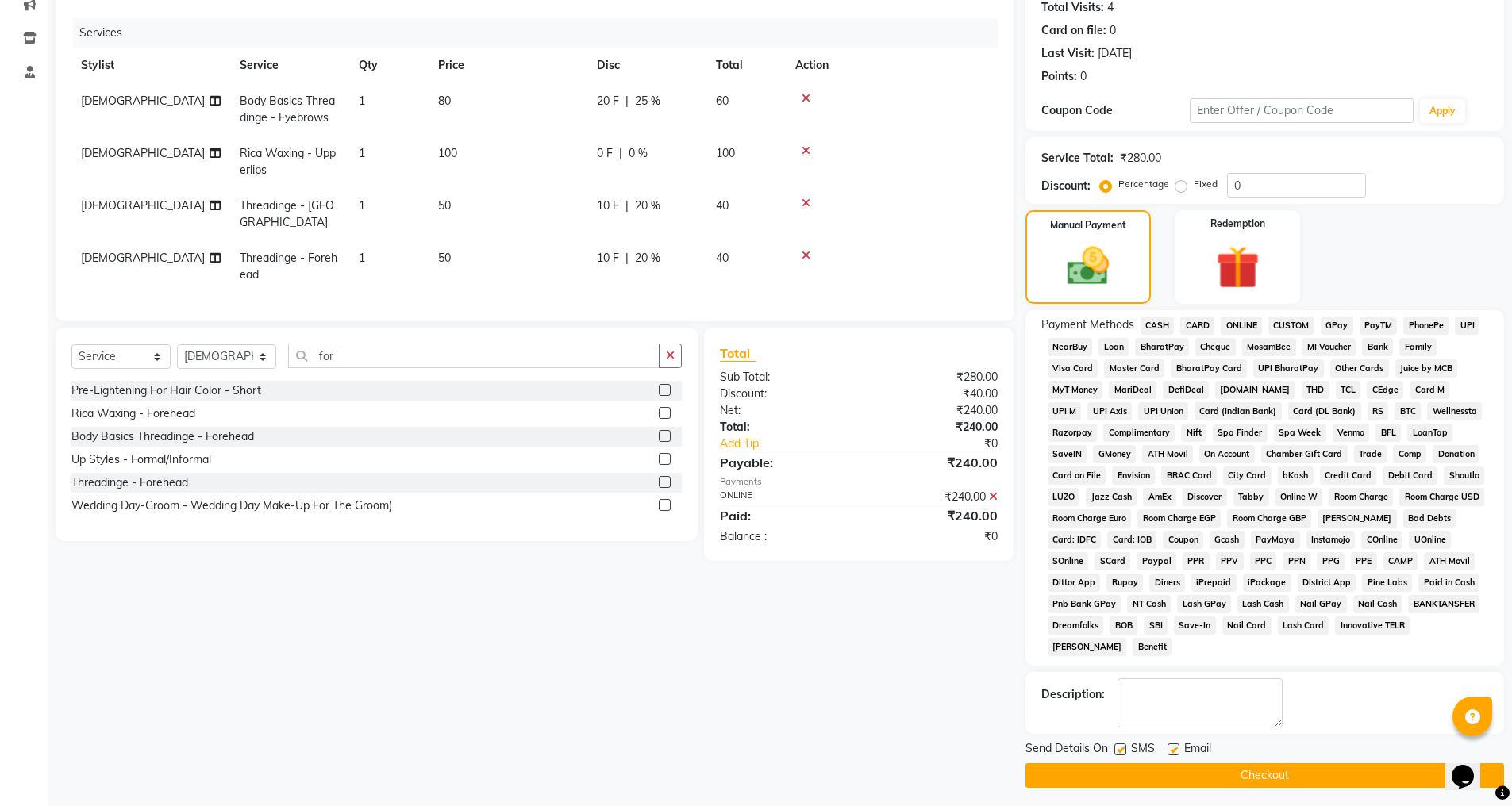
click at [1267, 774] on button "Checkout" at bounding box center [1265, 775] width 479 height 25
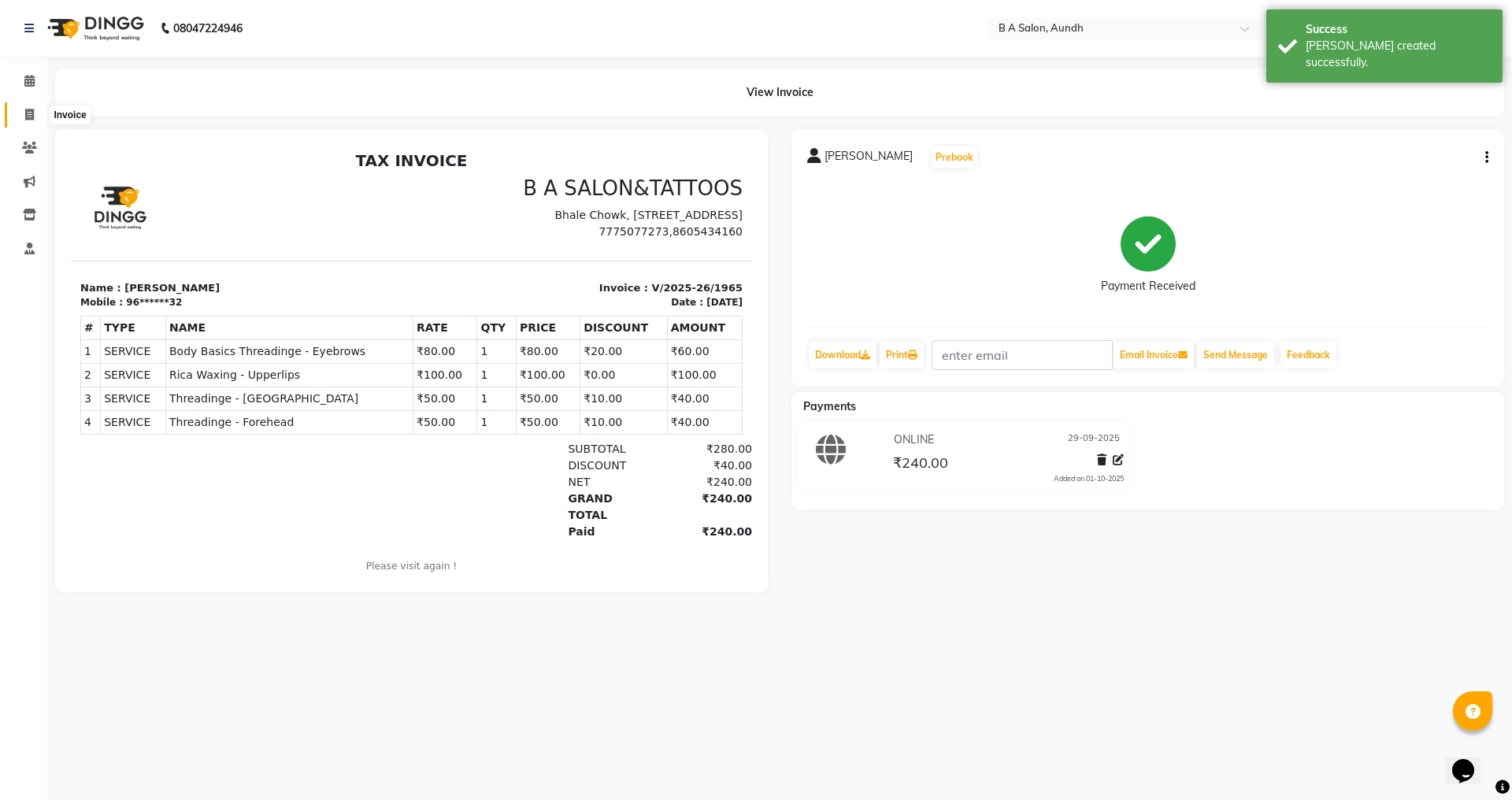
click at [32, 120] on icon at bounding box center [30, 115] width 9 height 12
select select "service"
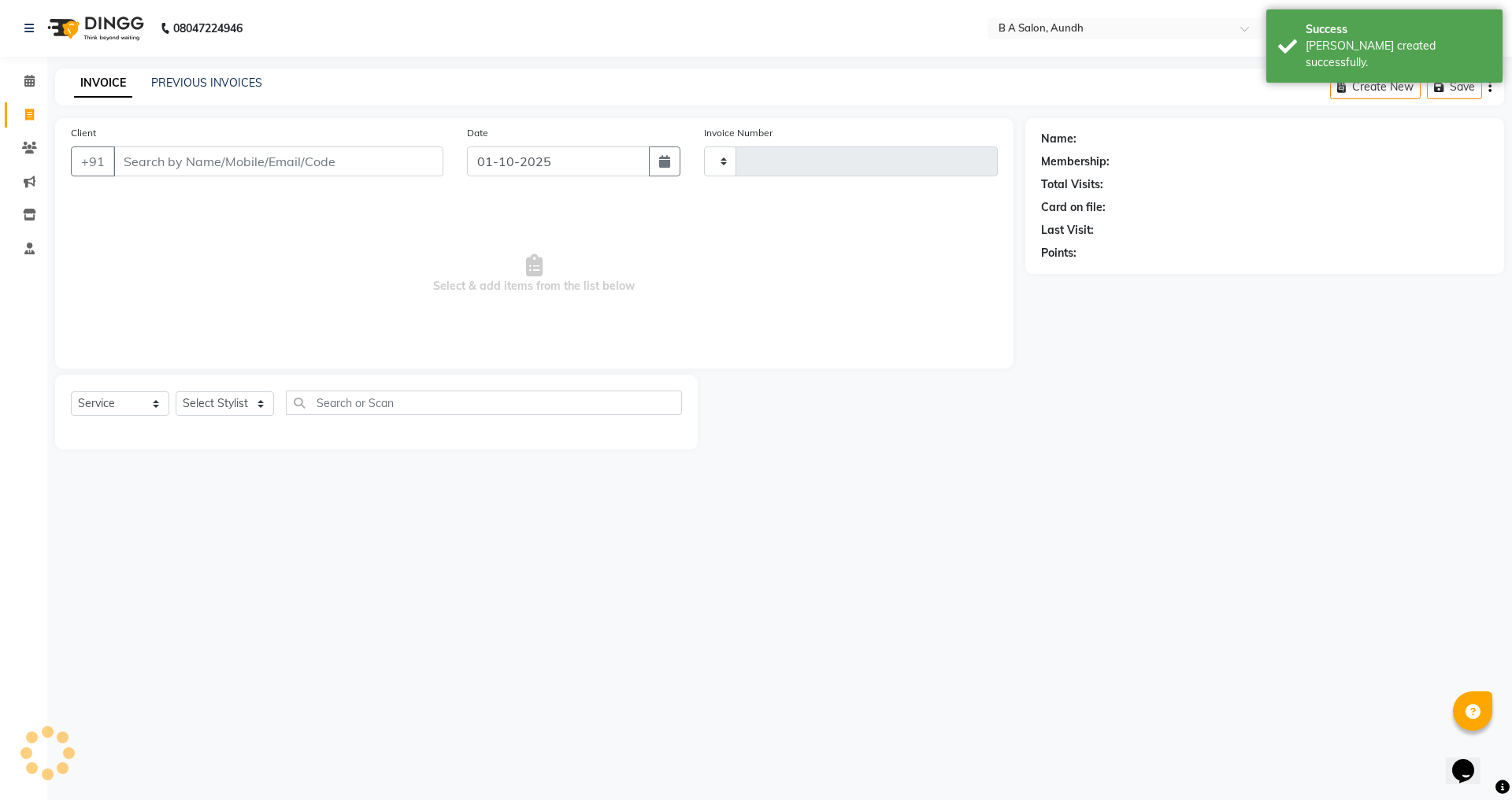
type input "1966"
select select "5955"
click at [179, 158] on input "Client" at bounding box center [279, 161] width 330 height 30
click at [480, 162] on input "01-10-2025" at bounding box center [559, 161] width 184 height 30
select select "10"
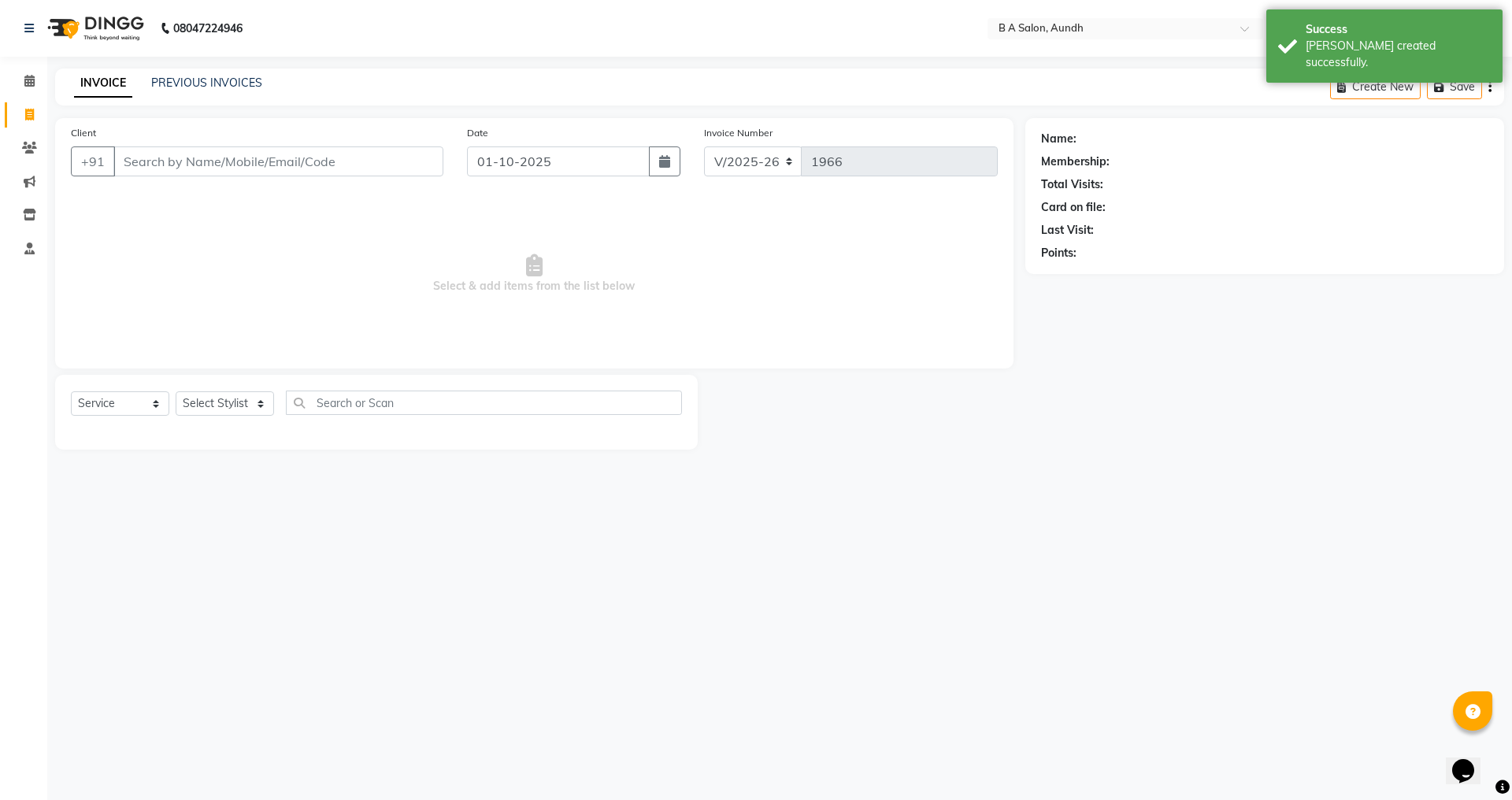
select select "2025"
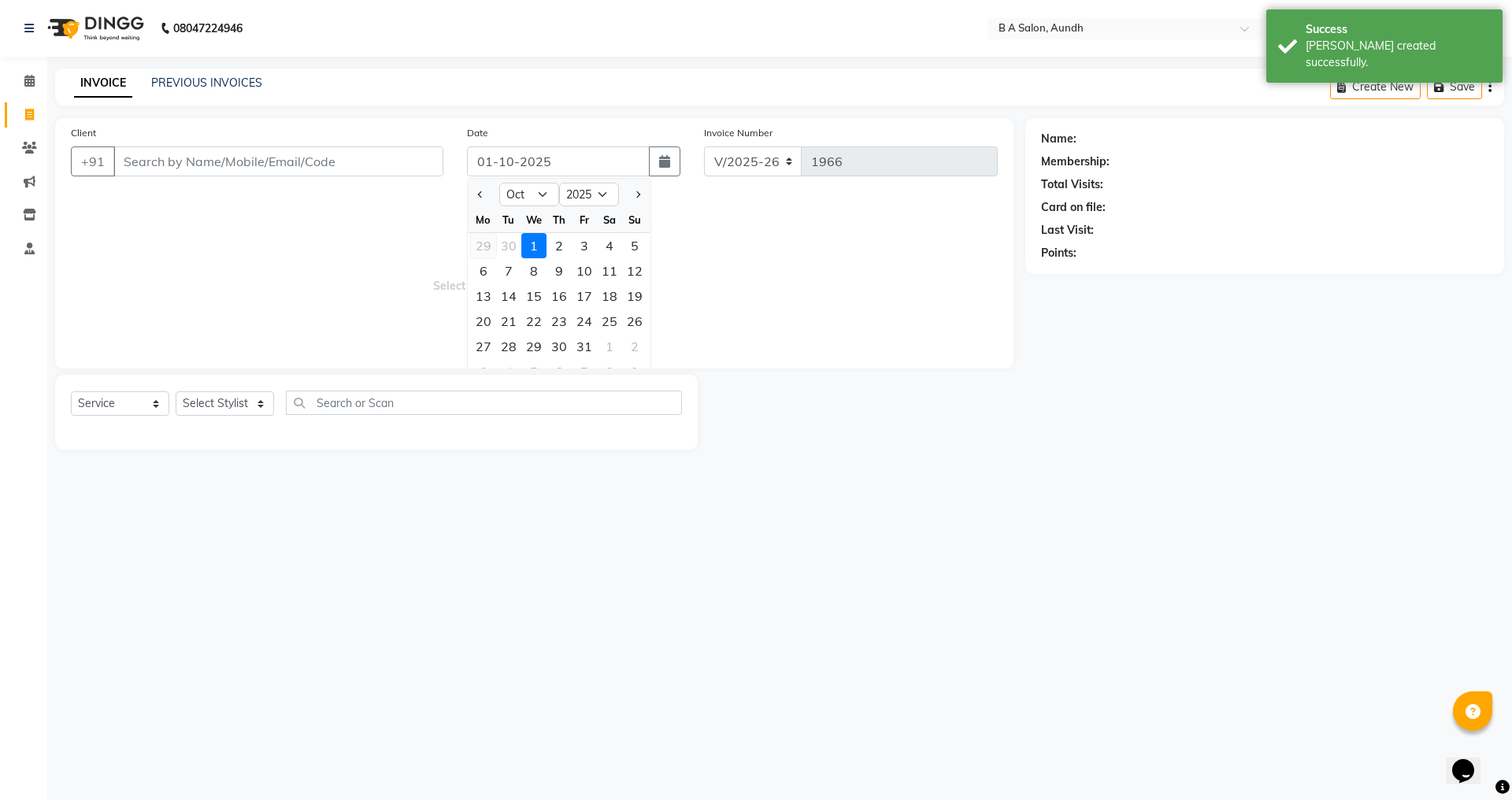
click at [482, 246] on div "29" at bounding box center [483, 246] width 25 height 25
type input "29-09-2025"
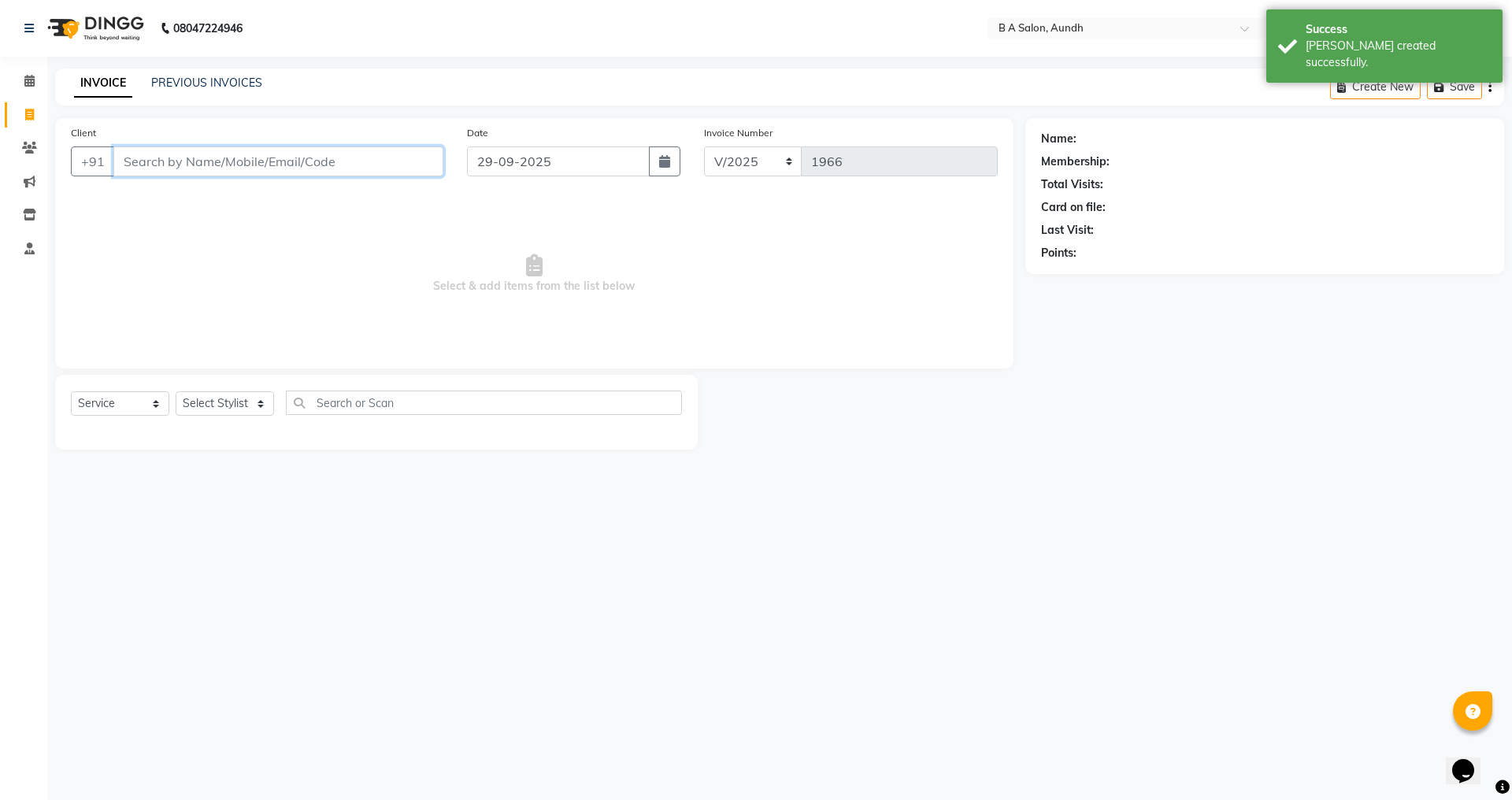
click at [236, 163] on input "Client" at bounding box center [279, 161] width 330 height 30
click at [233, 165] on input "Client" at bounding box center [279, 161] width 330 height 30
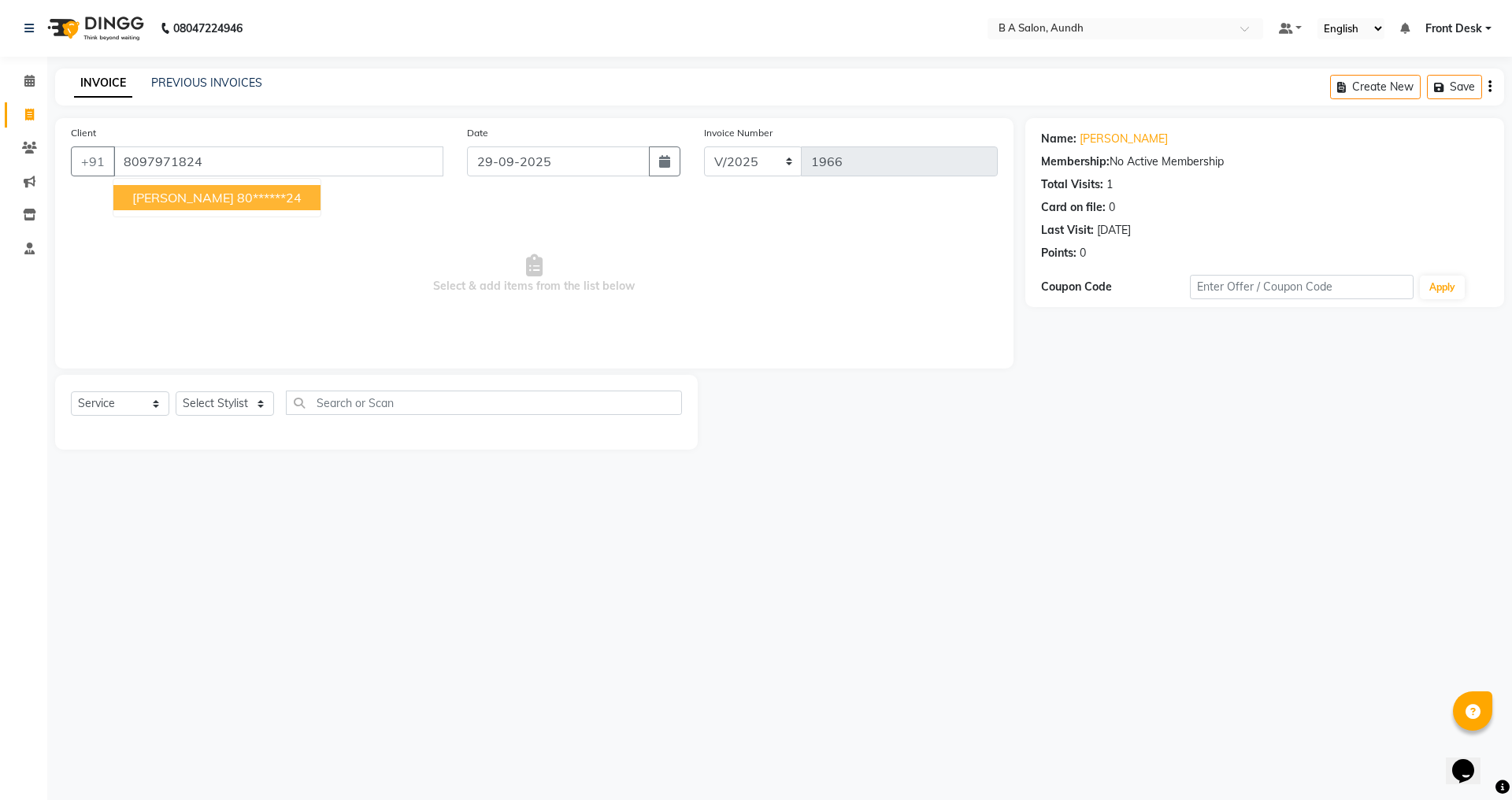
click at [237, 201] on ngb-highlight "80******24" at bounding box center [270, 198] width 65 height 15
type input "80******24"
drag, startPoint x: 215, startPoint y: 397, endPoint x: 214, endPoint y: 421, distance: 24.0
click at [214, 421] on div "Select Service Product Membership Package Voucher Prepaid Gift Card Select Styl…" at bounding box center [377, 409] width 611 height 37
select select "83850"
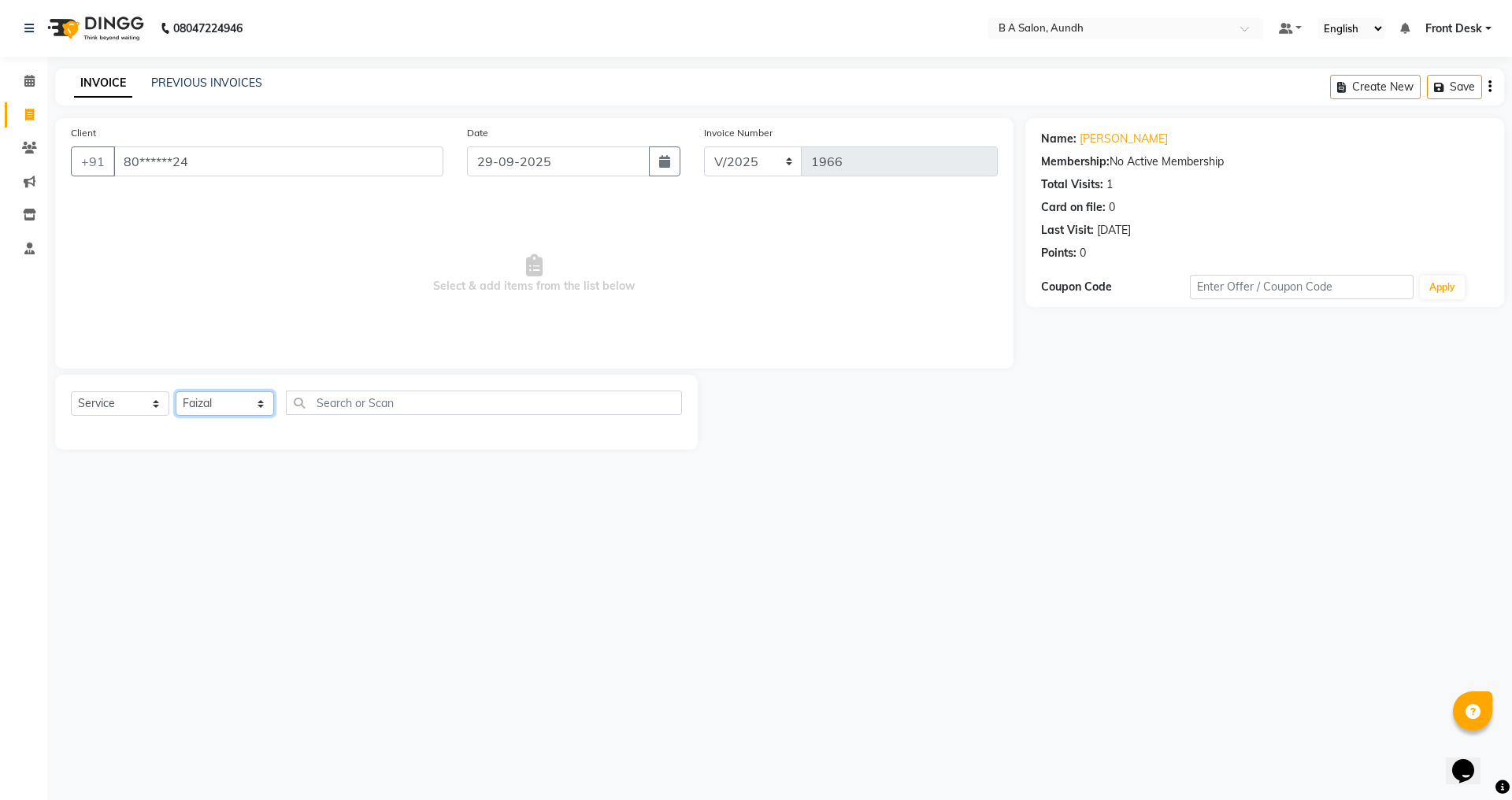
click at [176, 391] on select "Select Stylist Akash sir [PERSON_NAME] Front Desk pranshoo [PERSON_NAME]" at bounding box center [225, 403] width 98 height 24
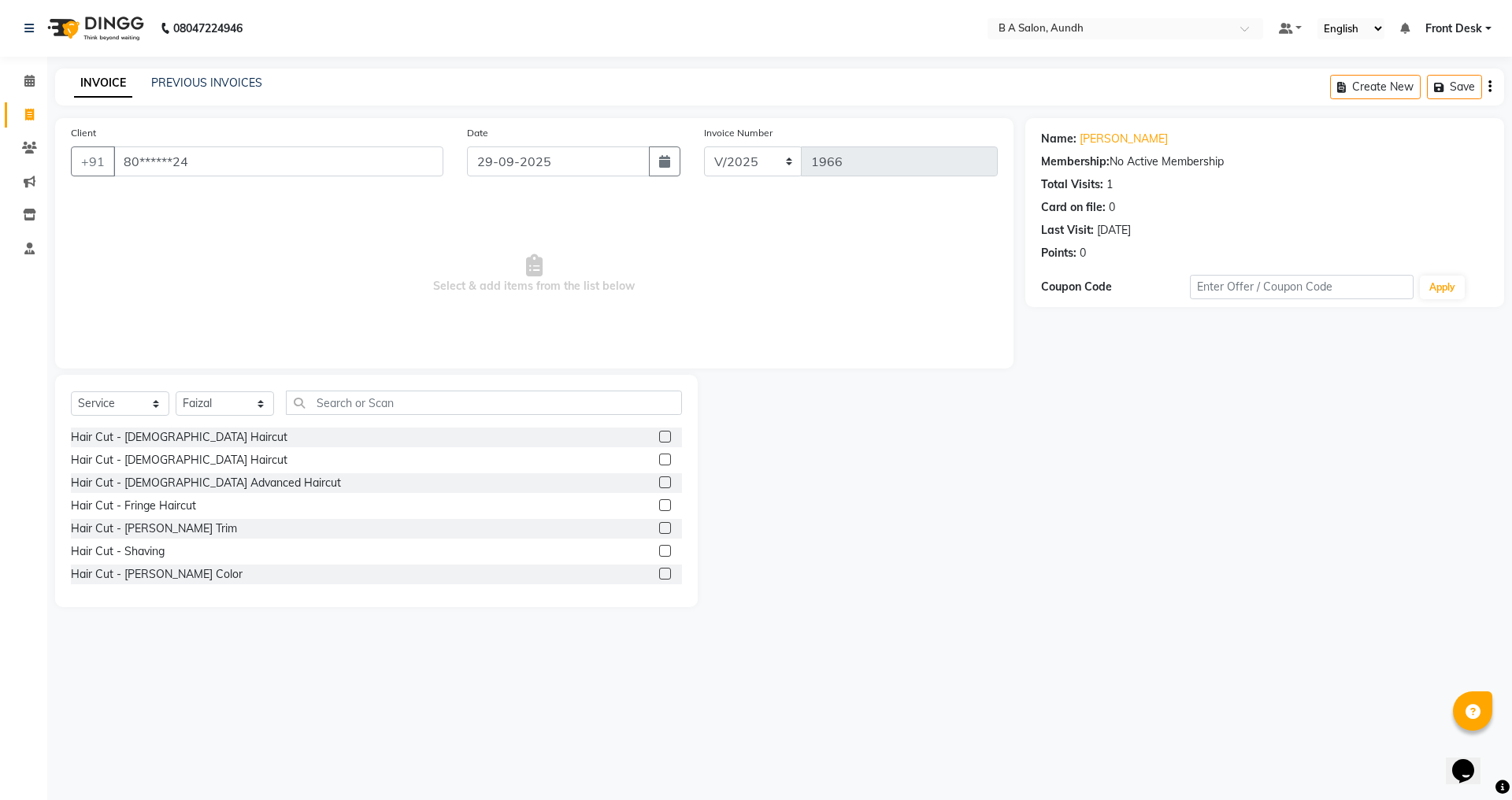
click at [659, 439] on label at bounding box center [664, 437] width 12 height 12
click at [659, 439] on input "checkbox" at bounding box center [664, 437] width 10 height 10
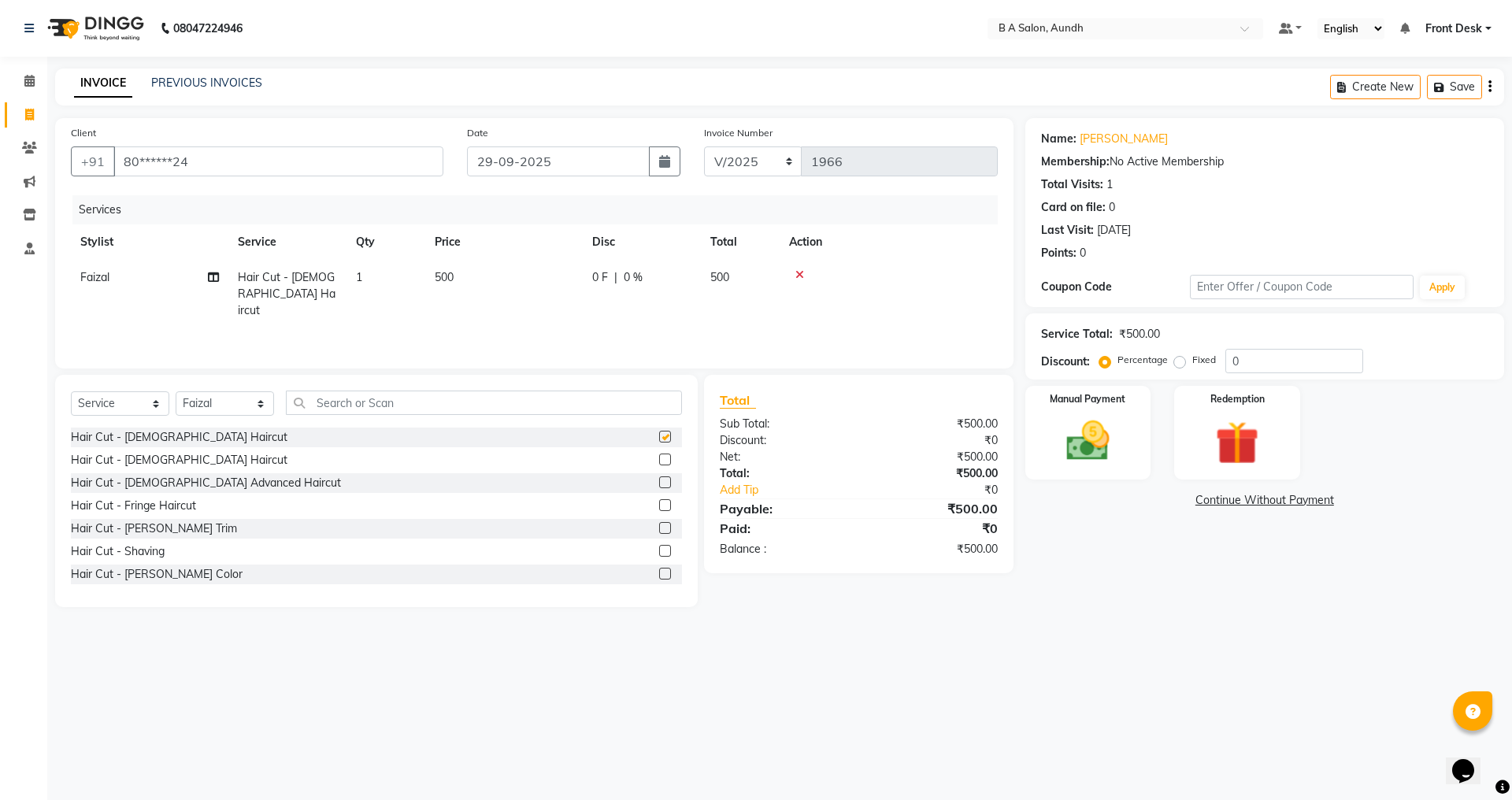
checkbox input "false"
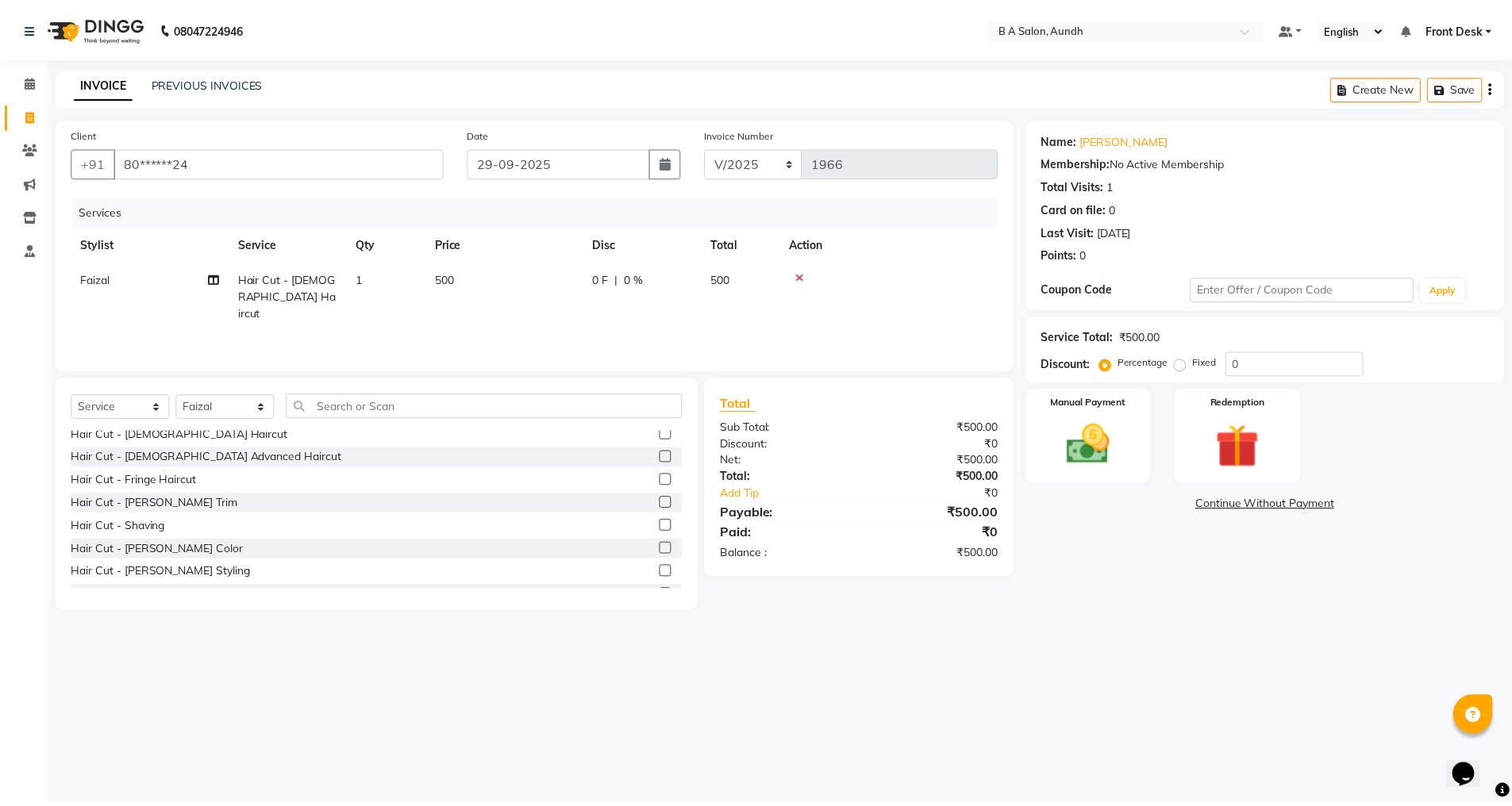
scroll to position [79, 0]
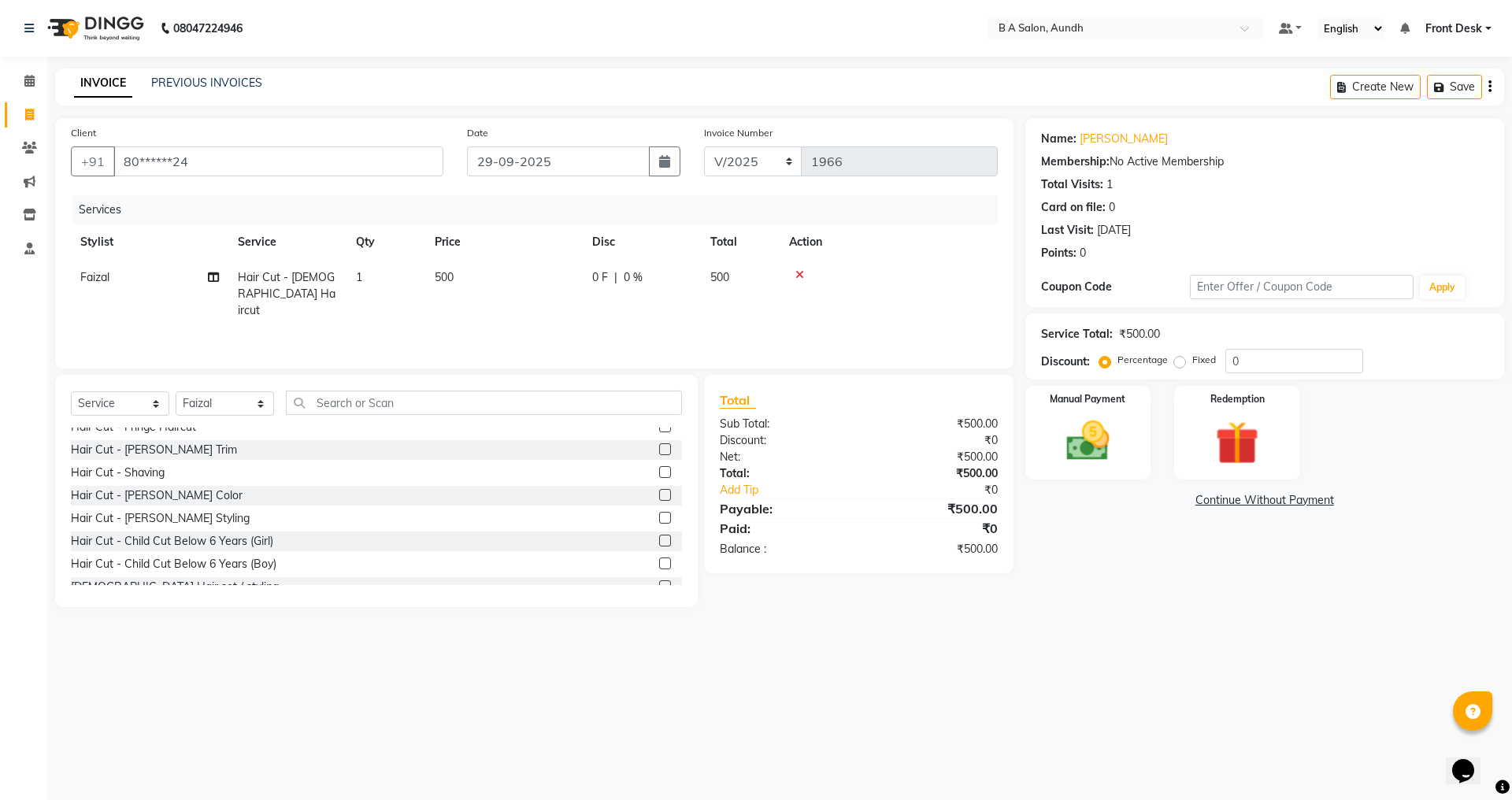
click at [659, 518] on label at bounding box center [664, 518] width 12 height 12
click at [659, 518] on input "checkbox" at bounding box center [664, 519] width 10 height 10
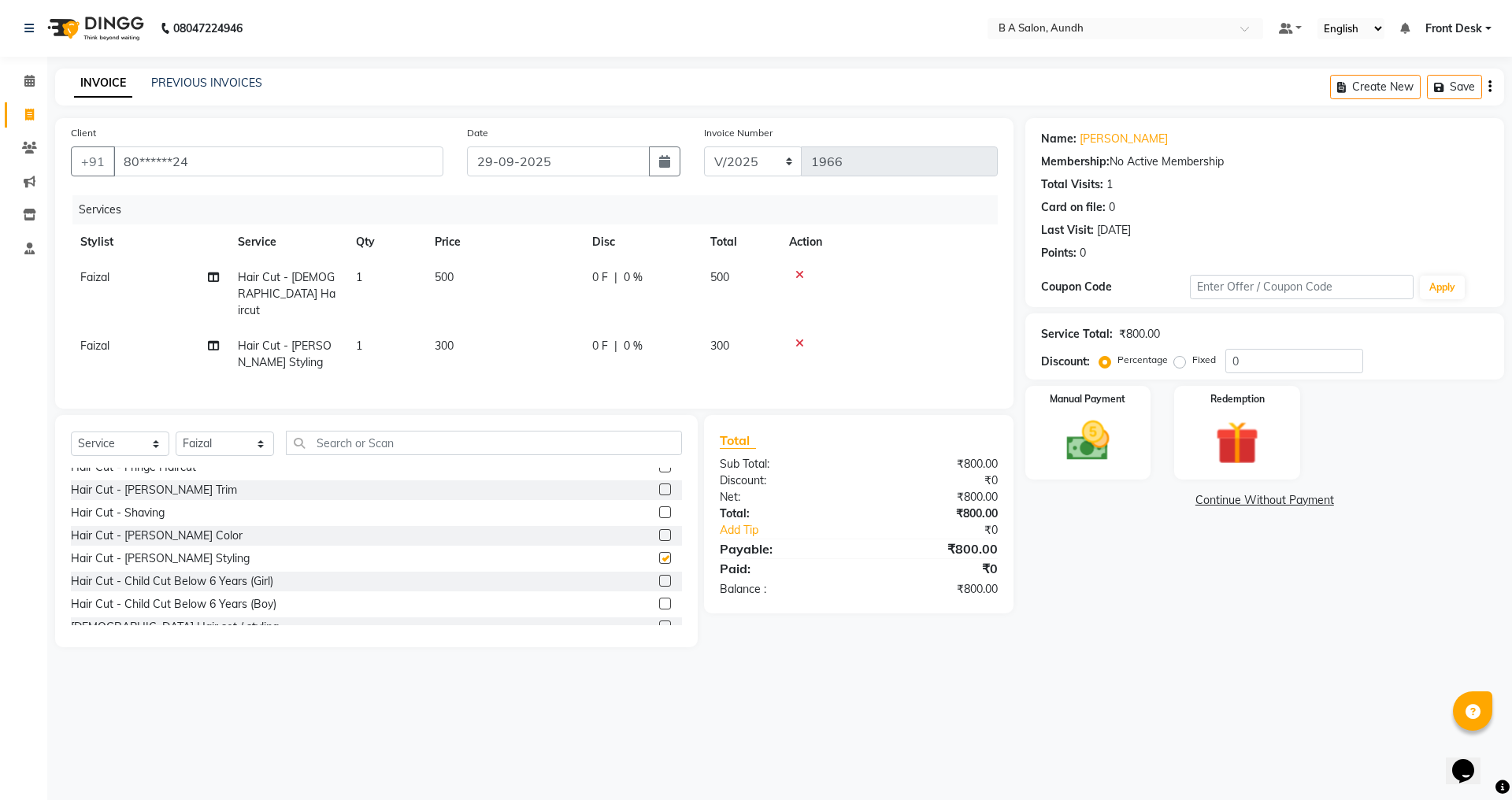
checkbox input "false"
click at [1269, 358] on input "0" at bounding box center [1294, 361] width 138 height 24
type input "050"
click at [1096, 415] on img at bounding box center [1087, 441] width 73 height 52
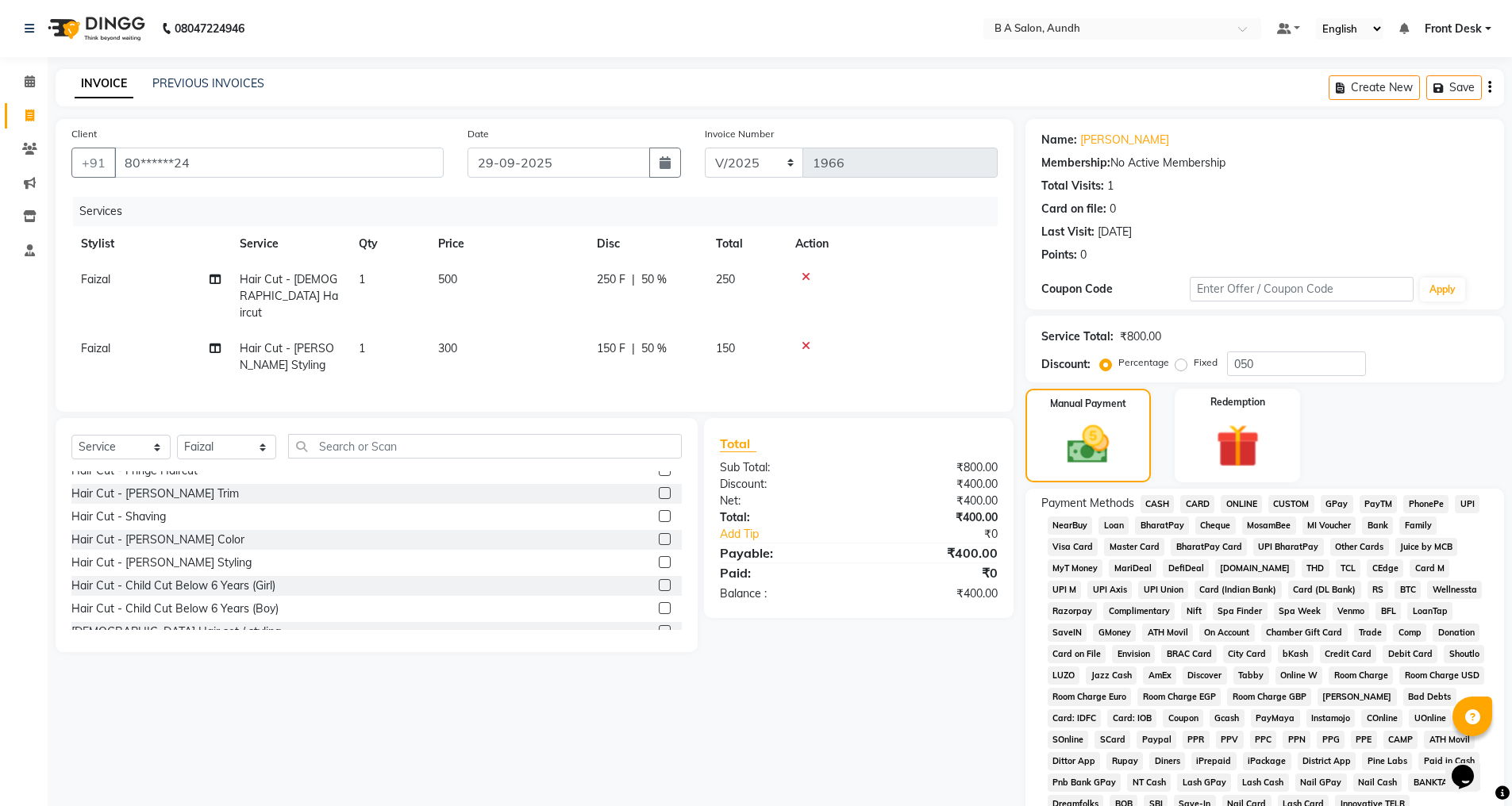
click at [1227, 500] on span "ONLINE" at bounding box center [1240, 504] width 41 height 18
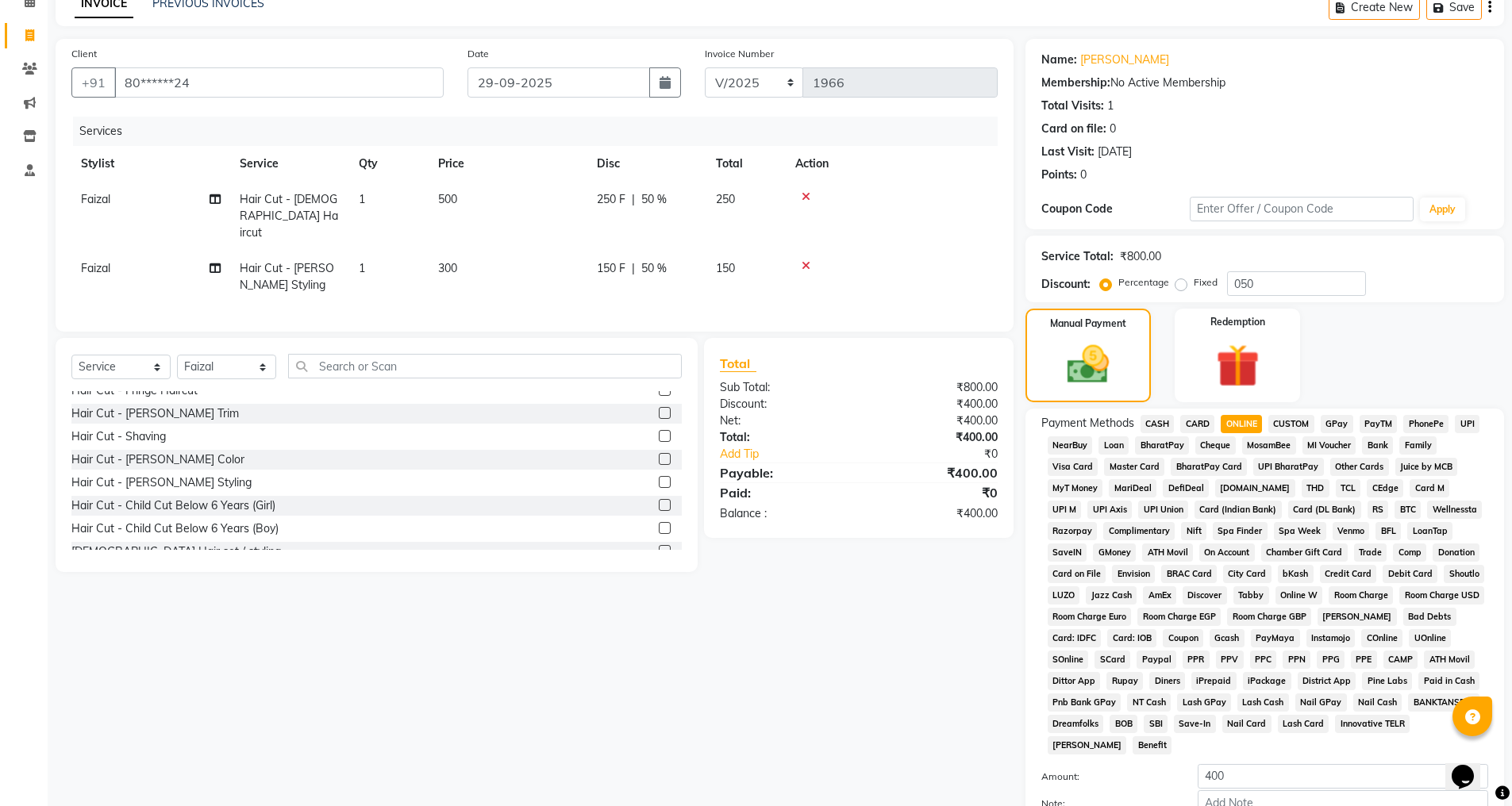
scroll to position [179, 0]
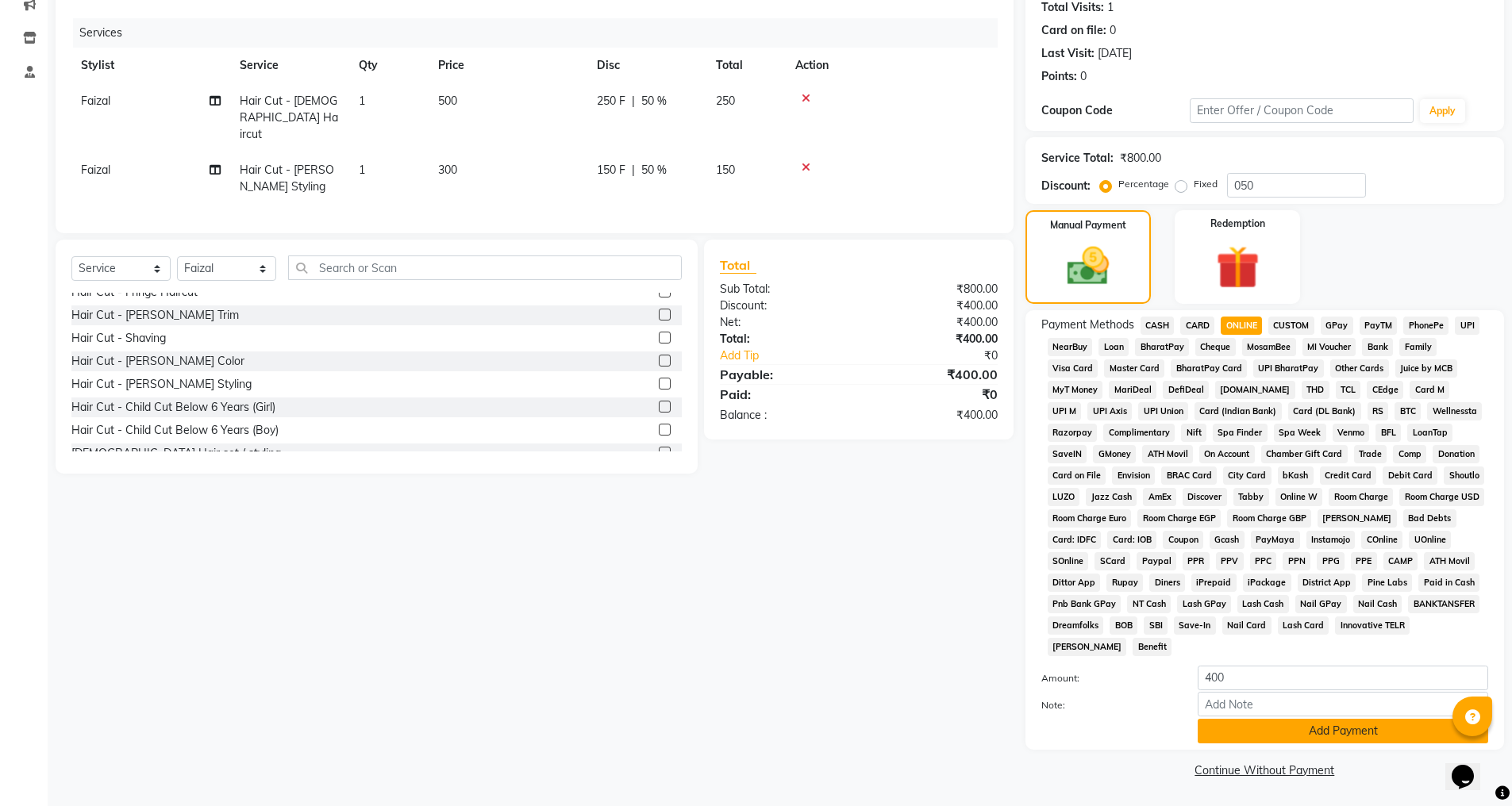
click at [1223, 737] on button "Add Payment" at bounding box center [1343, 731] width 291 height 25
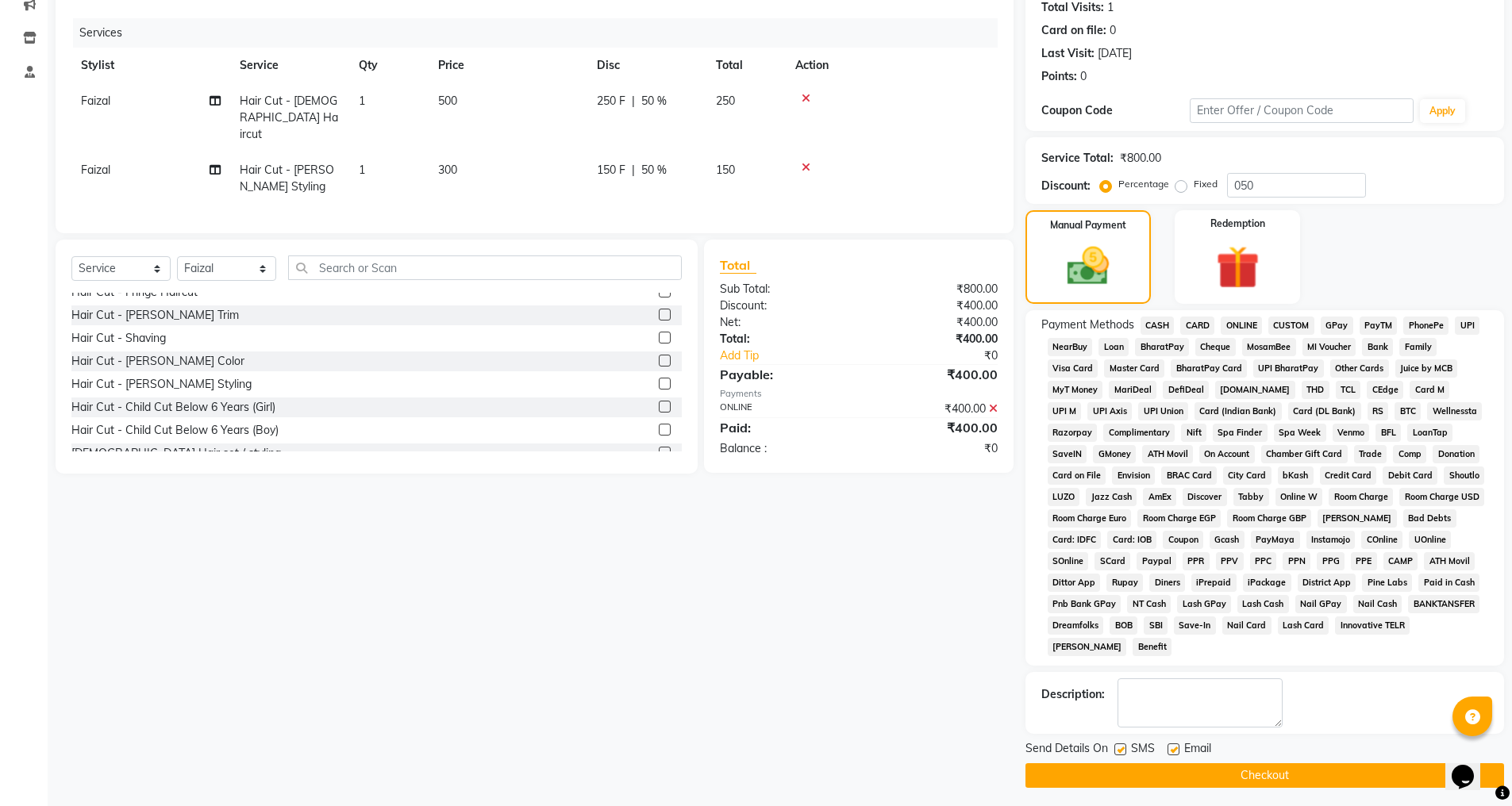
click at [1204, 780] on button "Checkout" at bounding box center [1265, 775] width 479 height 25
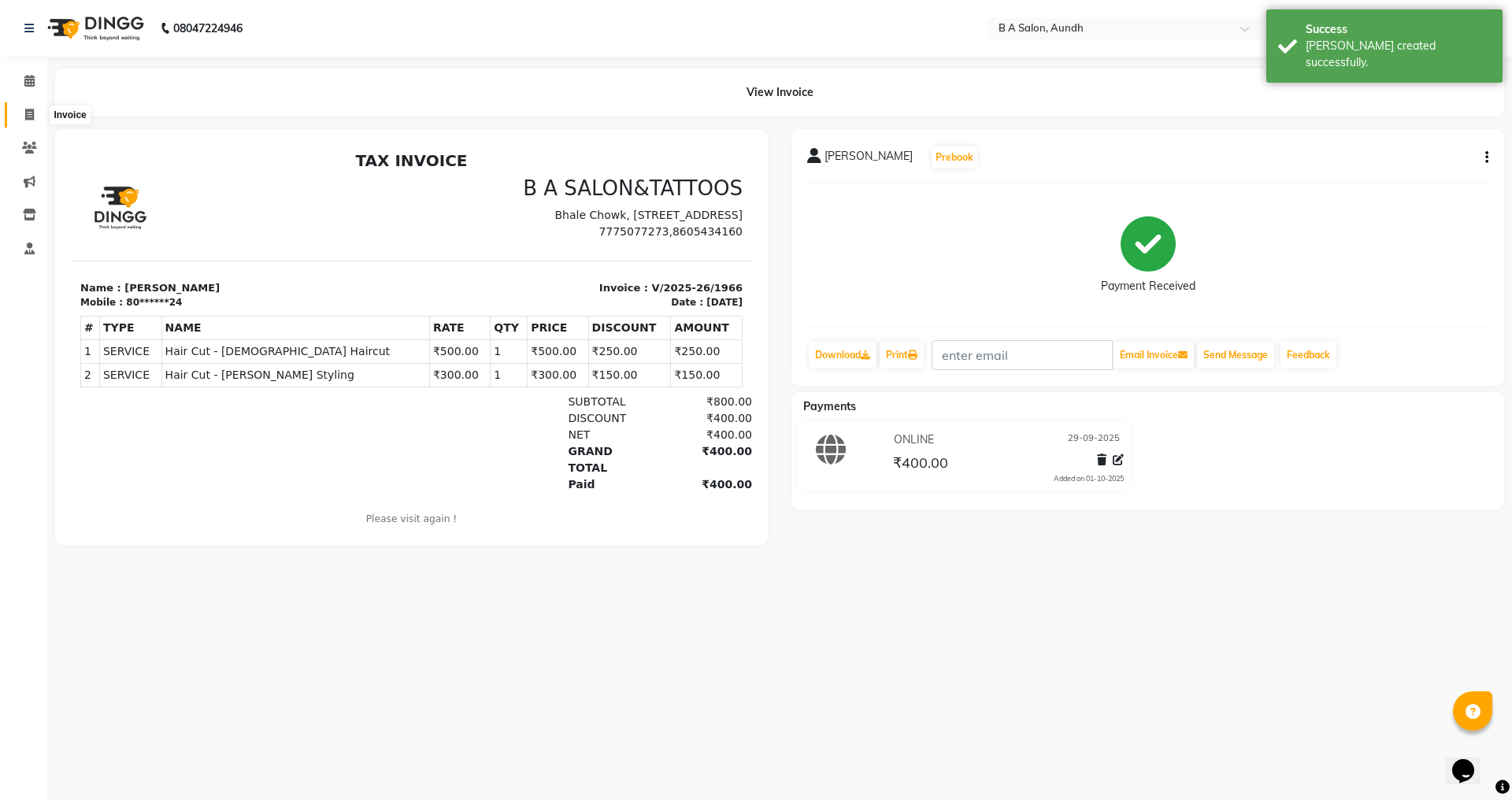
drag, startPoint x: 28, startPoint y: 115, endPoint x: 50, endPoint y: 122, distance: 23.1
click at [28, 115] on icon at bounding box center [30, 115] width 9 height 12
select select "5955"
select select "service"
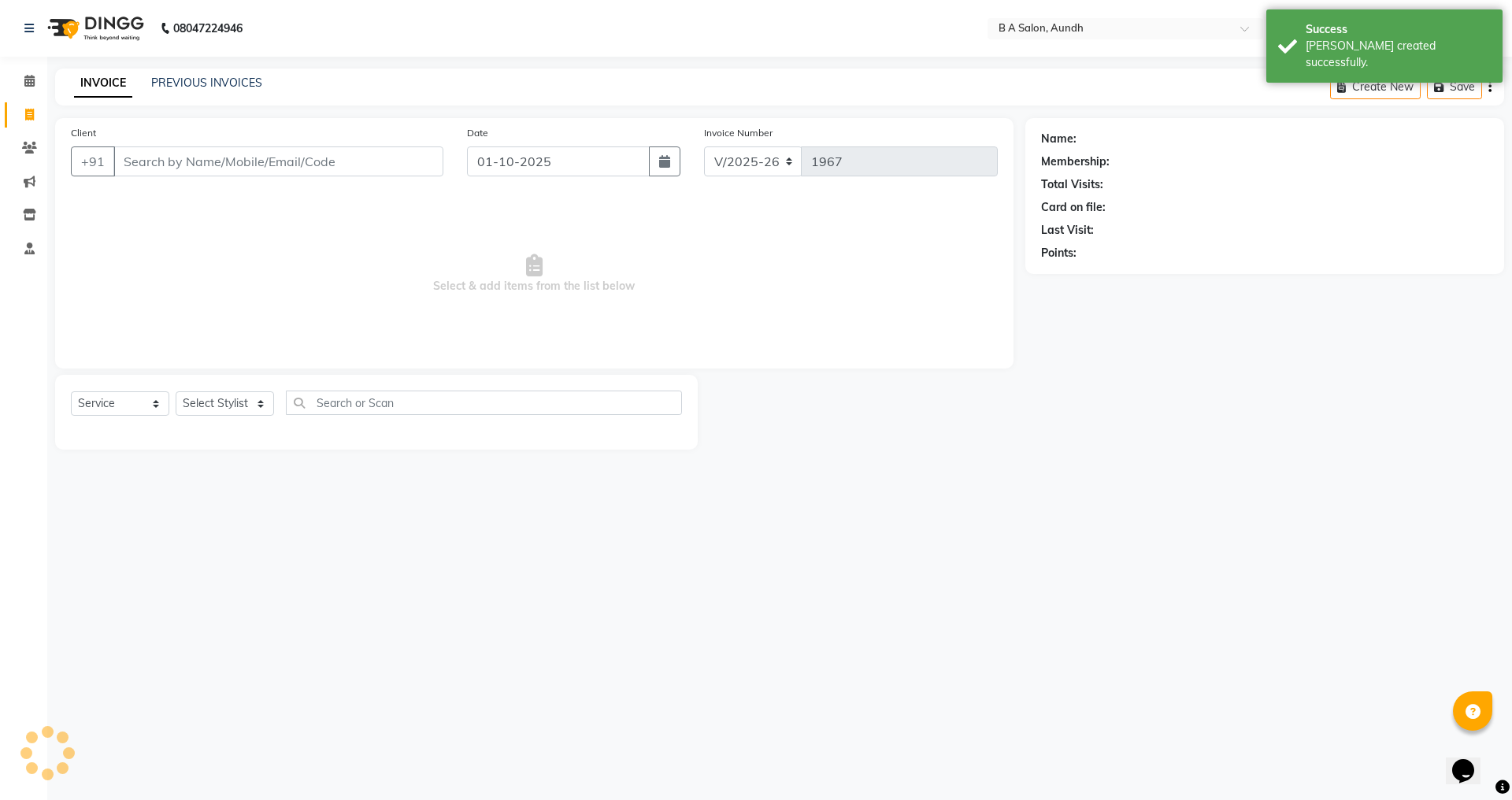
click at [212, 174] on input "Client" at bounding box center [279, 161] width 330 height 30
click at [189, 162] on input "Client" at bounding box center [279, 161] width 330 height 30
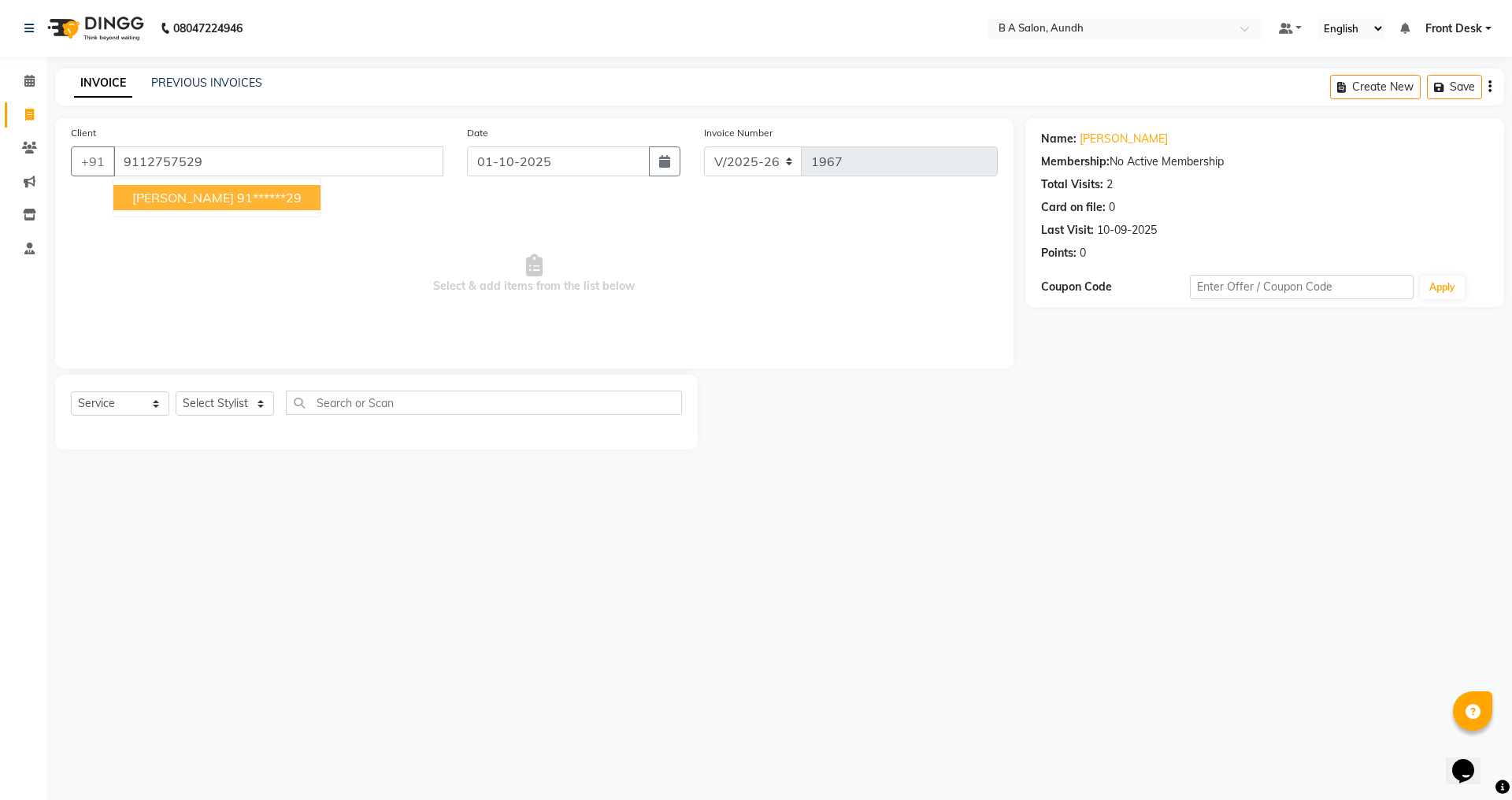
click at [165, 202] on span "[PERSON_NAME]" at bounding box center [183, 198] width 102 height 15
type input "91******29"
click at [490, 163] on input "01-10-2025" at bounding box center [559, 161] width 184 height 30
select select "10"
select select "2025"
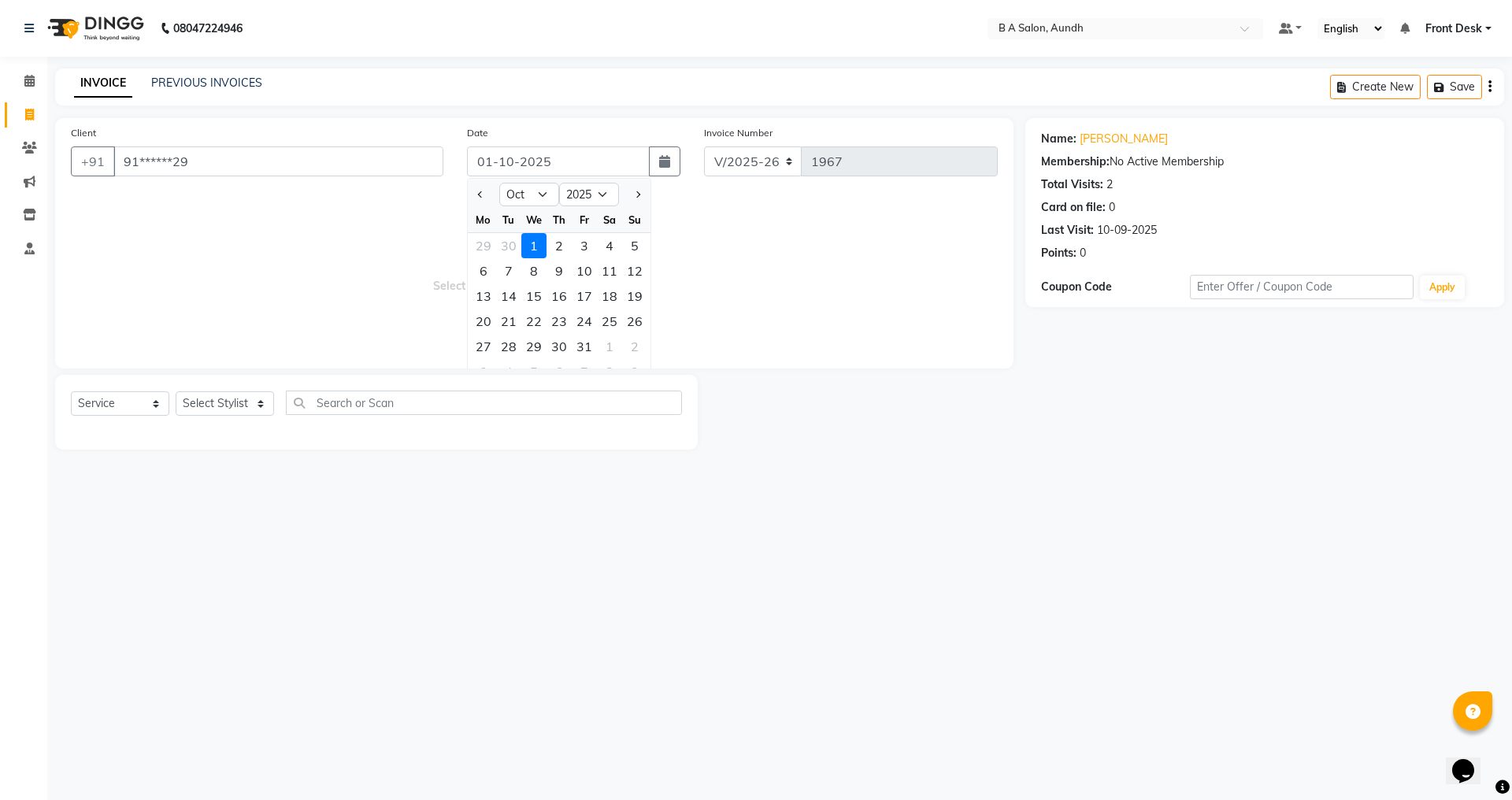
click at [477, 239] on div "29" at bounding box center [483, 246] width 25 height 25
type input "29-09-2025"
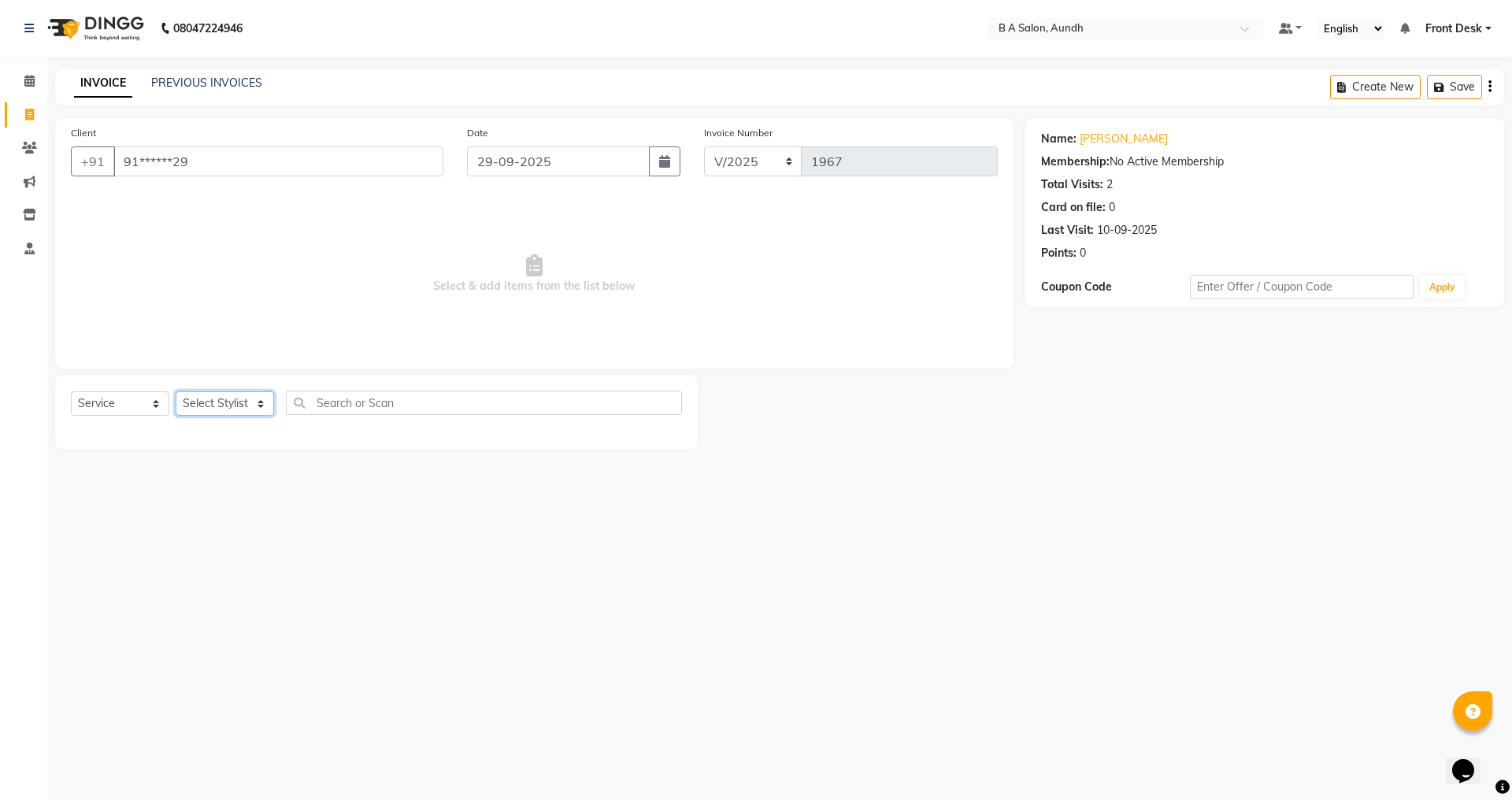
click at [218, 405] on select "Select Stylist Akash sir [PERSON_NAME] Front Desk pranshoo [PERSON_NAME]" at bounding box center [225, 403] width 98 height 24
select select "42289"
click at [176, 391] on select "Select Stylist Akash sir [PERSON_NAME] Front Desk pranshoo [PERSON_NAME]" at bounding box center [225, 403] width 98 height 24
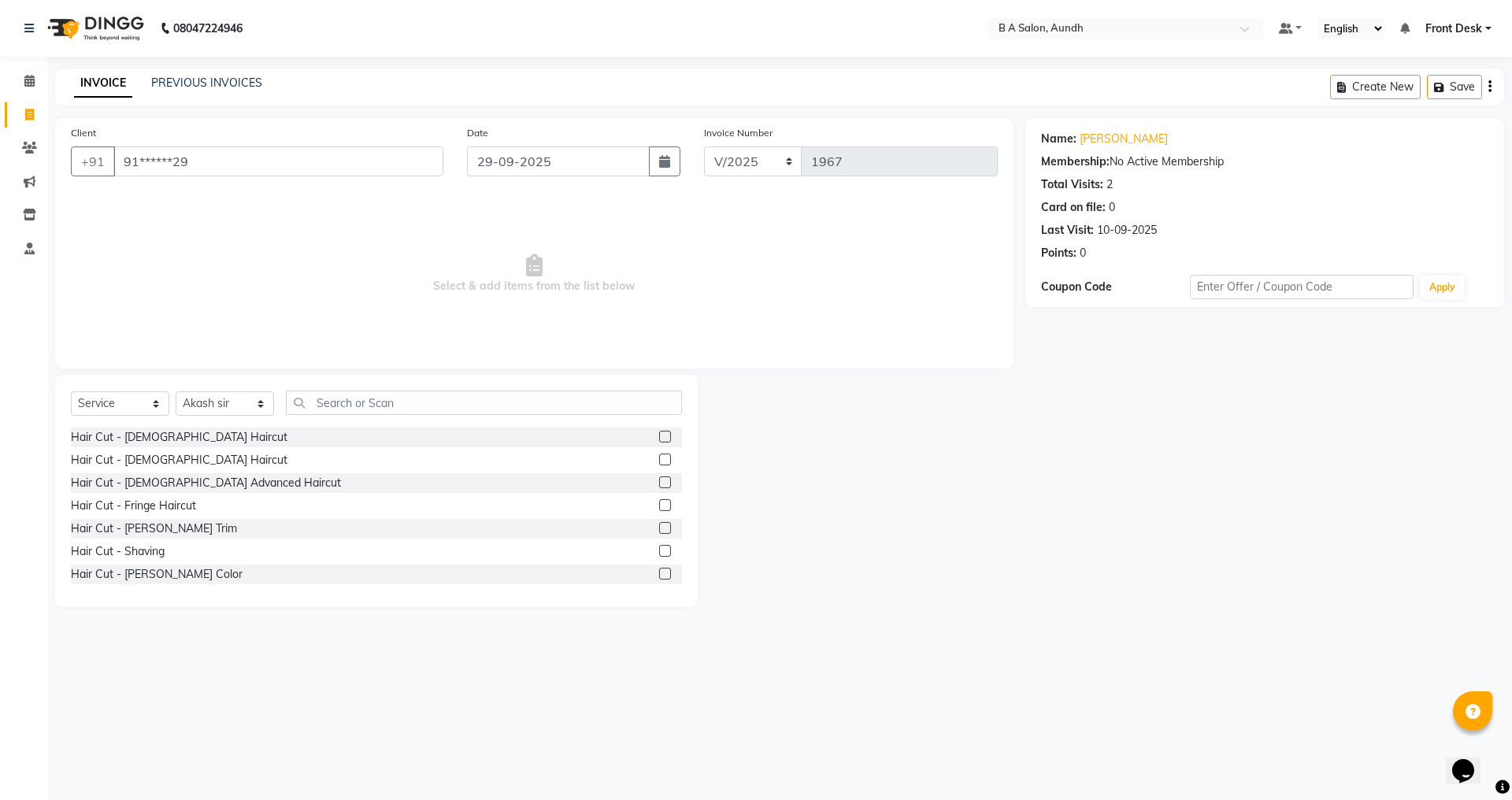
drag, startPoint x: 650, startPoint y: 433, endPoint x: 686, endPoint y: 433, distance: 36.0
click at [659, 433] on label at bounding box center [664, 437] width 12 height 12
click at [659, 433] on input "checkbox" at bounding box center [664, 437] width 10 height 10
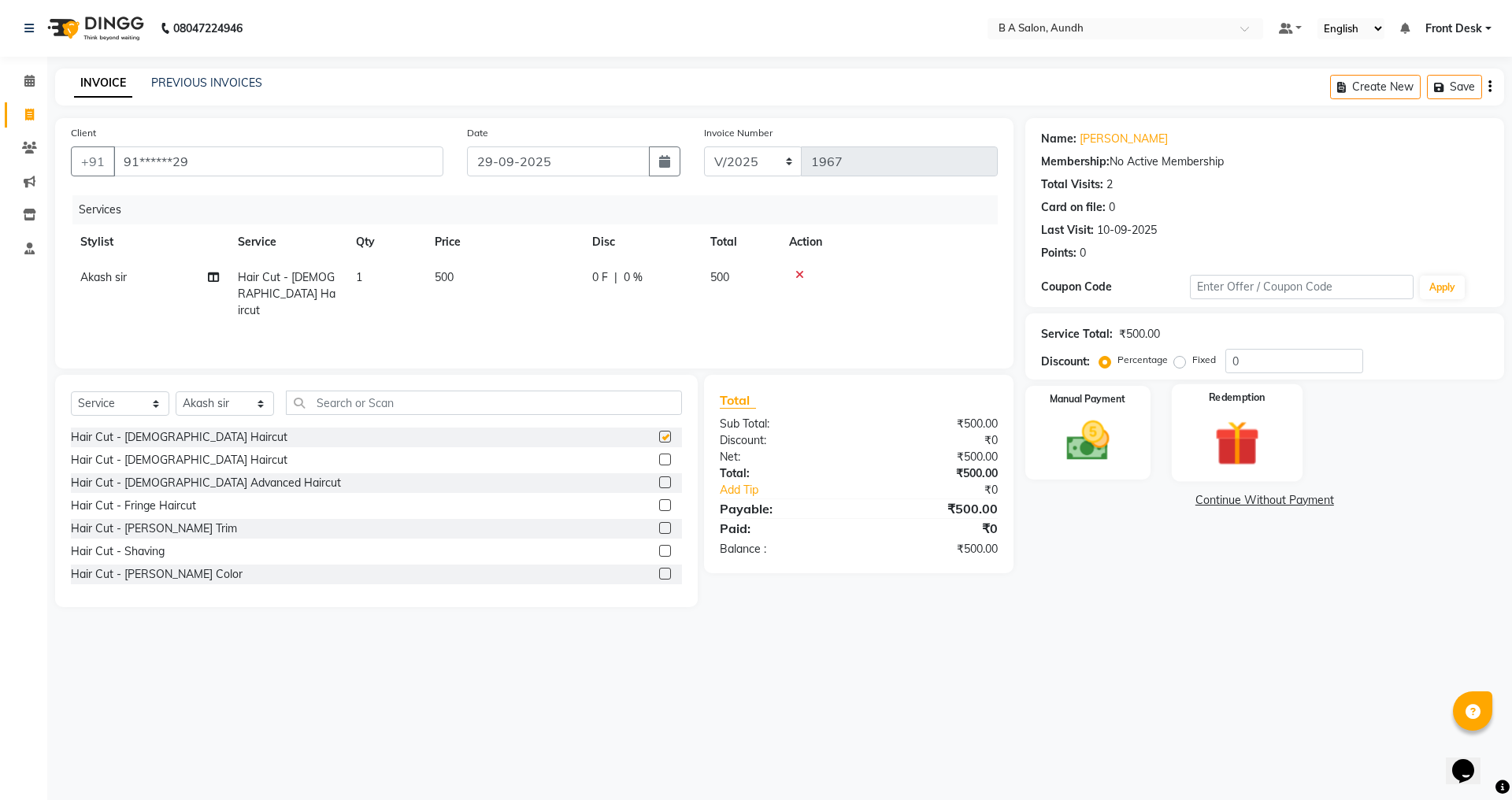
checkbox input "false"
click at [1259, 362] on input "0" at bounding box center [1294, 361] width 138 height 24
type input "050"
click at [1112, 455] on img at bounding box center [1087, 441] width 73 height 52
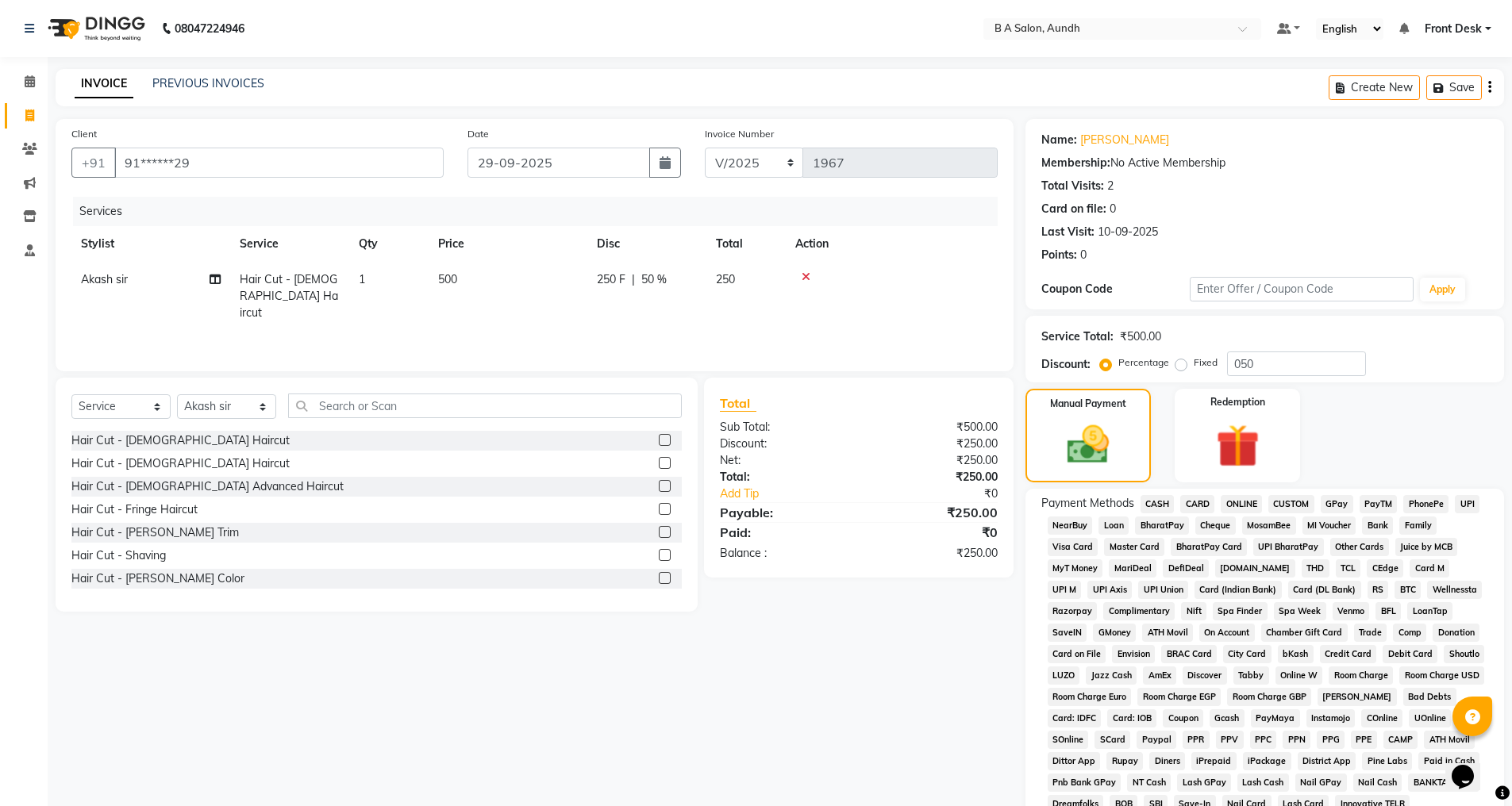
click at [1159, 502] on span "CASH" at bounding box center [1158, 504] width 35 height 18
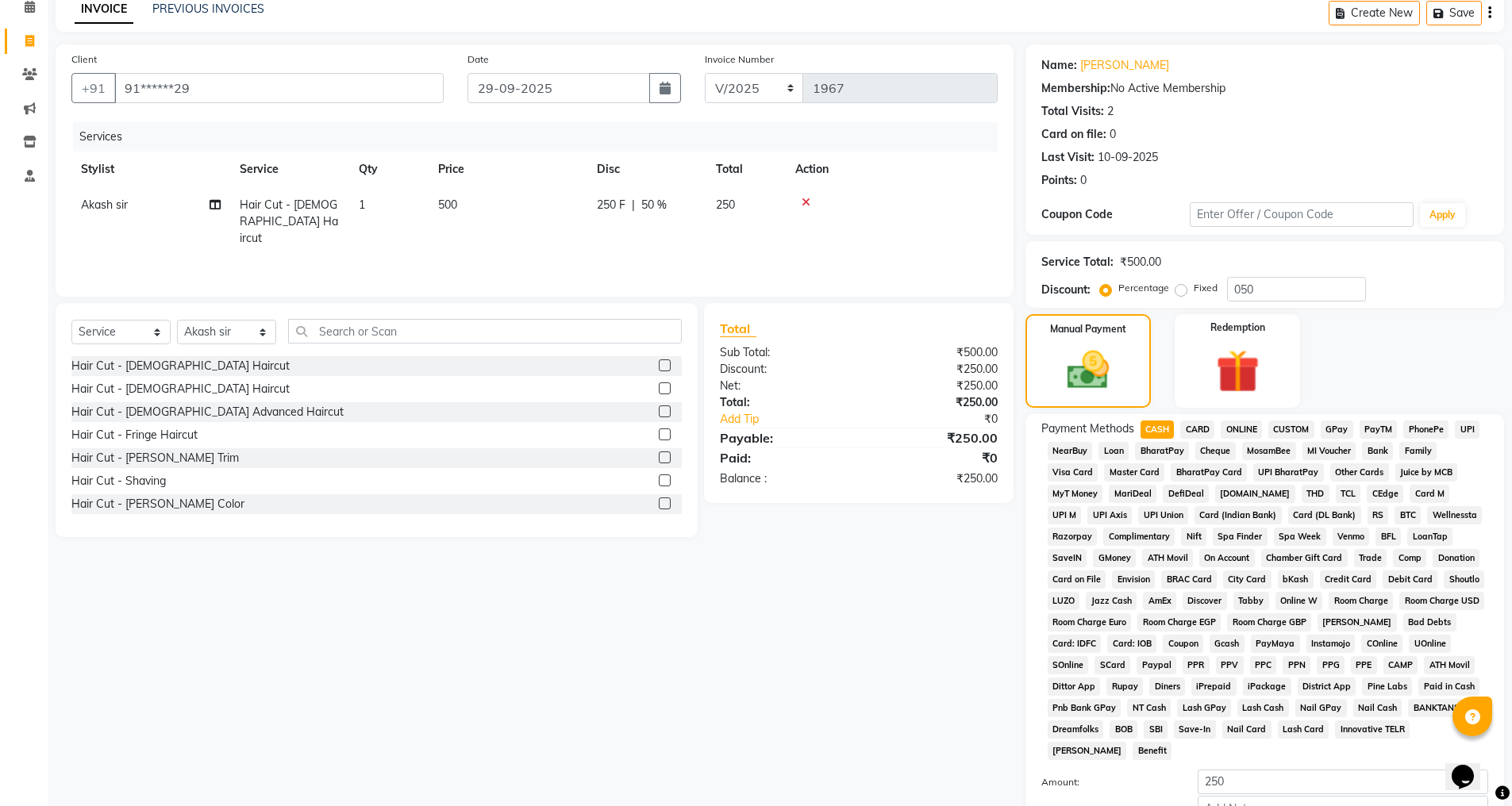
scroll to position [179, 0]
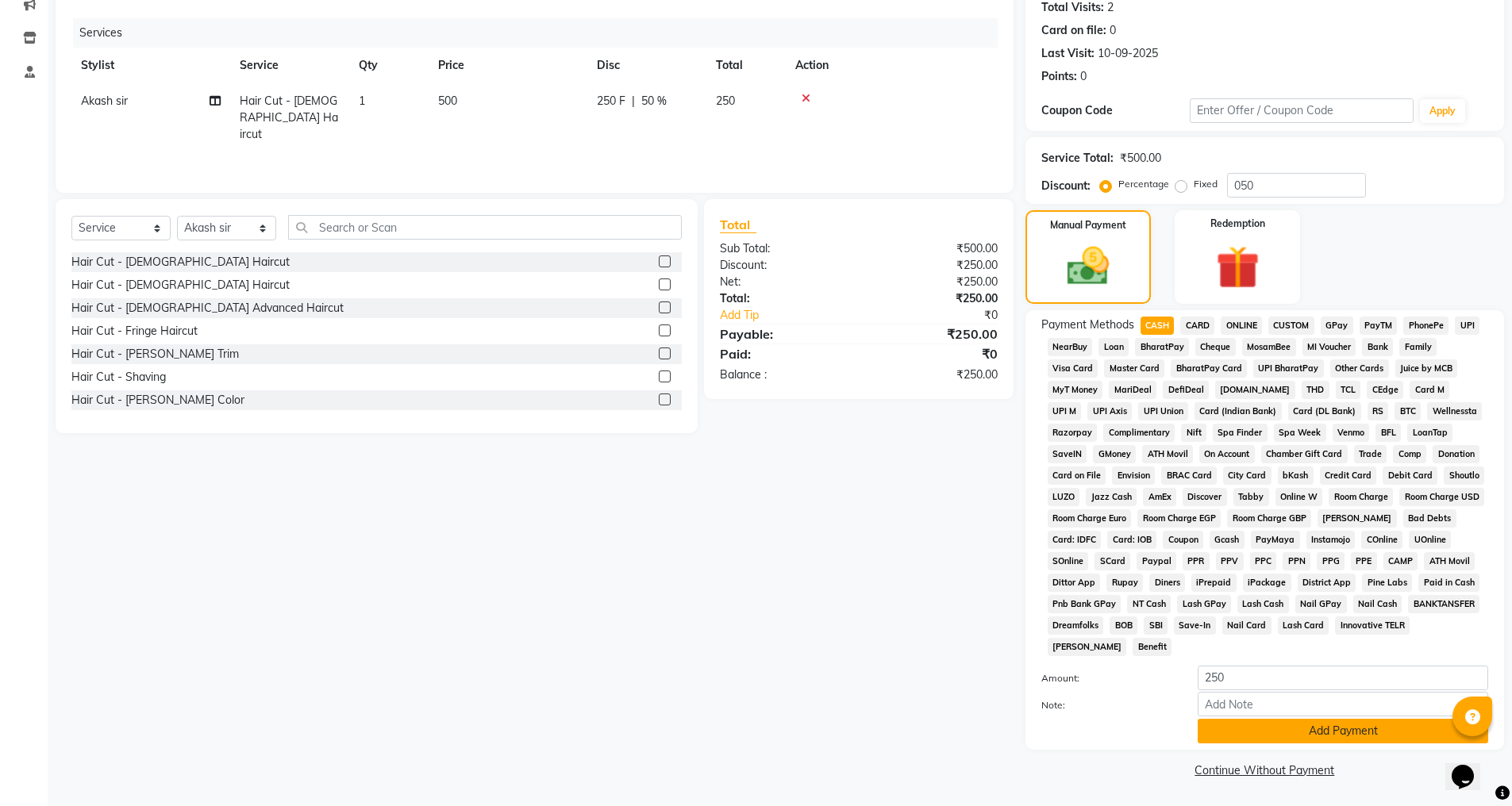
click at [1261, 729] on button "Add Payment" at bounding box center [1343, 731] width 291 height 25
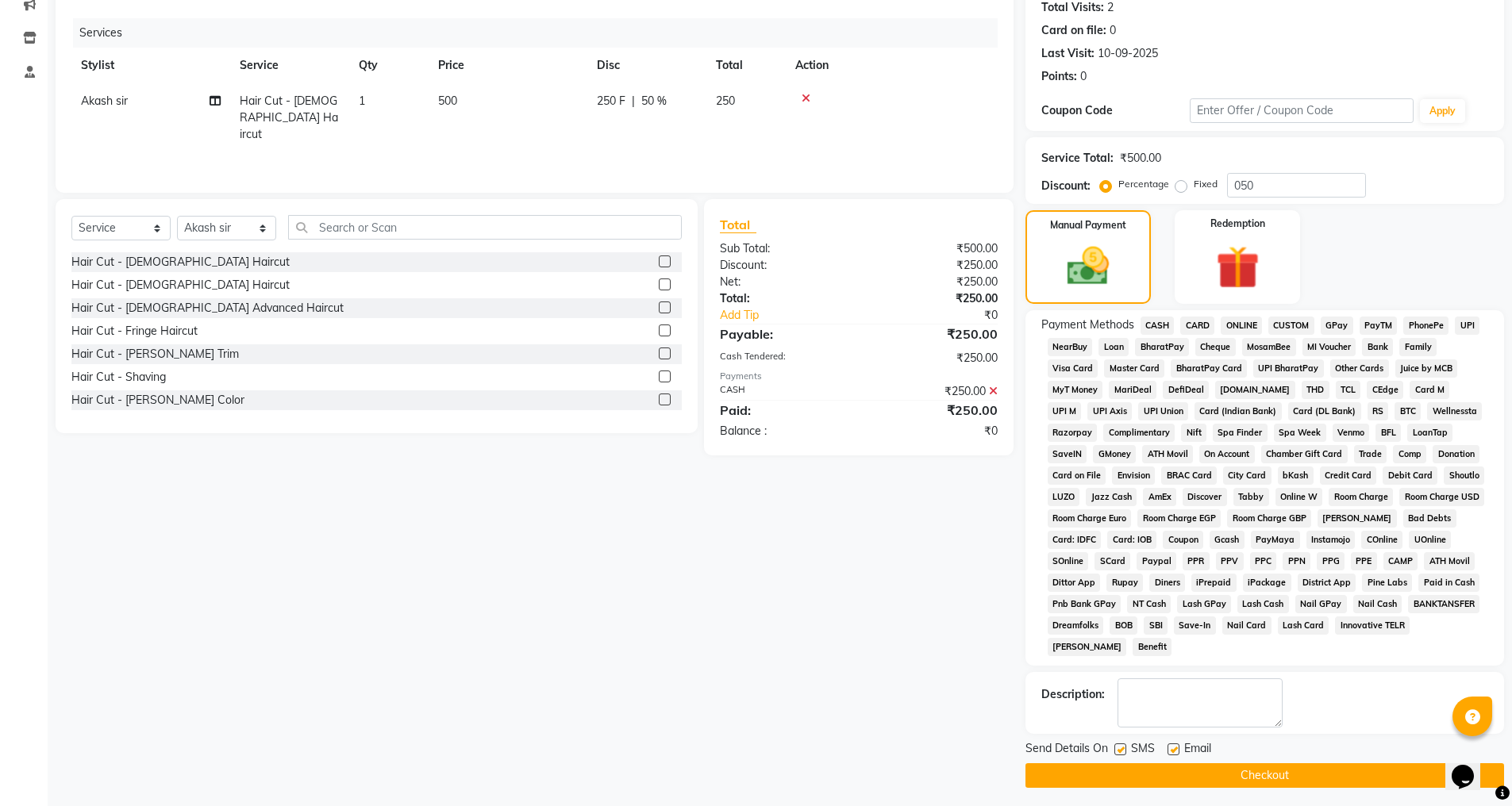
click at [1250, 781] on button "Checkout" at bounding box center [1265, 775] width 479 height 25
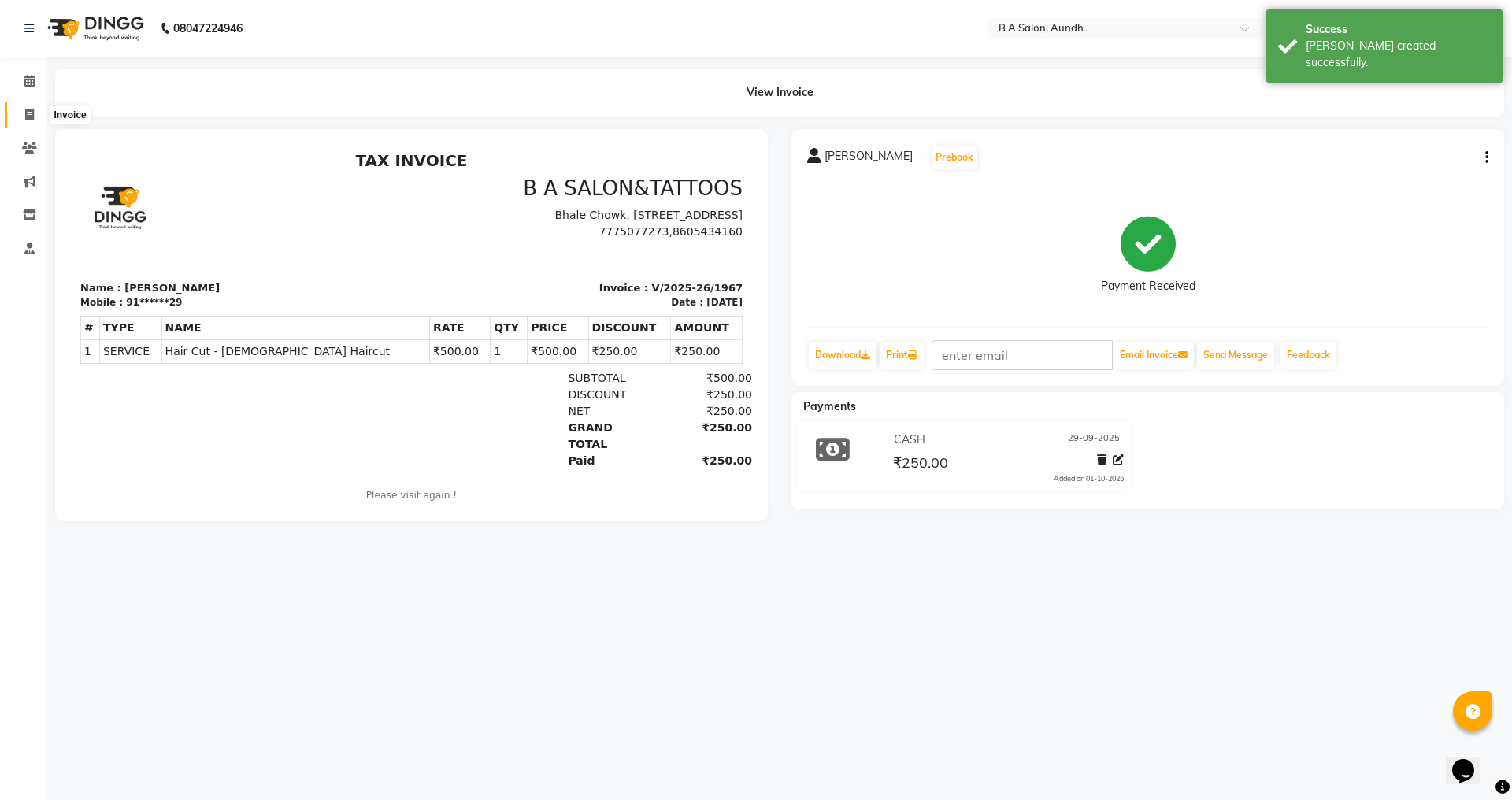
drag, startPoint x: 30, startPoint y: 115, endPoint x: 63, endPoint y: 124, distance: 34.2
click at [30, 115] on icon at bounding box center [30, 115] width 9 height 12
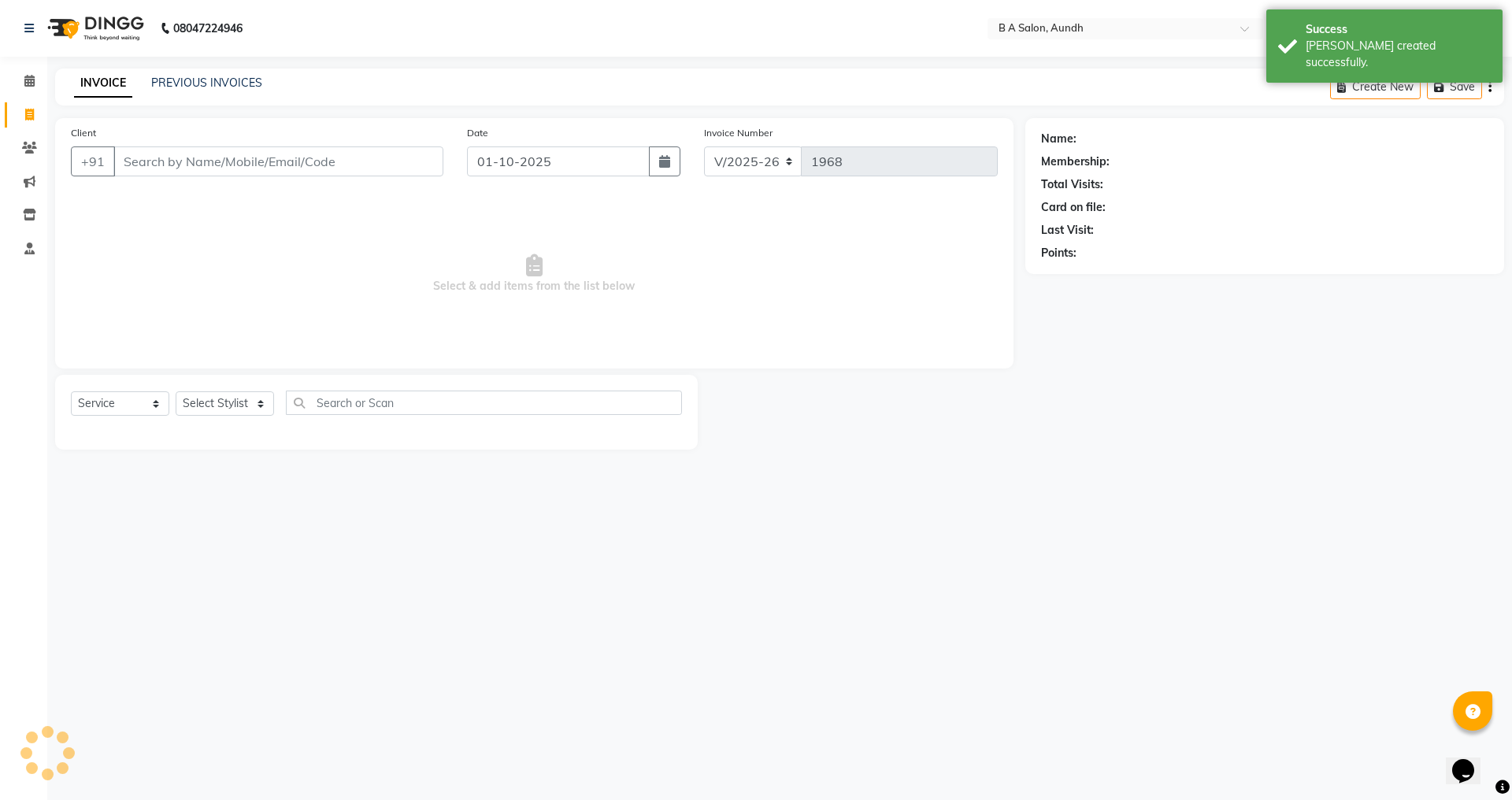
click at [183, 169] on input "Client" at bounding box center [279, 161] width 330 height 30
click at [138, 153] on input "Client" at bounding box center [279, 161] width 330 height 30
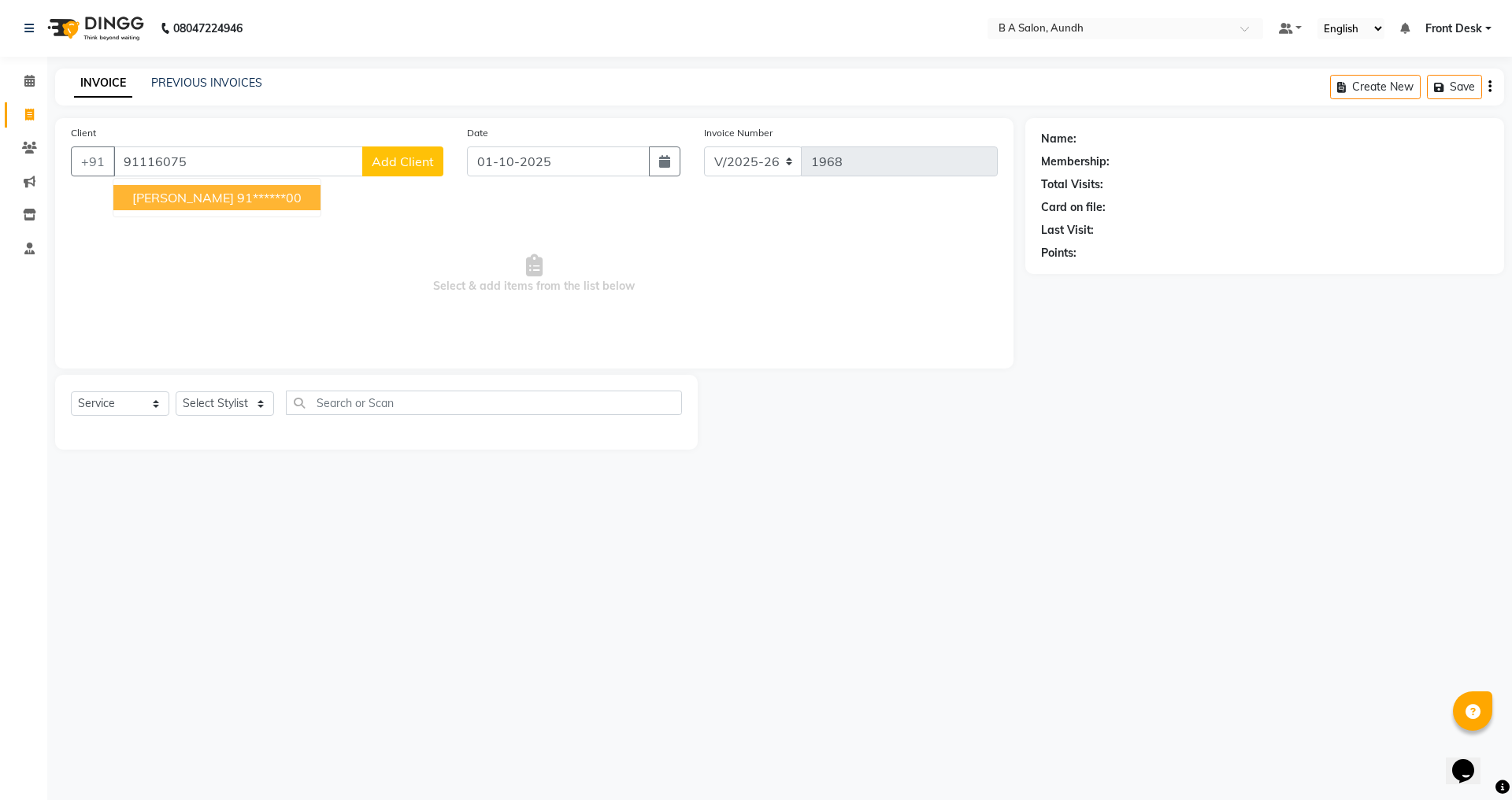
click at [138, 195] on span "[PERSON_NAME]" at bounding box center [183, 198] width 102 height 15
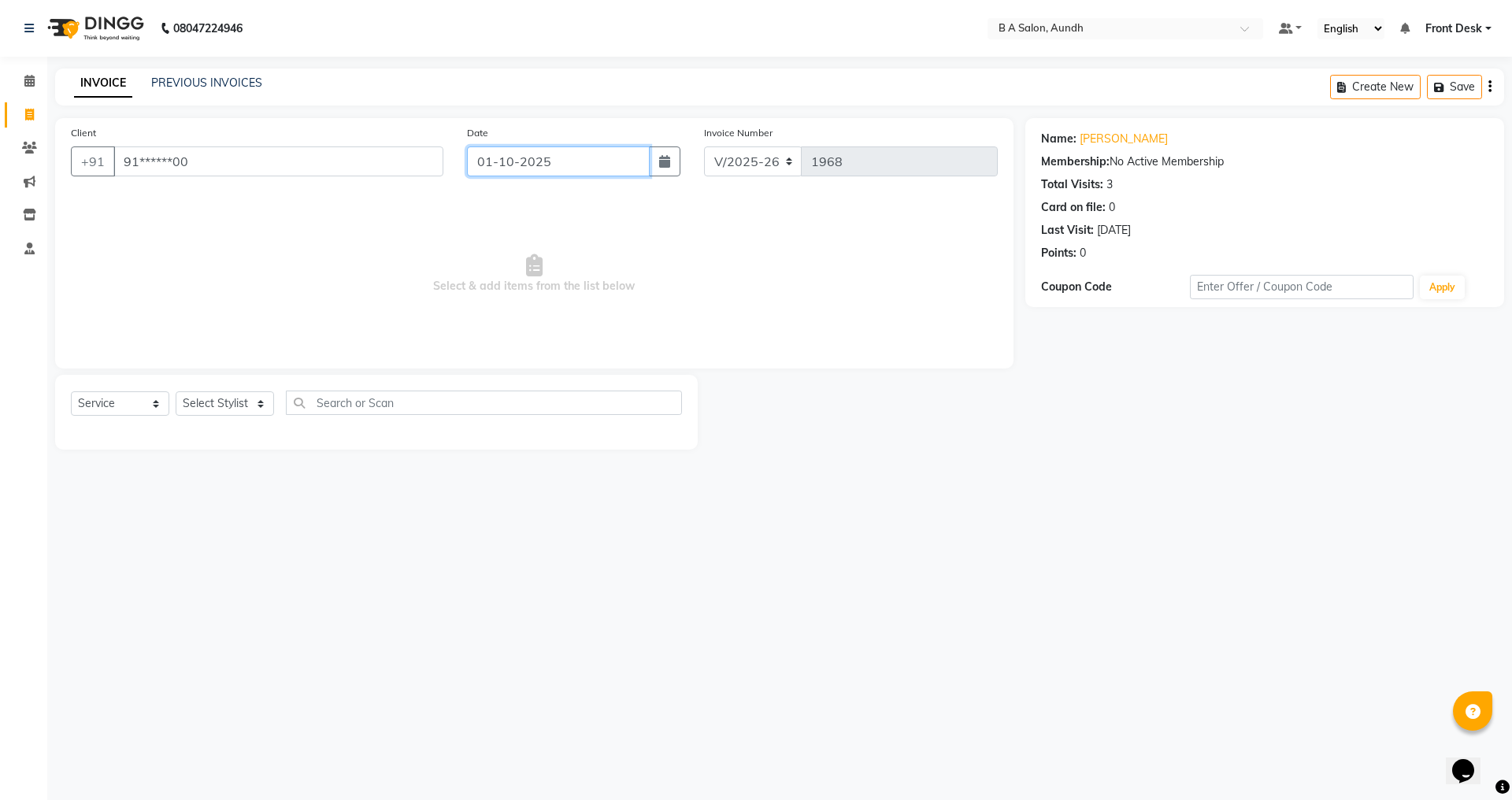
click at [504, 159] on input "01-10-2025" at bounding box center [559, 161] width 184 height 30
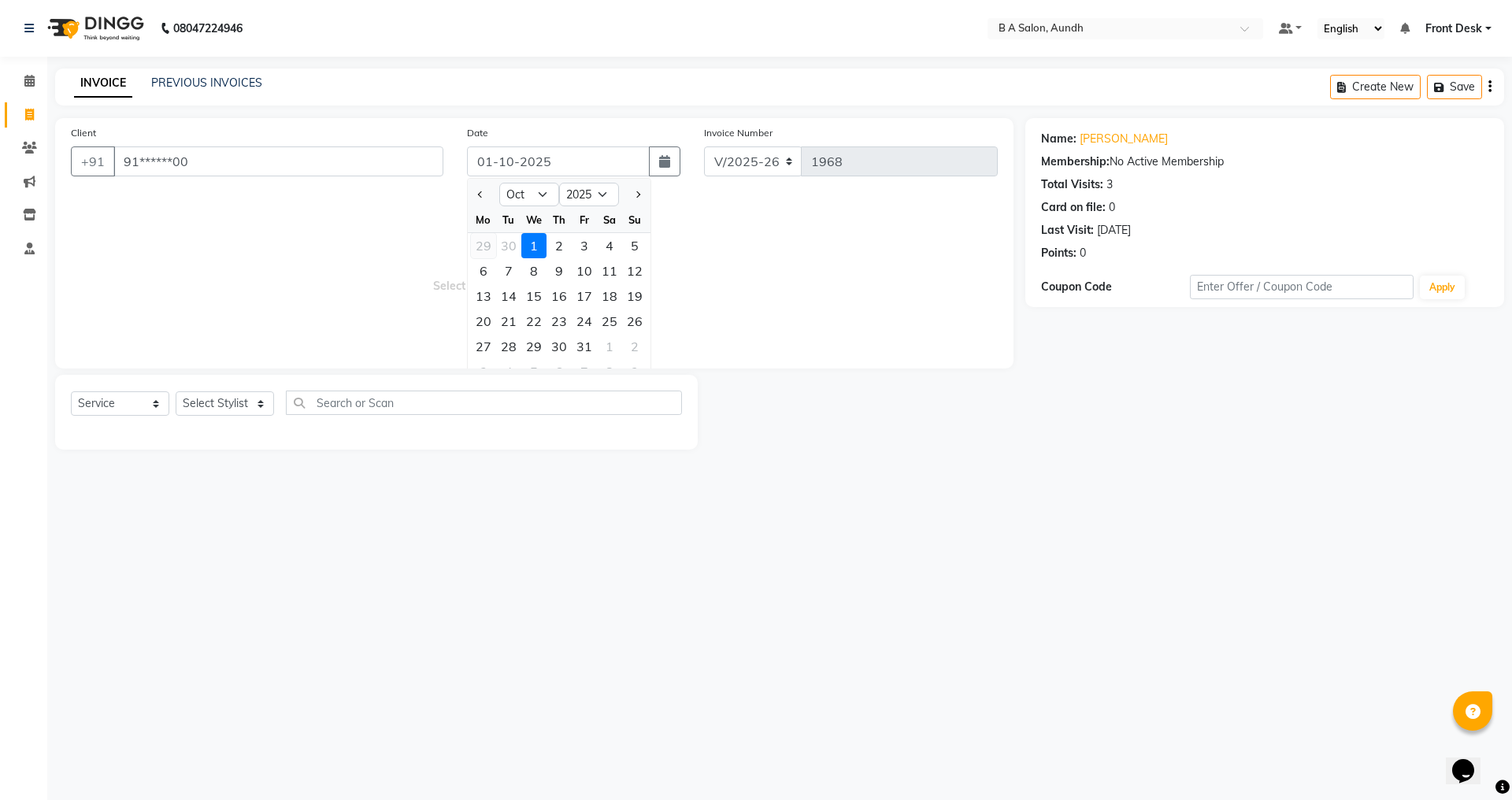
click at [488, 244] on div "29" at bounding box center [483, 246] width 25 height 25
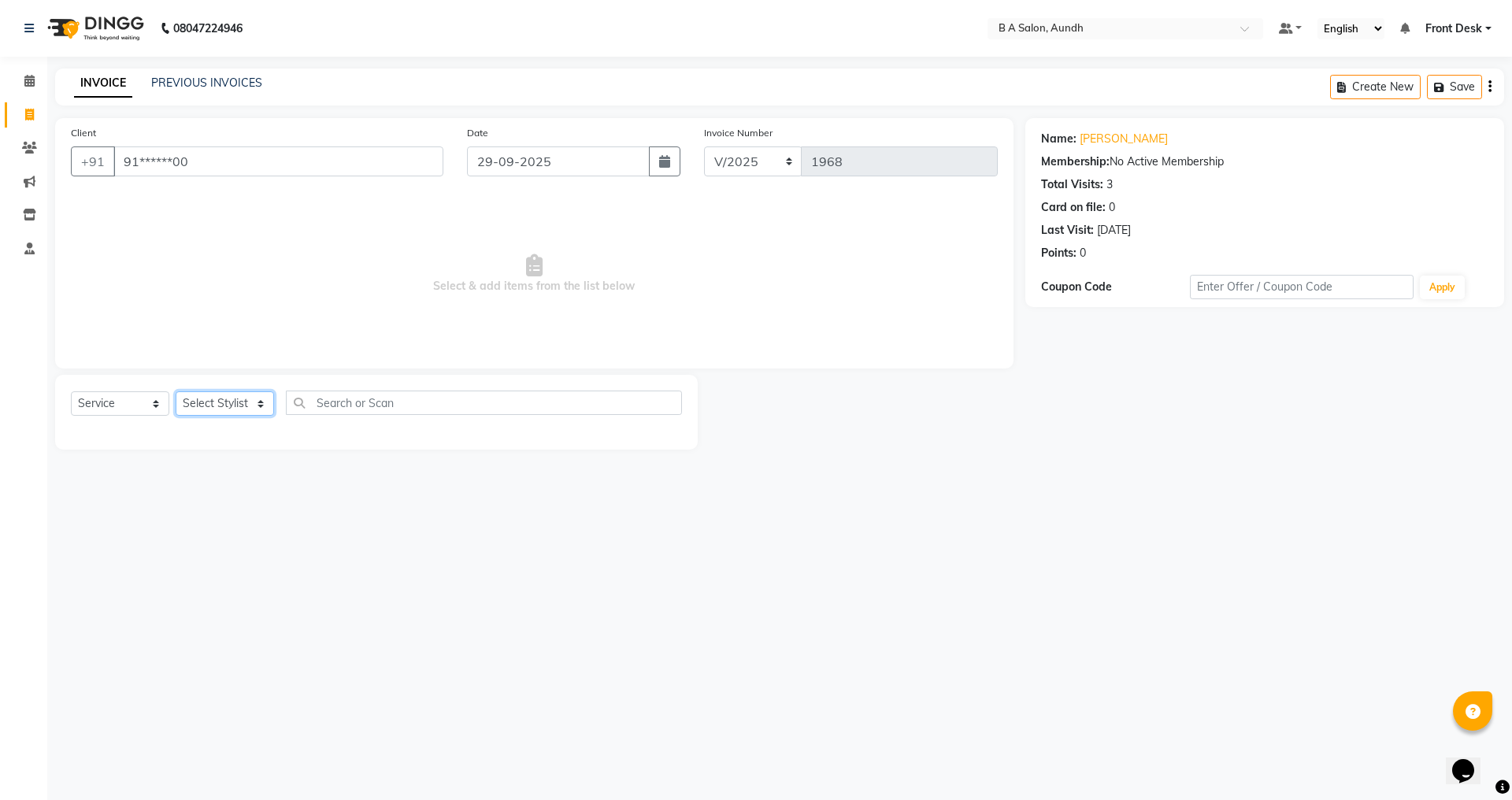
drag, startPoint x: 221, startPoint y: 399, endPoint x: 211, endPoint y: 393, distance: 11.7
click at [221, 399] on select "Select Stylist Akash sir [PERSON_NAME] Front Desk pranshoo [PERSON_NAME]" at bounding box center [225, 403] width 98 height 24
click at [176, 391] on select "Select Stylist Akash sir [PERSON_NAME] Front Desk pranshoo [PERSON_NAME]" at bounding box center [225, 403] width 98 height 24
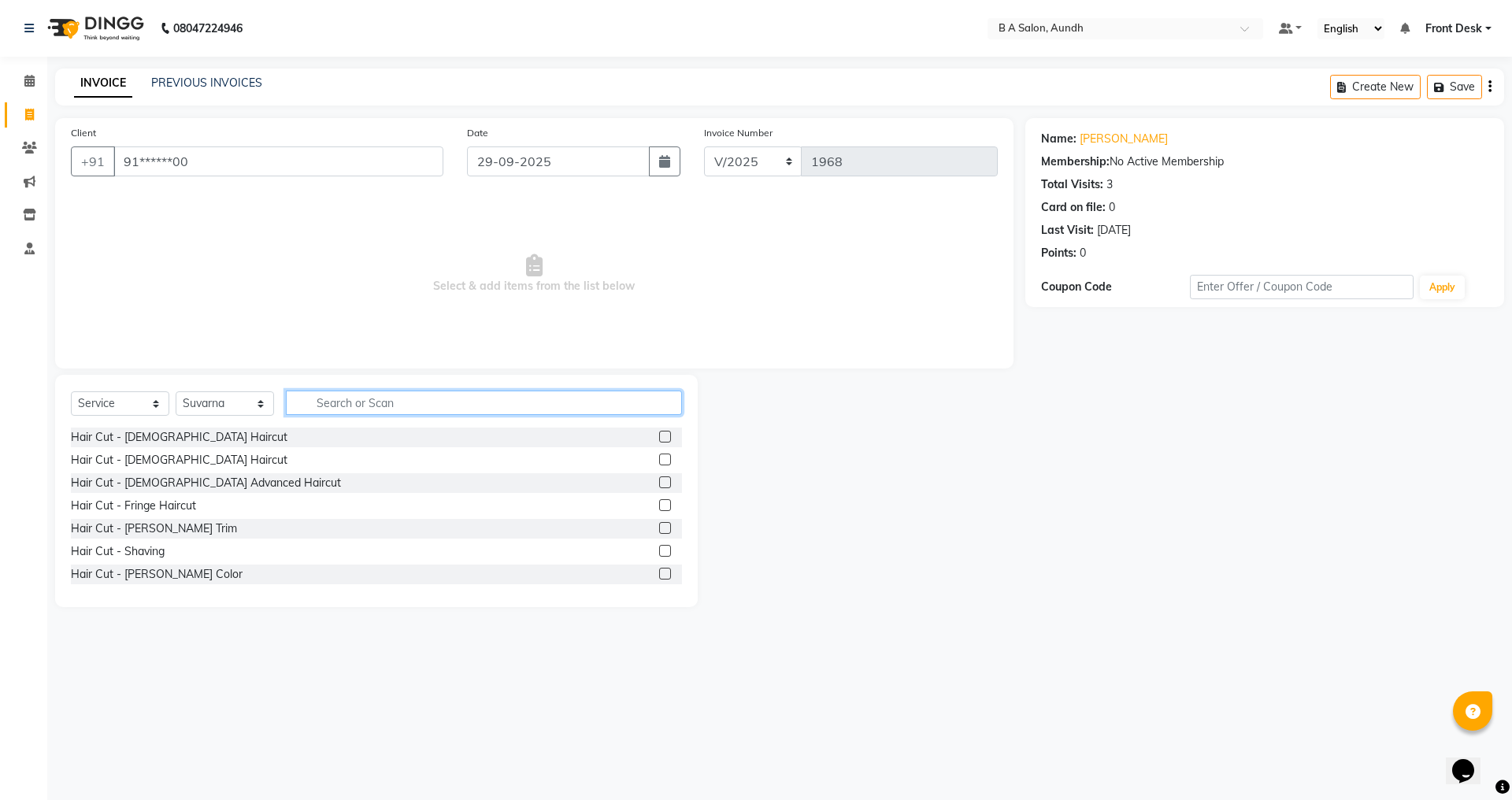
click at [332, 397] on input "text" at bounding box center [483, 402] width 396 height 24
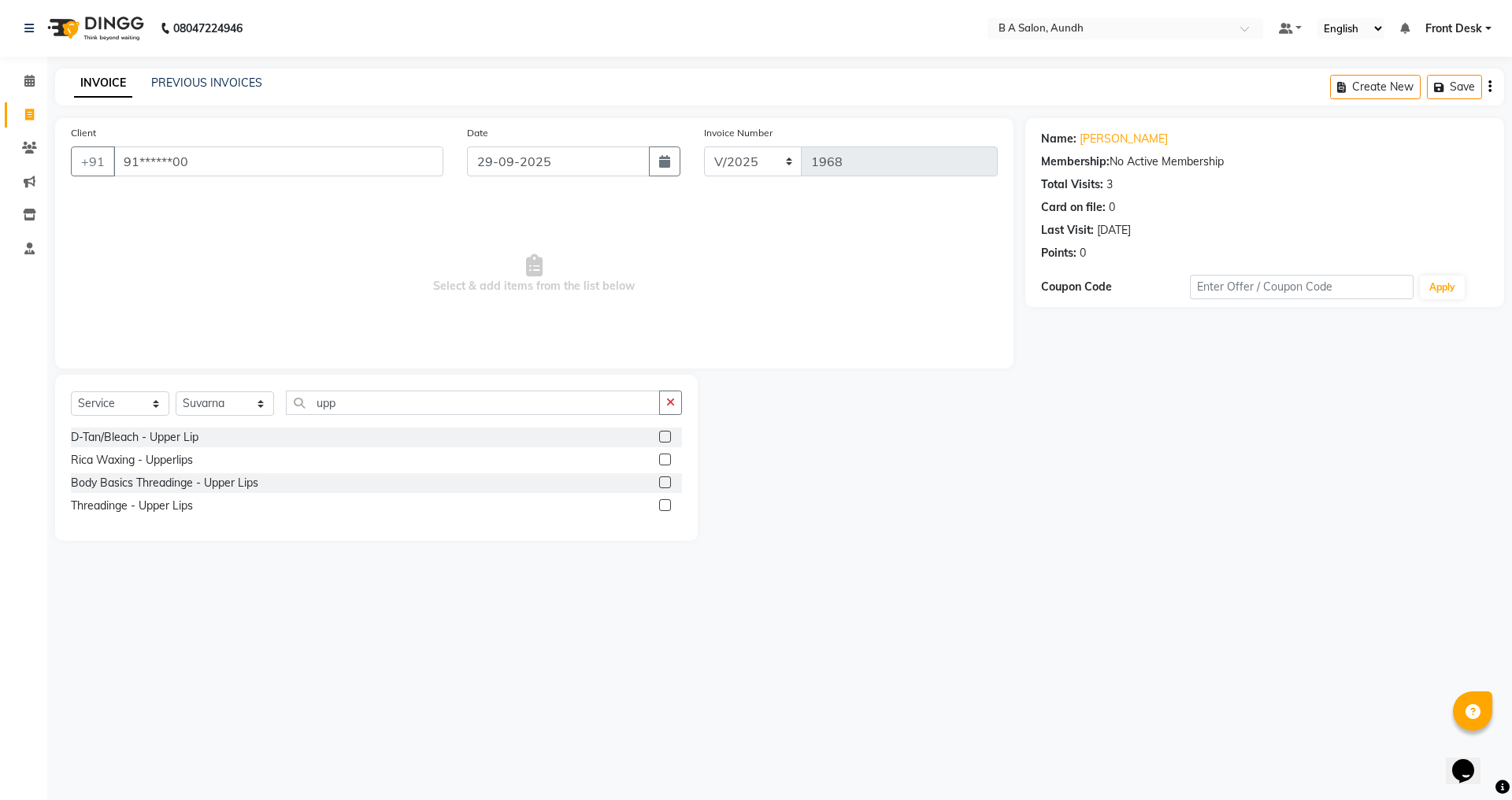
click at [661, 501] on label at bounding box center [664, 505] width 12 height 12
click at [661, 501] on input "checkbox" at bounding box center [664, 506] width 10 height 10
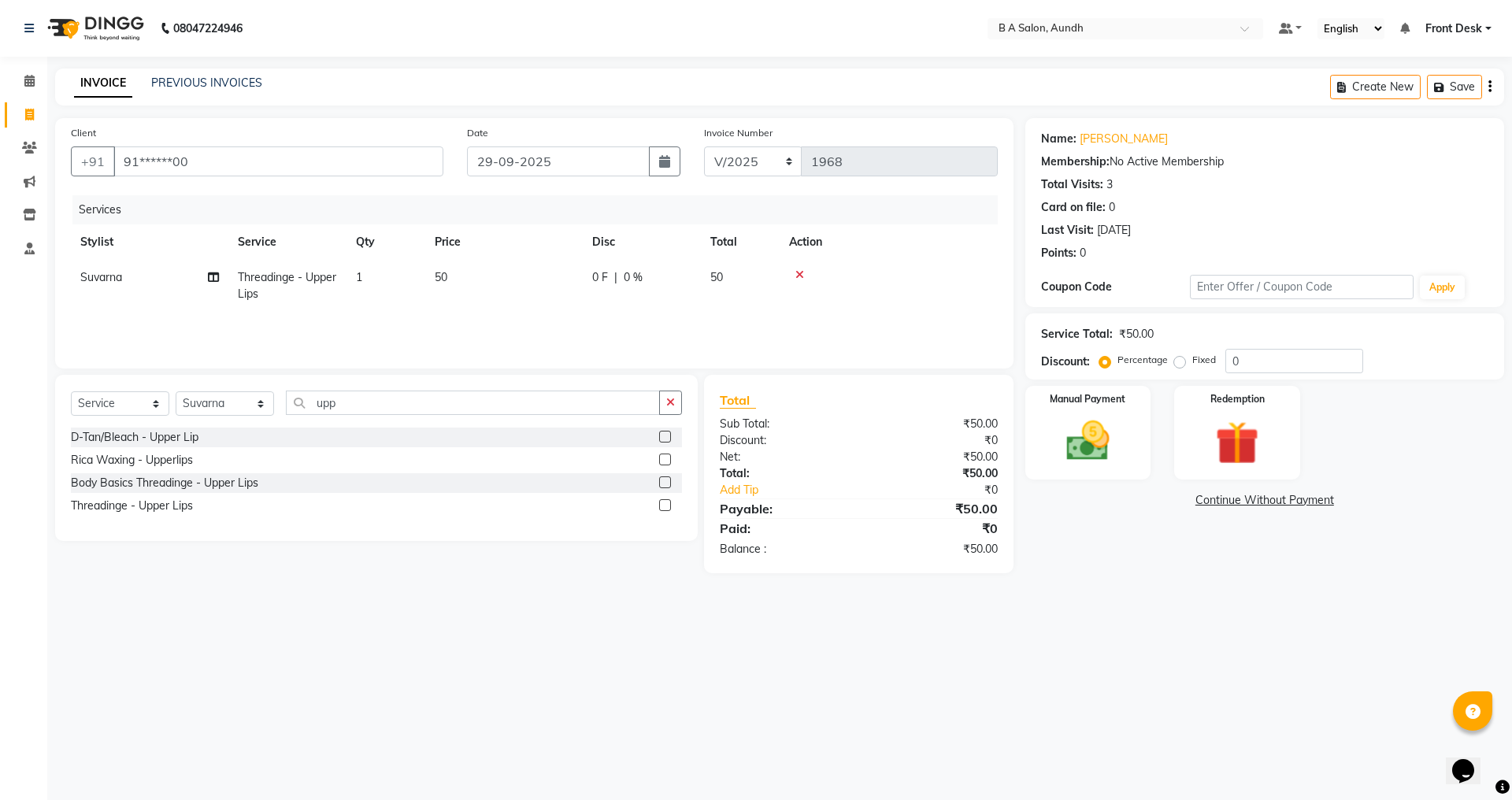
click at [641, 284] on span "0 %" at bounding box center [633, 278] width 19 height 16
click at [704, 282] on input "0" at bounding box center [690, 281] width 47 height 24
drag, startPoint x: 955, startPoint y: 650, endPoint x: 1005, endPoint y: 580, distance: 86.0
click at [956, 650] on div "08047224946 Select Location × B A Salon, Aundh Default Panel My Panel English E…" at bounding box center [756, 400] width 1512 height 800
click at [1098, 446] on img at bounding box center [1087, 441] width 73 height 52
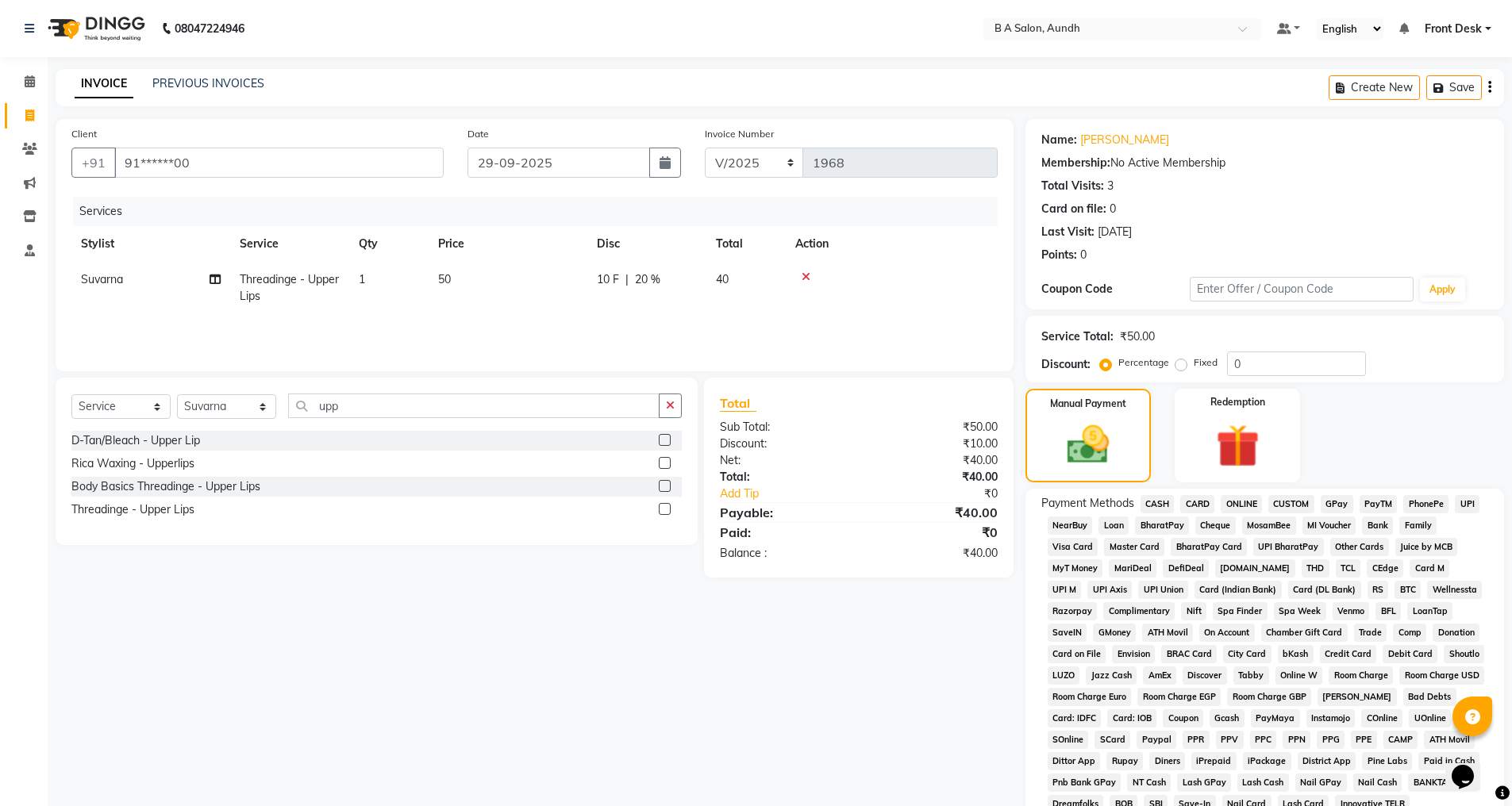
click at [1245, 497] on span "ONLINE" at bounding box center [1240, 504] width 41 height 18
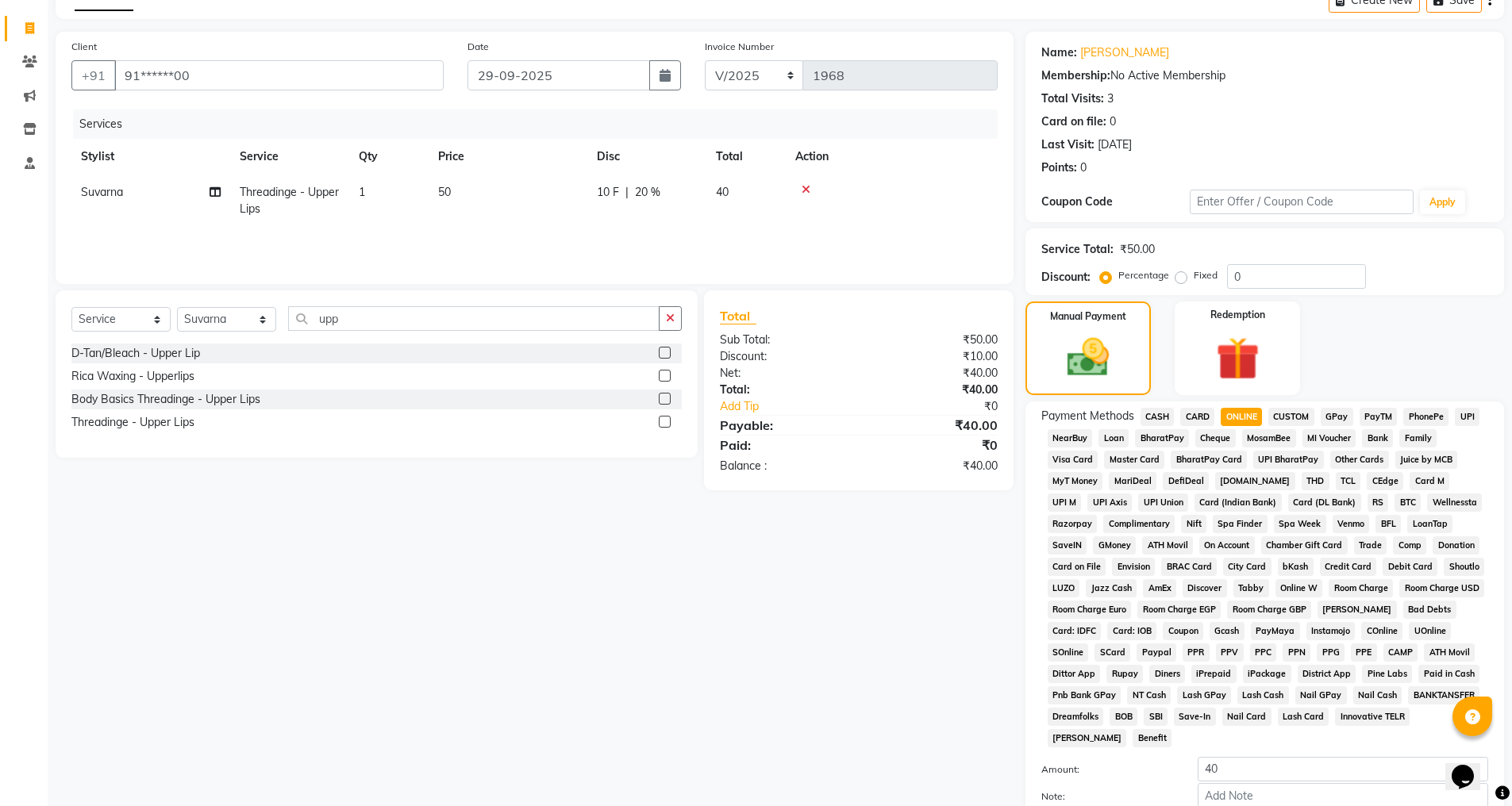
scroll to position [179, 0]
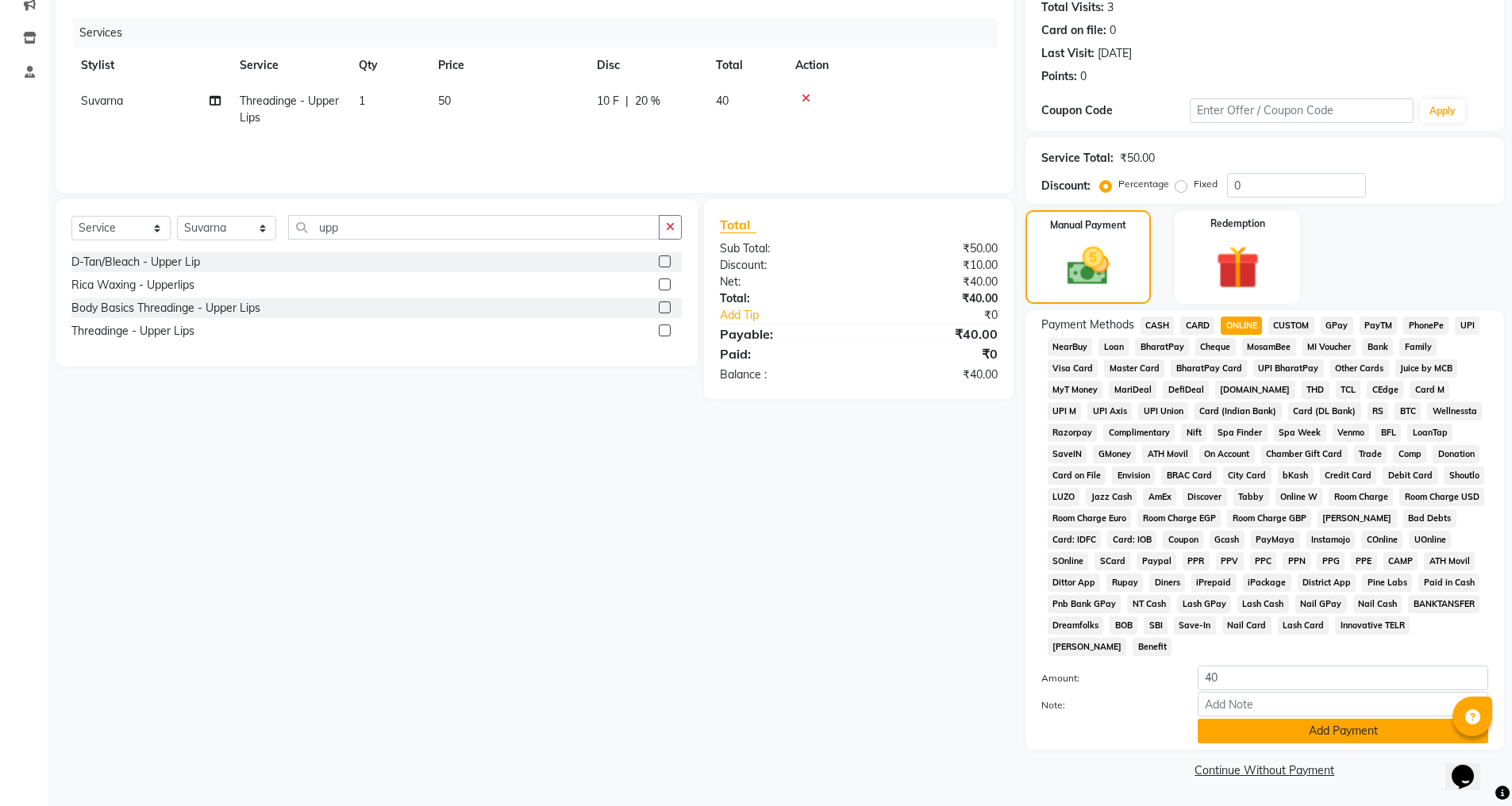
click at [1227, 727] on button "Add Payment" at bounding box center [1343, 731] width 291 height 25
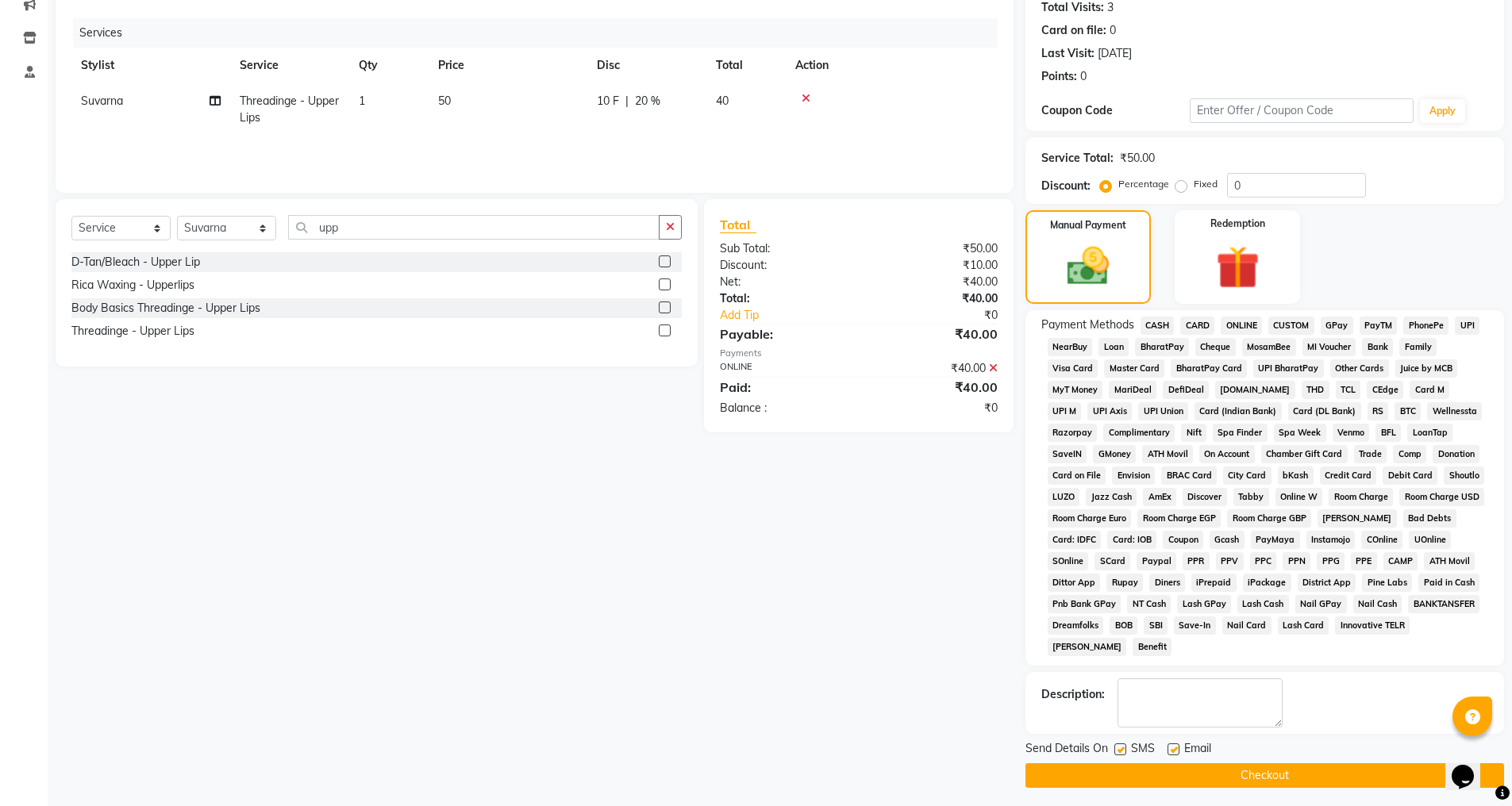
drag, startPoint x: 1198, startPoint y: 776, endPoint x: 1194, endPoint y: 767, distance: 9.8
click at [1199, 776] on button "Checkout" at bounding box center [1265, 775] width 479 height 25
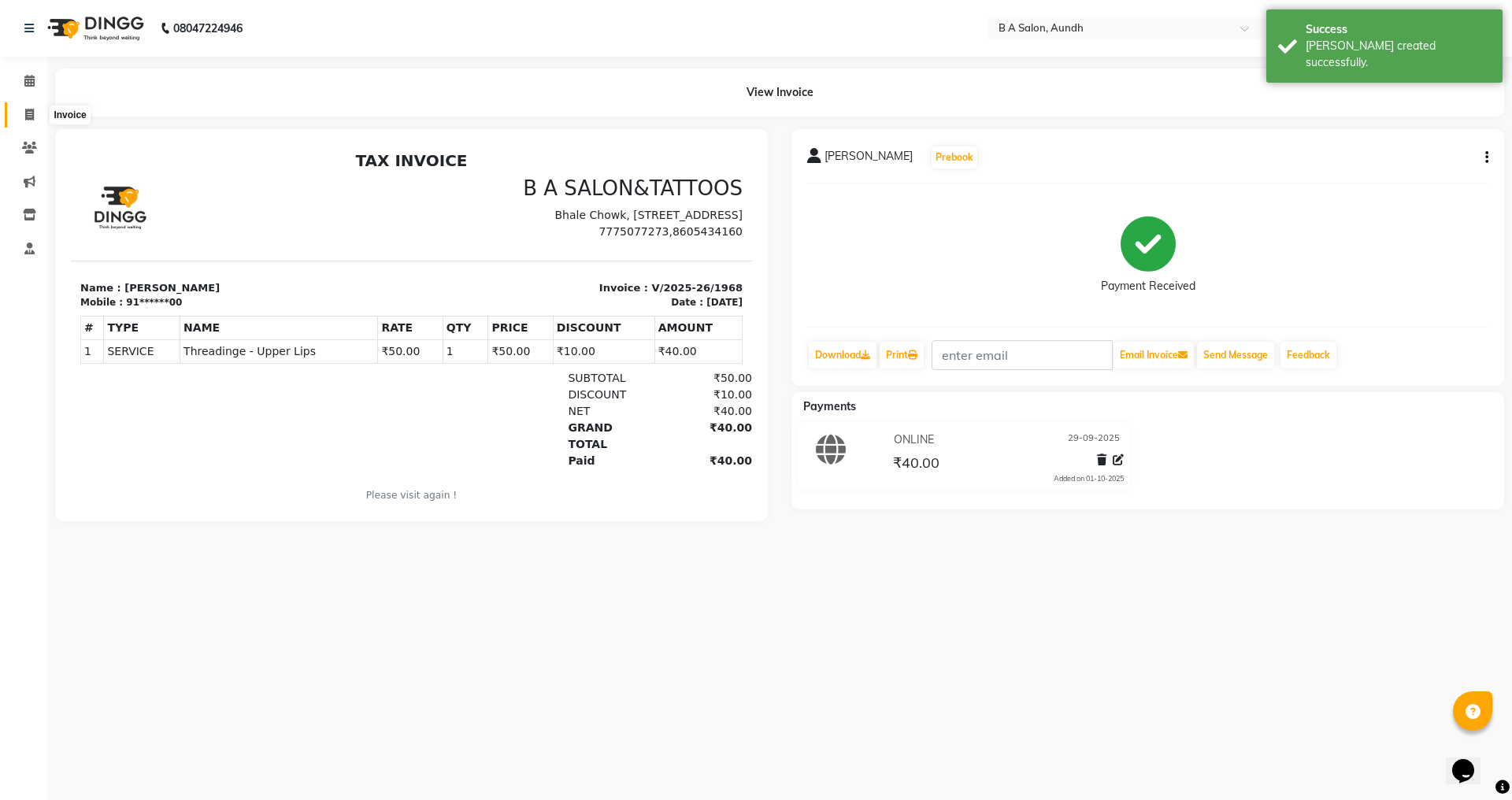
click at [34, 115] on icon at bounding box center [30, 115] width 9 height 12
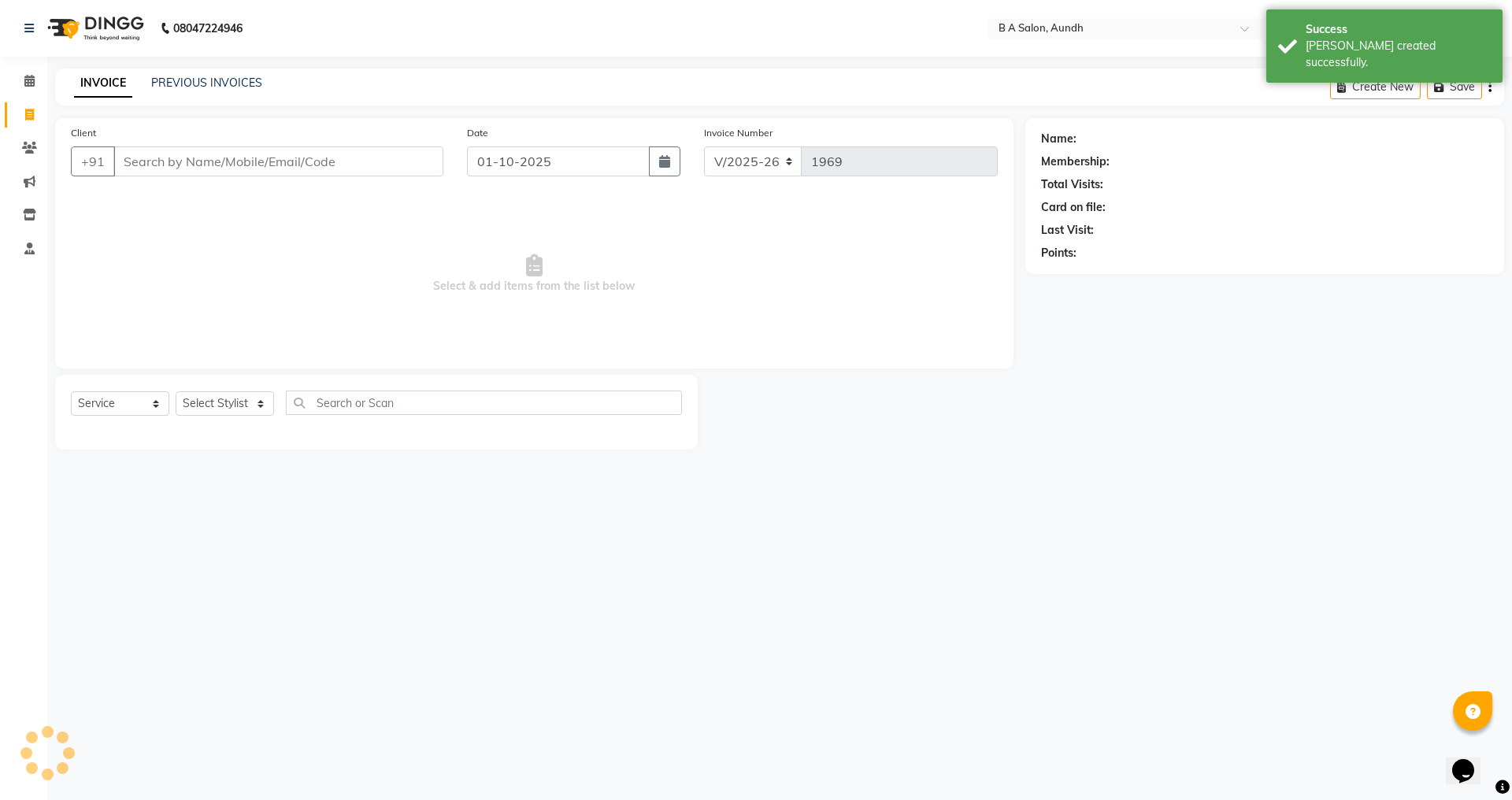
click at [155, 161] on input "Client" at bounding box center [279, 161] width 330 height 30
click at [514, 161] on input "01-10-2025" at bounding box center [559, 161] width 184 height 30
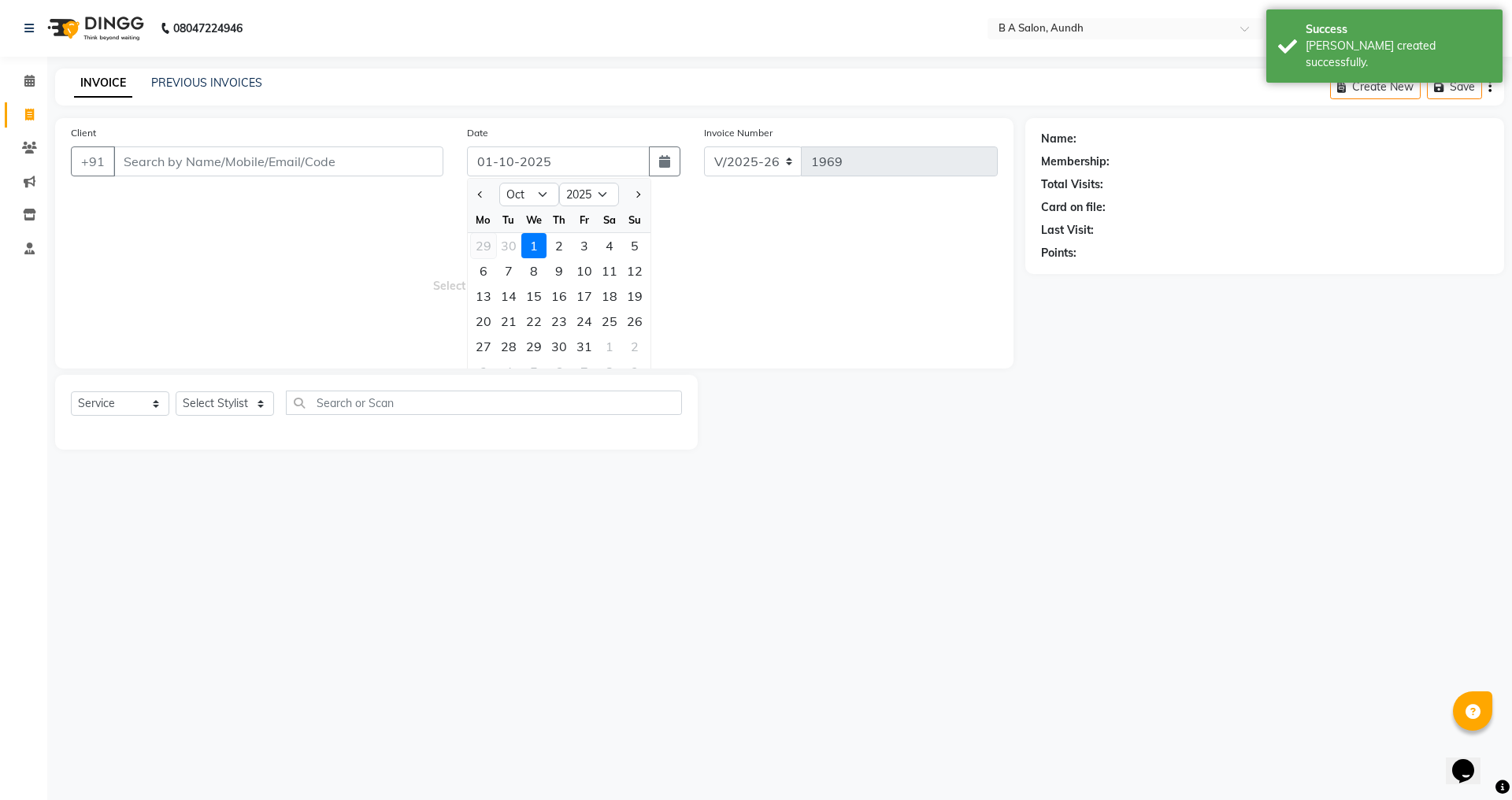
click at [486, 242] on div "29" at bounding box center [483, 246] width 25 height 25
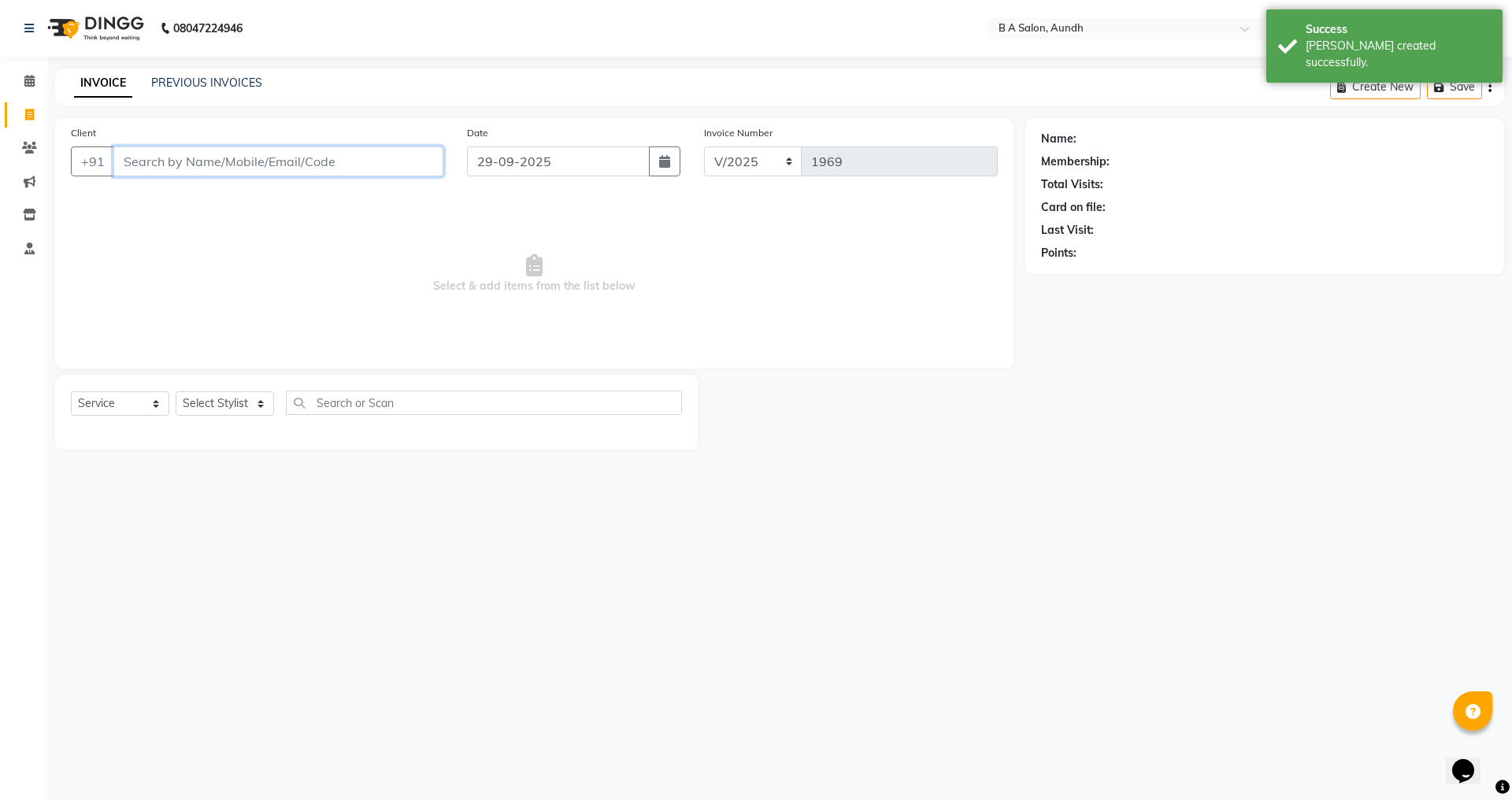
click at [278, 170] on input "Client" at bounding box center [279, 161] width 330 height 30
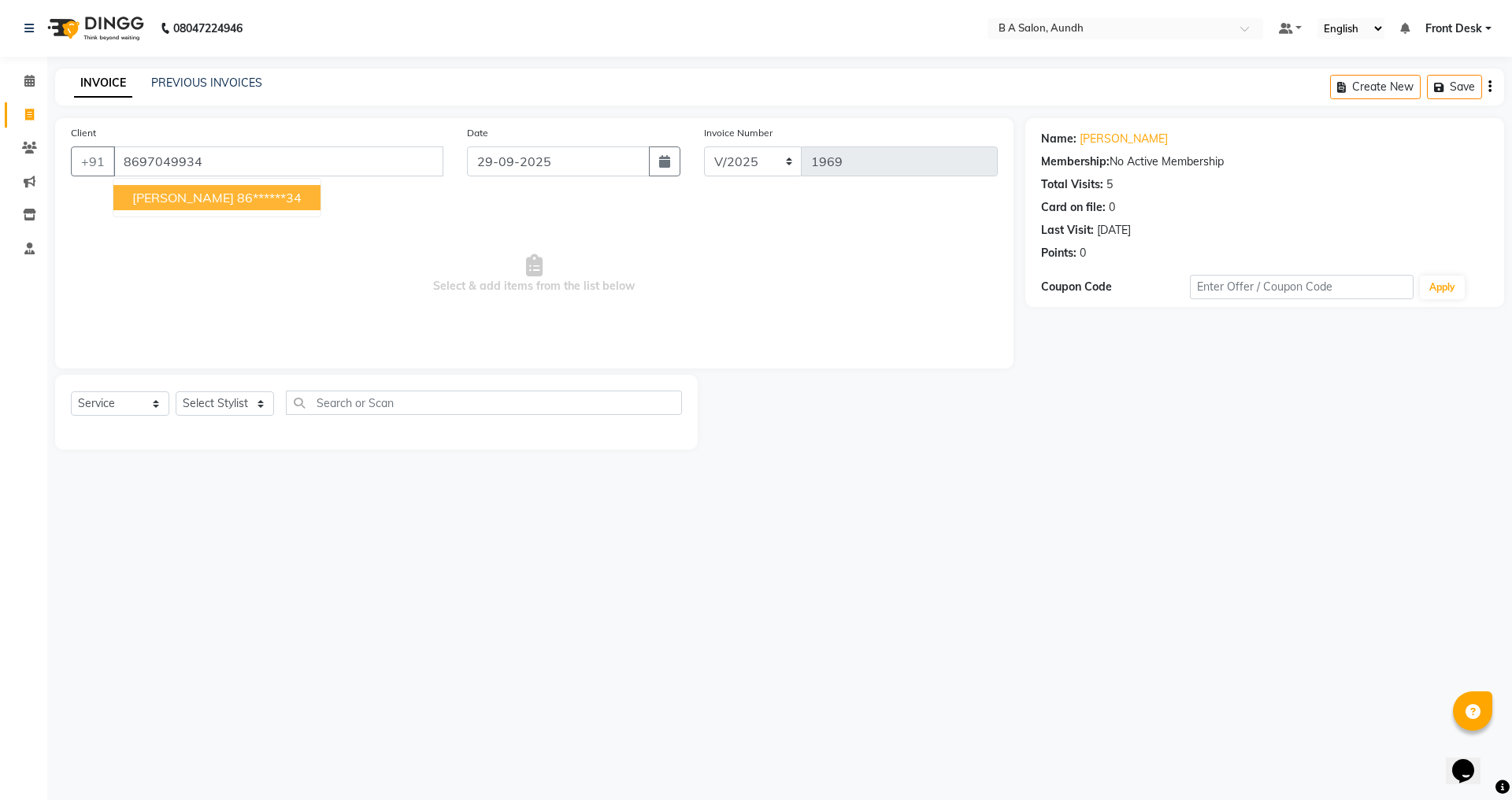
click at [237, 202] on ngb-highlight "86******34" at bounding box center [270, 198] width 65 height 15
click at [224, 398] on select "Select Stylist Akash sir [PERSON_NAME] Front Desk pranshoo [PERSON_NAME]" at bounding box center [225, 403] width 98 height 24
click at [176, 391] on select "Select Stylist Akash sir [PERSON_NAME] Front Desk pranshoo [PERSON_NAME]" at bounding box center [225, 403] width 98 height 24
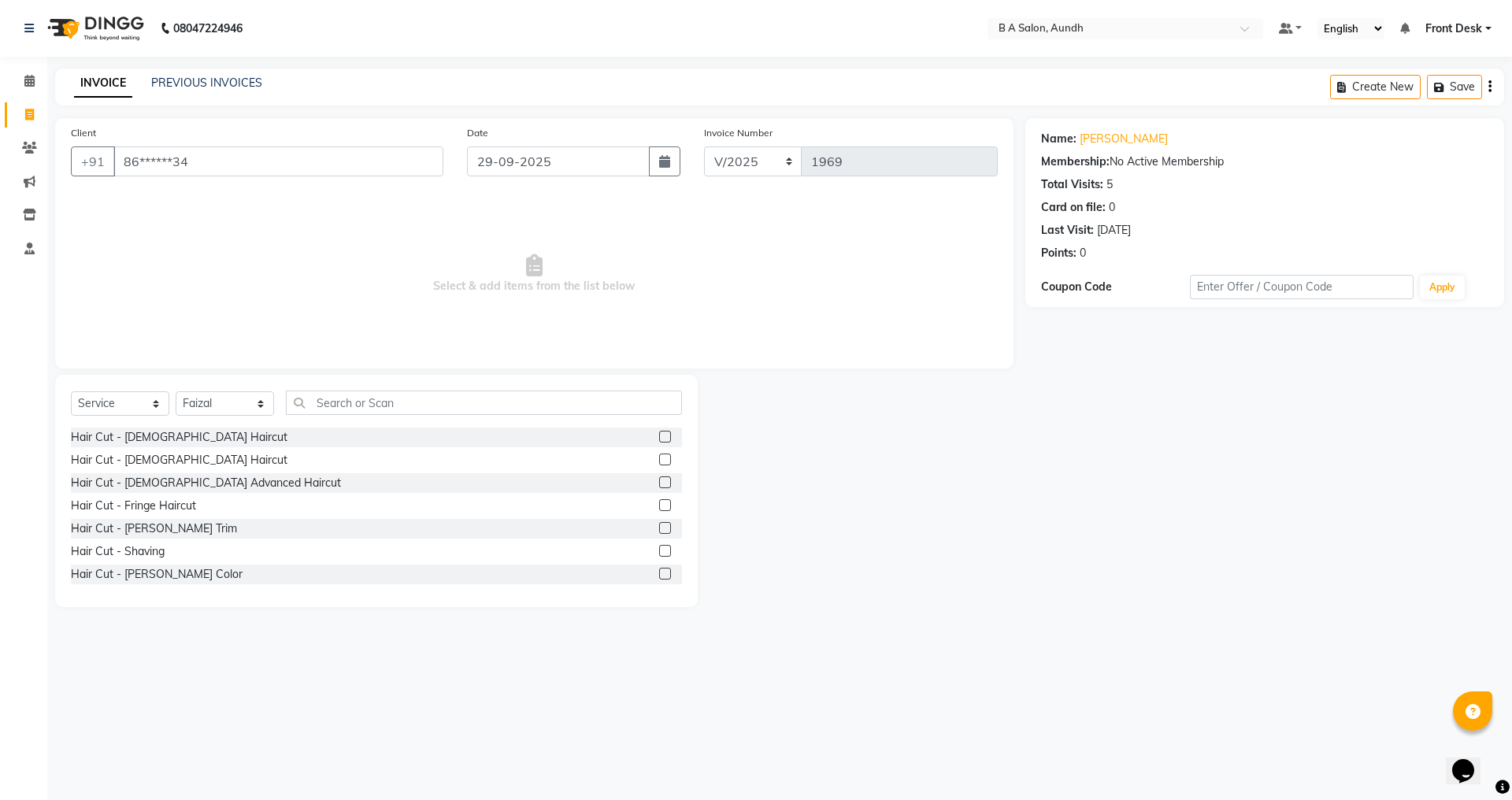
click at [659, 433] on label at bounding box center [664, 437] width 12 height 12
click at [659, 433] on input "checkbox" at bounding box center [664, 437] width 10 height 10
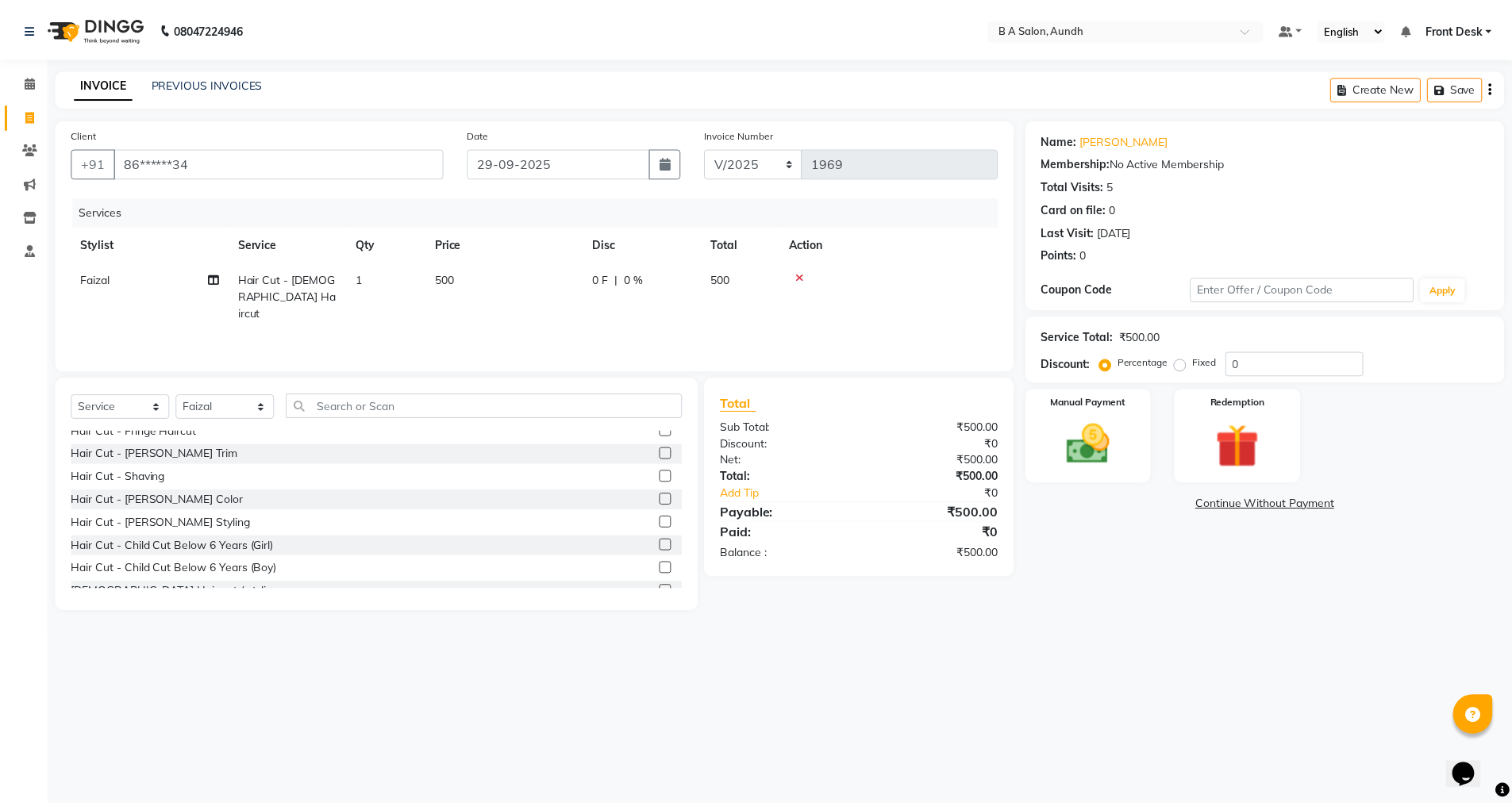
scroll to position [79, 0]
click at [664, 521] on label at bounding box center [670, 522] width 12 height 12
click at [664, 521] on input "checkbox" at bounding box center [669, 522] width 10 height 10
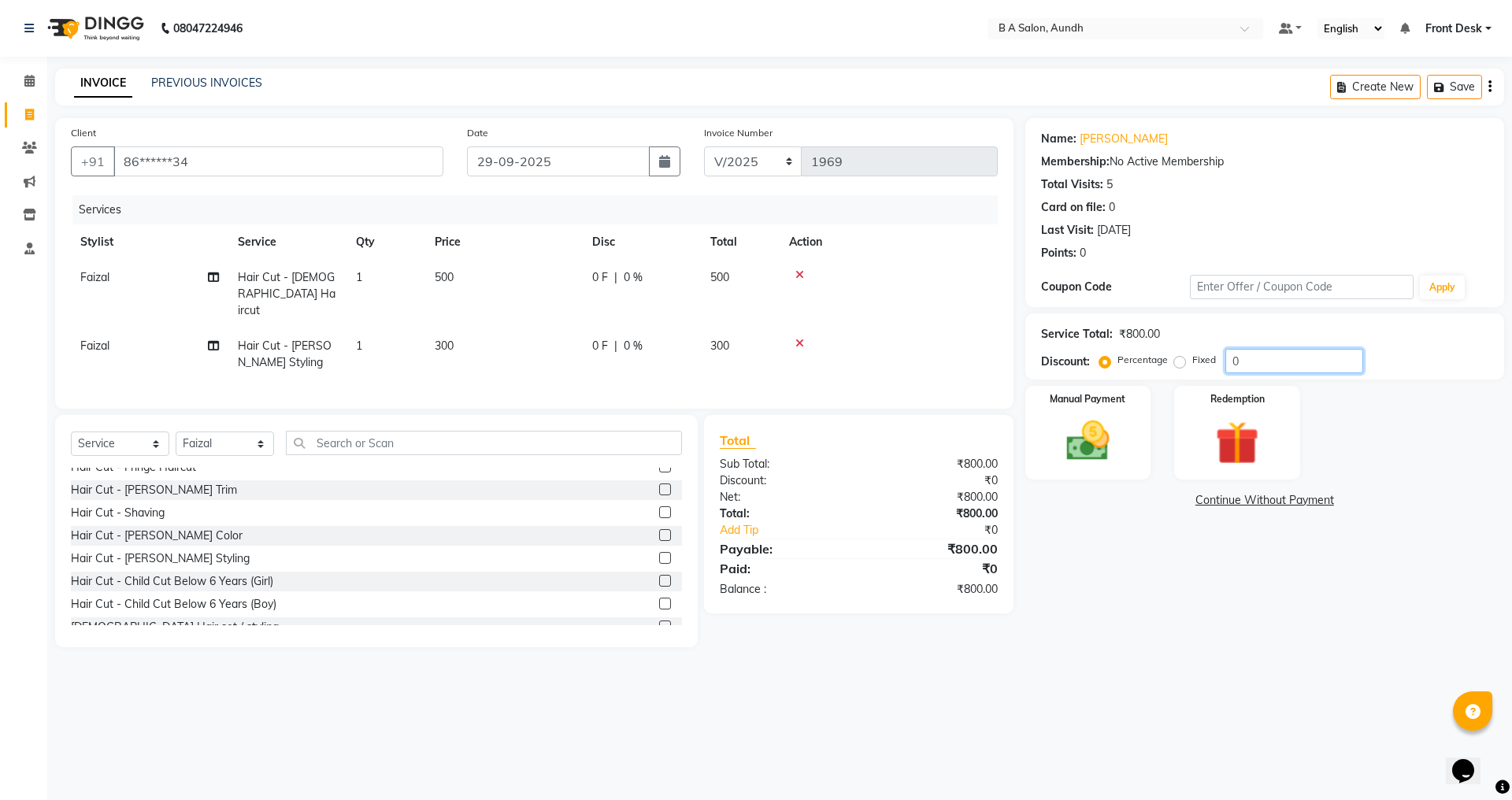
click at [1277, 372] on div "Service Total: ₹800.00 Discount: Percentage Fixed 0" at bounding box center [1264, 346] width 479 height 66
drag, startPoint x: 1277, startPoint y: 363, endPoint x: 1268, endPoint y: 354, distance: 12.7
click at [1277, 362] on input "0" at bounding box center [1294, 361] width 138 height 24
click at [1069, 428] on img at bounding box center [1087, 441] width 73 height 52
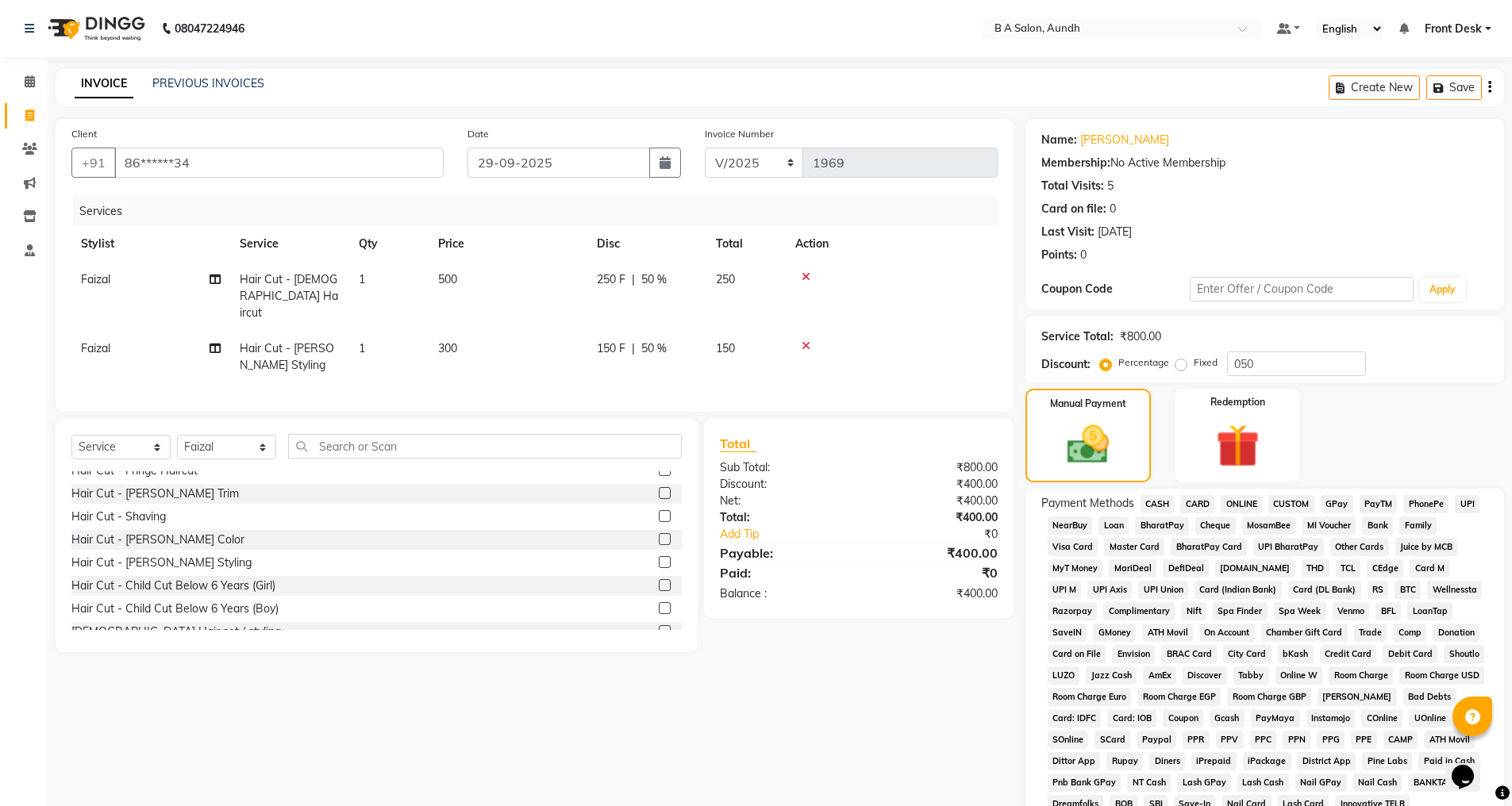
click at [1244, 505] on span "ONLINE" at bounding box center [1240, 504] width 41 height 18
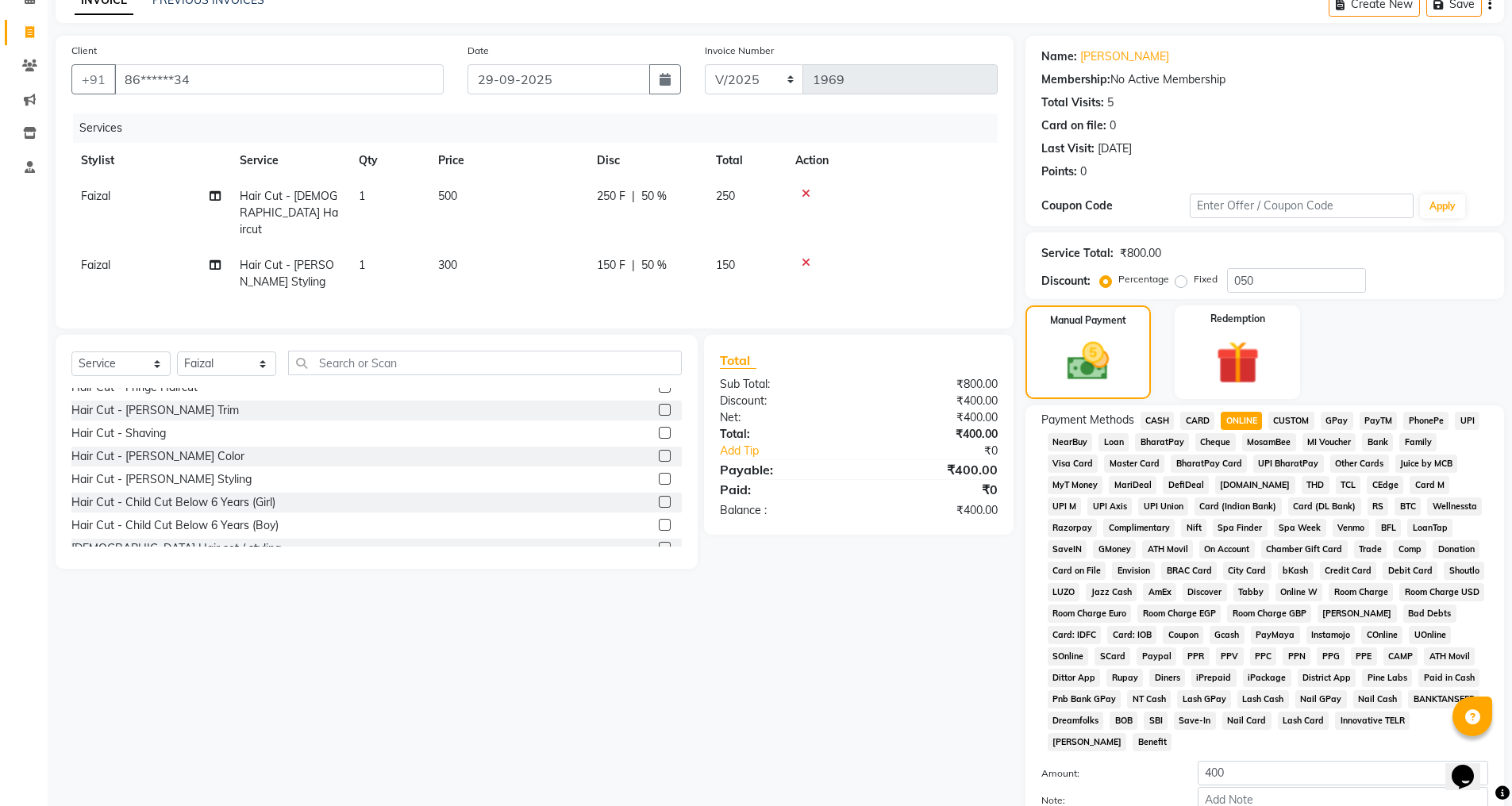
scroll to position [179, 0]
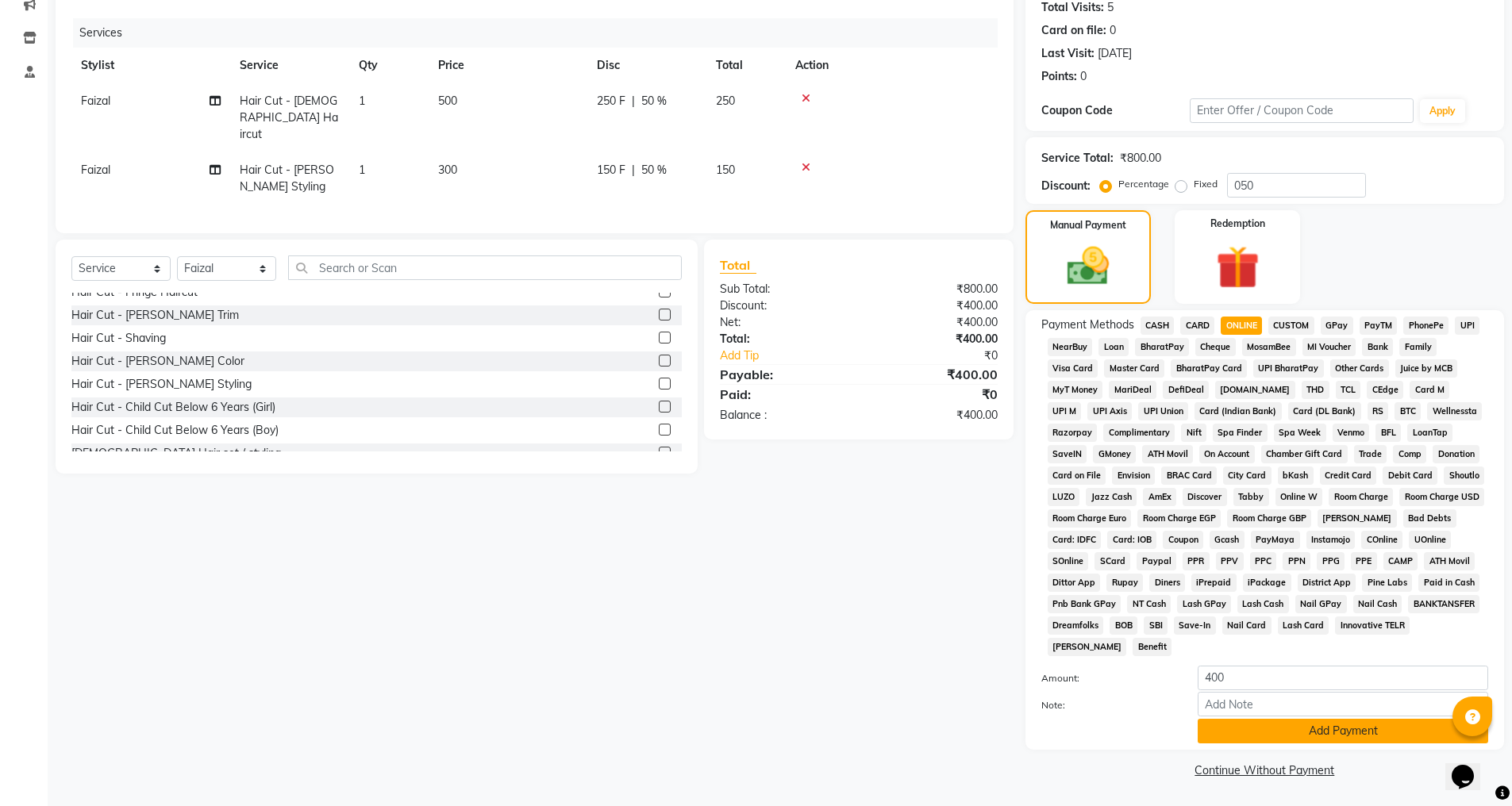
click at [1238, 724] on button "Add Payment" at bounding box center [1343, 731] width 291 height 25
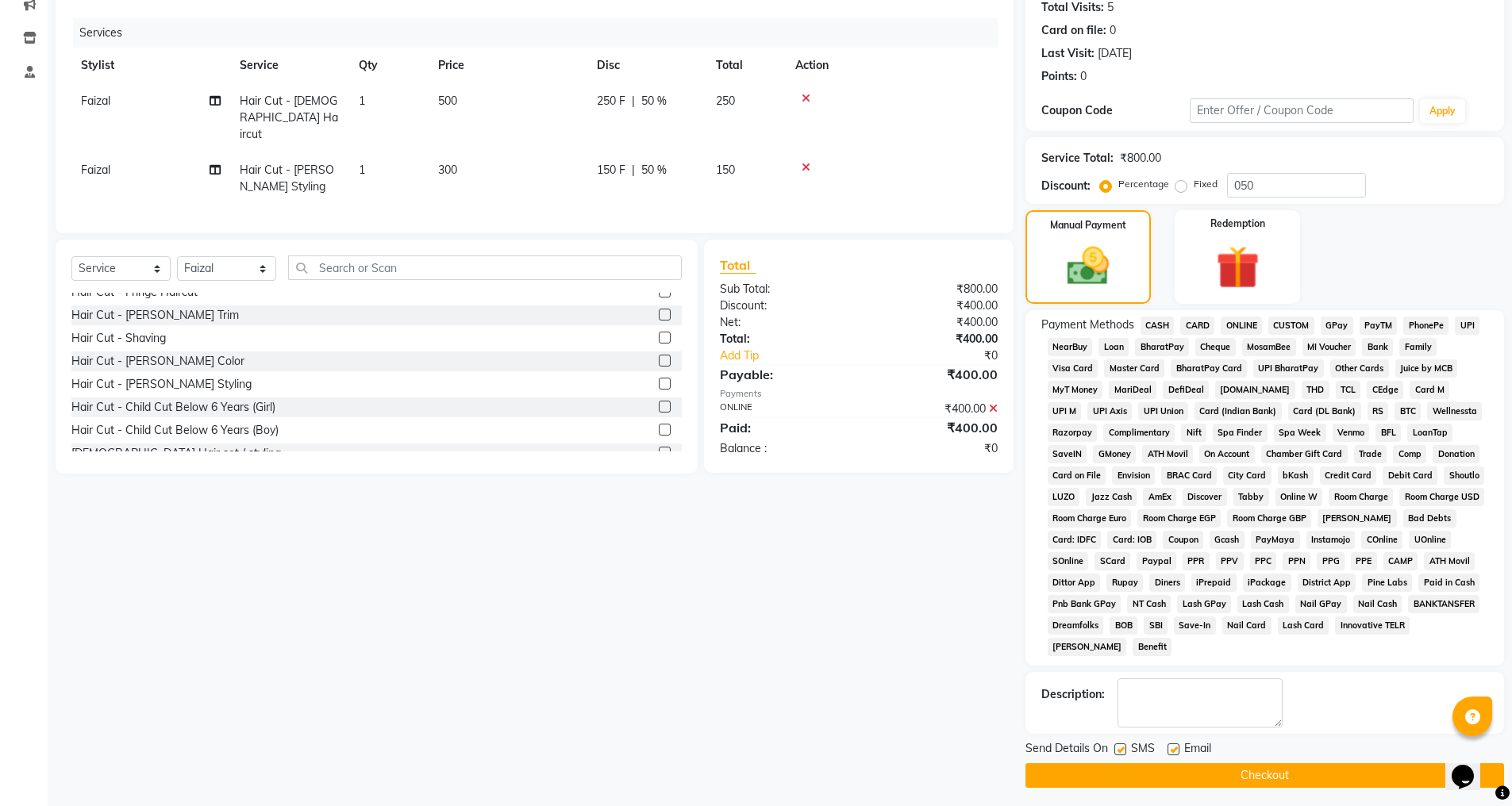
click at [1192, 771] on button "Checkout" at bounding box center [1265, 775] width 479 height 25
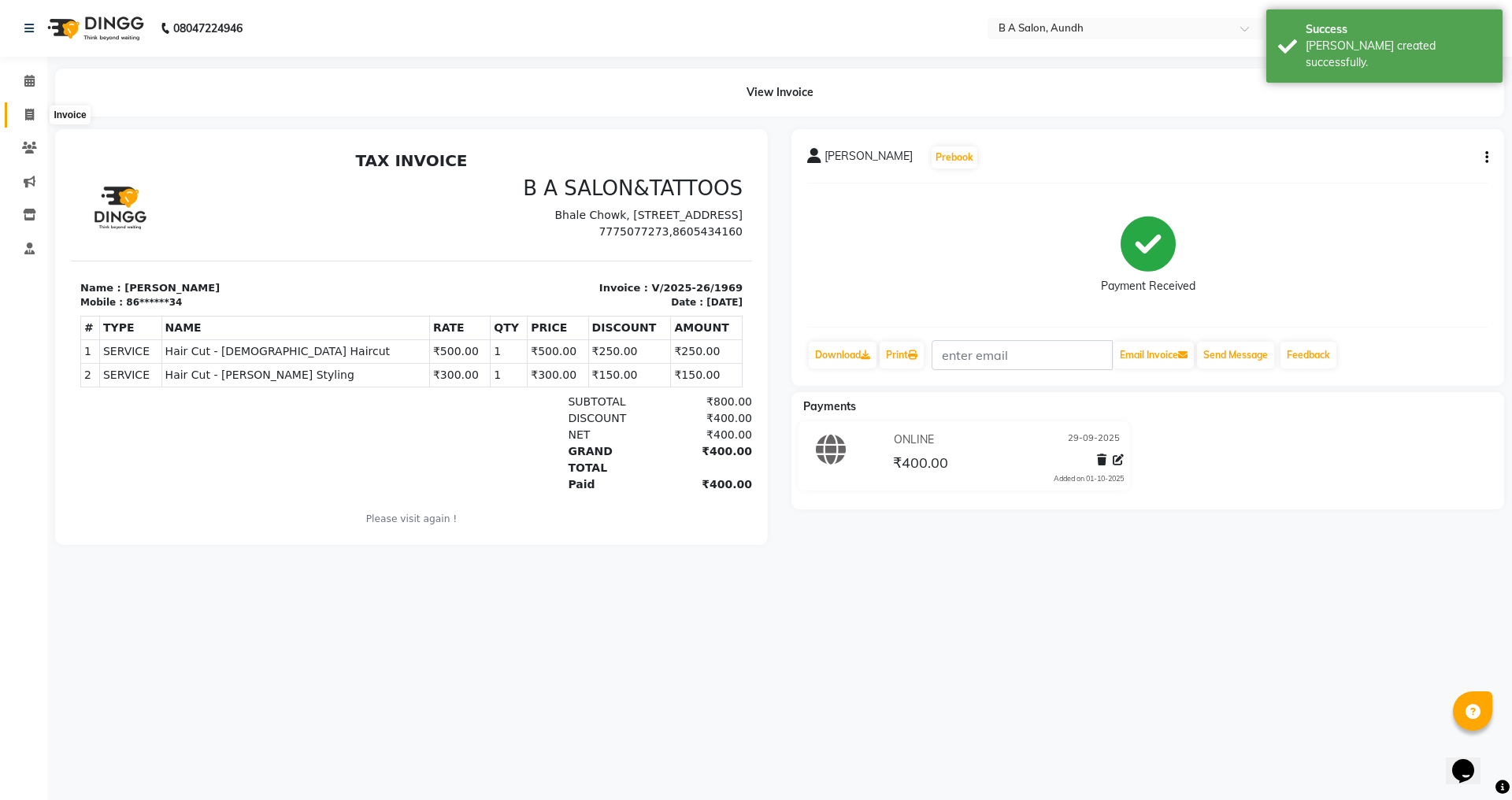
click at [38, 115] on span at bounding box center [29, 115] width 28 height 18
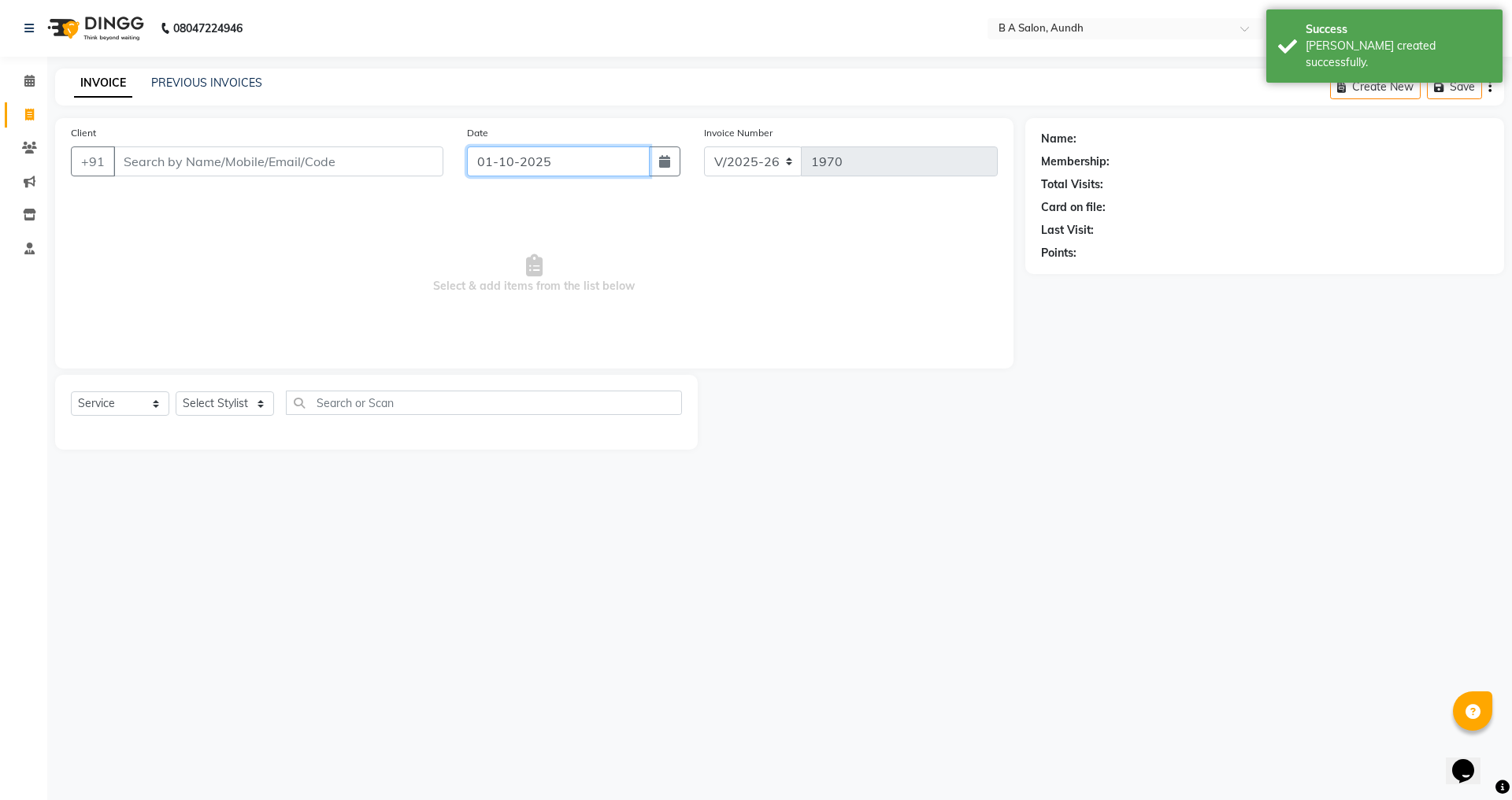
click at [508, 171] on input "01-10-2025" at bounding box center [559, 161] width 184 height 30
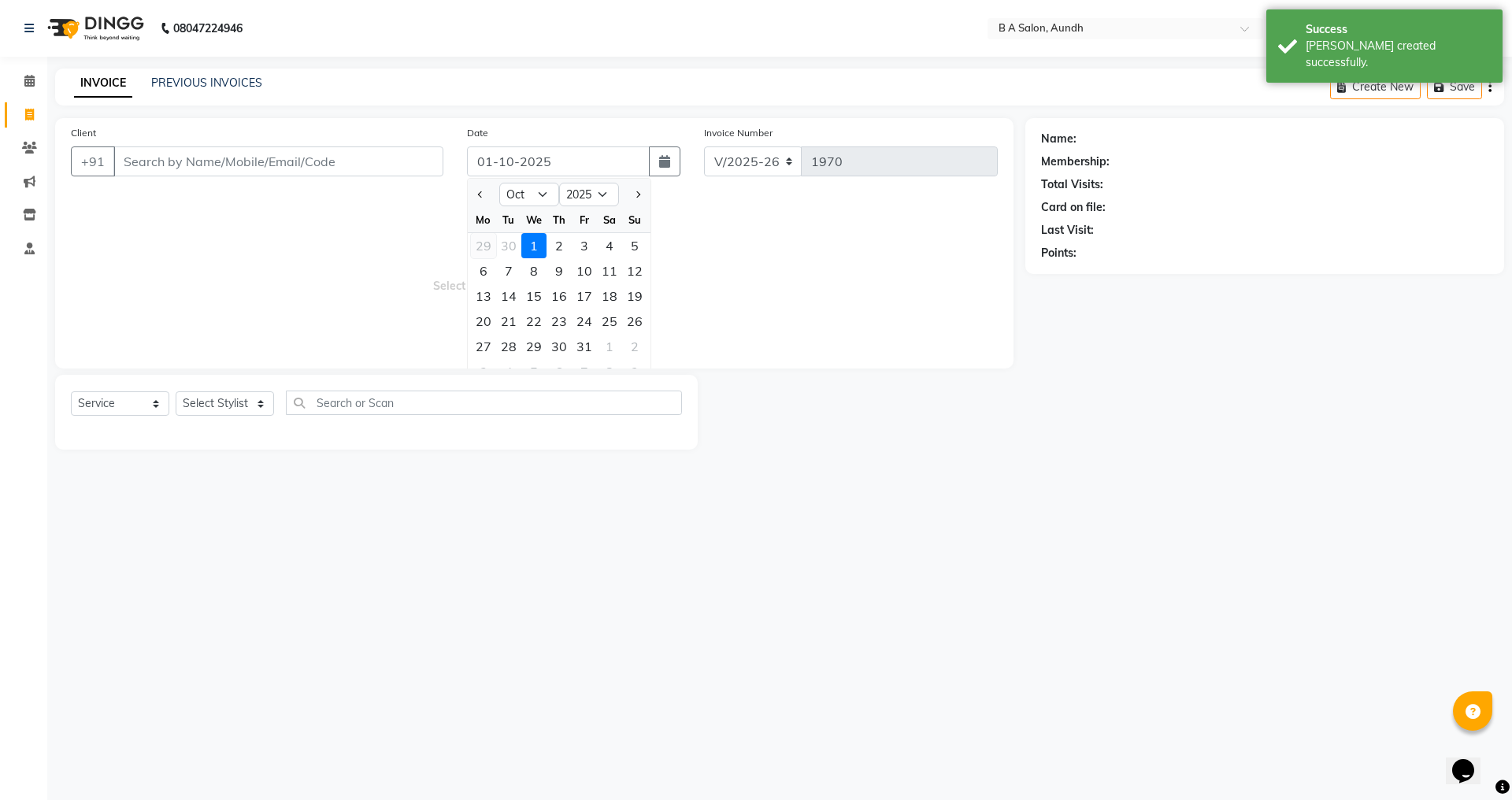
click at [484, 242] on div "29" at bounding box center [483, 246] width 25 height 25
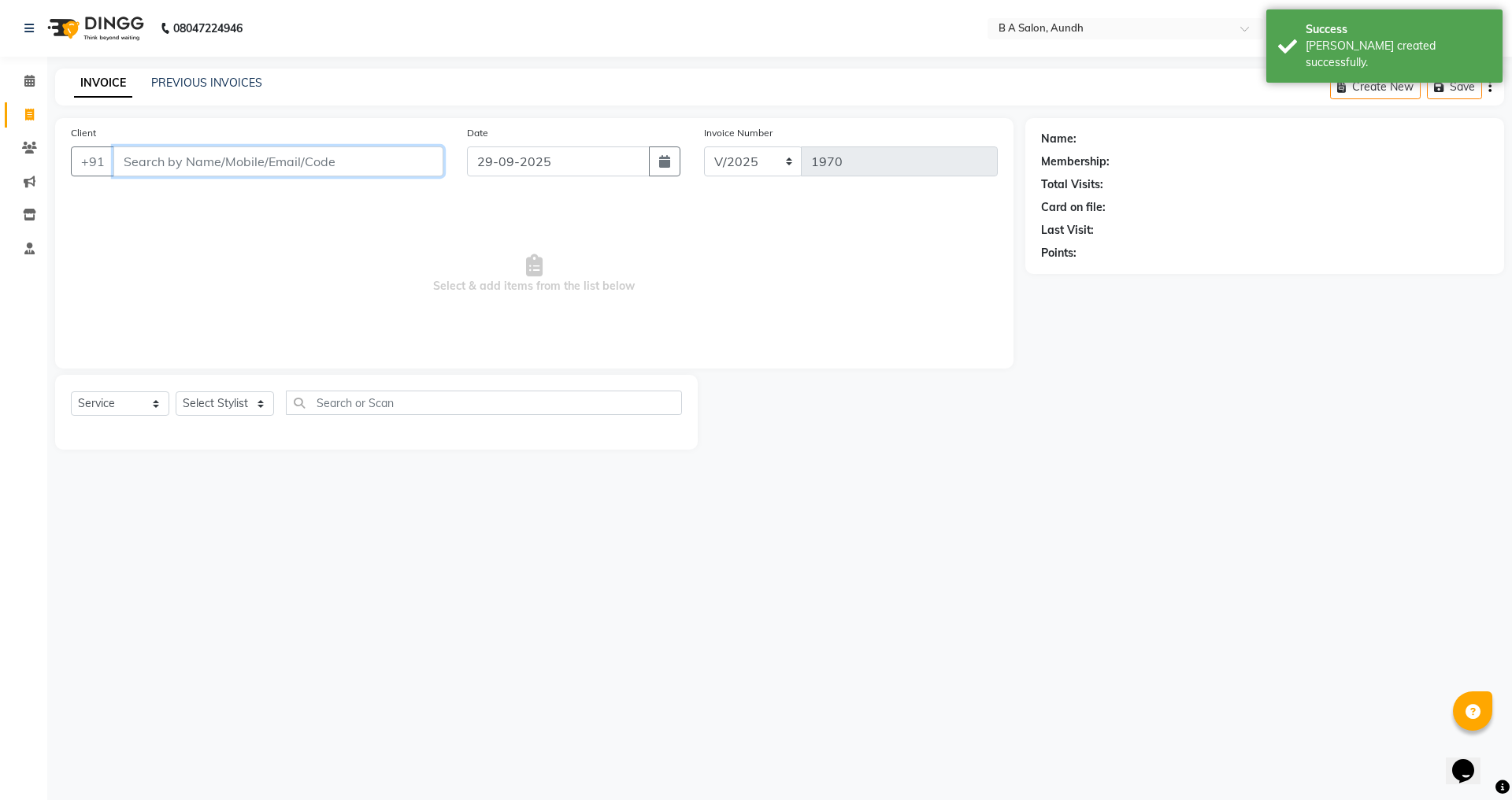
click at [322, 163] on input "Client" at bounding box center [279, 161] width 330 height 30
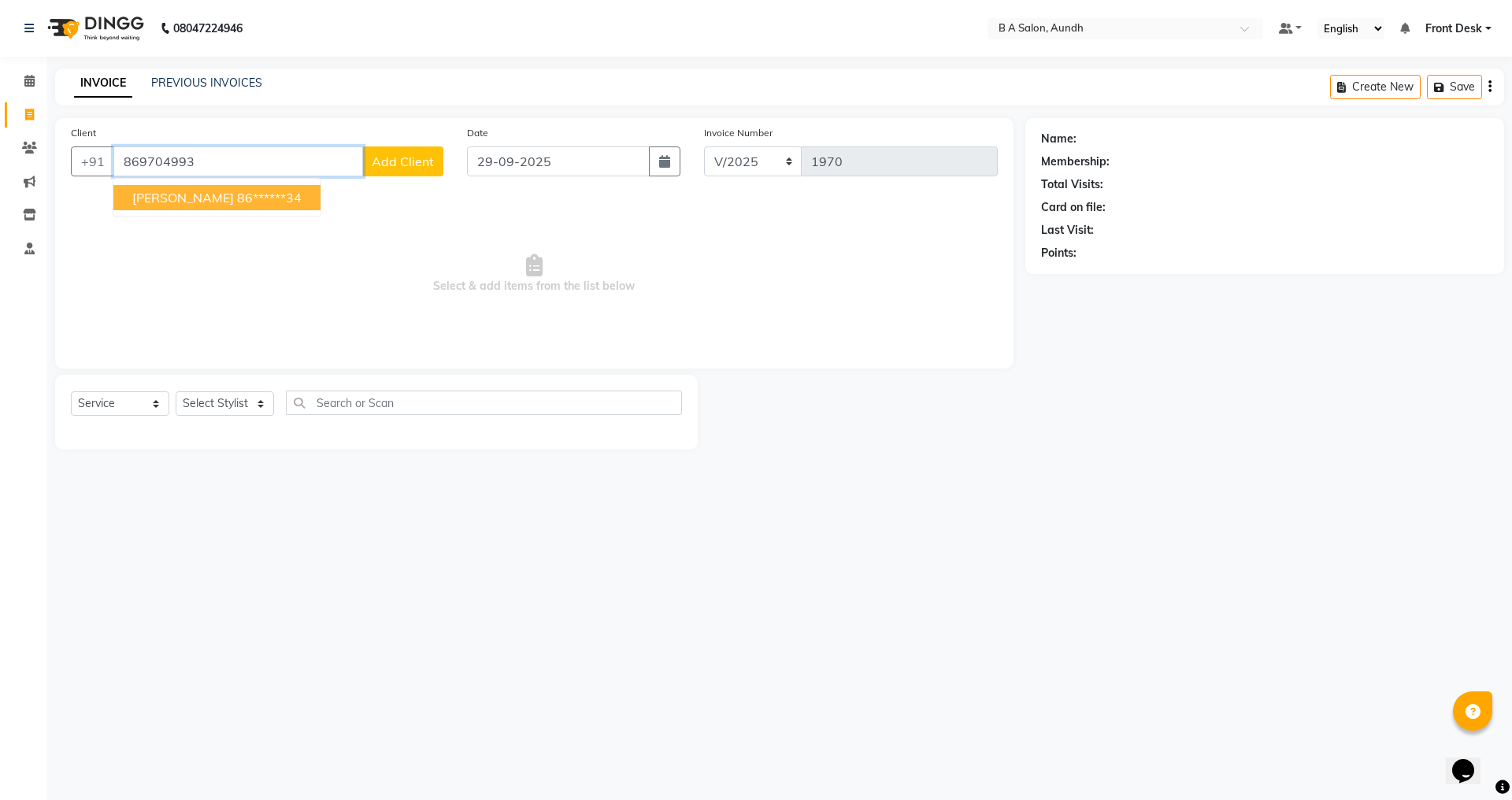
click at [182, 197] on button "[PERSON_NAME] 86******34" at bounding box center [217, 198] width 207 height 25
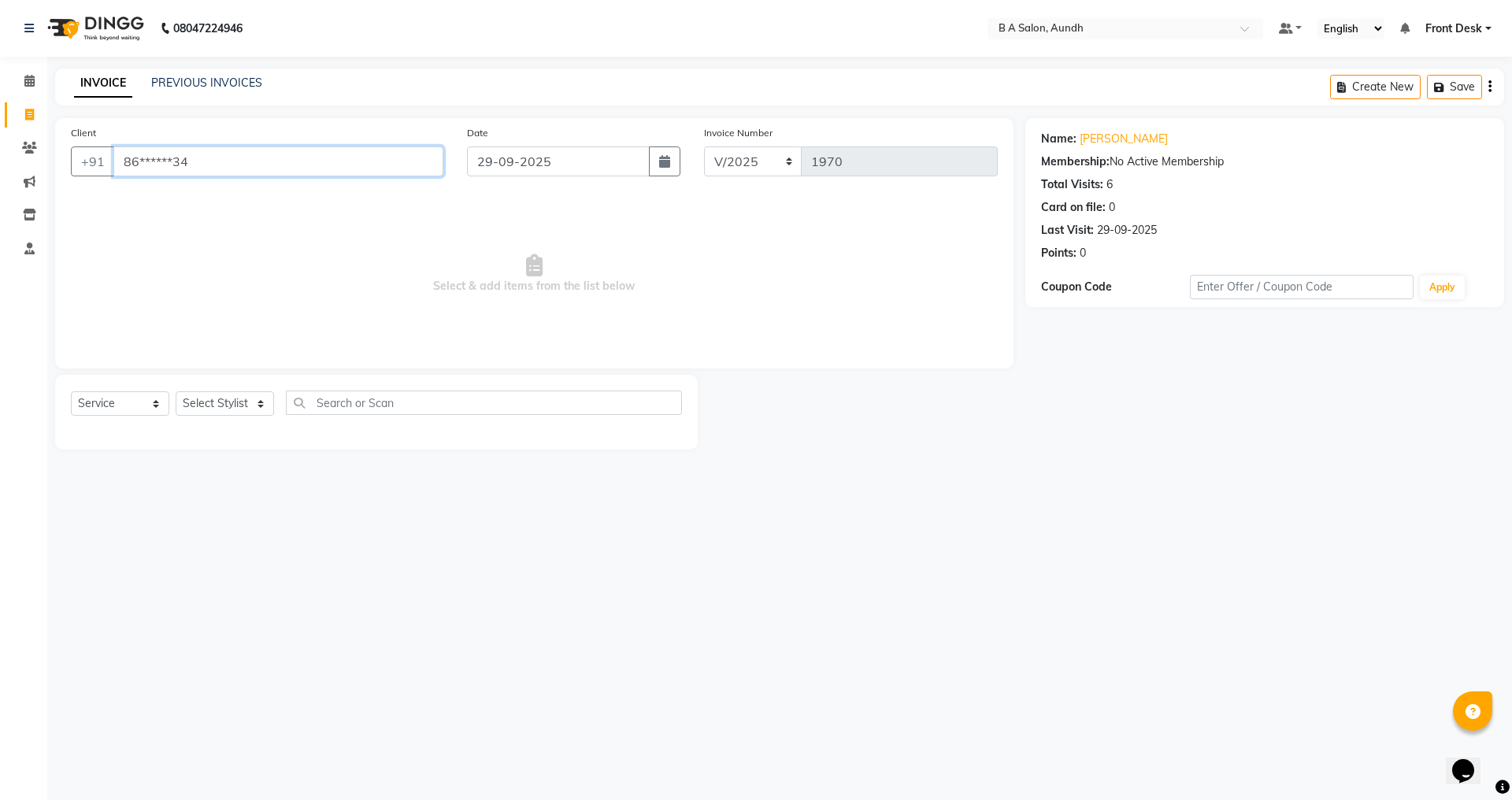
click at [310, 164] on input "86******34" at bounding box center [279, 161] width 330 height 30
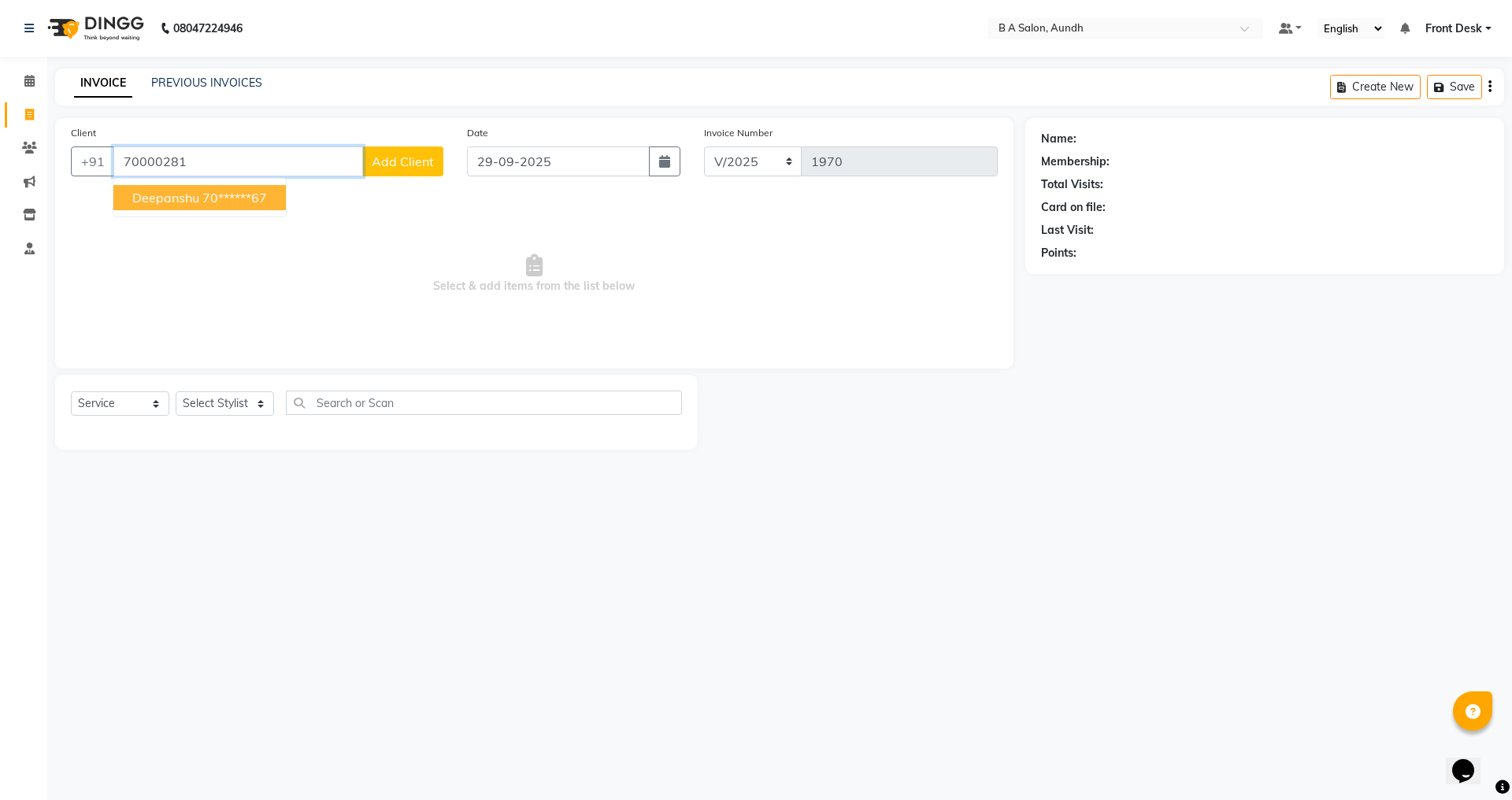
click at [162, 199] on span "Deepanshu" at bounding box center [166, 198] width 67 height 15
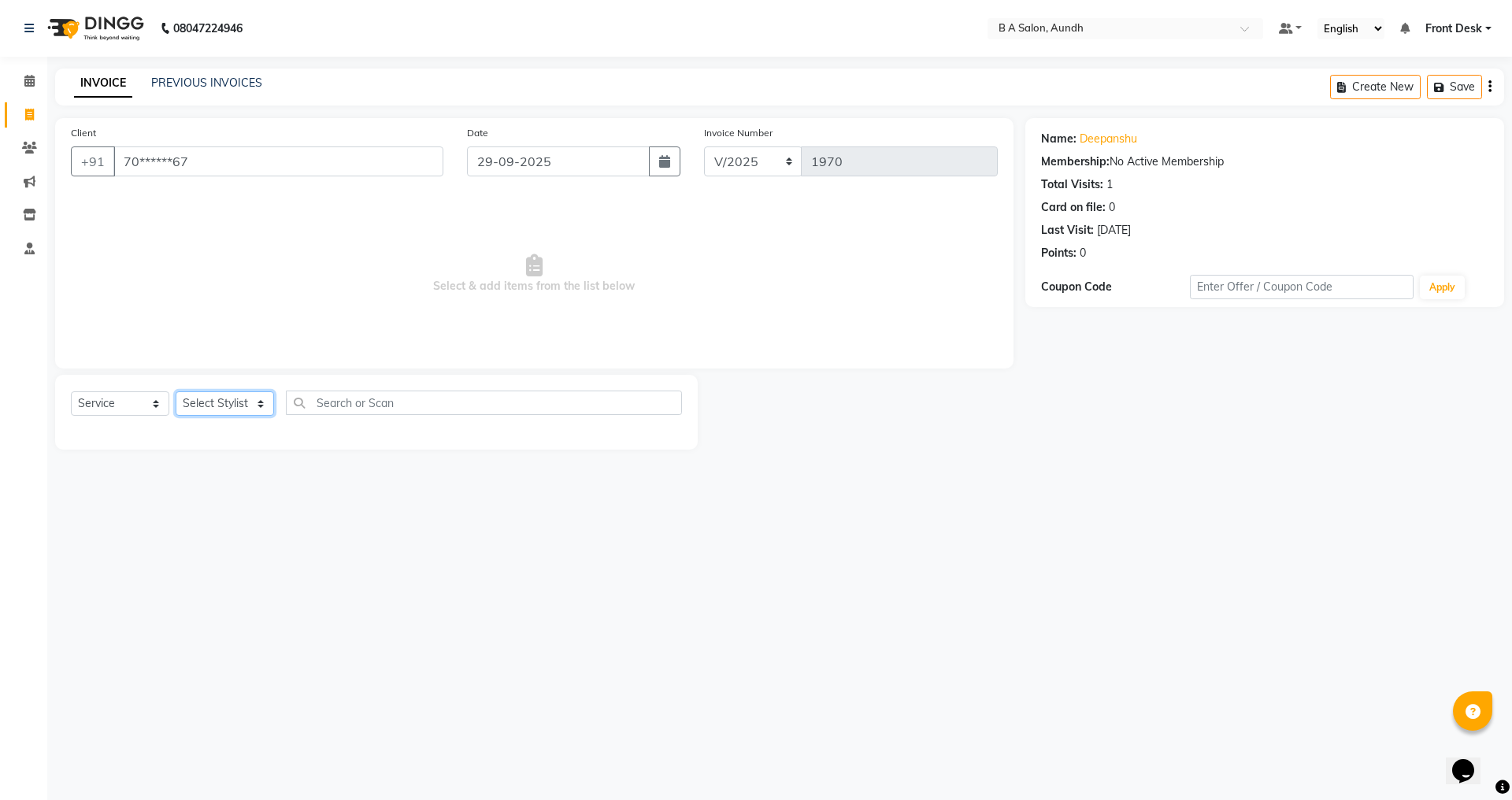
click at [213, 408] on select "Select Stylist Akash sir [PERSON_NAME] Front Desk pranshoo [PERSON_NAME]" at bounding box center [225, 403] width 98 height 24
click at [176, 391] on select "Select Stylist Akash sir [PERSON_NAME] Front Desk pranshoo [PERSON_NAME]" at bounding box center [225, 403] width 98 height 24
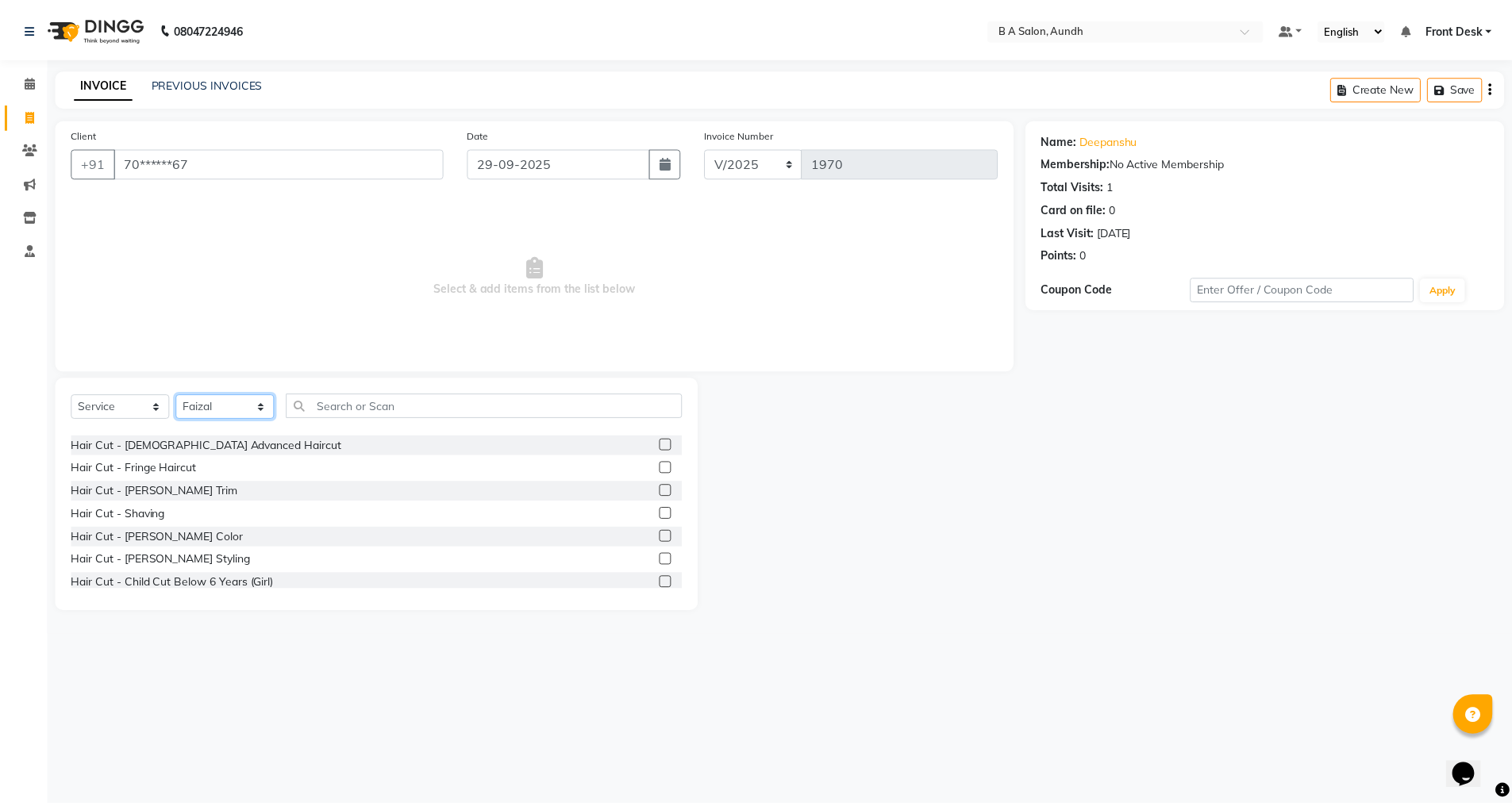
scroll to position [79, 0]
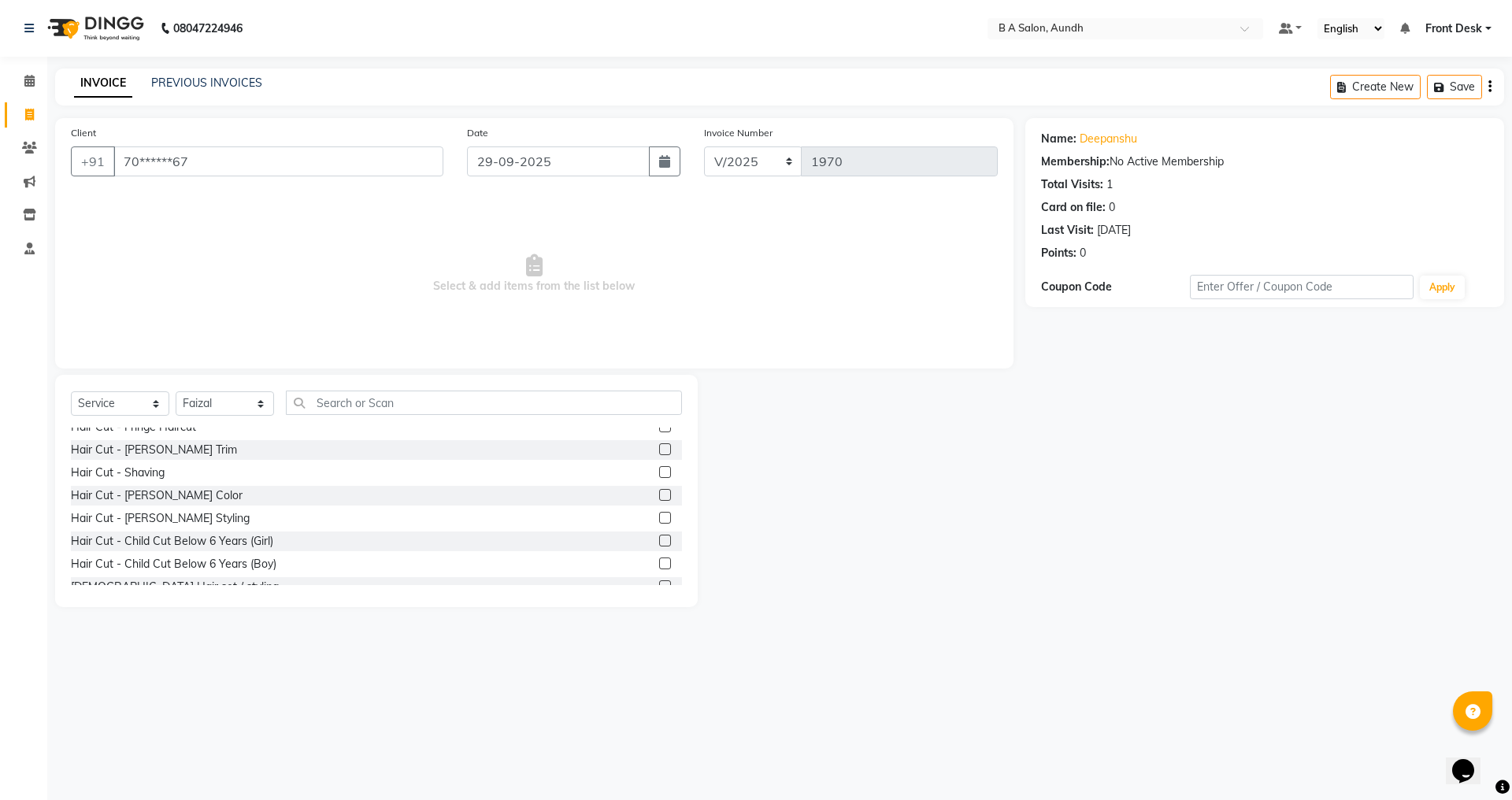
click at [659, 518] on label at bounding box center [664, 518] width 12 height 12
click at [659, 518] on input "checkbox" at bounding box center [664, 519] width 10 height 10
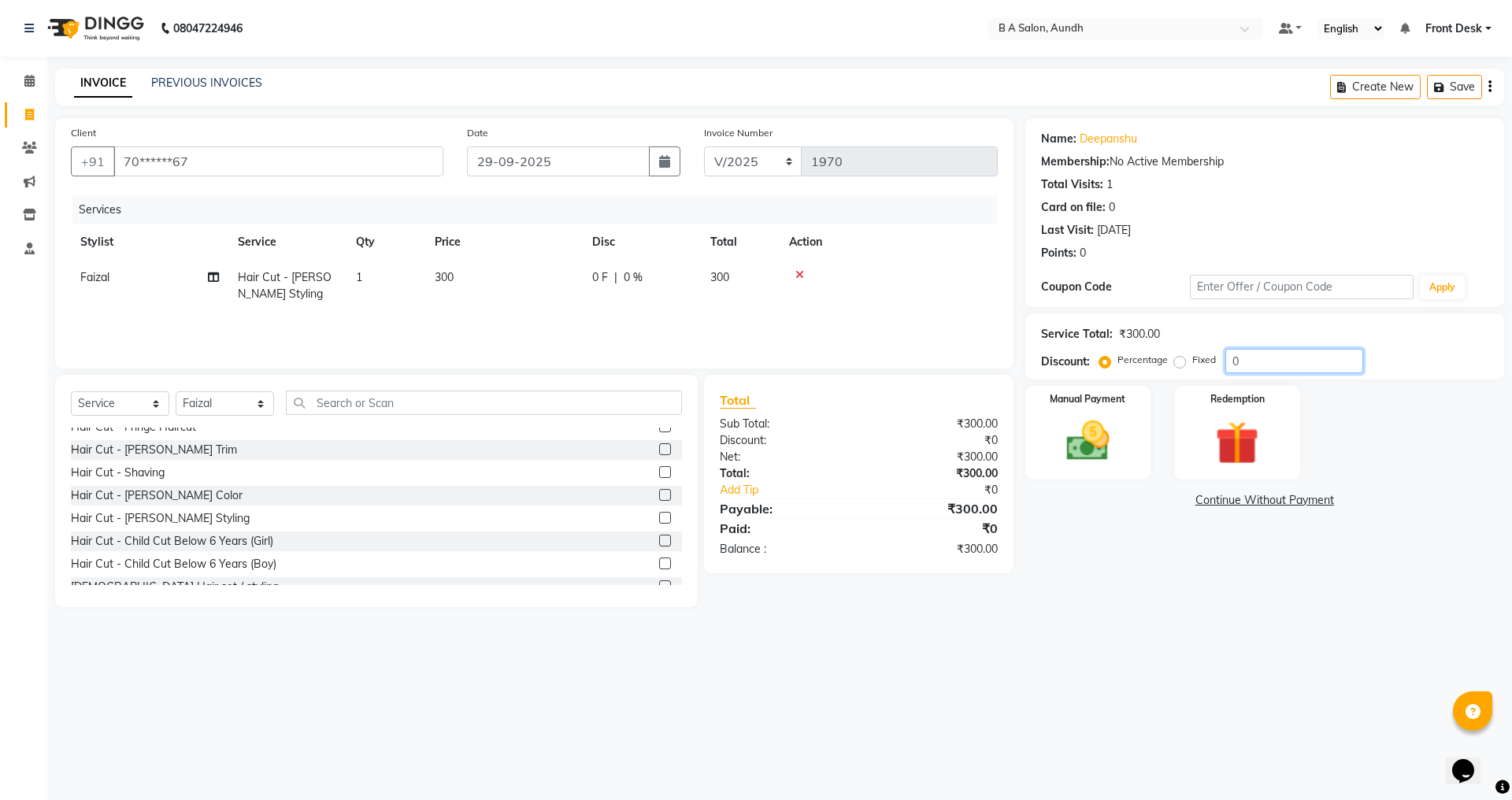
click at [1308, 345] on div "Service Total: ₹300.00 Discount: Percentage Fixed 0" at bounding box center [1265, 346] width 447 height 53
click at [1100, 426] on img at bounding box center [1087, 441] width 73 height 52
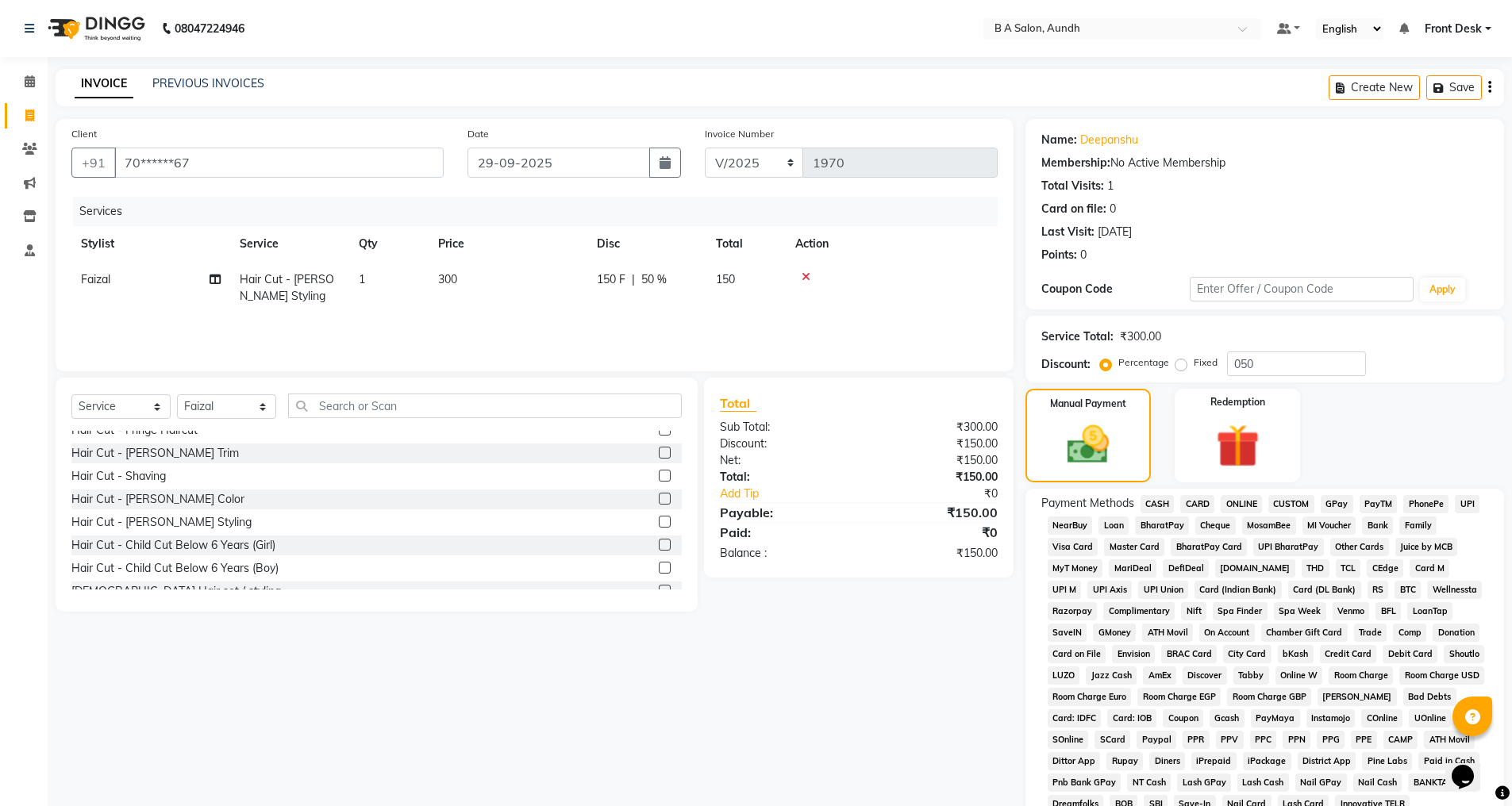
click at [1246, 499] on span "ONLINE" at bounding box center [1240, 504] width 41 height 18
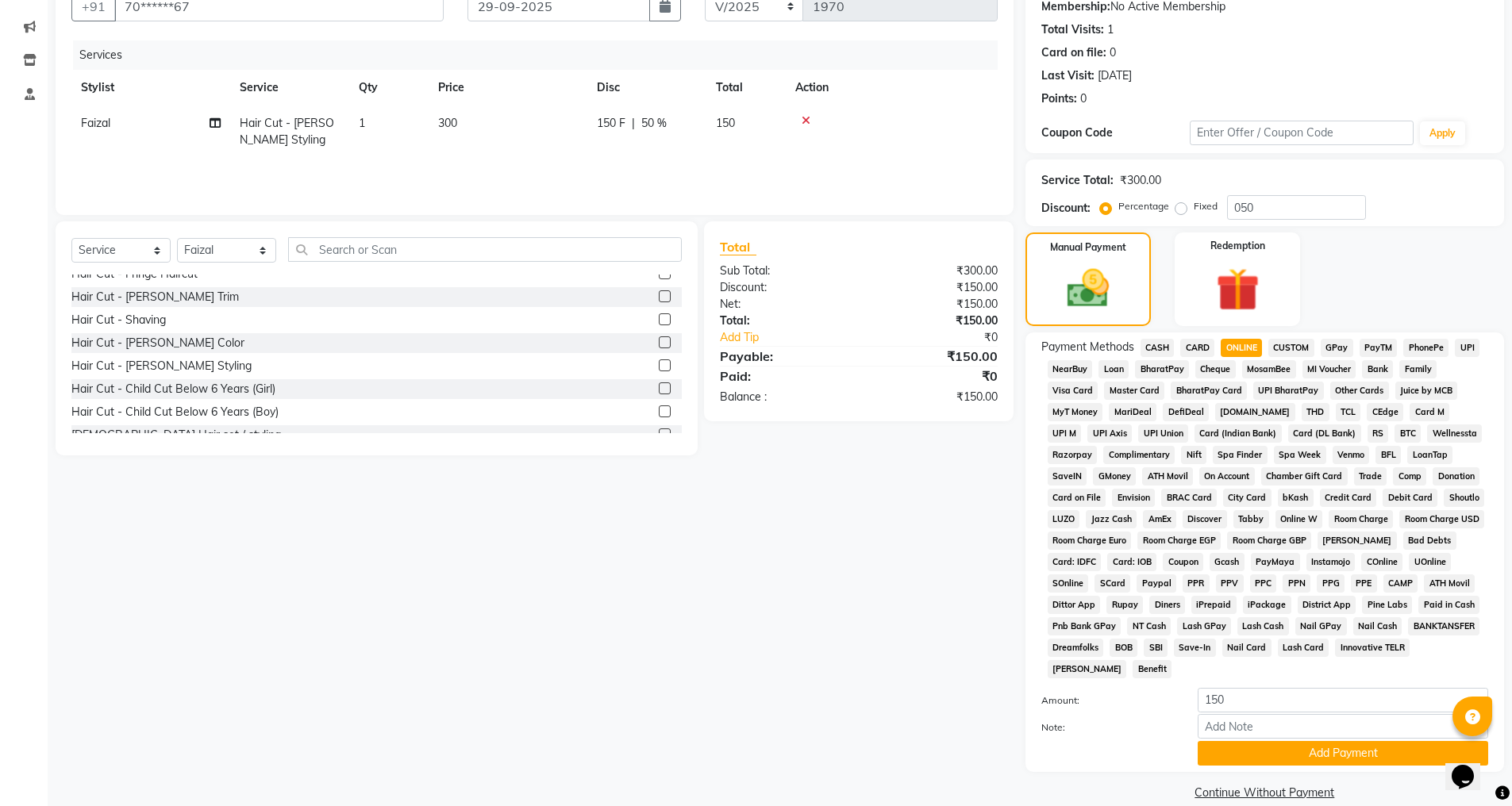
scroll to position [179, 0]
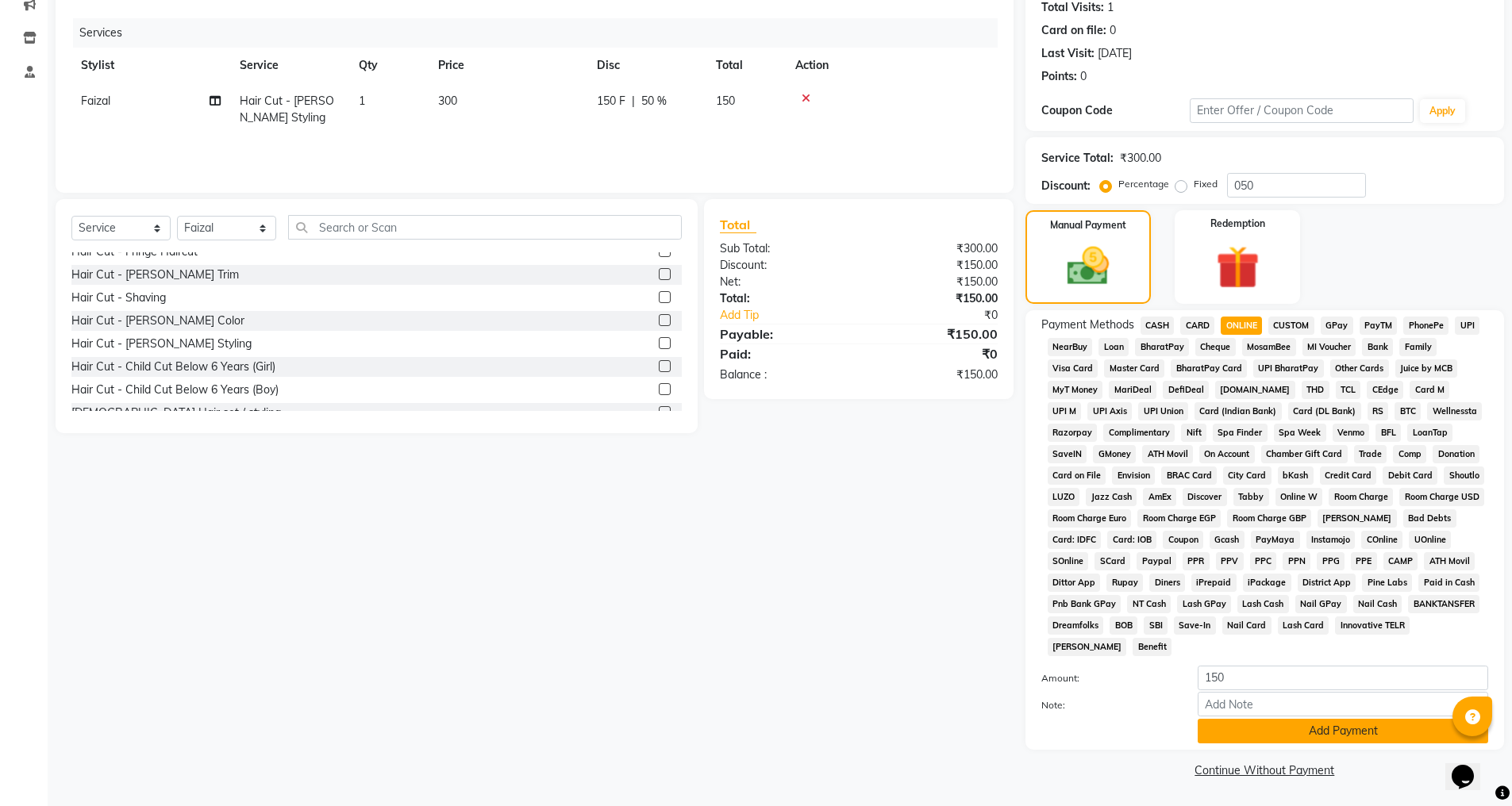
click at [1255, 734] on button "Add Payment" at bounding box center [1343, 731] width 291 height 25
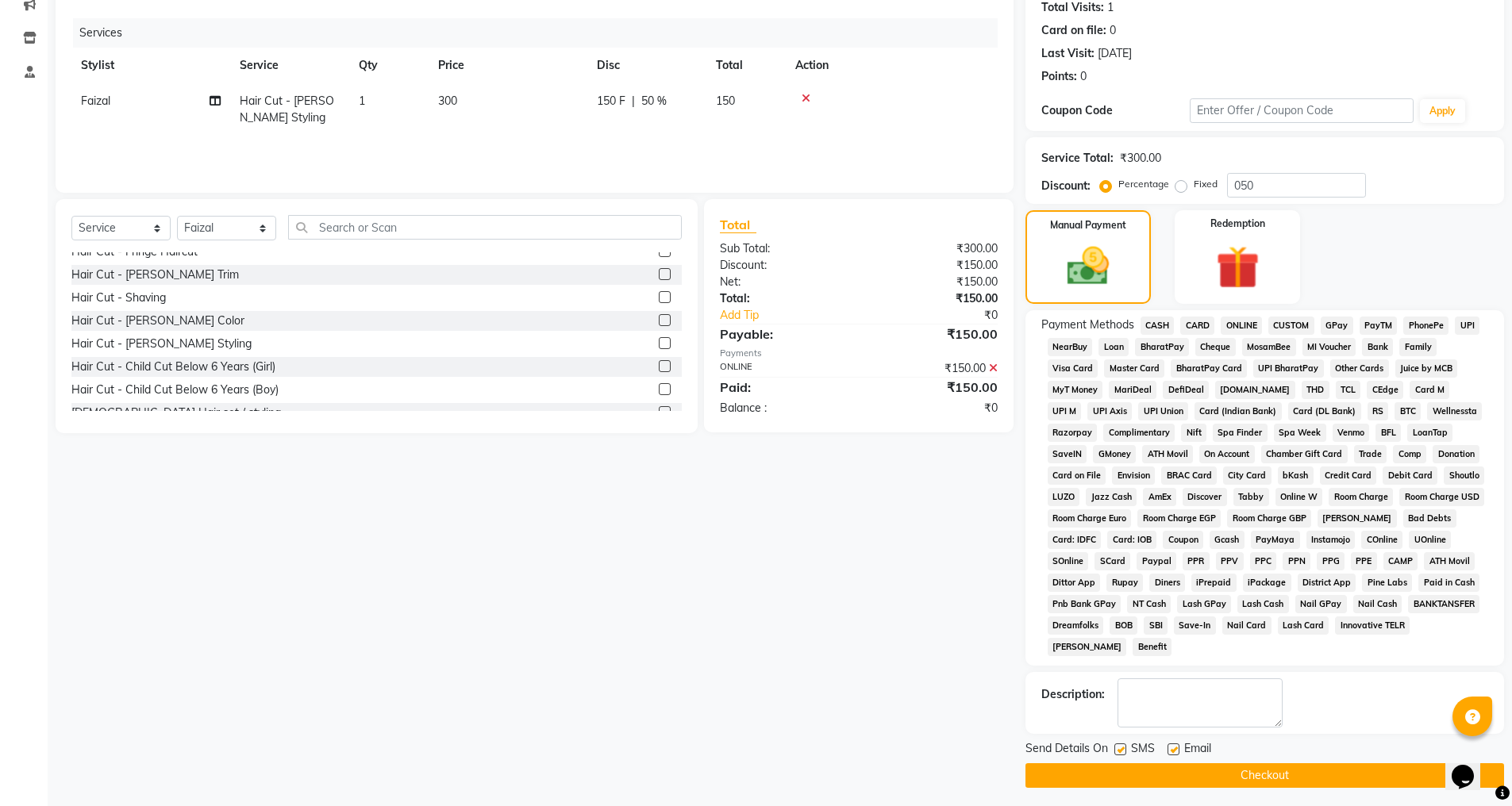
click at [1239, 775] on button "Checkout" at bounding box center [1265, 775] width 479 height 25
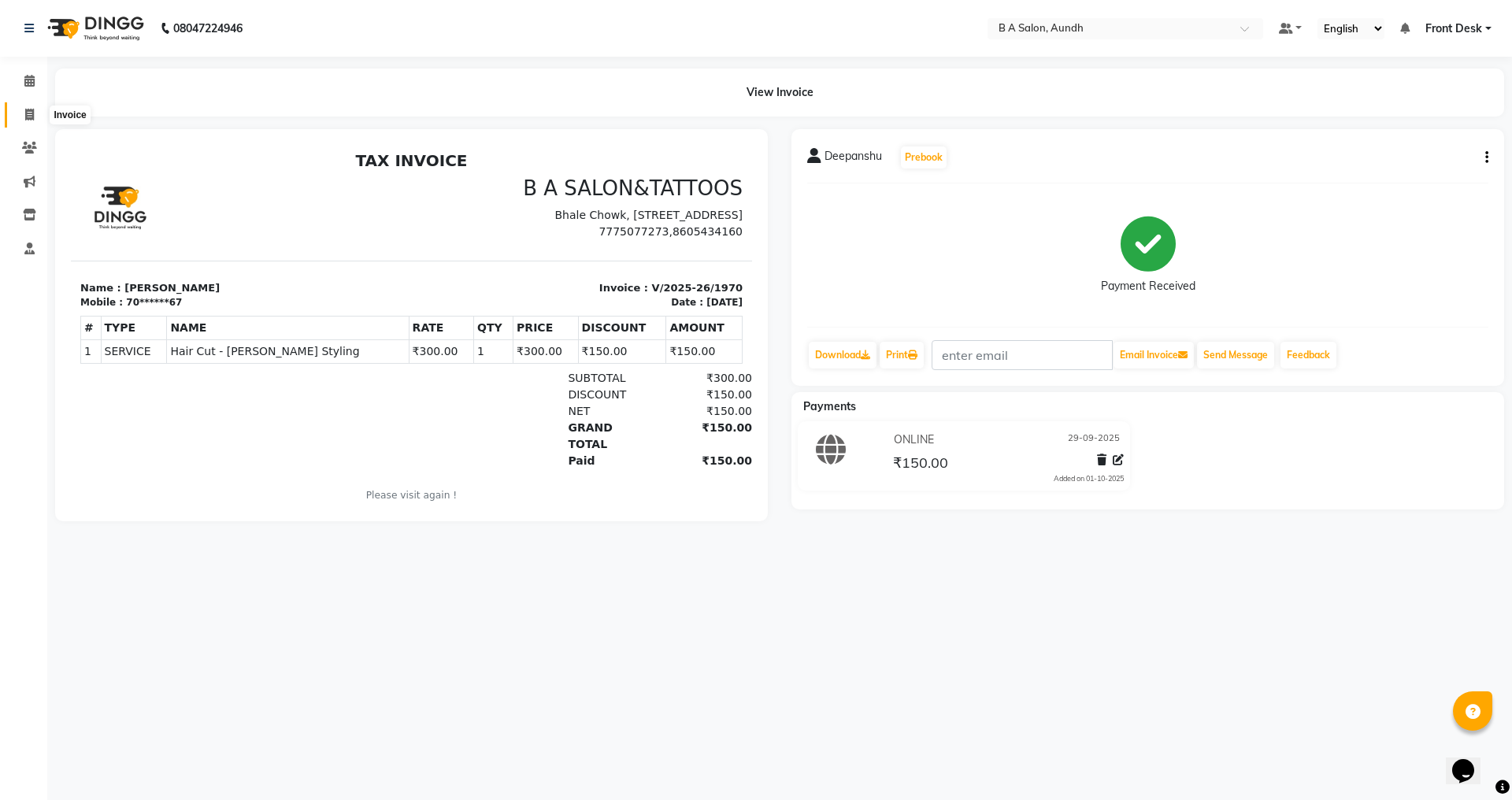
click at [22, 108] on span at bounding box center [29, 115] width 28 height 18
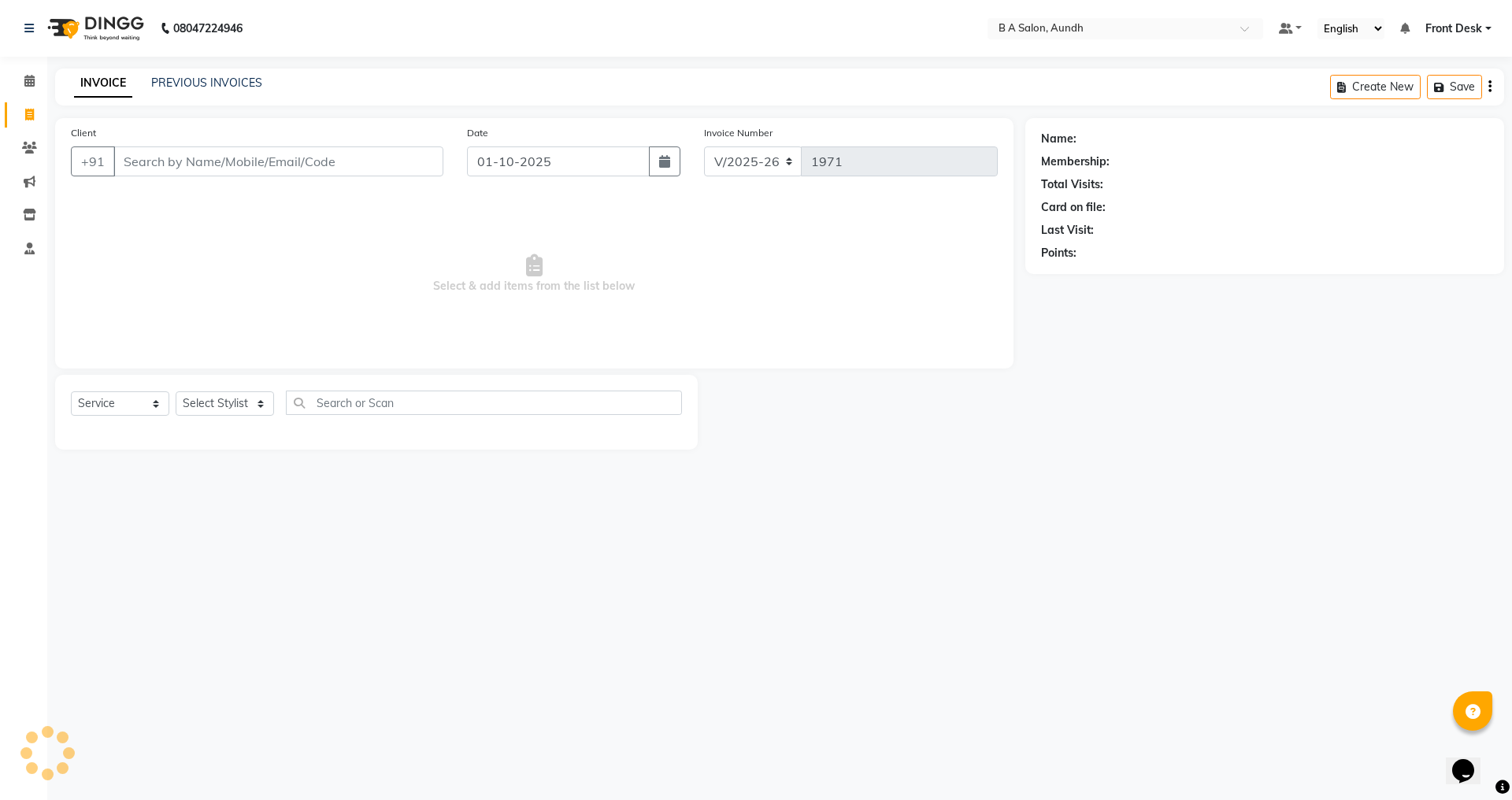
click at [132, 162] on input "Client" at bounding box center [279, 161] width 330 height 30
click at [223, 170] on input "Client" at bounding box center [279, 161] width 330 height 30
click at [388, 152] on button "Add Client" at bounding box center [403, 161] width 81 height 30
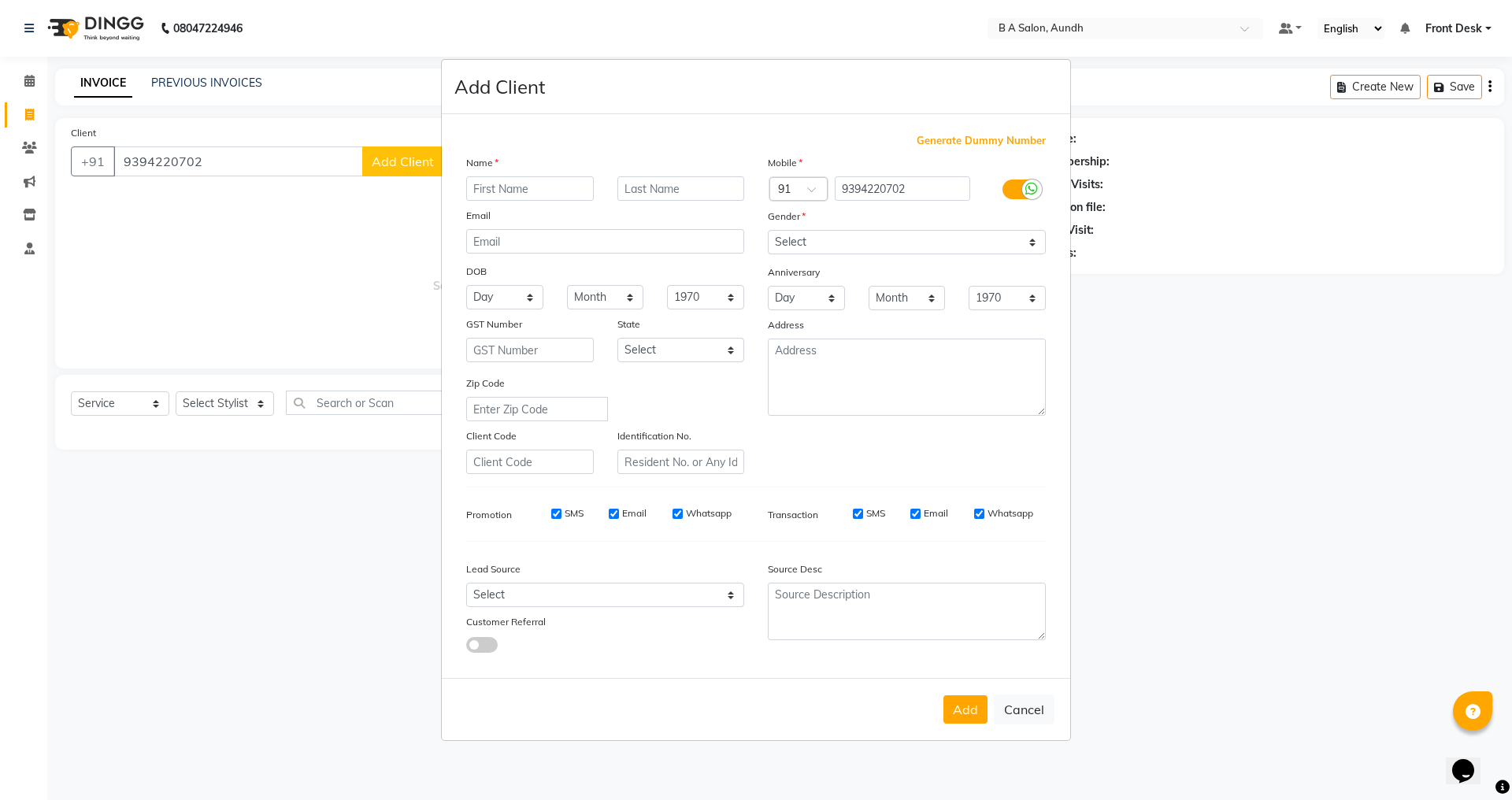
click at [553, 192] on input "text" at bounding box center [530, 189] width 128 height 24
click at [484, 190] on input "kunthi" at bounding box center [530, 189] width 128 height 24
click at [492, 193] on input "kunthi" at bounding box center [530, 189] width 128 height 24
click at [900, 238] on select "Select [DEMOGRAPHIC_DATA] [DEMOGRAPHIC_DATA] Other Prefer Not To Say" at bounding box center [907, 242] width 278 height 24
click at [768, 230] on select "Select [DEMOGRAPHIC_DATA] [DEMOGRAPHIC_DATA] Other Prefer Not To Say" at bounding box center [907, 242] width 278 height 24
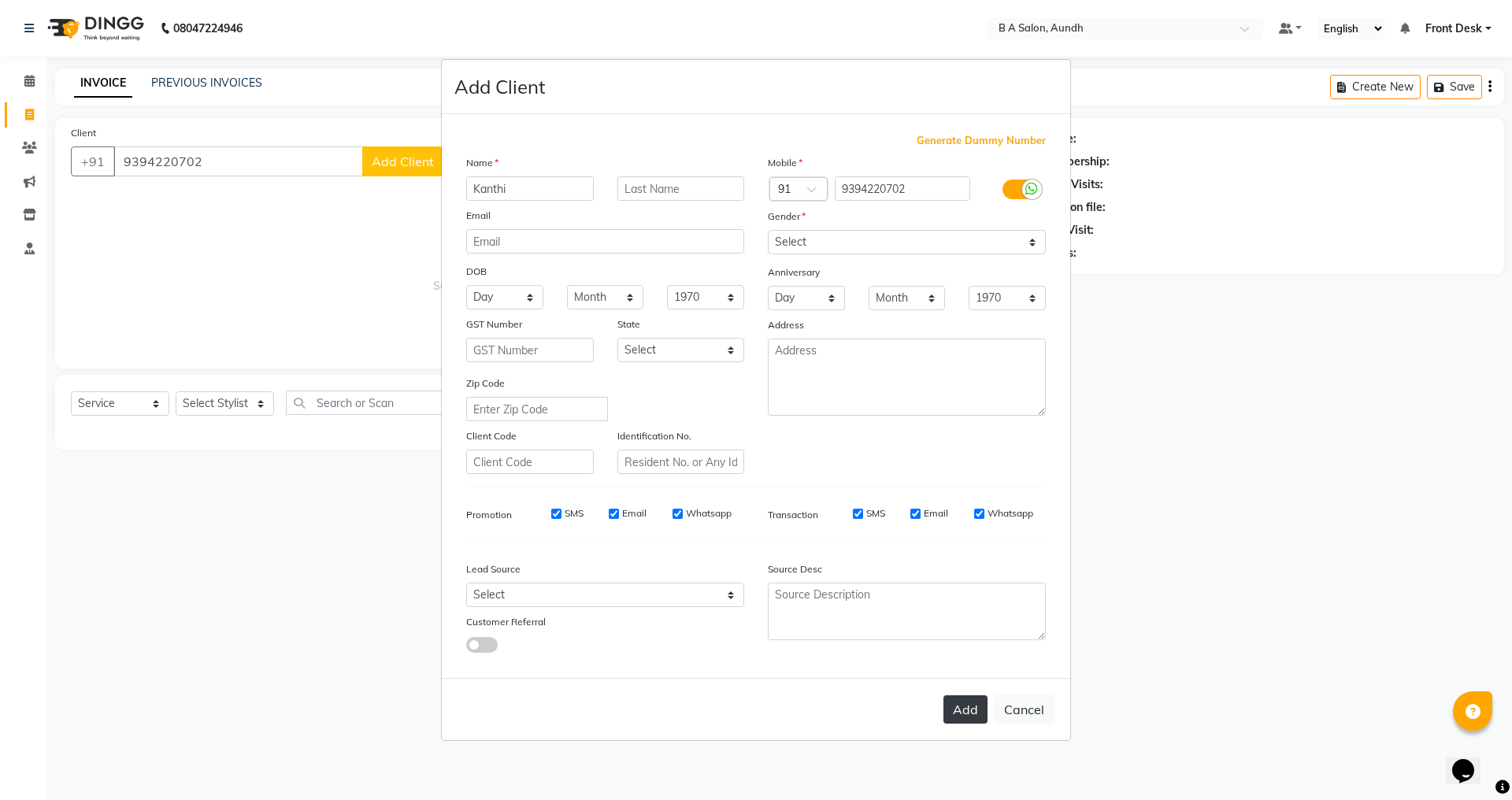
click at [976, 707] on button "Add" at bounding box center [965, 709] width 44 height 28
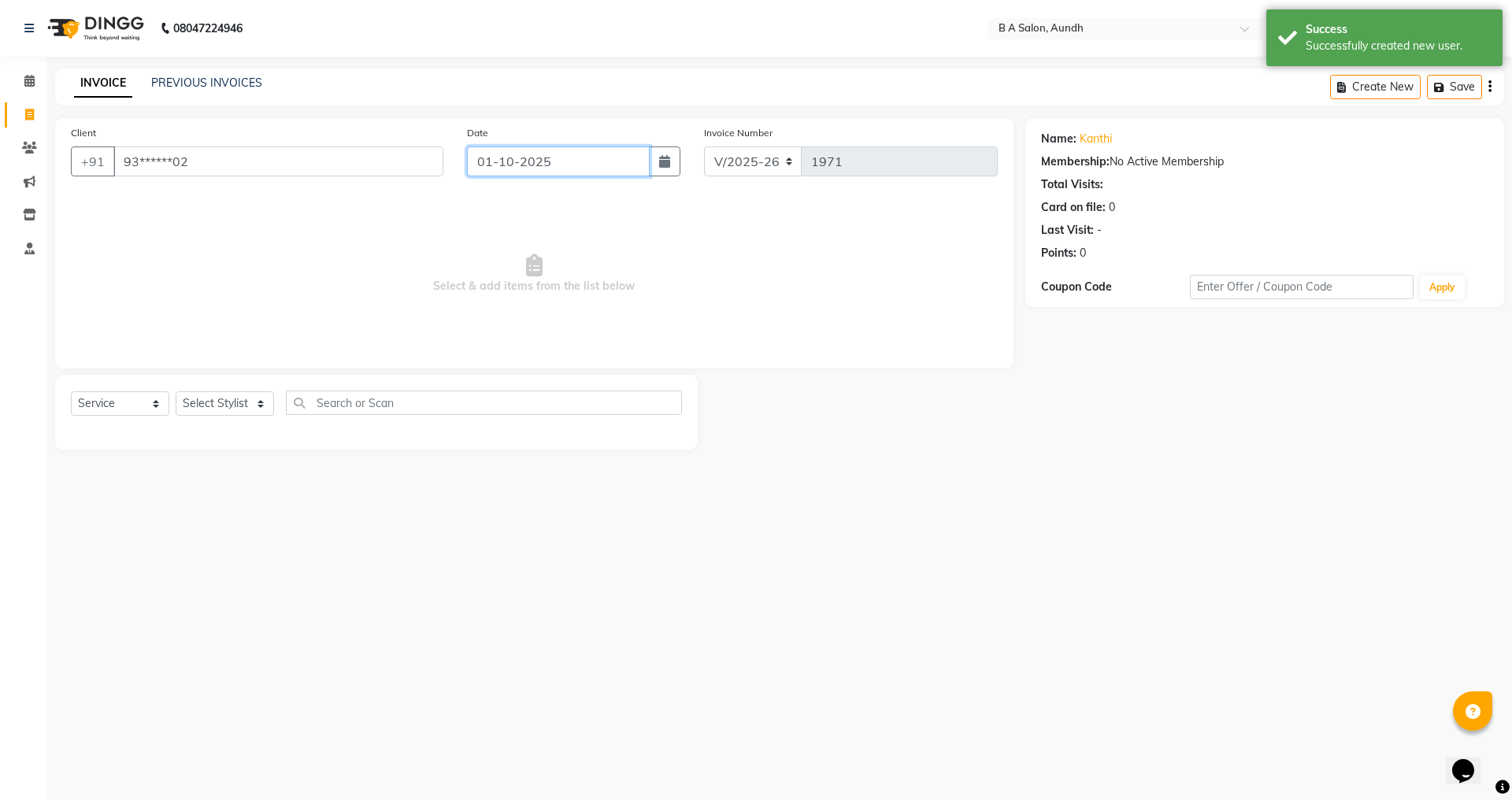
click at [501, 161] on input "01-10-2025" at bounding box center [559, 161] width 184 height 30
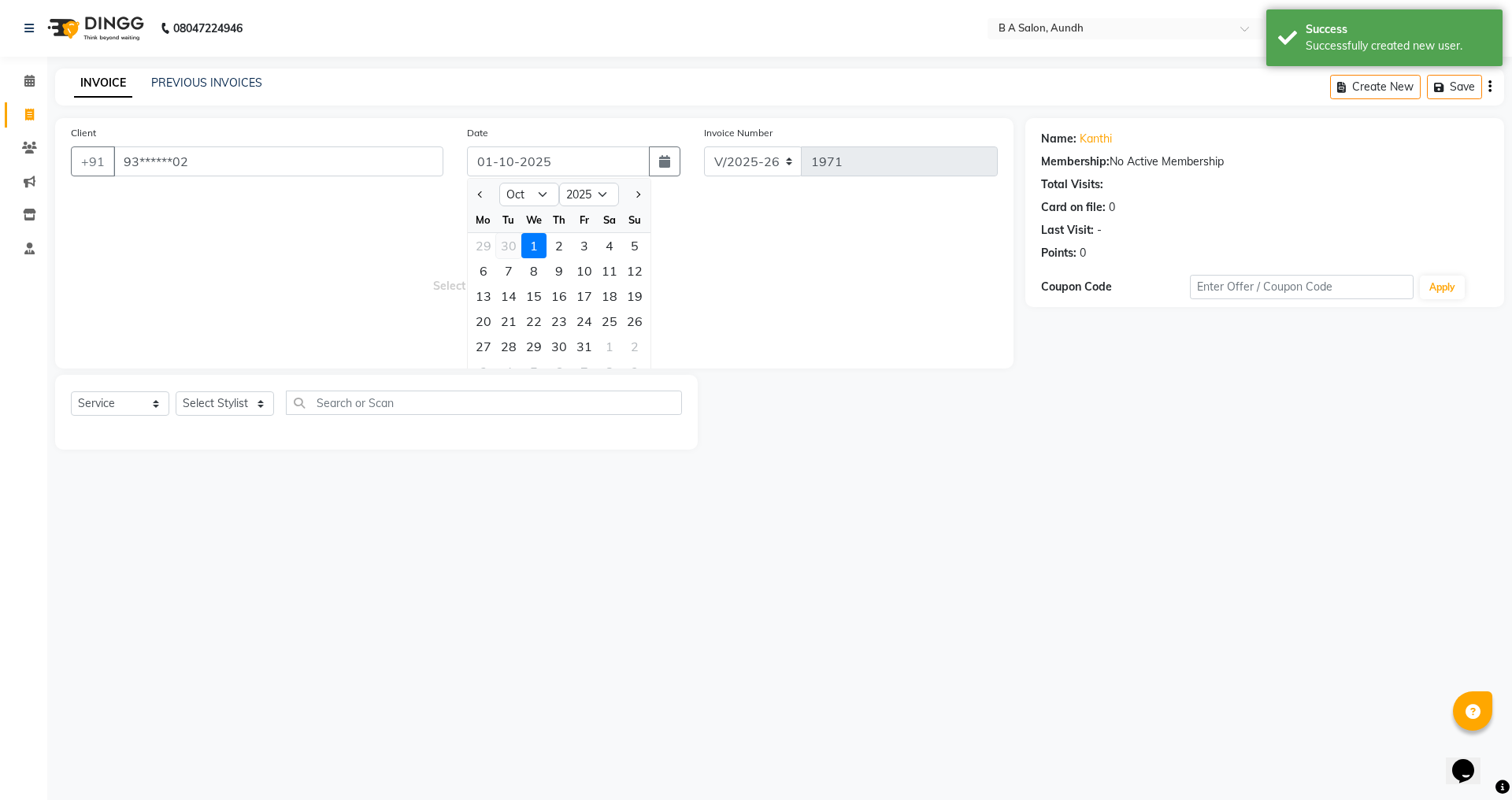
click at [501, 243] on div "30" at bounding box center [509, 246] width 25 height 25
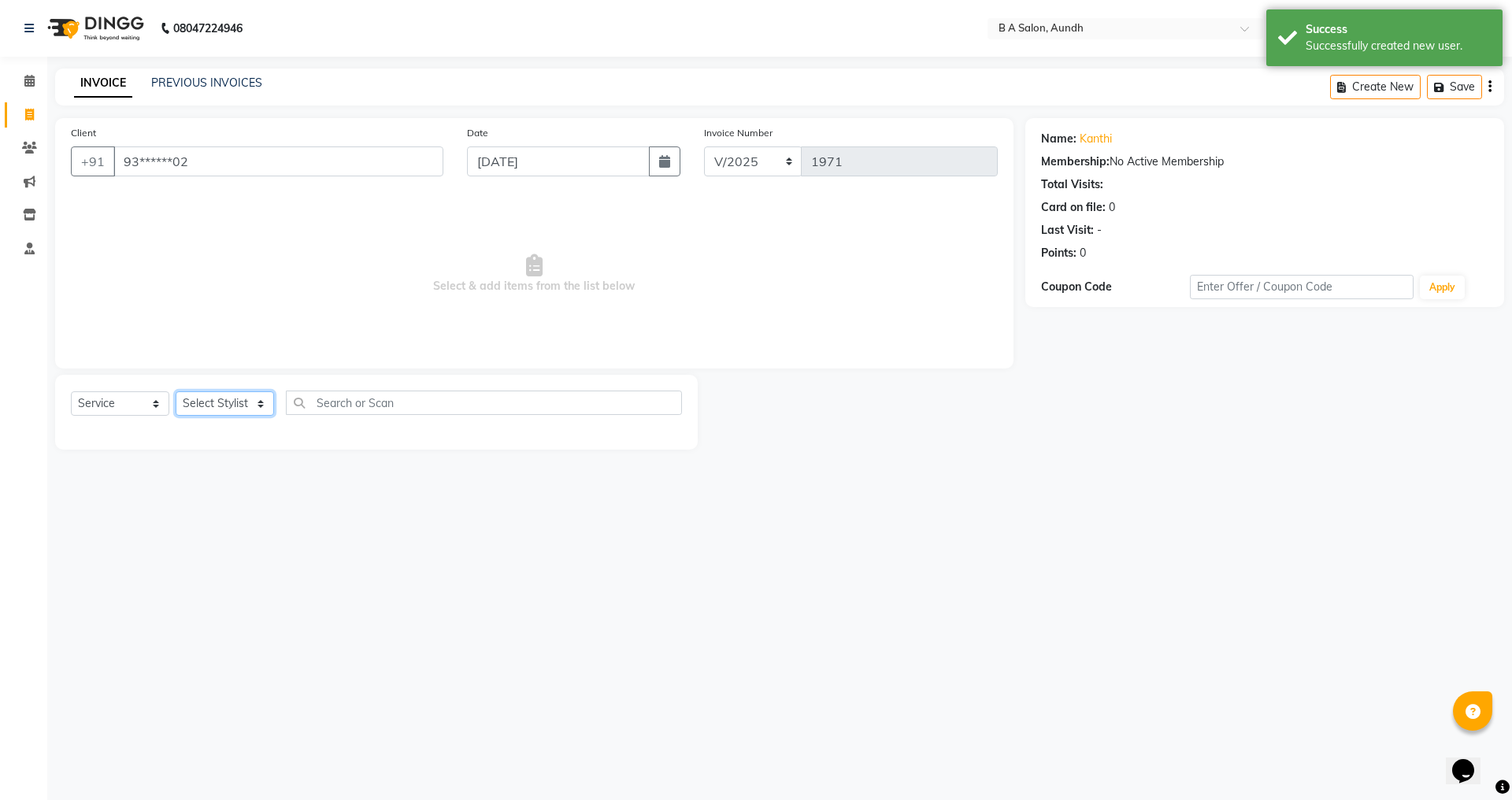
click at [215, 398] on select "Select Stylist Akash sir [PERSON_NAME] Front Desk pranshoo [PERSON_NAME]" at bounding box center [225, 403] width 98 height 24
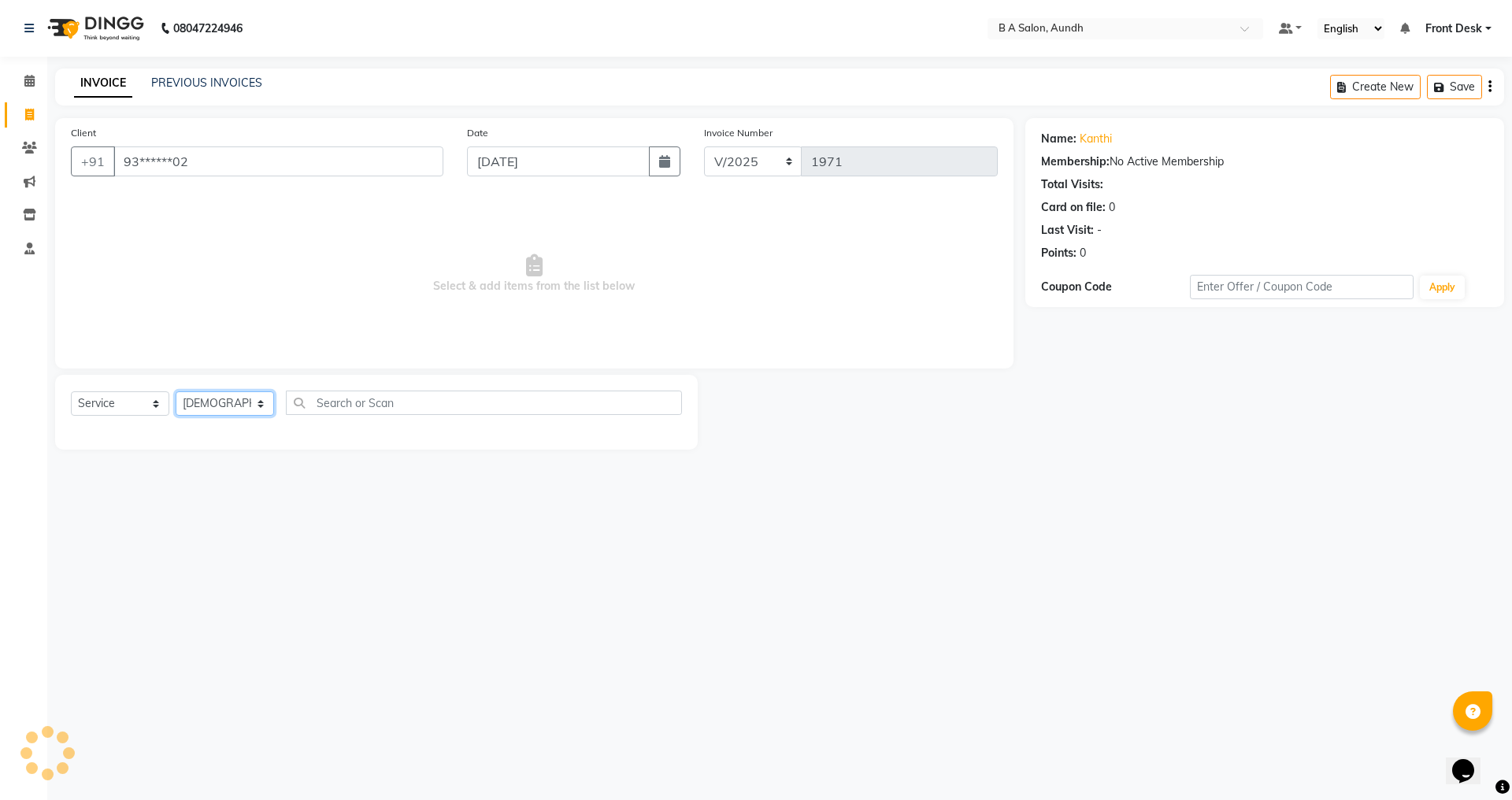
click at [176, 391] on select "Select Stylist Akash sir [PERSON_NAME] Front Desk pranshoo [PERSON_NAME]" at bounding box center [225, 403] width 98 height 24
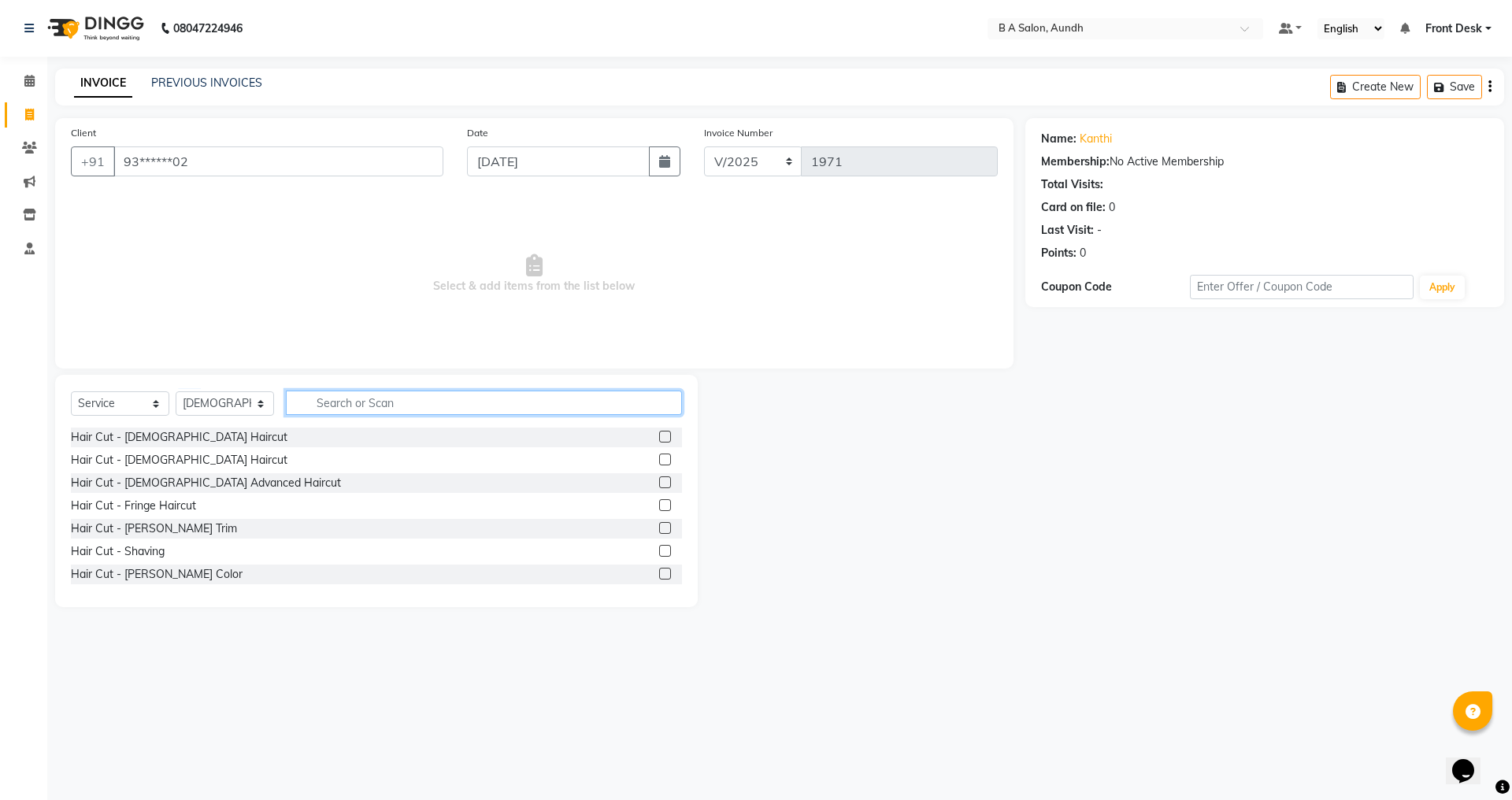
click at [339, 400] on input "text" at bounding box center [483, 402] width 396 height 24
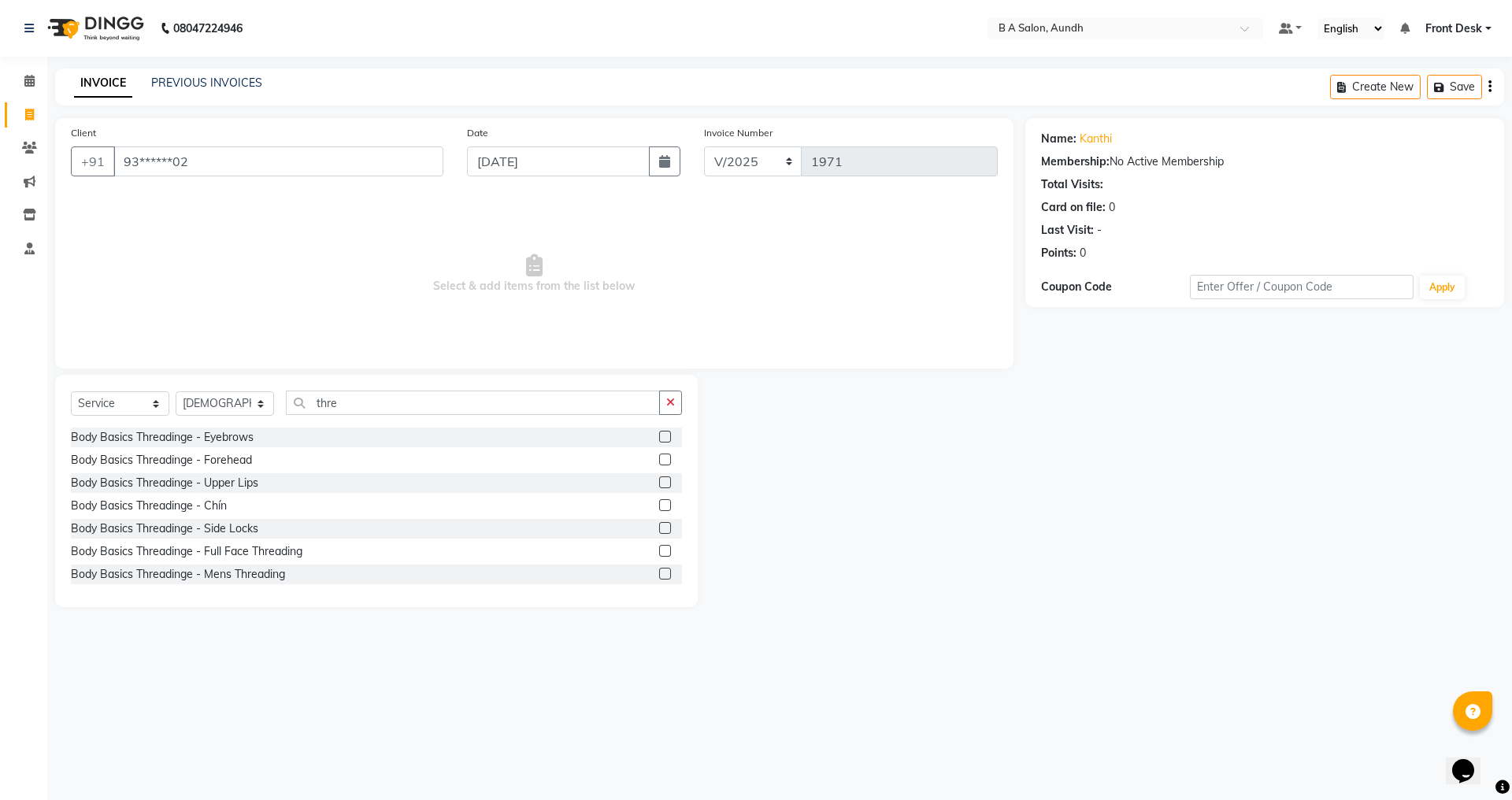
click at [659, 435] on label at bounding box center [664, 437] width 12 height 12
click at [659, 435] on input "checkbox" at bounding box center [664, 437] width 10 height 10
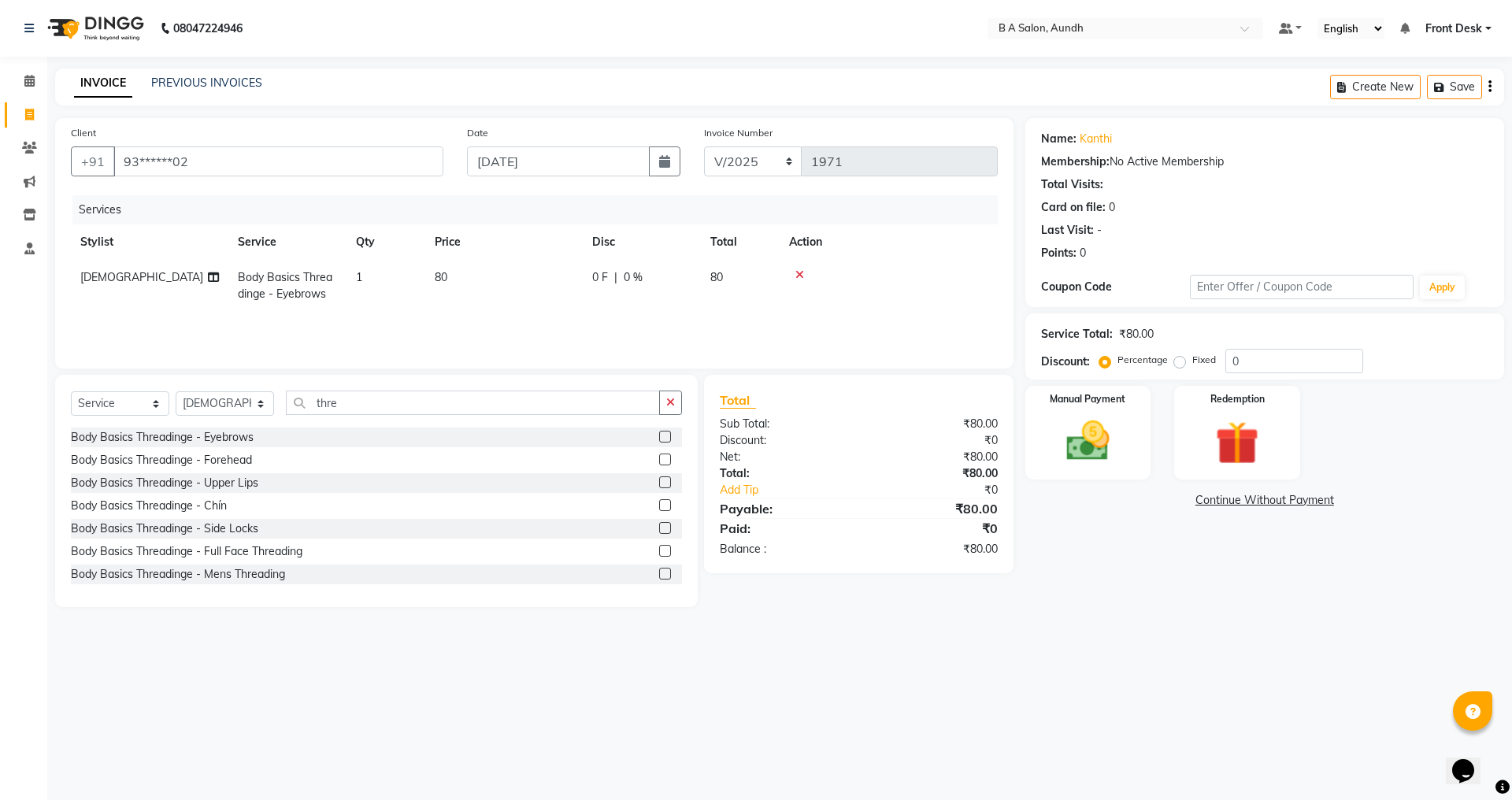
click at [701, 275] on td "80" at bounding box center [739, 286] width 78 height 52
click at [688, 289] on input "0" at bounding box center [690, 281] width 47 height 24
drag, startPoint x: 1031, startPoint y: 681, endPoint x: 1064, endPoint y: 560, distance: 125.4
click at [1034, 671] on div "08047224946 Select Location × B A Salon, Aundh Default Panel My Panel English E…" at bounding box center [756, 400] width 1512 height 800
click at [1115, 419] on img at bounding box center [1087, 441] width 73 height 52
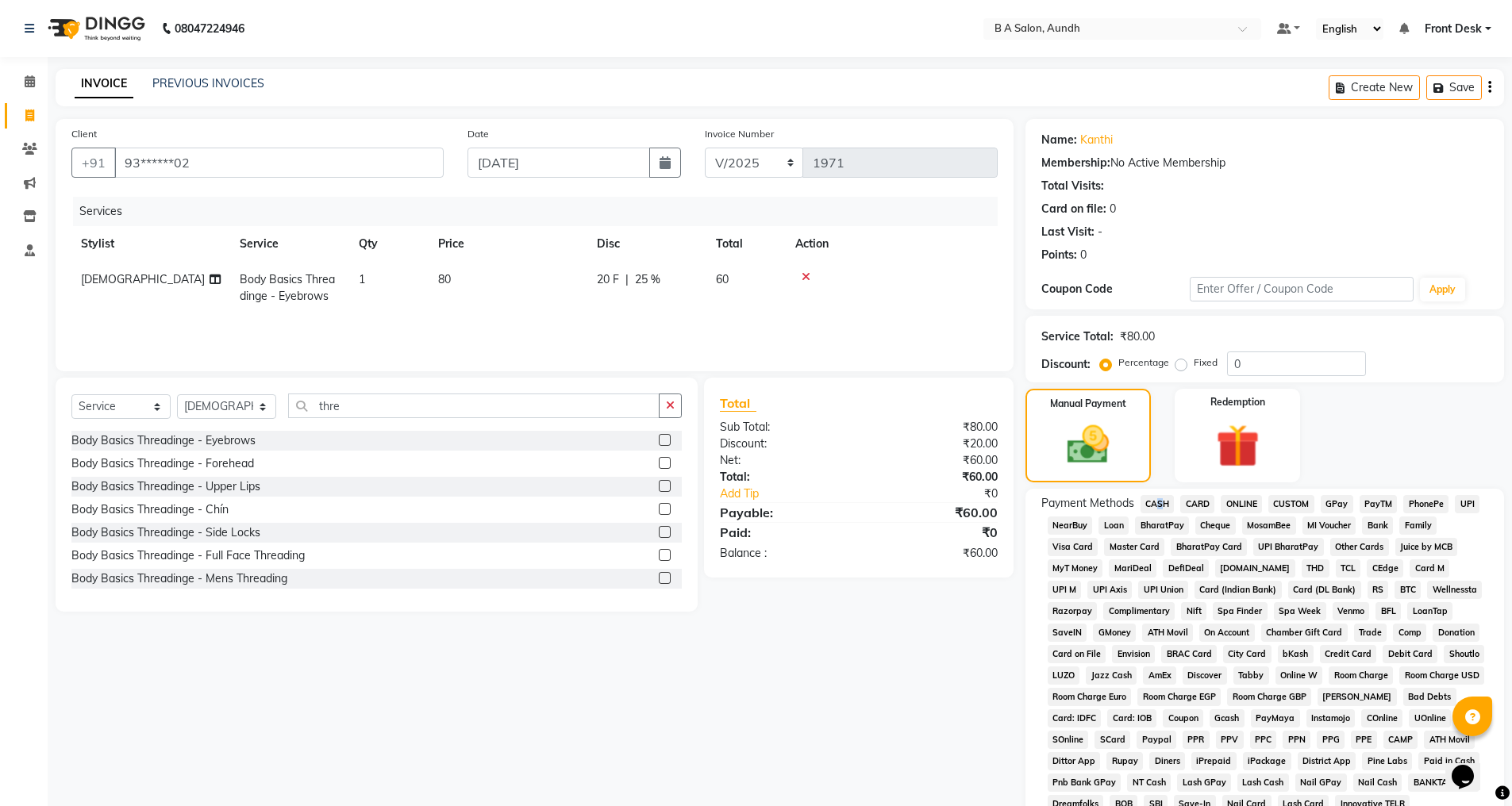
click at [1155, 499] on span "CASH" at bounding box center [1158, 504] width 35 height 18
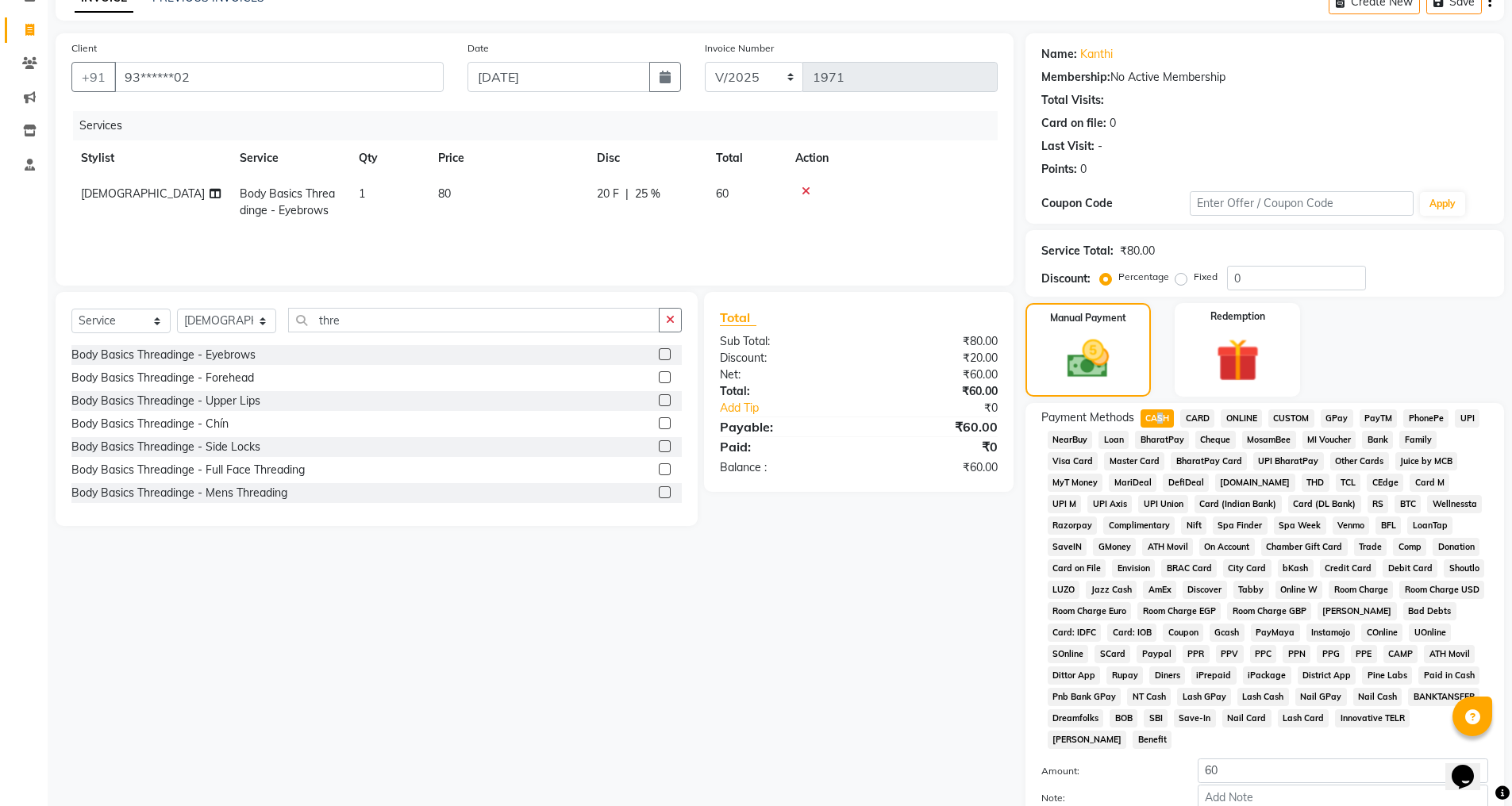
scroll to position [179, 0]
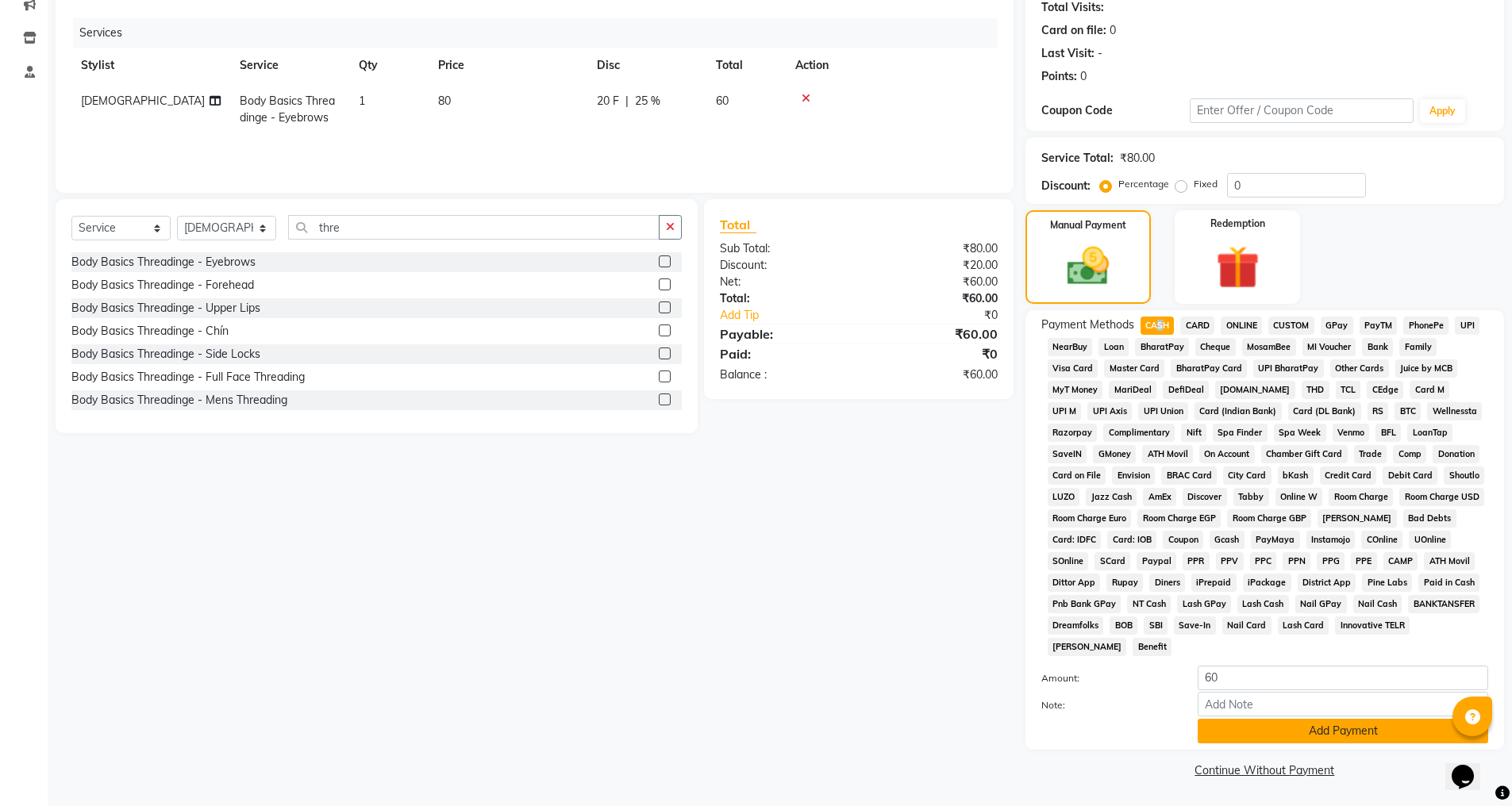
click at [1249, 724] on button "Add Payment" at bounding box center [1343, 731] width 291 height 25
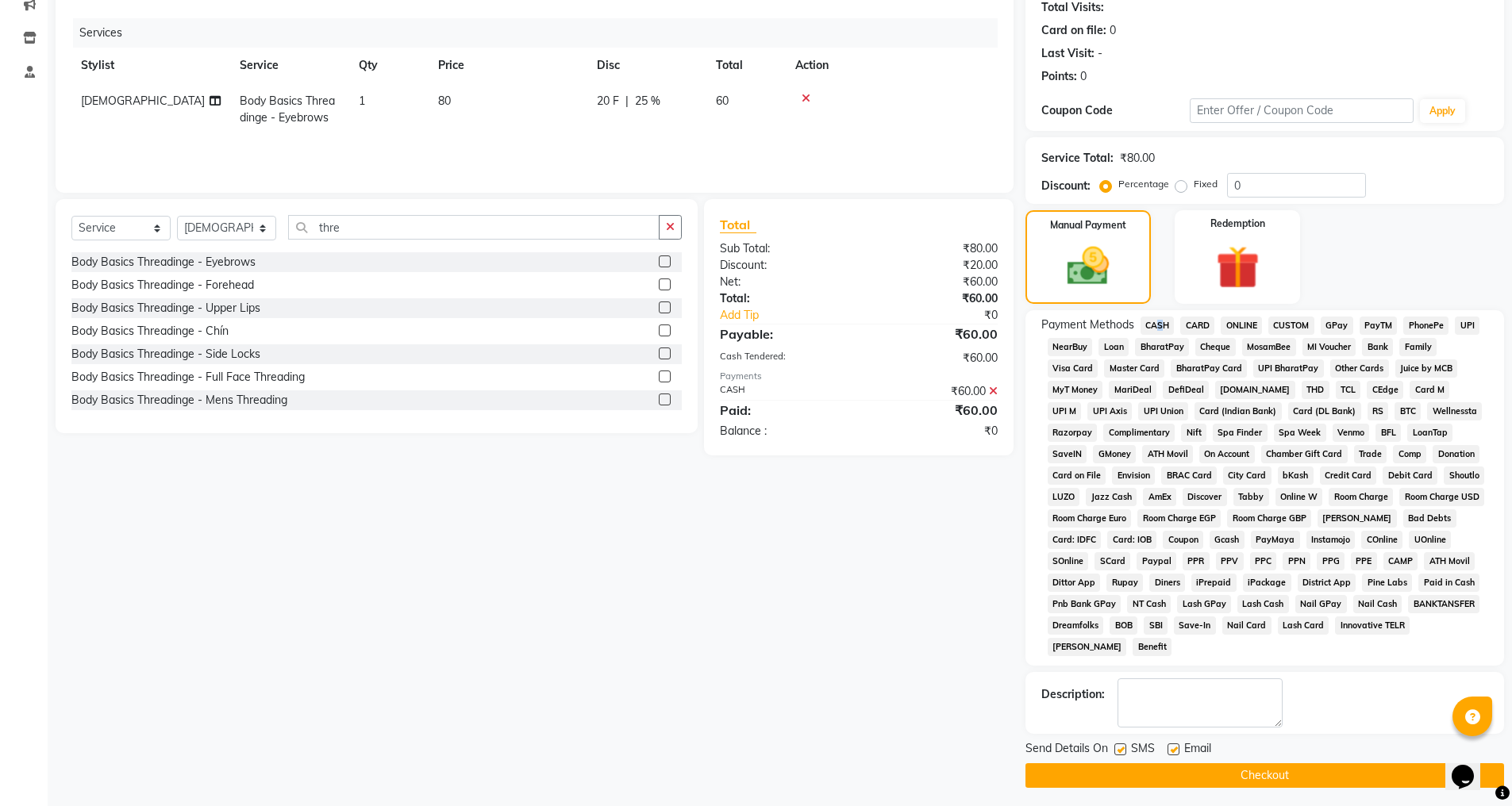
click at [1230, 780] on button "Checkout" at bounding box center [1265, 775] width 479 height 25
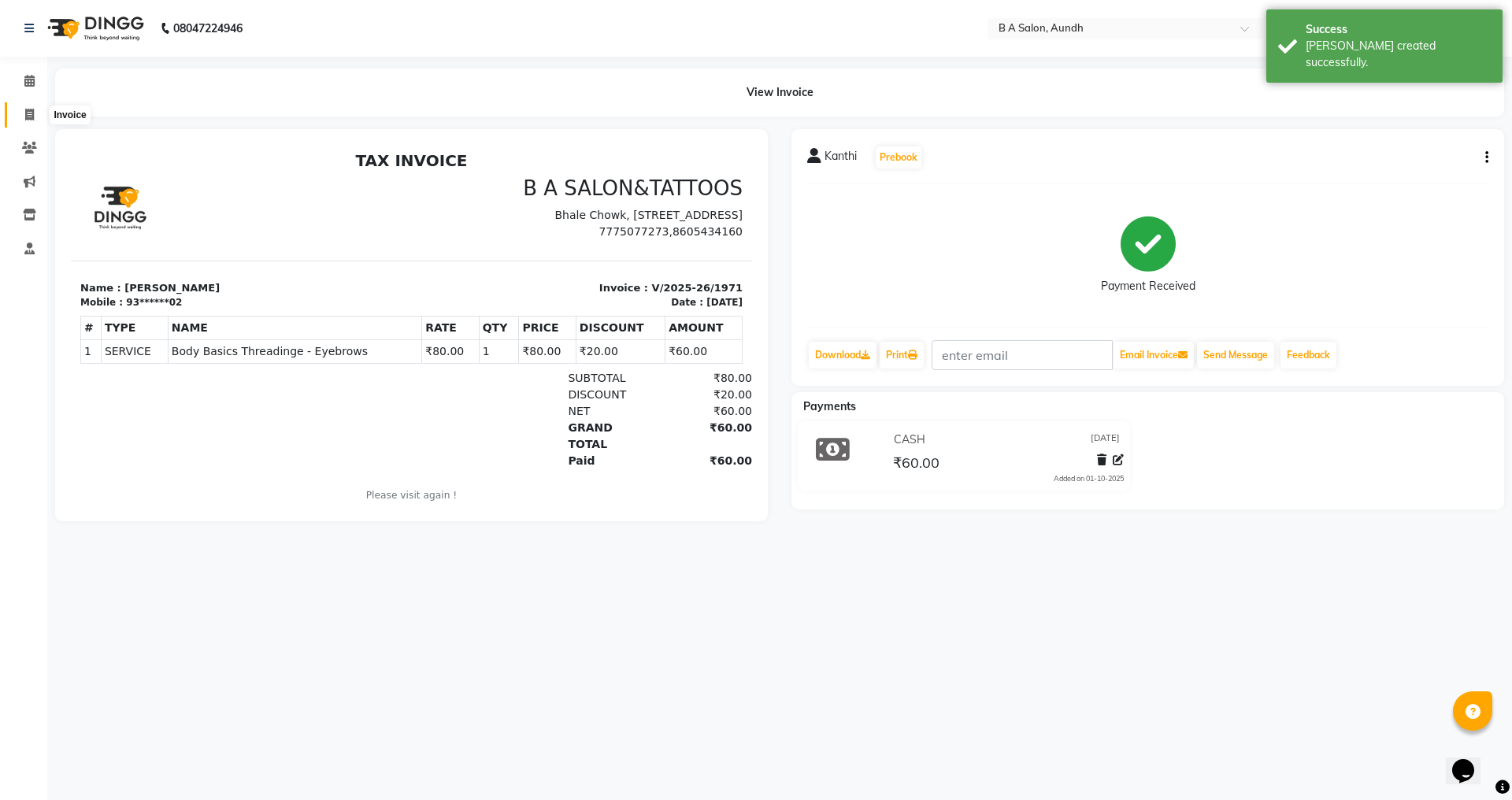
click at [32, 118] on icon at bounding box center [30, 115] width 9 height 12
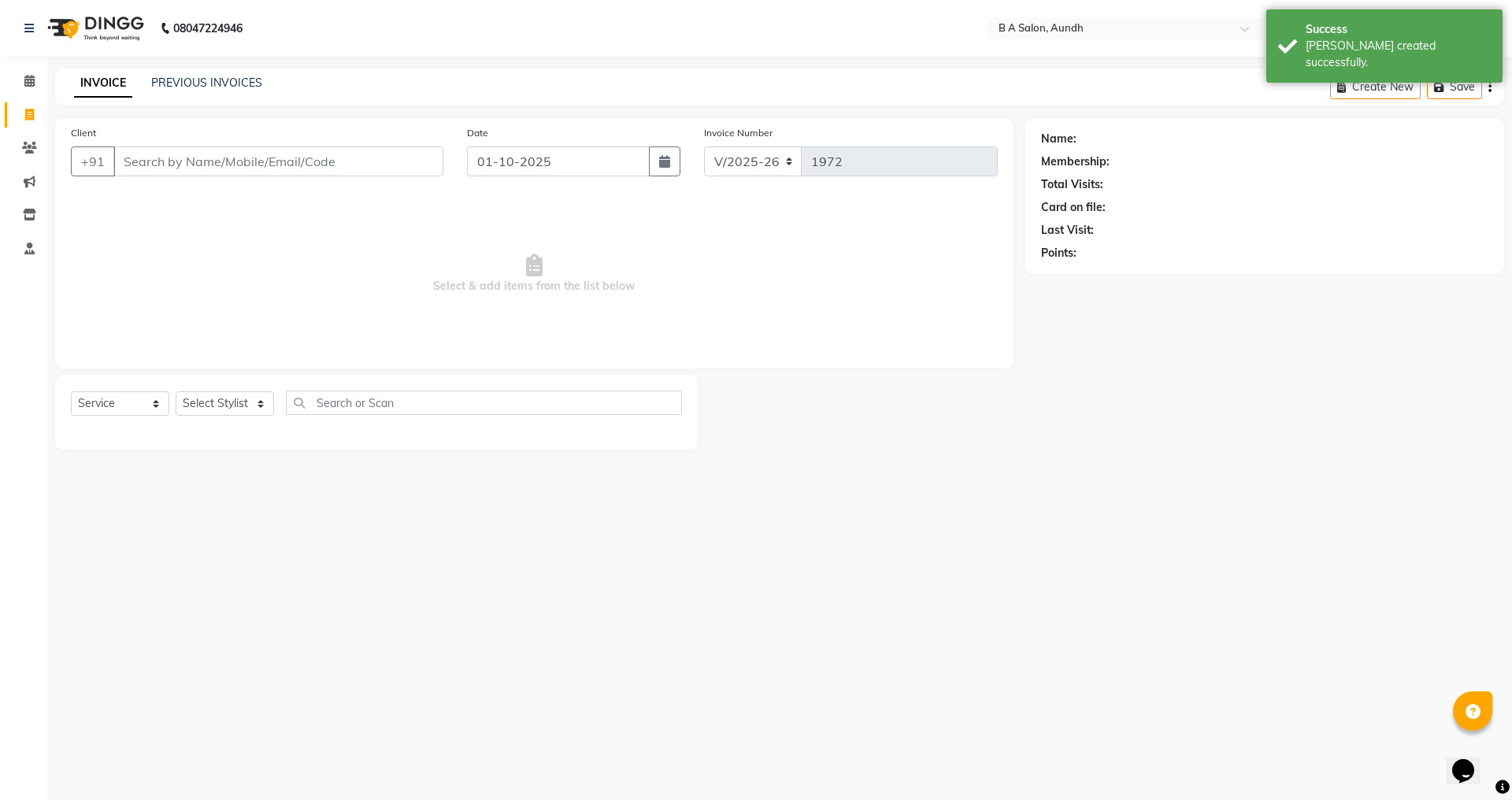
click at [152, 168] on input "Client" at bounding box center [279, 161] width 330 height 30
click at [229, 167] on input "Client" at bounding box center [279, 161] width 330 height 30
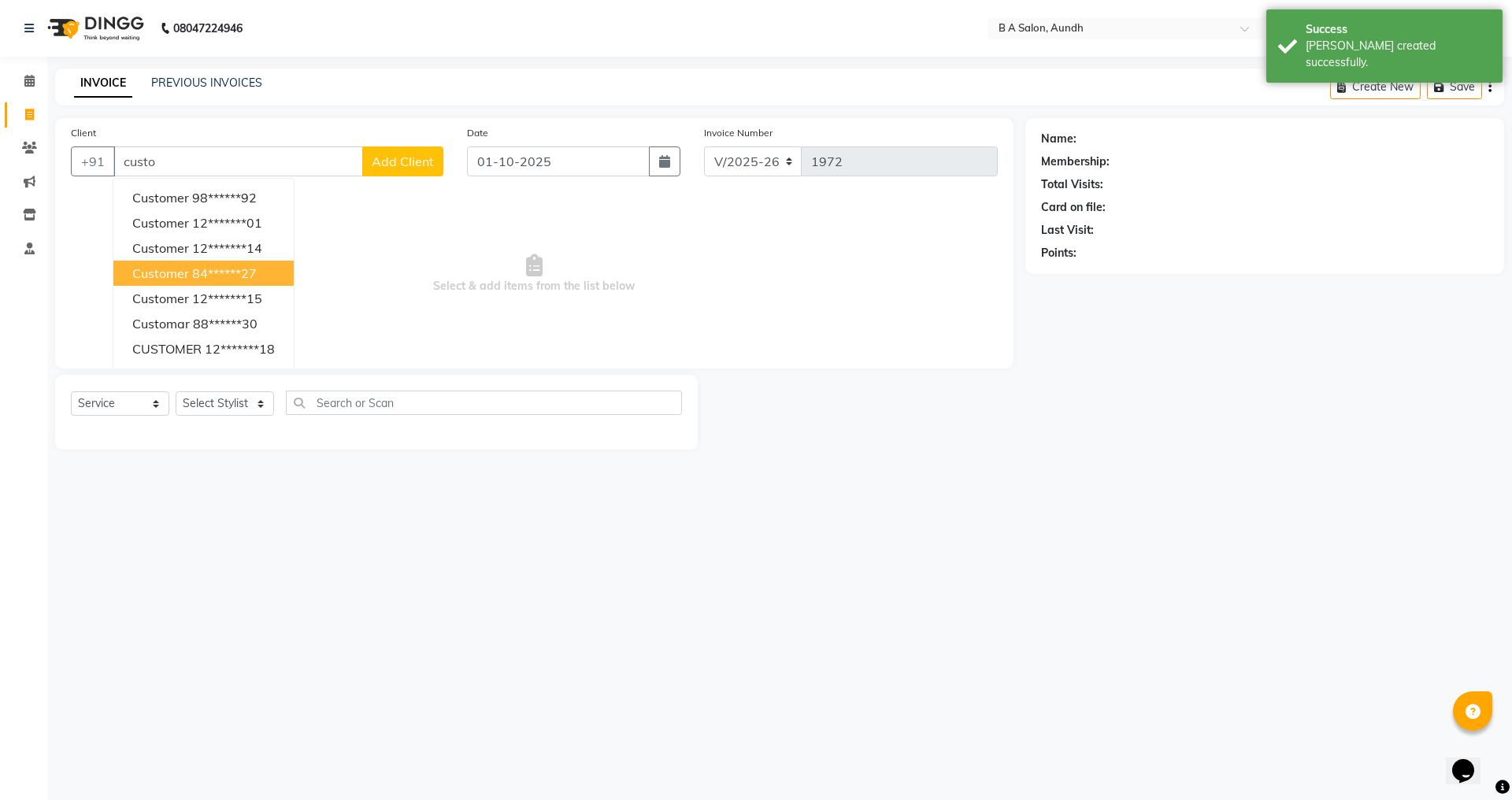
click at [234, 263] on button "customer 84******27" at bounding box center [204, 273] width 180 height 25
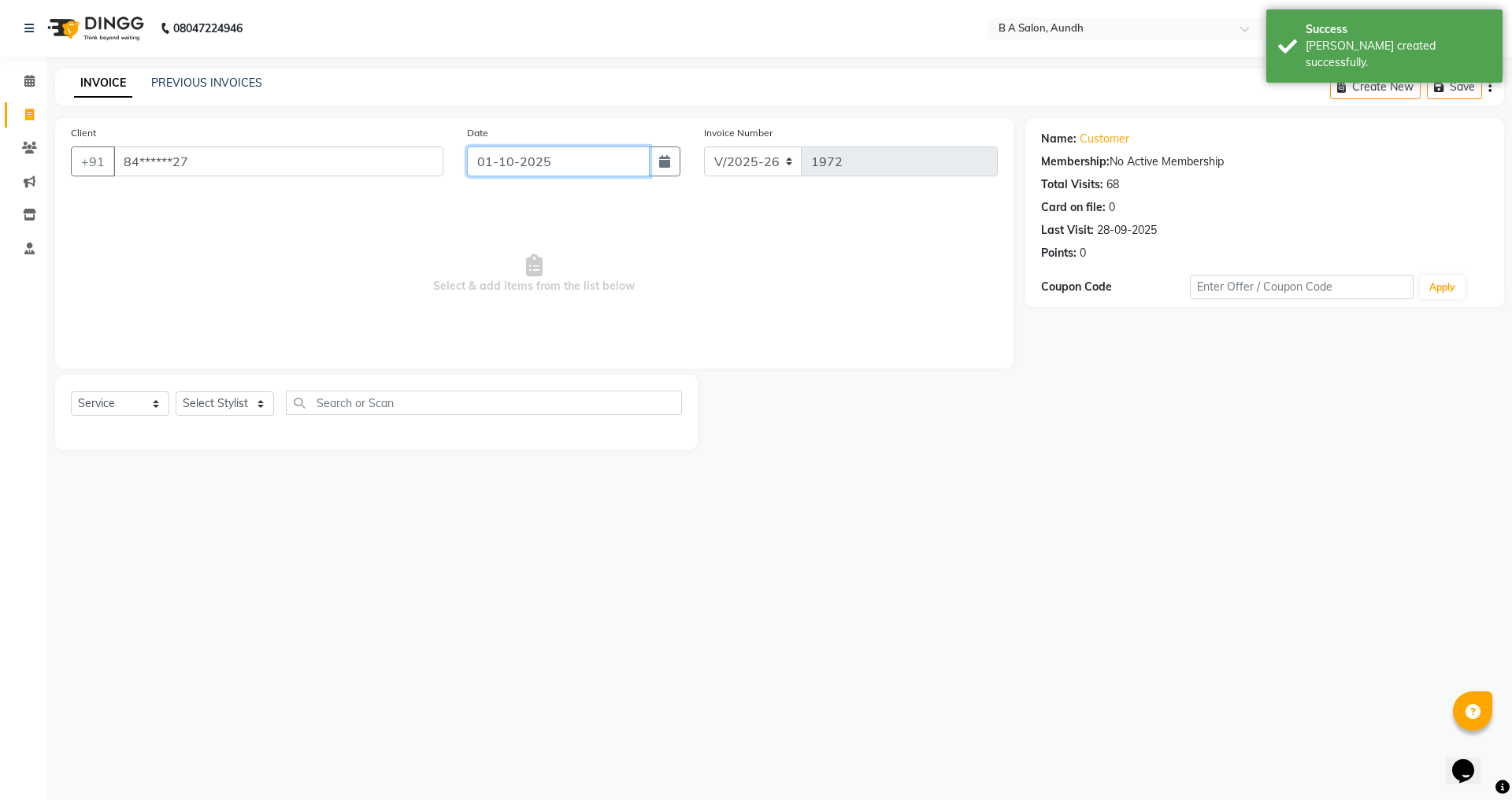
click at [532, 168] on input "01-10-2025" at bounding box center [559, 161] width 184 height 30
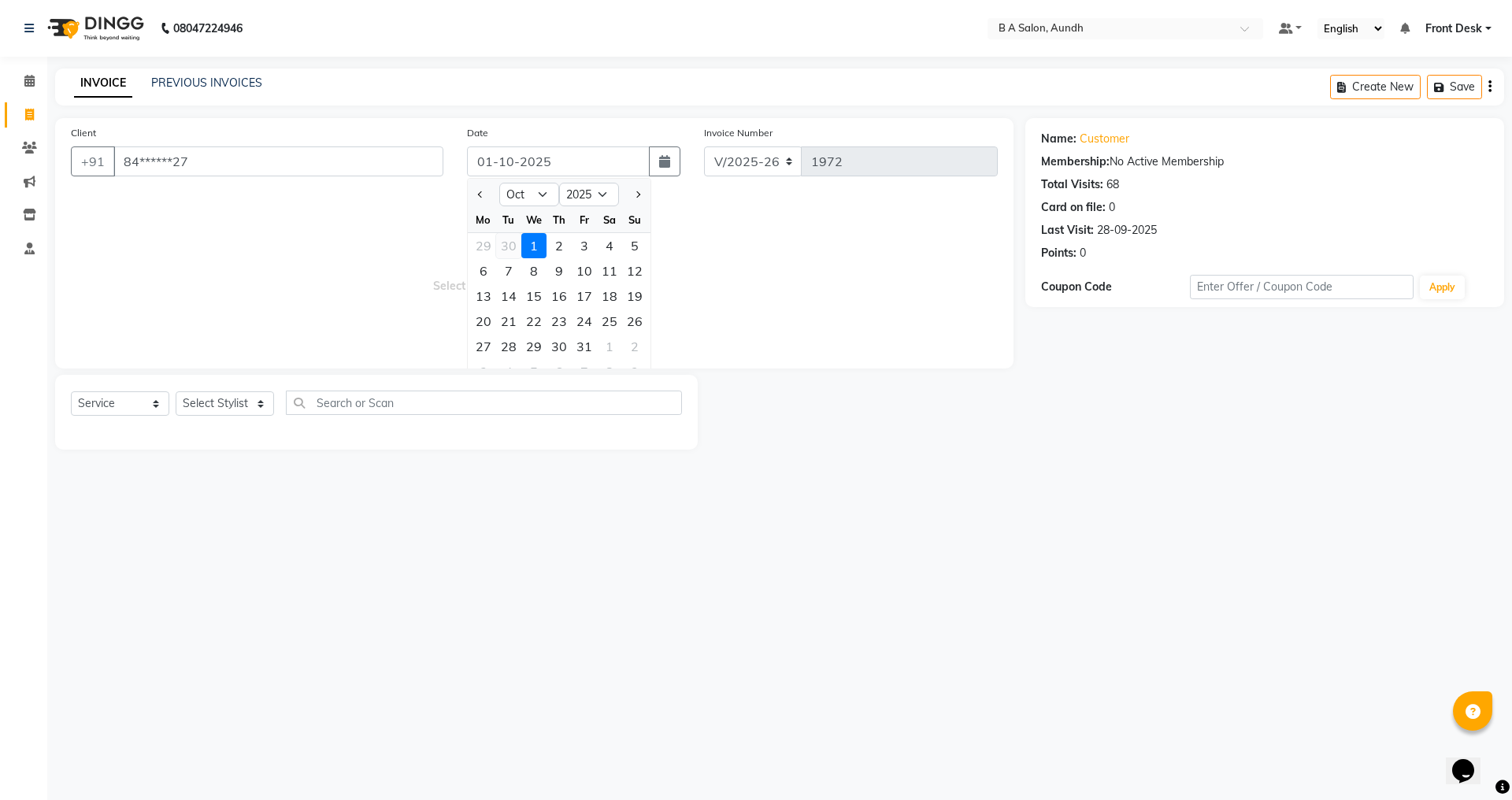
click at [503, 243] on div "30" at bounding box center [509, 246] width 25 height 25
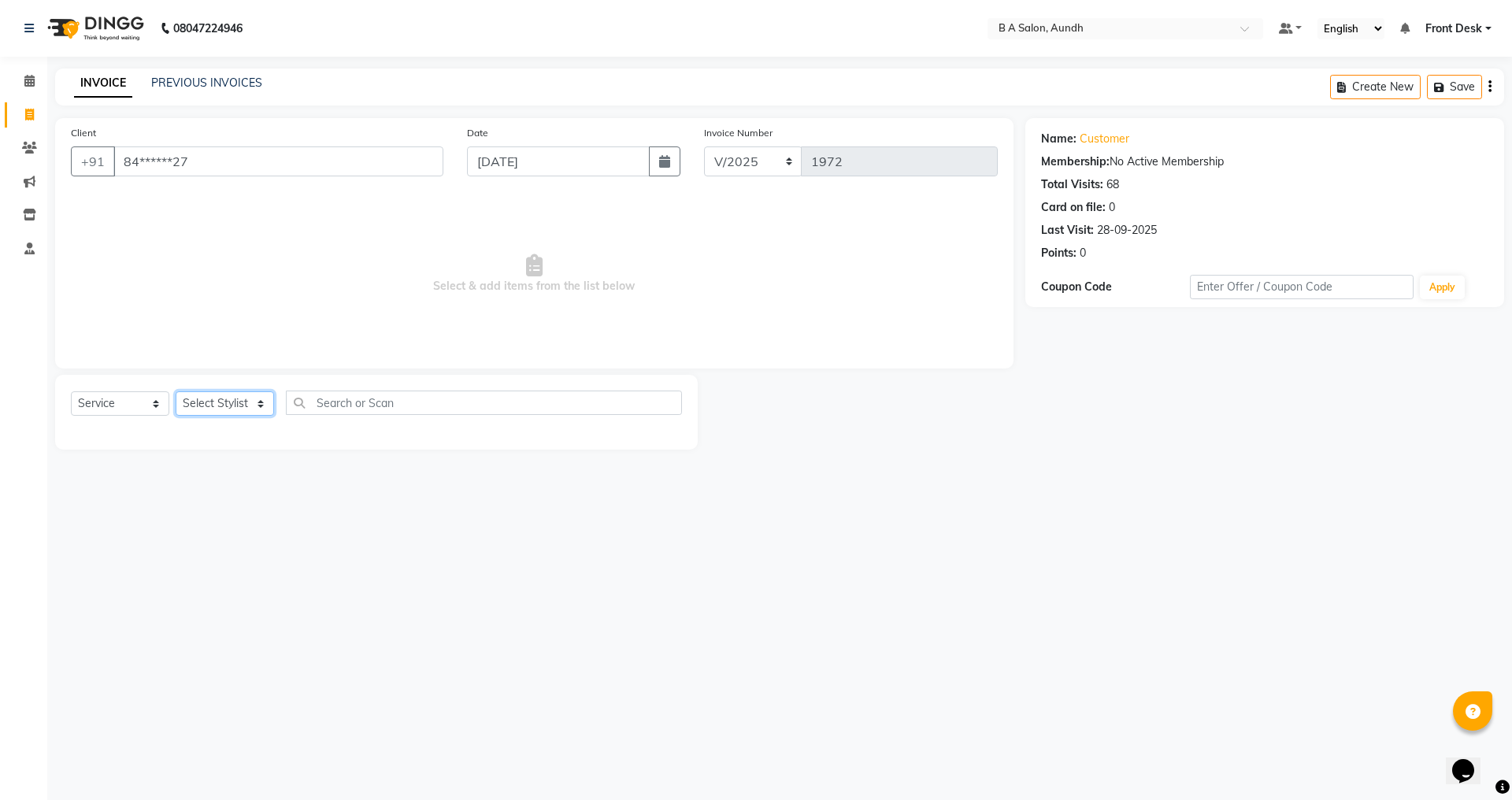
click at [209, 397] on select "Select Stylist Akash sir [PERSON_NAME] Front Desk pranshoo [PERSON_NAME]" at bounding box center [225, 403] width 98 height 24
click at [176, 391] on select "Select Stylist Akash sir [PERSON_NAME] Front Desk pranshoo [PERSON_NAME]" at bounding box center [225, 403] width 98 height 24
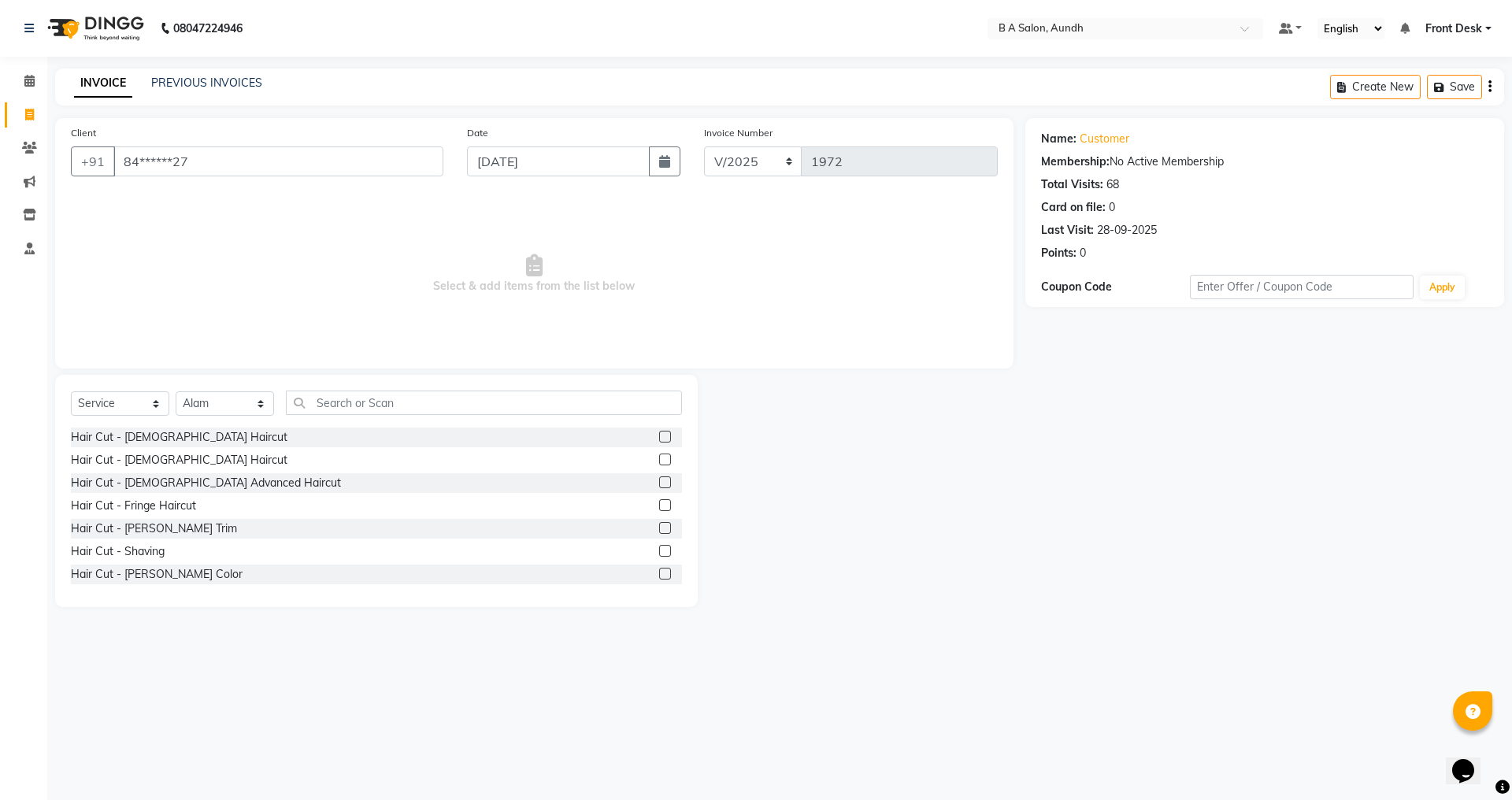
click at [659, 440] on label at bounding box center [664, 437] width 12 height 12
click at [659, 440] on input "checkbox" at bounding box center [664, 437] width 10 height 10
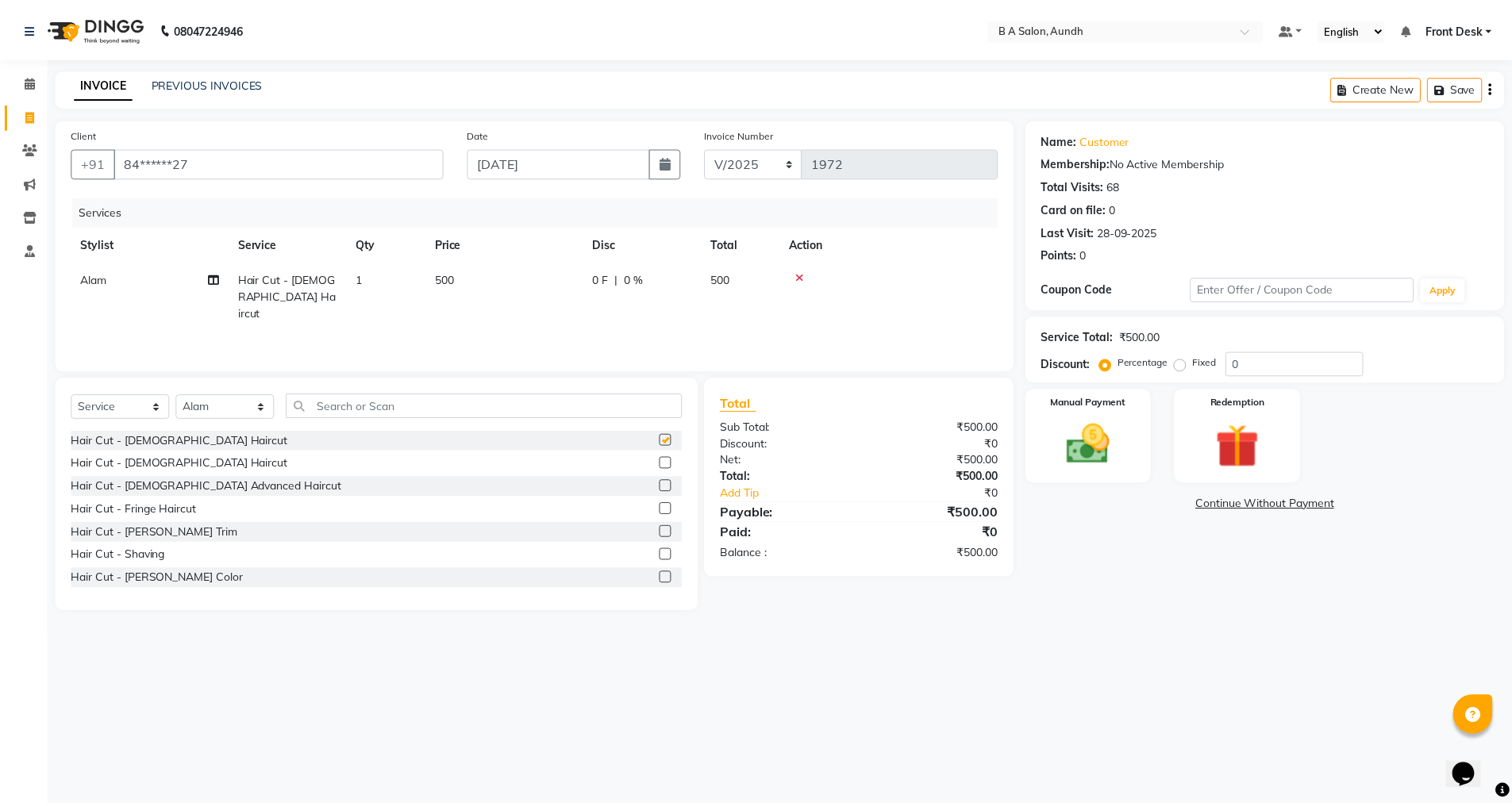
scroll to position [79, 0]
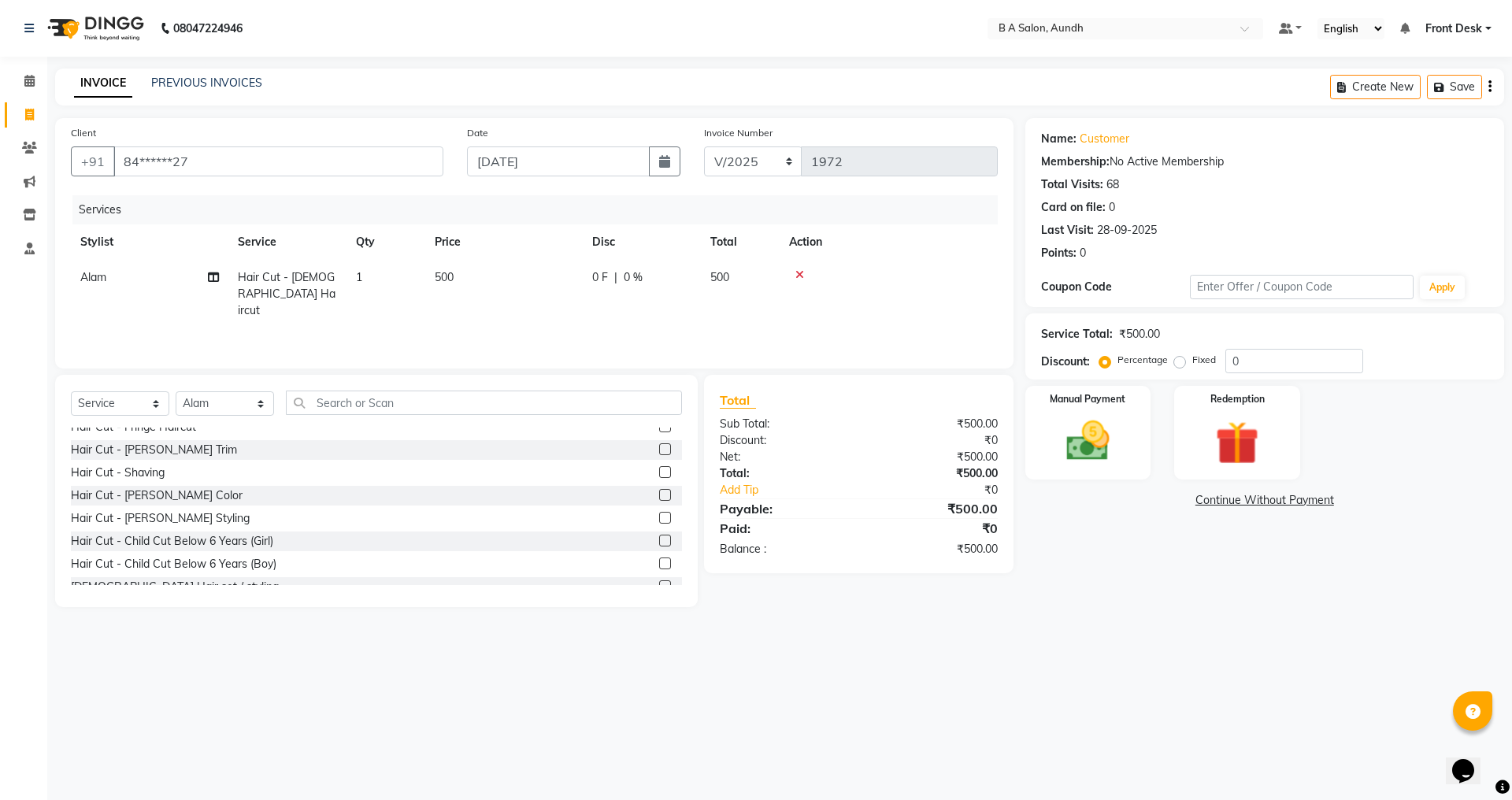
drag, startPoint x: 649, startPoint y: 520, endPoint x: 755, endPoint y: 510, distance: 106.5
click at [659, 520] on label at bounding box center [664, 518] width 12 height 12
click at [659, 520] on input "checkbox" at bounding box center [664, 519] width 10 height 10
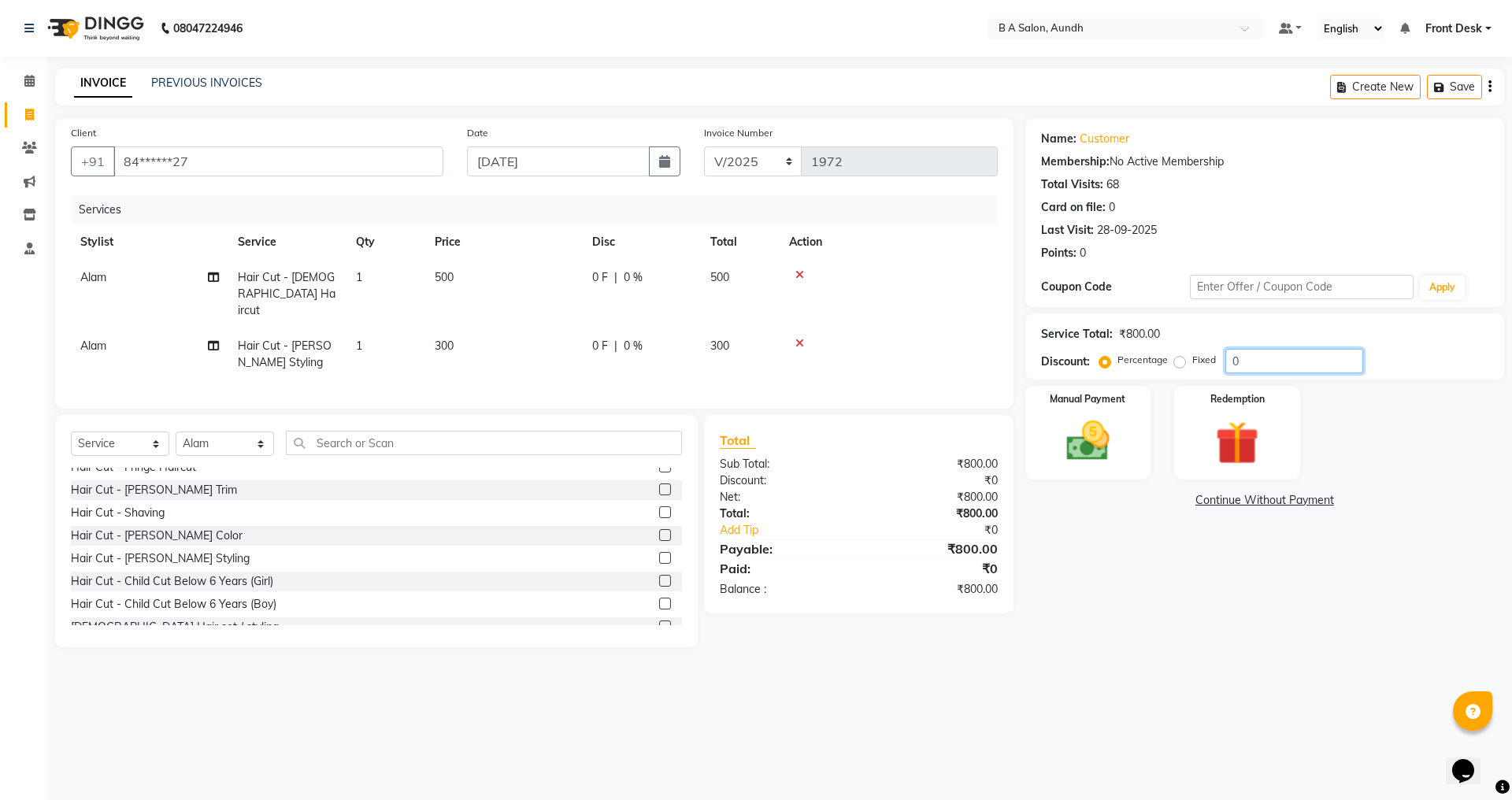
click at [1257, 363] on input "0" at bounding box center [1294, 361] width 138 height 24
click at [1111, 475] on div "Manual Payment" at bounding box center [1087, 432] width 131 height 97
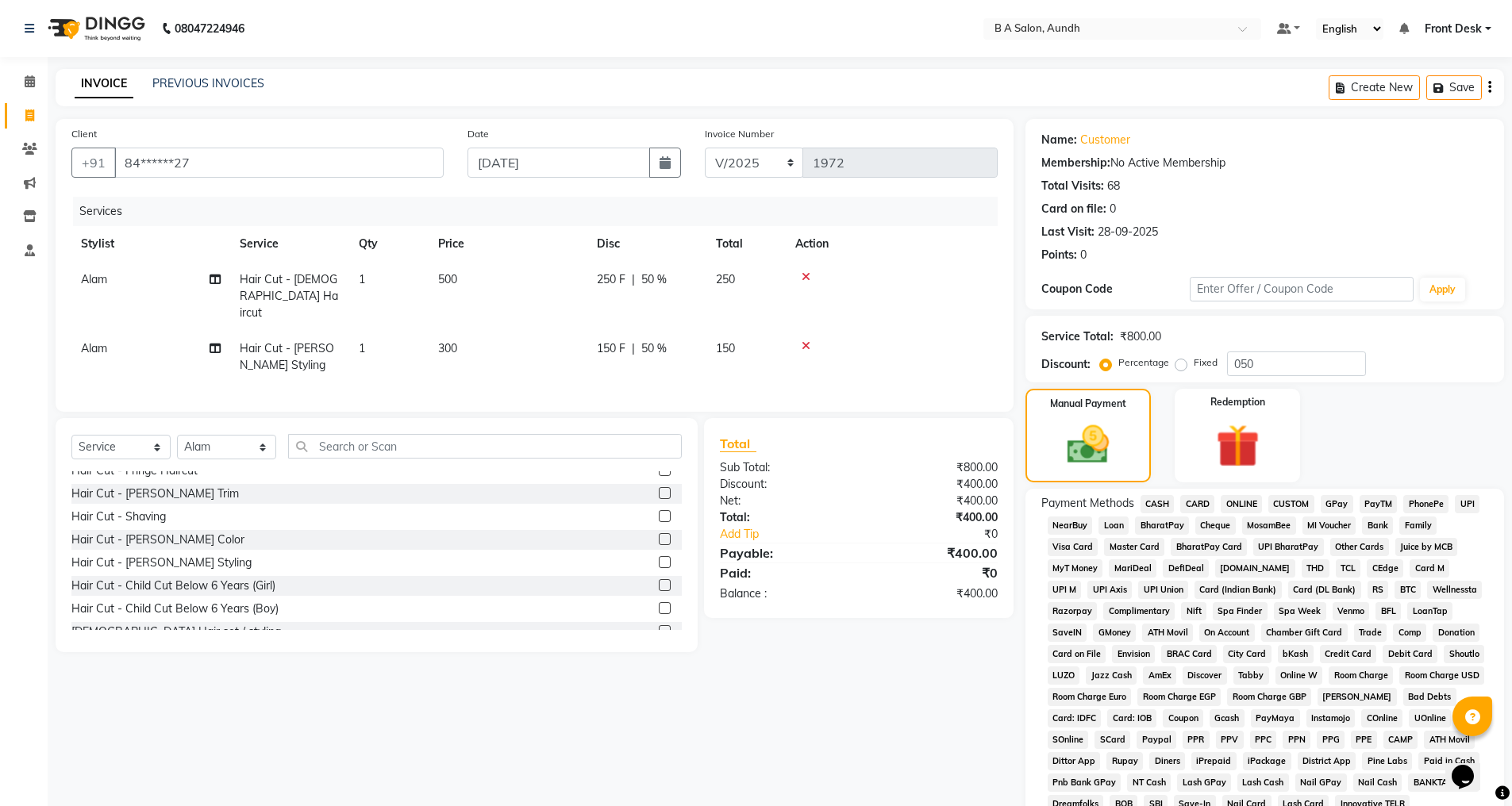
click at [1163, 504] on span "CASH" at bounding box center [1158, 504] width 35 height 18
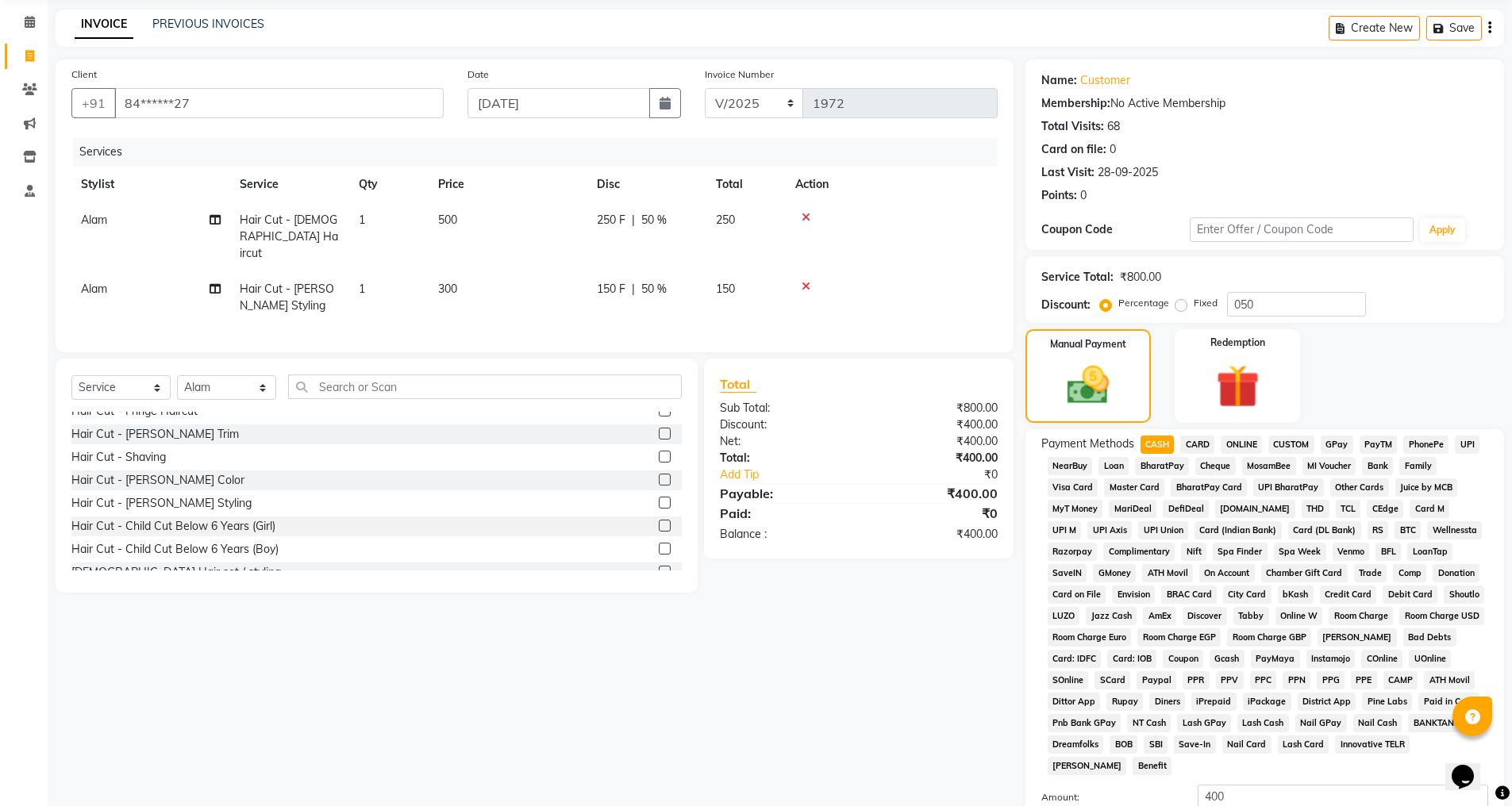
scroll to position [179, 0]
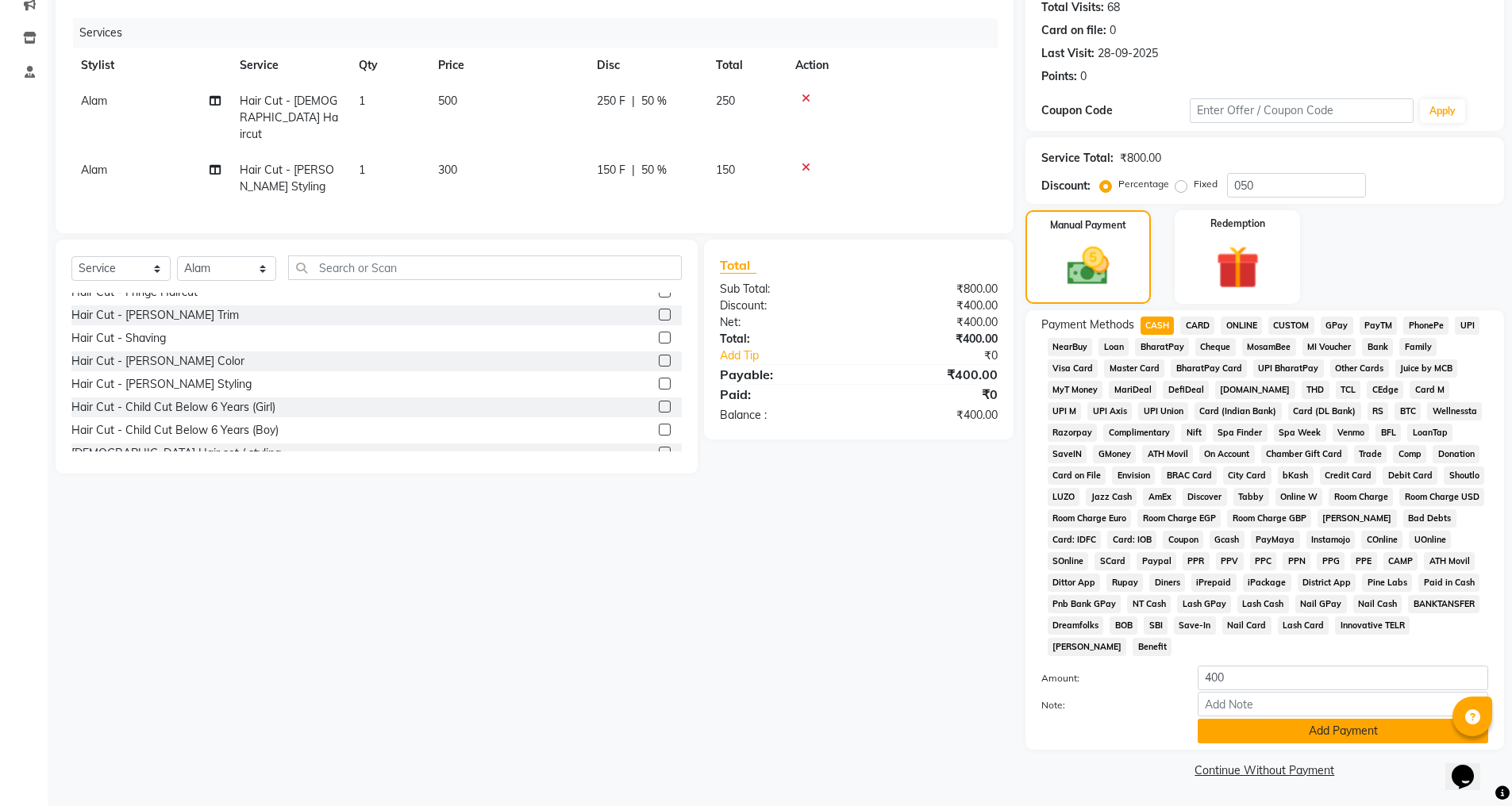
click at [1213, 731] on button "Add Payment" at bounding box center [1343, 731] width 291 height 25
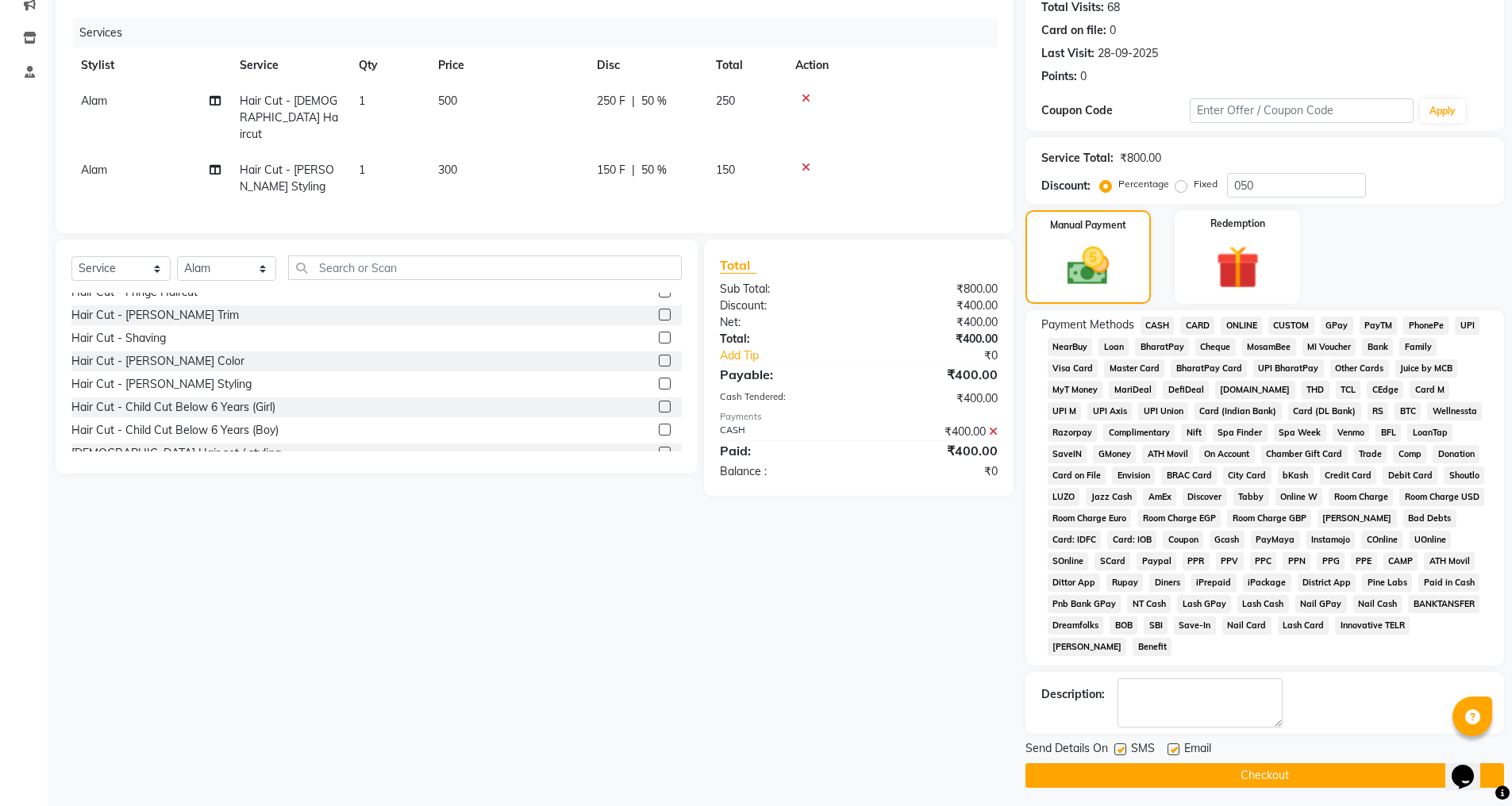
click at [1211, 770] on button "Checkout" at bounding box center [1265, 775] width 479 height 25
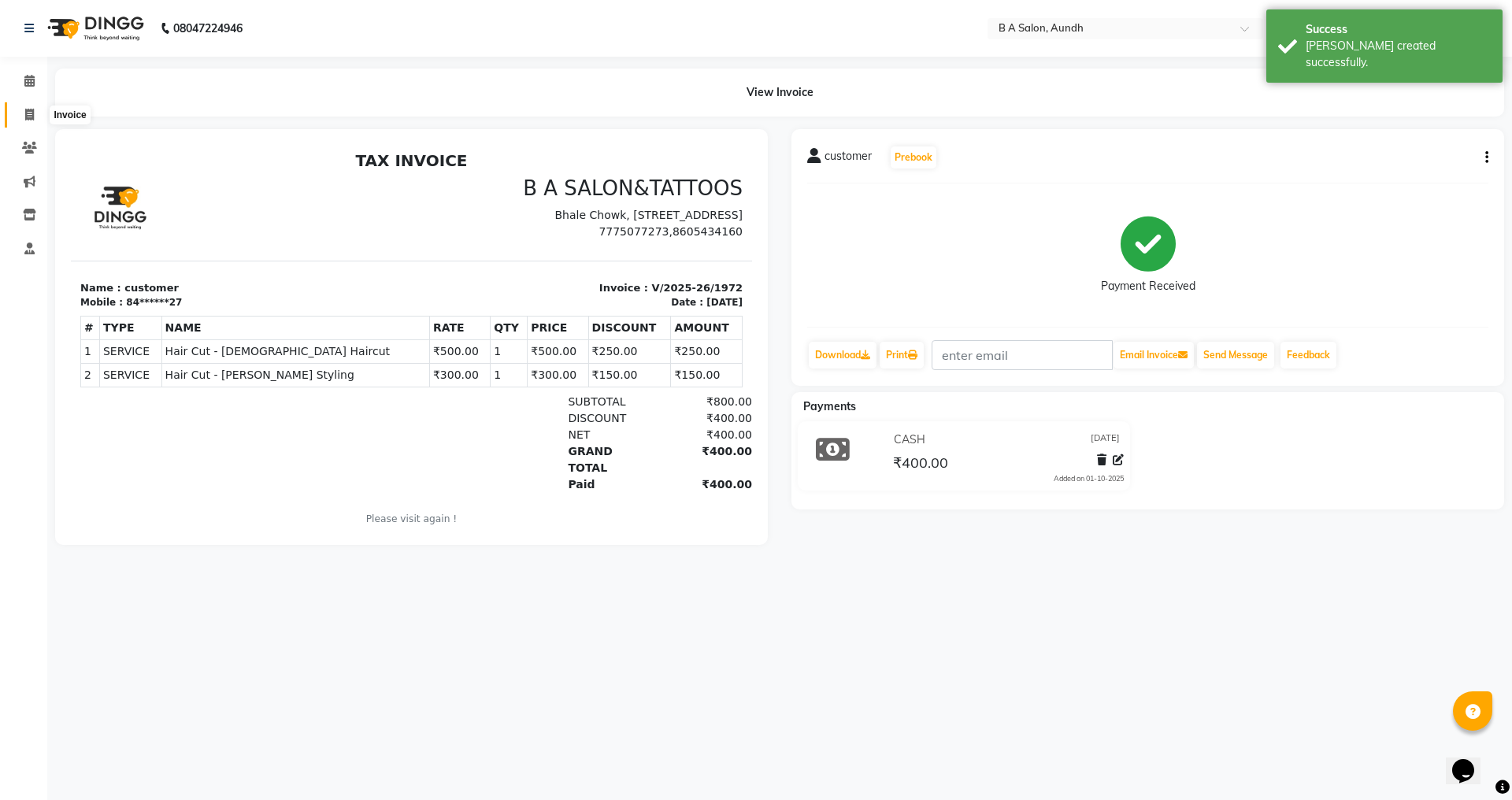
click at [35, 109] on span at bounding box center [29, 115] width 28 height 18
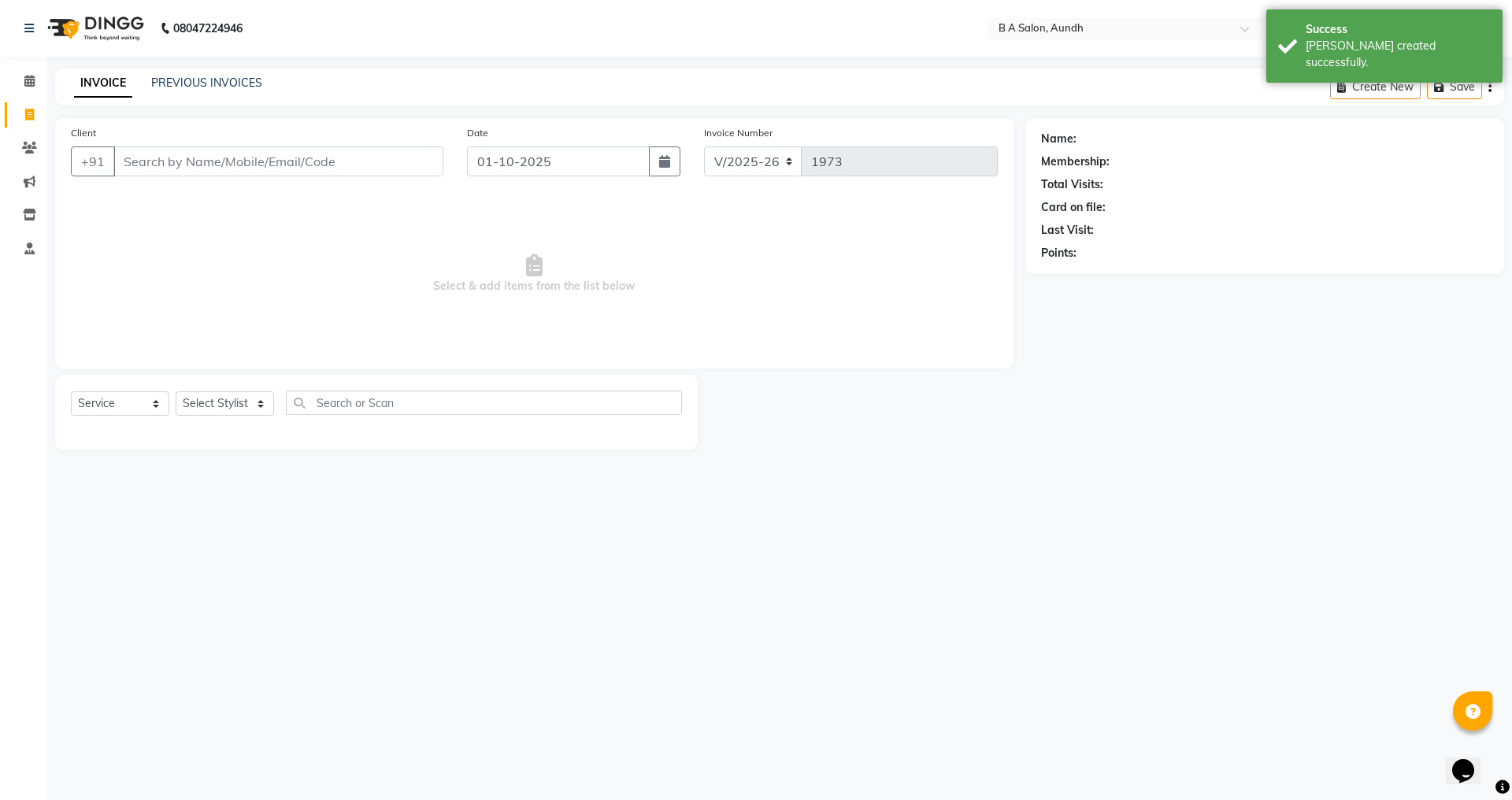
click at [306, 164] on input "Client" at bounding box center [279, 161] width 330 height 30
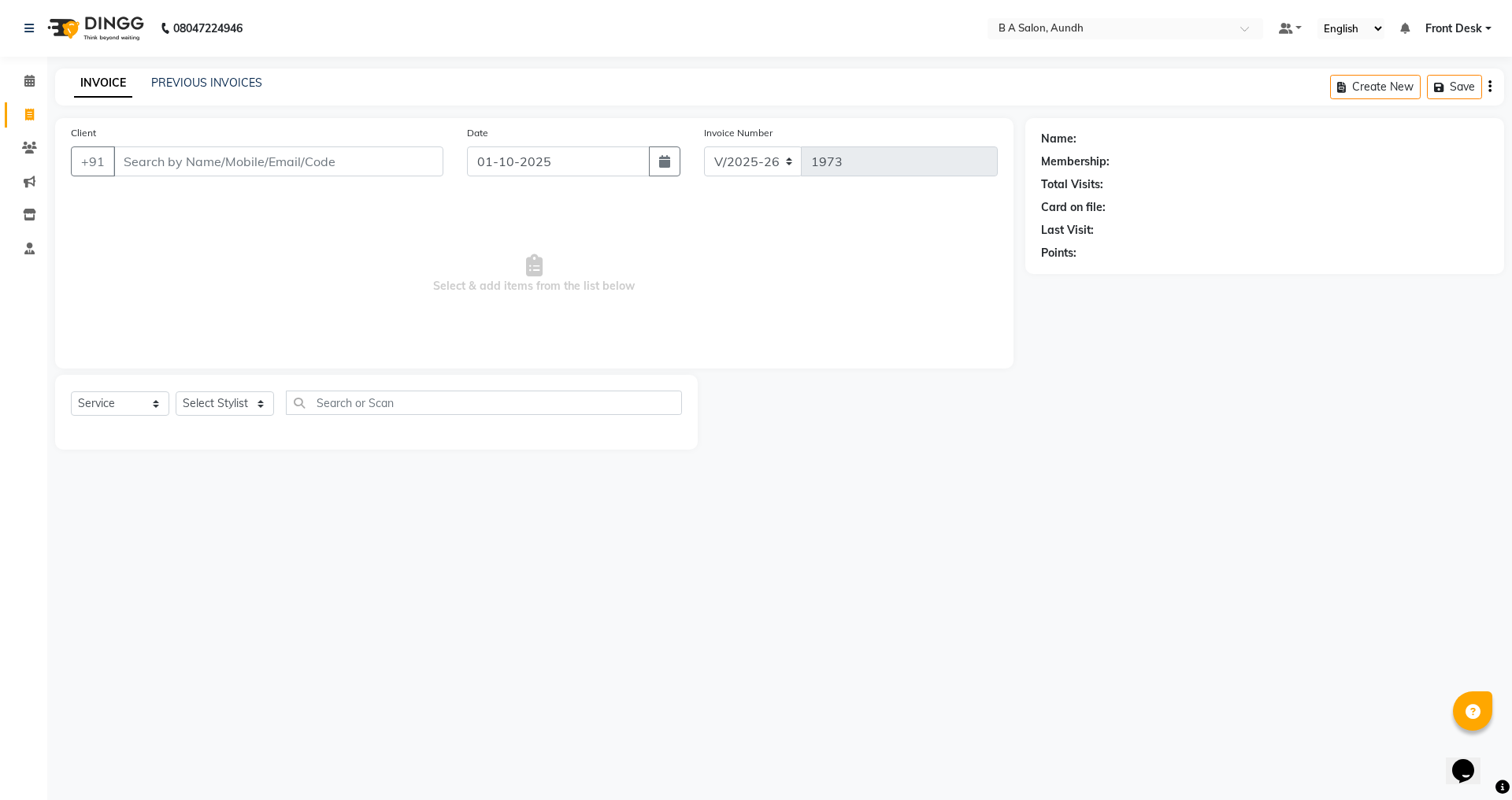
drag, startPoint x: 247, startPoint y: 153, endPoint x: 240, endPoint y: 159, distance: 9.2
click at [245, 155] on input "Client" at bounding box center [279, 161] width 330 height 30
click at [240, 159] on input "Client" at bounding box center [279, 161] width 330 height 30
click at [160, 198] on button "ram 94******66" at bounding box center [180, 198] width 133 height 25
click at [212, 407] on select "Select Stylist Akash sir [PERSON_NAME] Front Desk pranshoo [PERSON_NAME]" at bounding box center [225, 403] width 98 height 24
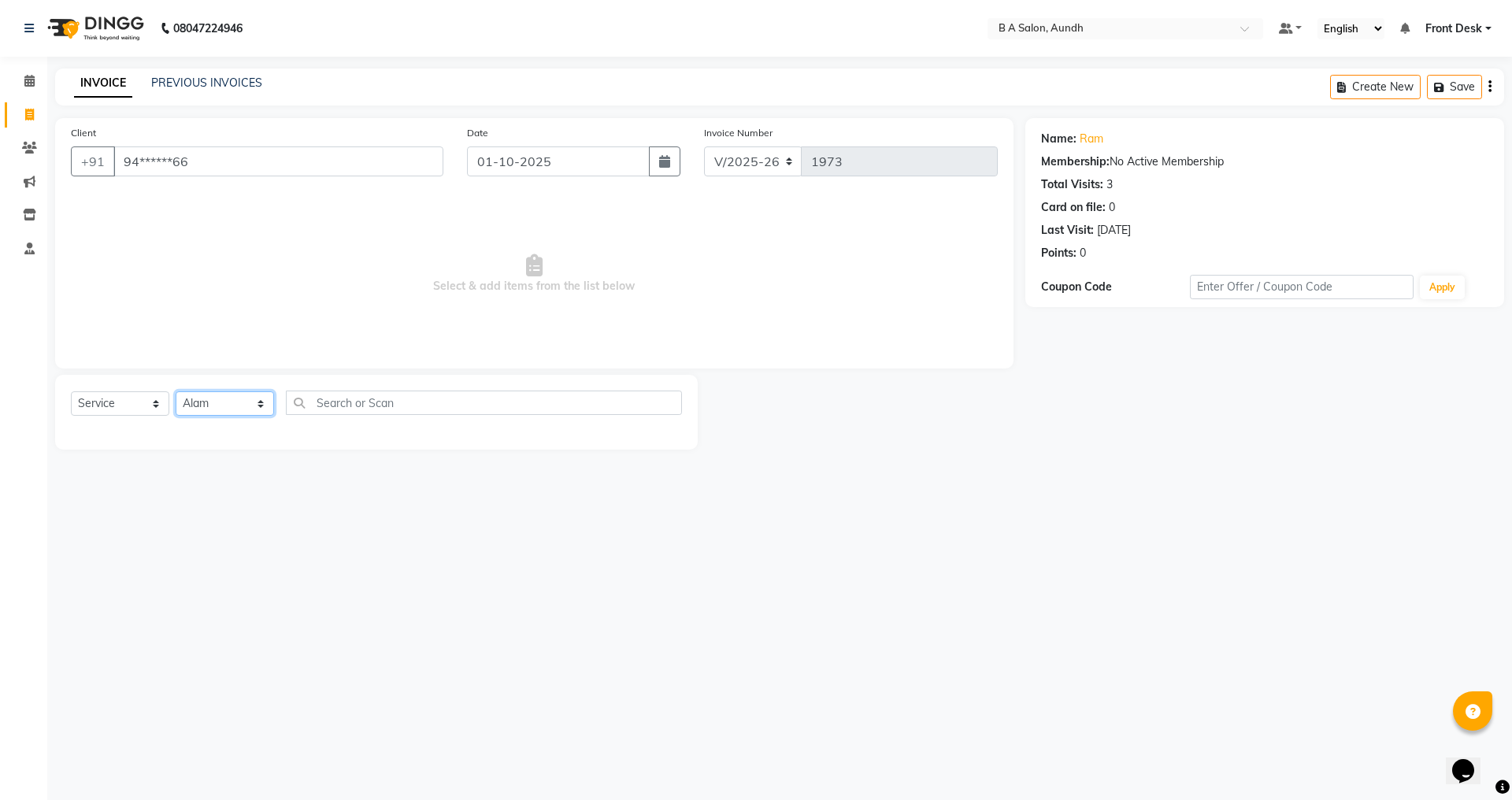
click at [176, 391] on select "Select Stylist Akash sir [PERSON_NAME] Front Desk pranshoo [PERSON_NAME]" at bounding box center [225, 403] width 98 height 24
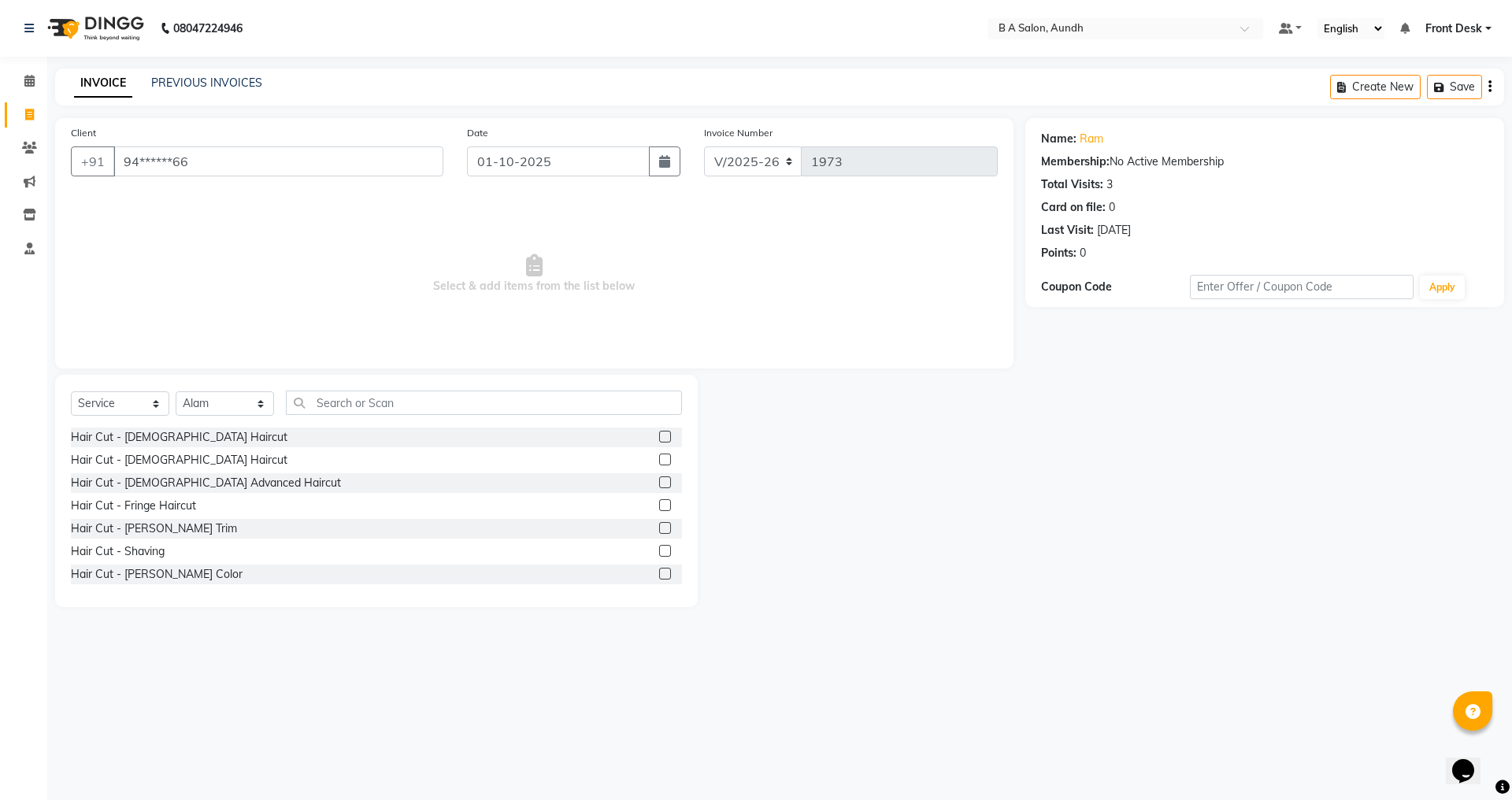
click at [659, 436] on label at bounding box center [664, 437] width 12 height 12
click at [659, 436] on input "checkbox" at bounding box center [664, 437] width 10 height 10
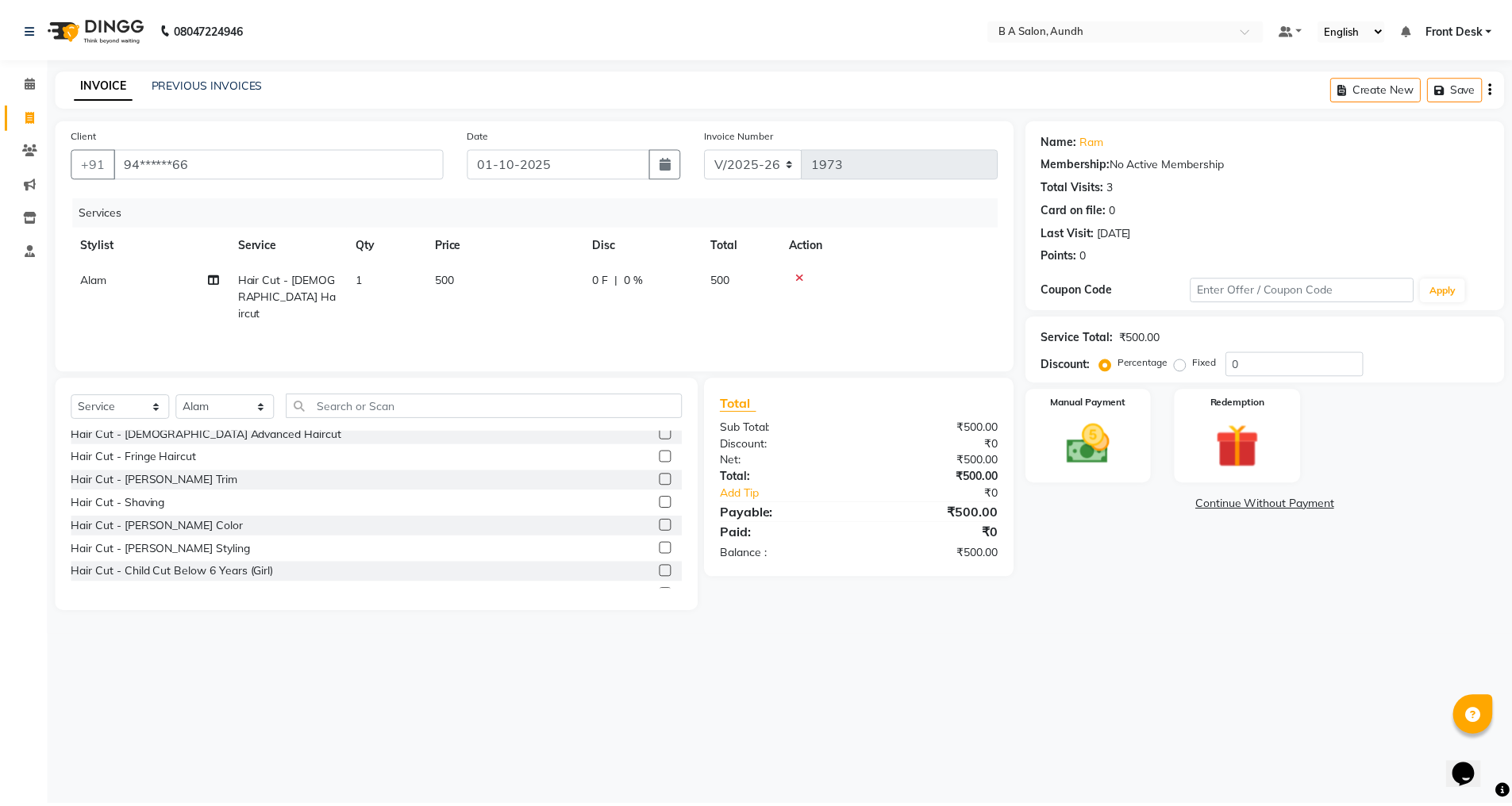
scroll to position [79, 0]
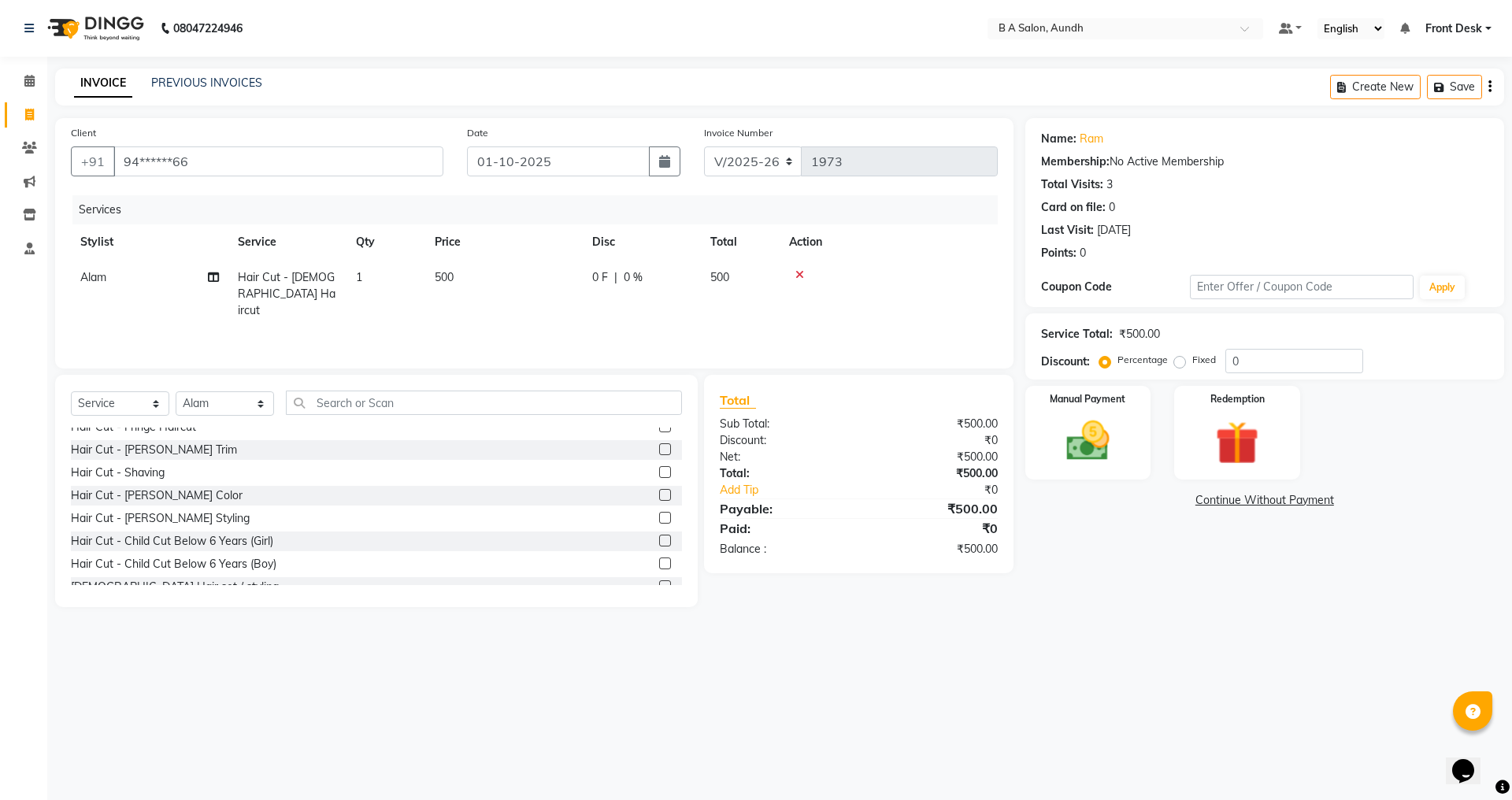
click at [659, 514] on label at bounding box center [664, 518] width 12 height 12
click at [659, 514] on input "checkbox" at bounding box center [664, 519] width 10 height 10
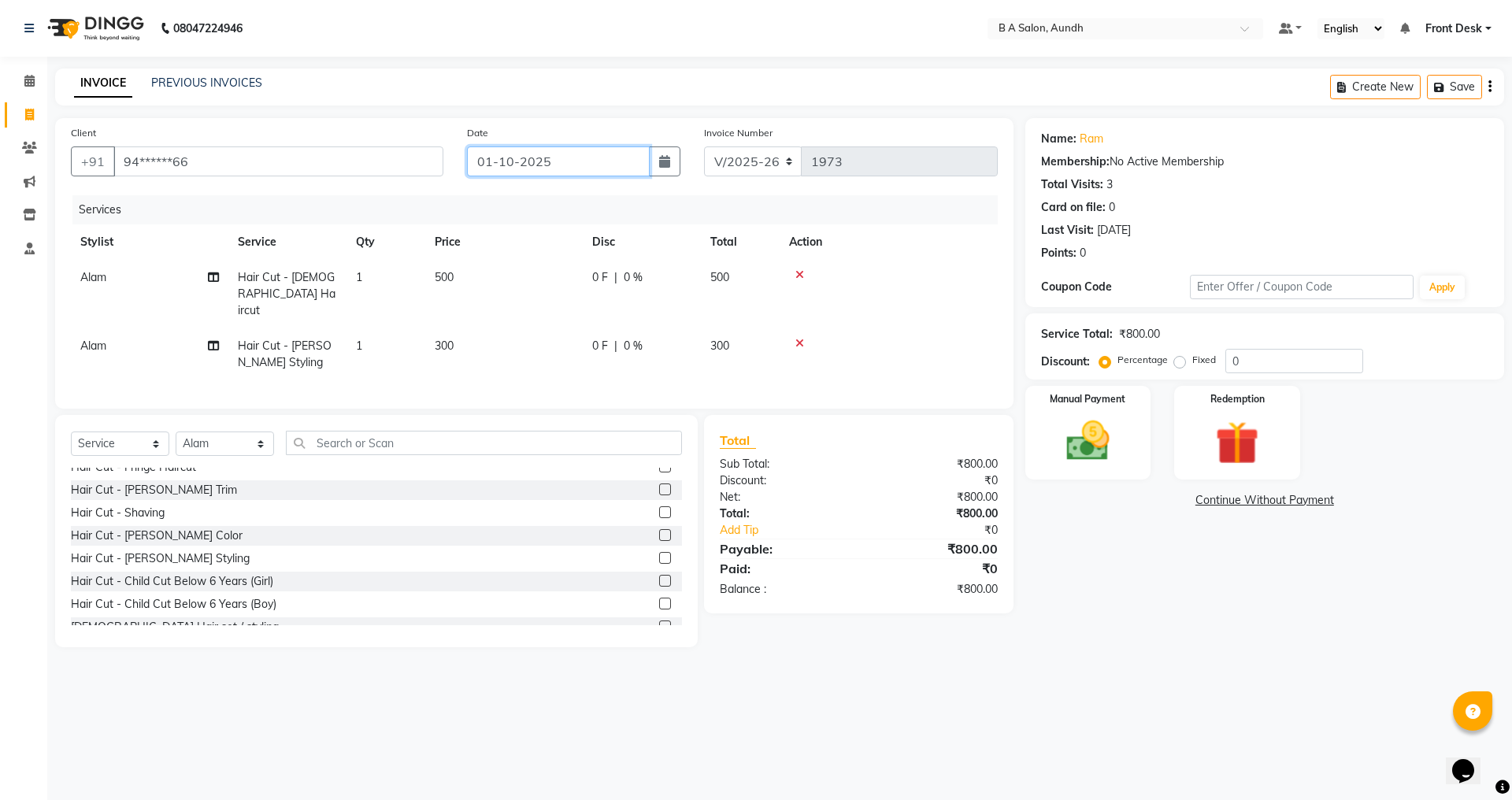
click at [560, 164] on input "01-10-2025" at bounding box center [559, 161] width 184 height 30
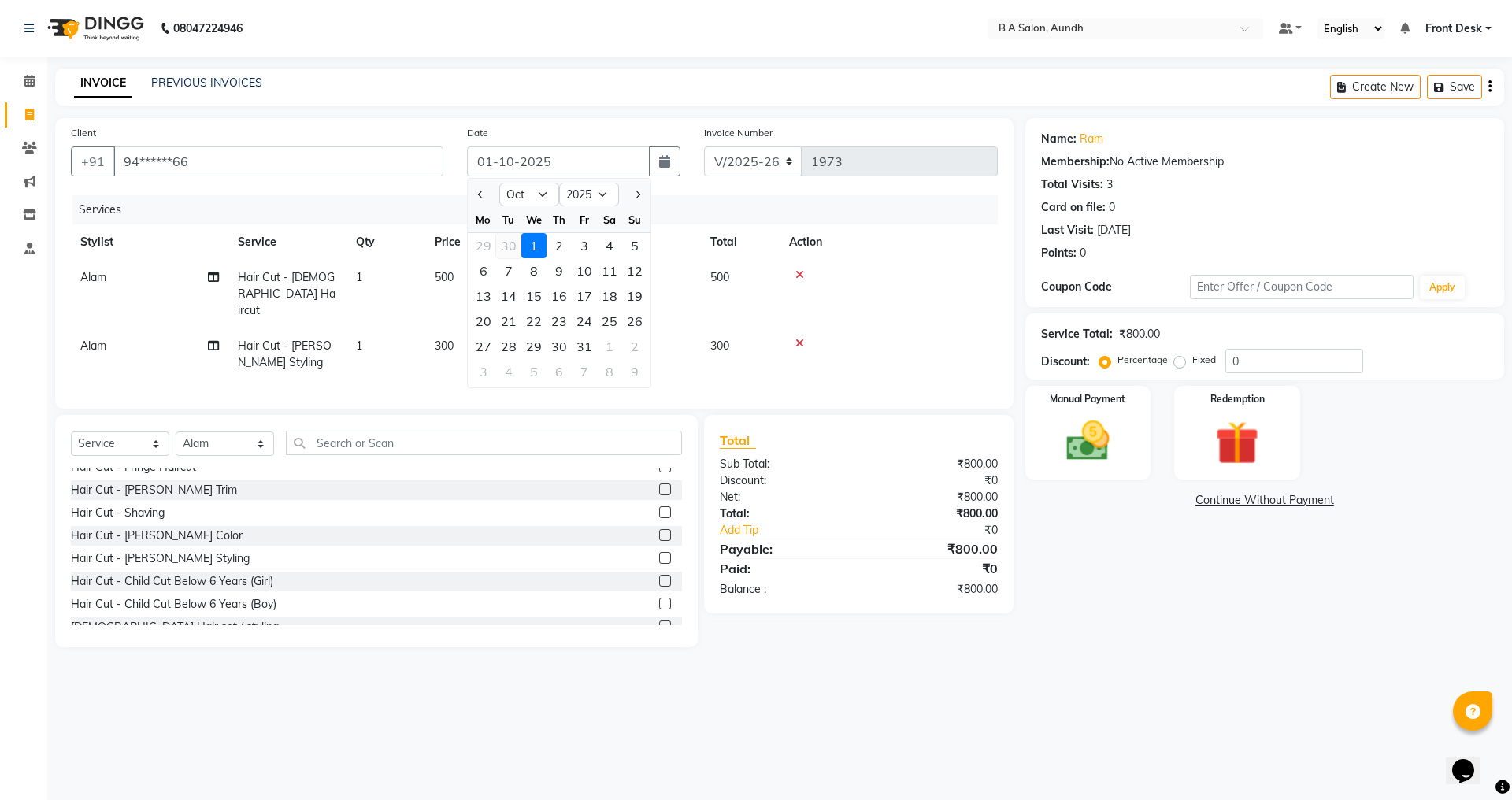
click at [508, 245] on div "30" at bounding box center [509, 246] width 25 height 25
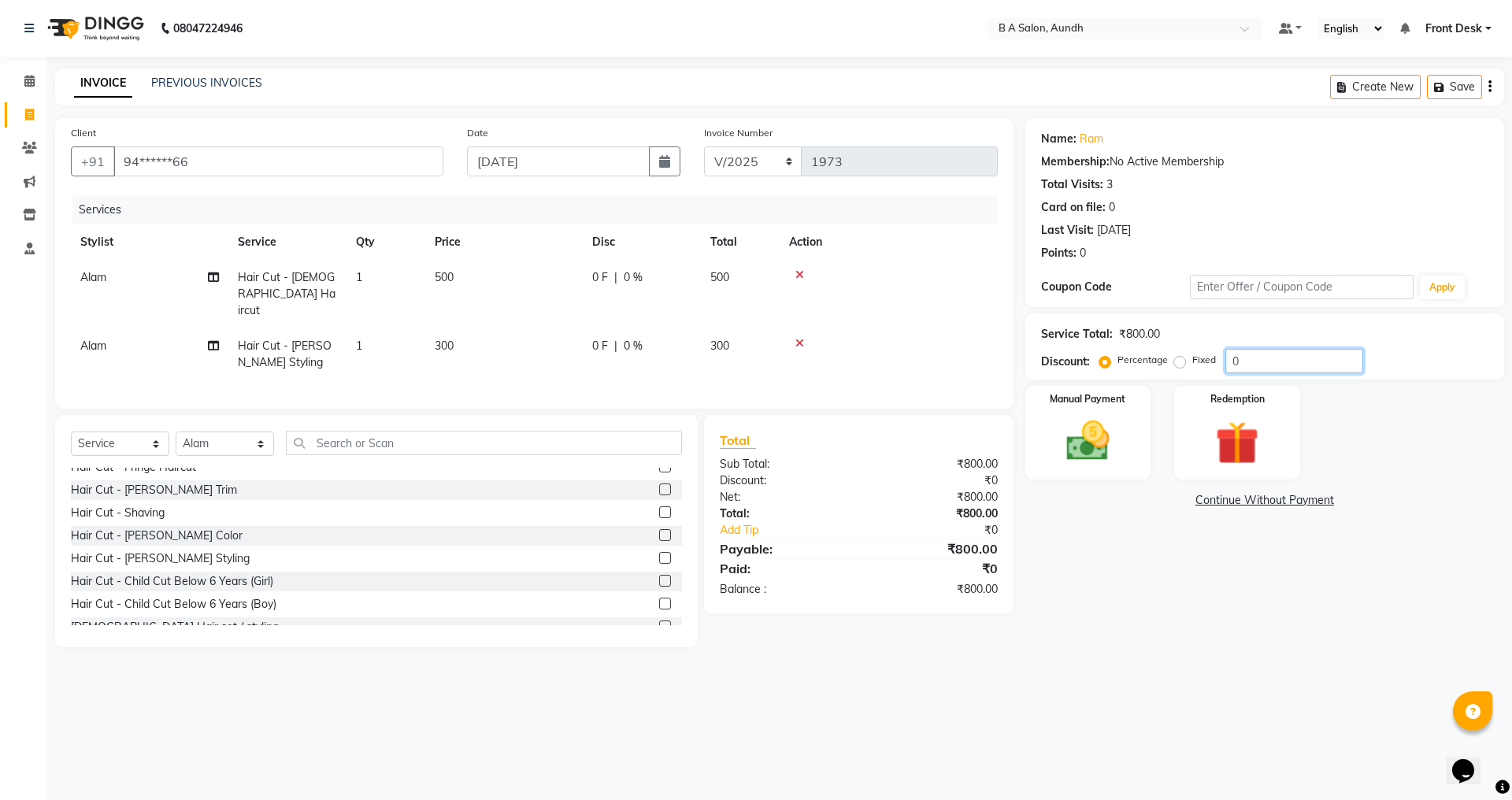
click at [1240, 354] on input "0" at bounding box center [1294, 361] width 138 height 24
click at [1113, 447] on img at bounding box center [1087, 441] width 73 height 52
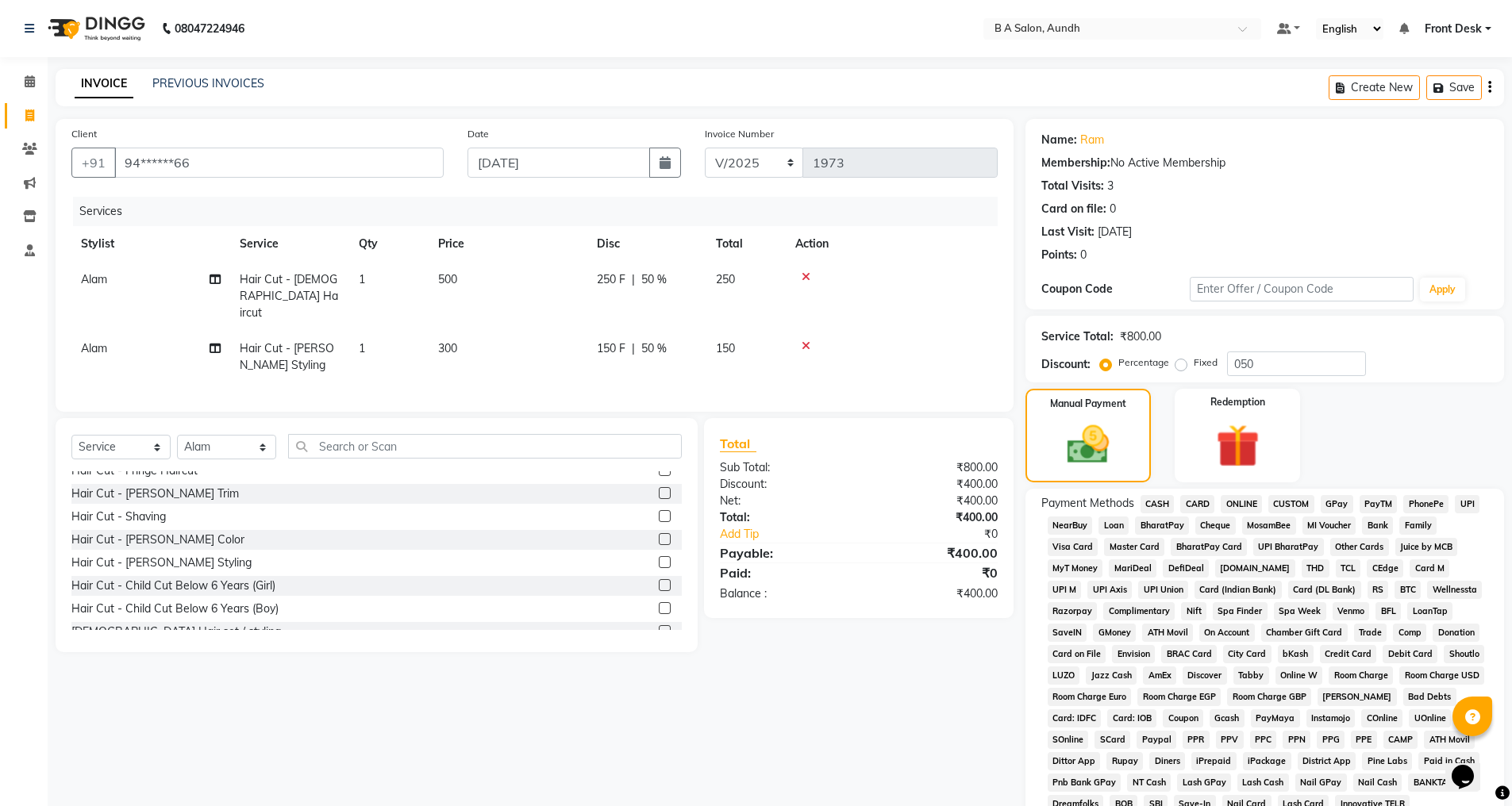
click at [1238, 499] on span "ONLINE" at bounding box center [1240, 504] width 41 height 18
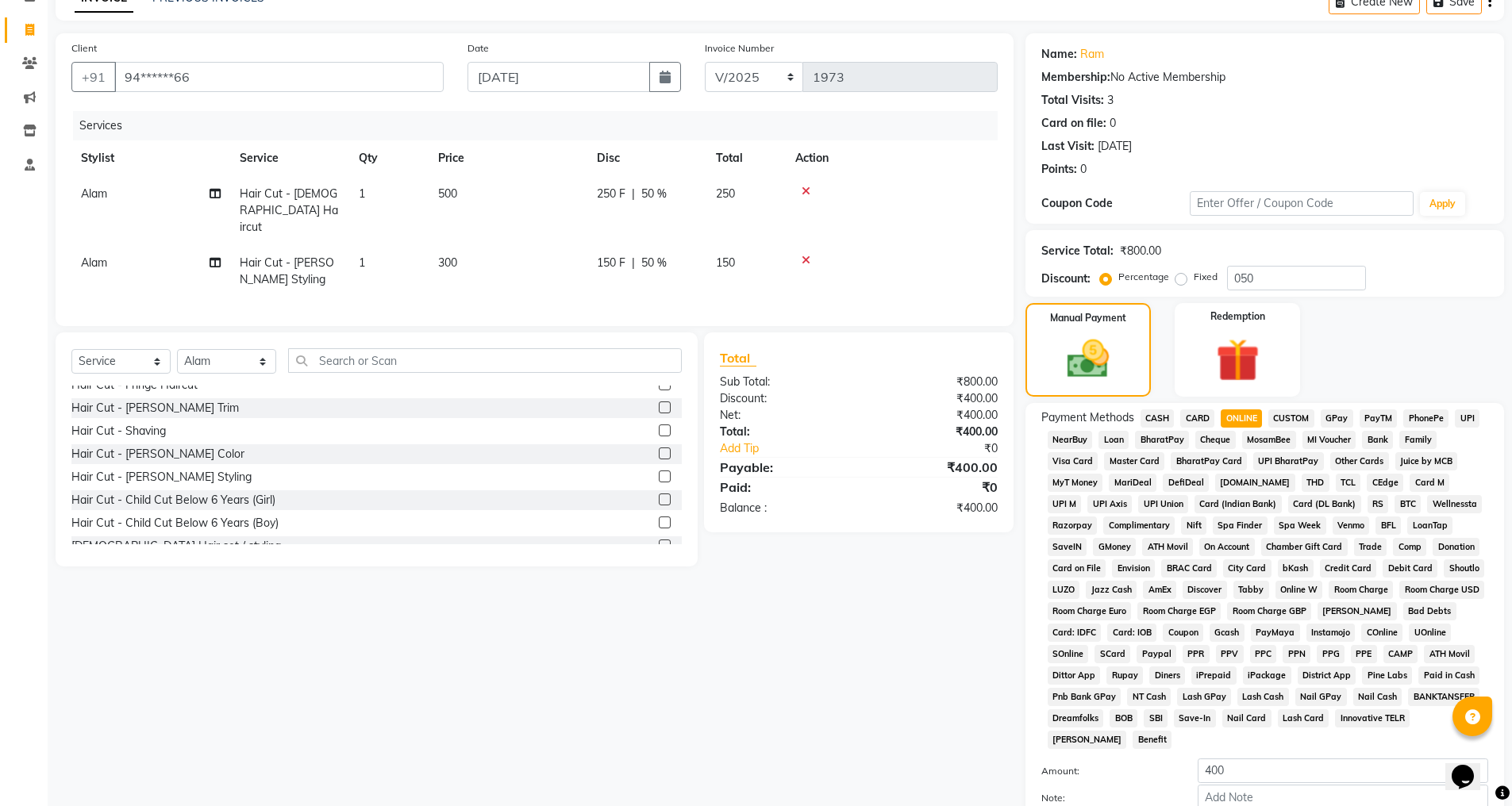
scroll to position [179, 0]
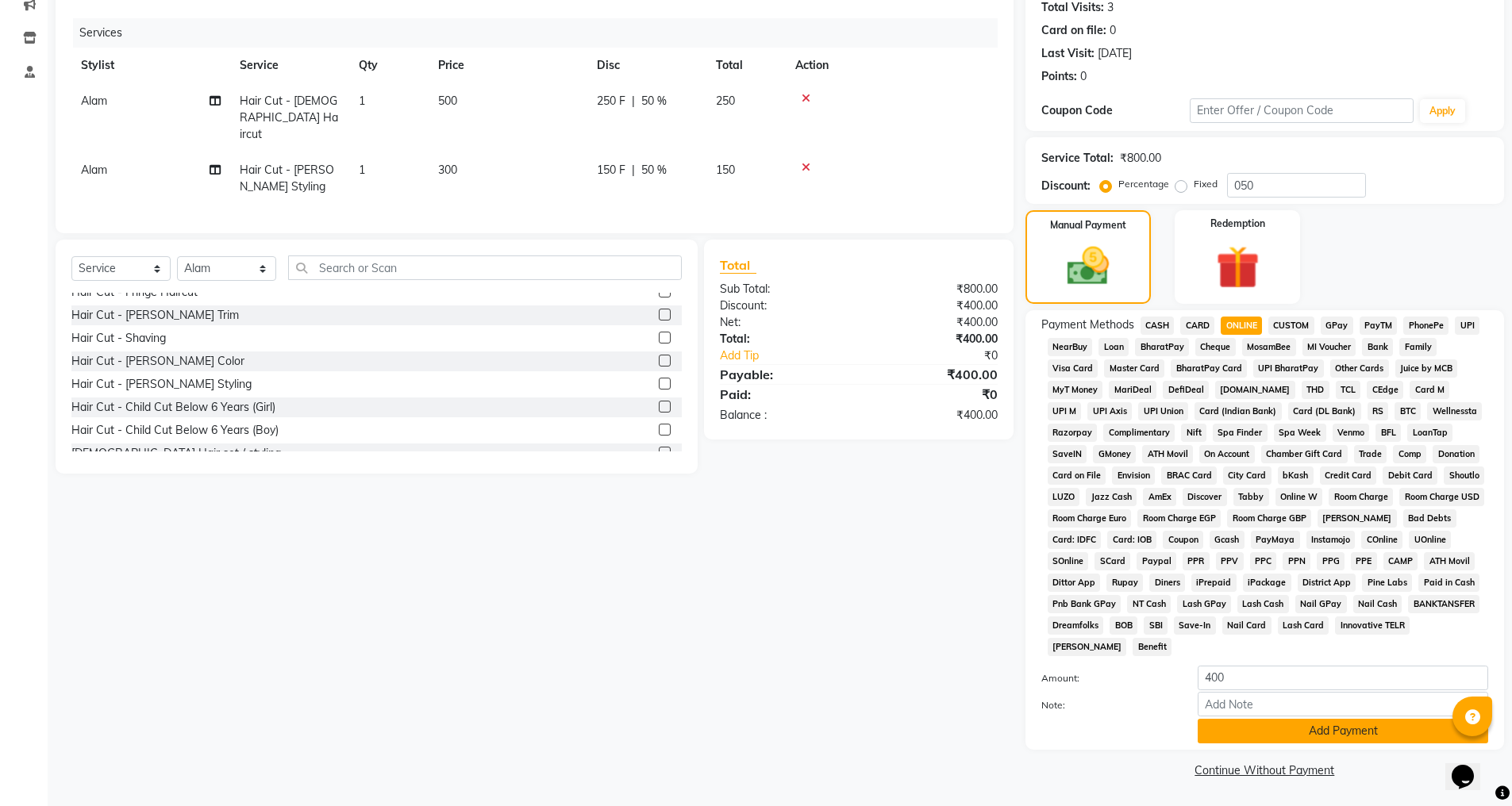
click at [1256, 738] on button "Add Payment" at bounding box center [1343, 731] width 291 height 25
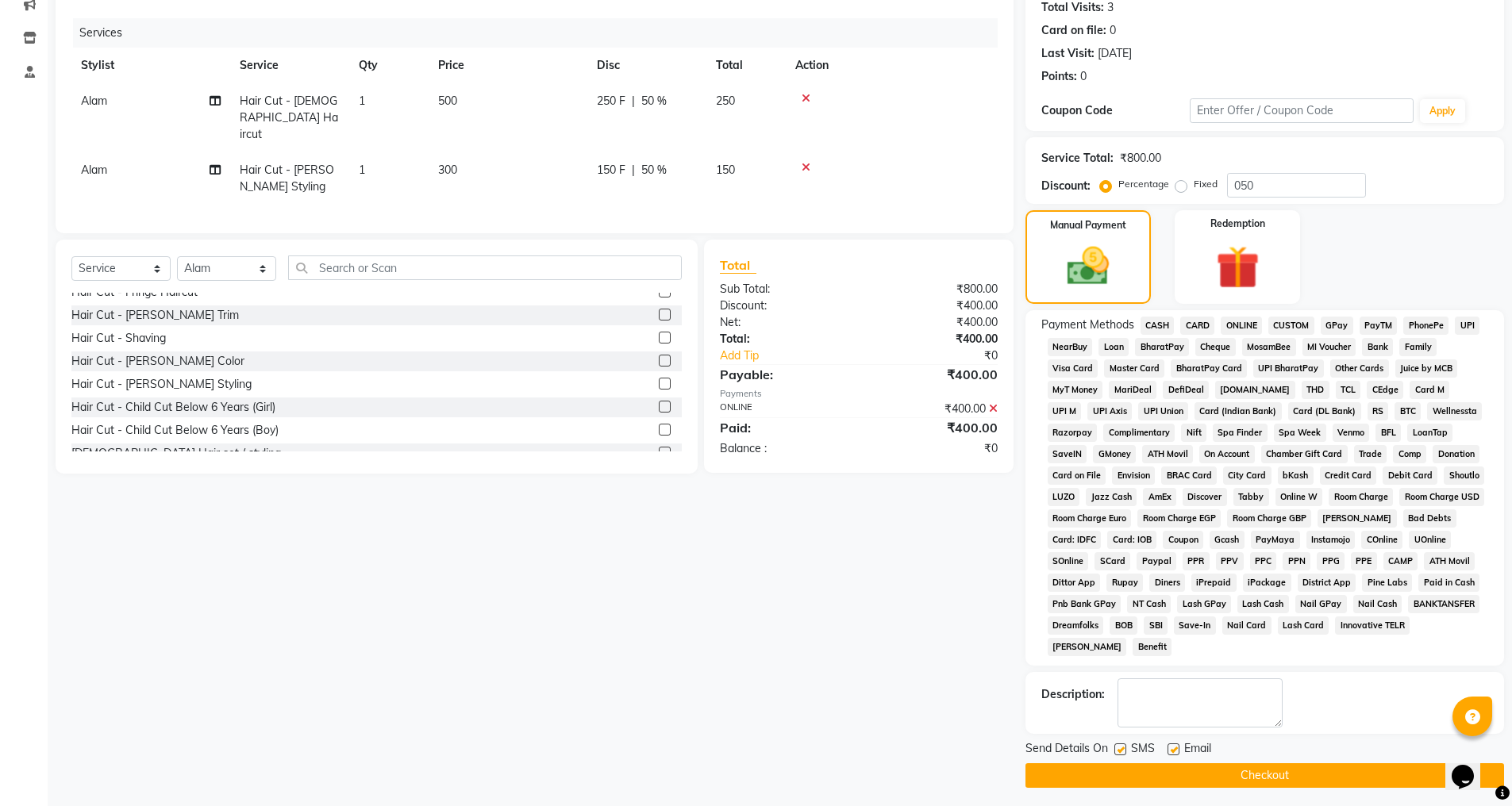
drag, startPoint x: 1235, startPoint y: 769, endPoint x: 1187, endPoint y: 740, distance: 56.1
click at [1236, 770] on button "Checkout" at bounding box center [1265, 775] width 479 height 25
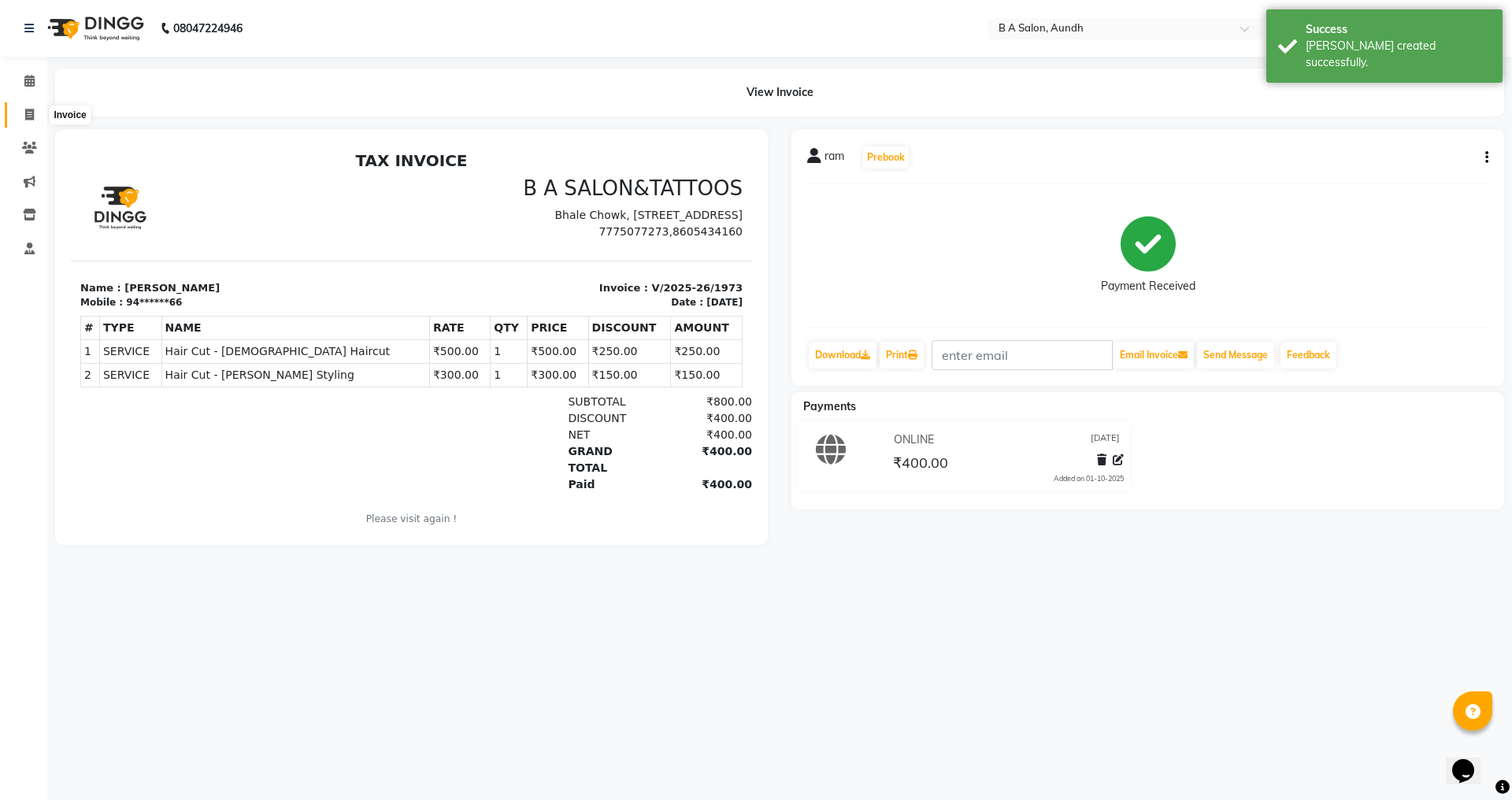
drag, startPoint x: 32, startPoint y: 112, endPoint x: 63, endPoint y: 115, distance: 31.1
click at [32, 112] on icon at bounding box center [30, 115] width 9 height 12
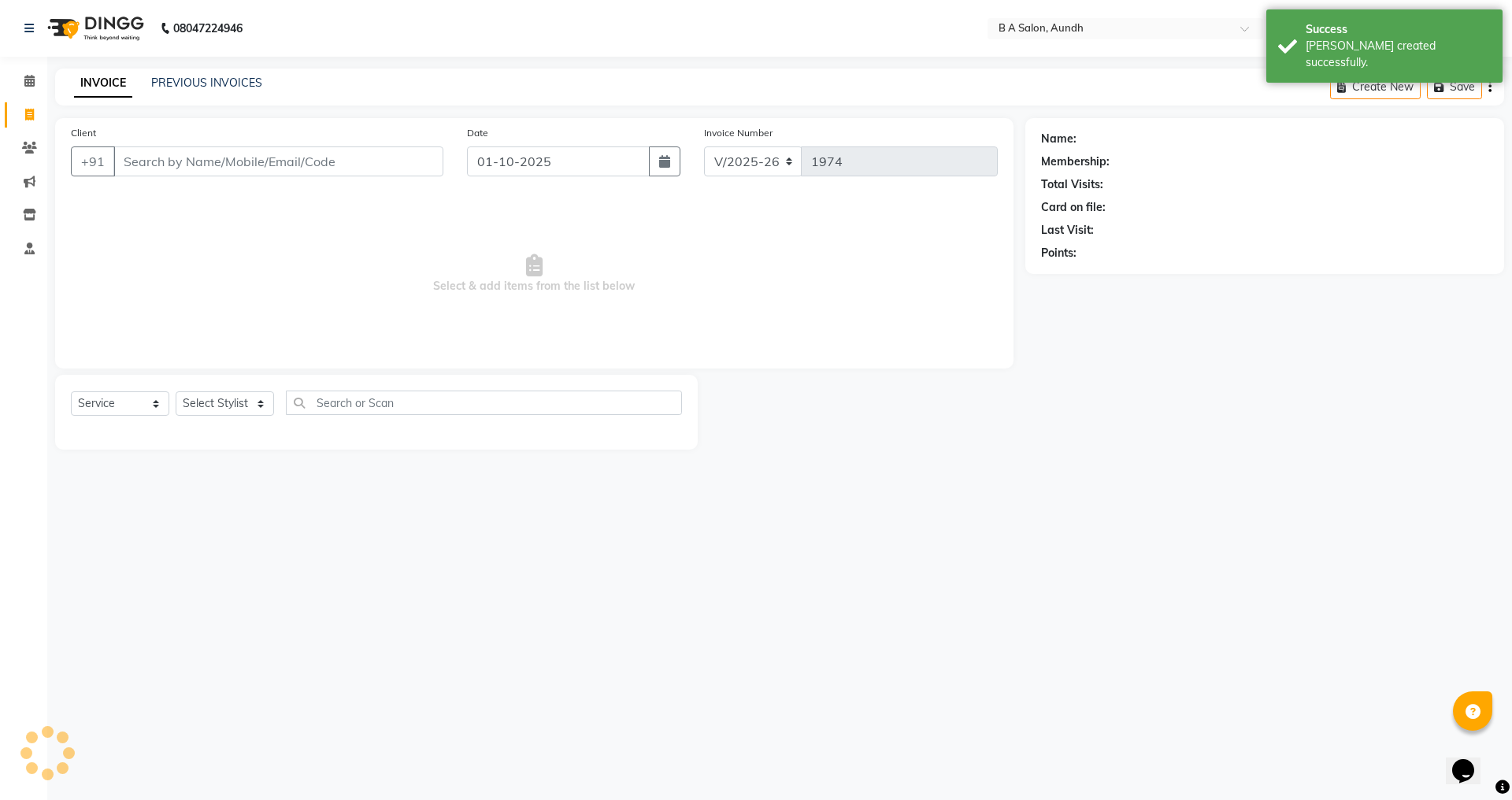
click at [205, 165] on input "Client" at bounding box center [279, 161] width 330 height 30
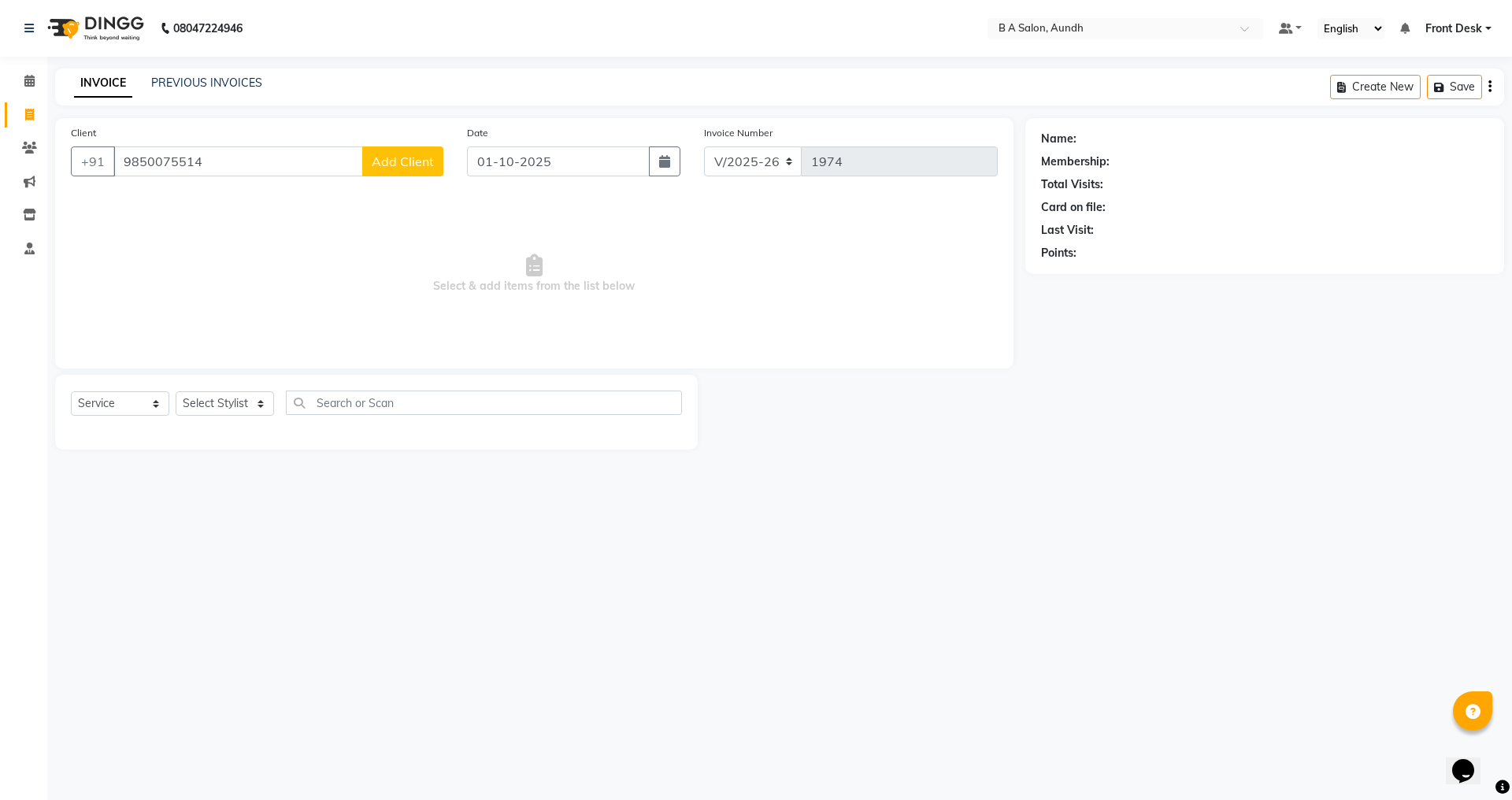
click at [426, 165] on span "Add Client" at bounding box center [402, 161] width 62 height 15
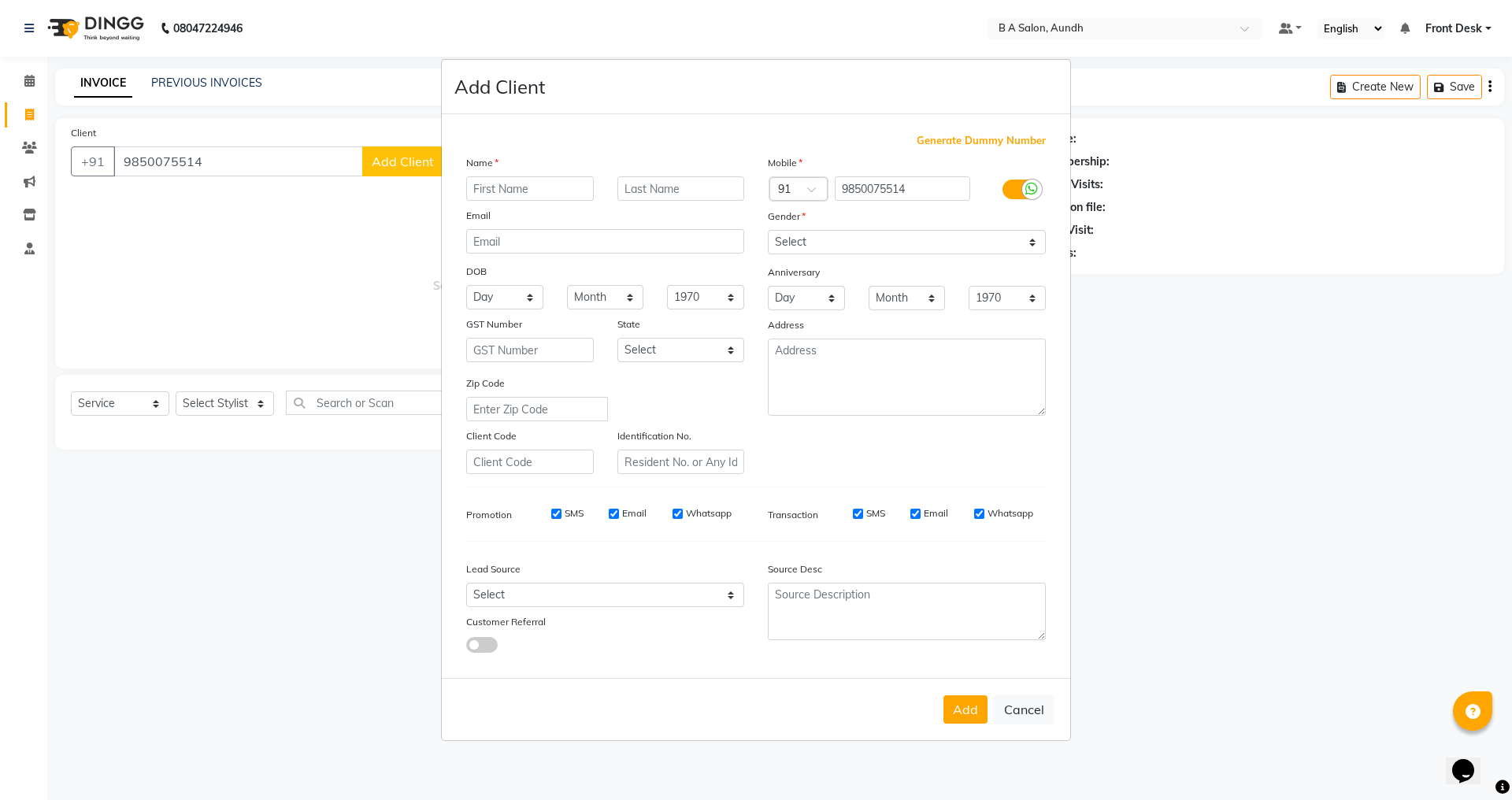
drag, startPoint x: 505, startPoint y: 190, endPoint x: 486, endPoint y: 179, distance: 22.0
click at [505, 190] on input "text" at bounding box center [530, 189] width 128 height 24
click at [847, 242] on select "Select [DEMOGRAPHIC_DATA] [DEMOGRAPHIC_DATA] Other Prefer Not To Say" at bounding box center [907, 242] width 278 height 24
click at [768, 230] on select "Select [DEMOGRAPHIC_DATA] [DEMOGRAPHIC_DATA] Other Prefer Not To Say" at bounding box center [907, 242] width 278 height 24
click at [967, 709] on button "Add" at bounding box center [965, 709] width 44 height 28
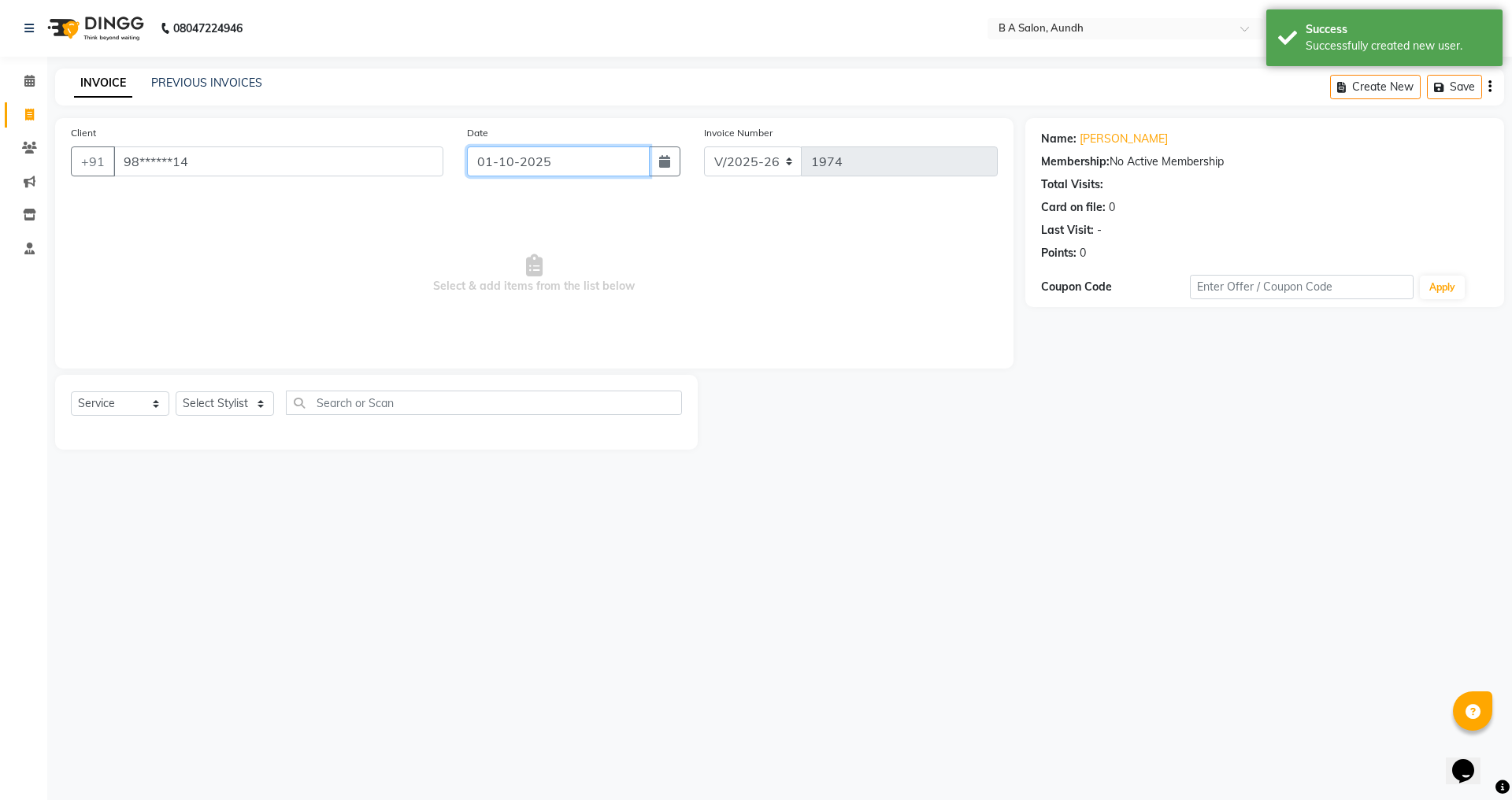
click at [600, 163] on input "01-10-2025" at bounding box center [559, 161] width 184 height 30
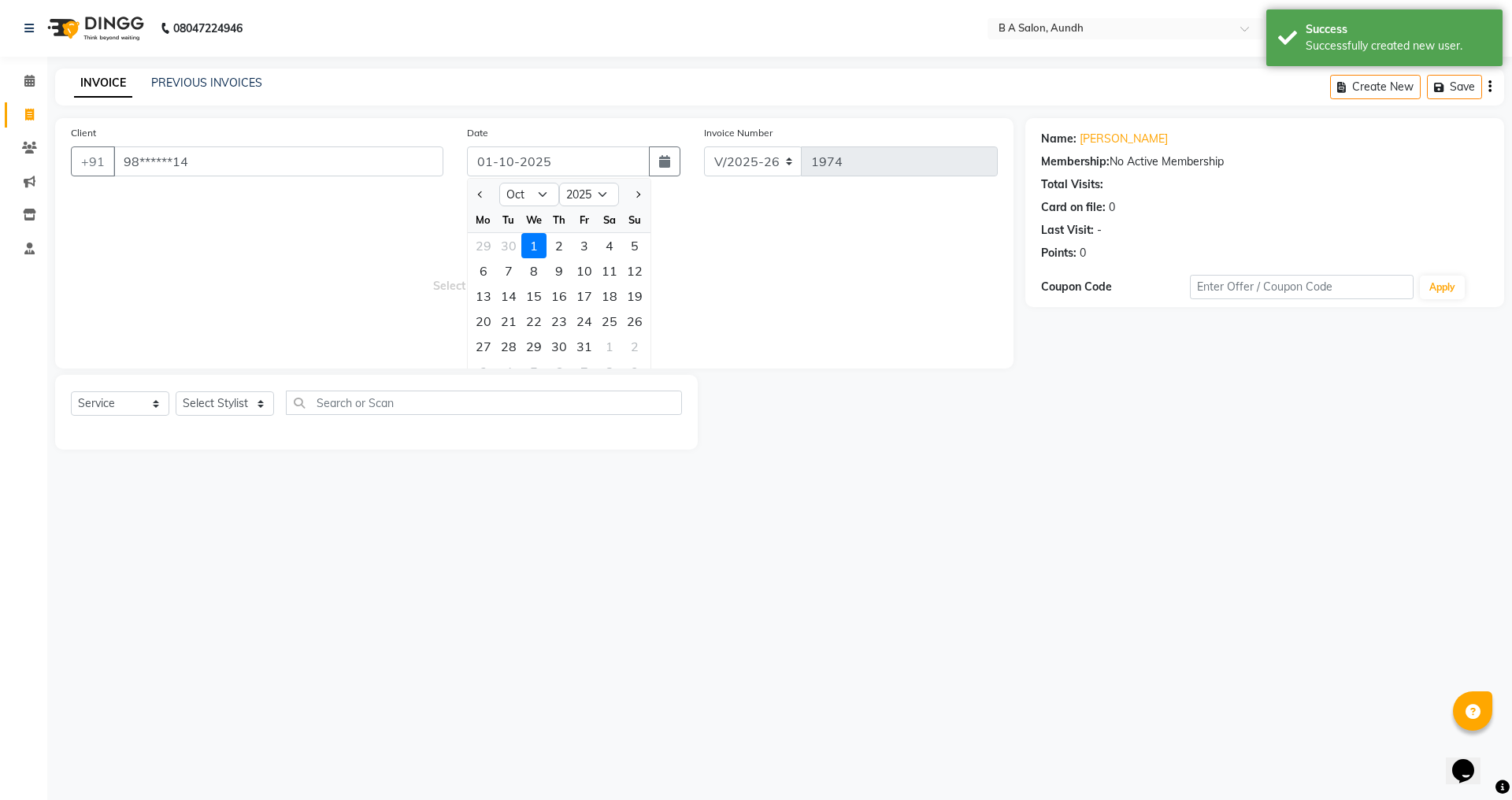
drag, startPoint x: 514, startPoint y: 244, endPoint x: 487, endPoint y: 280, distance: 45.0
click at [514, 244] on div "30" at bounding box center [509, 246] width 25 height 25
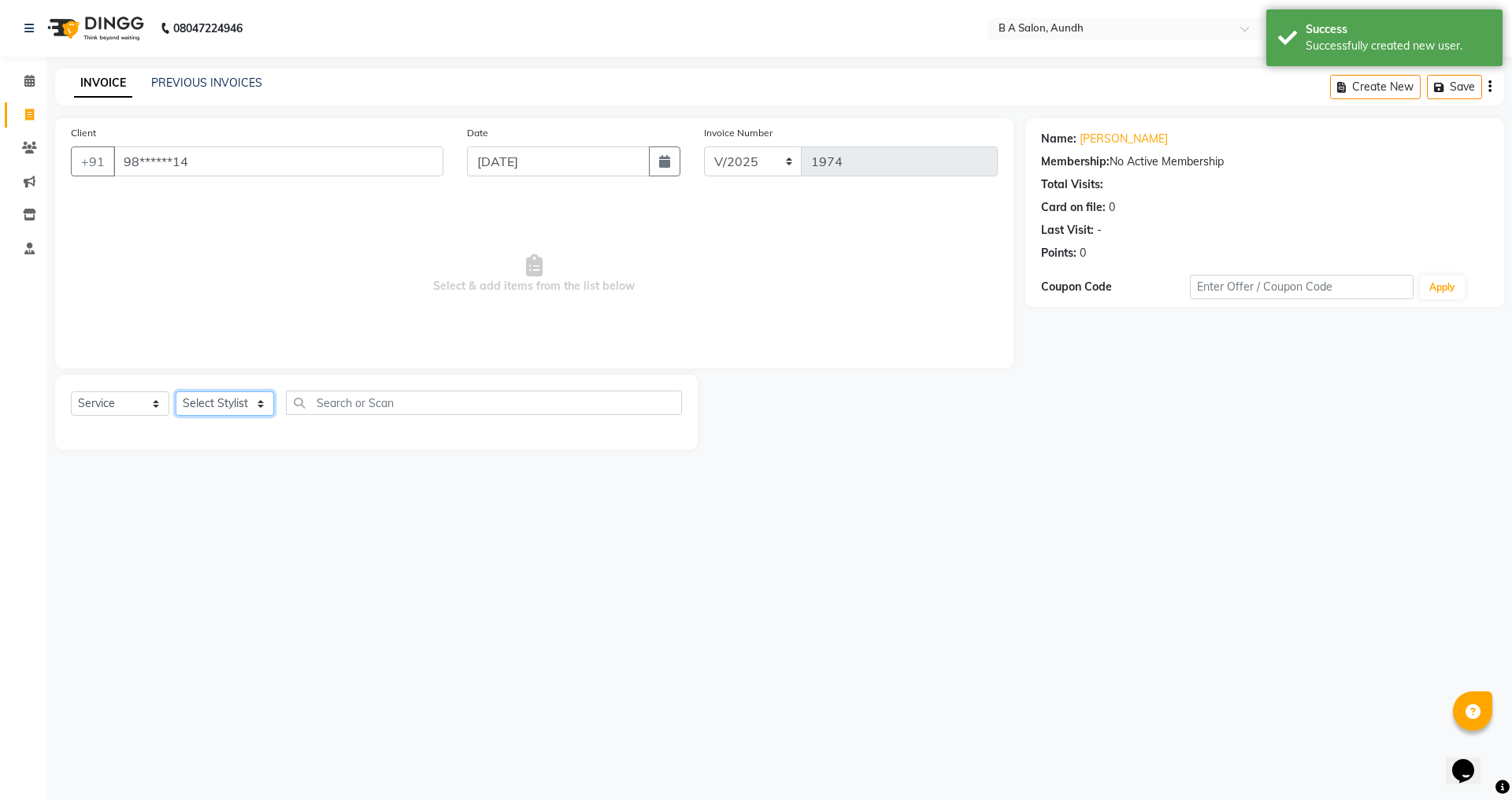
click at [246, 400] on select "Select Stylist Akash sir [PERSON_NAME] Front Desk pranshoo [PERSON_NAME]" at bounding box center [225, 403] width 98 height 24
click at [176, 391] on select "Select Stylist Akash sir [PERSON_NAME] Front Desk pranshoo [PERSON_NAME]" at bounding box center [225, 403] width 98 height 24
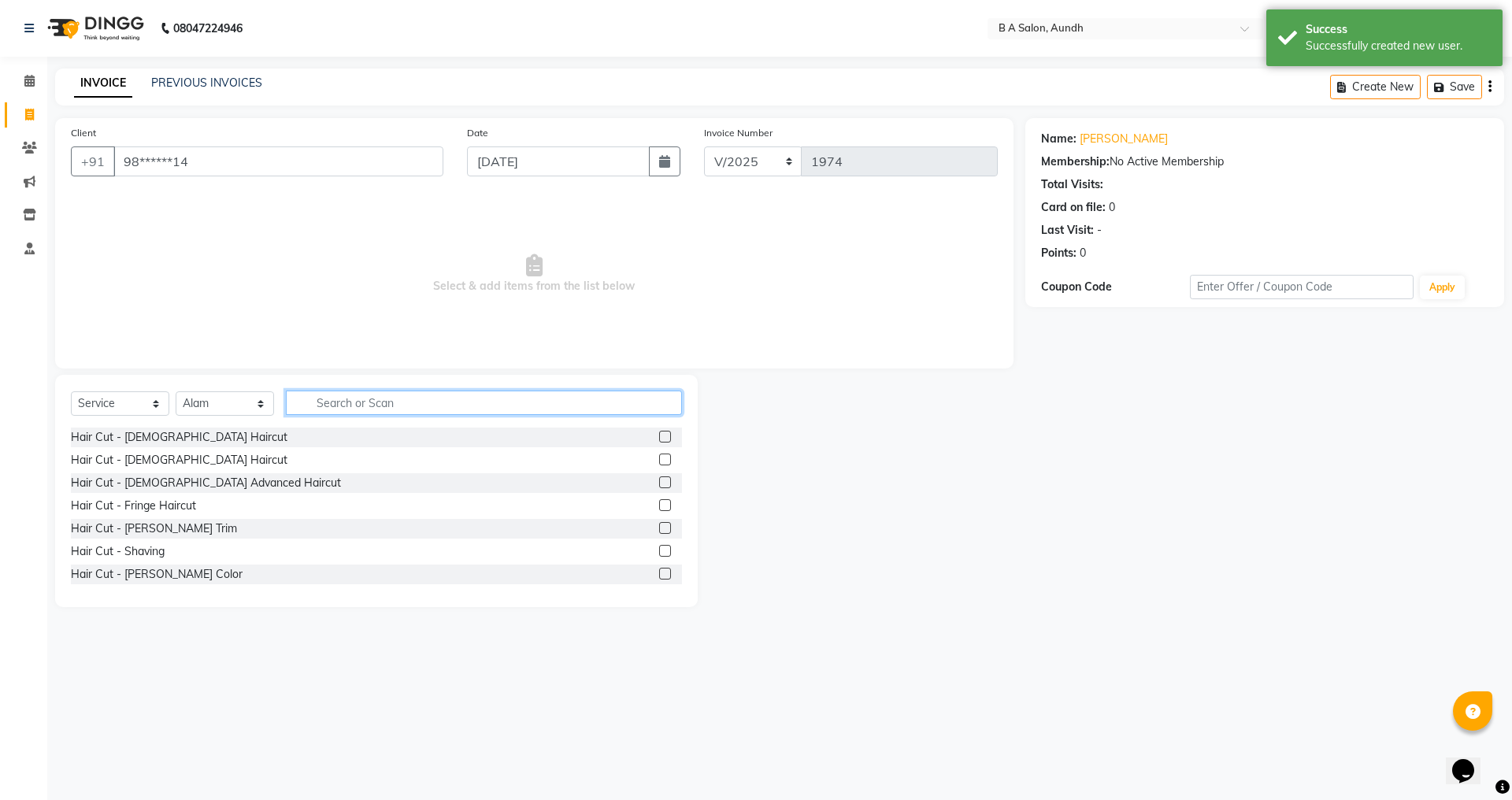
click at [432, 404] on input "text" at bounding box center [483, 402] width 396 height 24
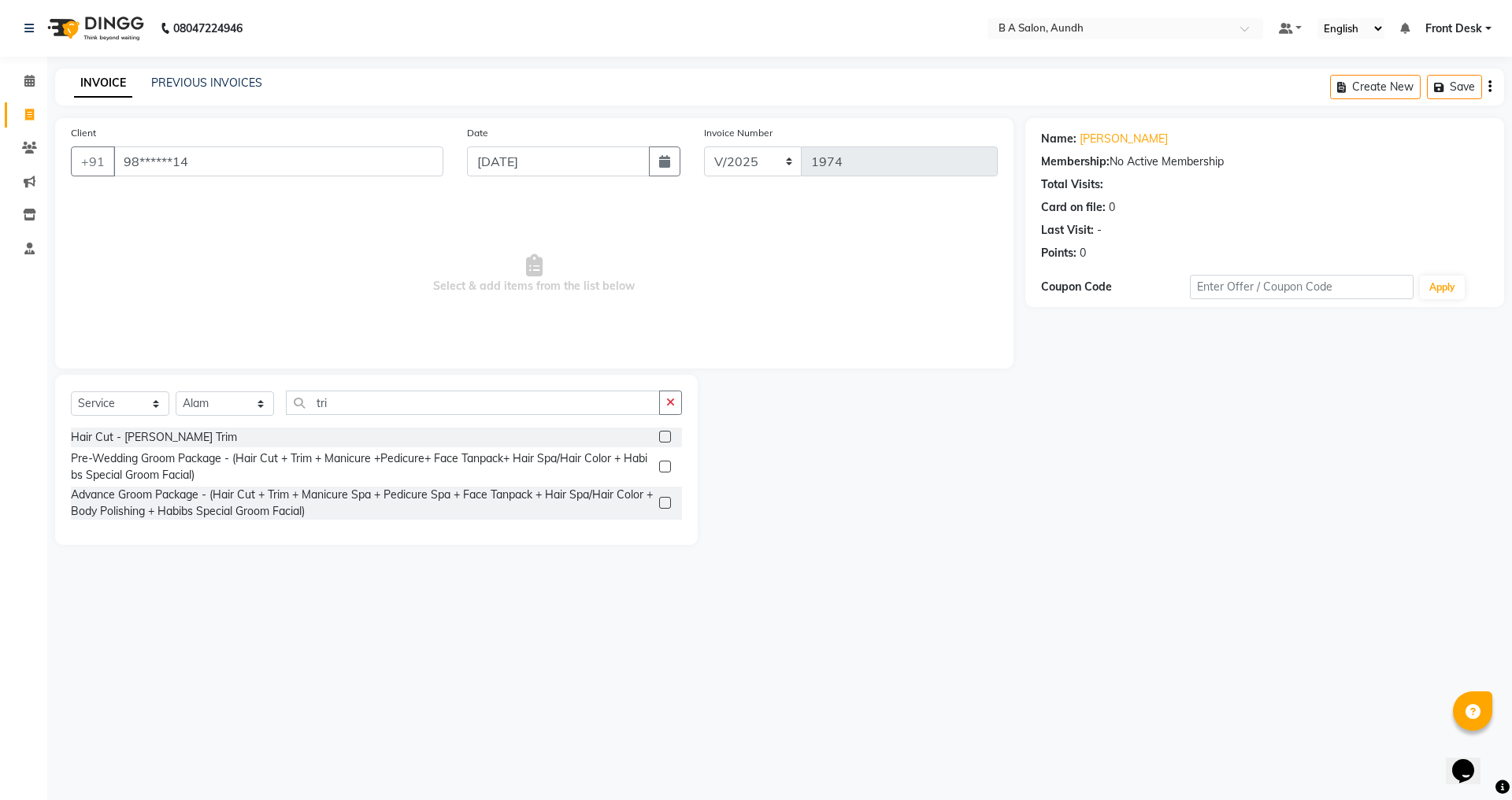
click at [666, 437] on label at bounding box center [664, 437] width 12 height 12
click at [666, 437] on input "checkbox" at bounding box center [664, 437] width 10 height 10
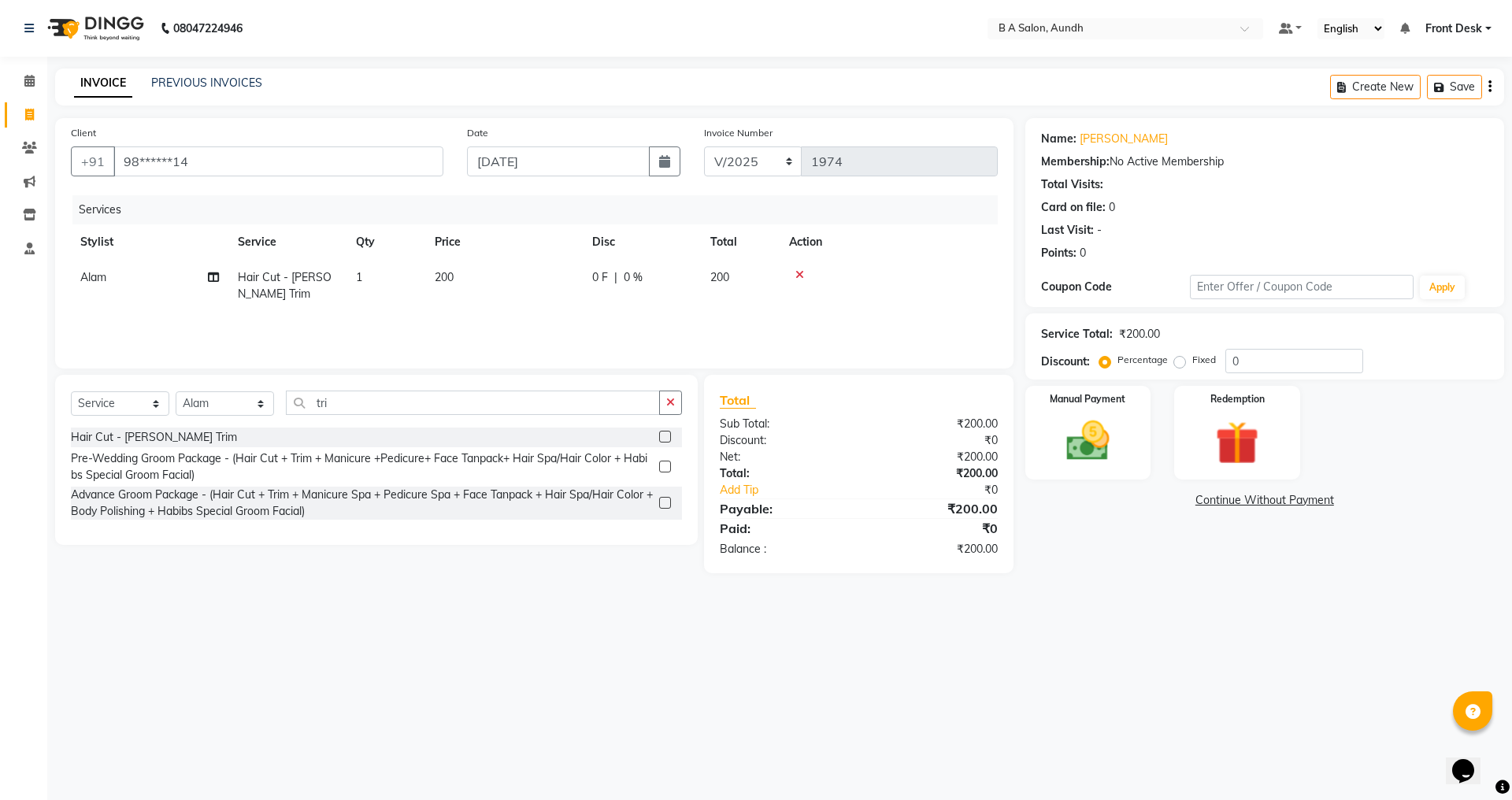
click at [585, 279] on td "0 F | 0 %" at bounding box center [641, 286] width 118 height 52
click at [365, 292] on link "x" at bounding box center [368, 299] width 7 height 14
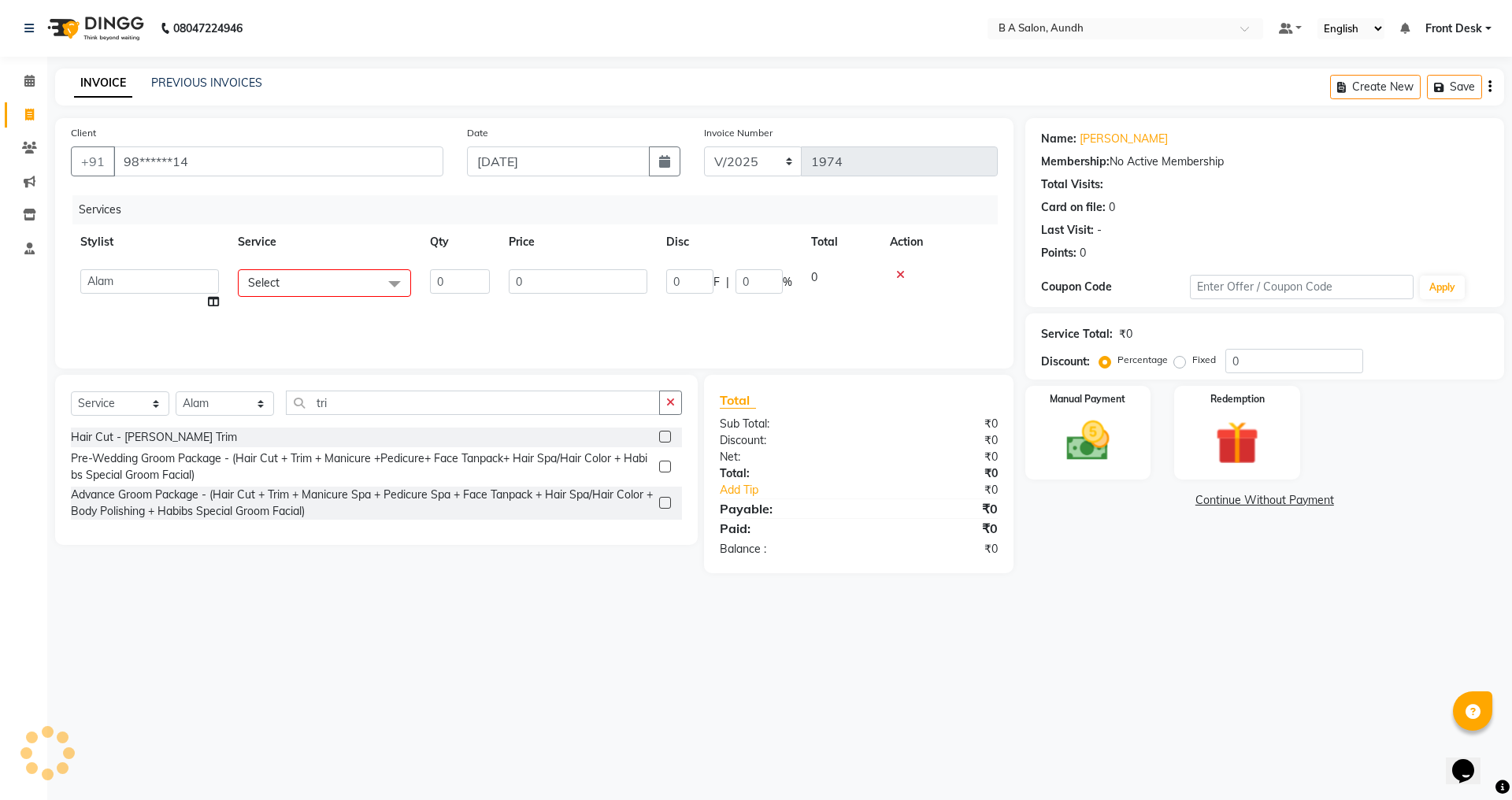
click at [365, 284] on span "Select" at bounding box center [325, 283] width 173 height 28
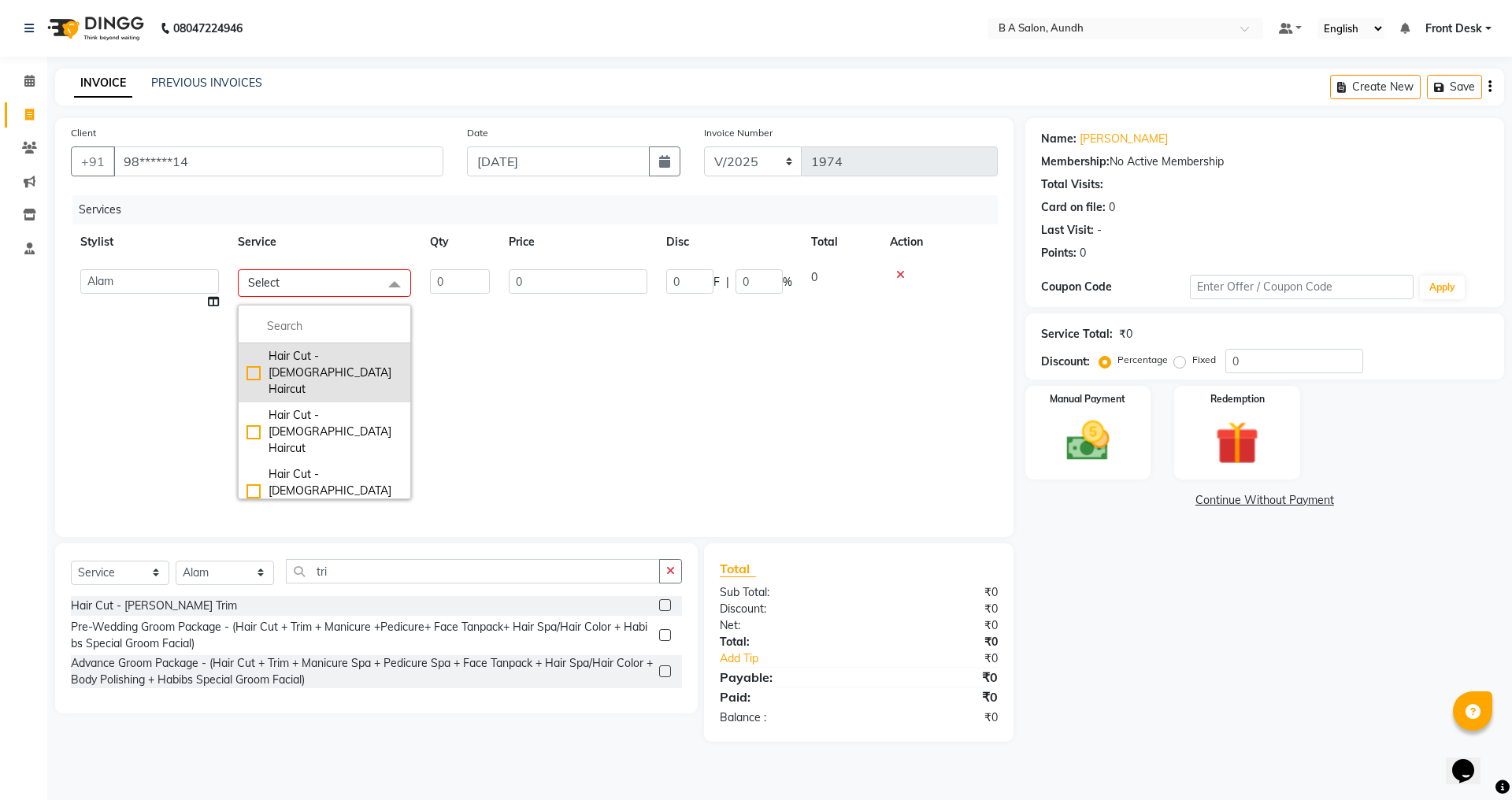
click at [333, 408] on div "Hair Cut - [DEMOGRAPHIC_DATA] Haircut" at bounding box center [324, 432] width 156 height 50
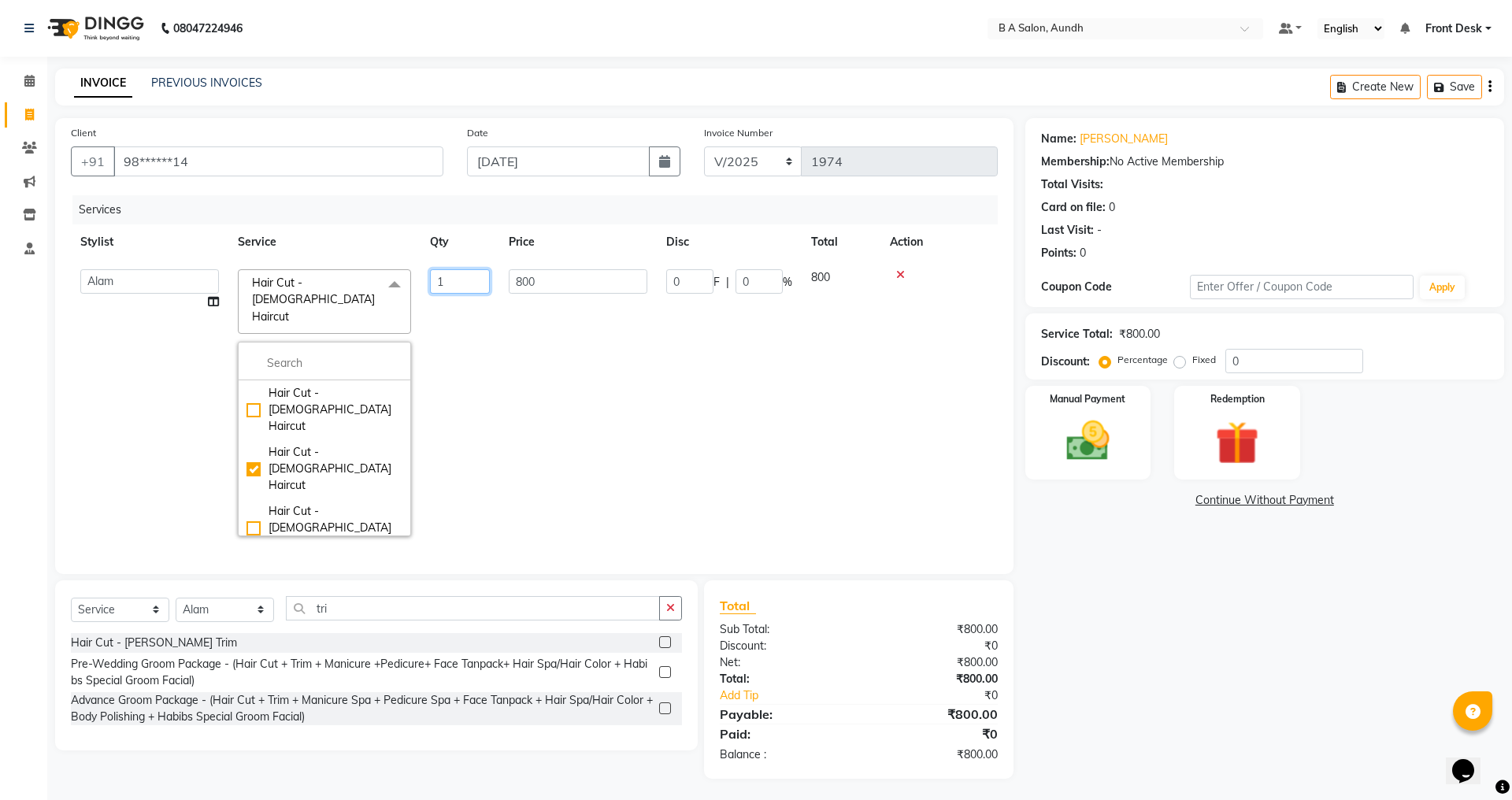
click at [490, 388] on td "1" at bounding box center [459, 402] width 78 height 286
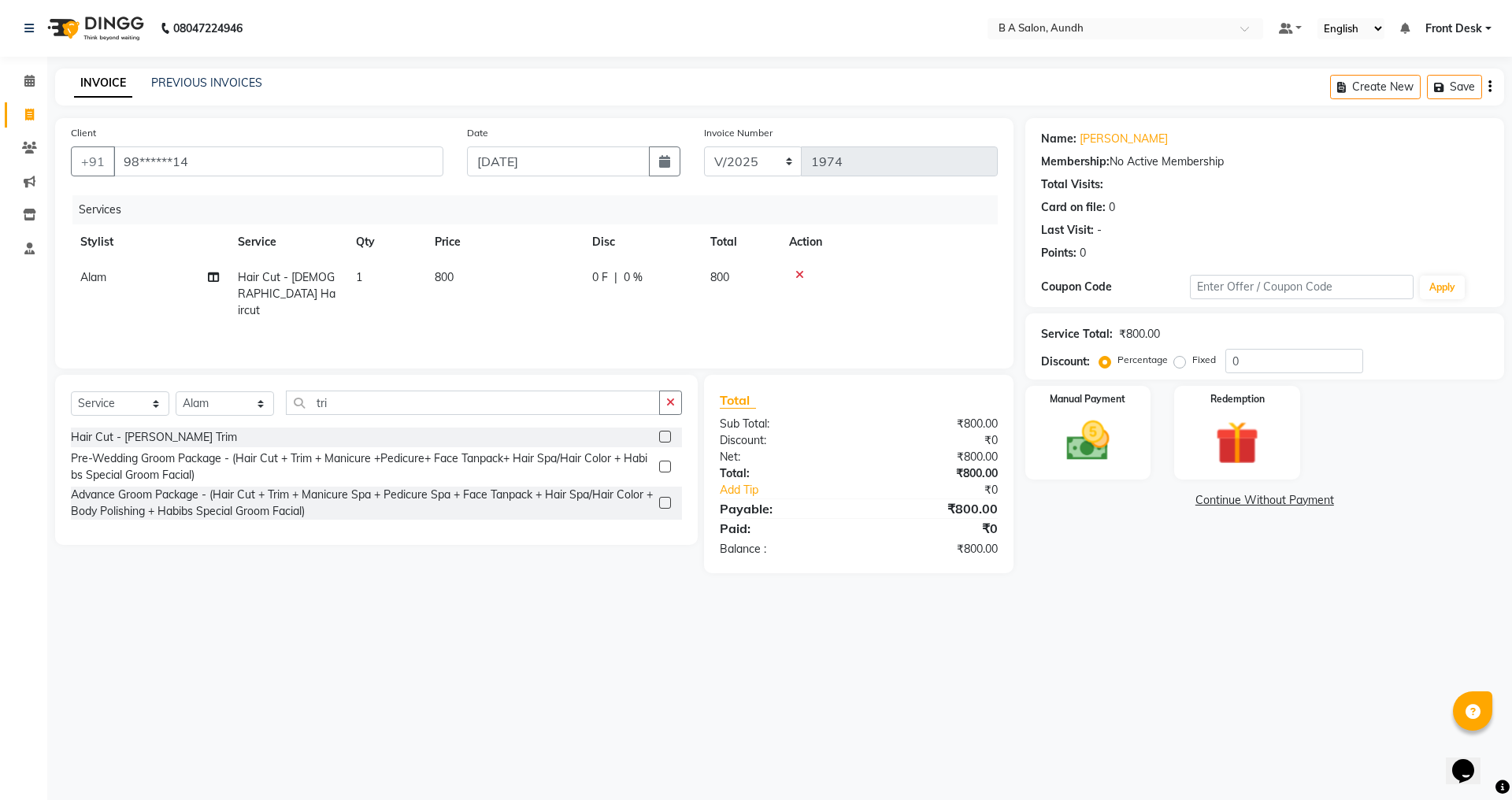
click at [644, 277] on div "0 F | 0 %" at bounding box center [642, 278] width 99 height 16
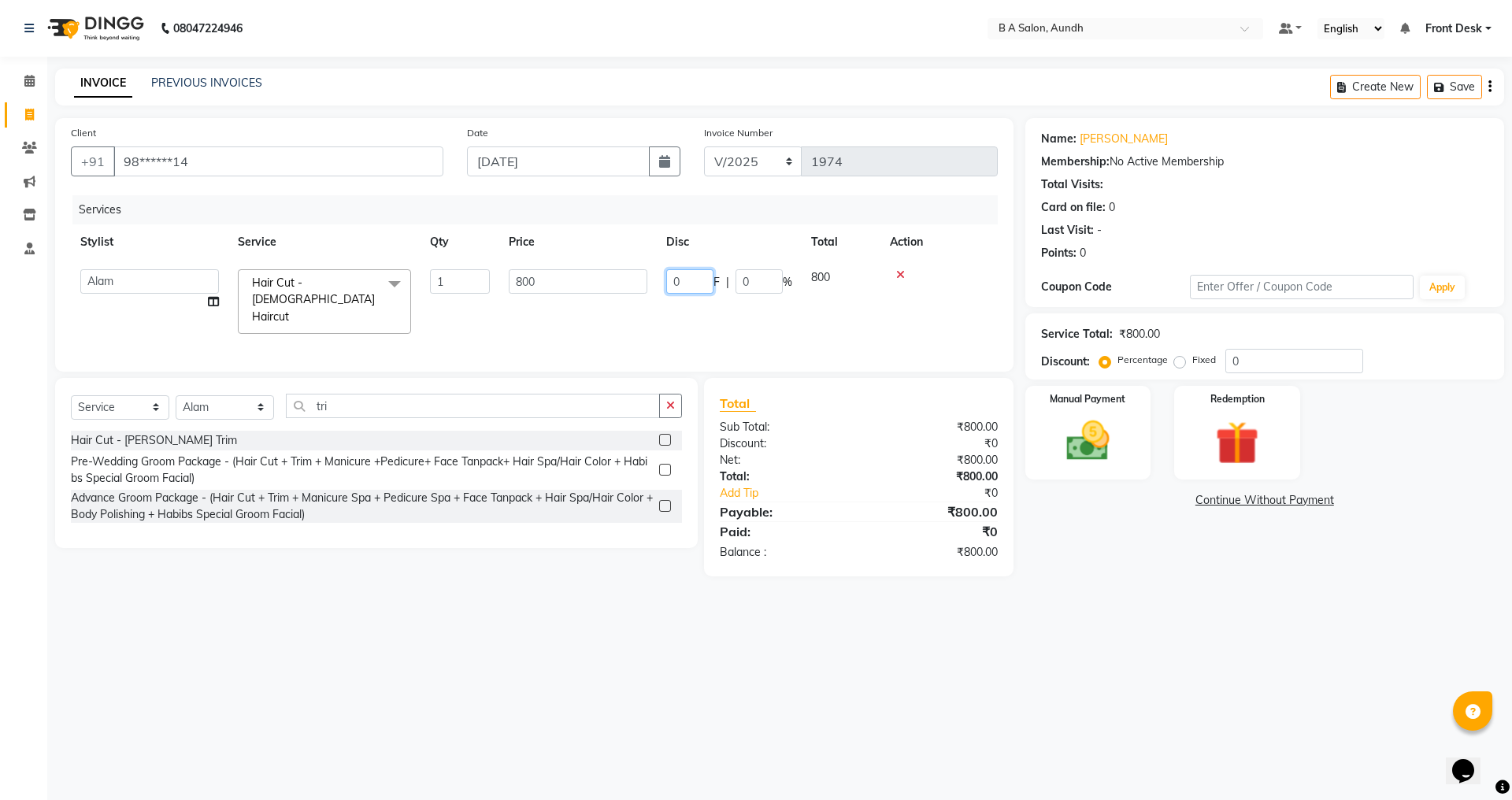
click at [701, 282] on input "0" at bounding box center [690, 281] width 47 height 24
click at [987, 613] on div "08047224946 Select Location × B A Salon, Aundh Default Panel My Panel English E…" at bounding box center [756, 400] width 1512 height 800
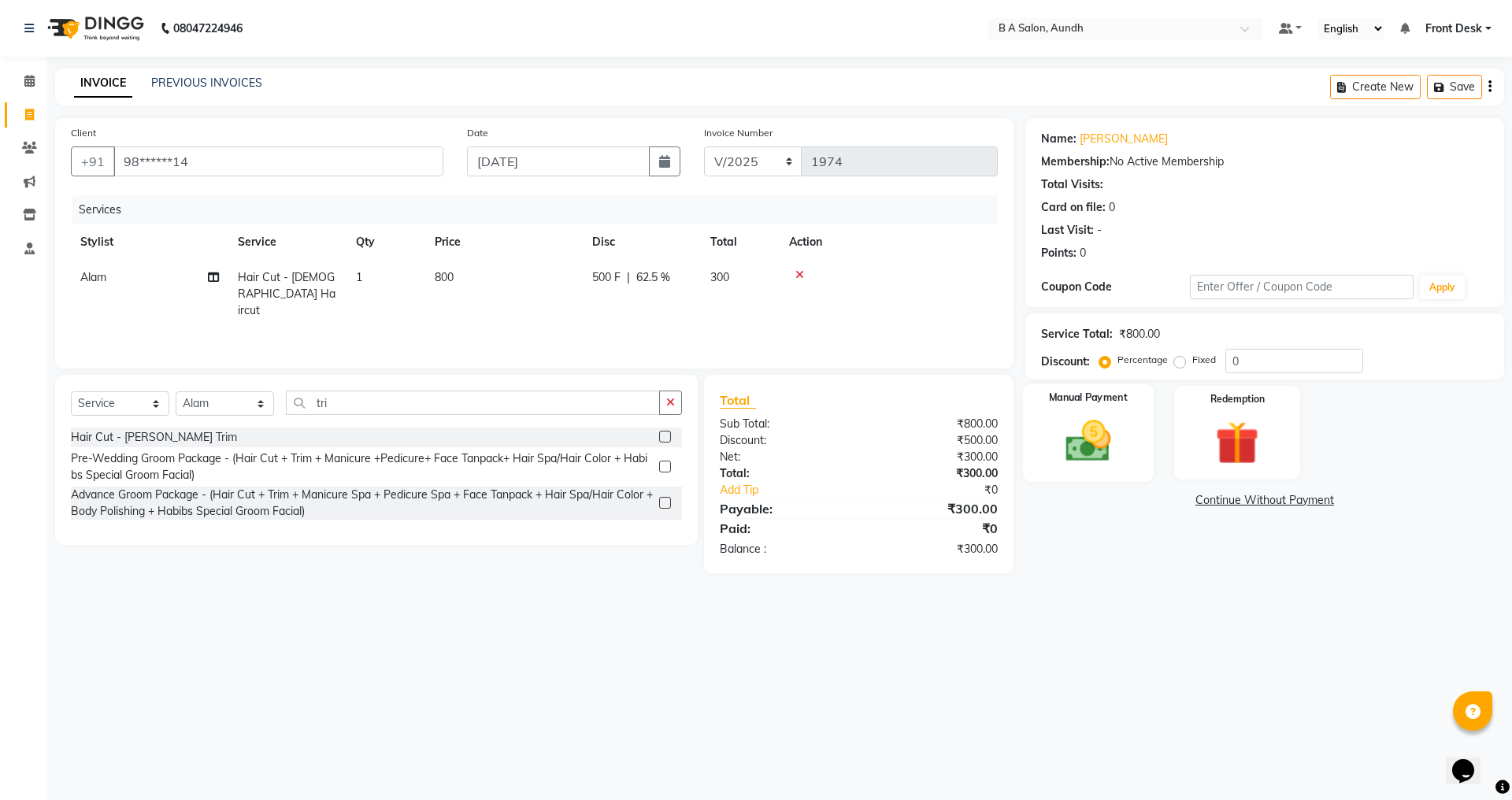
click at [1103, 439] on img at bounding box center [1087, 441] width 73 height 52
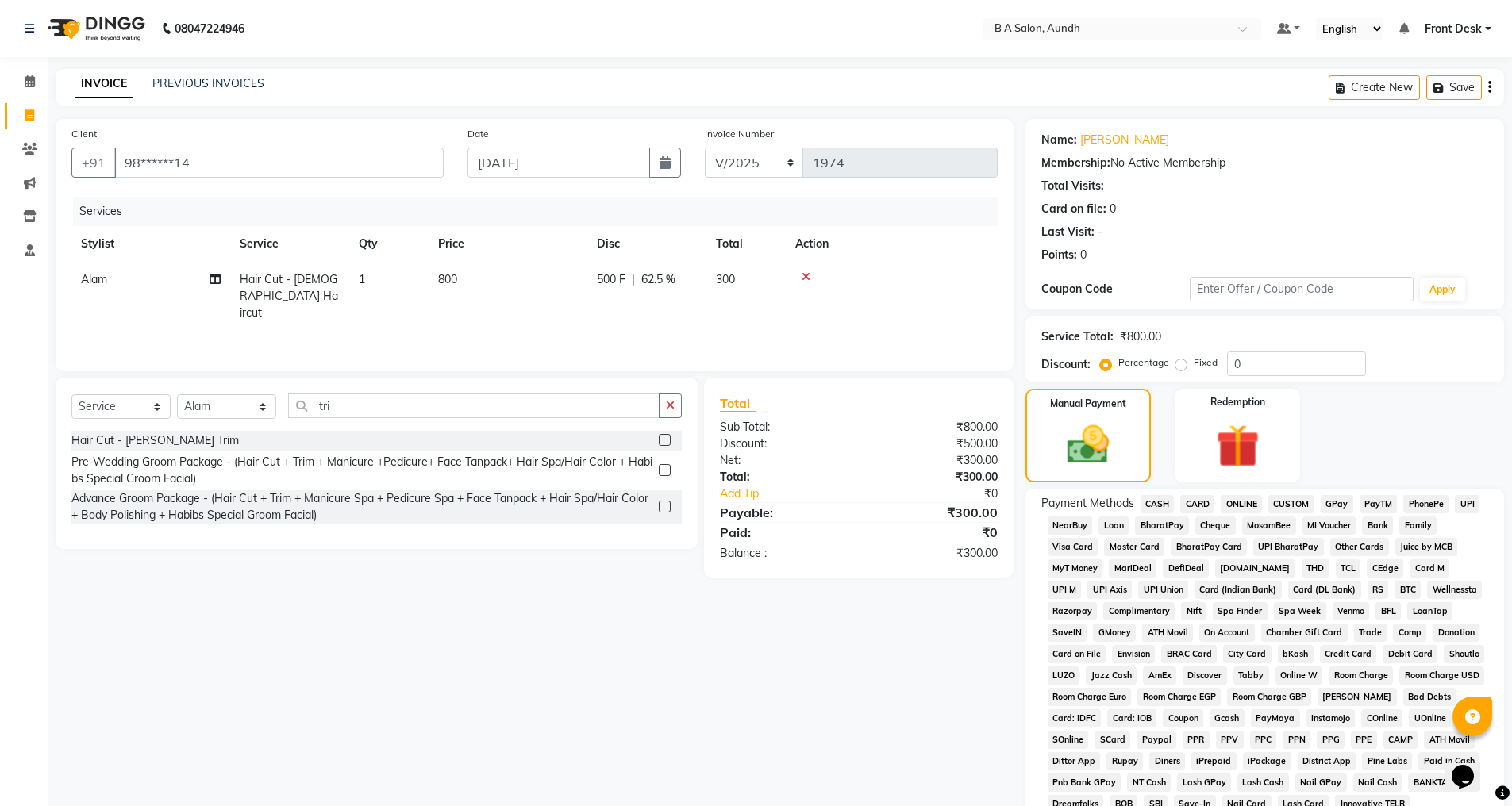
click at [1242, 497] on span "ONLINE" at bounding box center [1240, 504] width 41 height 18
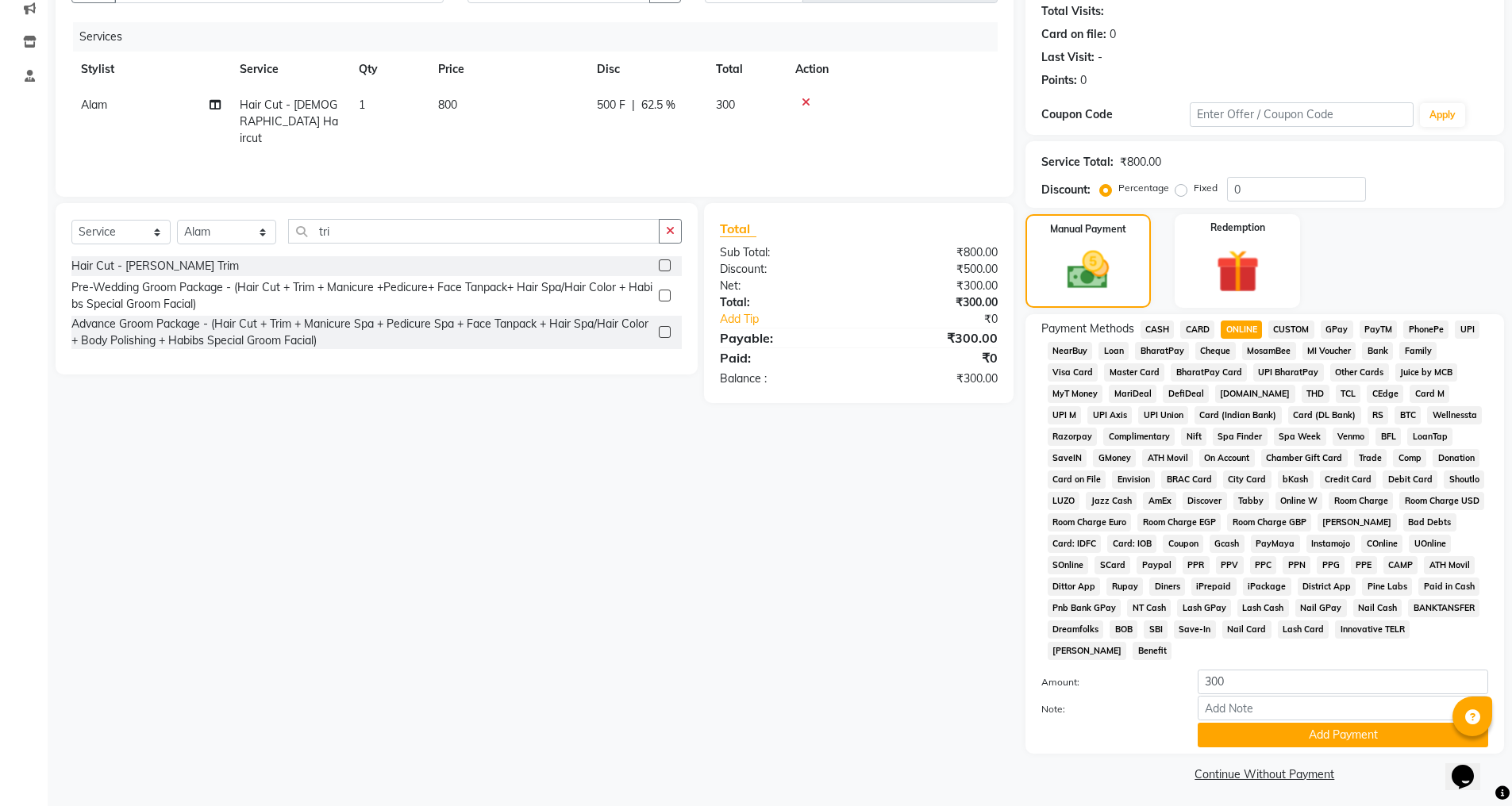
scroll to position [179, 0]
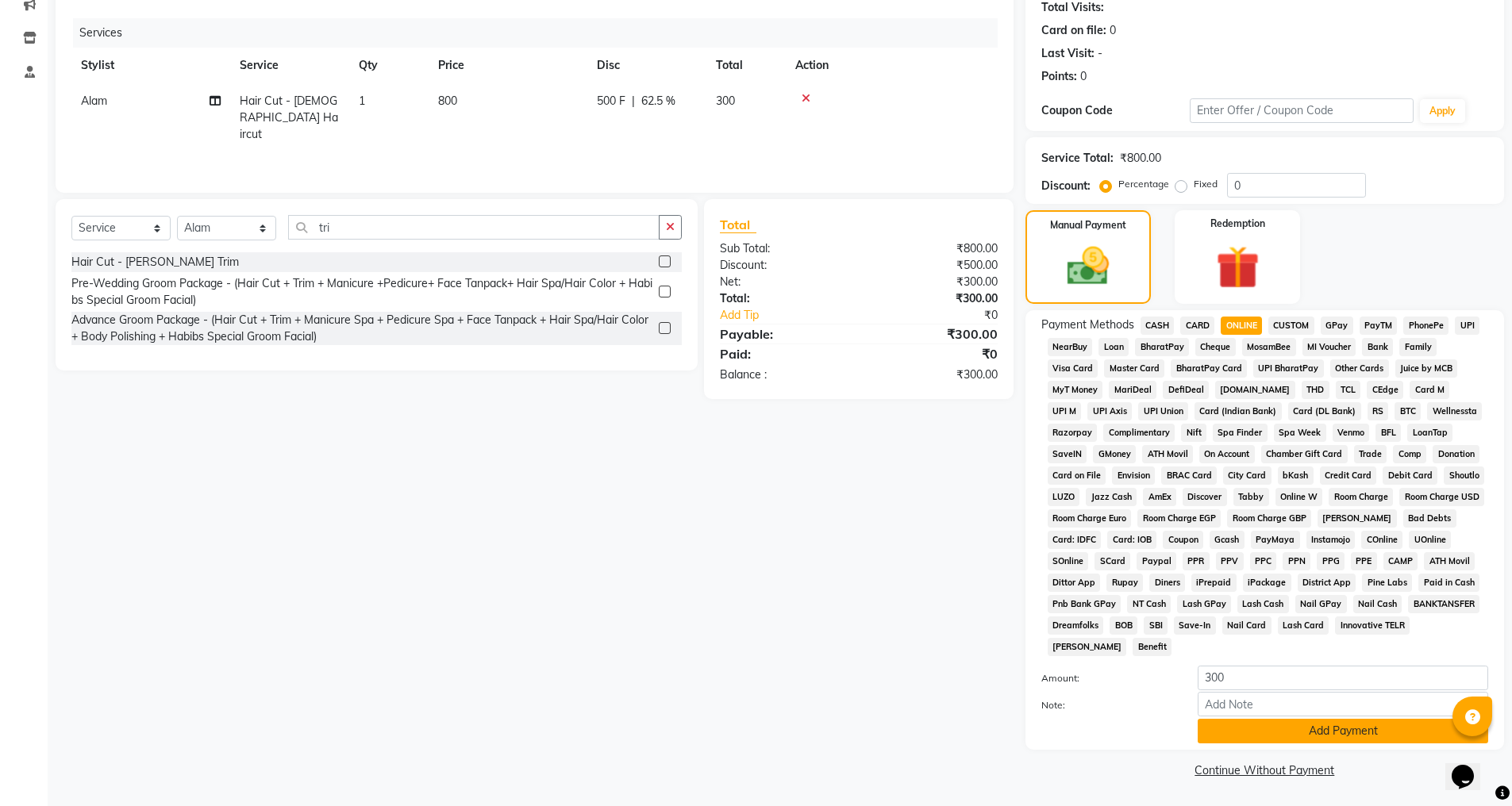
click at [1261, 732] on button "Add Payment" at bounding box center [1343, 731] width 291 height 25
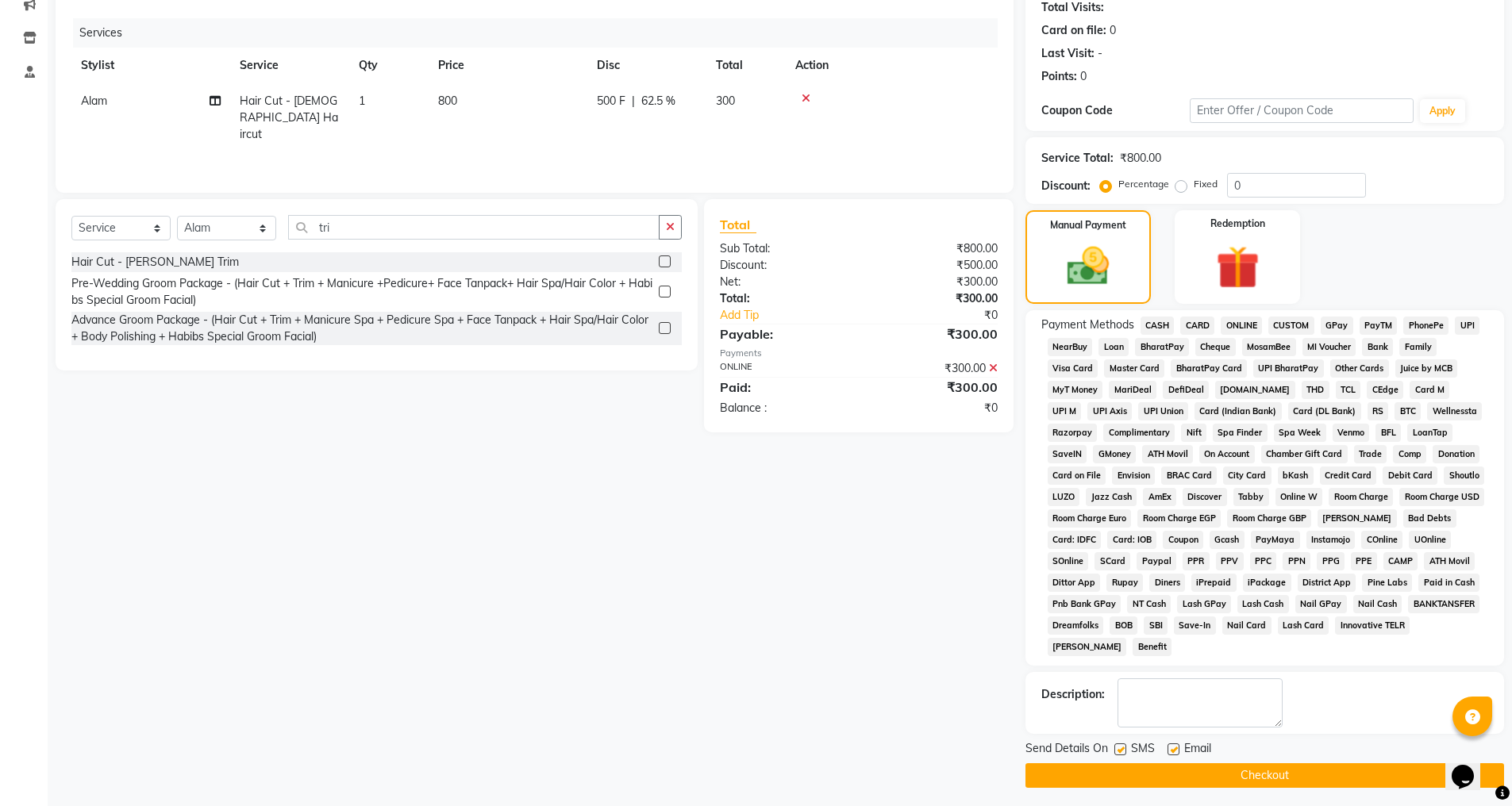
click at [1234, 781] on button "Checkout" at bounding box center [1265, 775] width 479 height 25
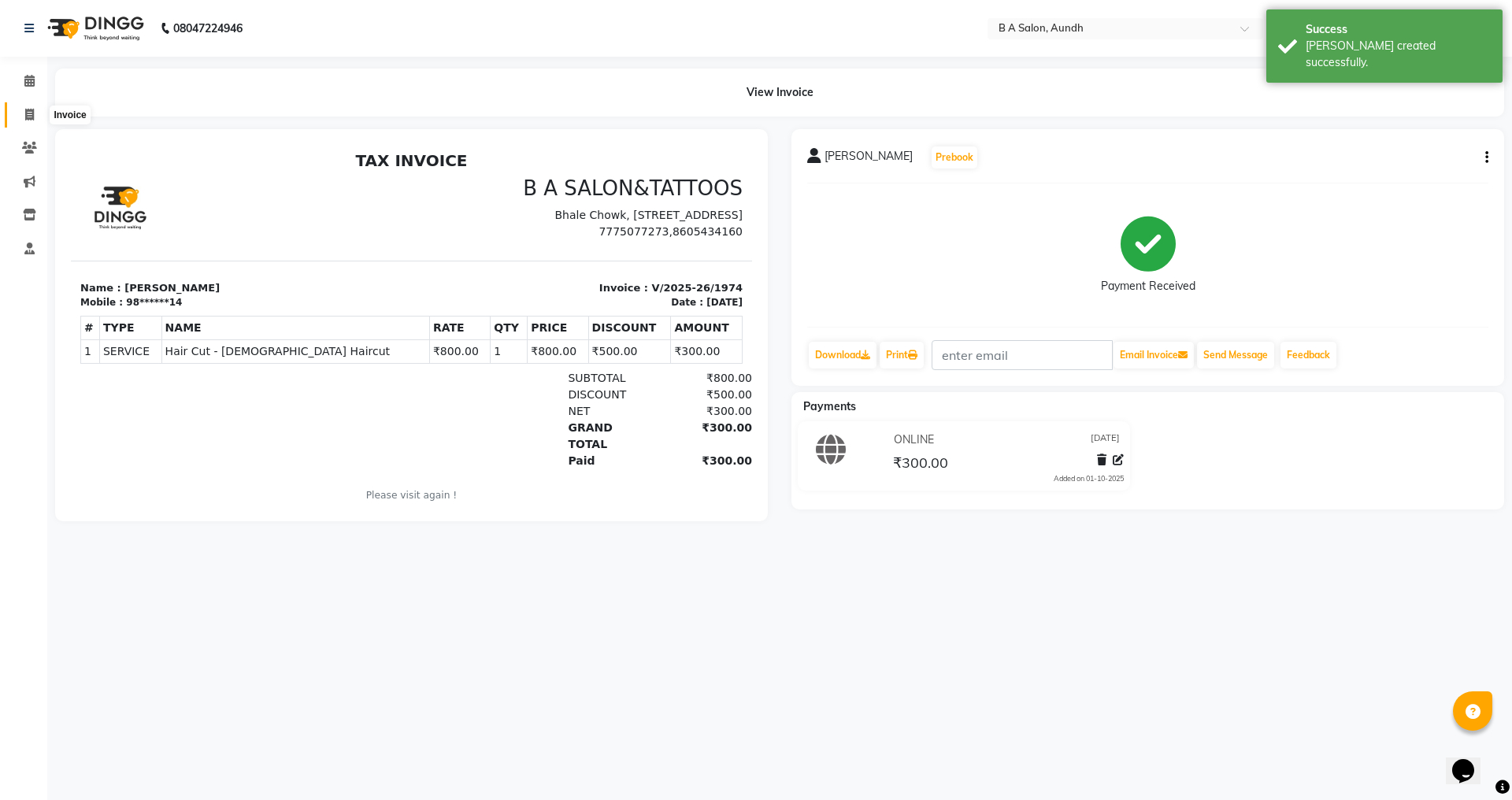
click at [27, 111] on icon at bounding box center [30, 115] width 9 height 12
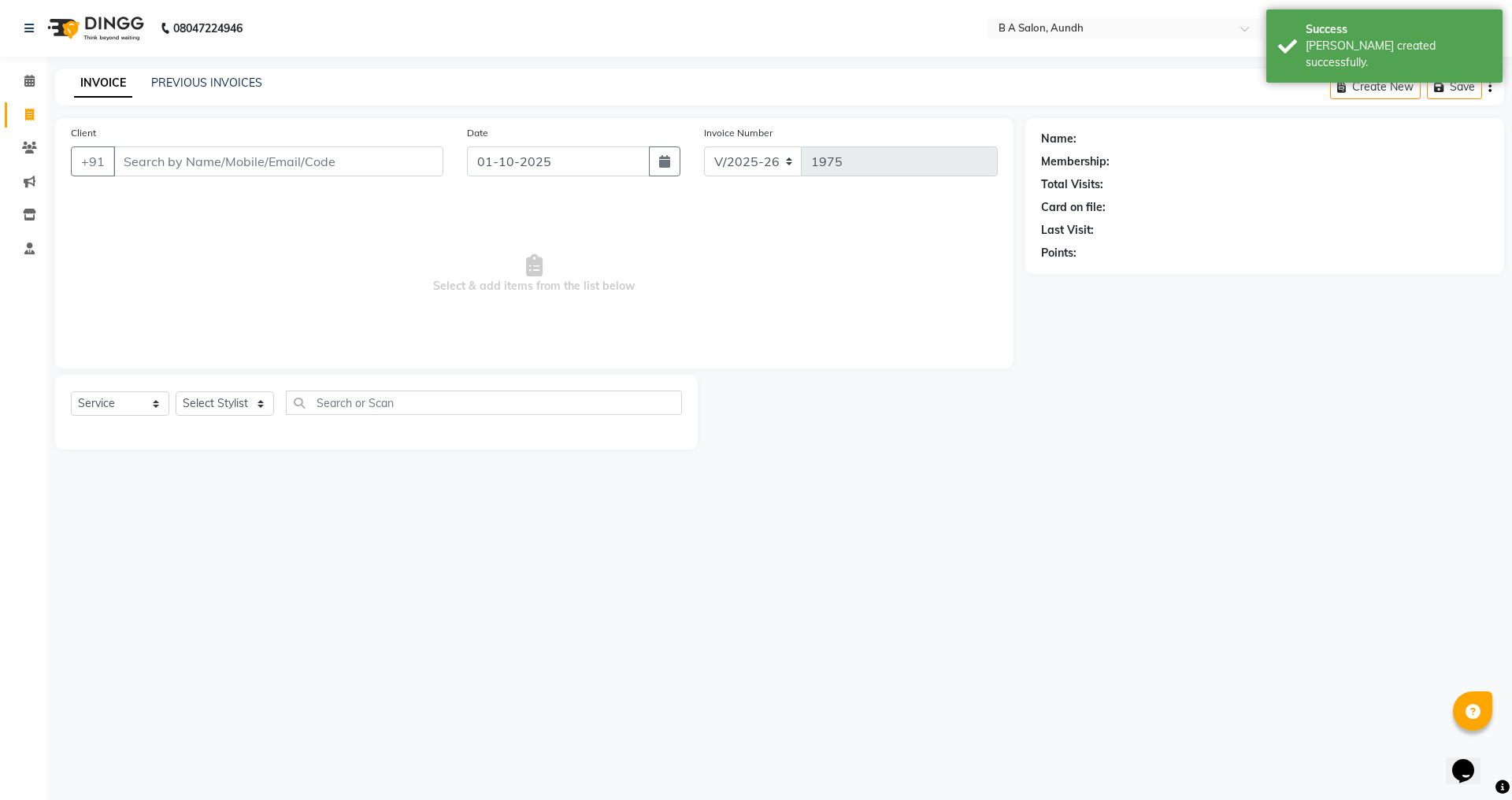
click at [363, 166] on input "Client" at bounding box center [279, 161] width 330 height 30
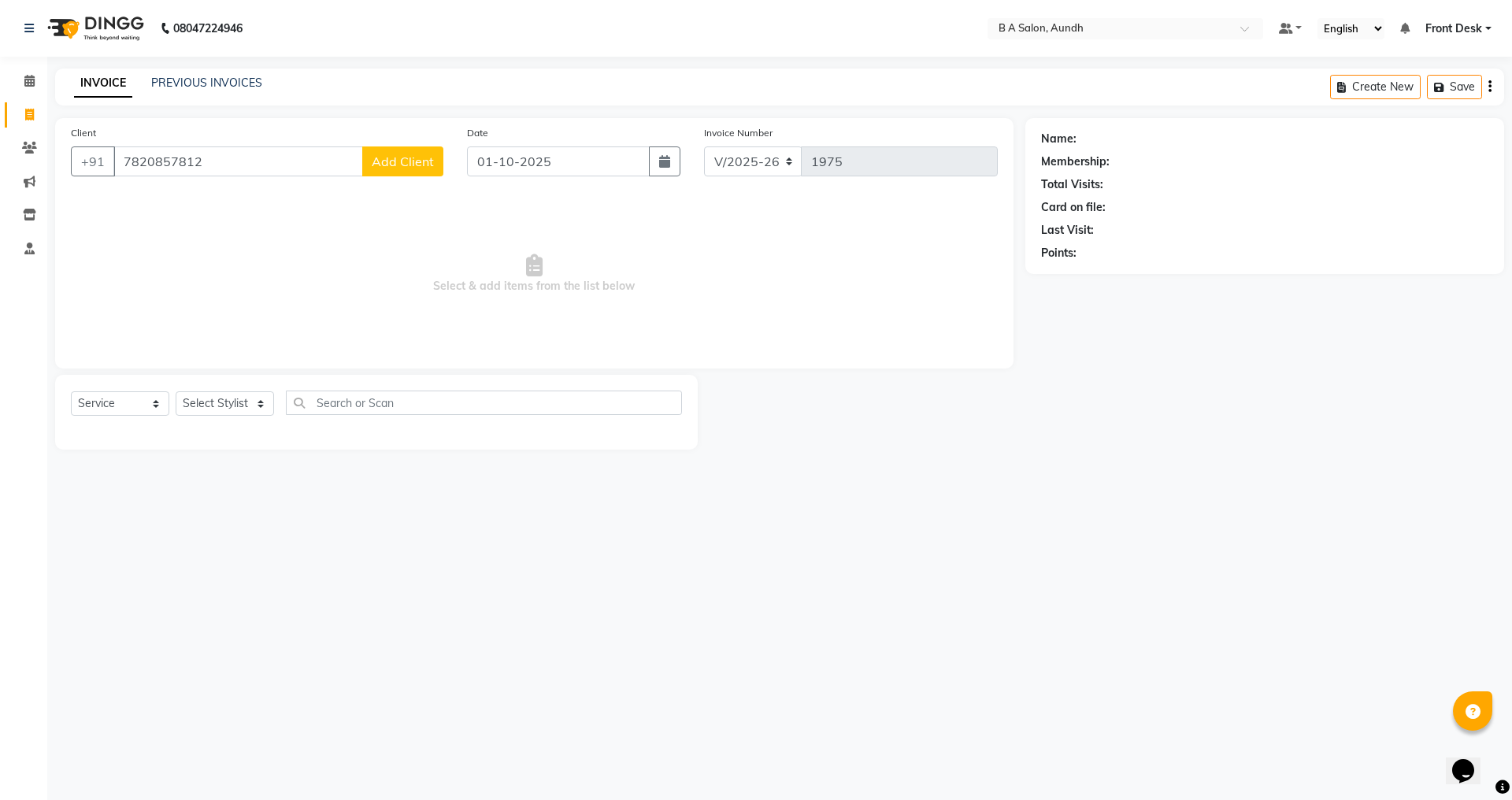
click at [404, 161] on span "Add Client" at bounding box center [402, 161] width 62 height 15
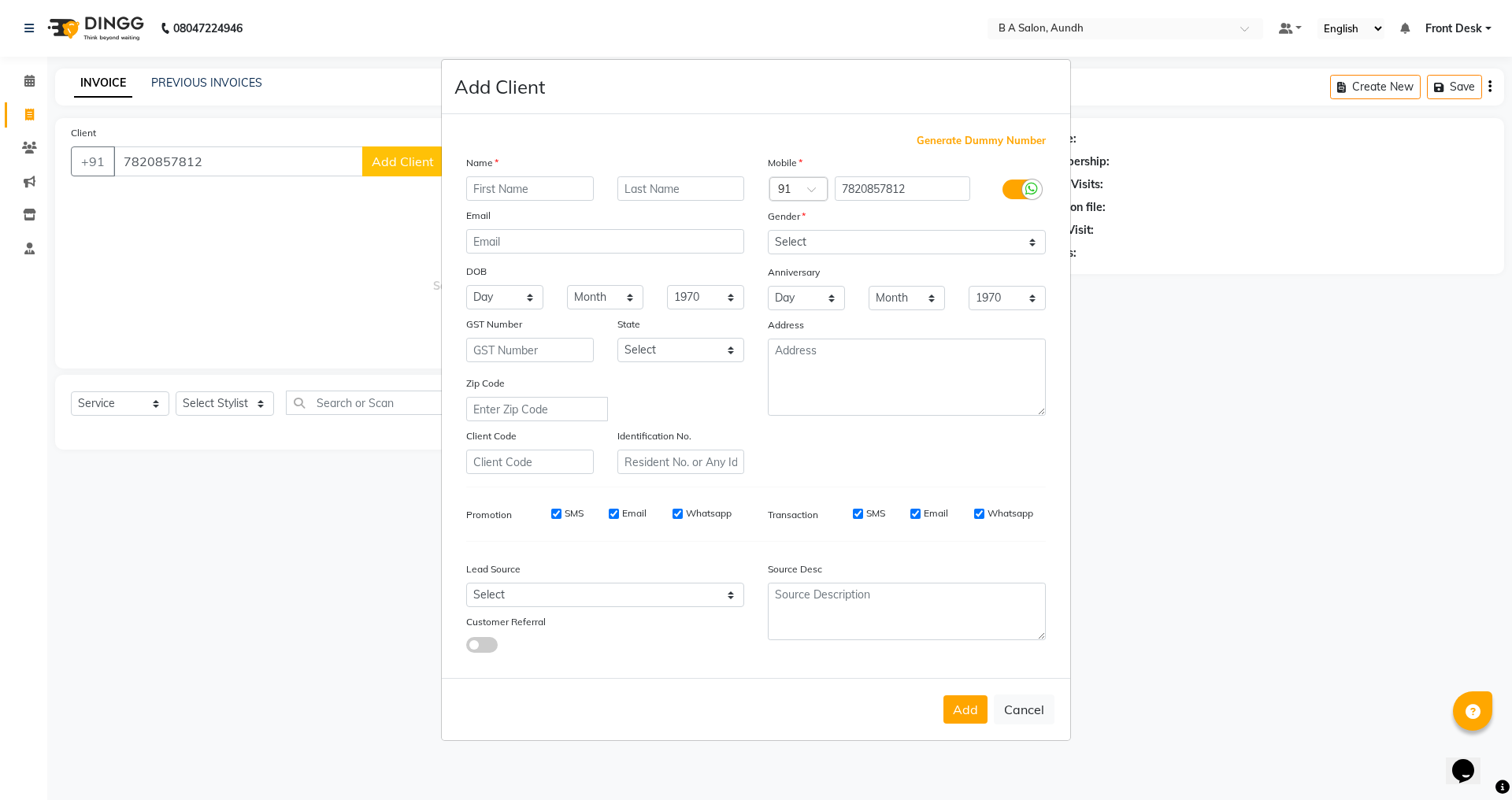
click at [487, 189] on input "text" at bounding box center [530, 189] width 128 height 24
click at [850, 240] on select "Select [DEMOGRAPHIC_DATA] [DEMOGRAPHIC_DATA] Other Prefer Not To Say" at bounding box center [907, 242] width 278 height 24
click at [768, 230] on select "Select [DEMOGRAPHIC_DATA] [DEMOGRAPHIC_DATA] Other Prefer Not To Say" at bounding box center [907, 242] width 278 height 24
click at [977, 717] on button "Add" at bounding box center [965, 709] width 44 height 28
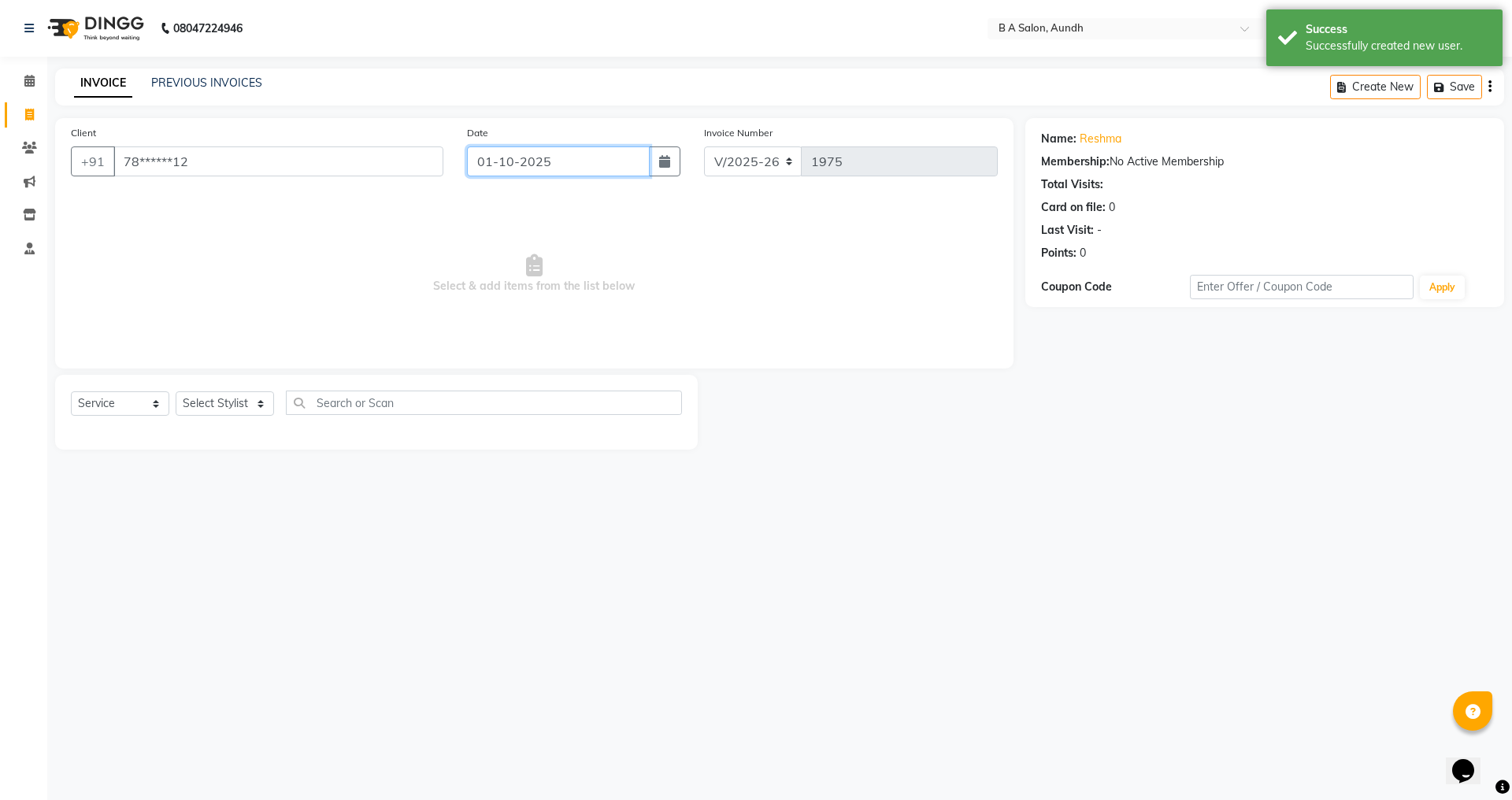
click at [494, 168] on input "01-10-2025" at bounding box center [559, 161] width 184 height 30
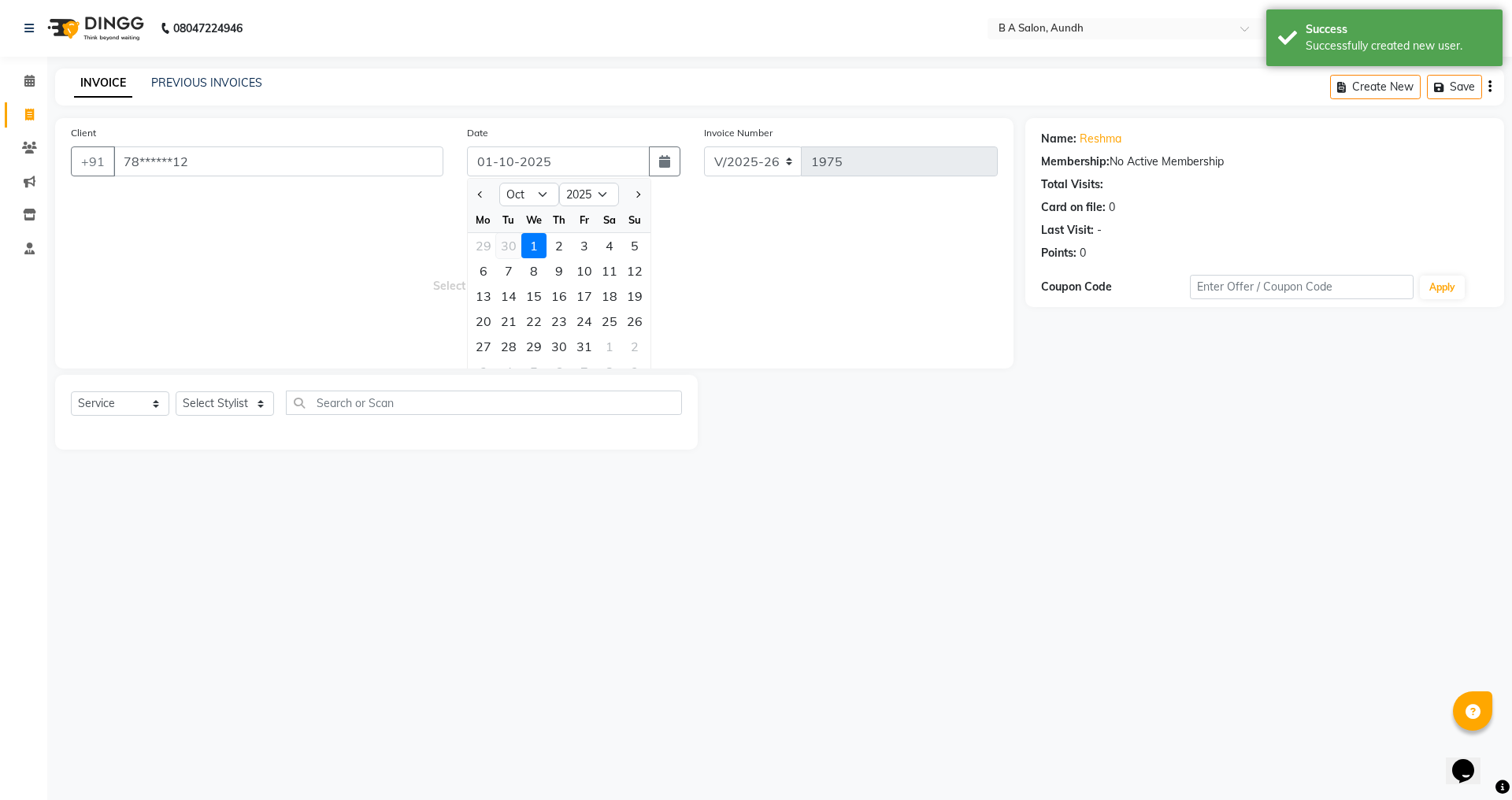
click at [509, 240] on div "30" at bounding box center [509, 246] width 25 height 25
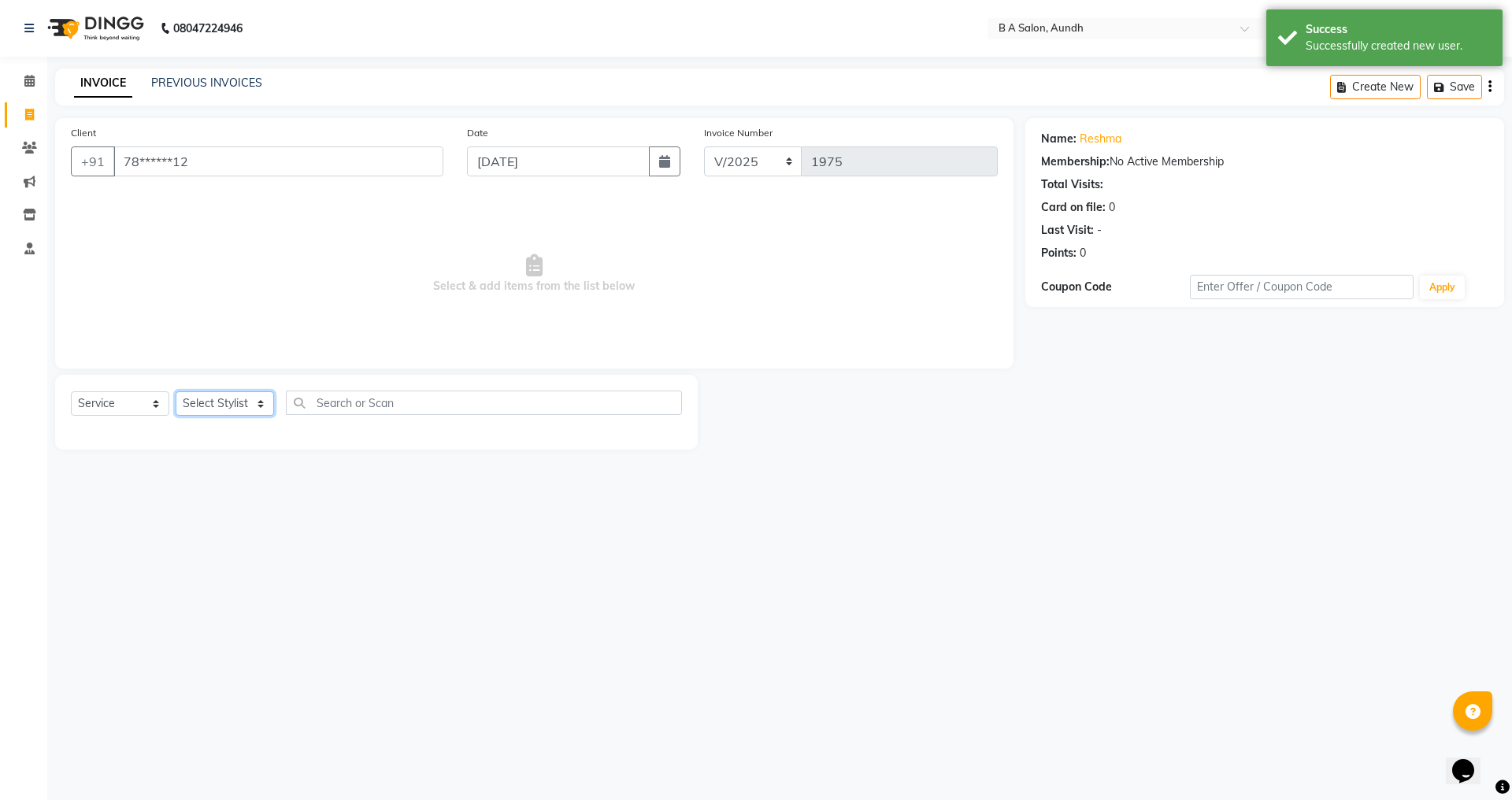
click at [232, 402] on select "Select Stylist Akash sir [PERSON_NAME] Front Desk pranshoo [PERSON_NAME]" at bounding box center [225, 403] width 98 height 24
click at [176, 391] on select "Select Stylist Akash sir [PERSON_NAME] Front Desk pranshoo [PERSON_NAME]" at bounding box center [225, 403] width 98 height 24
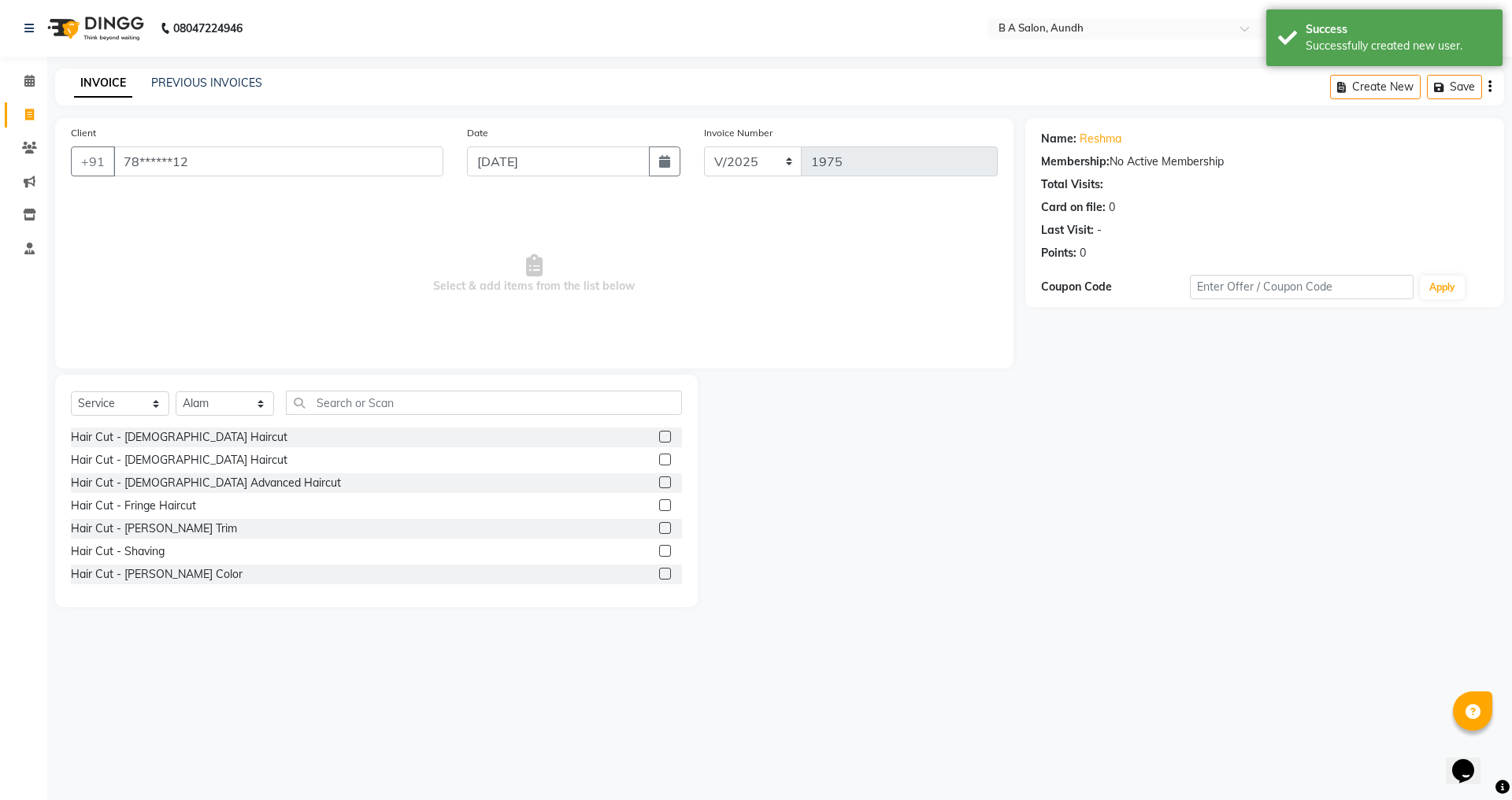
click at [662, 462] on div at bounding box center [670, 461] width 23 height 20
click at [659, 457] on label at bounding box center [664, 459] width 12 height 12
click at [659, 457] on input "checkbox" at bounding box center [664, 460] width 10 height 10
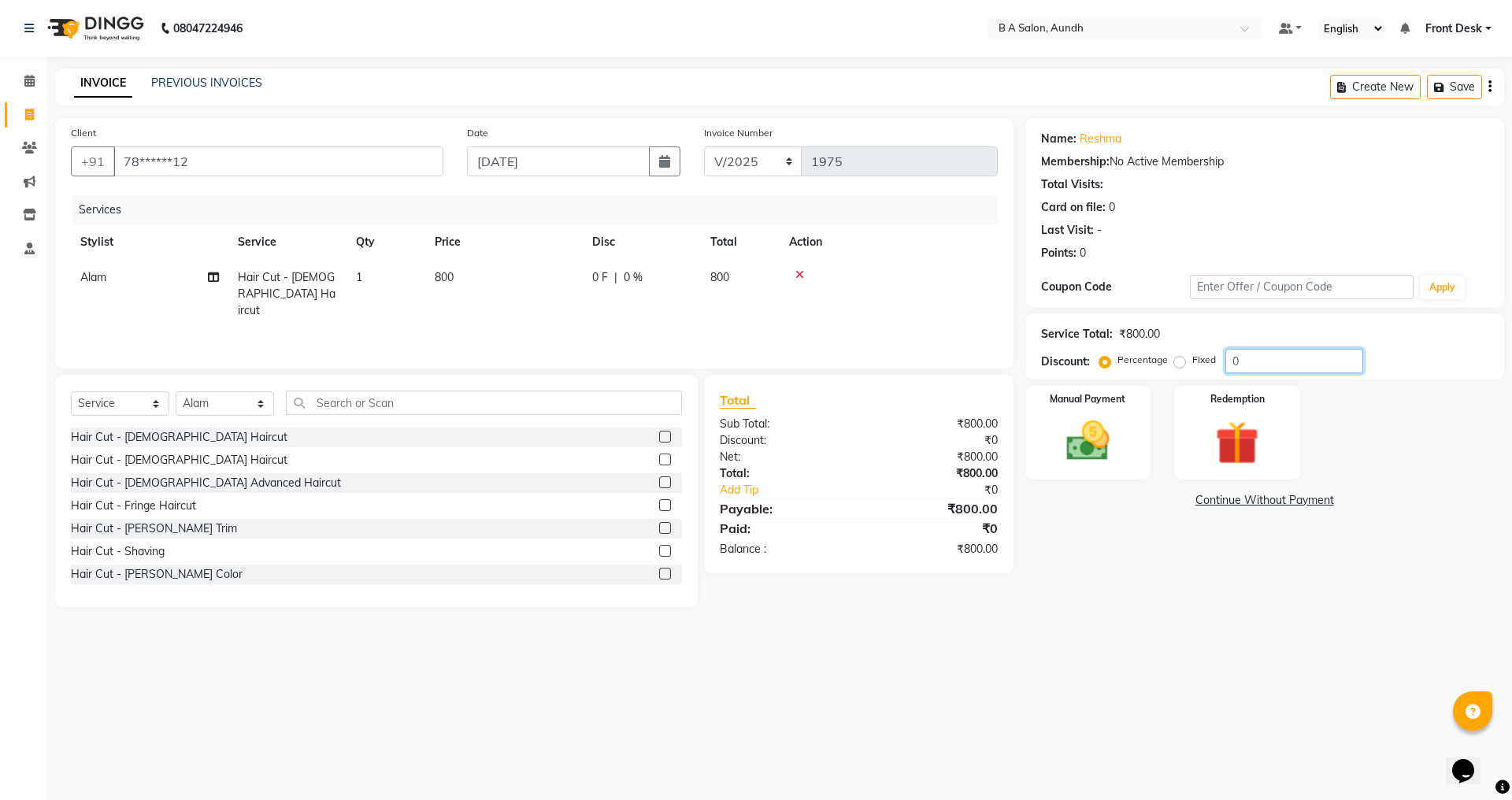
click at [1280, 370] on input "0" at bounding box center [1294, 361] width 138 height 24
click at [1109, 463] on img at bounding box center [1087, 441] width 73 height 52
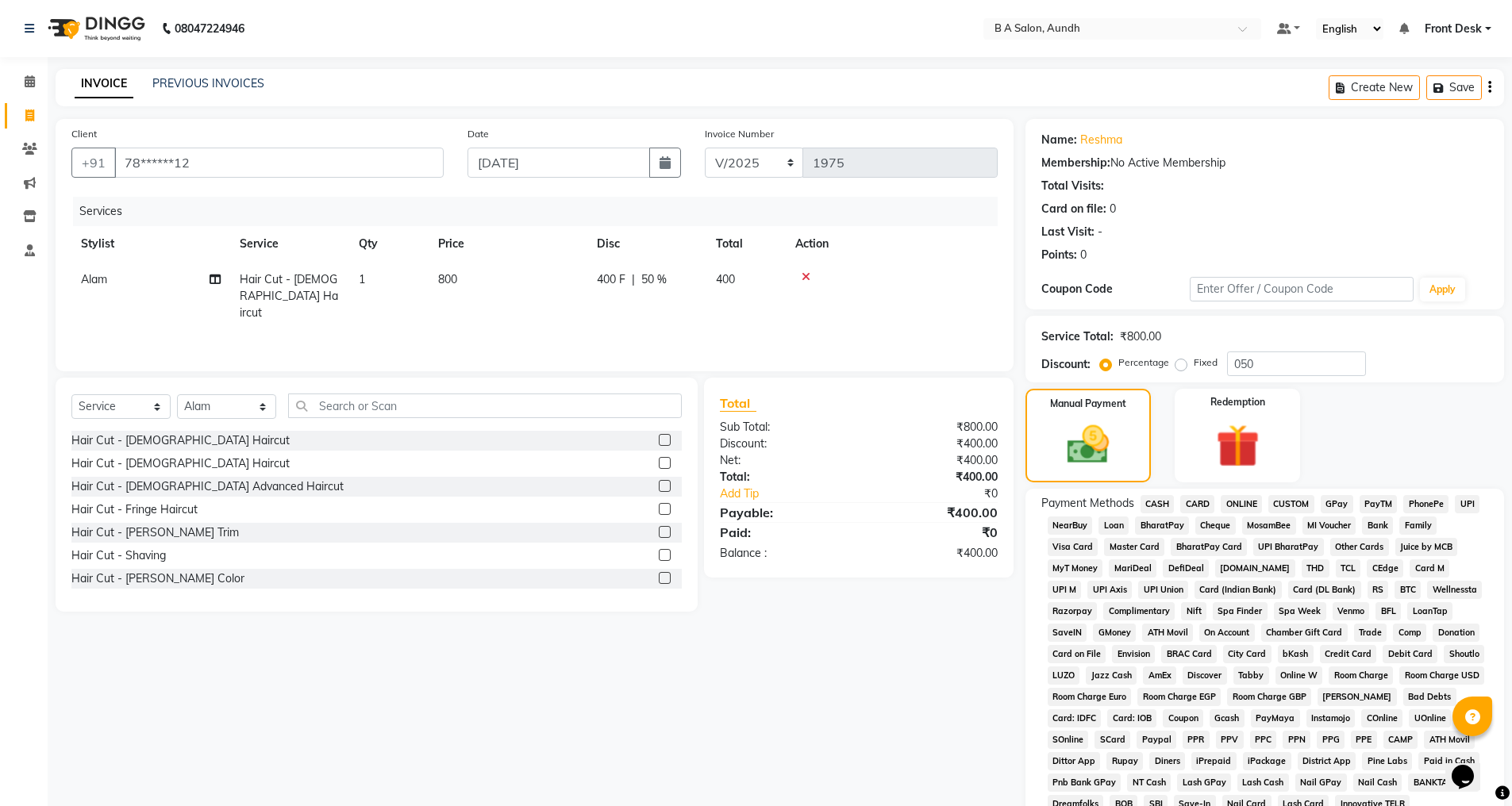
click at [1238, 505] on span "ONLINE" at bounding box center [1240, 504] width 41 height 18
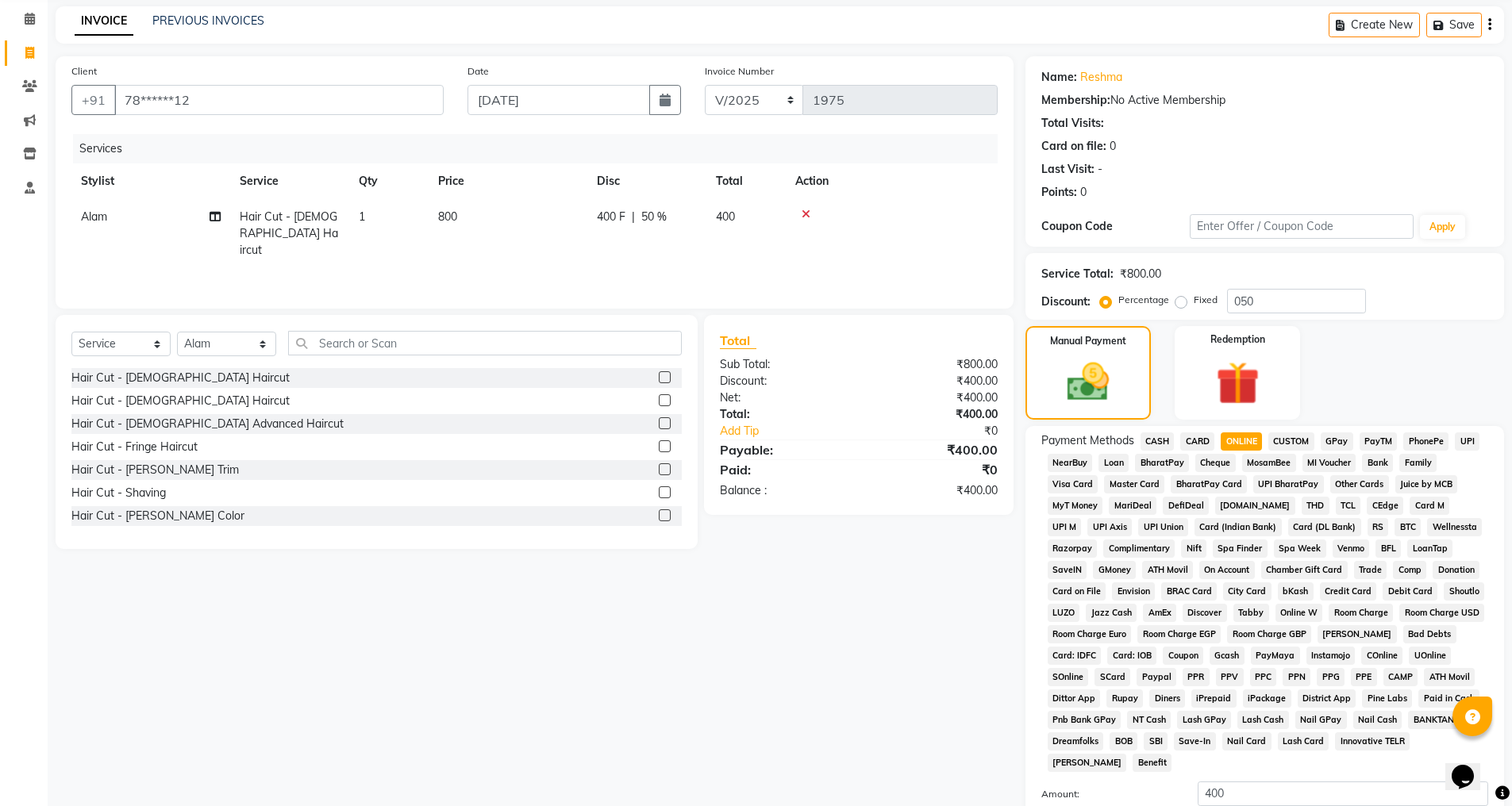
scroll to position [179, 0]
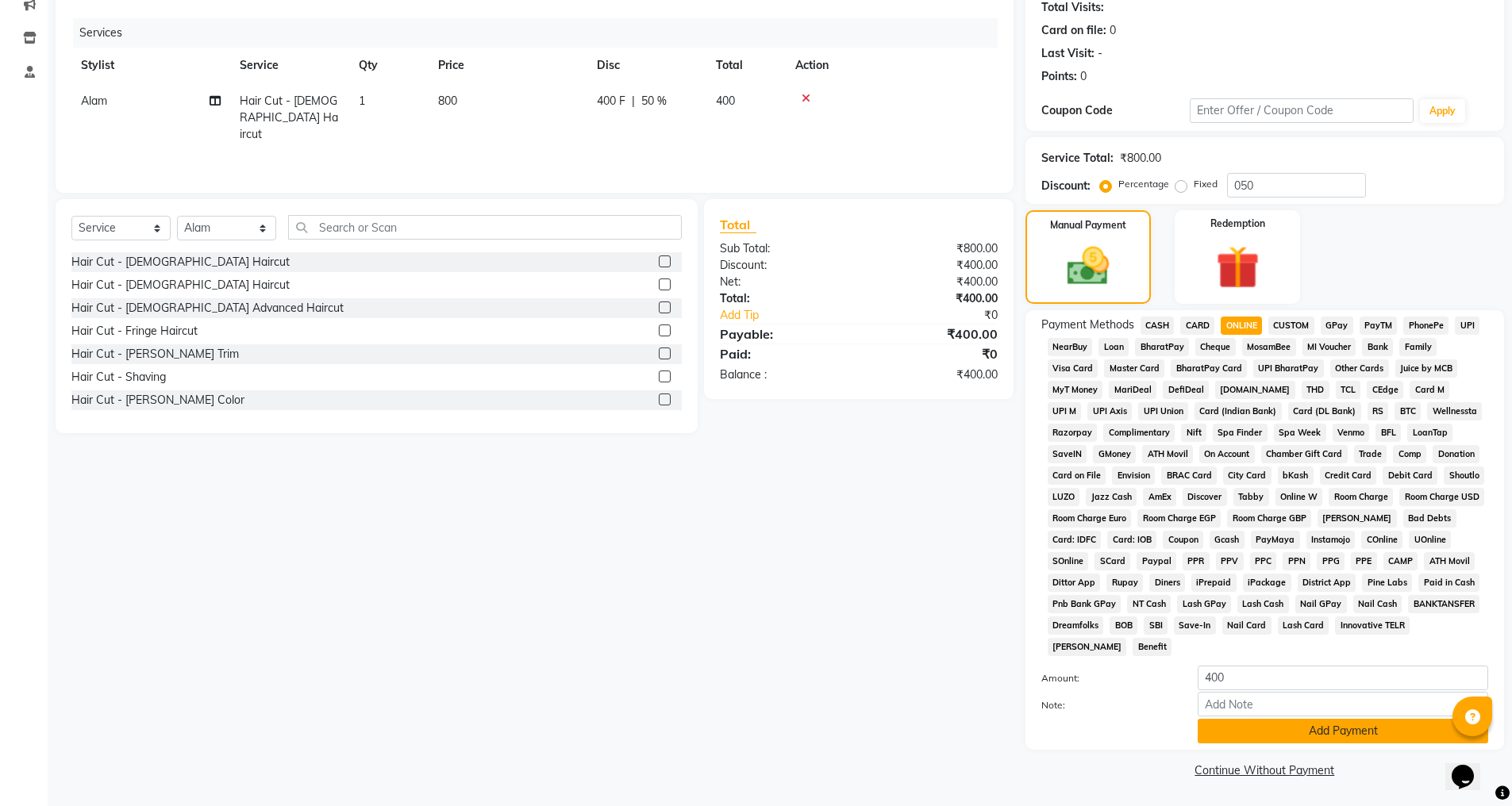
click at [1239, 735] on button "Add Payment" at bounding box center [1343, 731] width 291 height 25
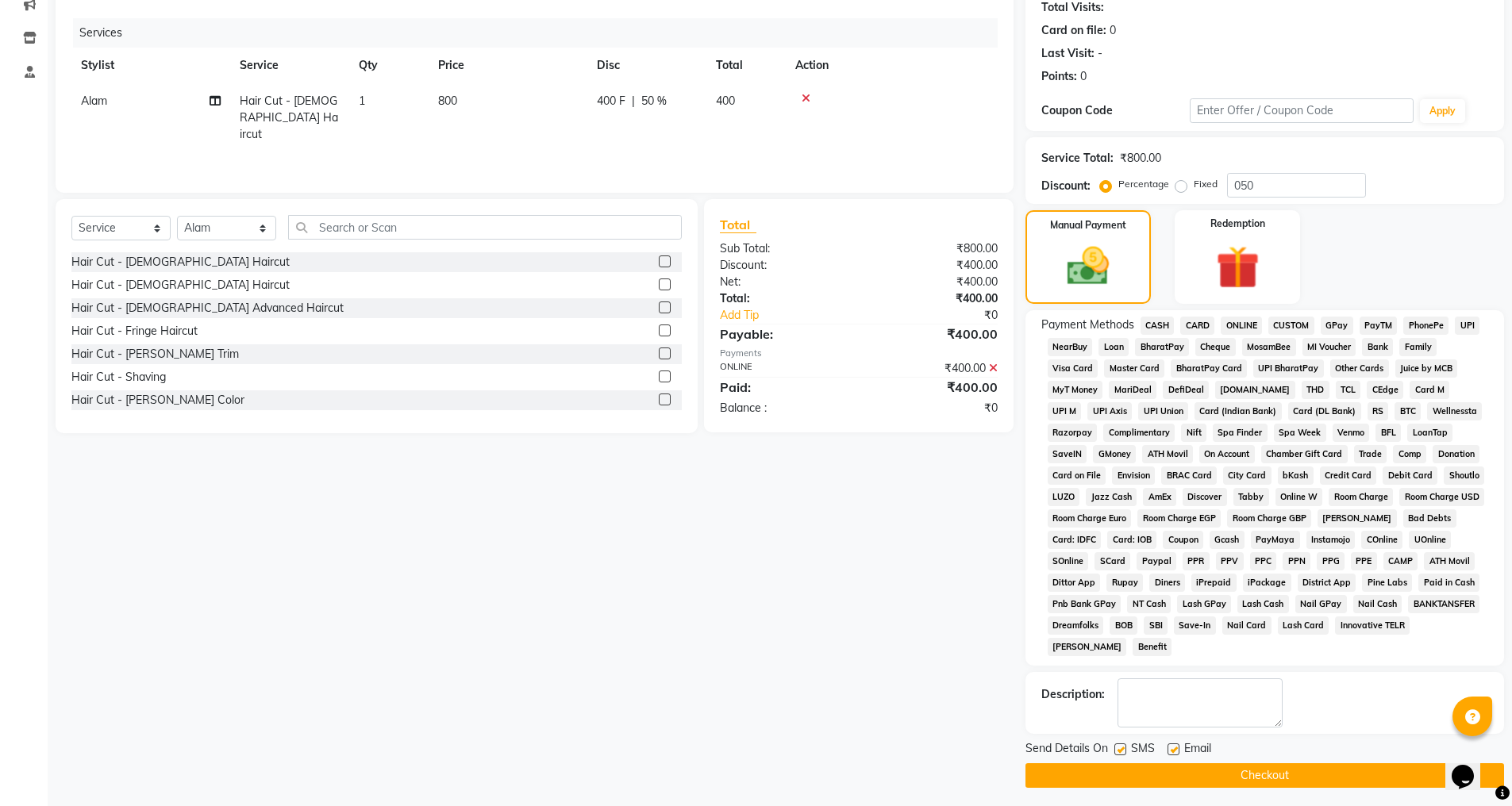
drag, startPoint x: 1238, startPoint y: 770, endPoint x: 1230, endPoint y: 731, distance: 39.8
click at [1238, 769] on button "Checkout" at bounding box center [1265, 775] width 479 height 25
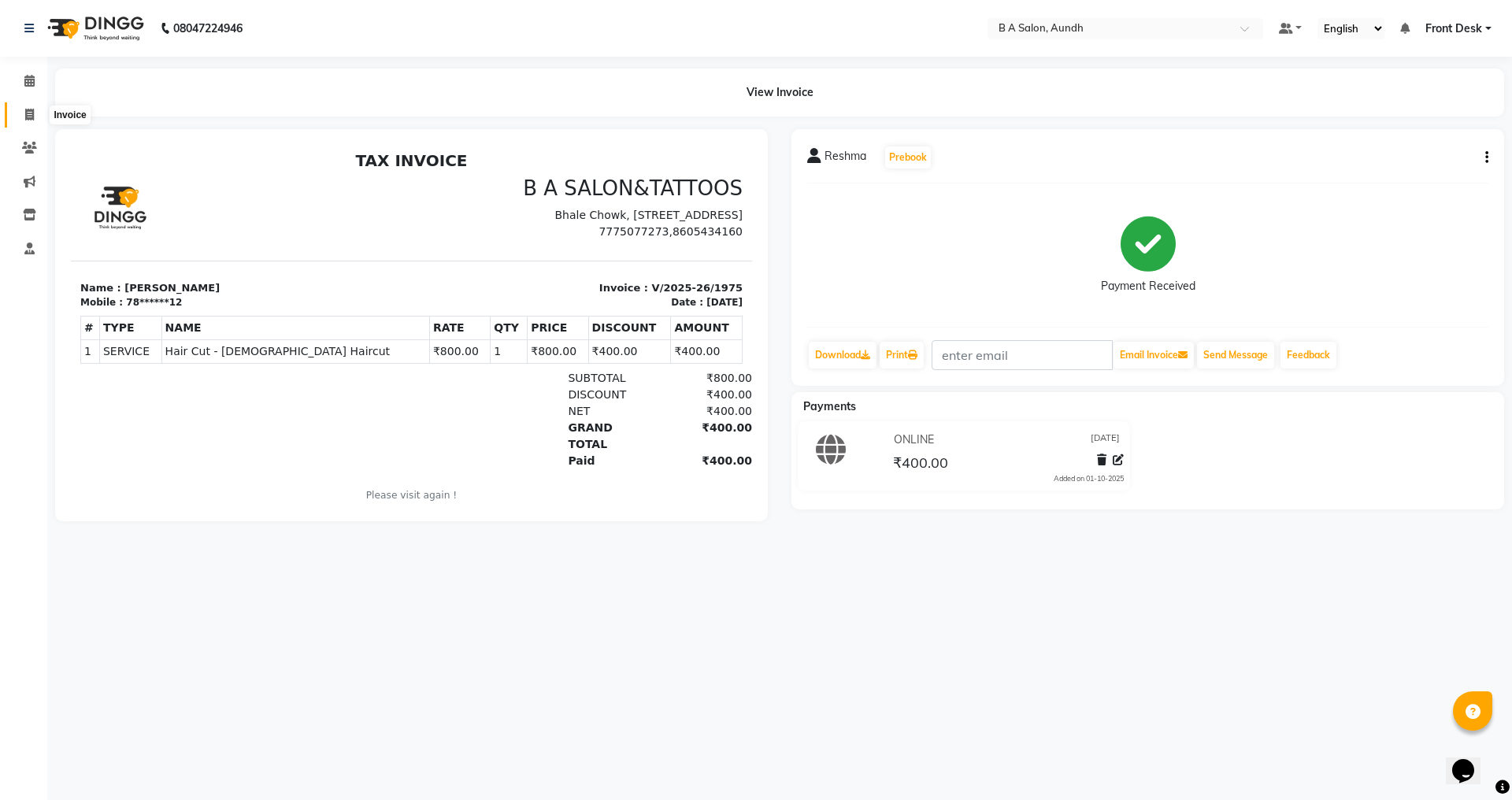
click at [34, 119] on icon at bounding box center [30, 115] width 9 height 12
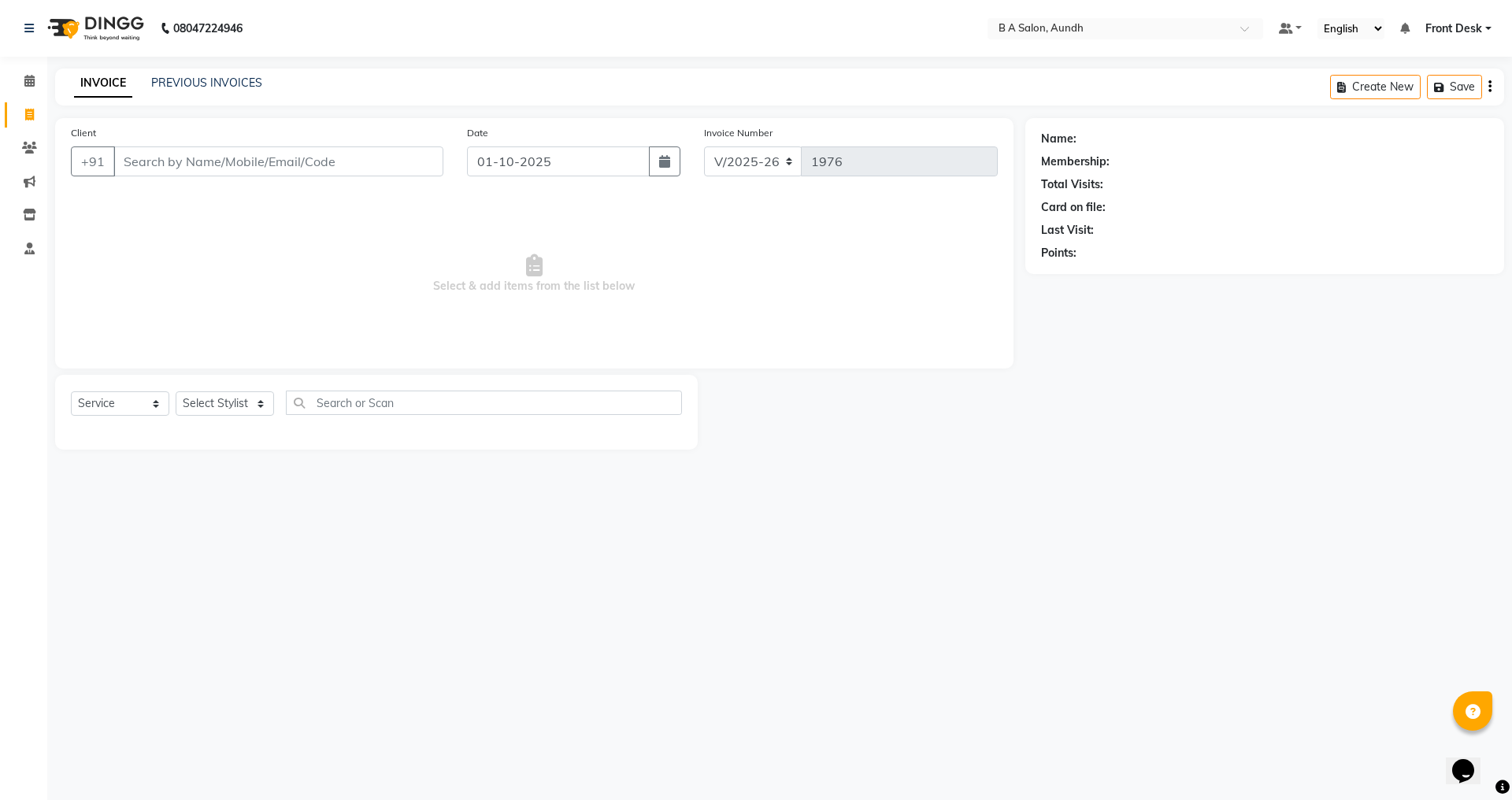
click at [188, 153] on input "Client" at bounding box center [279, 161] width 330 height 30
click at [373, 157] on input "Client" at bounding box center [279, 161] width 330 height 30
click at [373, 157] on span "Add Client" at bounding box center [402, 161] width 62 height 15
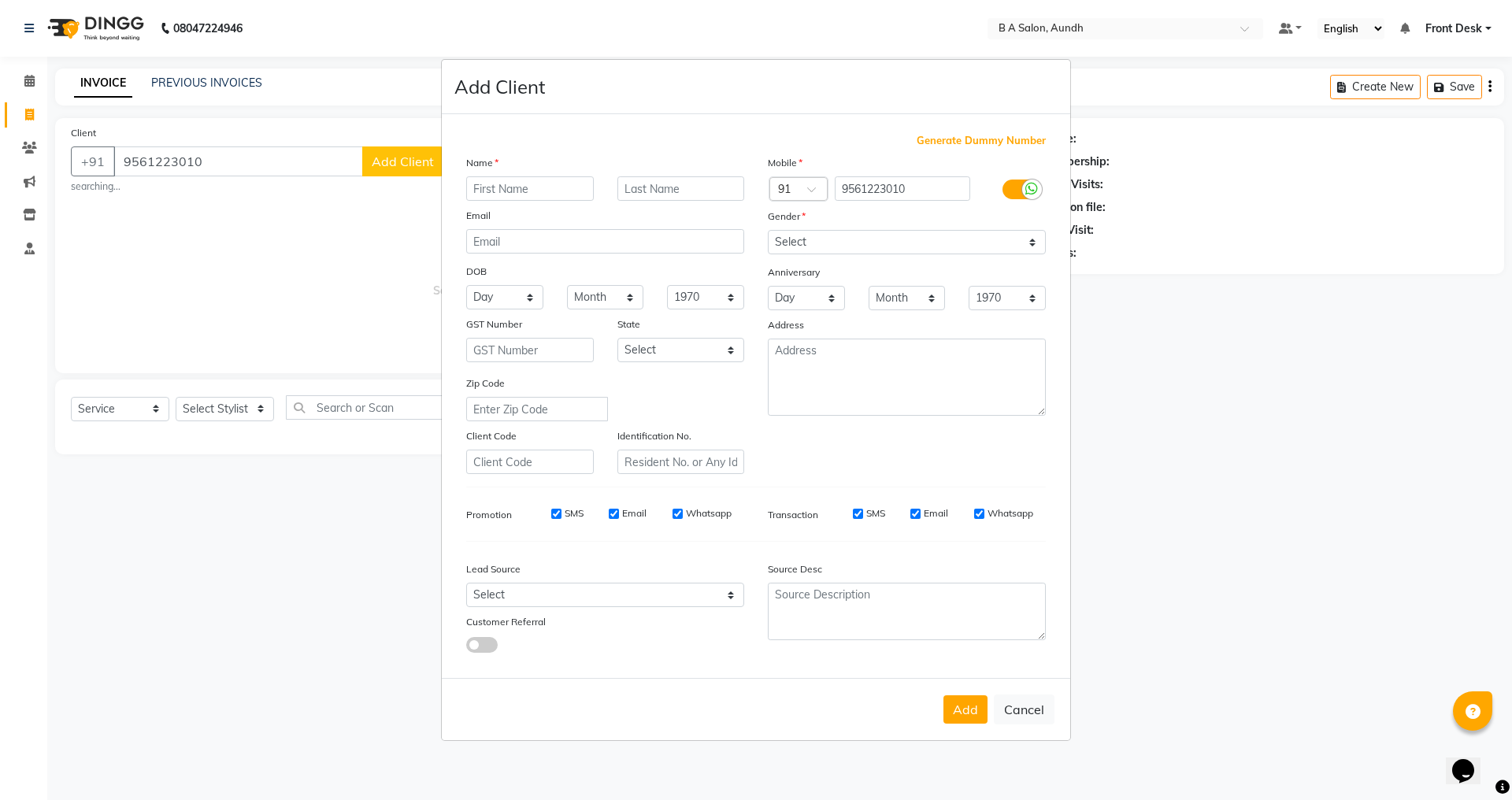
click at [474, 187] on input "text" at bounding box center [530, 189] width 128 height 24
click at [863, 246] on select "Select [DEMOGRAPHIC_DATA] [DEMOGRAPHIC_DATA] Other Prefer Not To Say" at bounding box center [907, 242] width 278 height 24
click at [768, 230] on select "Select [DEMOGRAPHIC_DATA] [DEMOGRAPHIC_DATA] Other Prefer Not To Say" at bounding box center [907, 242] width 278 height 24
click at [955, 713] on button "Add" at bounding box center [965, 709] width 44 height 28
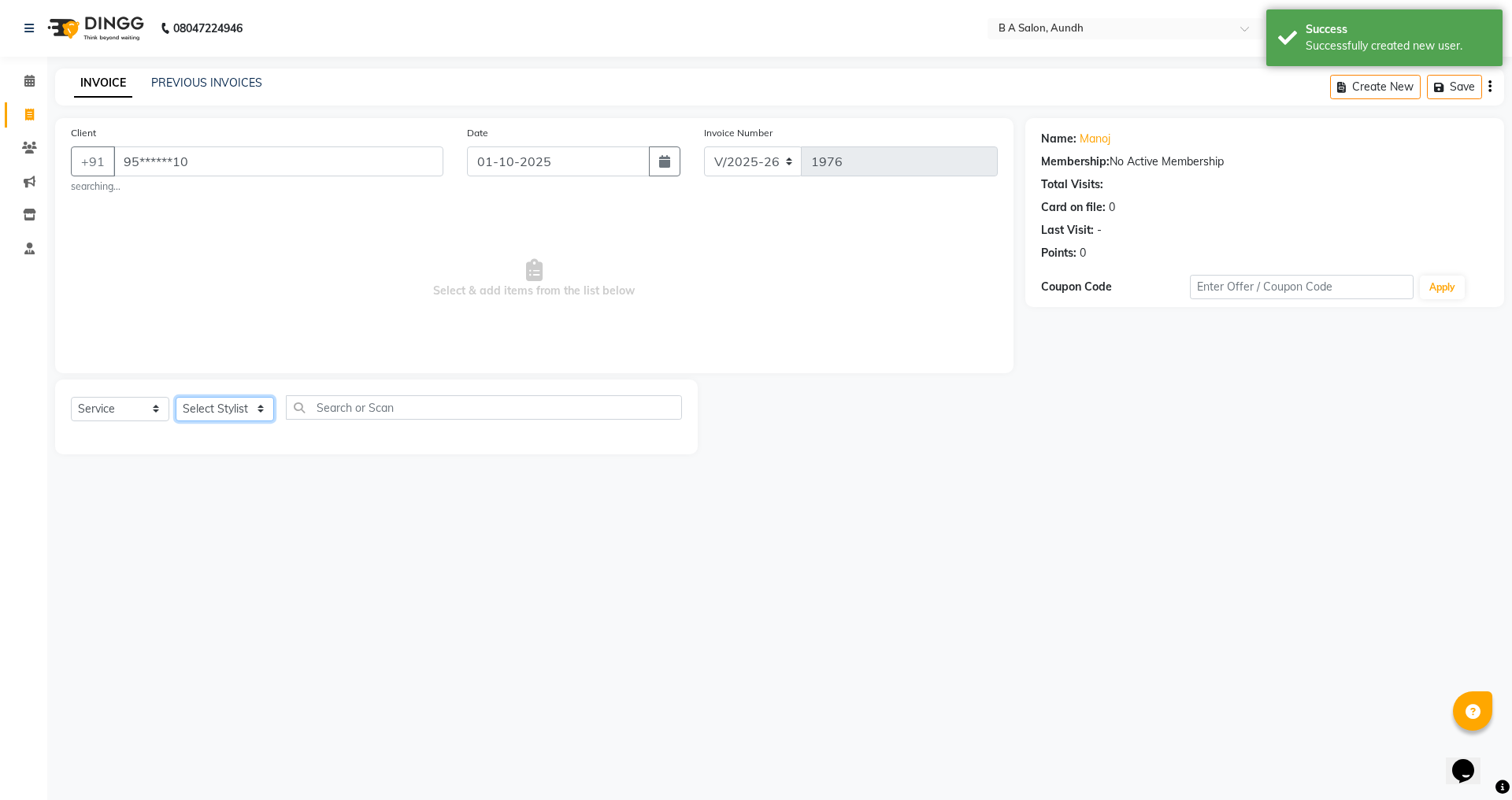
click at [243, 413] on select "Select Stylist Akash sir [PERSON_NAME] Front Desk pranshoo [PERSON_NAME]" at bounding box center [225, 409] width 98 height 24
click at [176, 397] on select "Select Stylist Akash sir [PERSON_NAME] Front Desk pranshoo [PERSON_NAME]" at bounding box center [225, 409] width 98 height 24
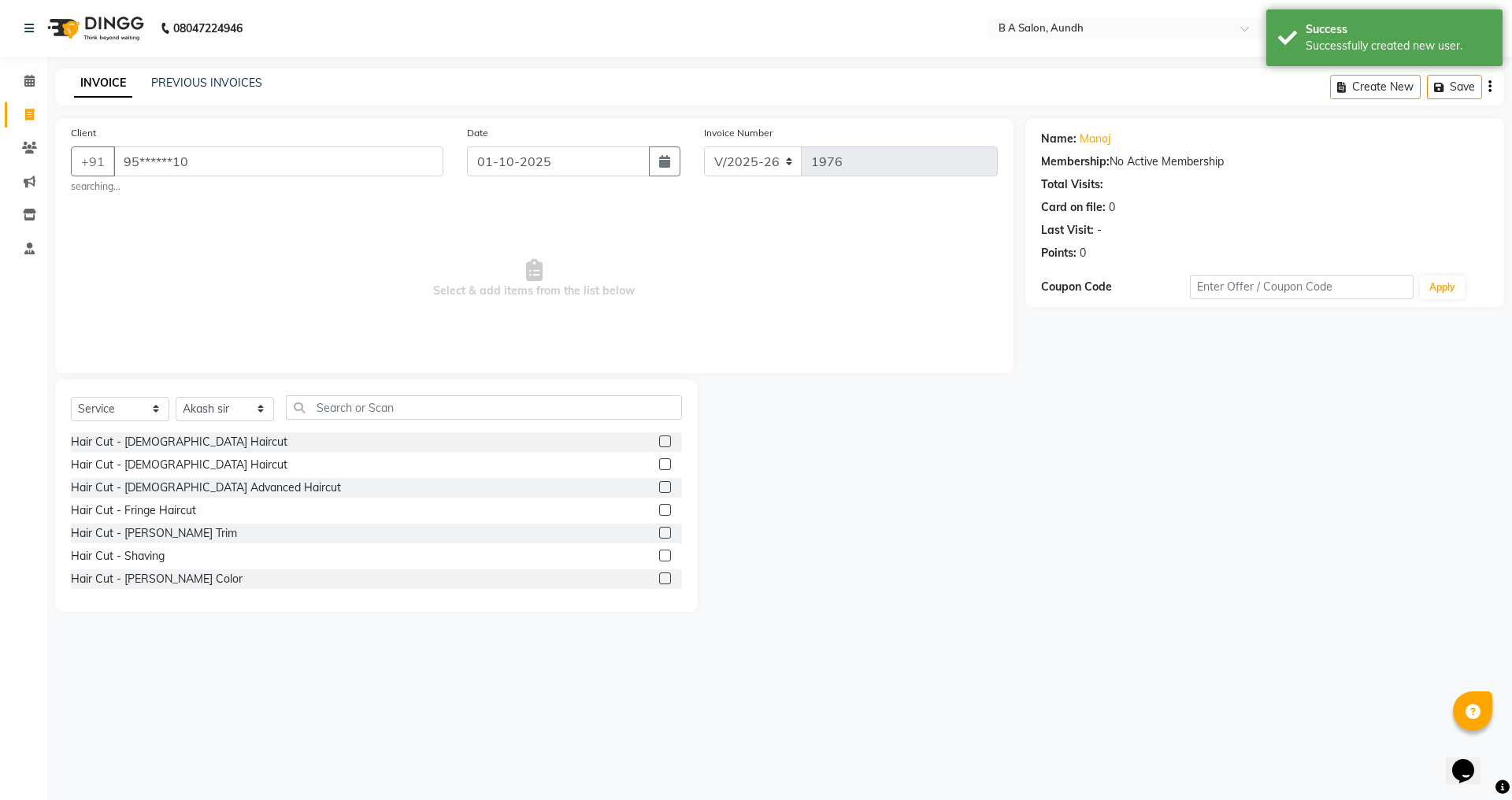
click at [644, 439] on div "Hair Cut - [DEMOGRAPHIC_DATA] Haircut" at bounding box center [377, 443] width 611 height 20
click at [659, 440] on label at bounding box center [664, 441] width 12 height 12
click at [659, 440] on input "checkbox" at bounding box center [664, 442] width 10 height 10
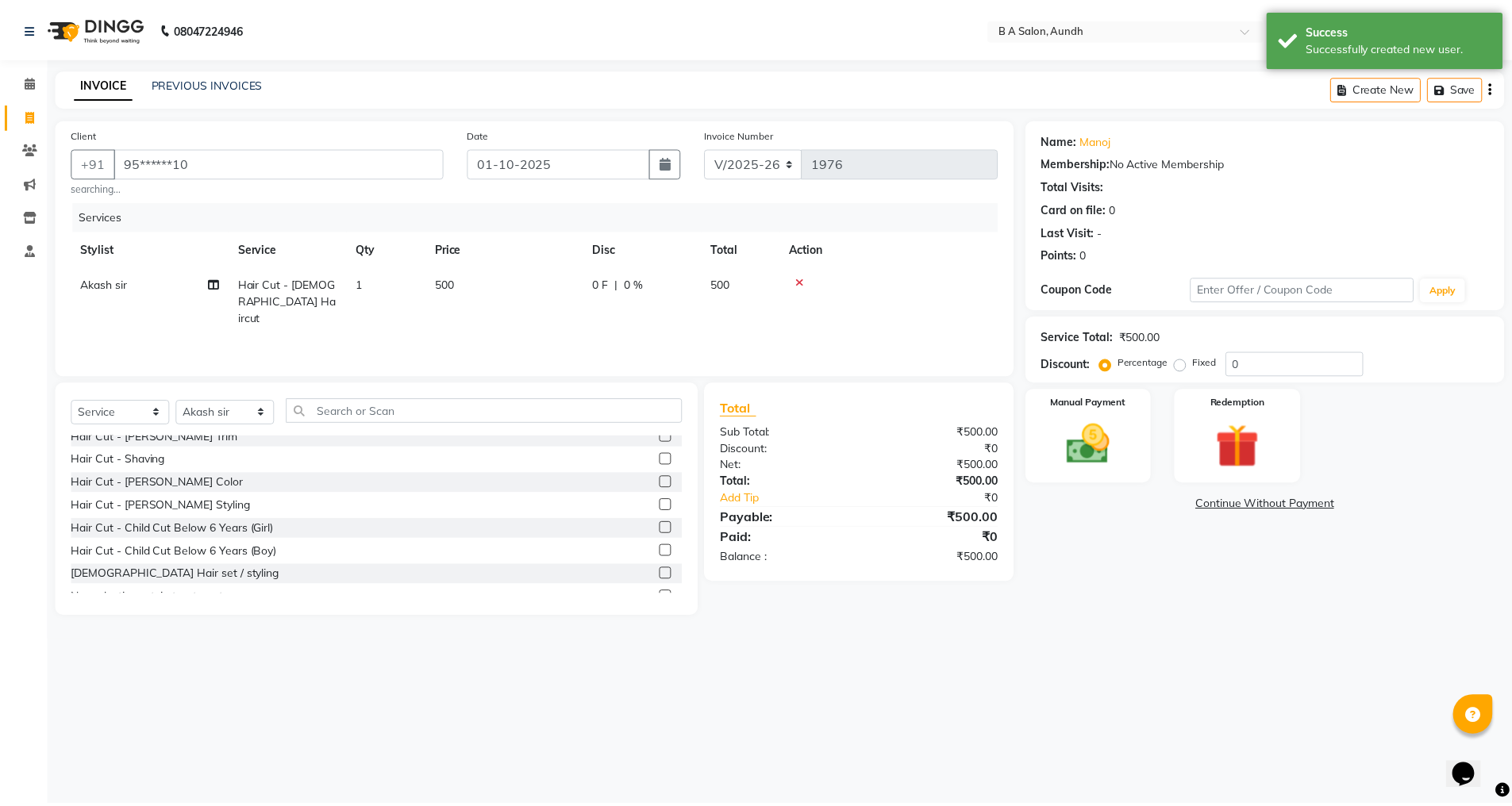
scroll to position [79, 0]
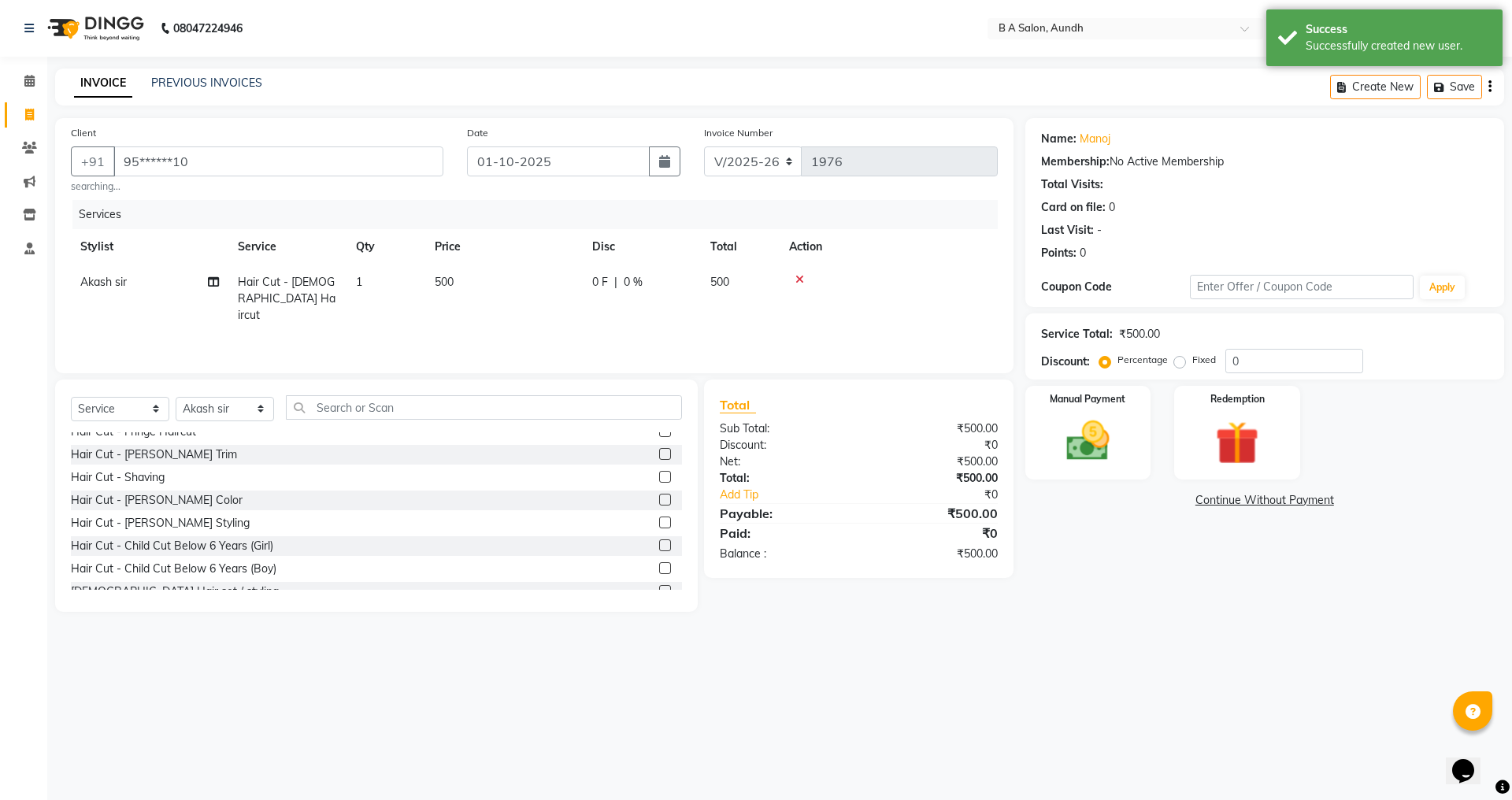
click at [659, 520] on label at bounding box center [664, 522] width 12 height 12
click at [659, 520] on input "checkbox" at bounding box center [664, 523] width 10 height 10
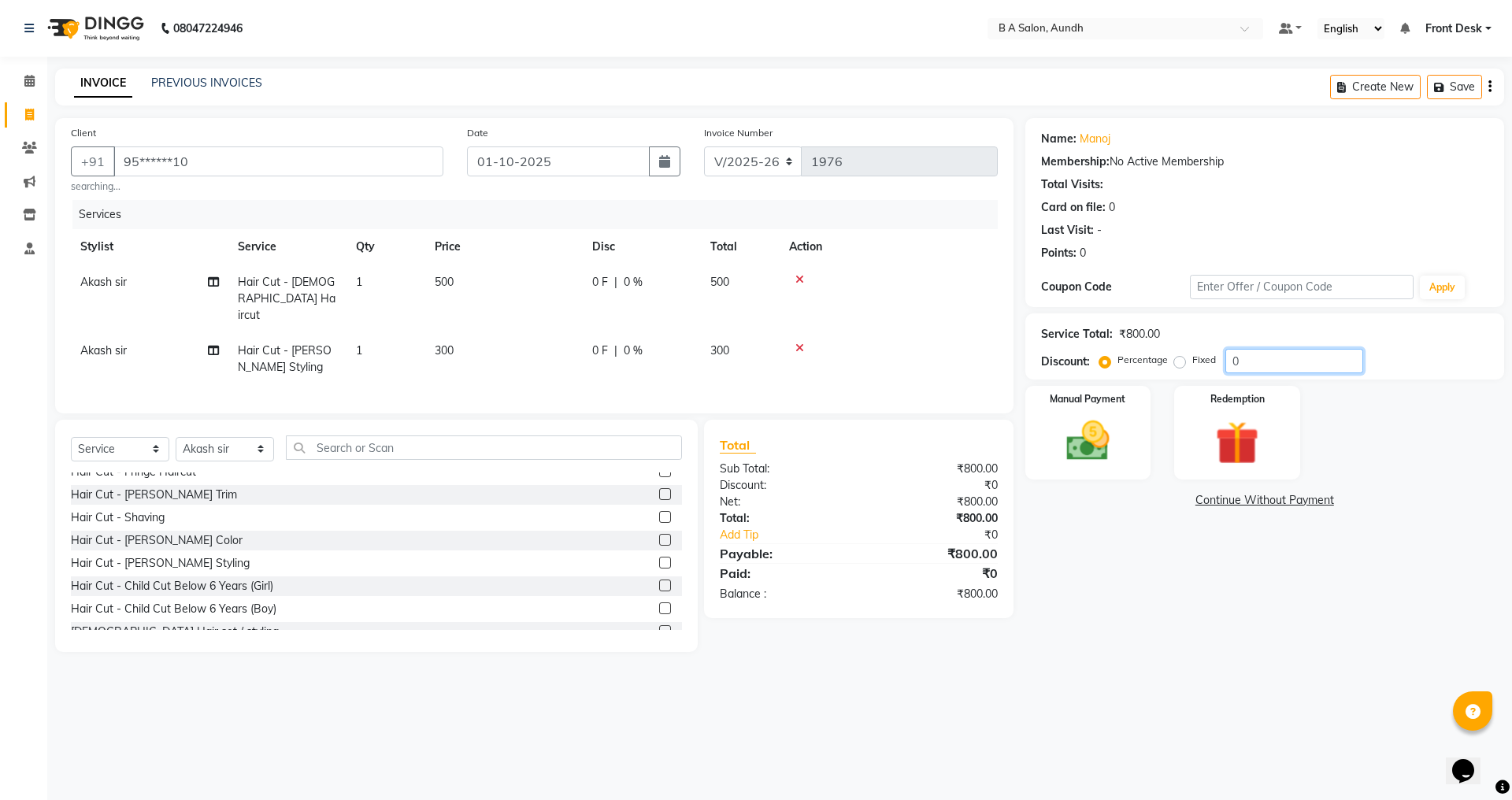
click at [1280, 353] on input "0" at bounding box center [1294, 361] width 138 height 24
click at [1088, 446] on img at bounding box center [1087, 441] width 73 height 52
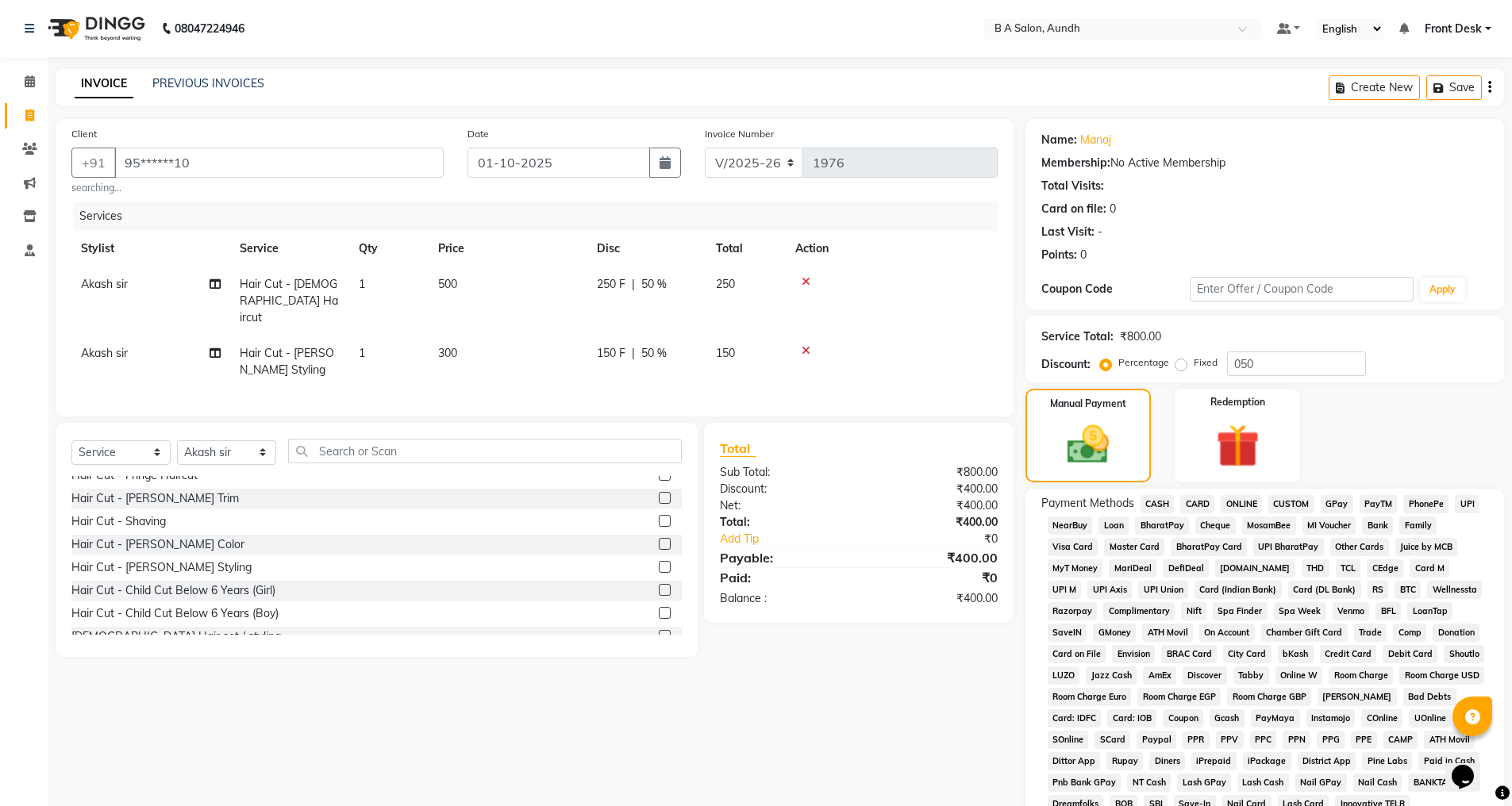
drag, startPoint x: 1249, startPoint y: 504, endPoint x: 1264, endPoint y: 529, distance: 29.2
click at [1251, 502] on span "ONLINE" at bounding box center [1240, 504] width 41 height 18
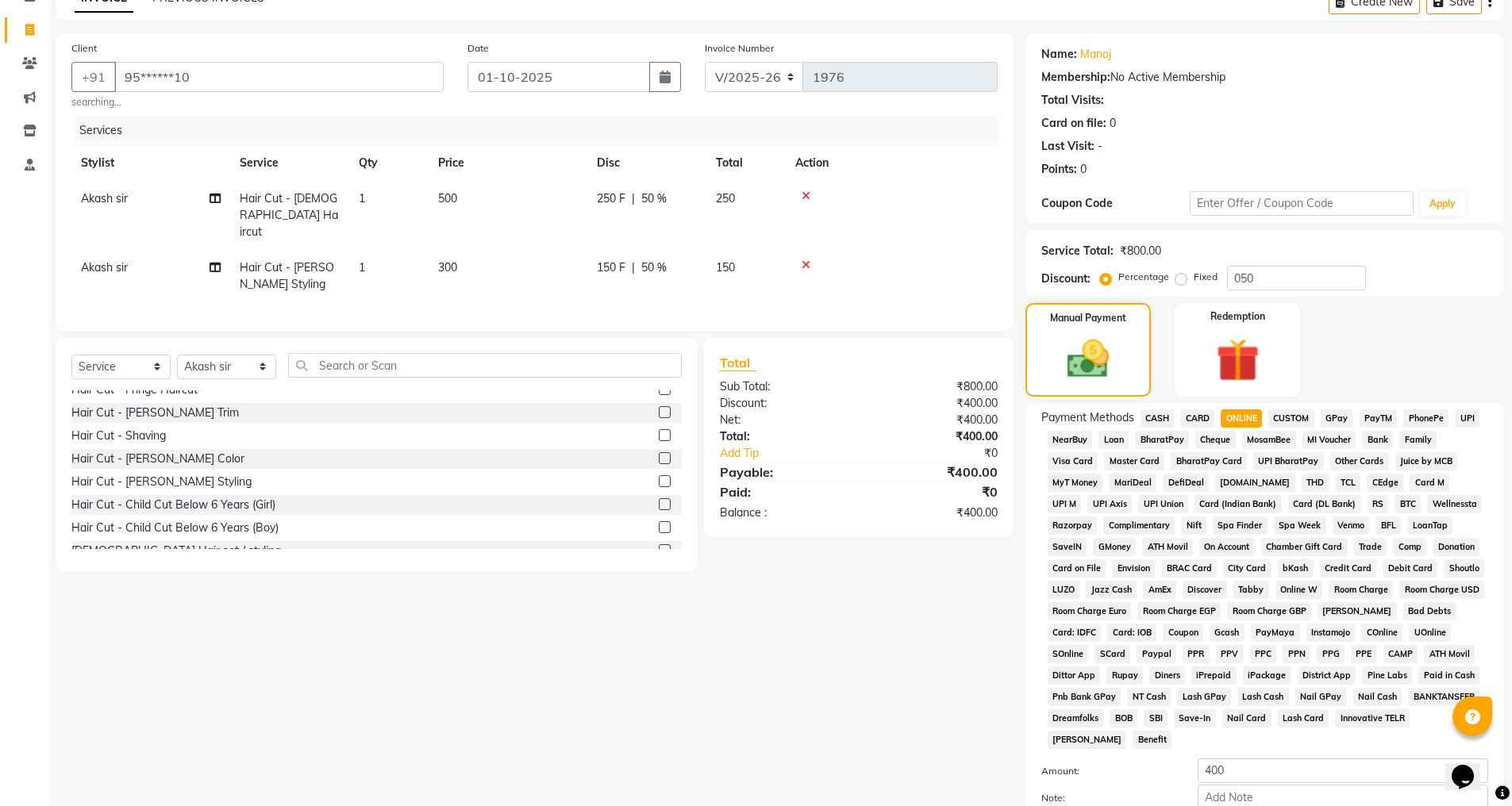
scroll to position [179, 0]
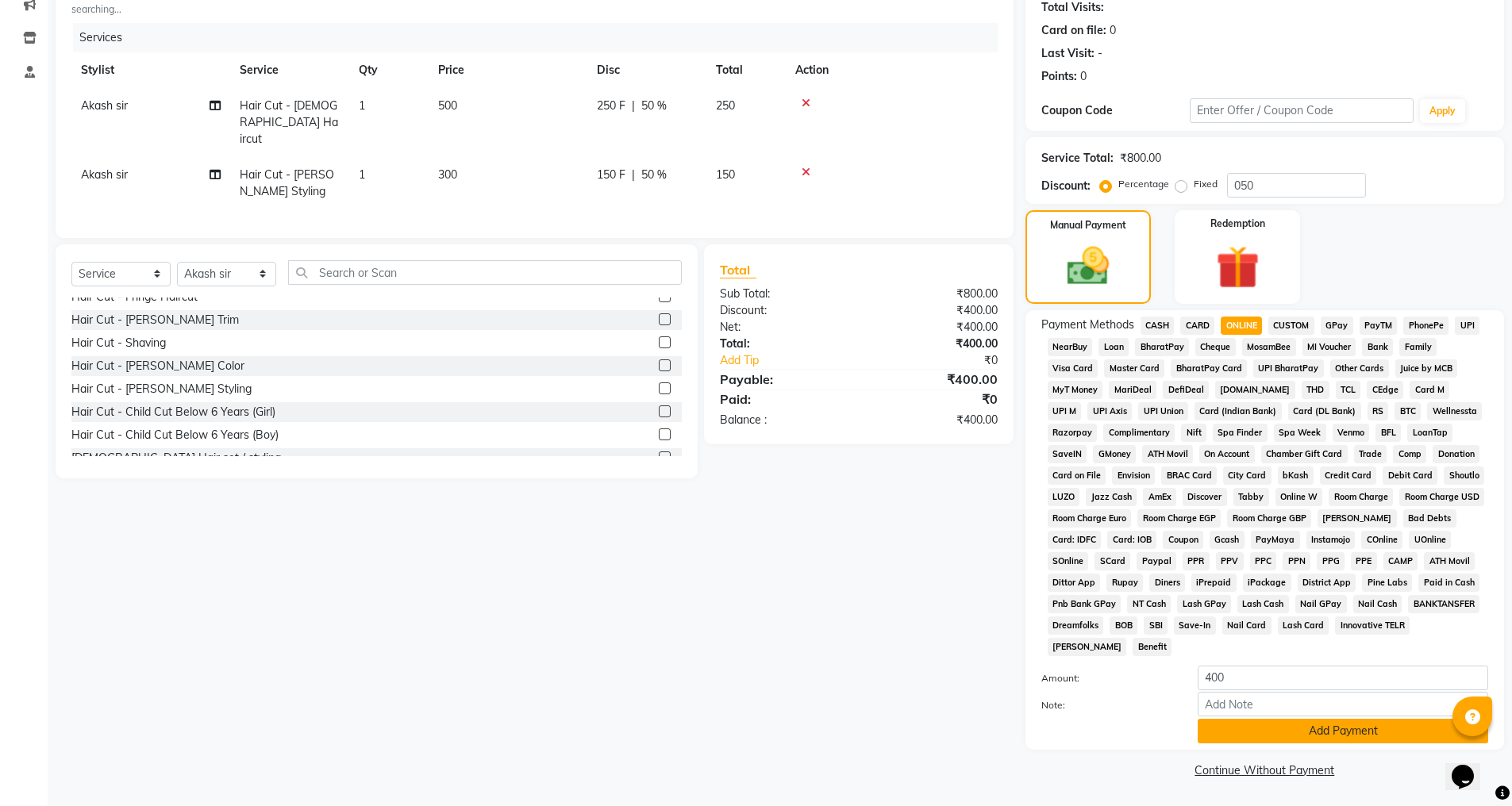
click at [1282, 731] on button "Add Payment" at bounding box center [1343, 731] width 291 height 25
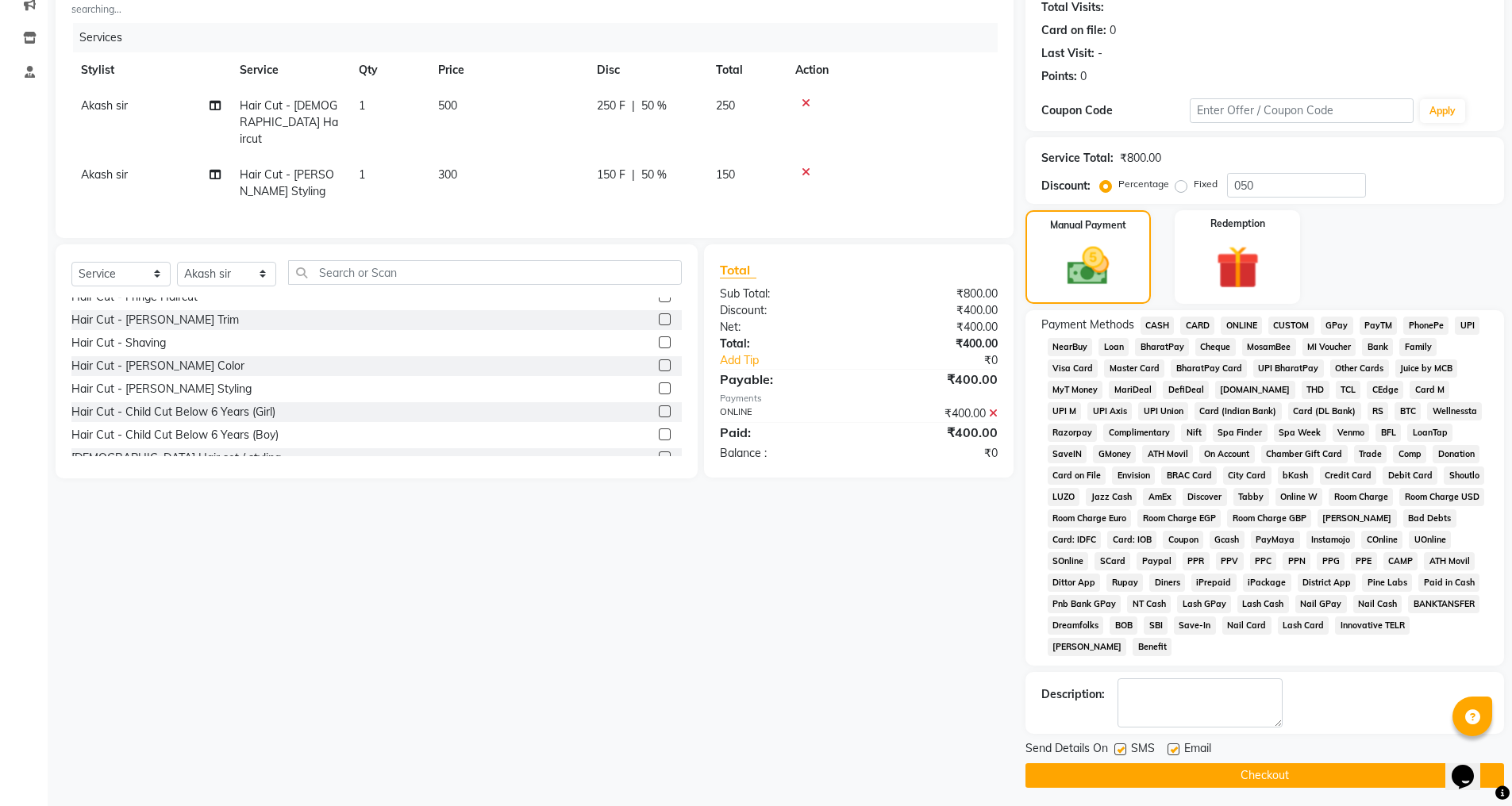
click at [1270, 772] on button "Checkout" at bounding box center [1265, 775] width 479 height 25
